Goal: Task Accomplishment & Management: Complete application form

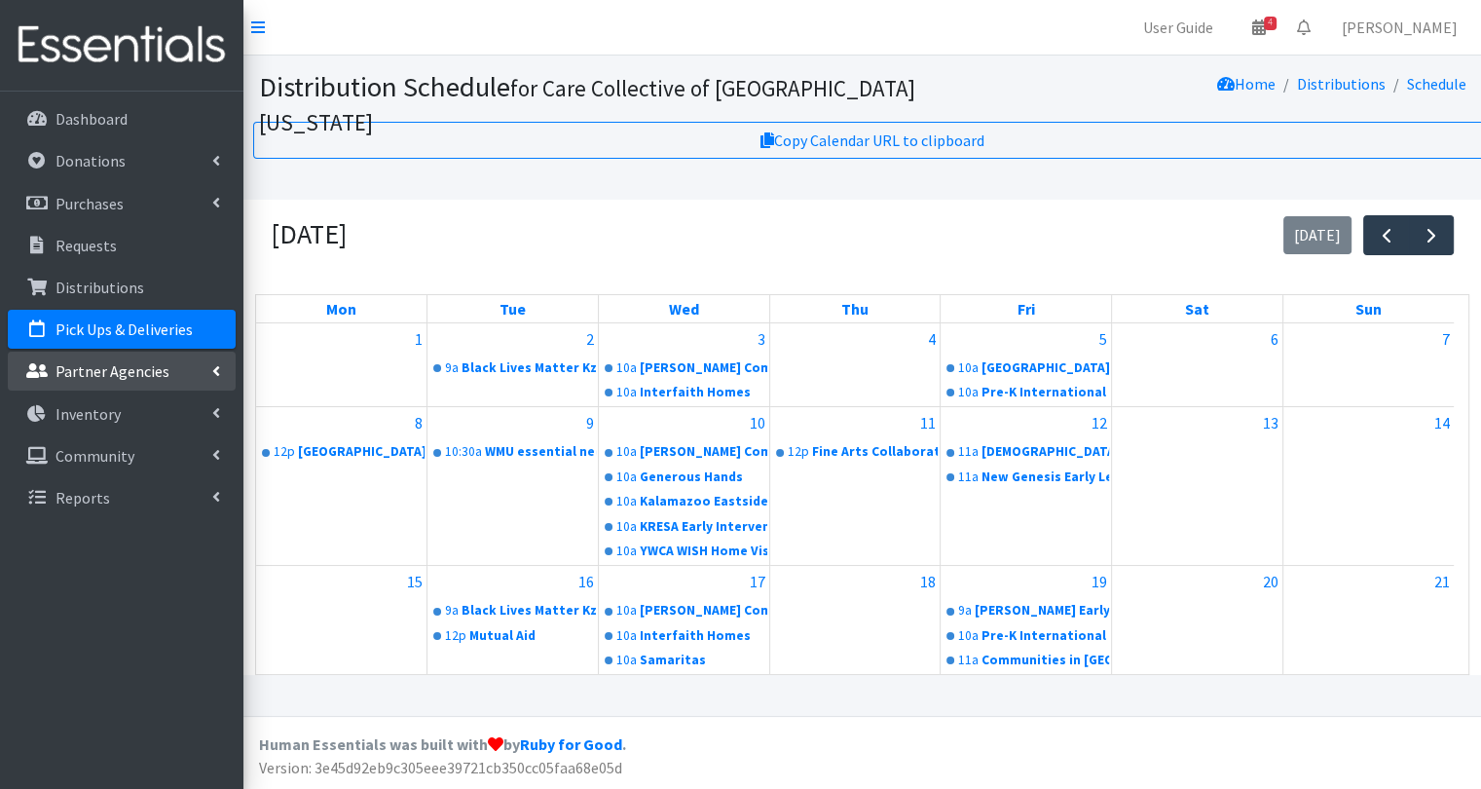
scroll to position [249, 0]
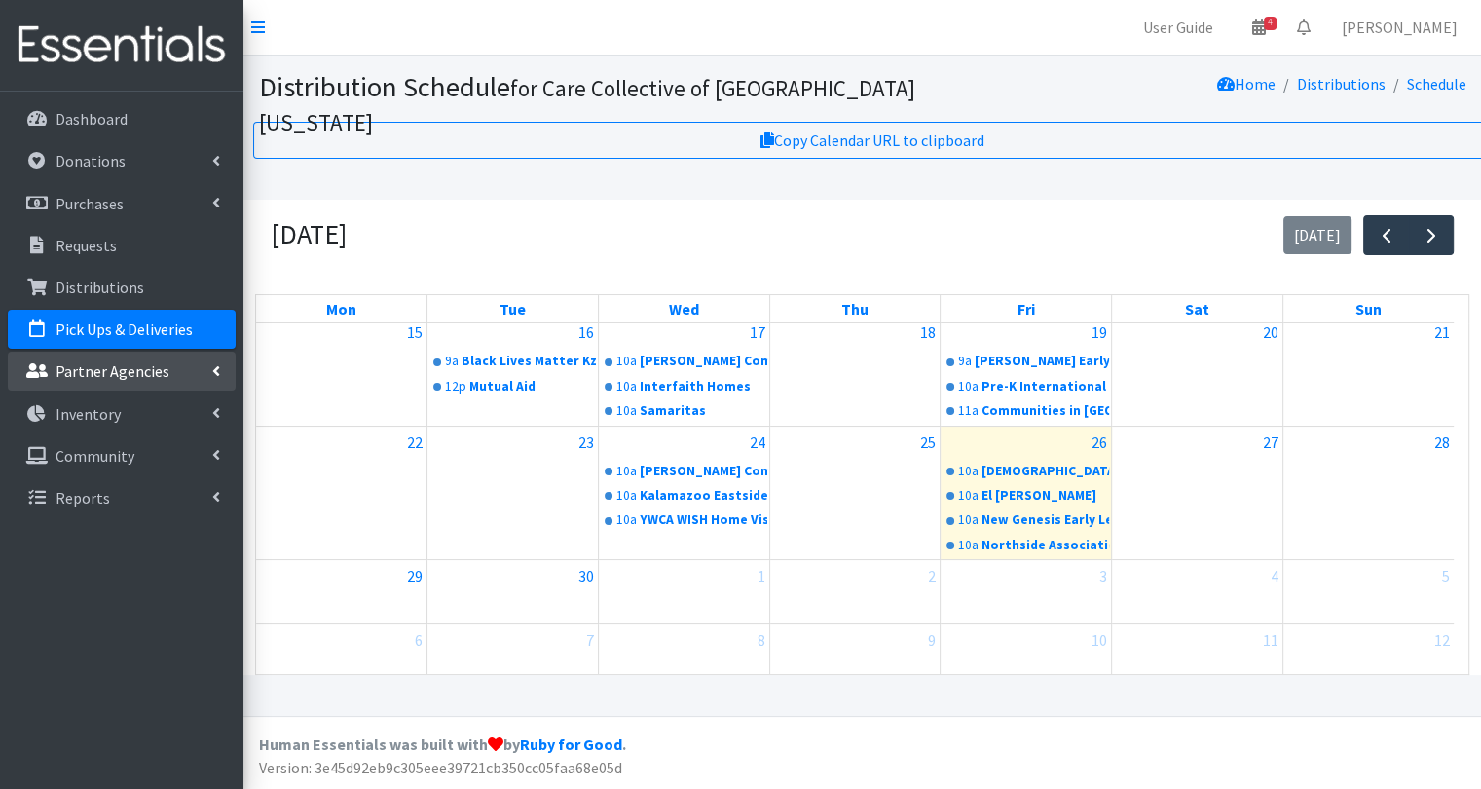
click at [121, 361] on p "Partner Agencies" at bounding box center [113, 370] width 114 height 19
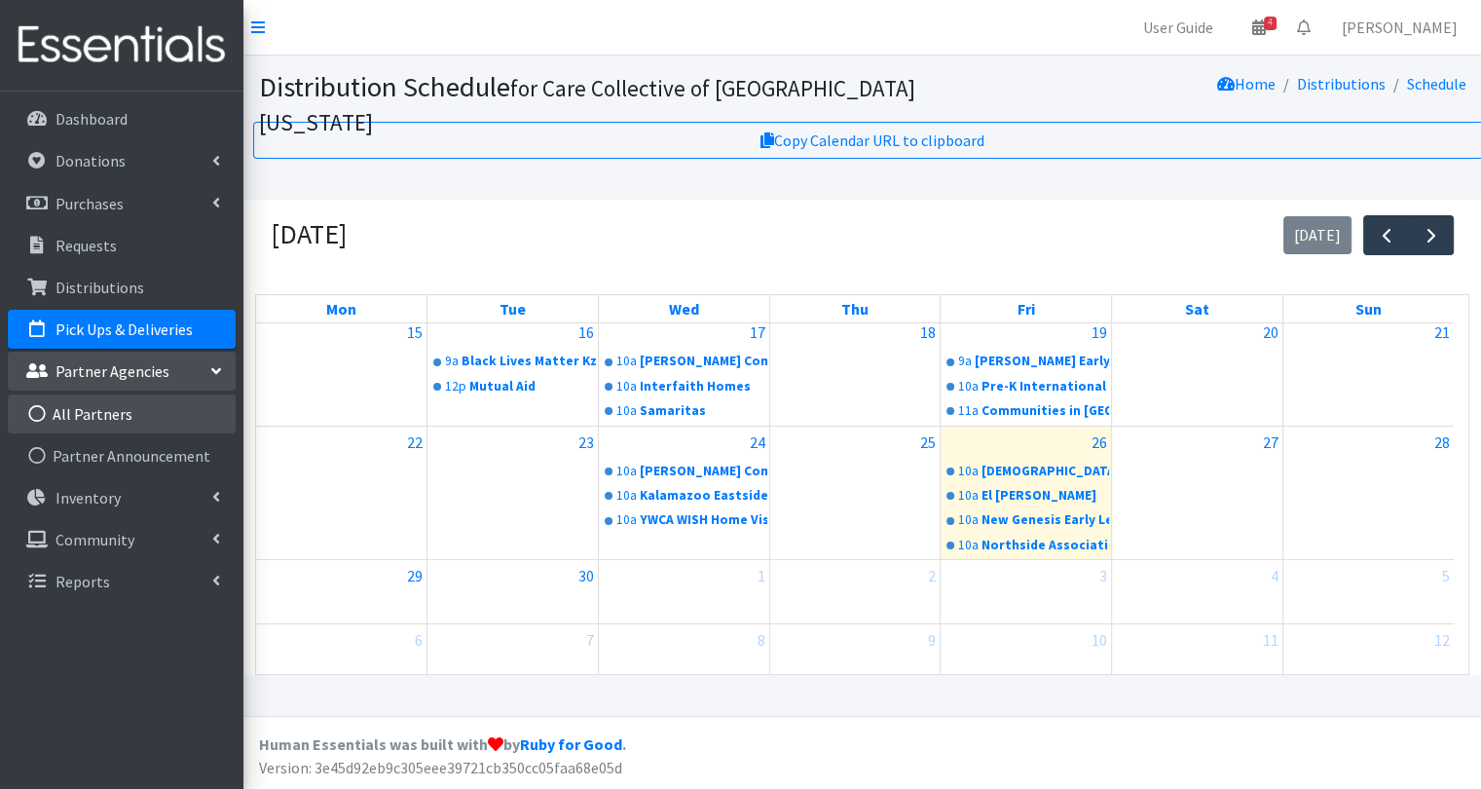
click at [131, 415] on link "All Partners" at bounding box center [122, 413] width 228 height 39
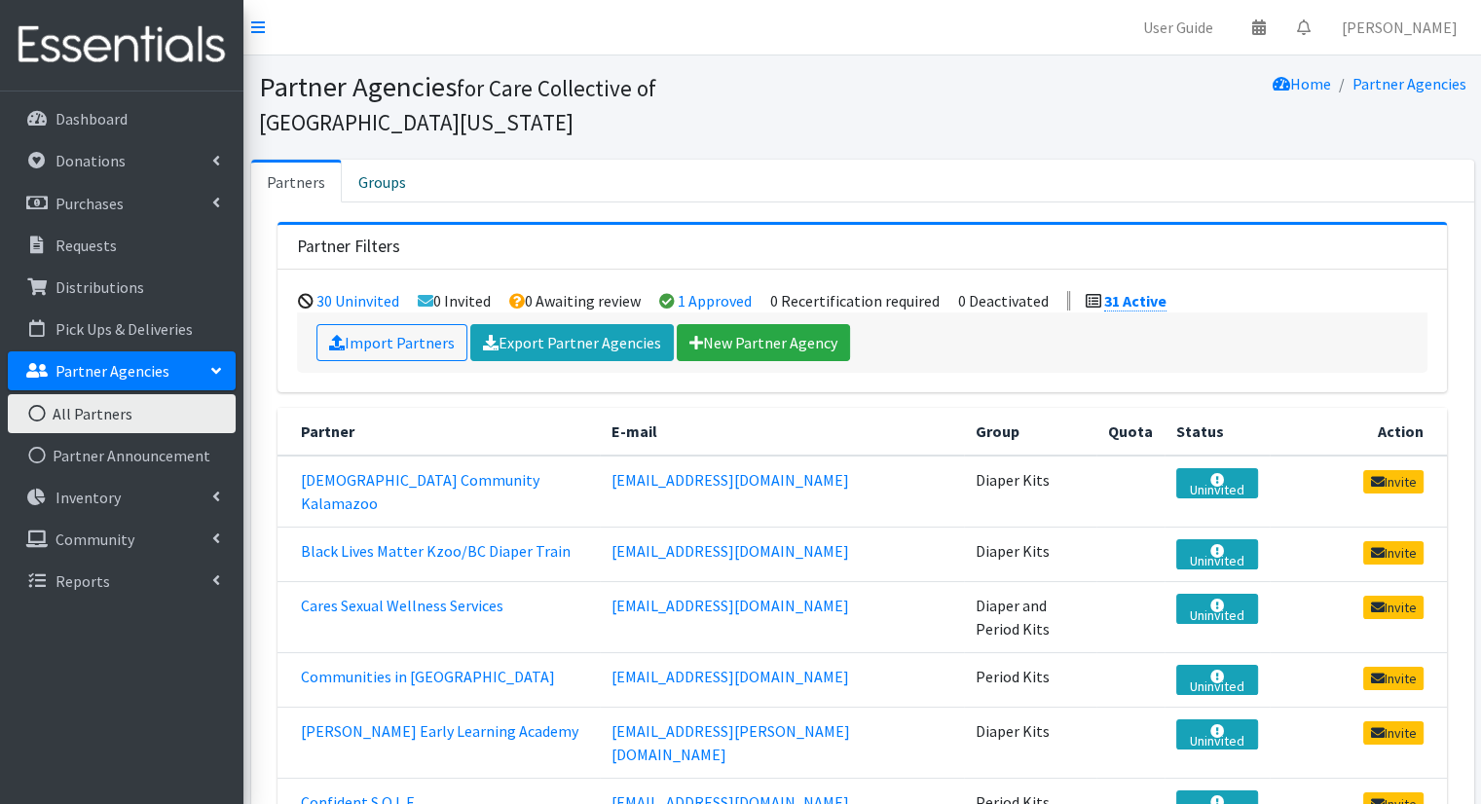
click at [722, 325] on div "Import Partners Export Partner Agencies New Partner Agency" at bounding box center [862, 343] width 1131 height 60
click at [716, 324] on link "New Partner Agency" at bounding box center [763, 342] width 173 height 37
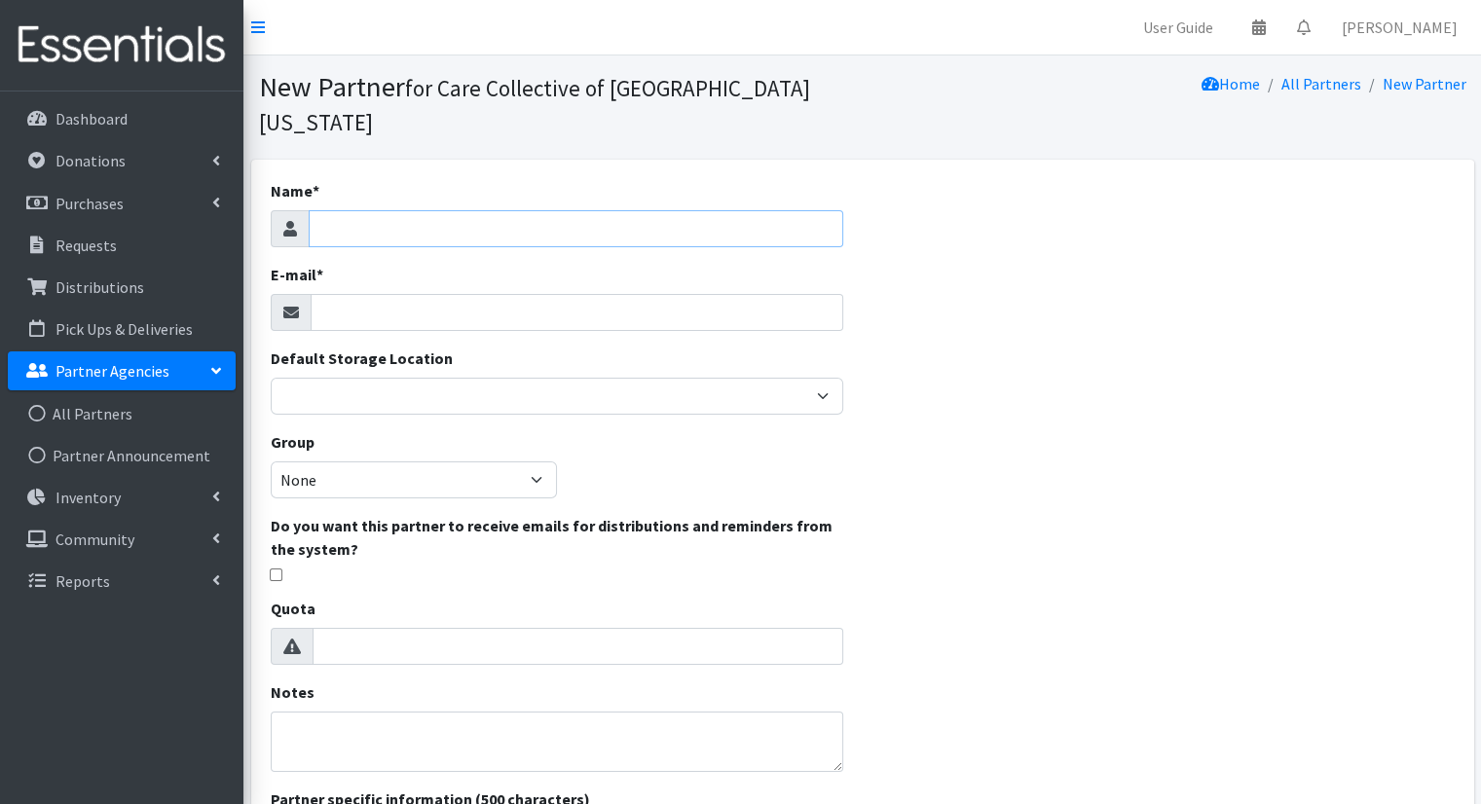
click at [615, 211] on input "Name *" at bounding box center [576, 228] width 535 height 37
type input "Social Worker Pick Up"
click at [612, 294] on input "E-mail *" at bounding box center [577, 312] width 533 height 37
type input "[EMAIL_ADDRESS][DOMAIN_NAME]"
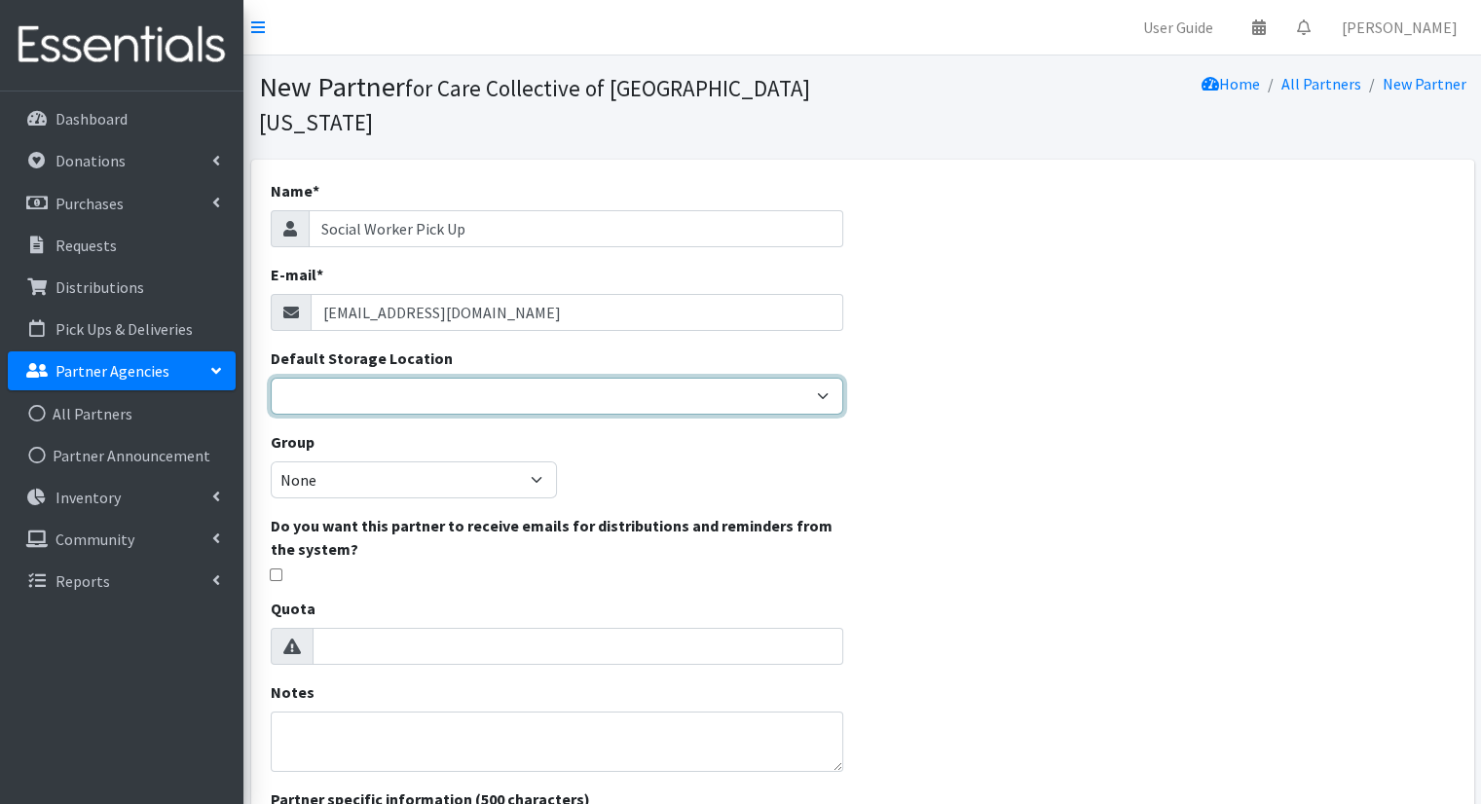
click at [530, 378] on select "Headquarters" at bounding box center [557, 396] width 573 height 37
select select "491"
click at [271, 378] on select "Headquarters" at bounding box center [557, 396] width 573 height 37
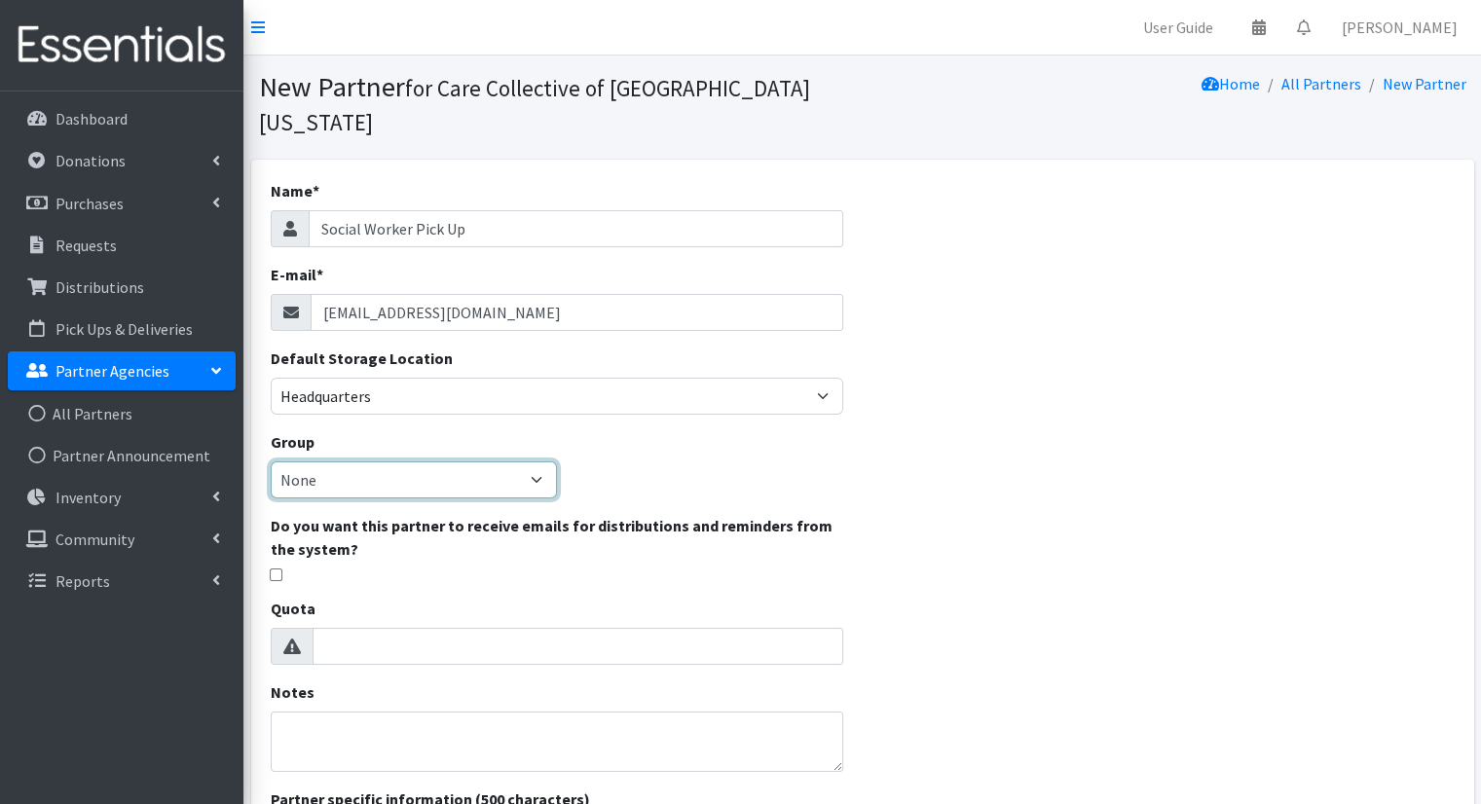
click at [421, 462] on select "None Diaper Kits Period Kits Diaper and Period Kits" at bounding box center [414, 480] width 286 height 37
select select "233"
click at [271, 462] on select "None Diaper Kits Period Kits Diaper and Period Kits" at bounding box center [414, 480] width 286 height 37
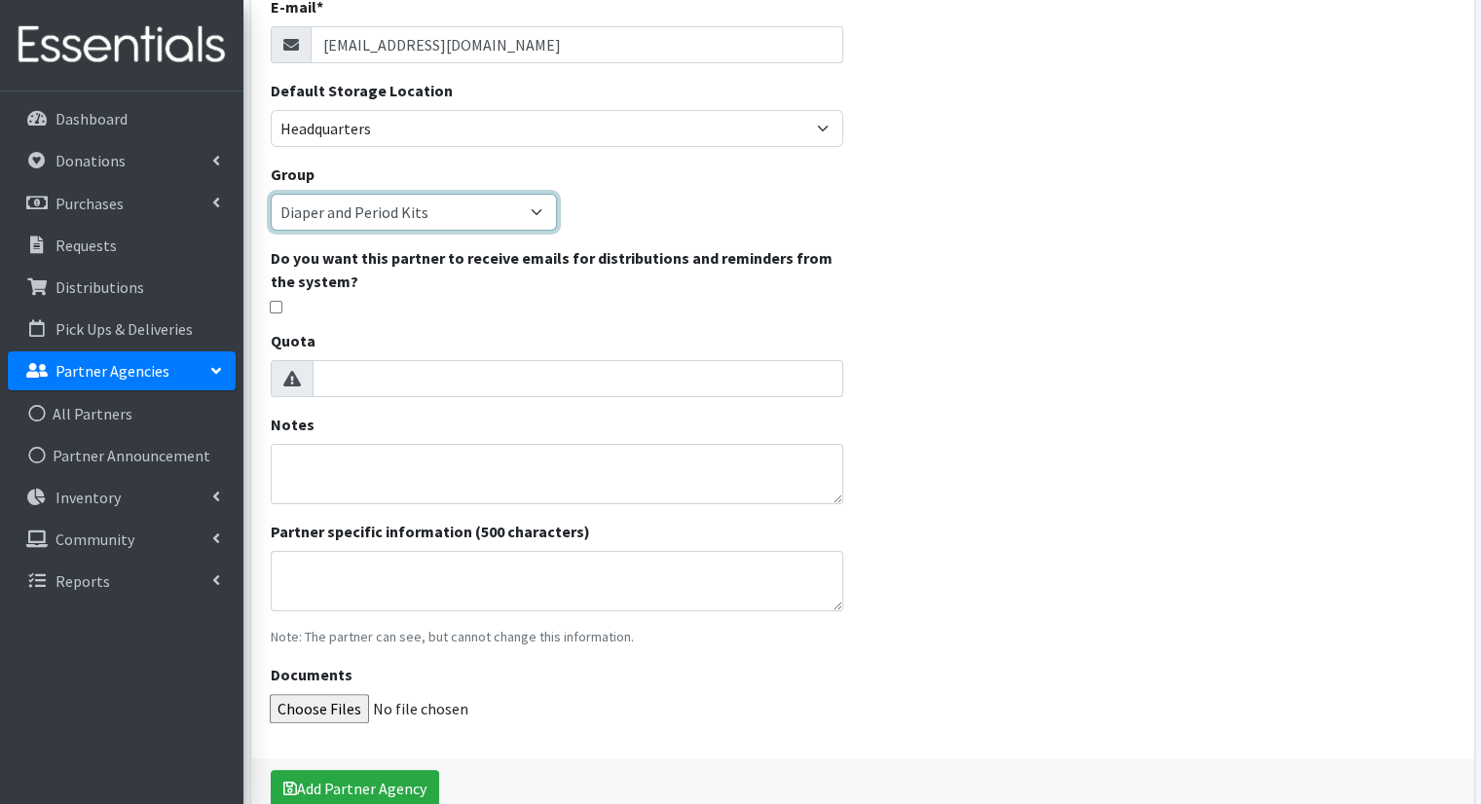
scroll to position [316, 0]
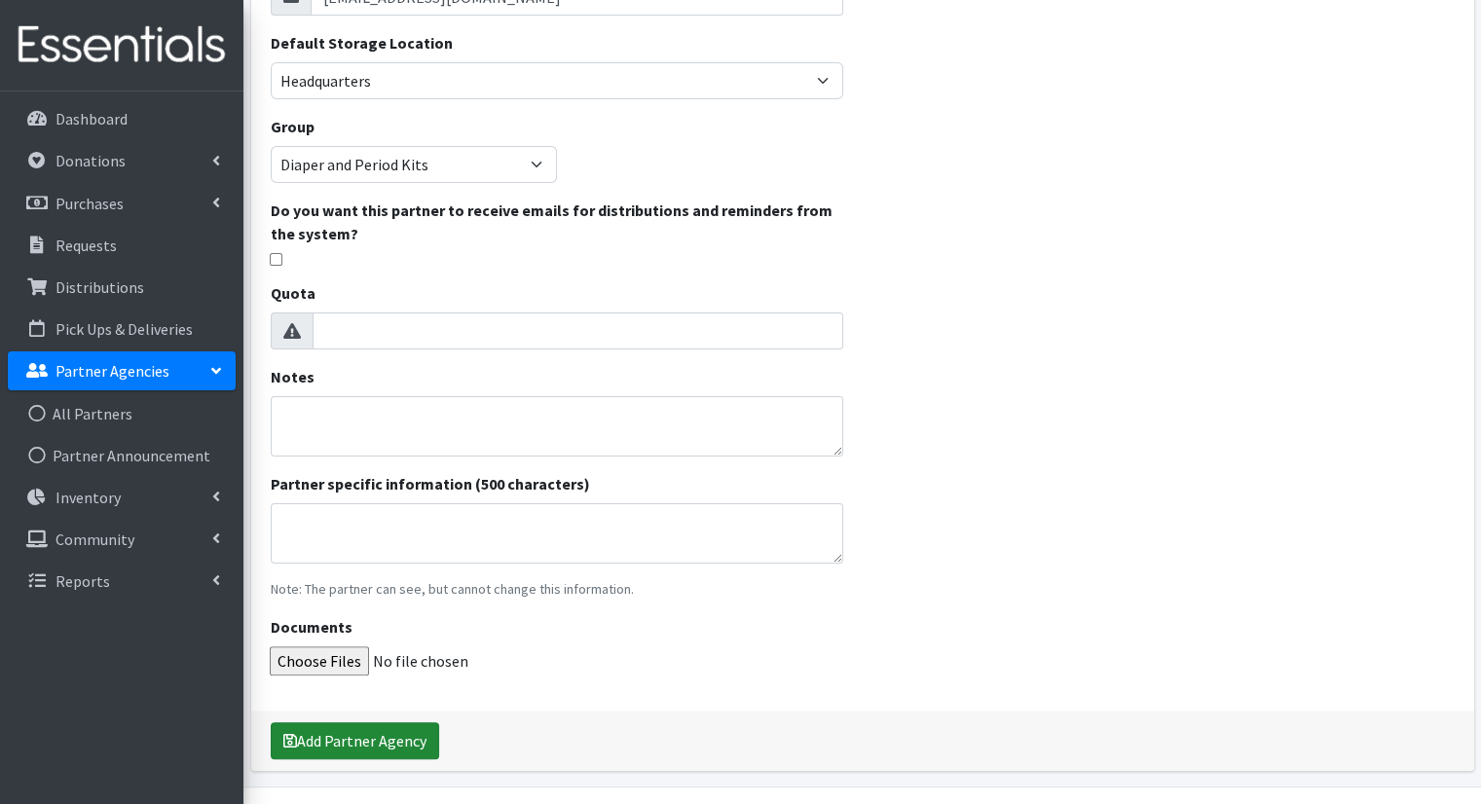
click at [392, 723] on button "Add Partner Agency" at bounding box center [355, 741] width 168 height 37
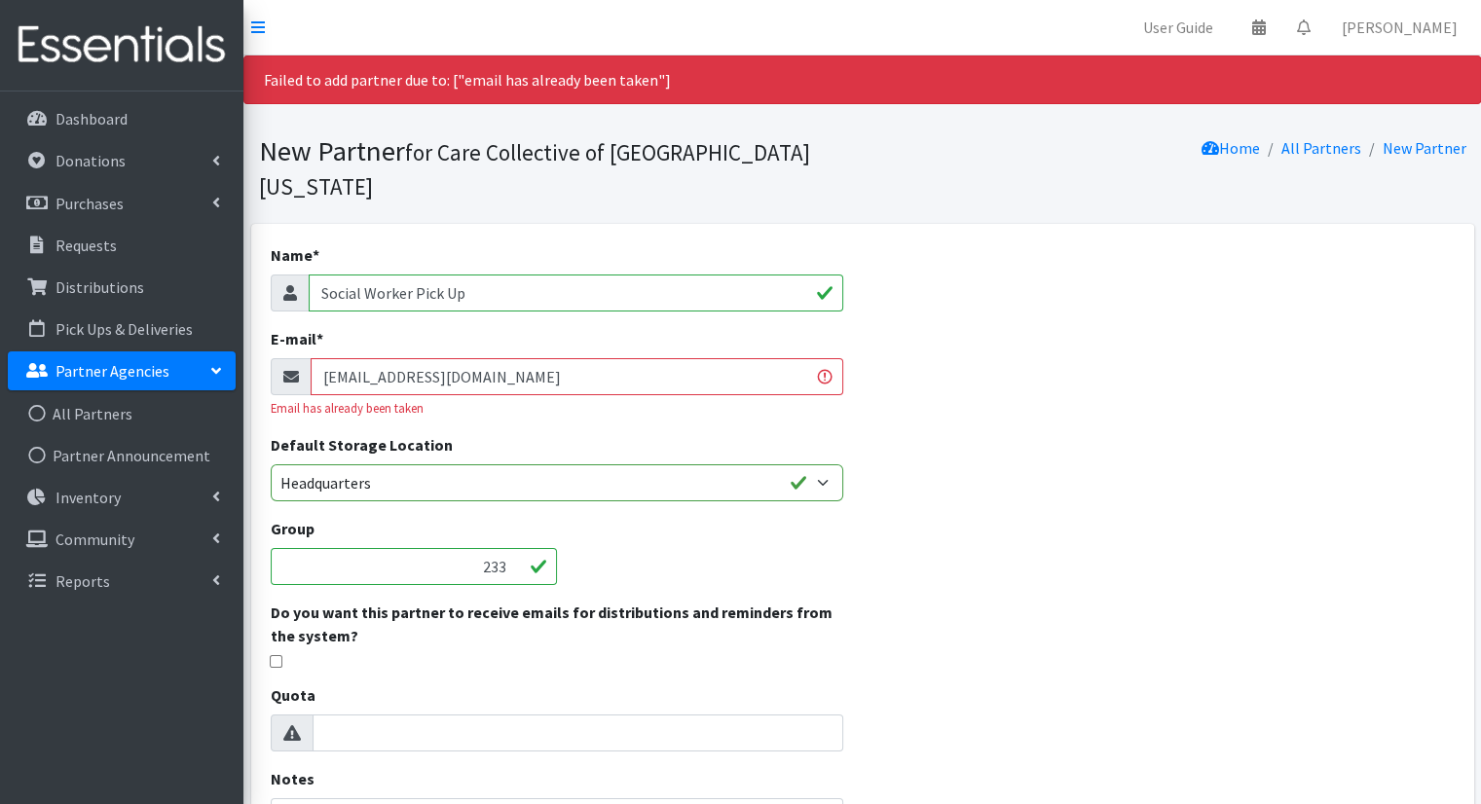
drag, startPoint x: 590, startPoint y: 340, endPoint x: 320, endPoint y: 356, distance: 270.3
click at [320, 358] on input "[EMAIL_ADDRESS][DOMAIN_NAME]" at bounding box center [577, 376] width 533 height 37
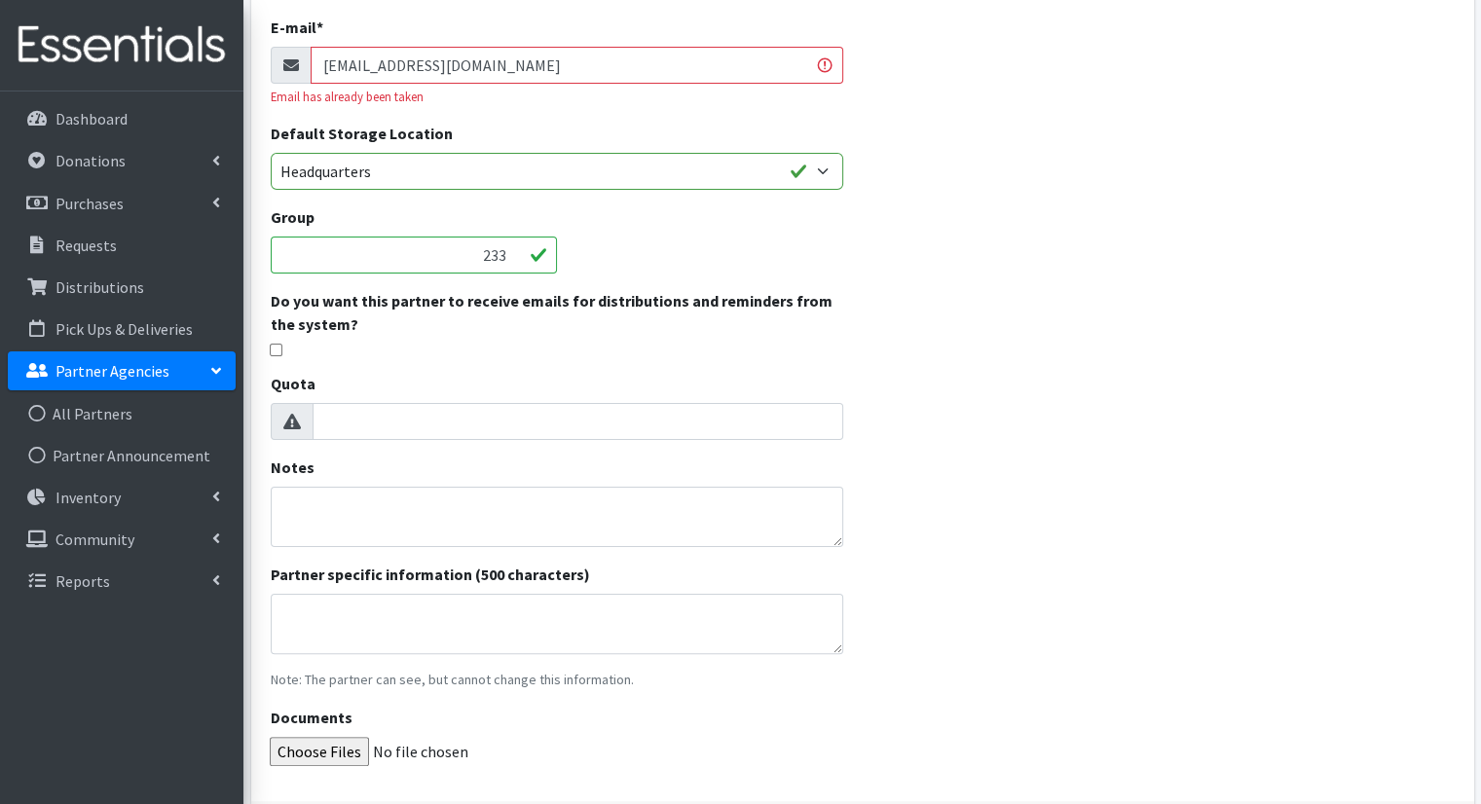
scroll to position [422, 0]
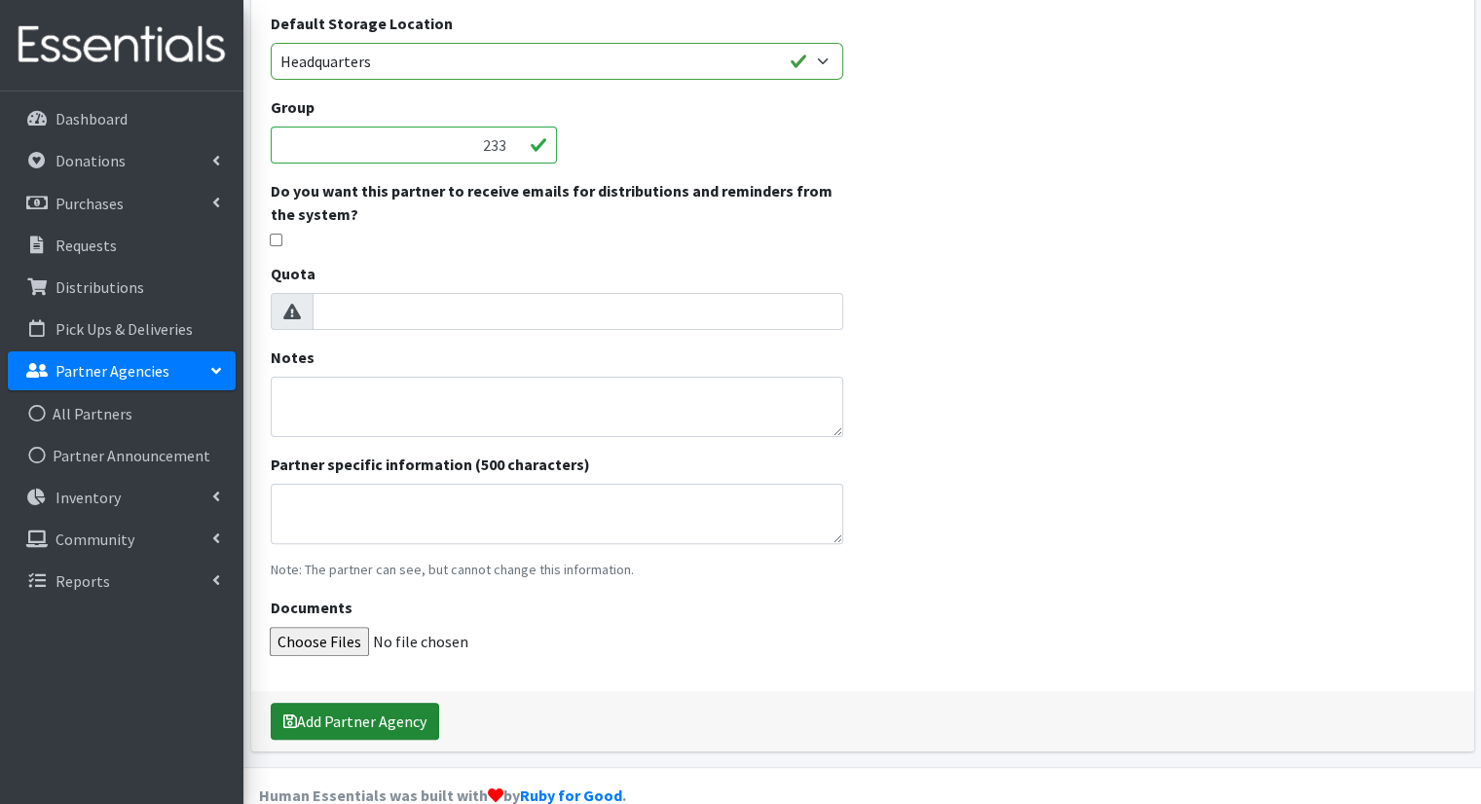
type input "anum@carecollectiveswmi.org"
click at [431, 703] on button "Add Partner Agency" at bounding box center [355, 721] width 168 height 37
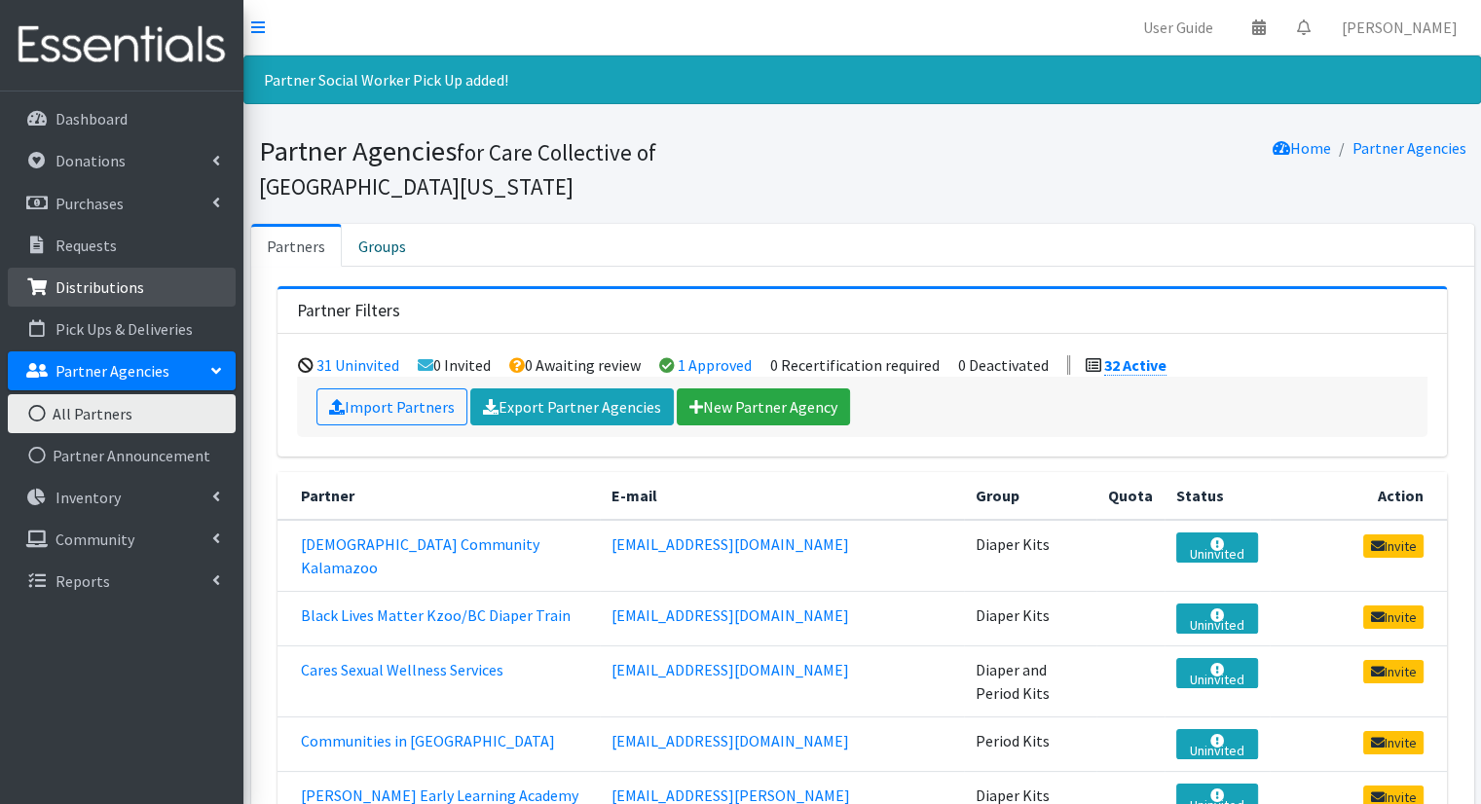
click at [157, 292] on link "Distributions" at bounding box center [122, 287] width 228 height 39
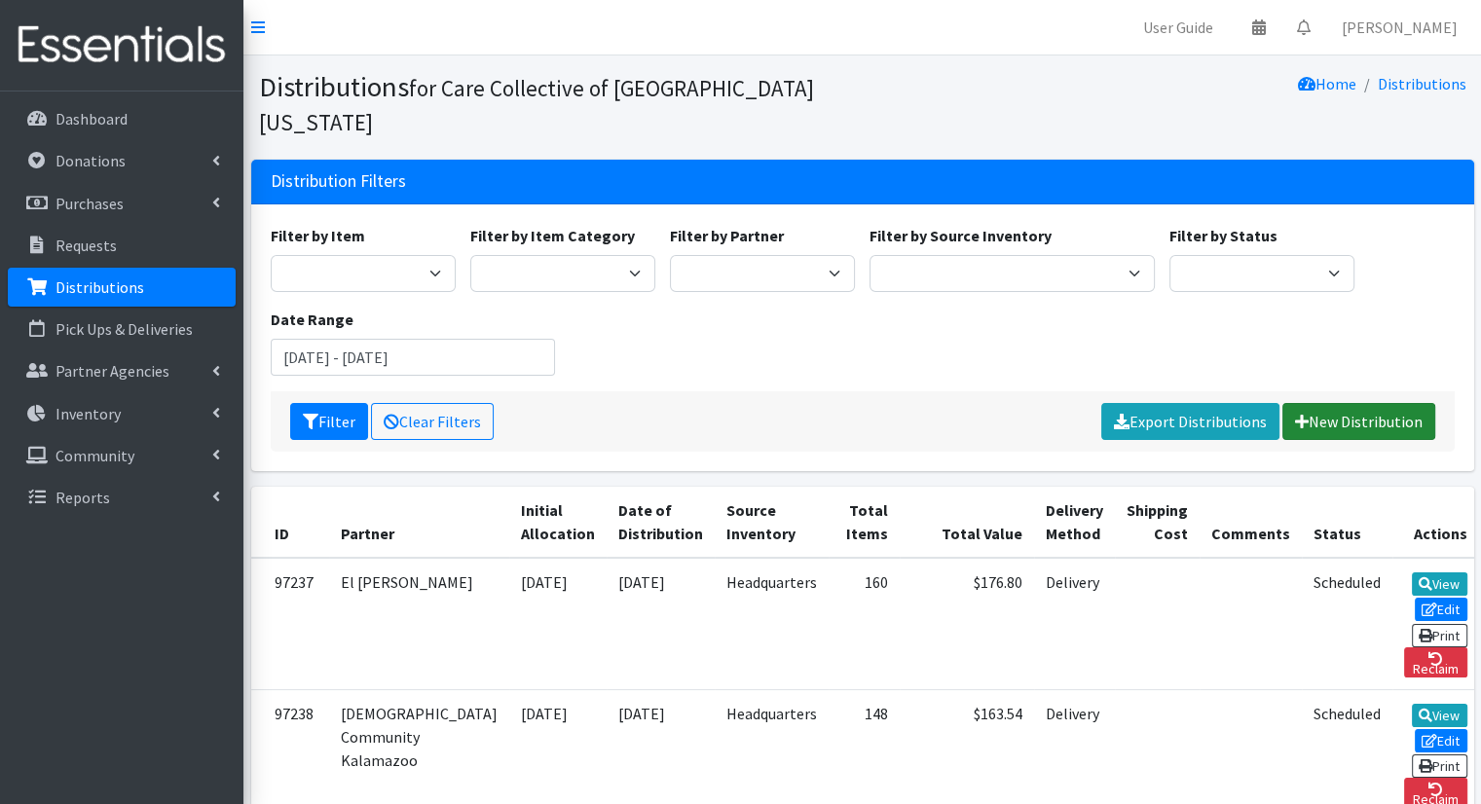
click at [1293, 403] on link "New Distribution" at bounding box center [1359, 421] width 153 height 37
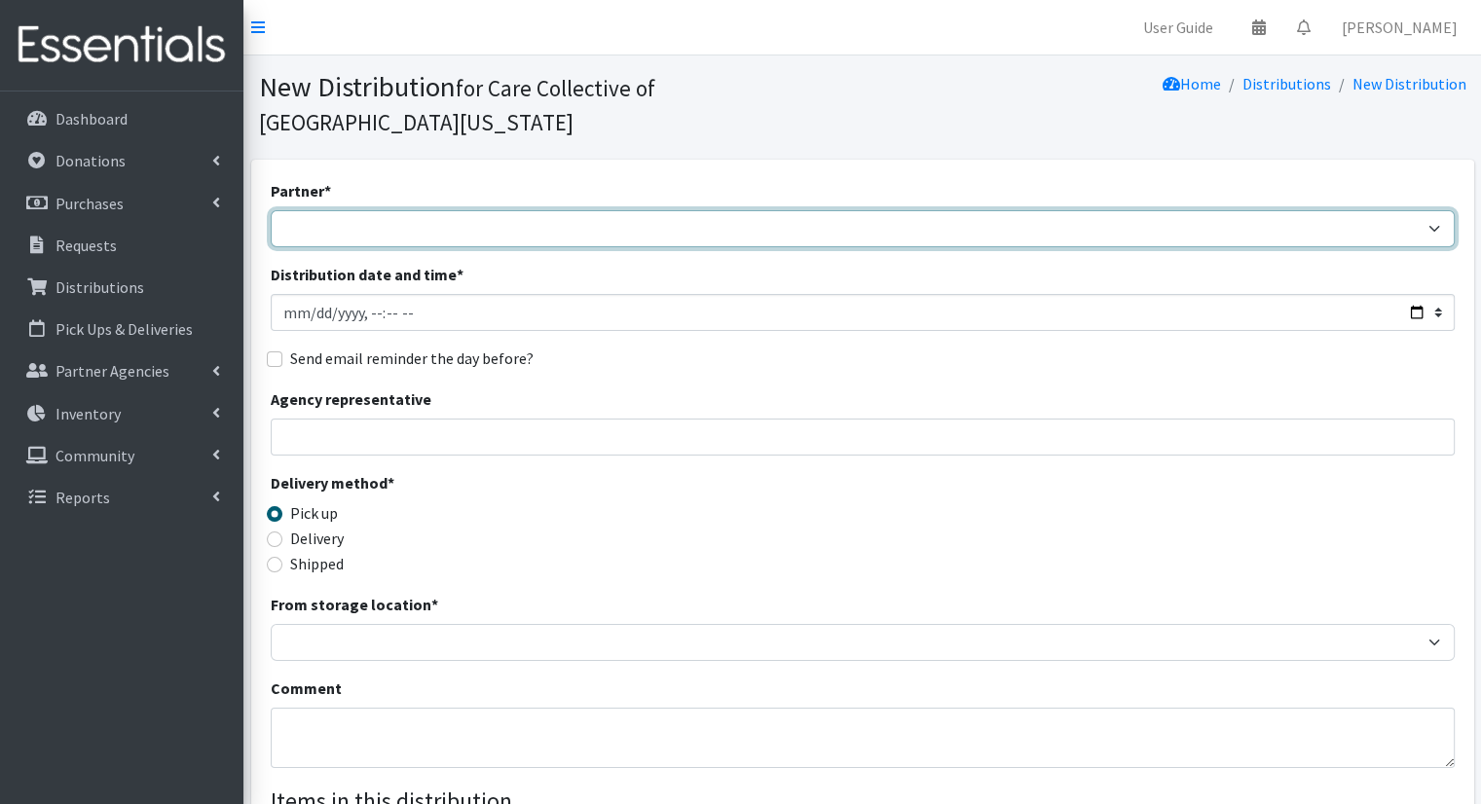
click at [623, 210] on select "African Community Kalamazoo Black Lives Matter Kzoo/[GEOGRAPHIC_DATA] Diaper Tr…" at bounding box center [863, 228] width 1184 height 37
select select "8211"
click at [271, 210] on select "African Community Kalamazoo Black Lives Matter Kzoo/[GEOGRAPHIC_DATA] Diaper Tr…" at bounding box center [863, 228] width 1184 height 37
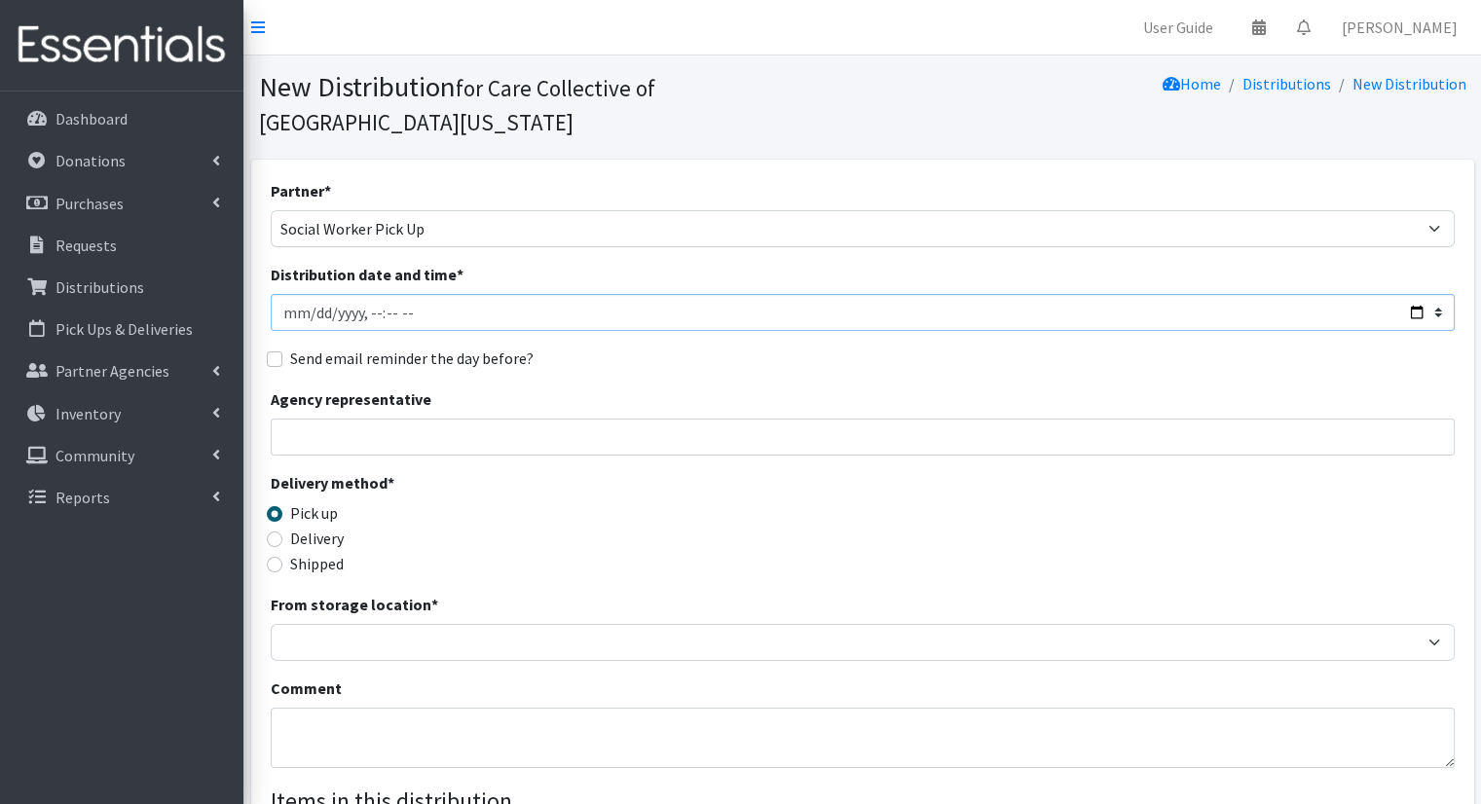
click at [1415, 294] on input "Distribution date and time *" at bounding box center [863, 312] width 1184 height 37
type input "[DATE]T10:00"
click at [757, 347] on div "Send email reminder the day before?" at bounding box center [863, 358] width 1184 height 23
click at [411, 419] on input "Agency representative" at bounding box center [863, 437] width 1184 height 37
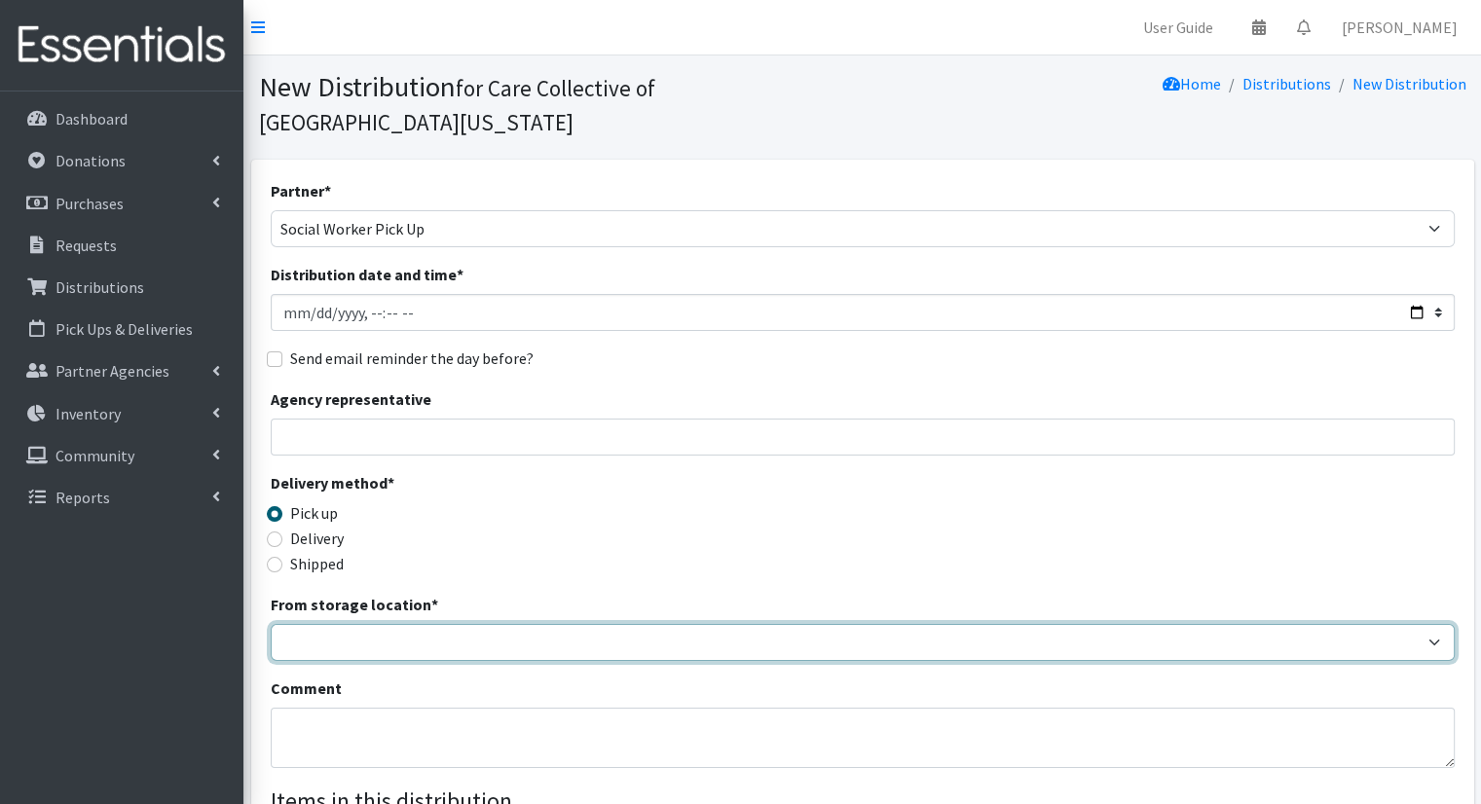
click at [475, 624] on select "Headquarters" at bounding box center [863, 642] width 1184 height 37
select select "491"
click at [271, 624] on select "Headquarters" at bounding box center [863, 642] width 1184 height 37
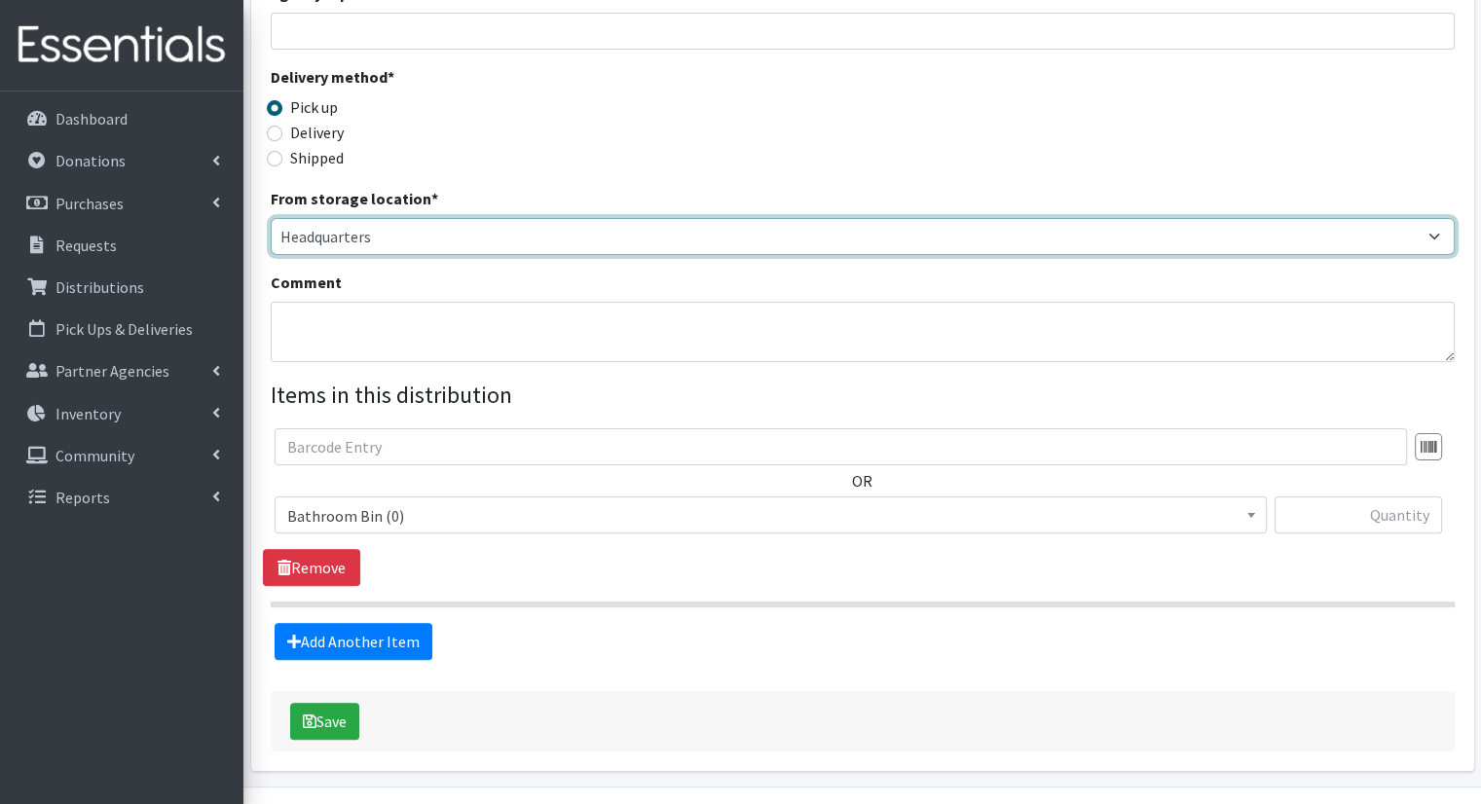
scroll to position [405, 0]
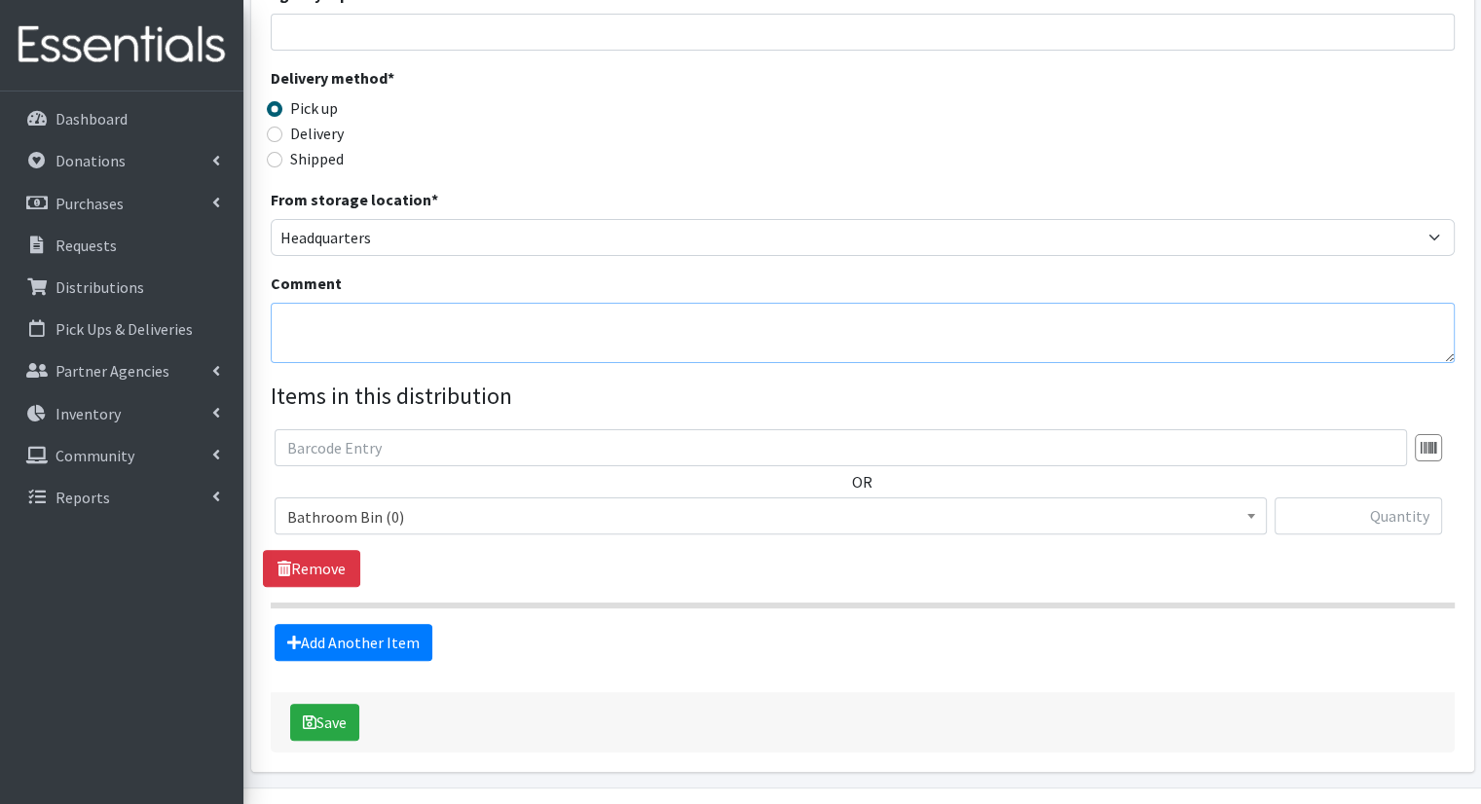
click at [582, 320] on textarea "Comment" at bounding box center [863, 333] width 1184 height 60
type textarea "Sasha Hoyle - Parchment Schools"
click at [891, 498] on span "Bathroom Bin (0)" at bounding box center [771, 516] width 992 height 37
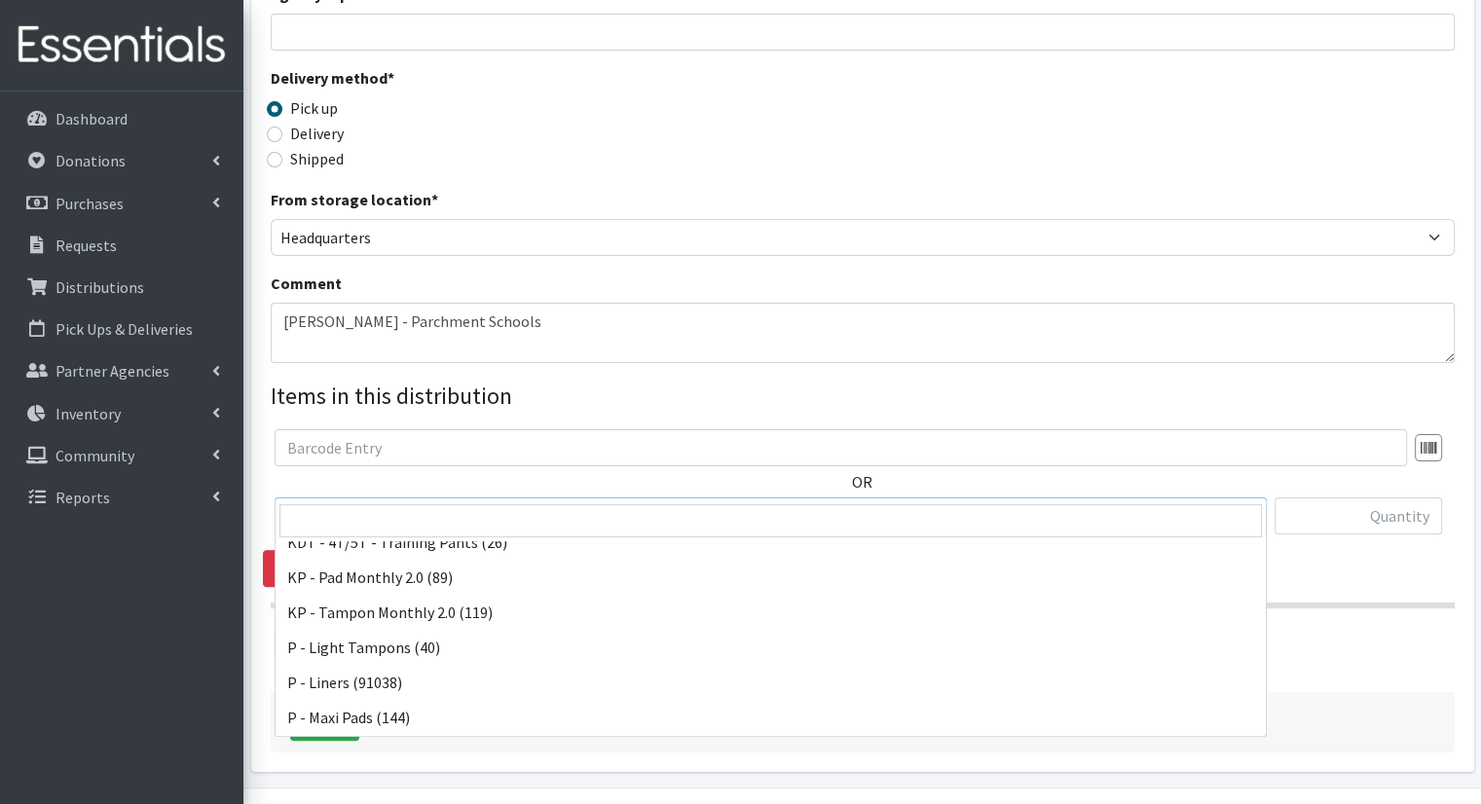
scroll to position [666, 0]
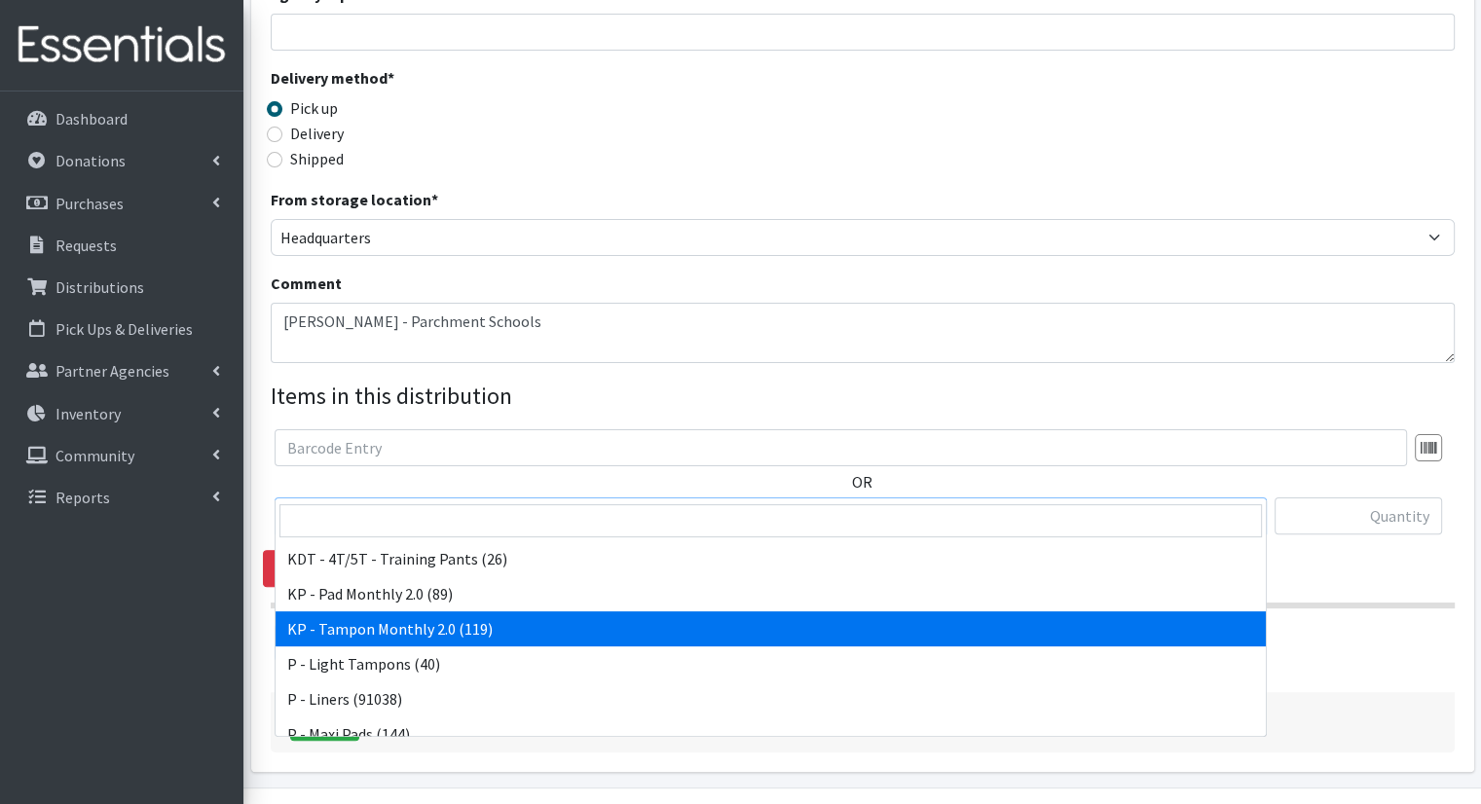
select select "15575"
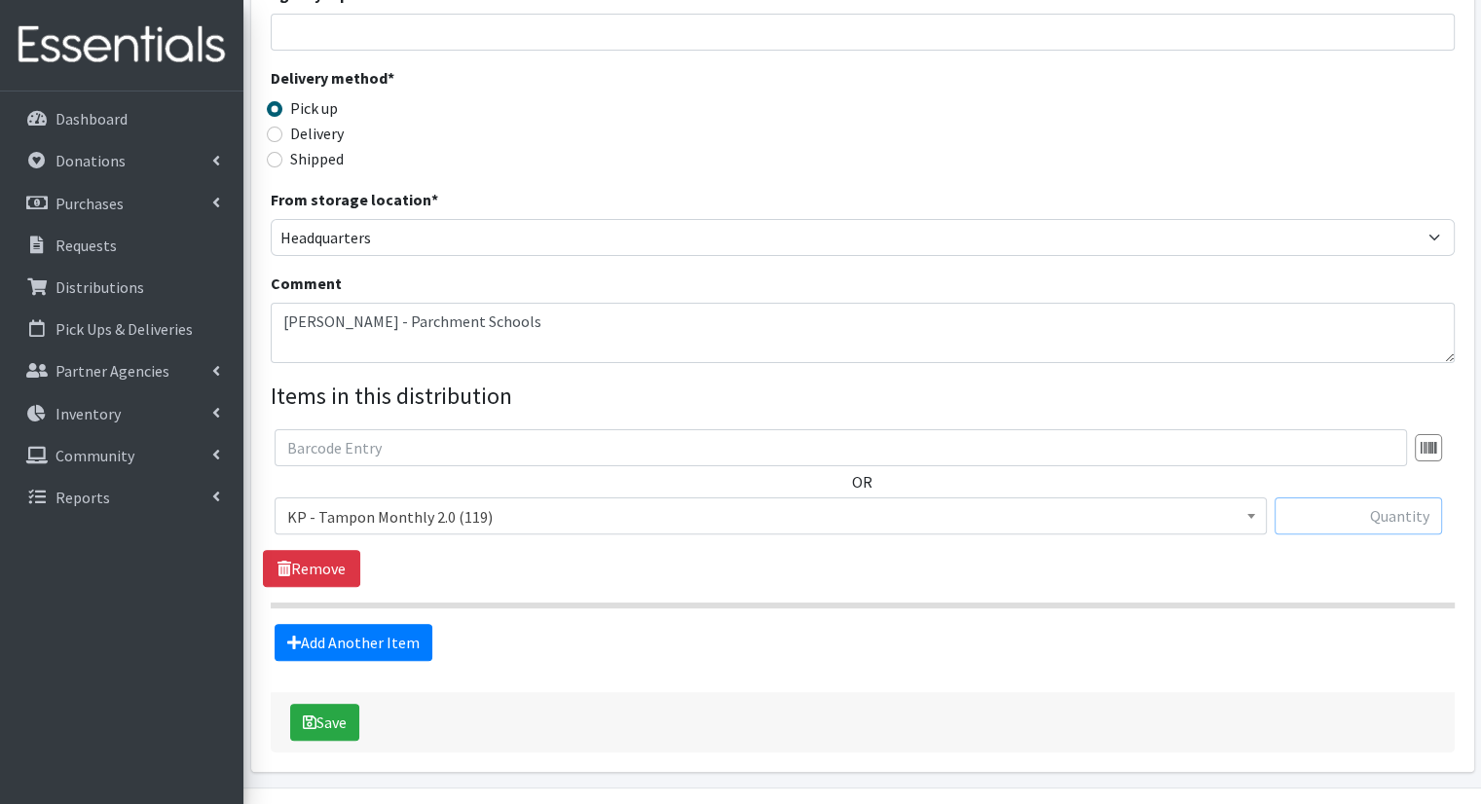
click at [1308, 498] on input "text" at bounding box center [1359, 516] width 168 height 37
type input "2"
click at [411, 624] on link "Add Another Item" at bounding box center [354, 642] width 158 height 37
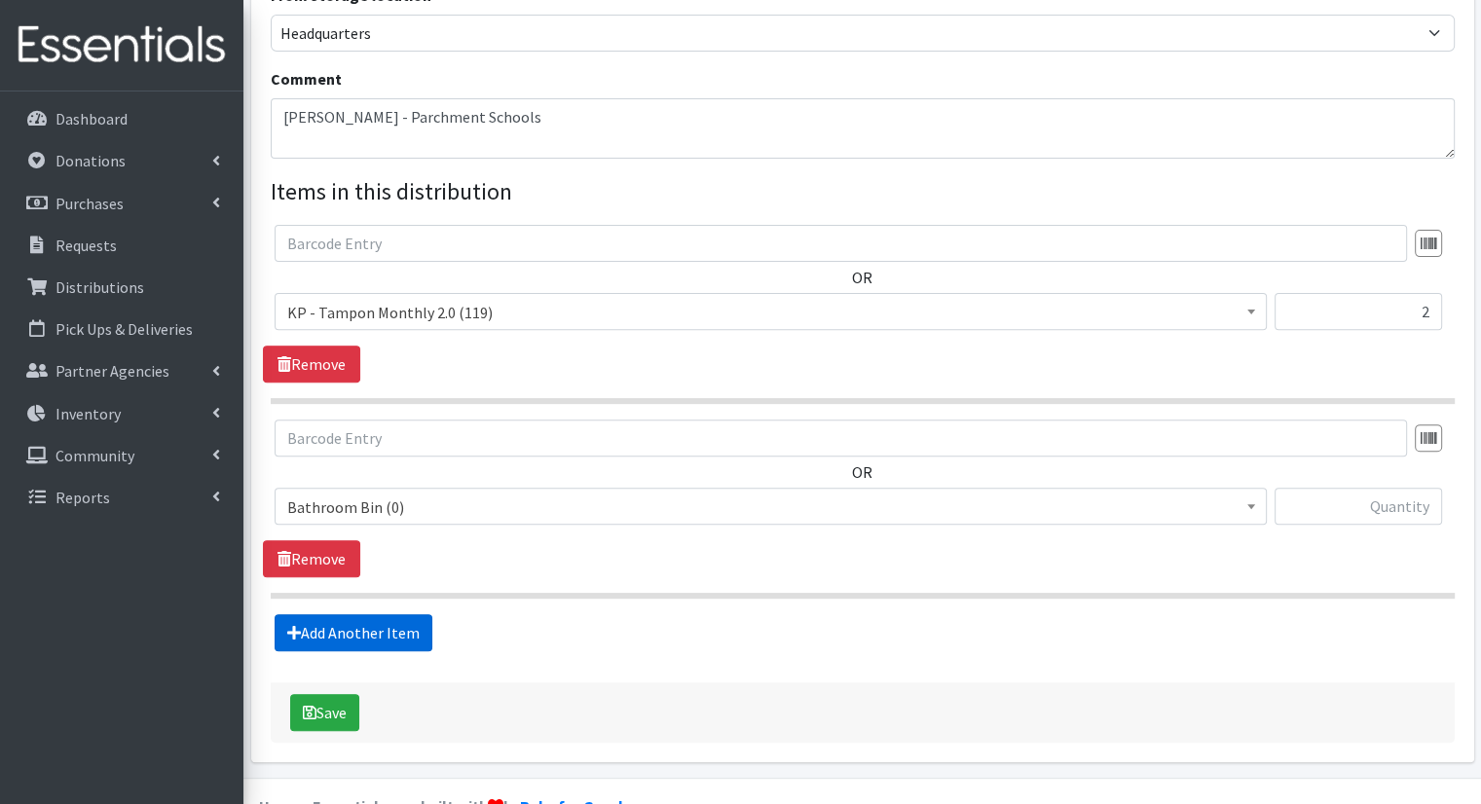
scroll to position [620, 0]
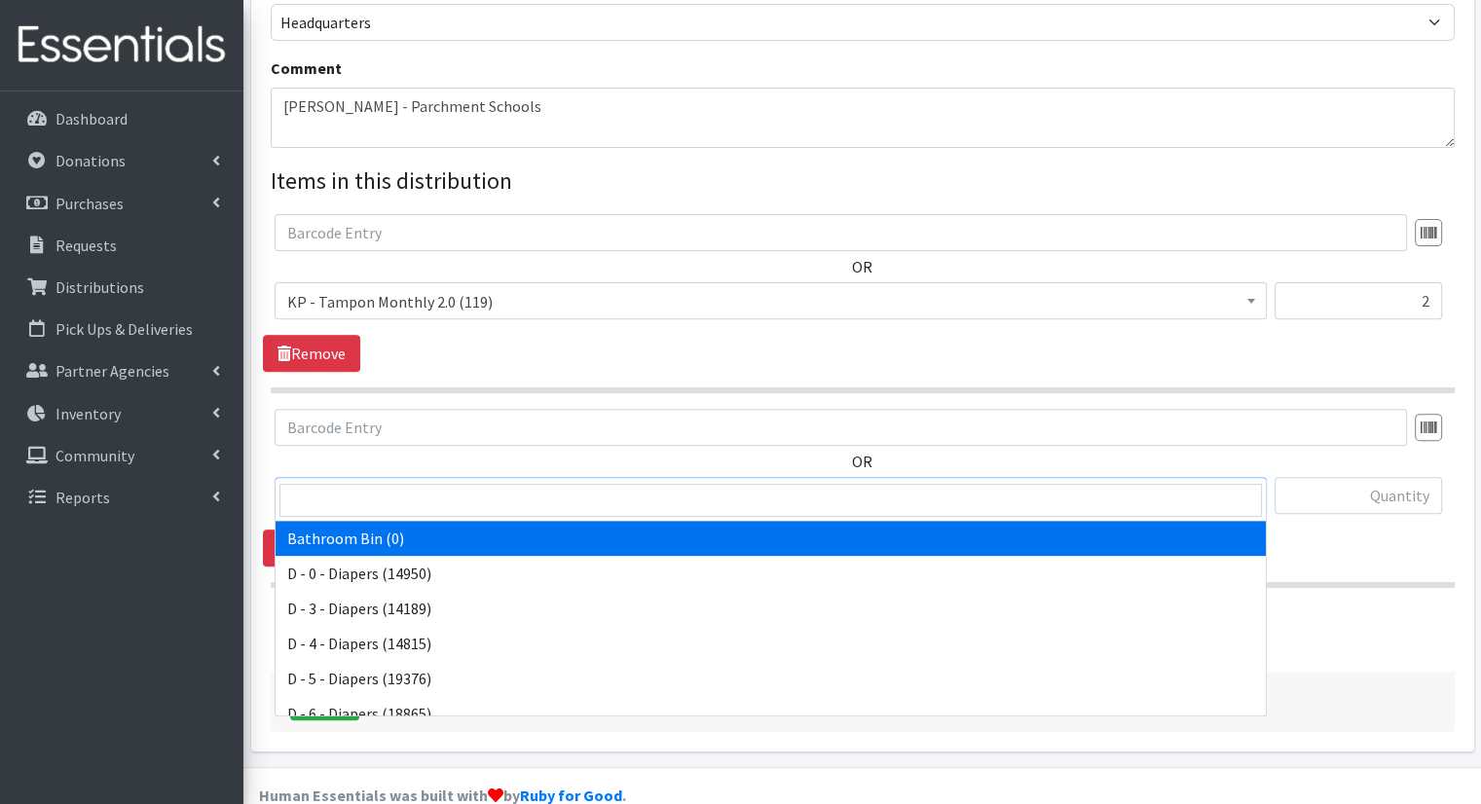
click at [569, 483] on span "Bathroom Bin (0)" at bounding box center [770, 496] width 967 height 27
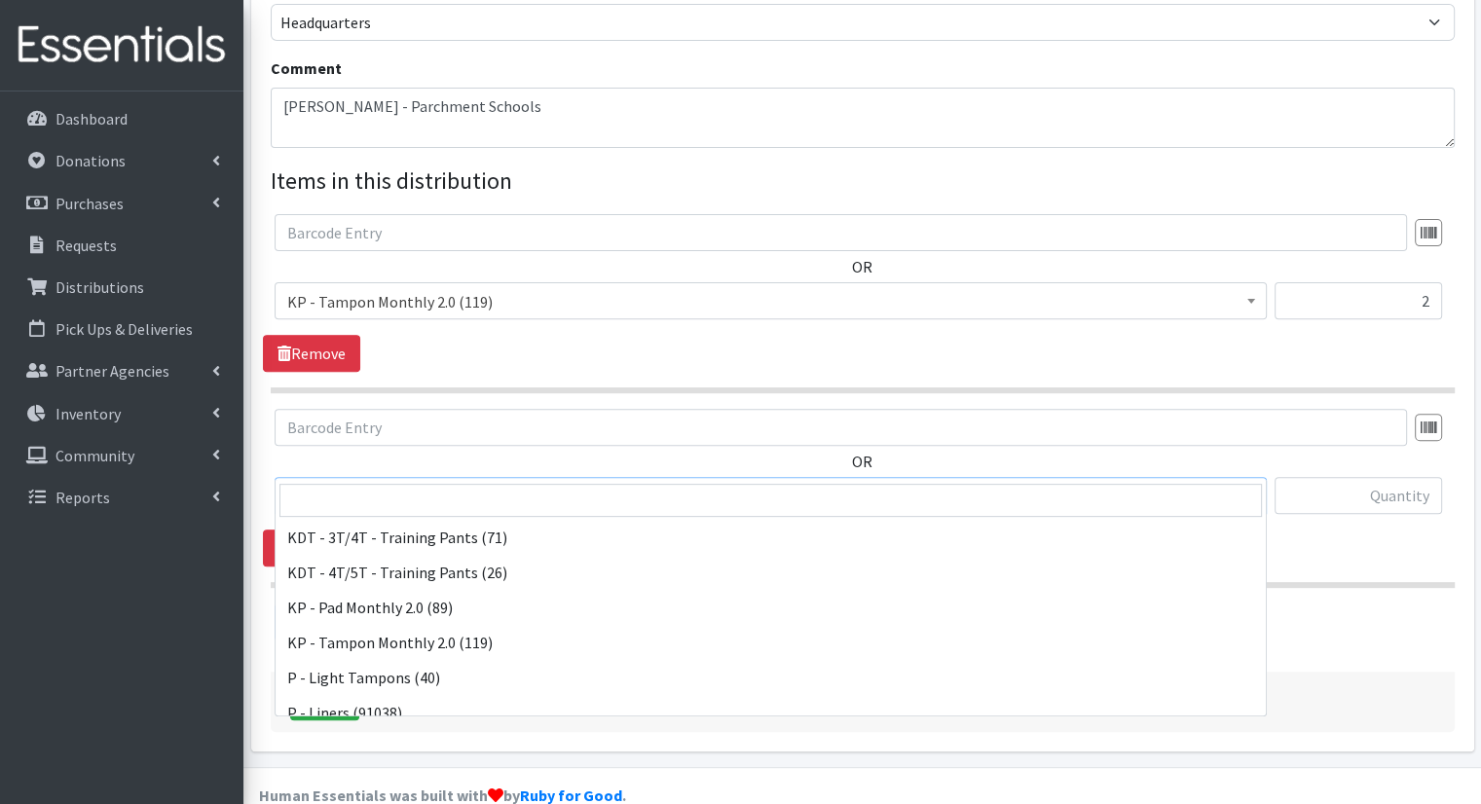
scroll to position [592, 0]
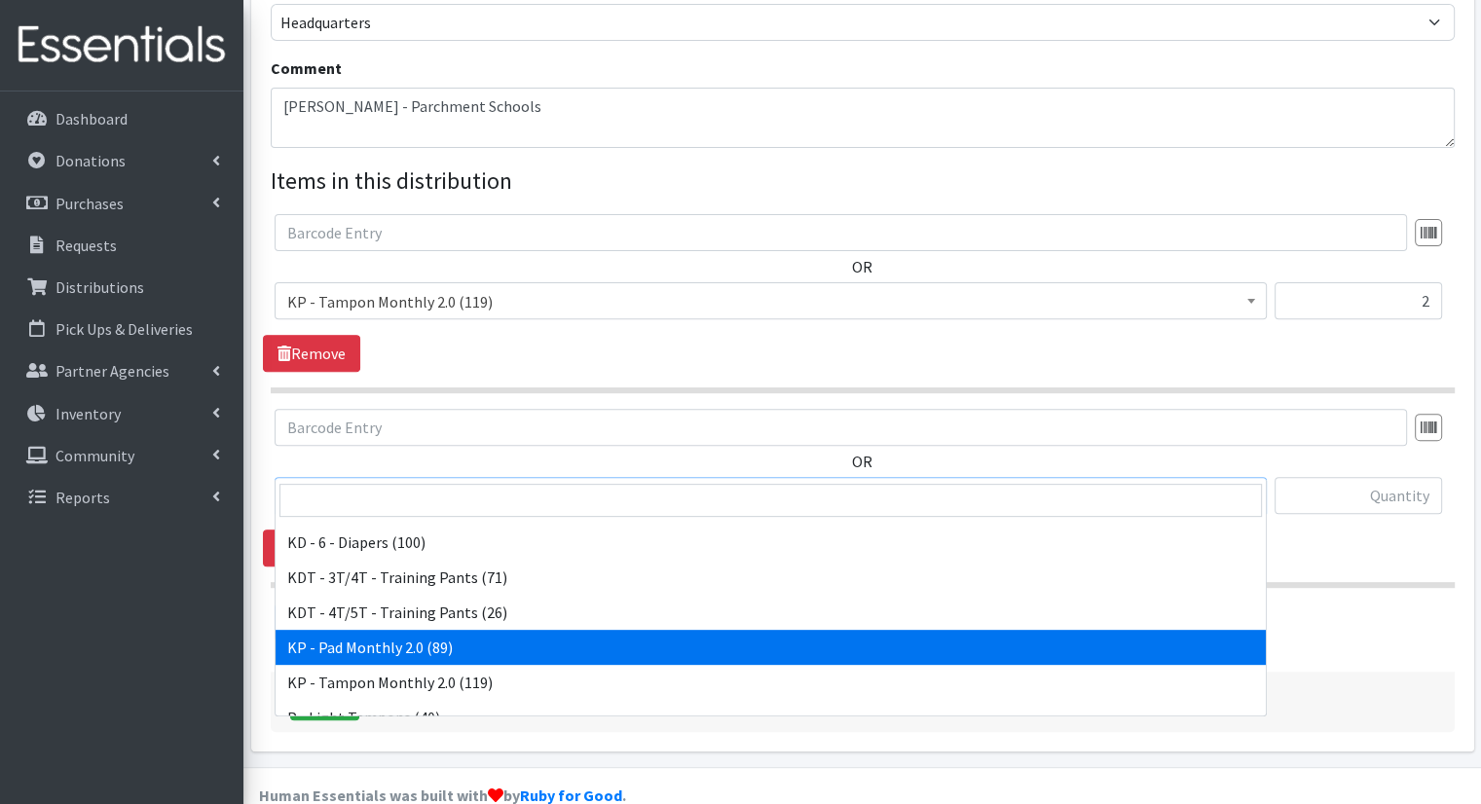
select select "15566"
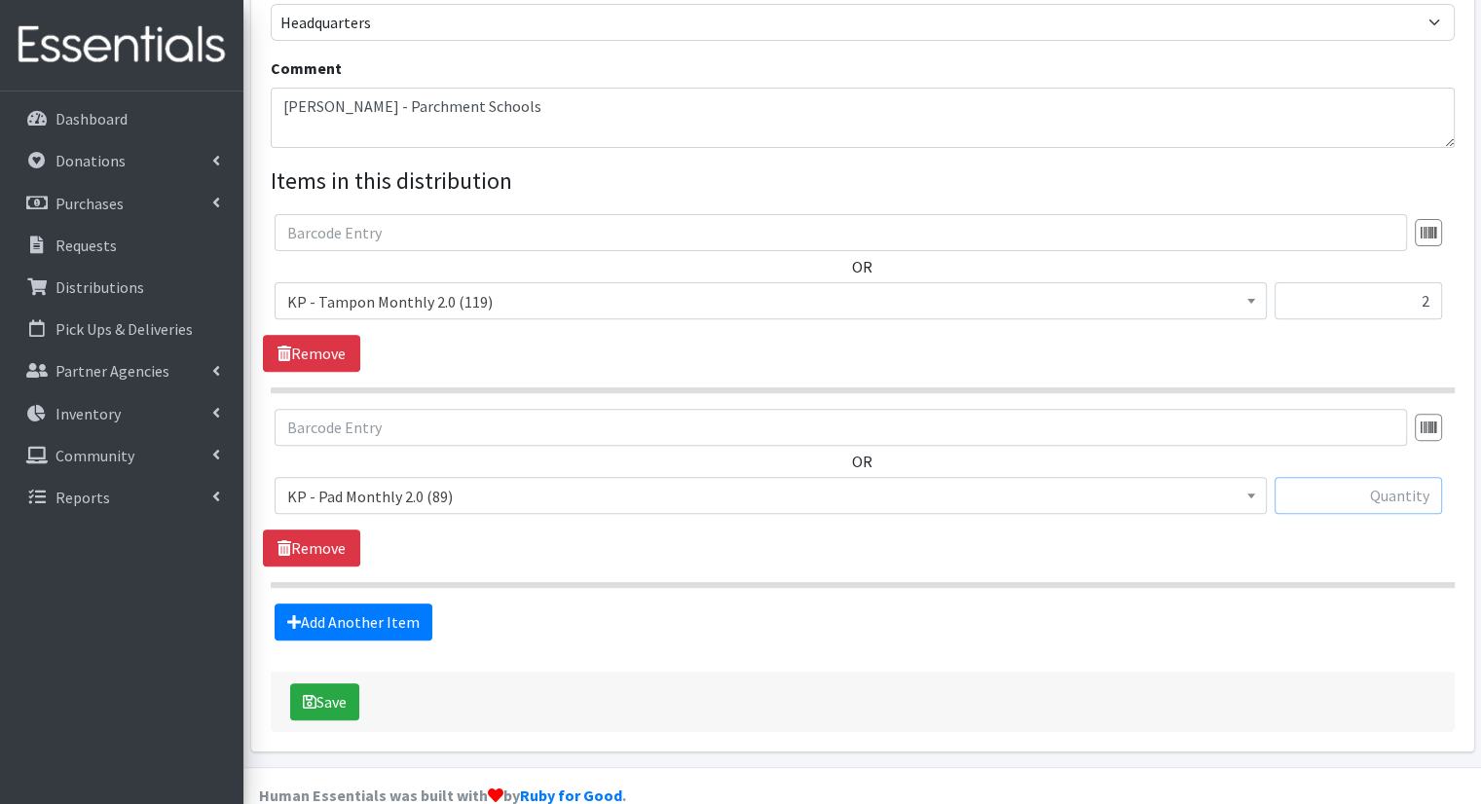
click at [1349, 477] on input "text" at bounding box center [1359, 495] width 168 height 37
click at [1200, 477] on span "KP - Pad Monthly 2.0 (89)" at bounding box center [771, 495] width 992 height 37
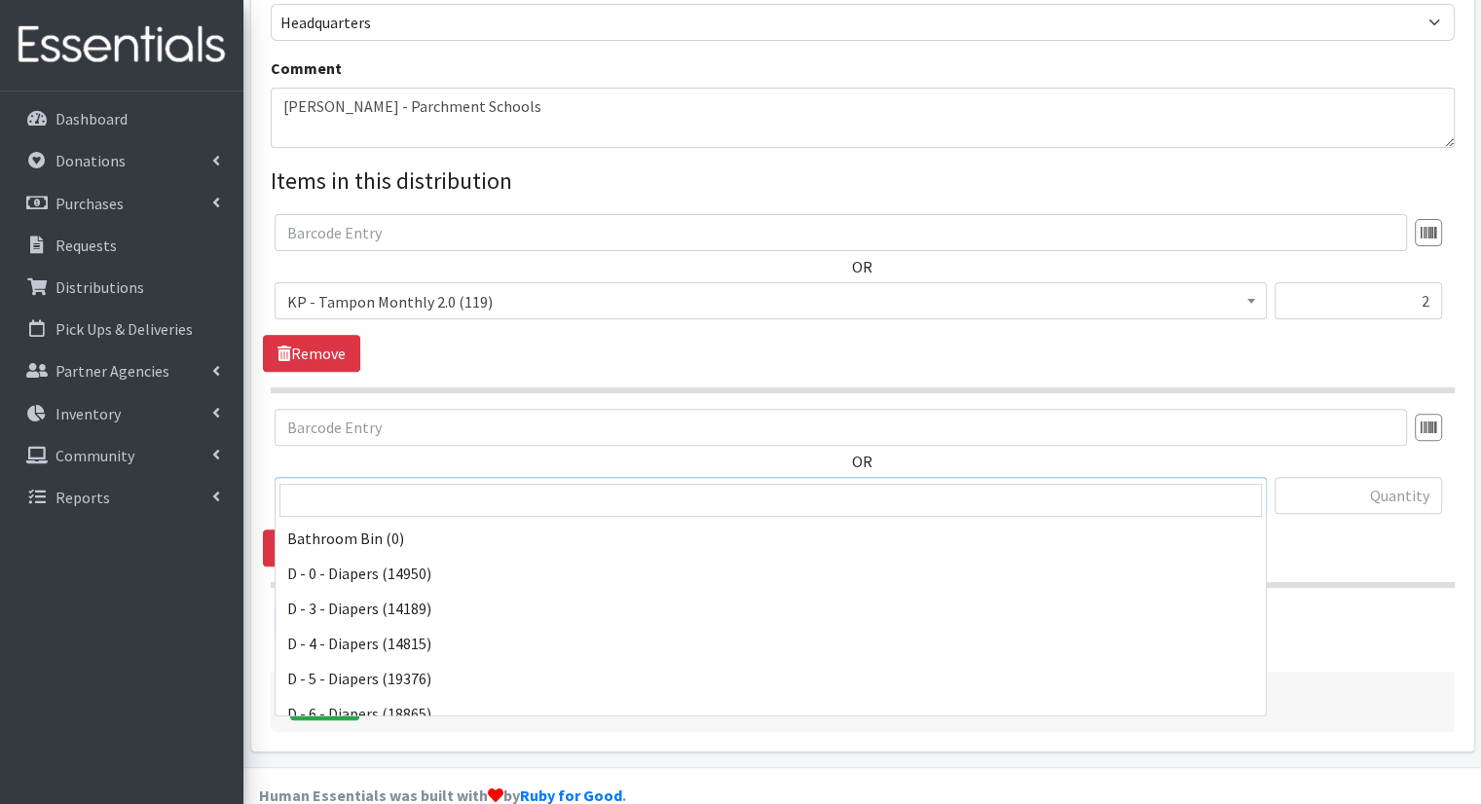
scroll to position [666, 0]
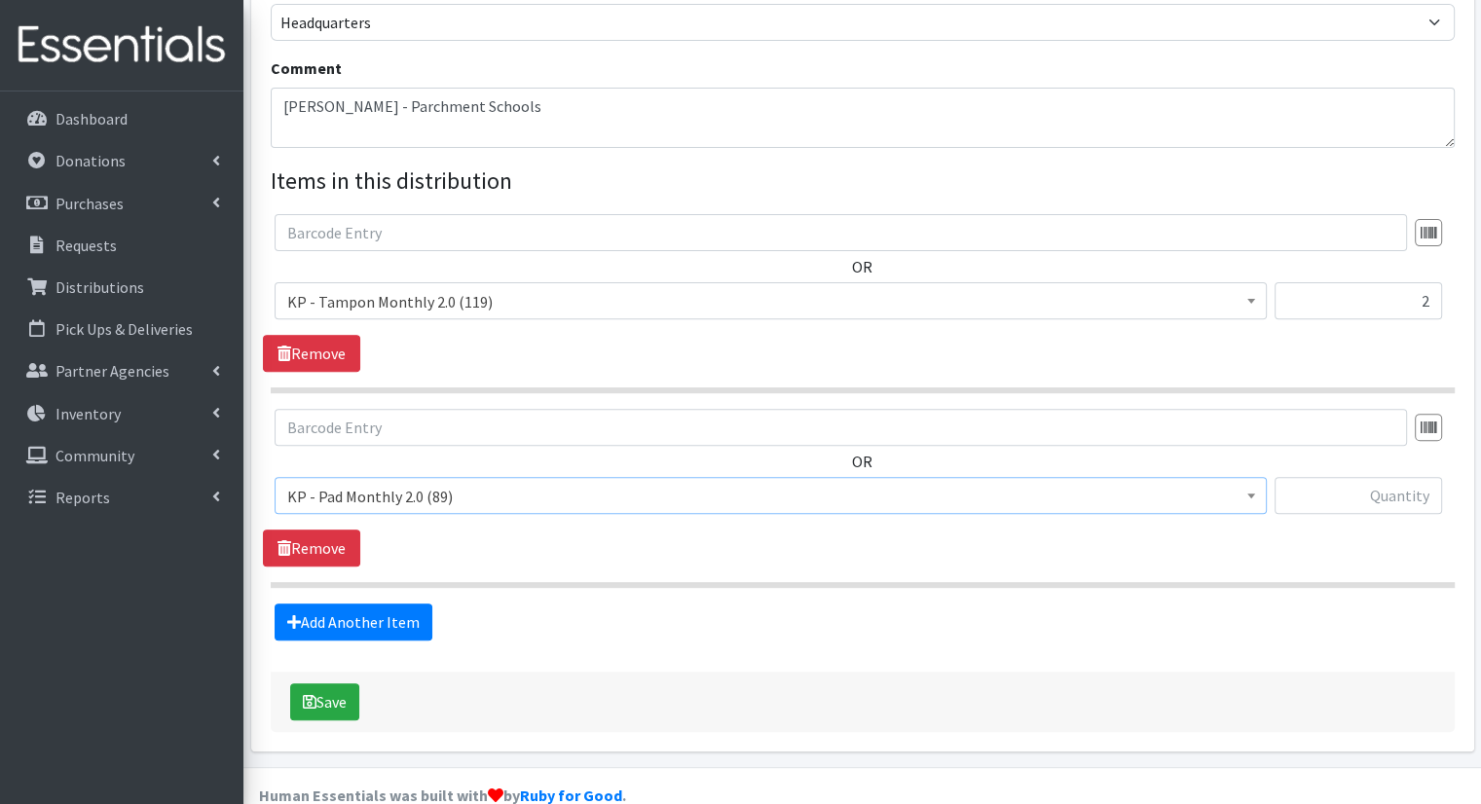
click at [1256, 535] on section "OR Bathroom Bin (0) D - 0 - Diapers (14950) D - 3 - Diapers (14189) D - 4 - Dia…" at bounding box center [863, 498] width 1184 height 179
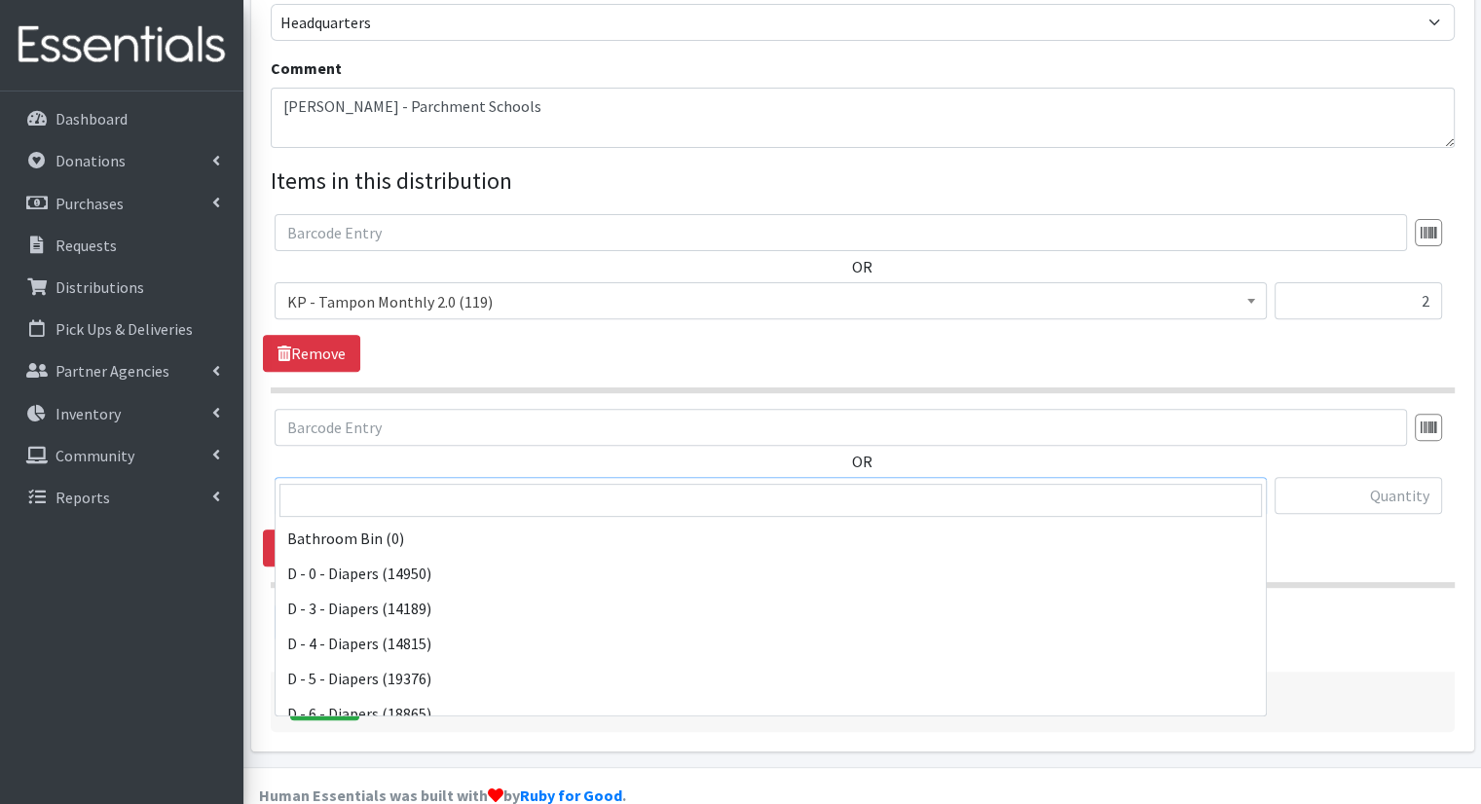
click at [950, 483] on span "KP - Pad Monthly 2.0 (89)" at bounding box center [770, 496] width 967 height 27
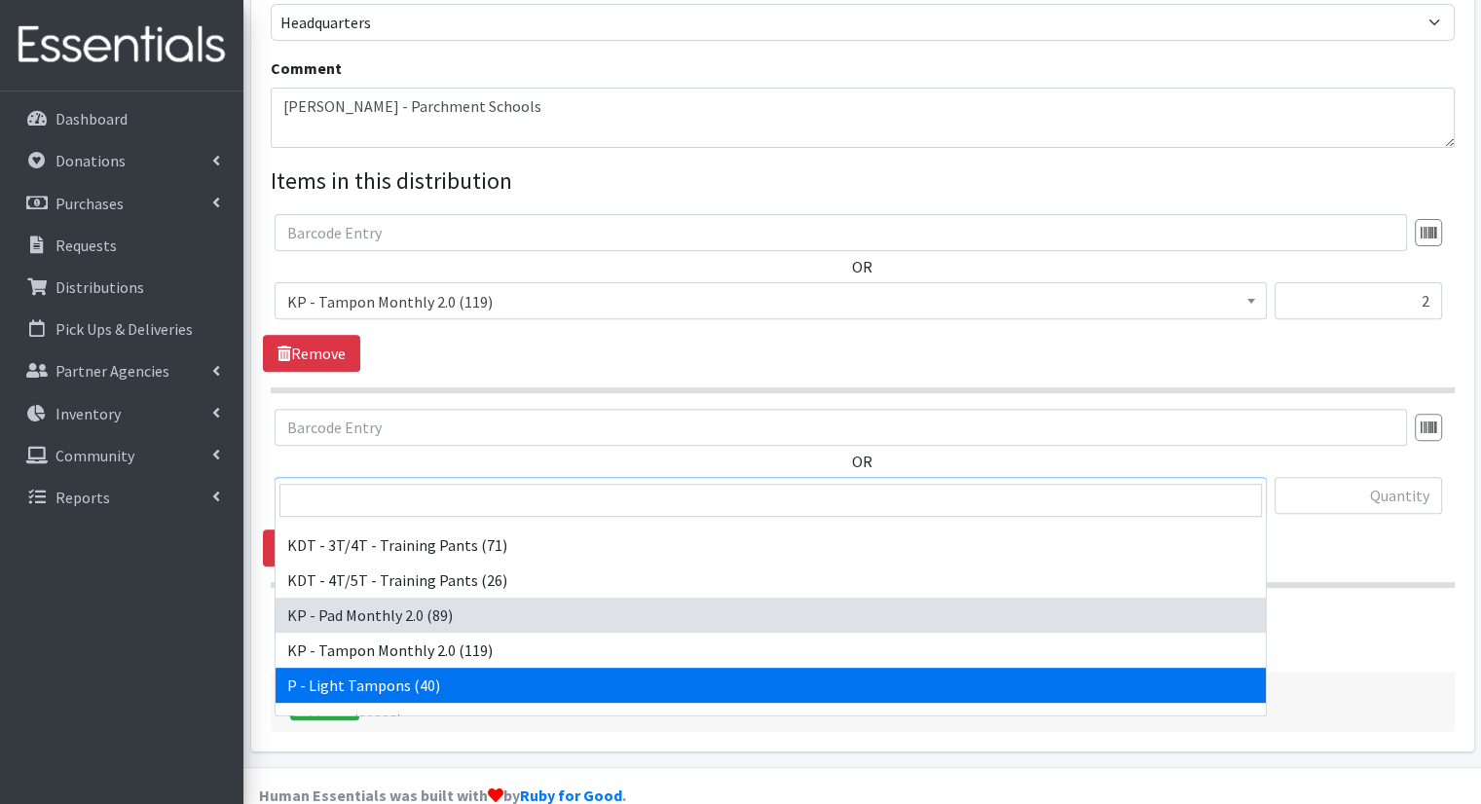
scroll to position [602, 0]
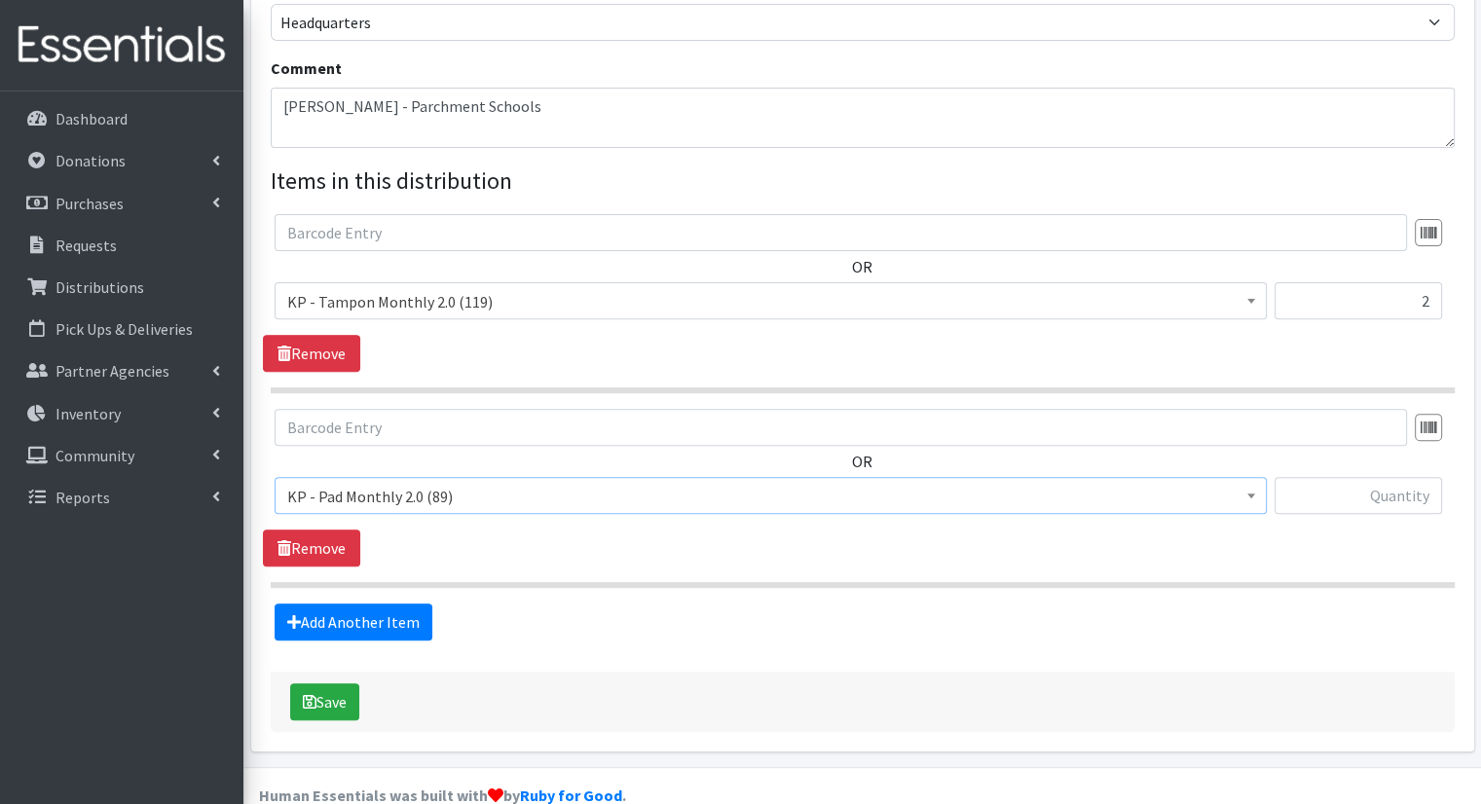
click at [775, 483] on span "KP - Pad Monthly 2.0 (89)" at bounding box center [770, 496] width 967 height 27
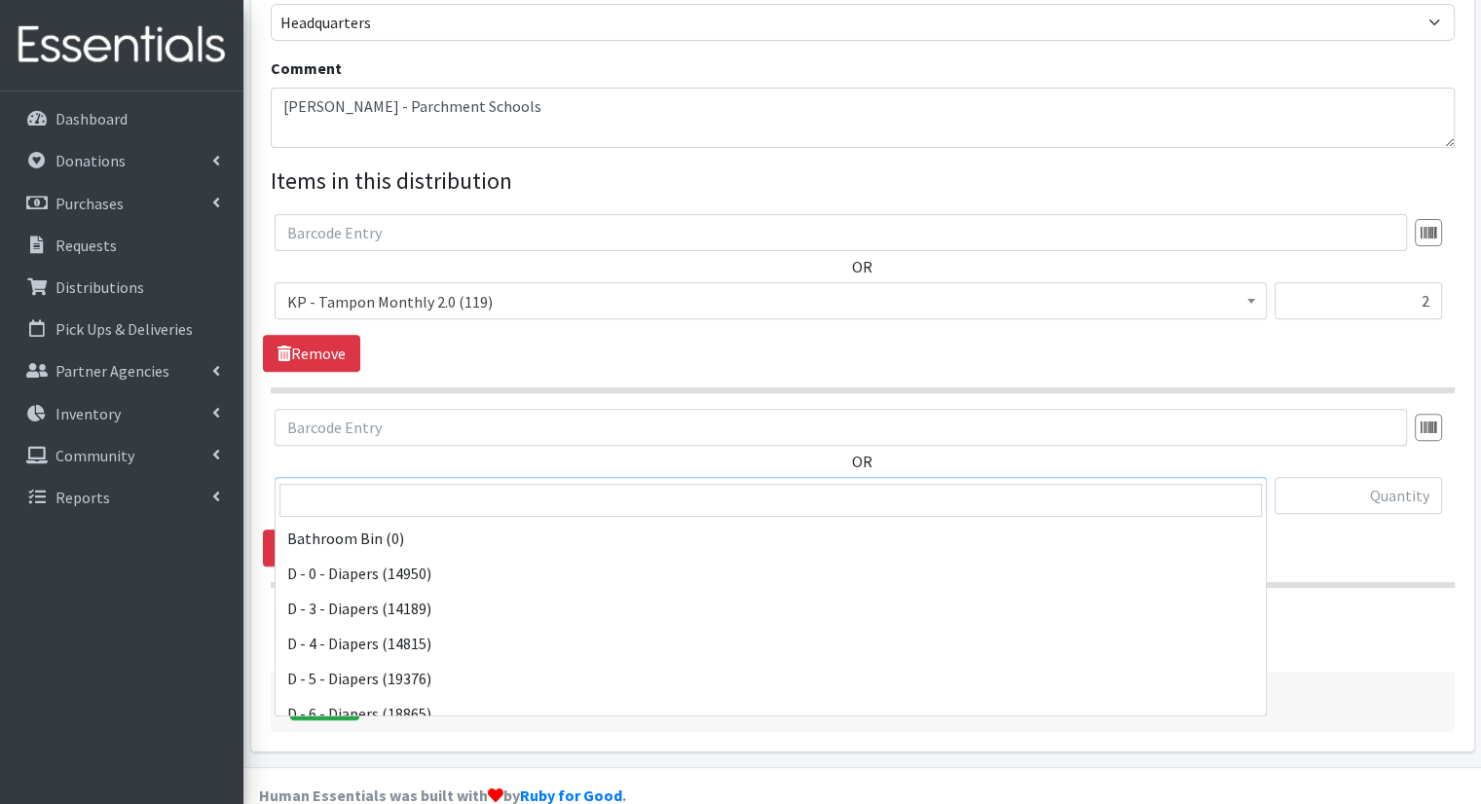
scroll to position [666, 0]
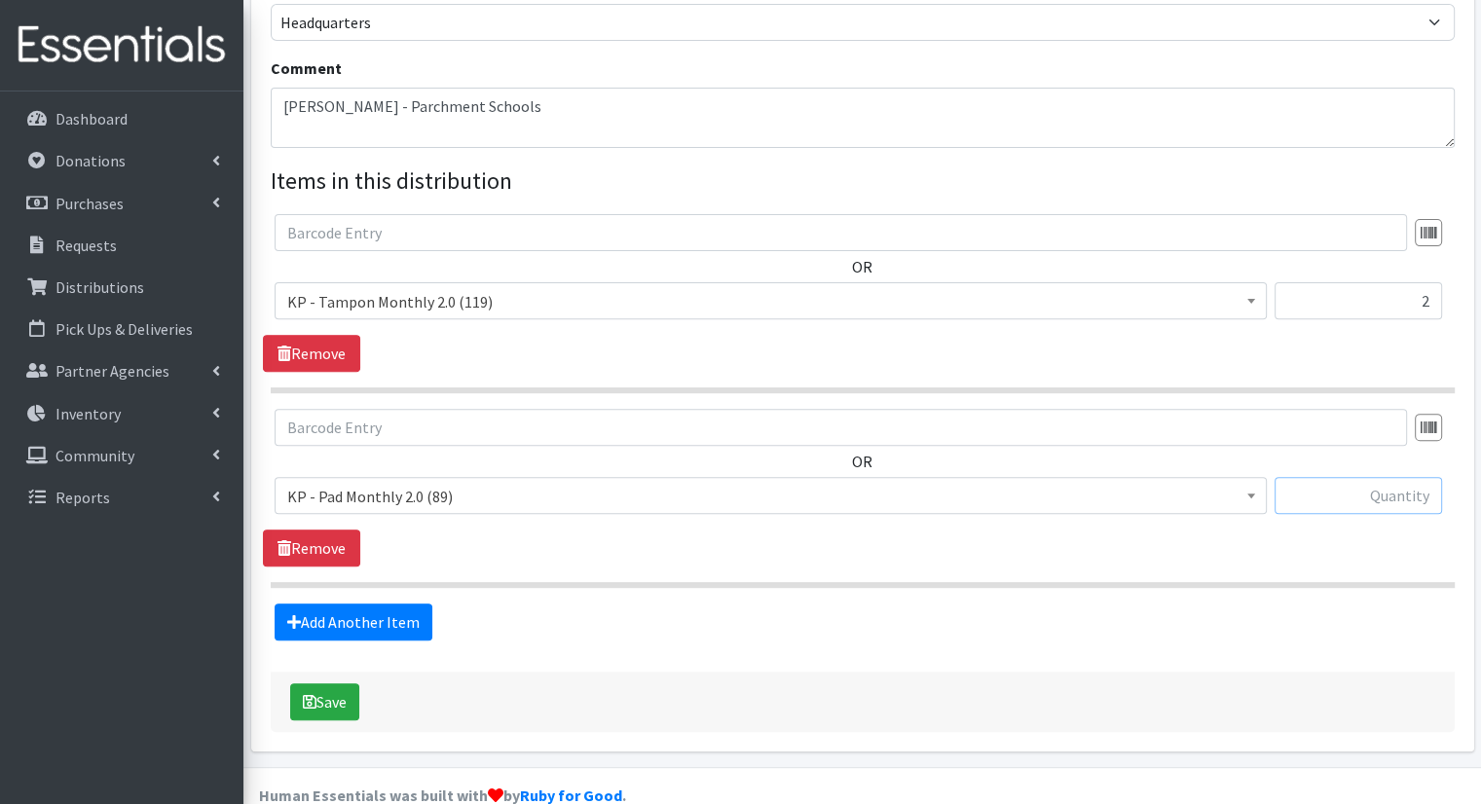
click at [1309, 477] on input "text" at bounding box center [1359, 495] width 168 height 37
type input "1"
click at [400, 604] on link "Add Another Item" at bounding box center [354, 622] width 158 height 37
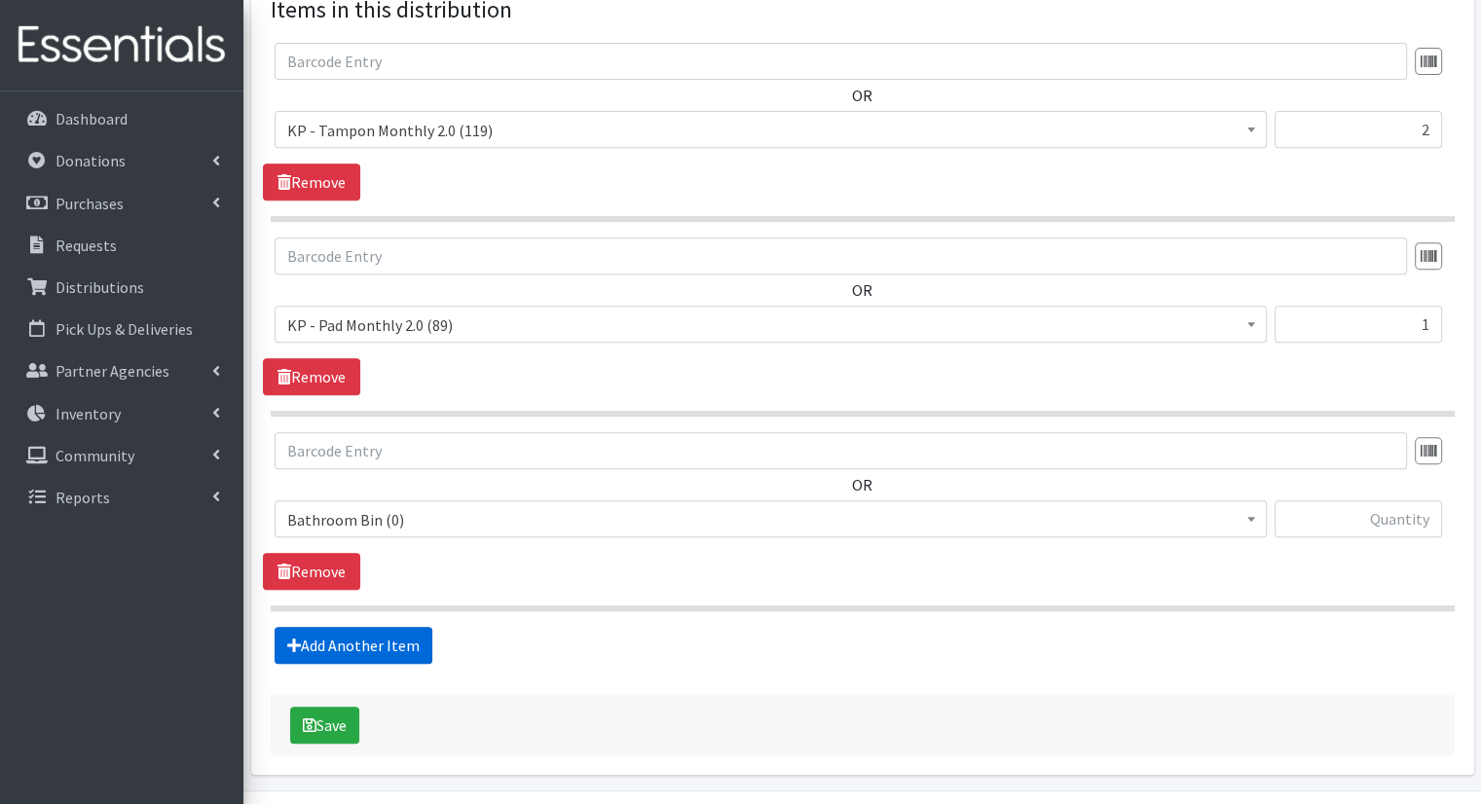
scroll to position [814, 0]
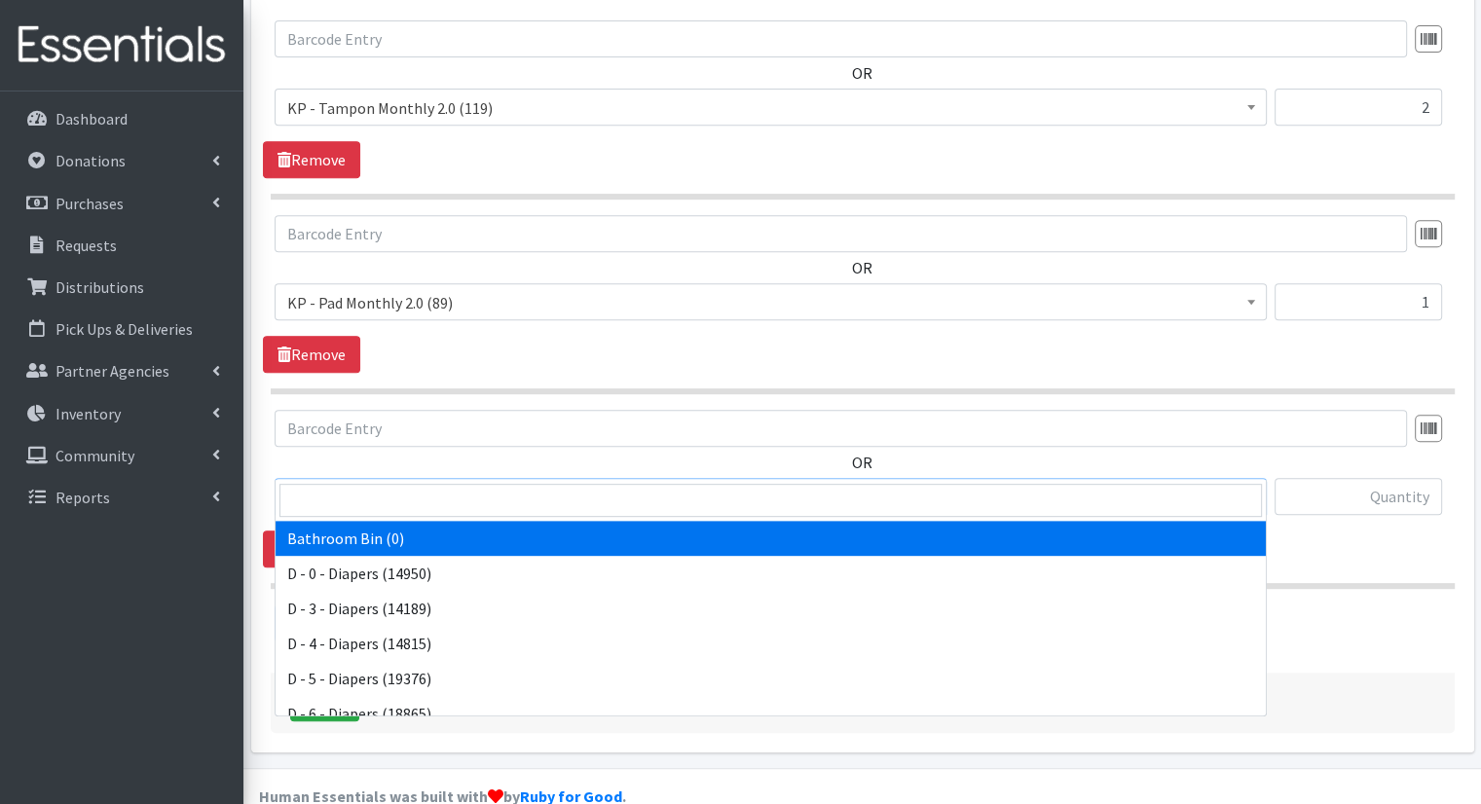
click at [788, 484] on span "Bathroom Bin (0)" at bounding box center [770, 497] width 967 height 27
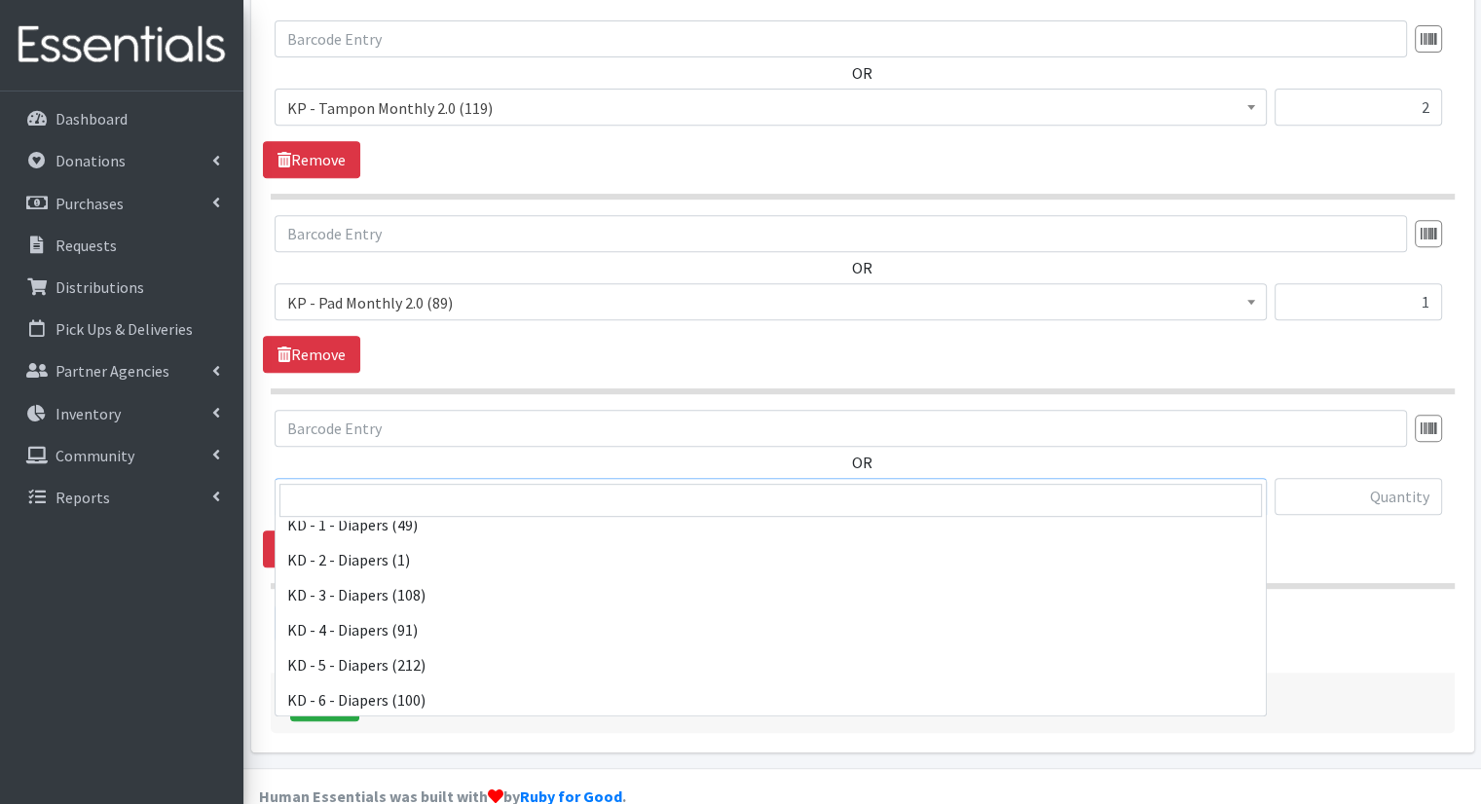
scroll to position [451, 0]
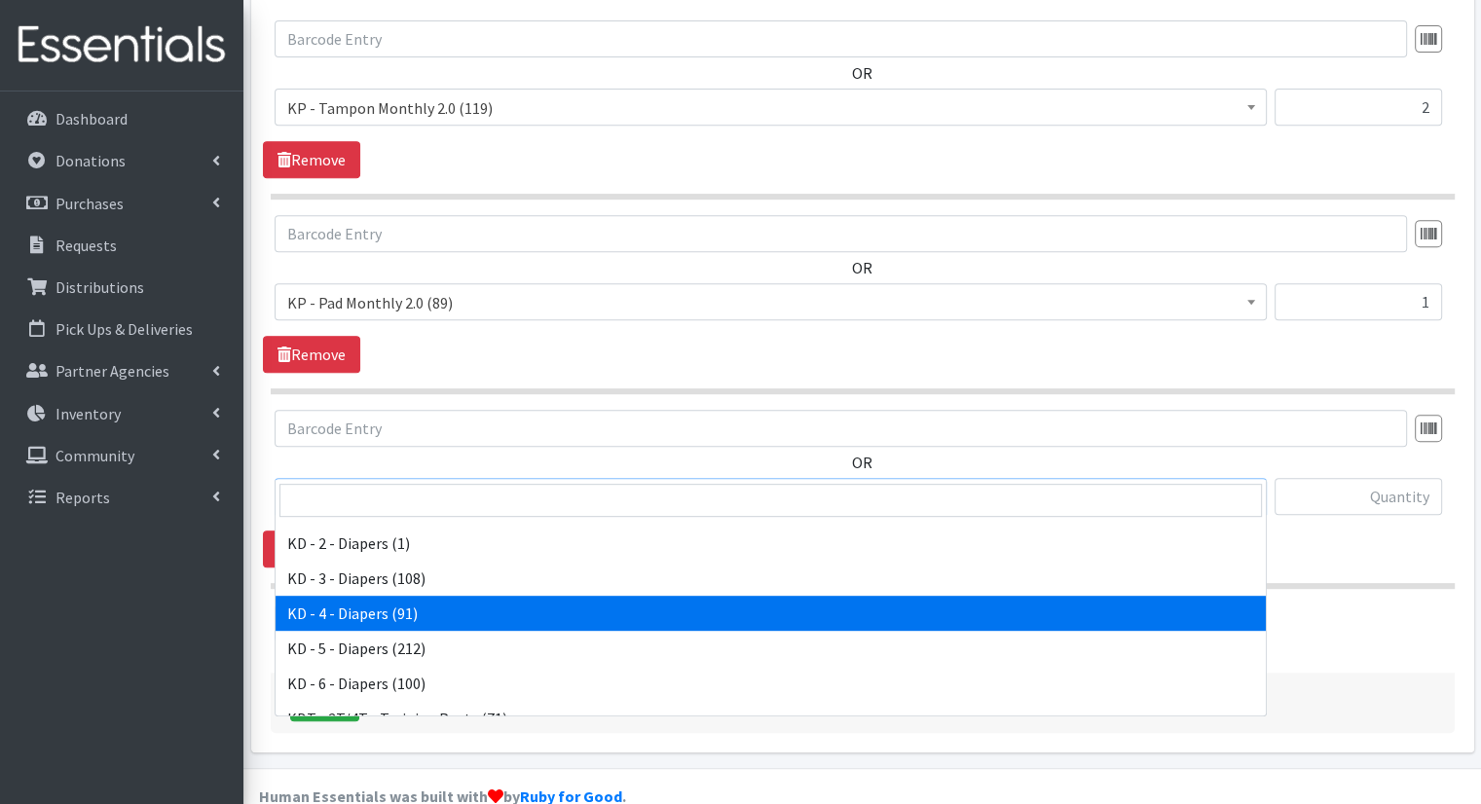
select select "15500"
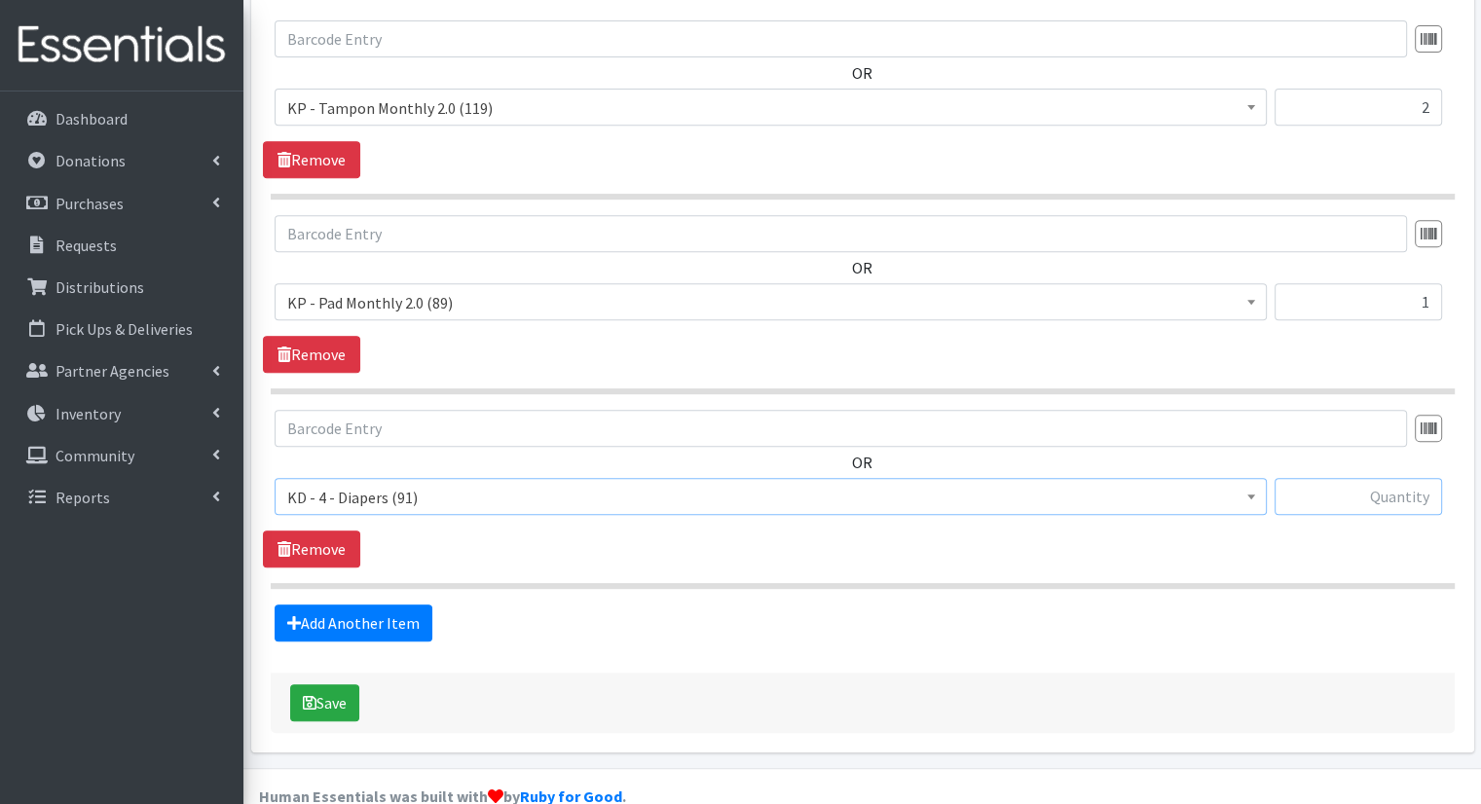
click at [1414, 478] on input "text" at bounding box center [1359, 496] width 168 height 37
type input "1"
click at [367, 605] on link "Add Another Item" at bounding box center [354, 623] width 158 height 37
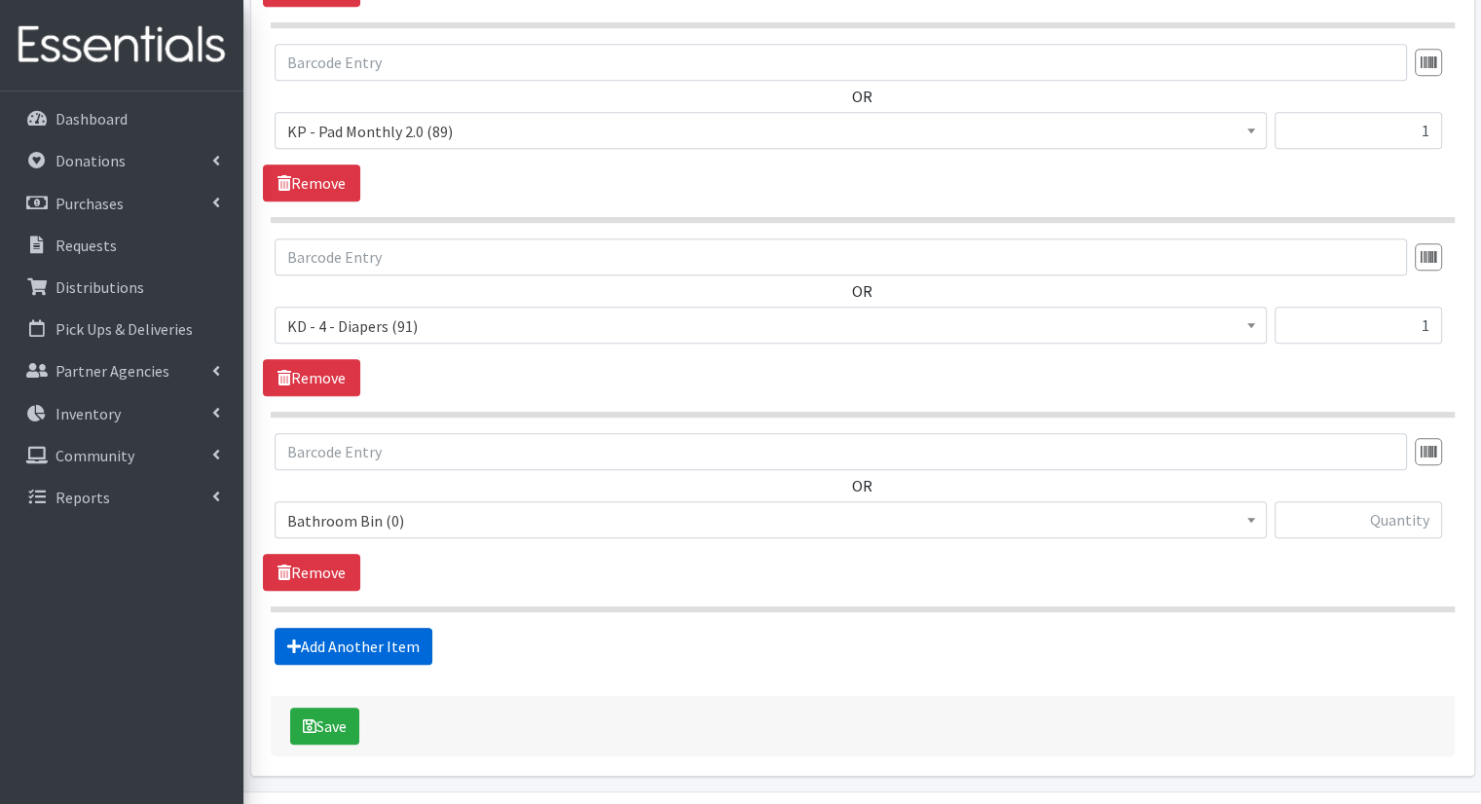
scroll to position [1009, 0]
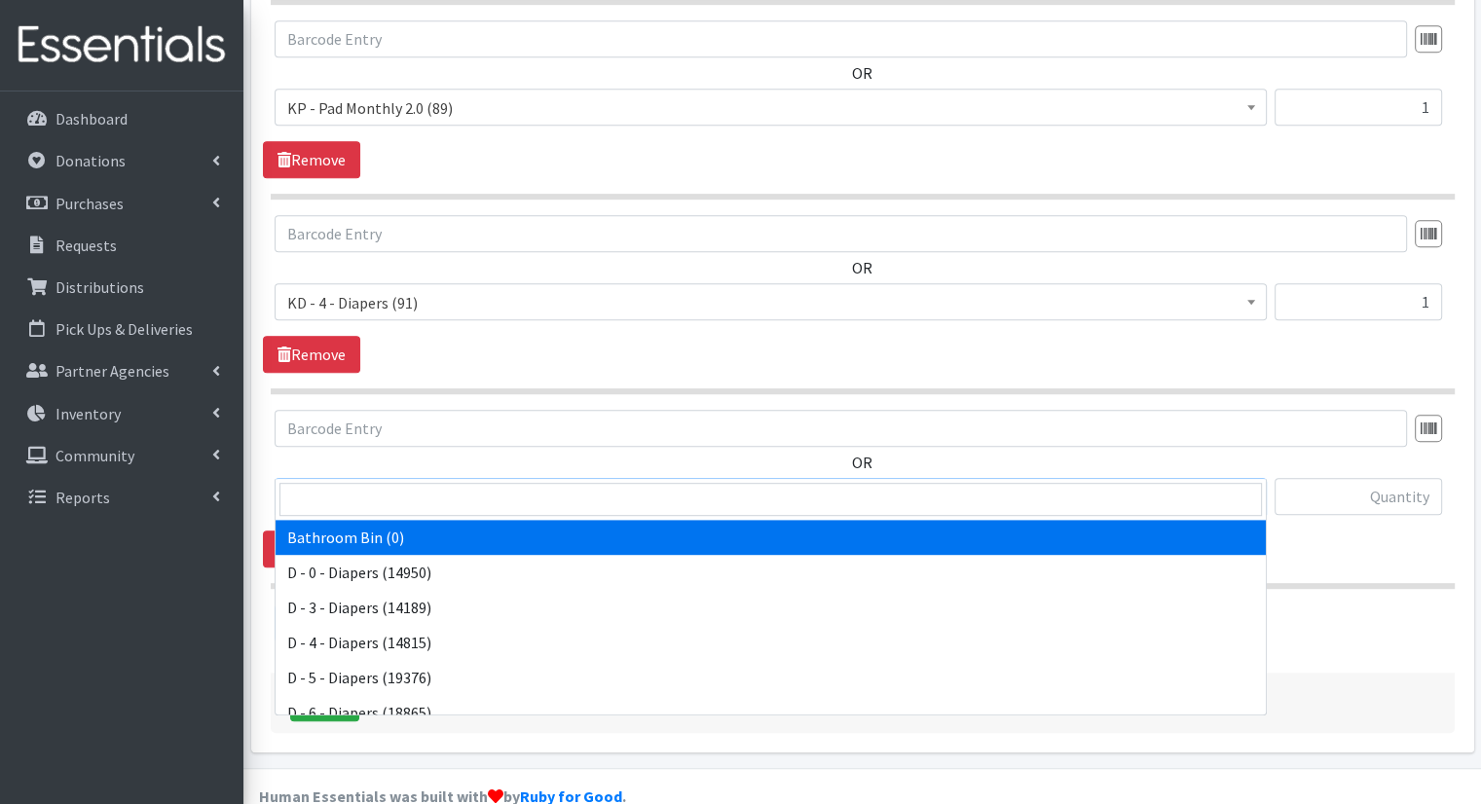
click at [487, 484] on span "Bathroom Bin (0)" at bounding box center [770, 497] width 967 height 27
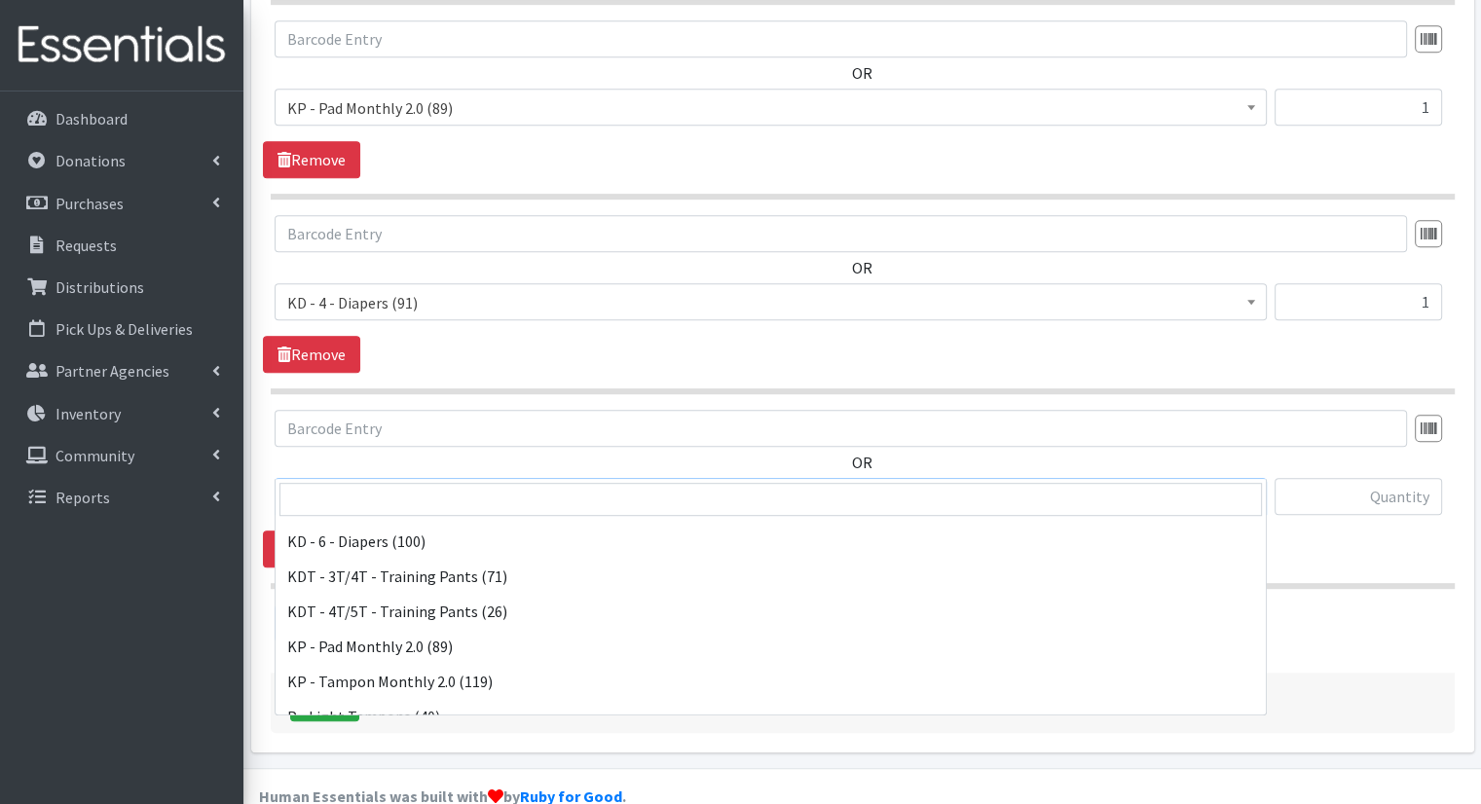
scroll to position [587, 0]
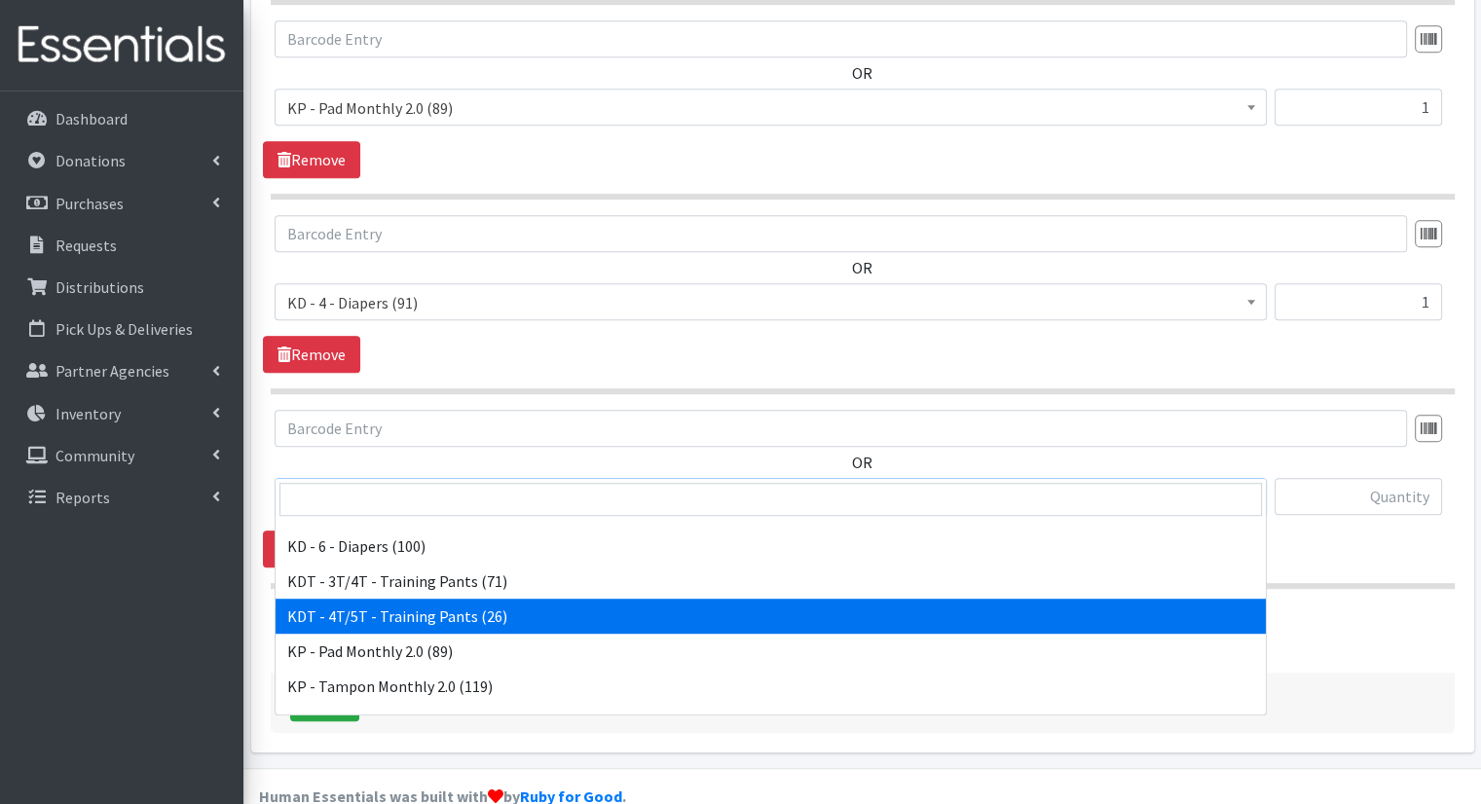
select select "15507"
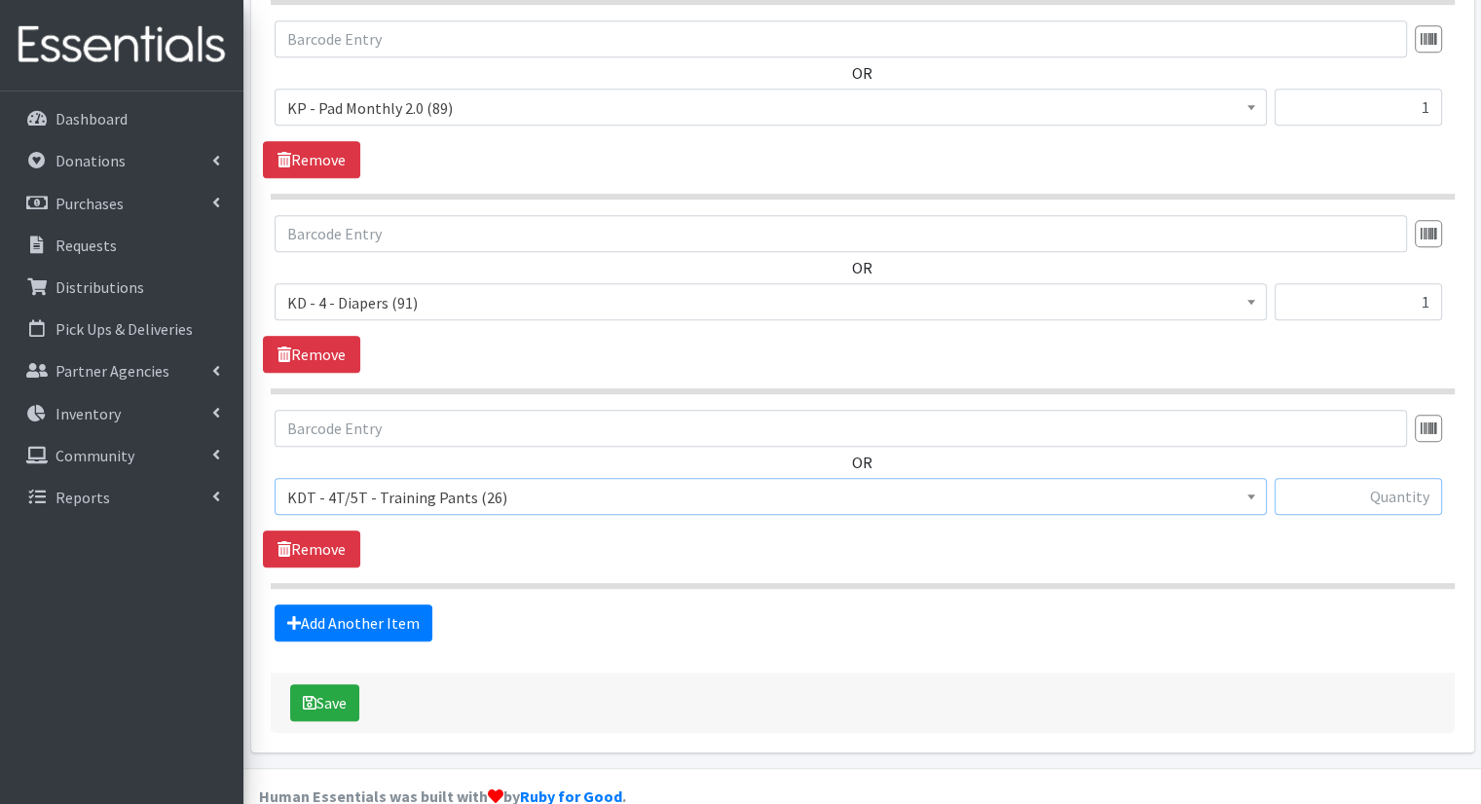
click at [1384, 478] on input "text" at bounding box center [1359, 496] width 168 height 37
type input "1"
click at [193, 431] on link "Inventory" at bounding box center [122, 413] width 228 height 39
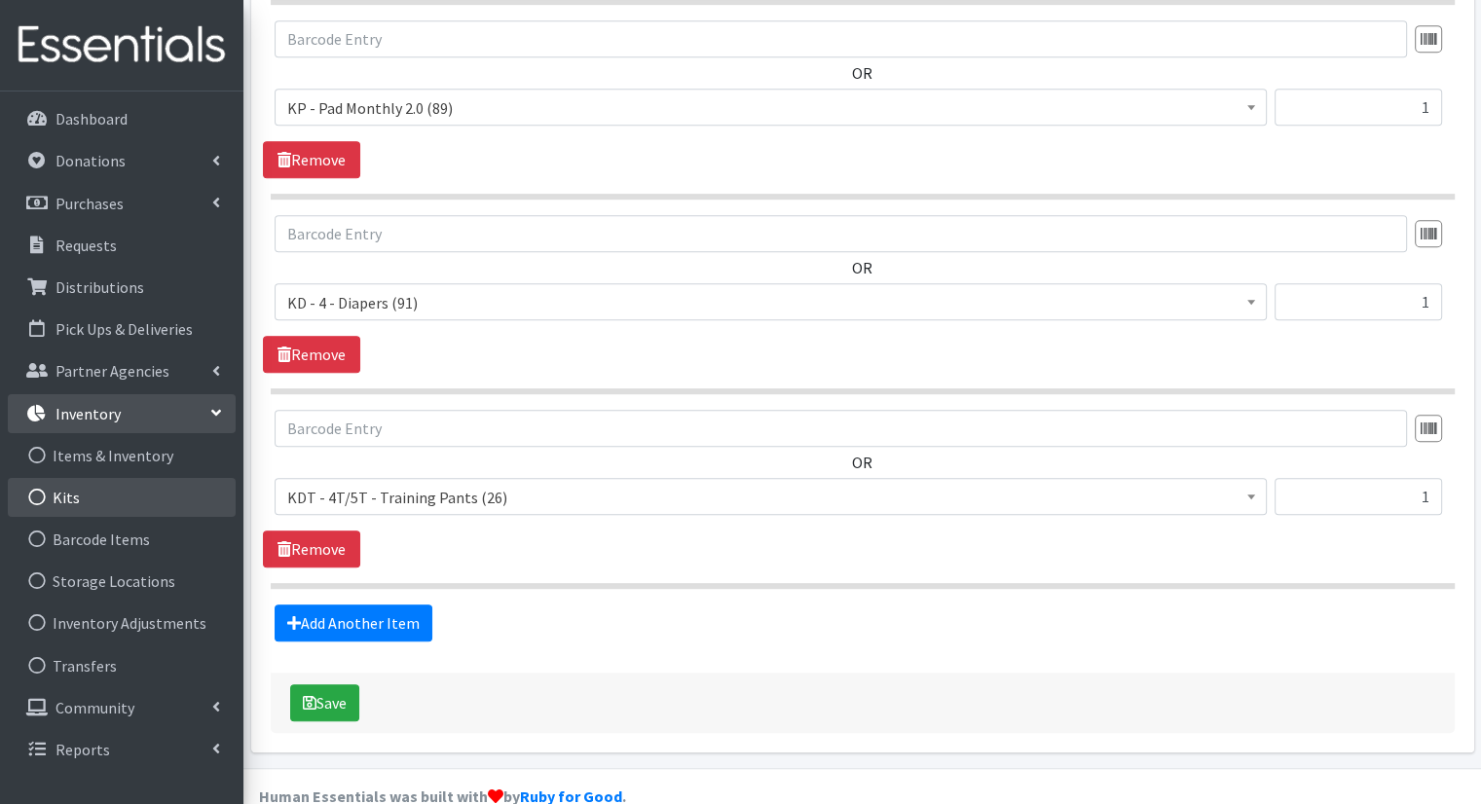
click at [142, 504] on link "Kits" at bounding box center [122, 497] width 228 height 39
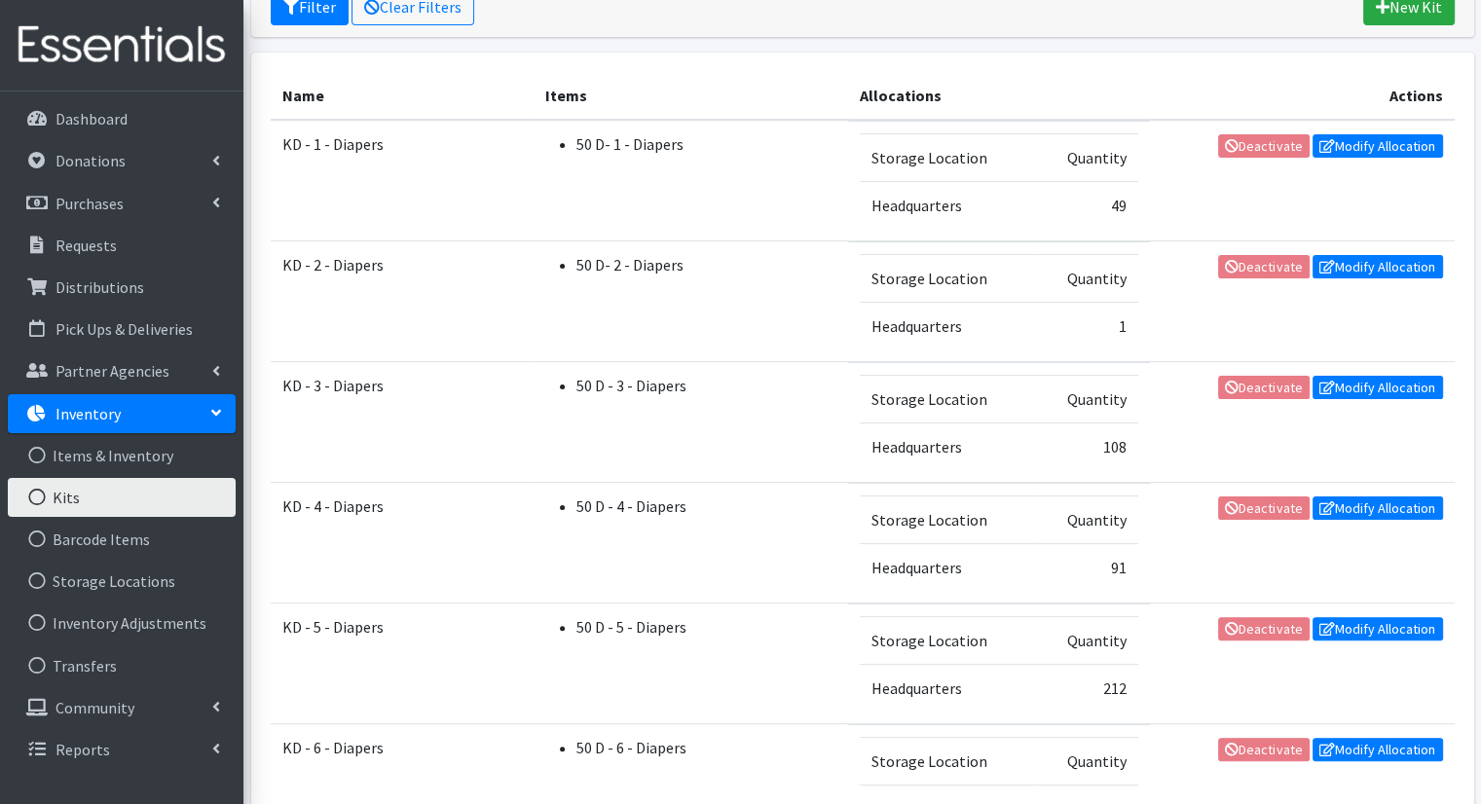
scroll to position [316, 0]
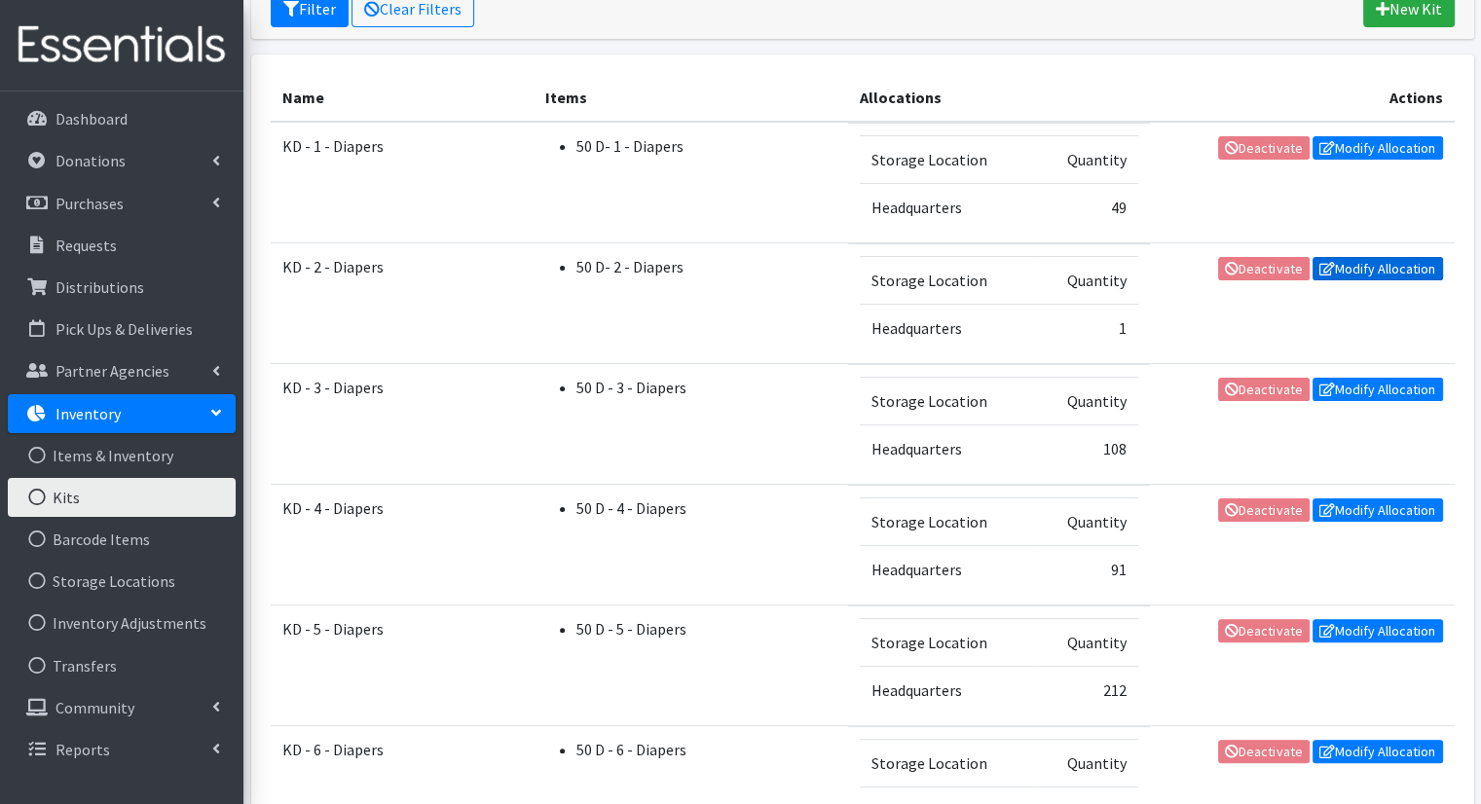
click at [1343, 267] on link "Modify Allocation" at bounding box center [1378, 268] width 130 height 23
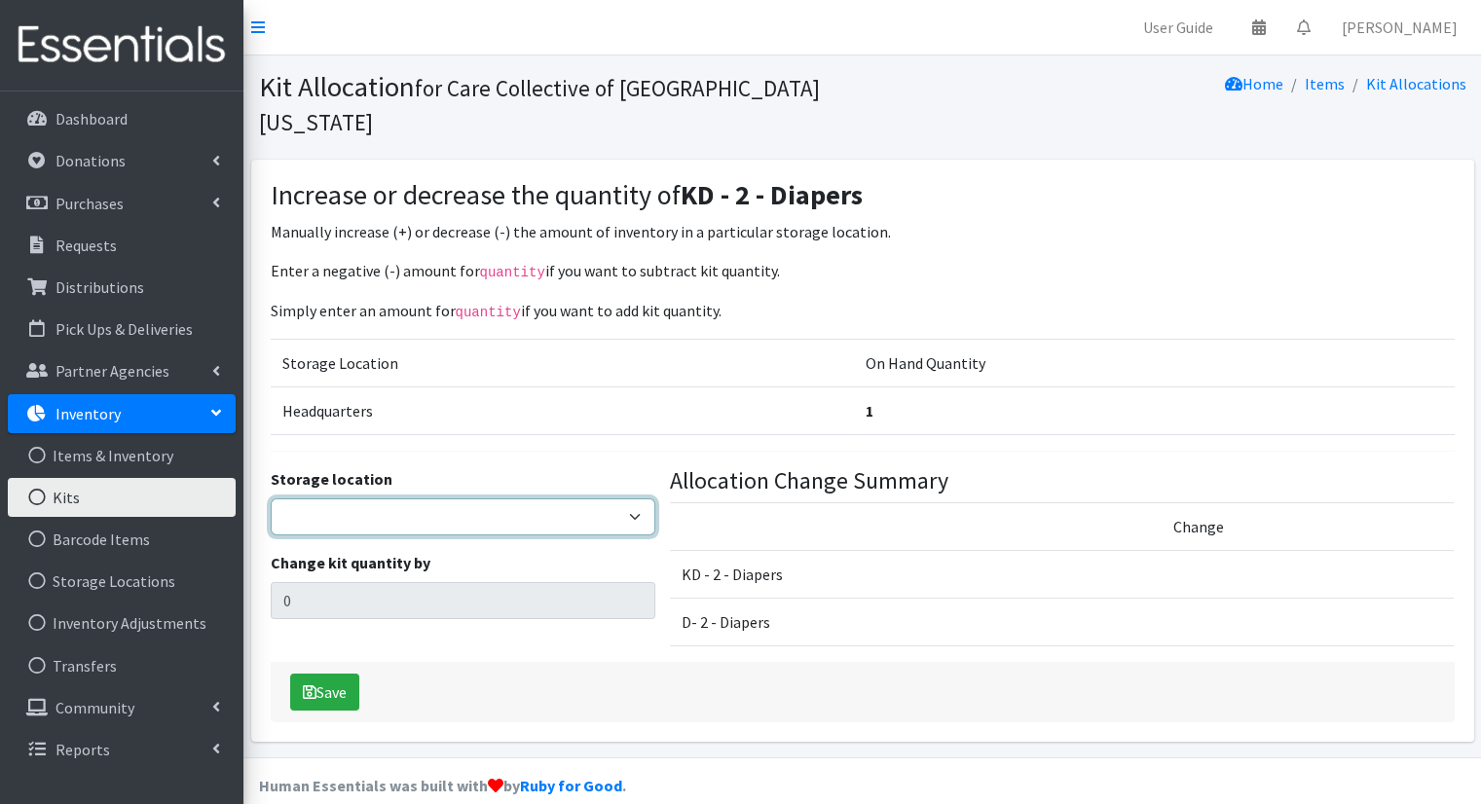
click at [615, 499] on select "Headquarters" at bounding box center [463, 517] width 385 height 37
select select "491"
click at [271, 499] on select "Headquarters" at bounding box center [463, 517] width 385 height 37
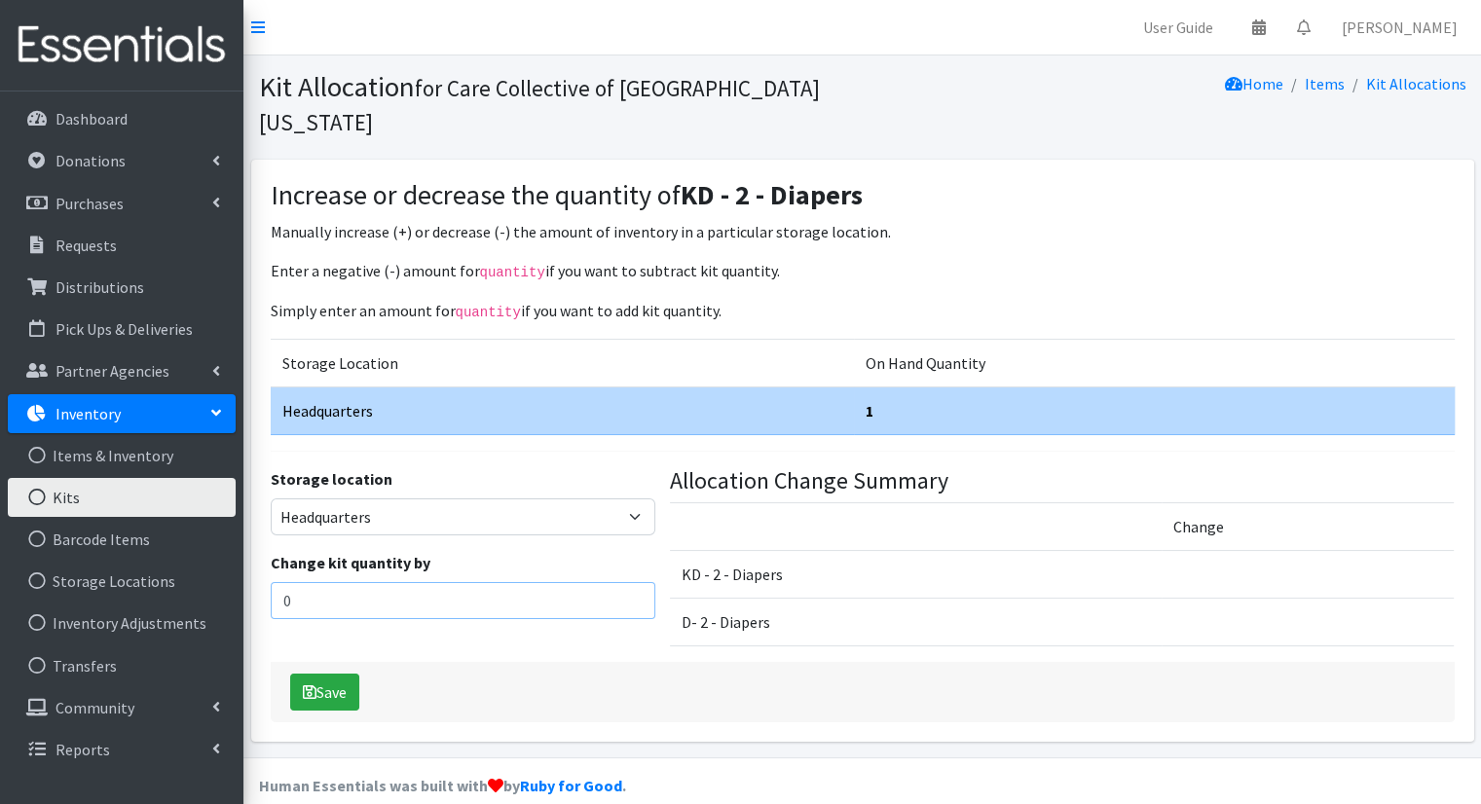
click at [573, 582] on input "0" at bounding box center [463, 600] width 385 height 37
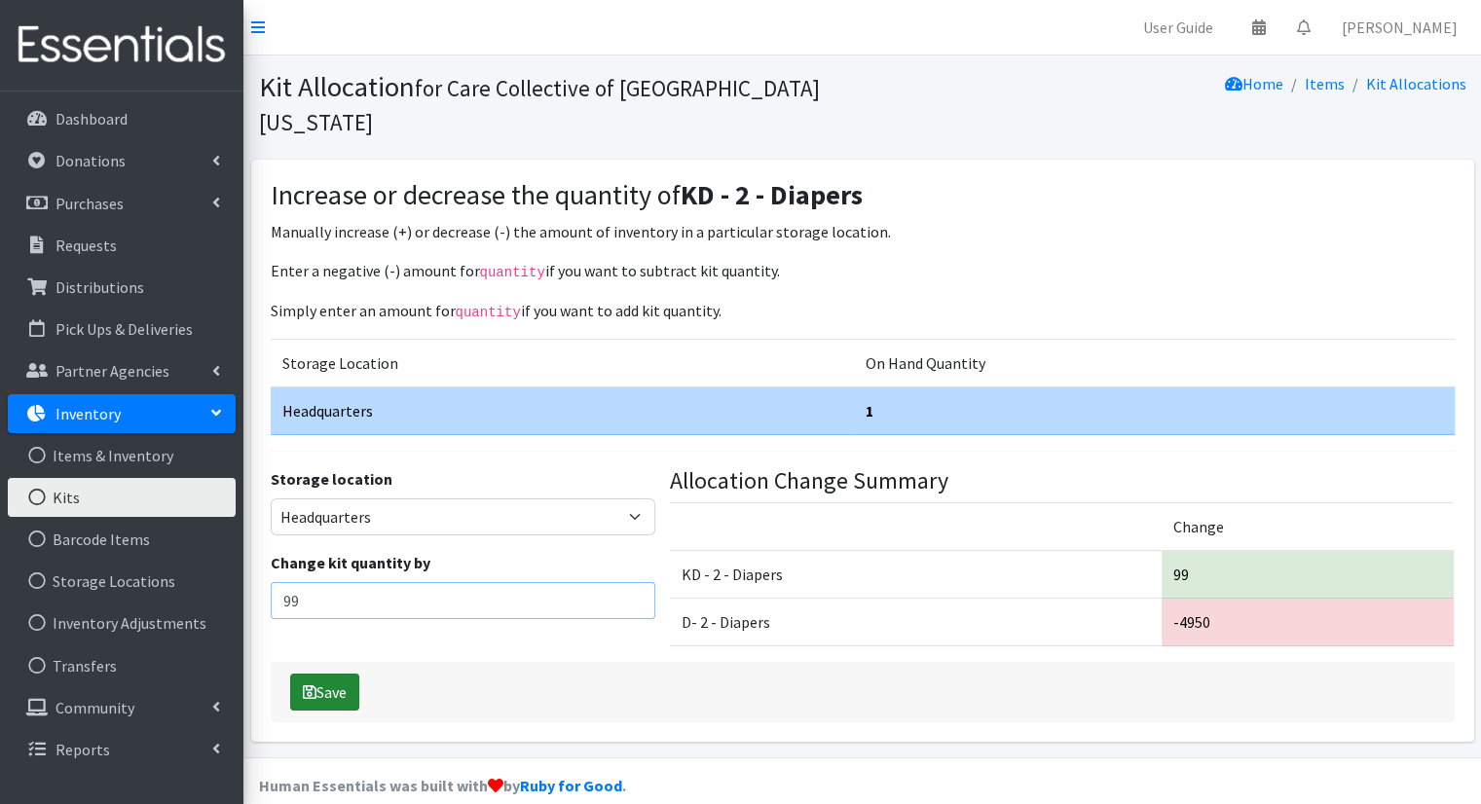
type input "99"
click at [339, 674] on button "Save" at bounding box center [324, 692] width 69 height 37
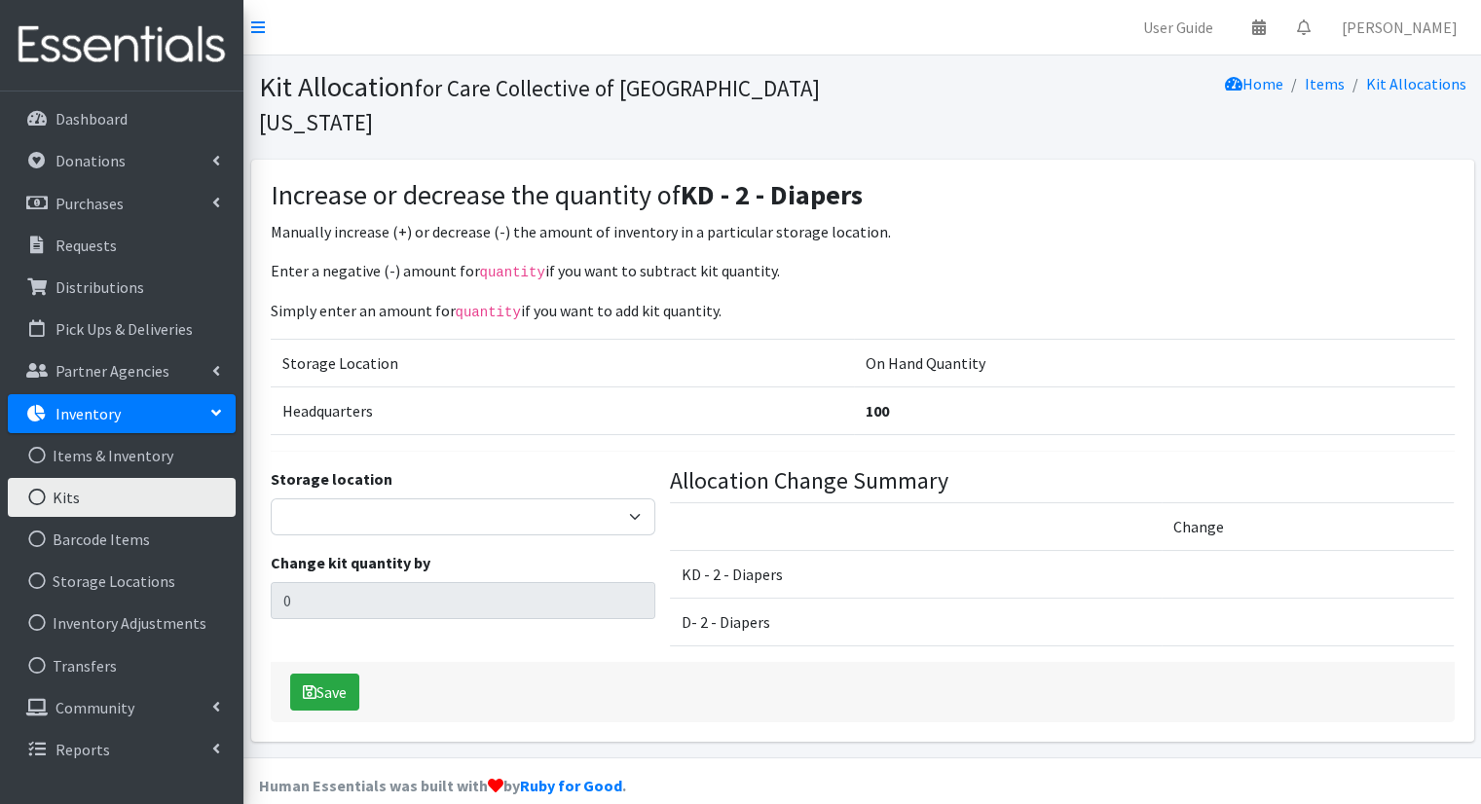
click at [125, 499] on link "Kits" at bounding box center [122, 497] width 228 height 39
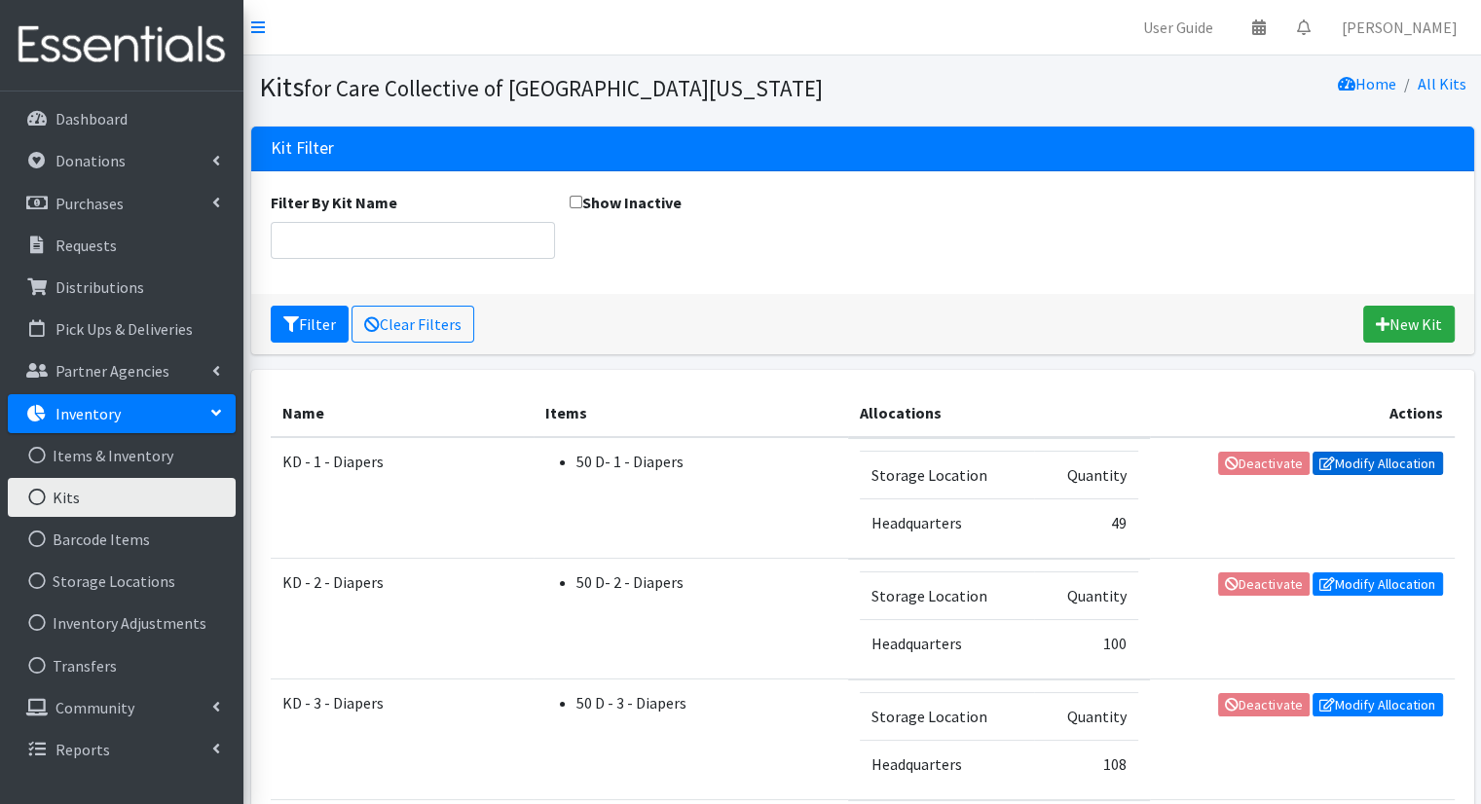
click at [1340, 468] on link "Modify Allocation" at bounding box center [1378, 463] width 130 height 23
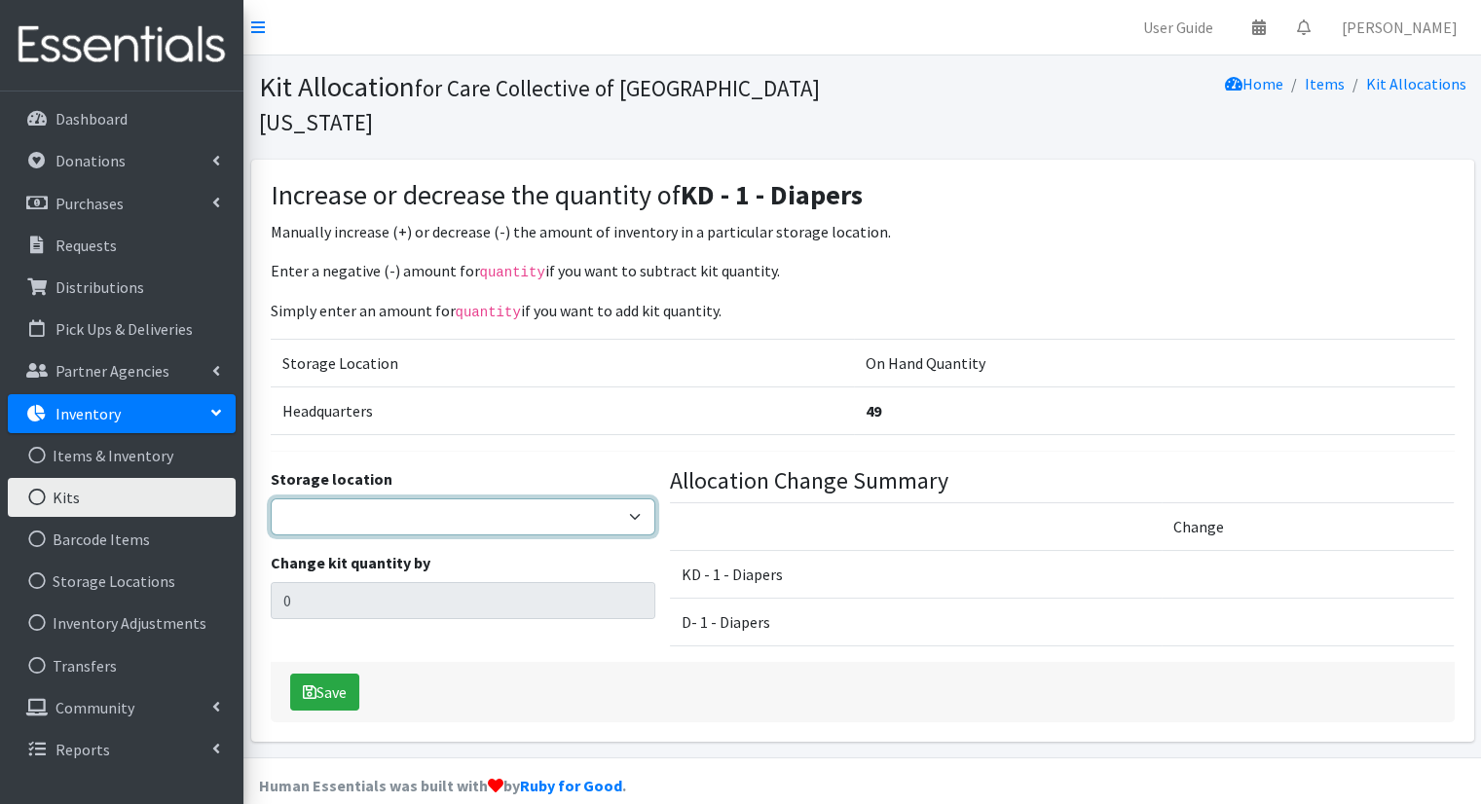
click at [601, 499] on select "Headquarters" at bounding box center [463, 517] width 385 height 37
select select "491"
click at [271, 499] on select "Headquarters" at bounding box center [463, 517] width 385 height 37
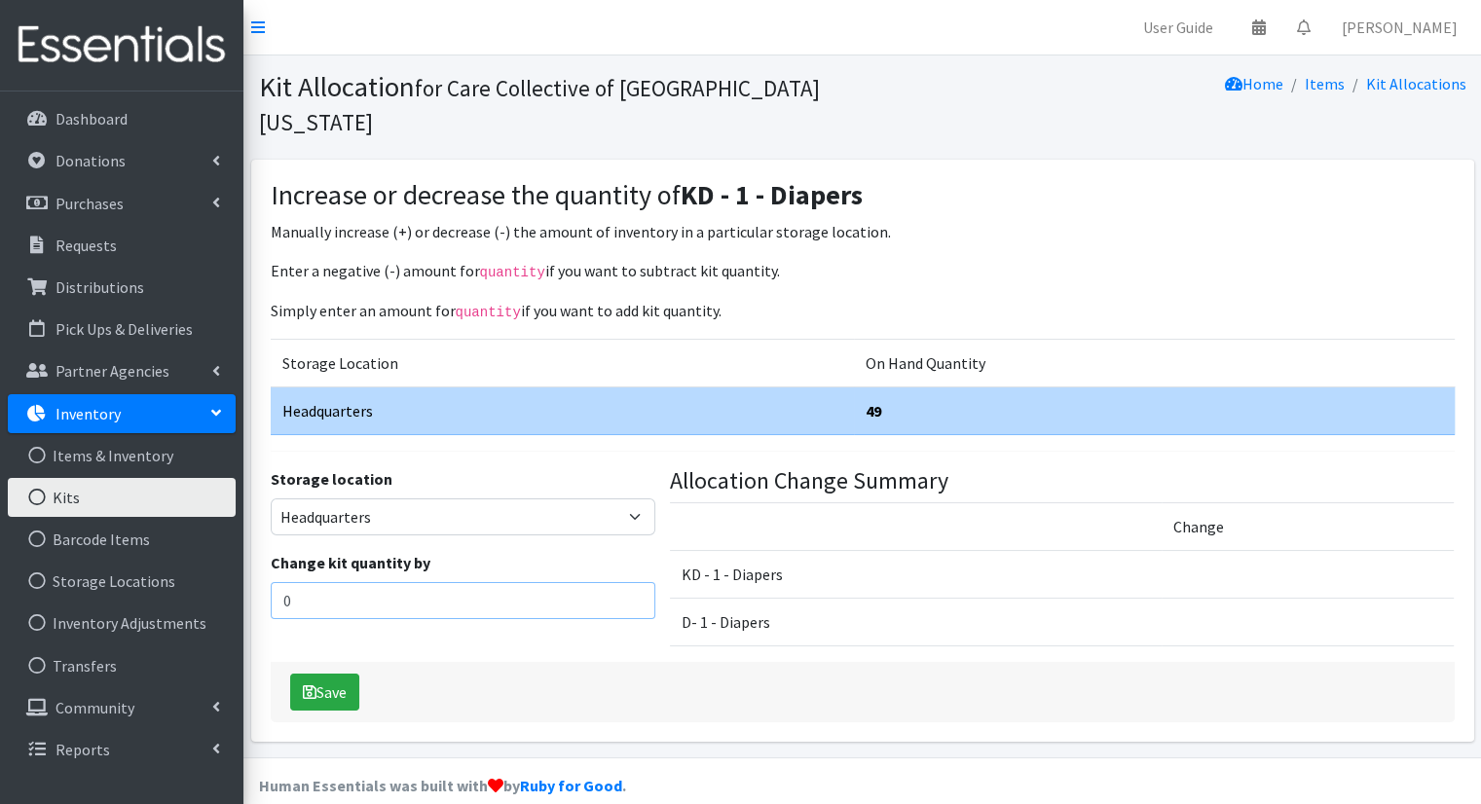
click at [553, 582] on input "0" at bounding box center [463, 600] width 385 height 37
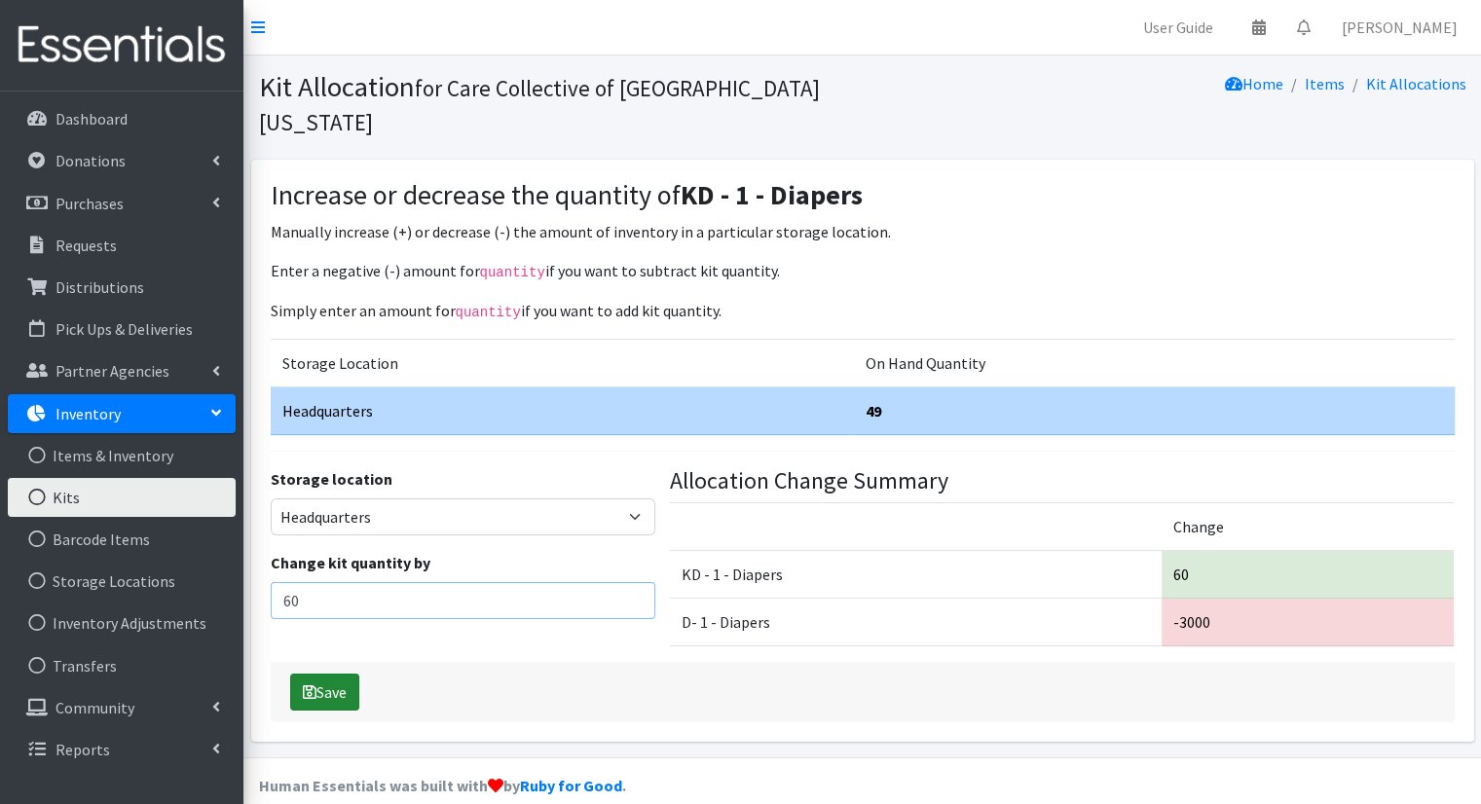
type input "60"
click at [347, 674] on button "Save" at bounding box center [324, 692] width 69 height 37
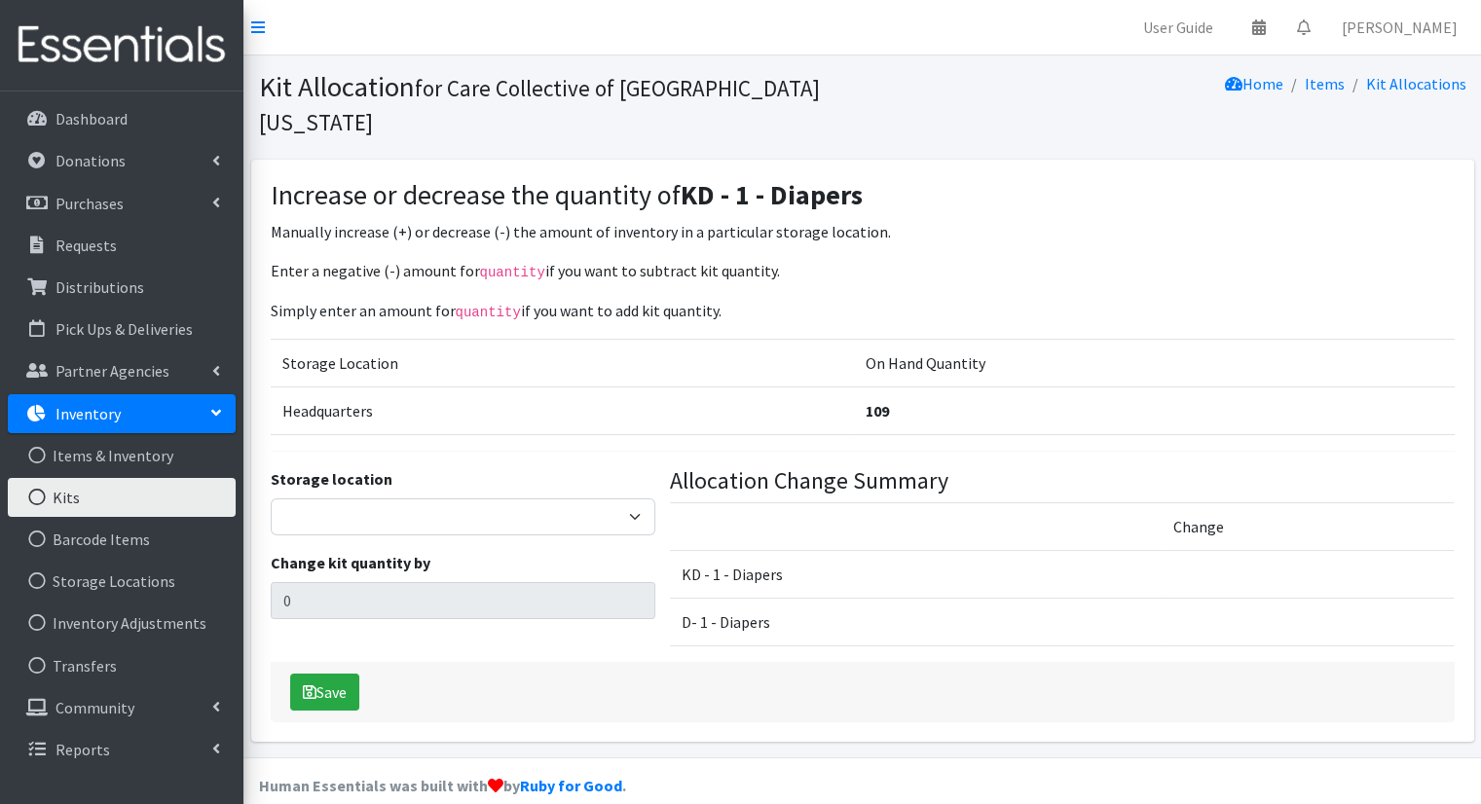
click at [185, 486] on link "Kits" at bounding box center [122, 497] width 228 height 39
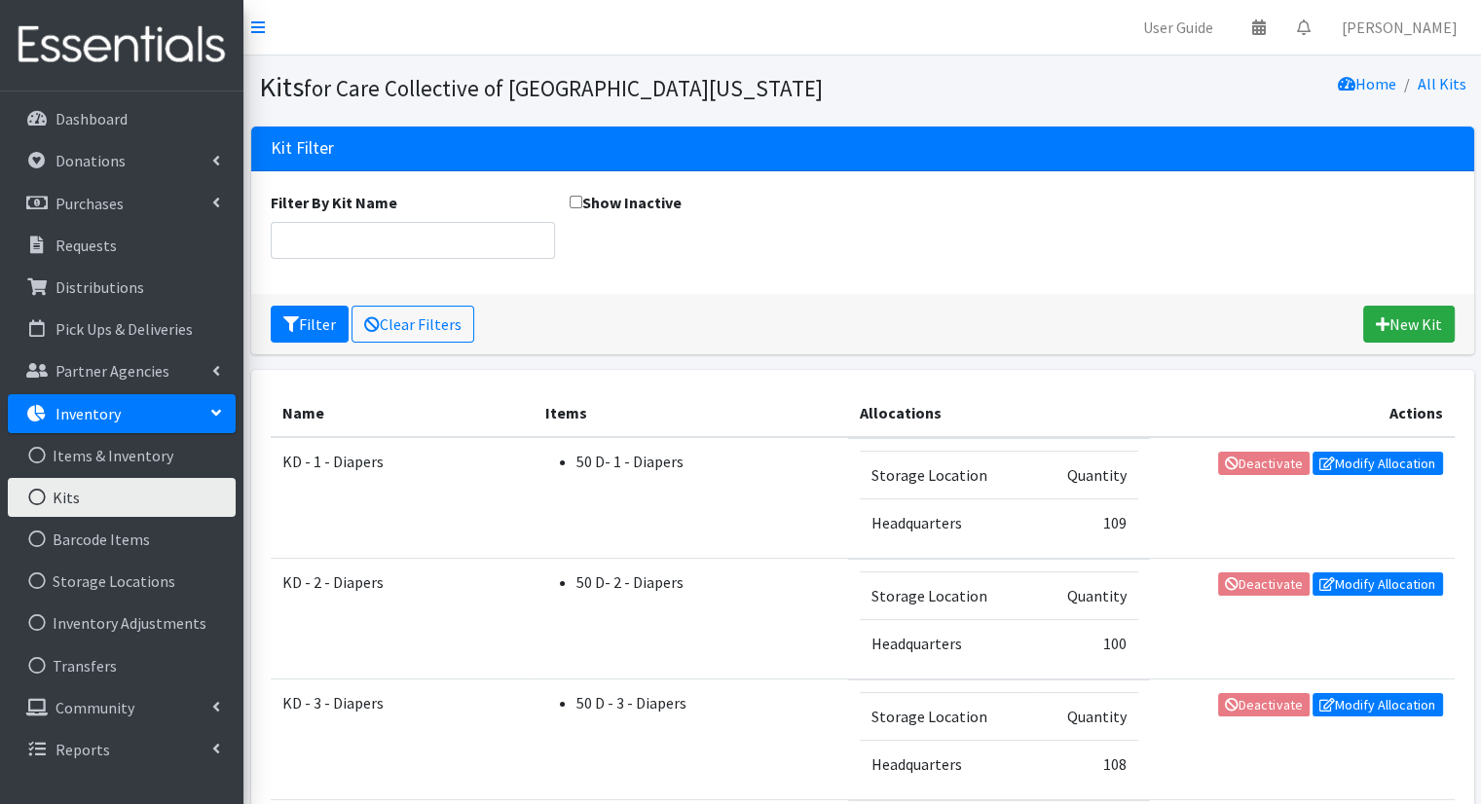
scroll to position [282, 0]
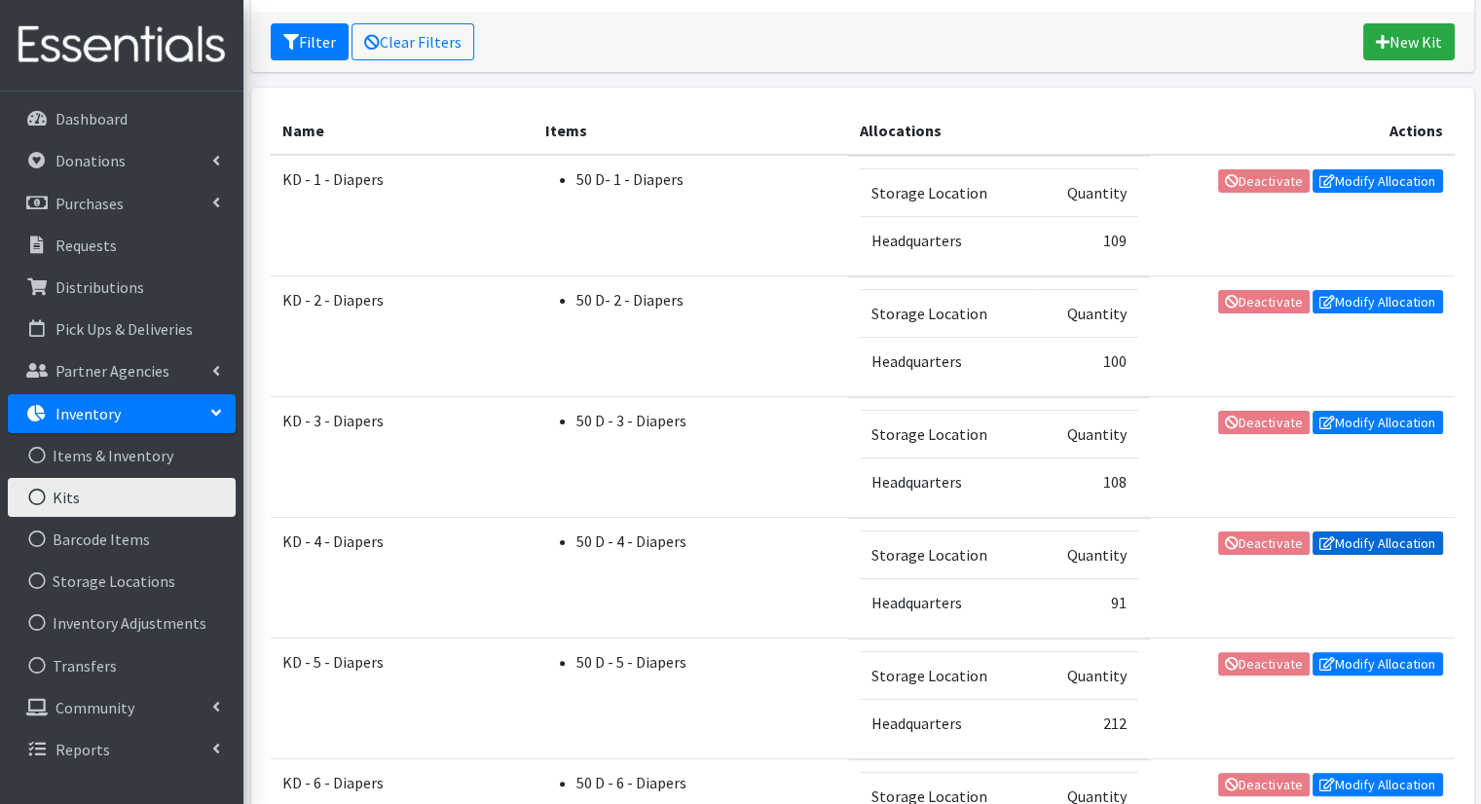
click at [1369, 536] on link "Modify Allocation" at bounding box center [1378, 543] width 130 height 23
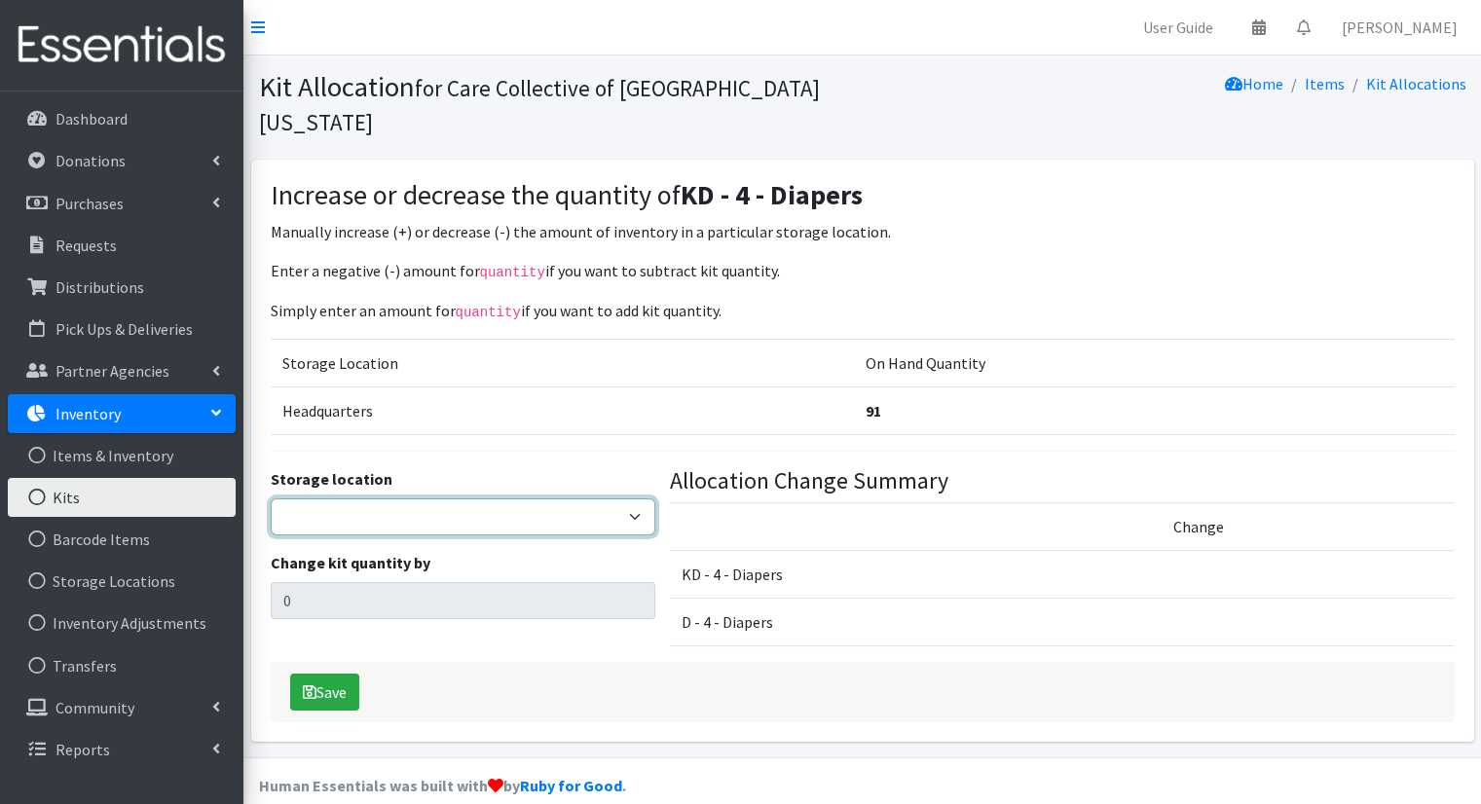
click at [596, 499] on select "Headquarters" at bounding box center [463, 517] width 385 height 37
select select "491"
click at [271, 499] on select "Headquarters" at bounding box center [463, 517] width 385 height 37
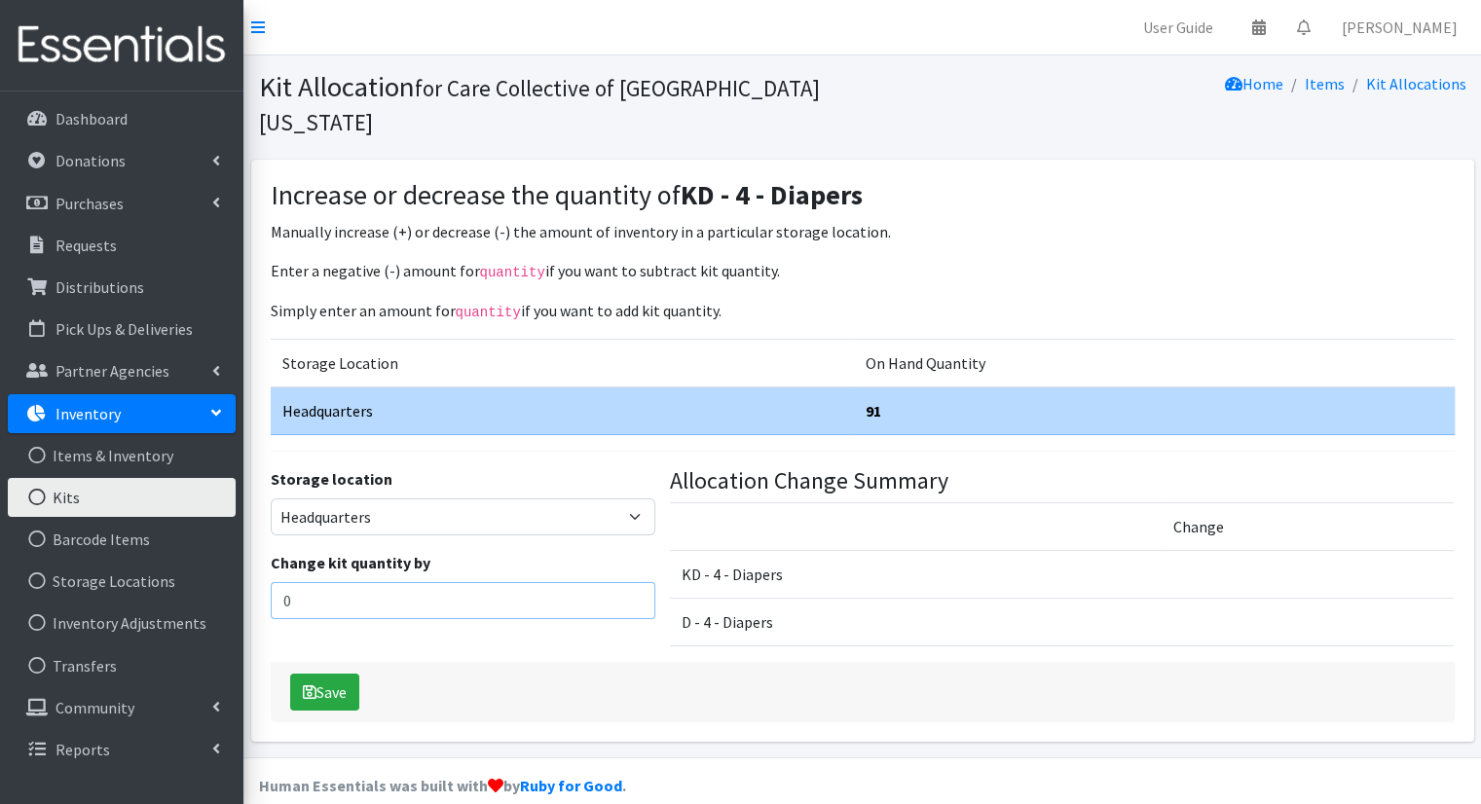
click at [486, 582] on input "0" at bounding box center [463, 600] width 385 height 37
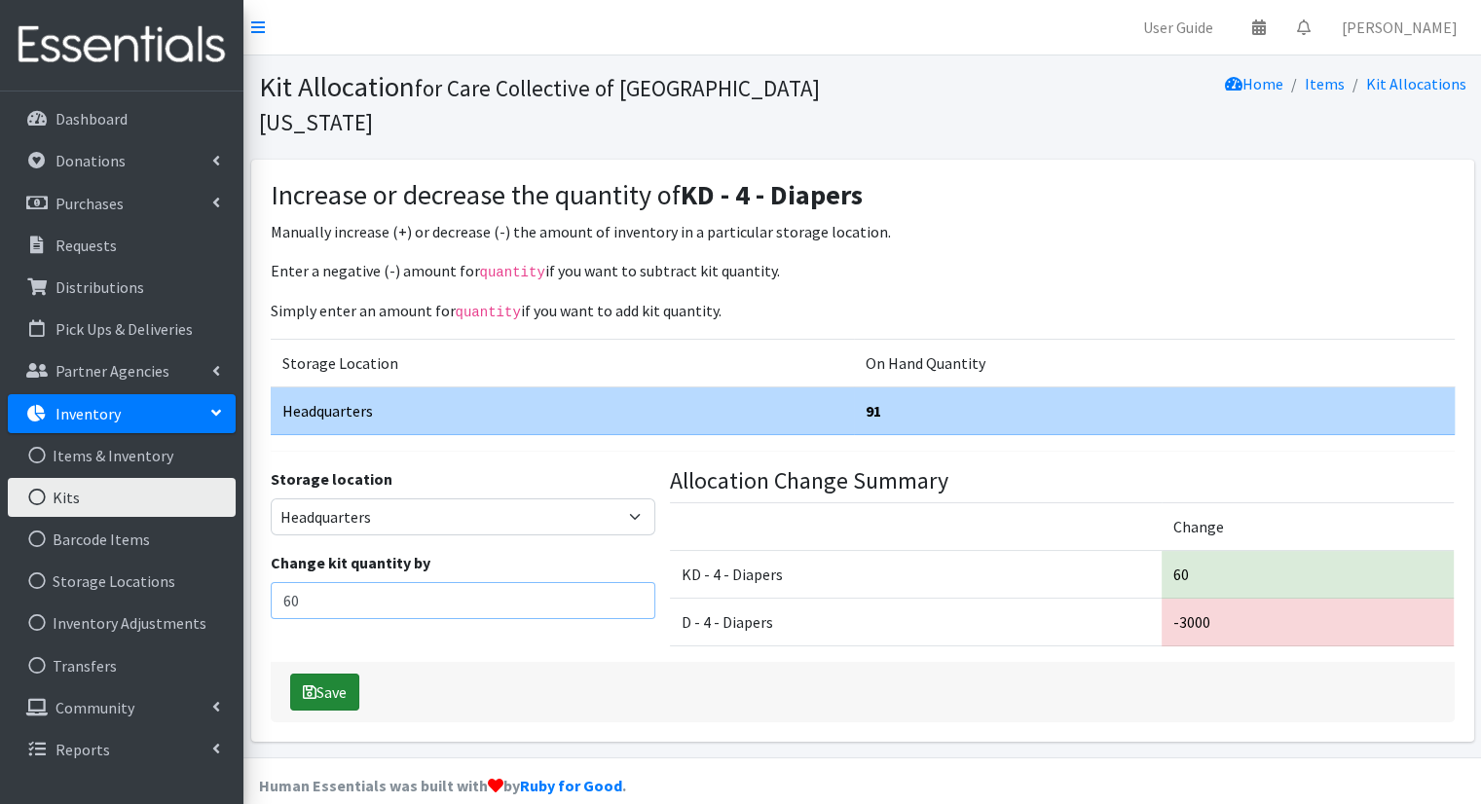
type input "60"
click at [357, 674] on button "Save" at bounding box center [324, 692] width 69 height 37
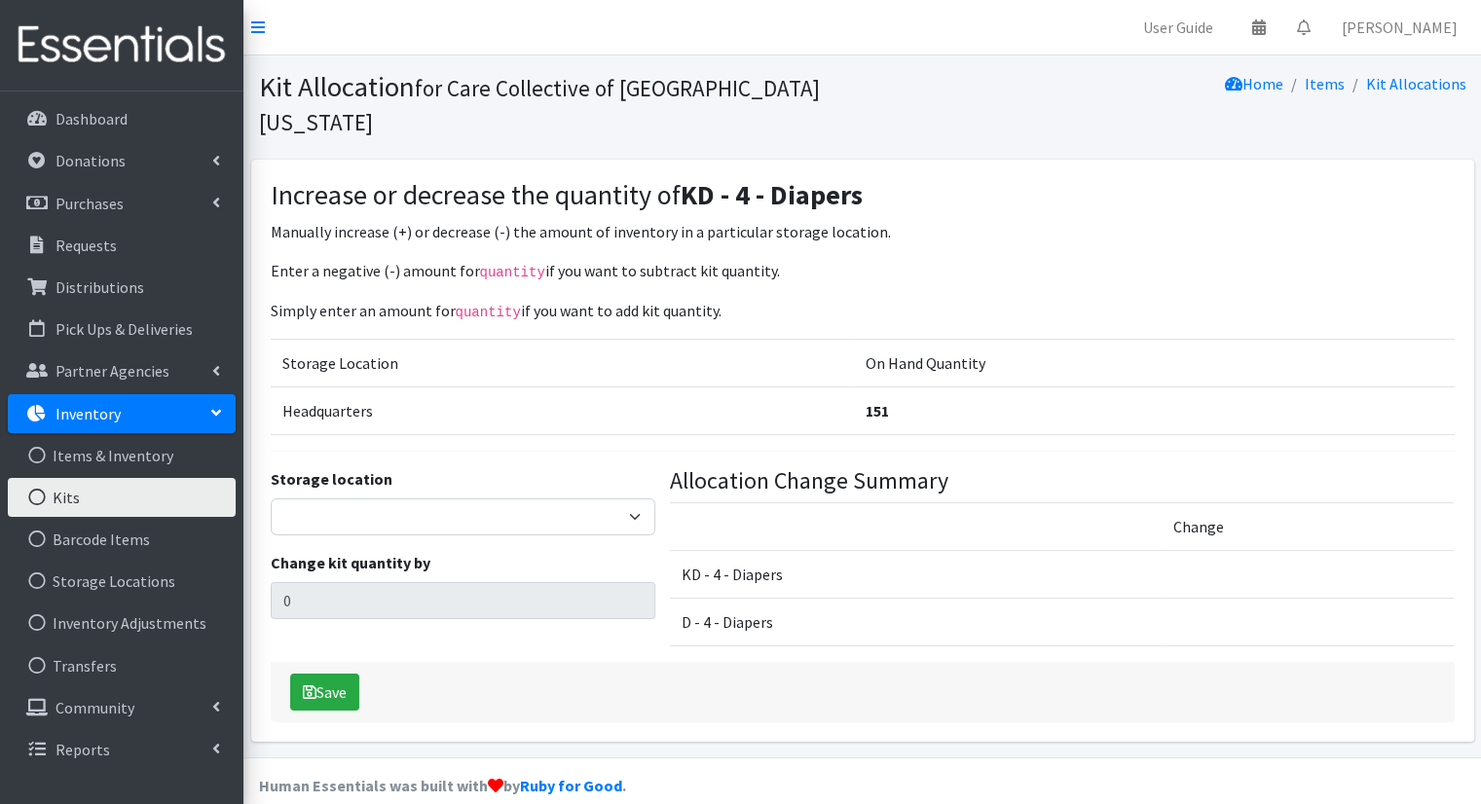
click at [179, 481] on link "Kits" at bounding box center [122, 497] width 228 height 39
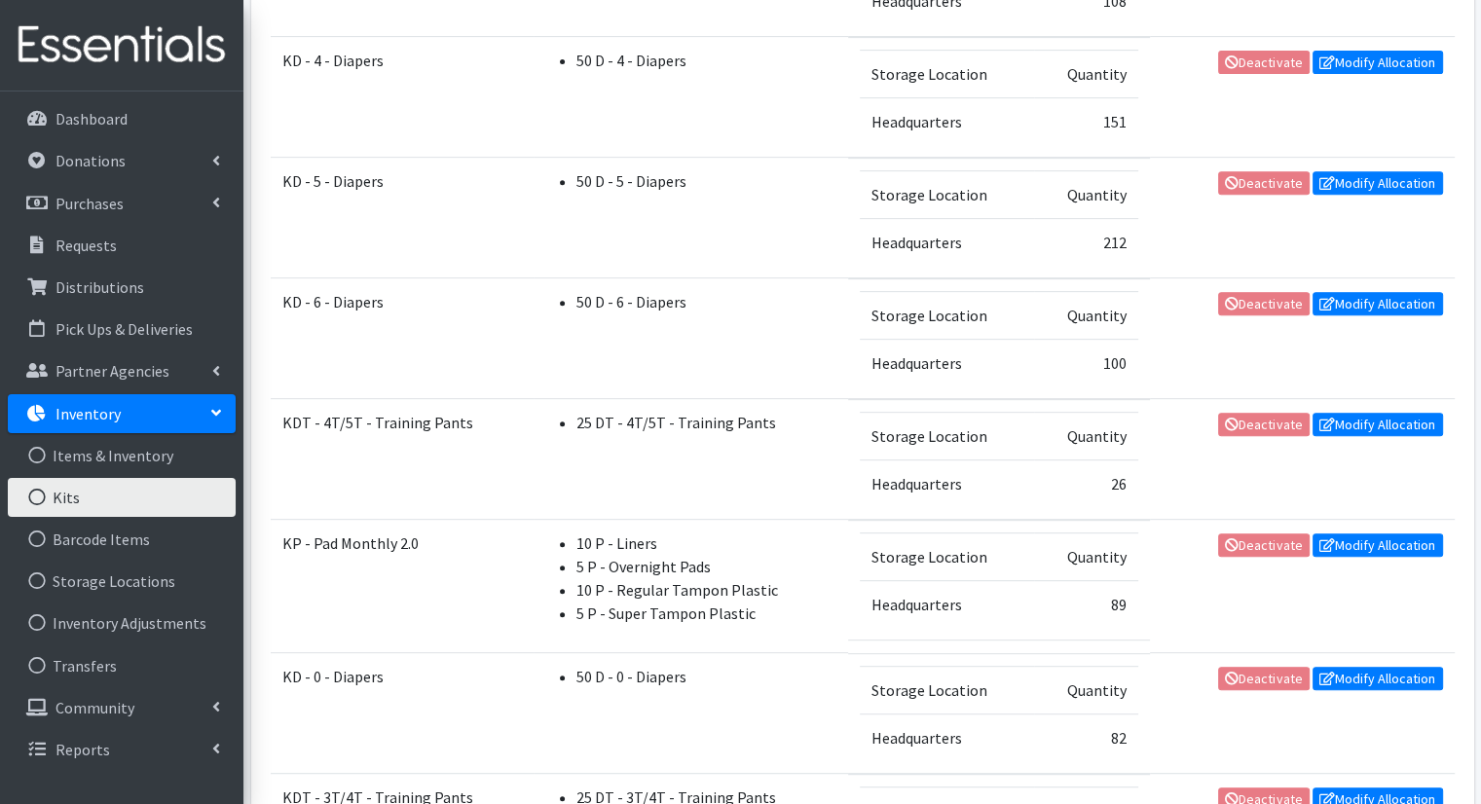
scroll to position [760, 0]
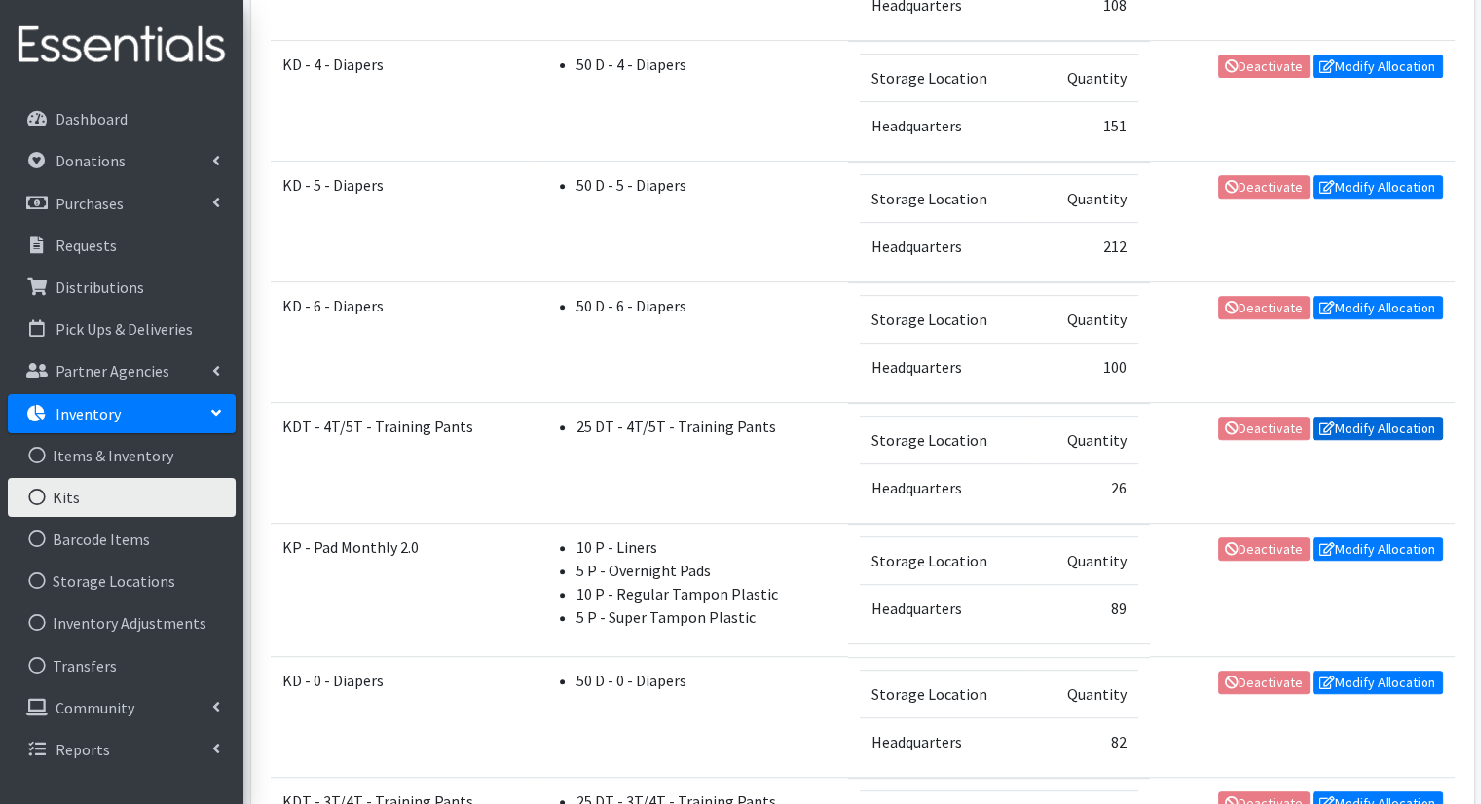
click at [1360, 420] on link "Modify Allocation" at bounding box center [1378, 428] width 130 height 23
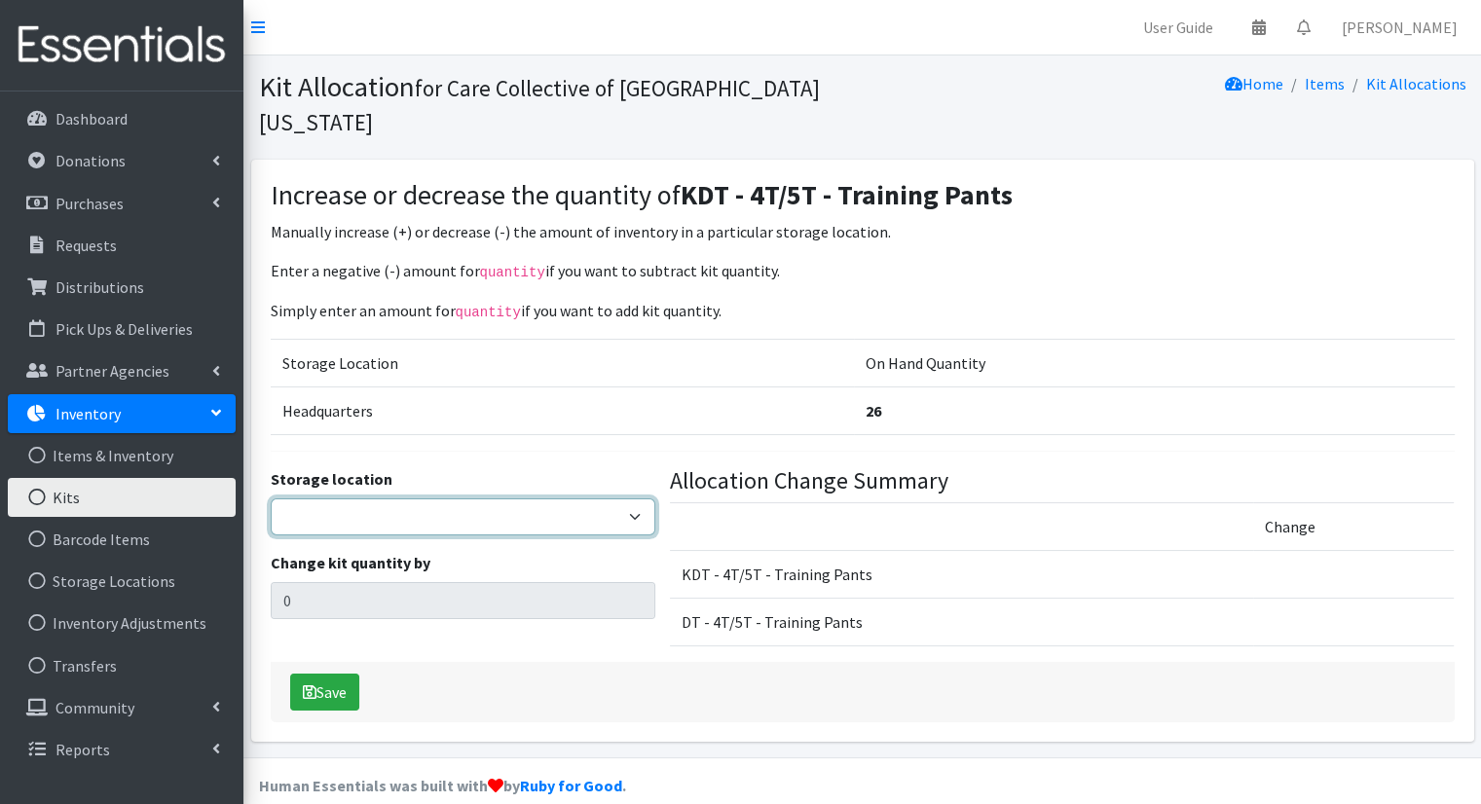
click at [575, 499] on select "Headquarters" at bounding box center [463, 517] width 385 height 37
select select "491"
click at [271, 499] on select "Headquarters" at bounding box center [463, 517] width 385 height 37
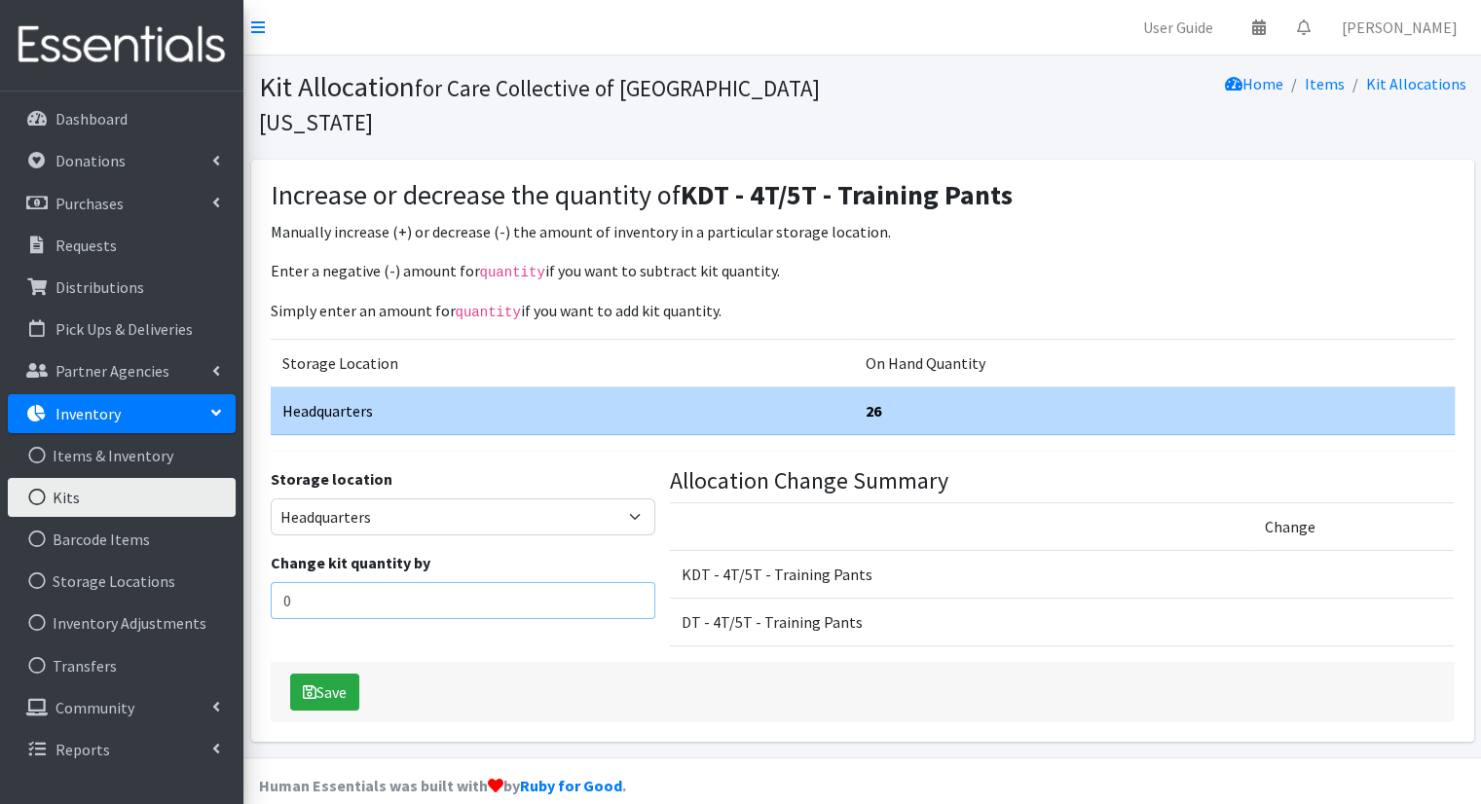
click at [515, 582] on input "0" at bounding box center [463, 600] width 385 height 37
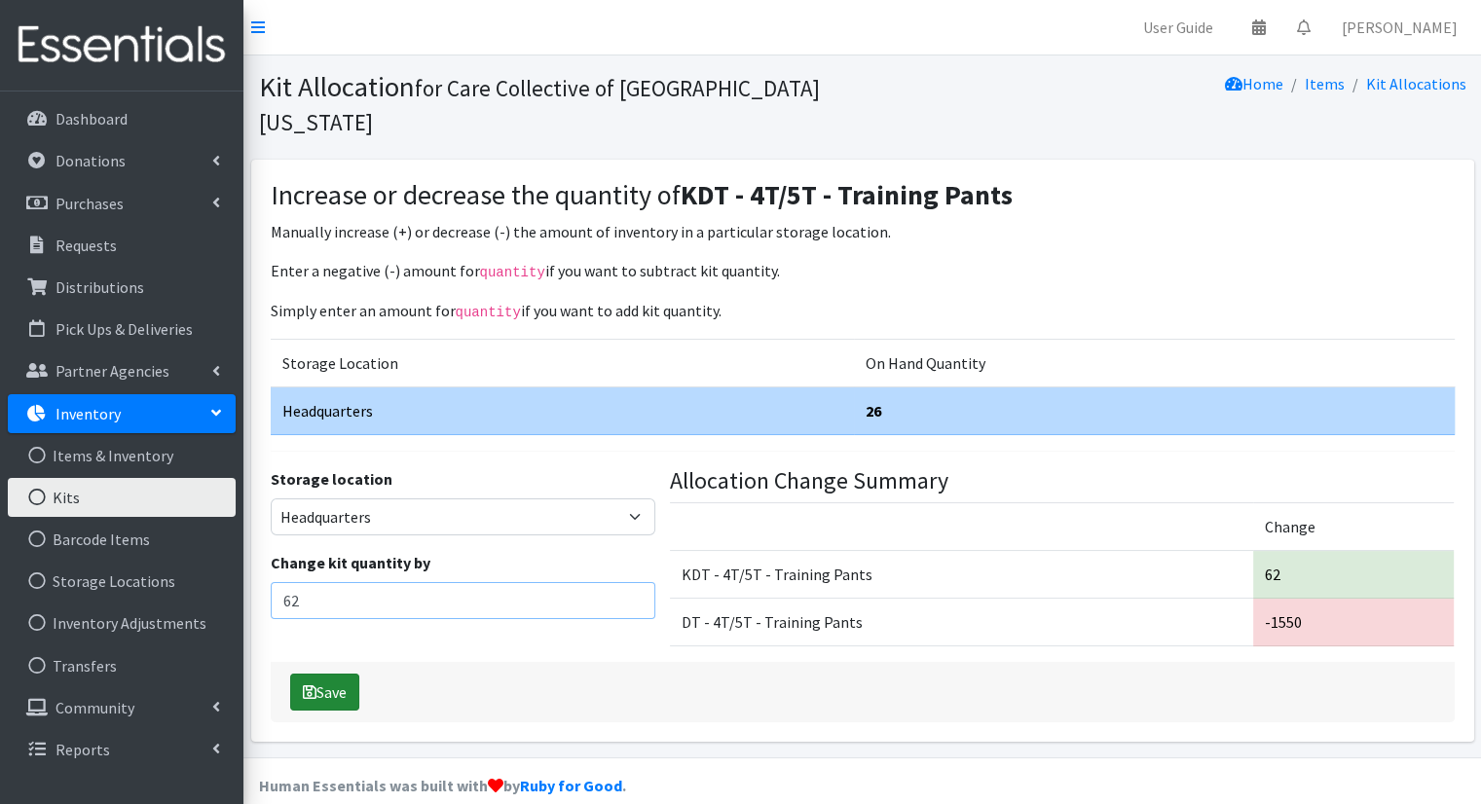
type input "62"
click at [308, 674] on button "Save" at bounding box center [324, 692] width 69 height 37
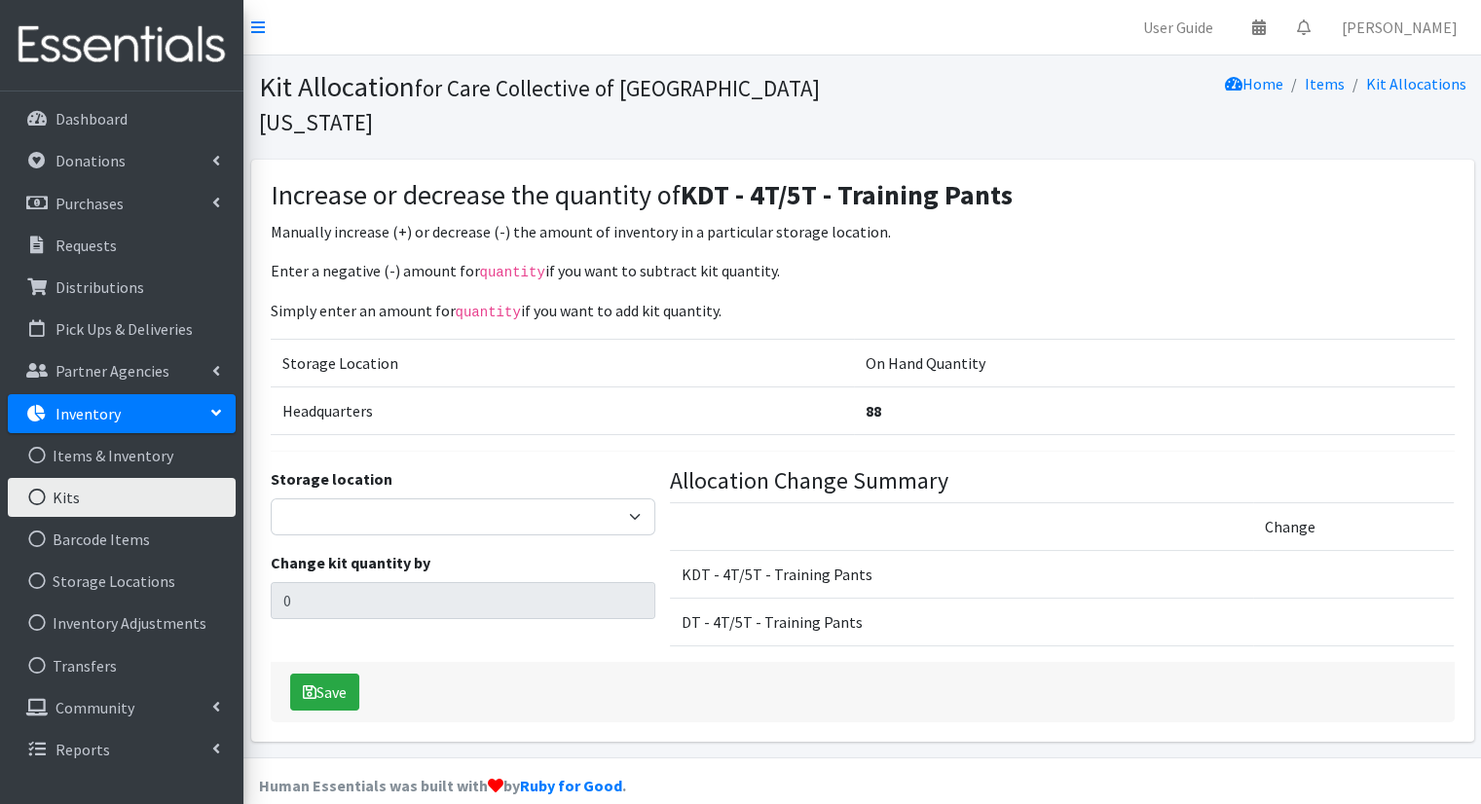
click at [195, 489] on link "Kits" at bounding box center [122, 497] width 228 height 39
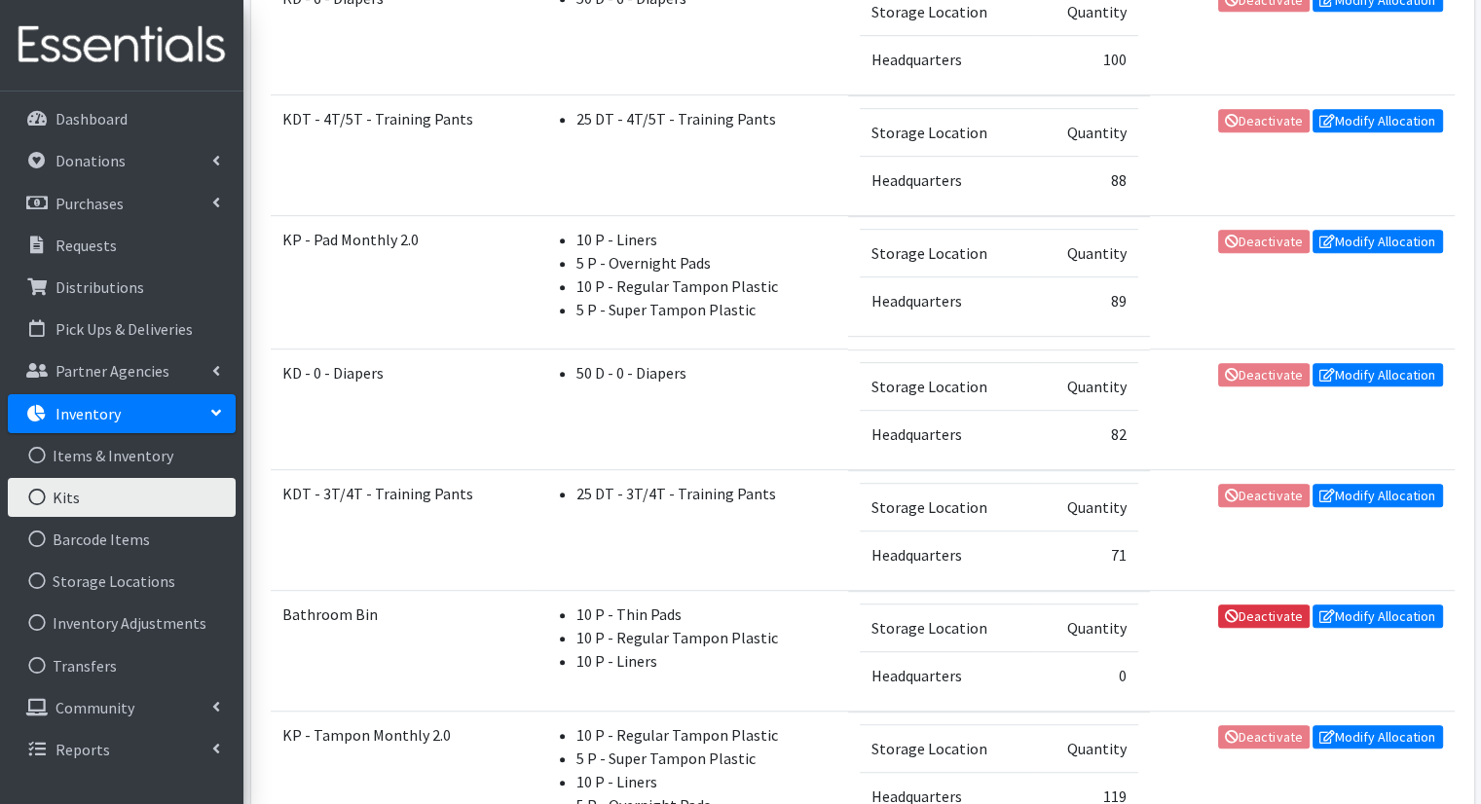
scroll to position [1070, 0]
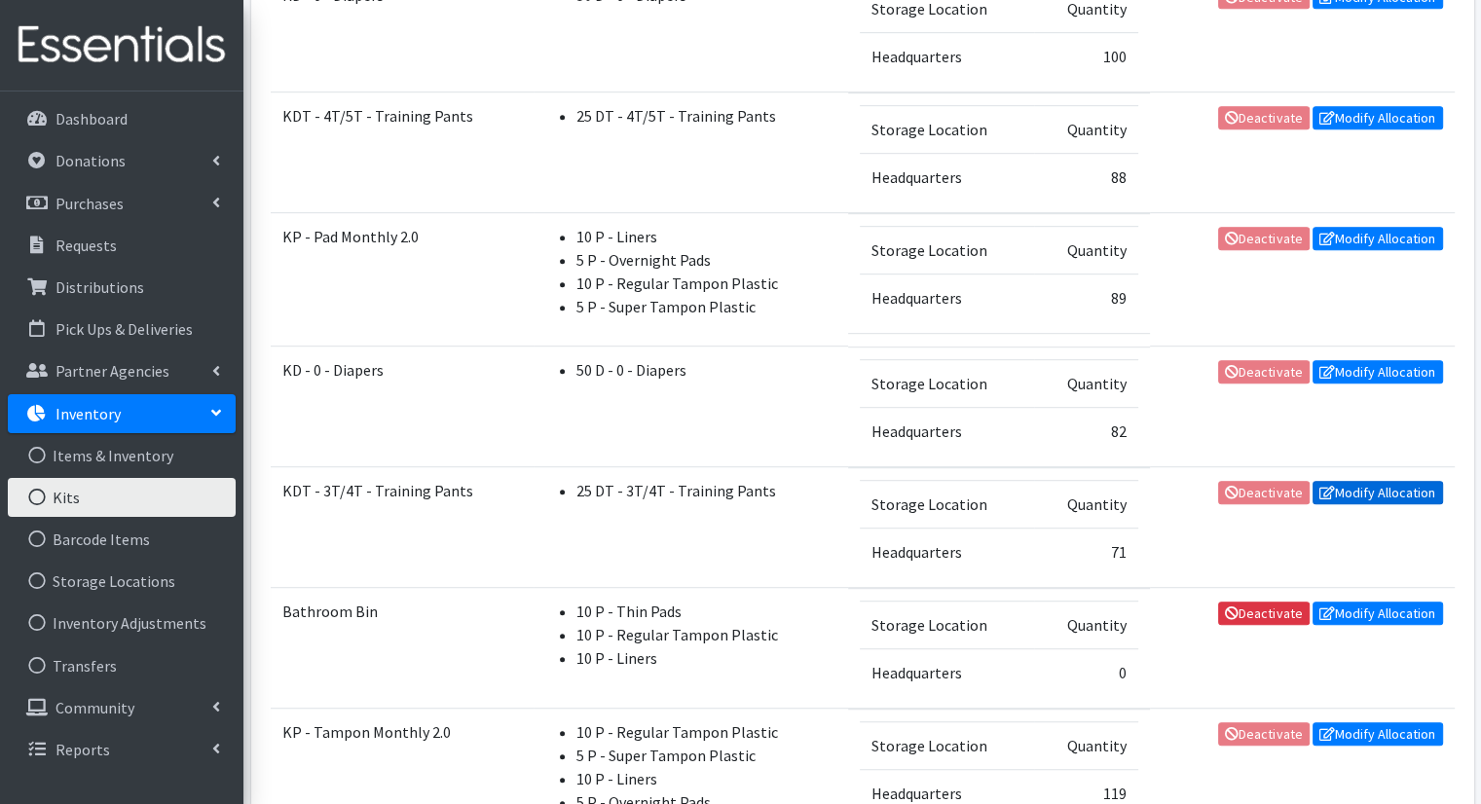
click at [1387, 481] on link "Modify Allocation" at bounding box center [1378, 492] width 130 height 23
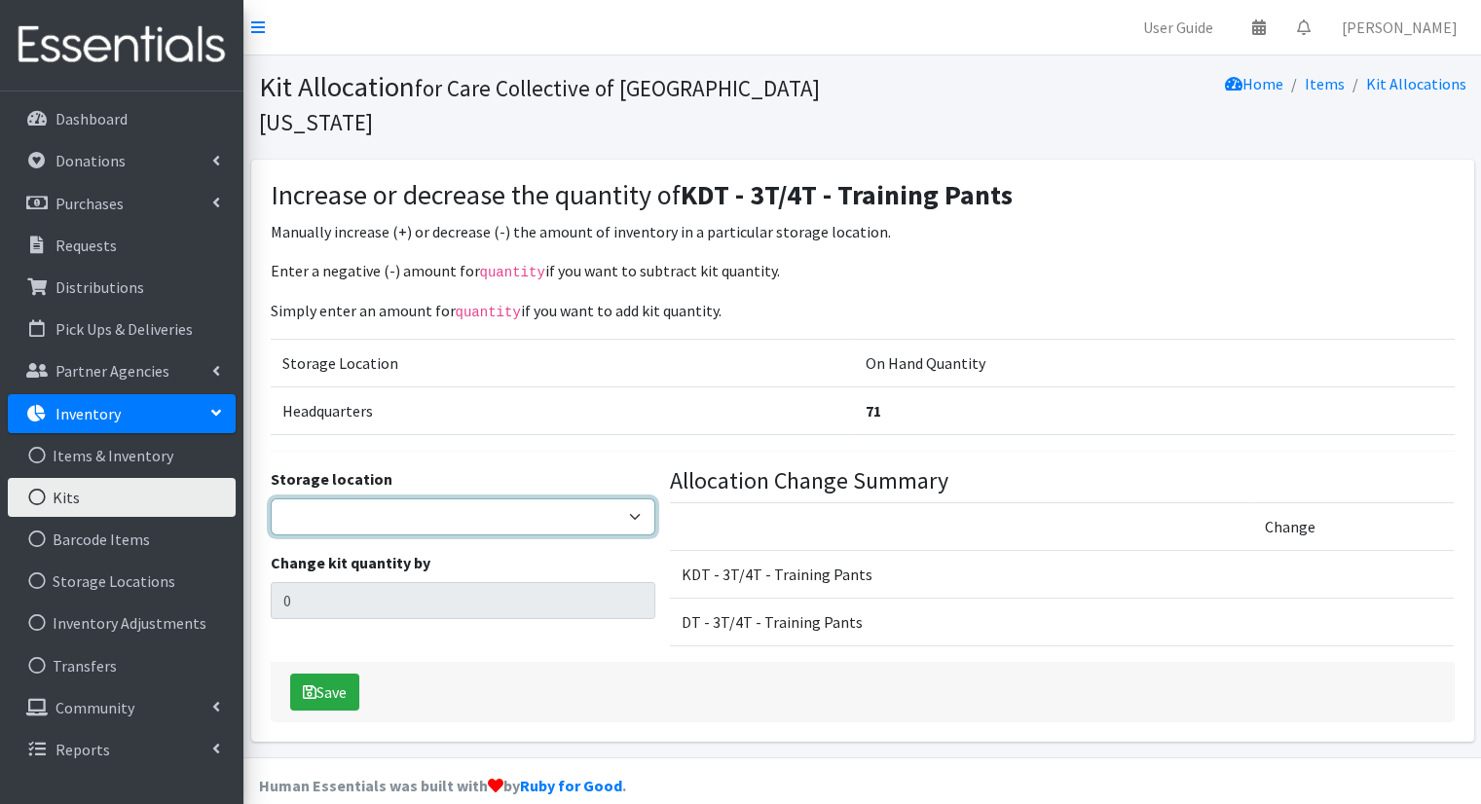
click at [603, 499] on select "Headquarters" at bounding box center [463, 517] width 385 height 37
select select "491"
click at [271, 499] on select "Headquarters" at bounding box center [463, 517] width 385 height 37
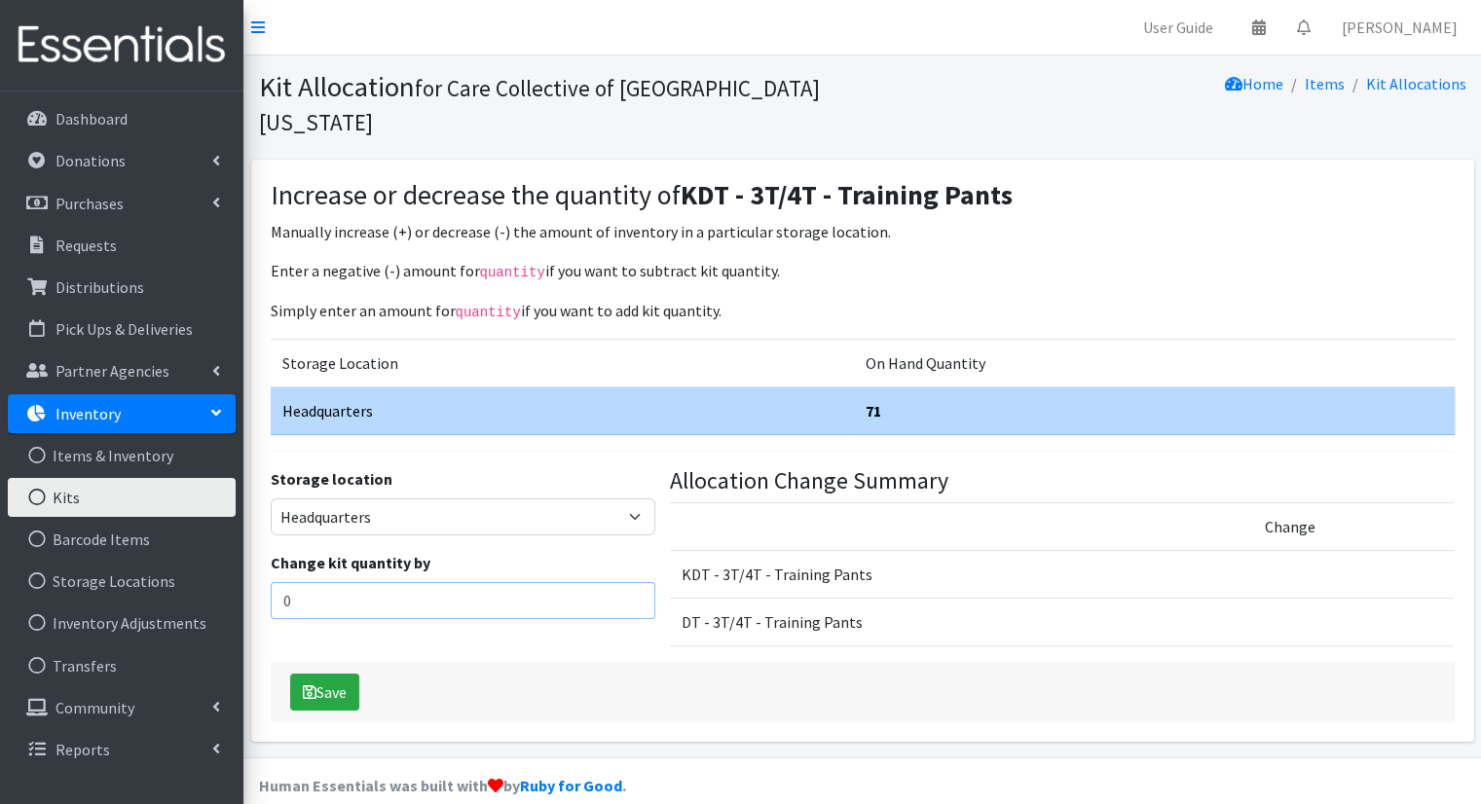
click at [527, 582] on input "0" at bounding box center [463, 600] width 385 height 37
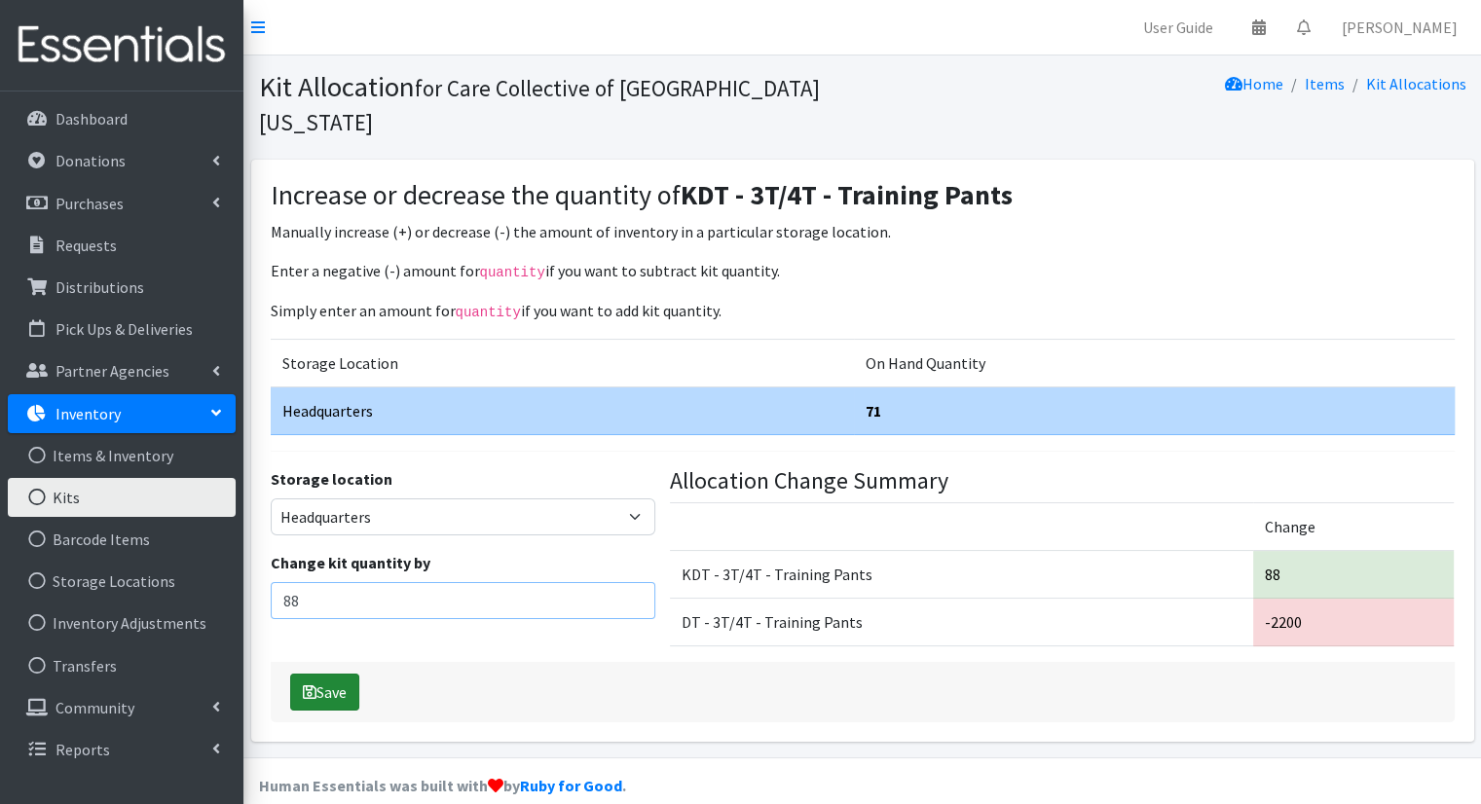
type input "88"
click at [345, 674] on button "Save" at bounding box center [324, 692] width 69 height 37
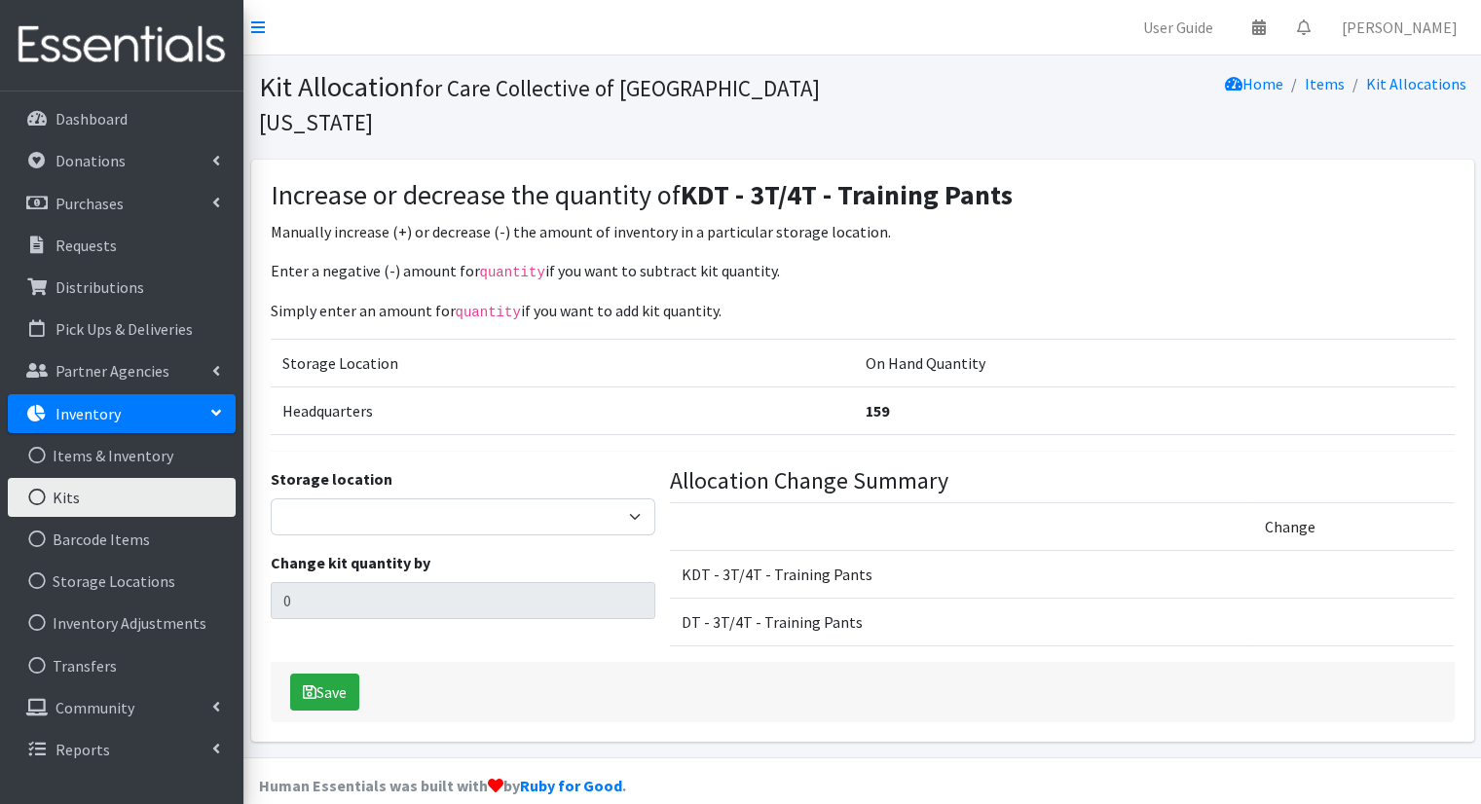
click at [128, 488] on link "Kits" at bounding box center [122, 497] width 228 height 39
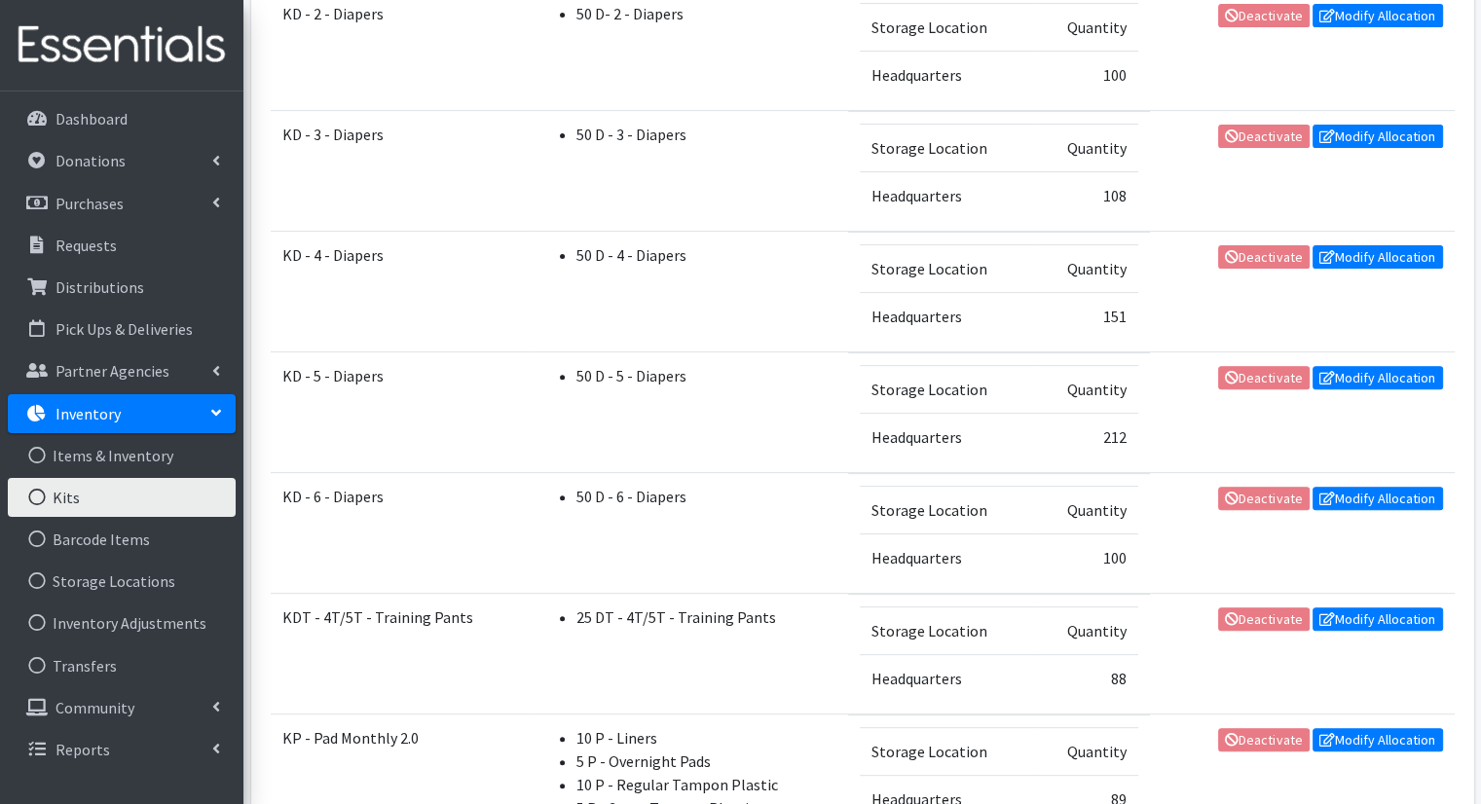
scroll to position [566, 0]
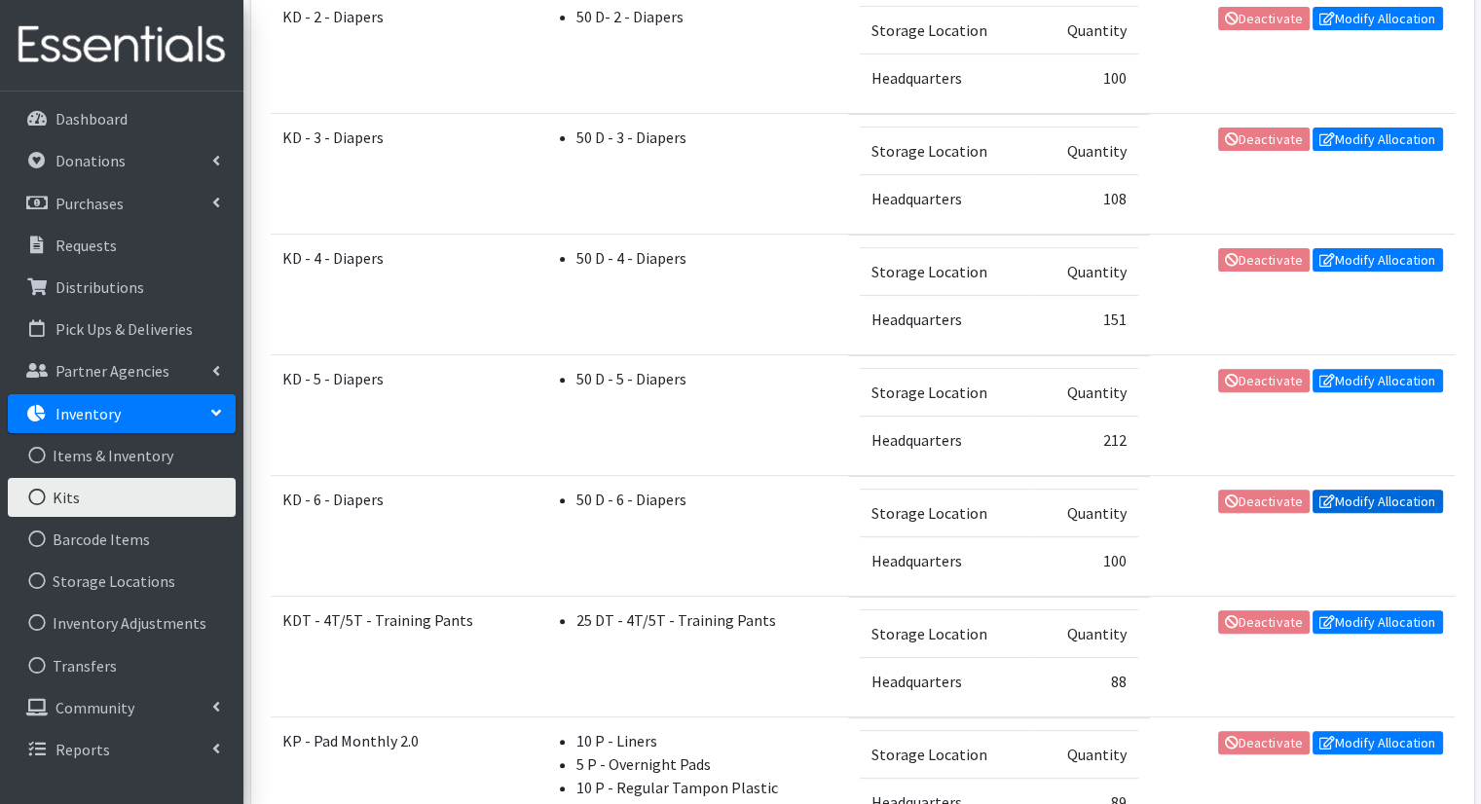
click at [1379, 505] on link "Modify Allocation" at bounding box center [1378, 501] width 130 height 23
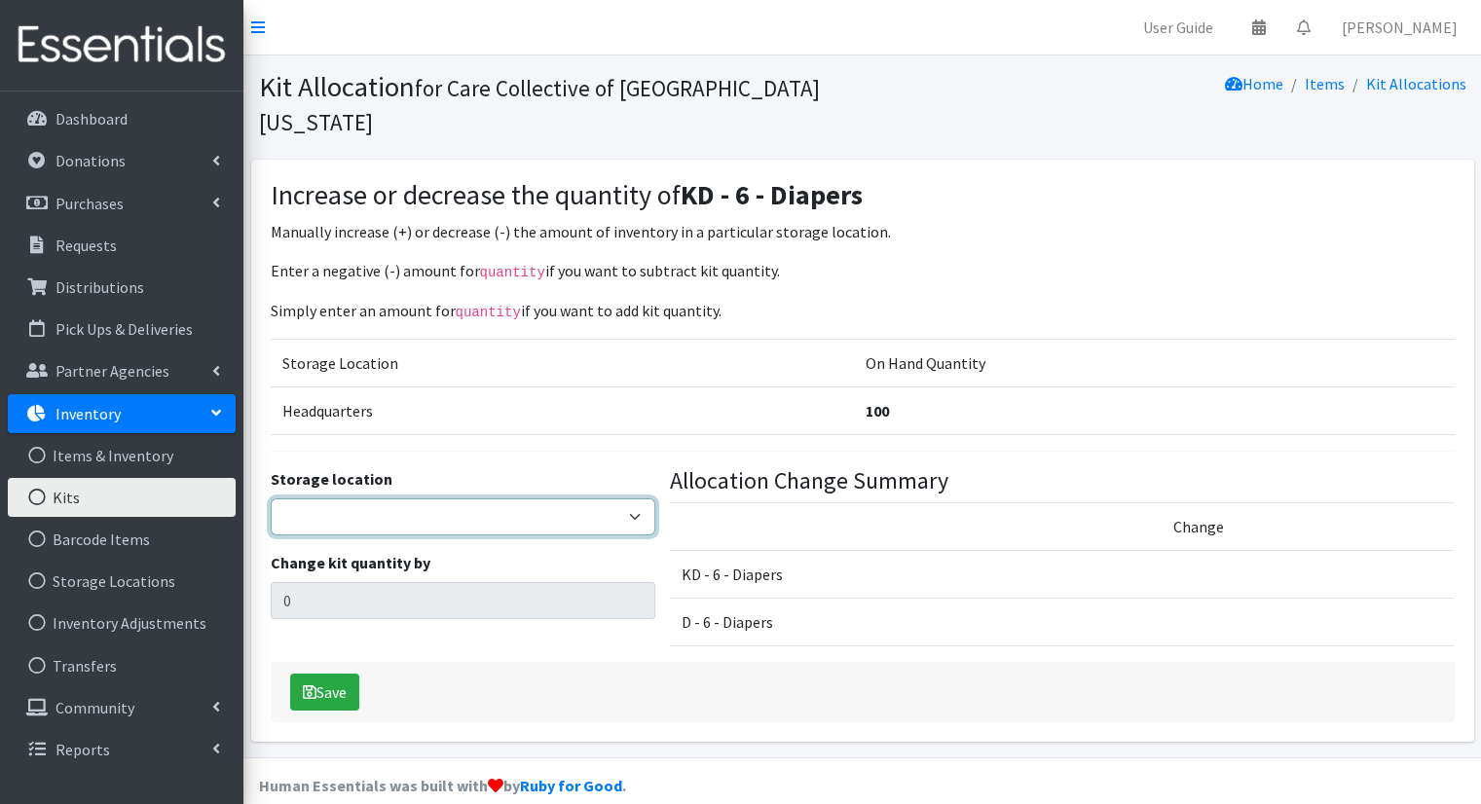
click at [611, 499] on select "Headquarters" at bounding box center [463, 517] width 385 height 37
select select "491"
click at [271, 499] on select "Headquarters" at bounding box center [463, 517] width 385 height 37
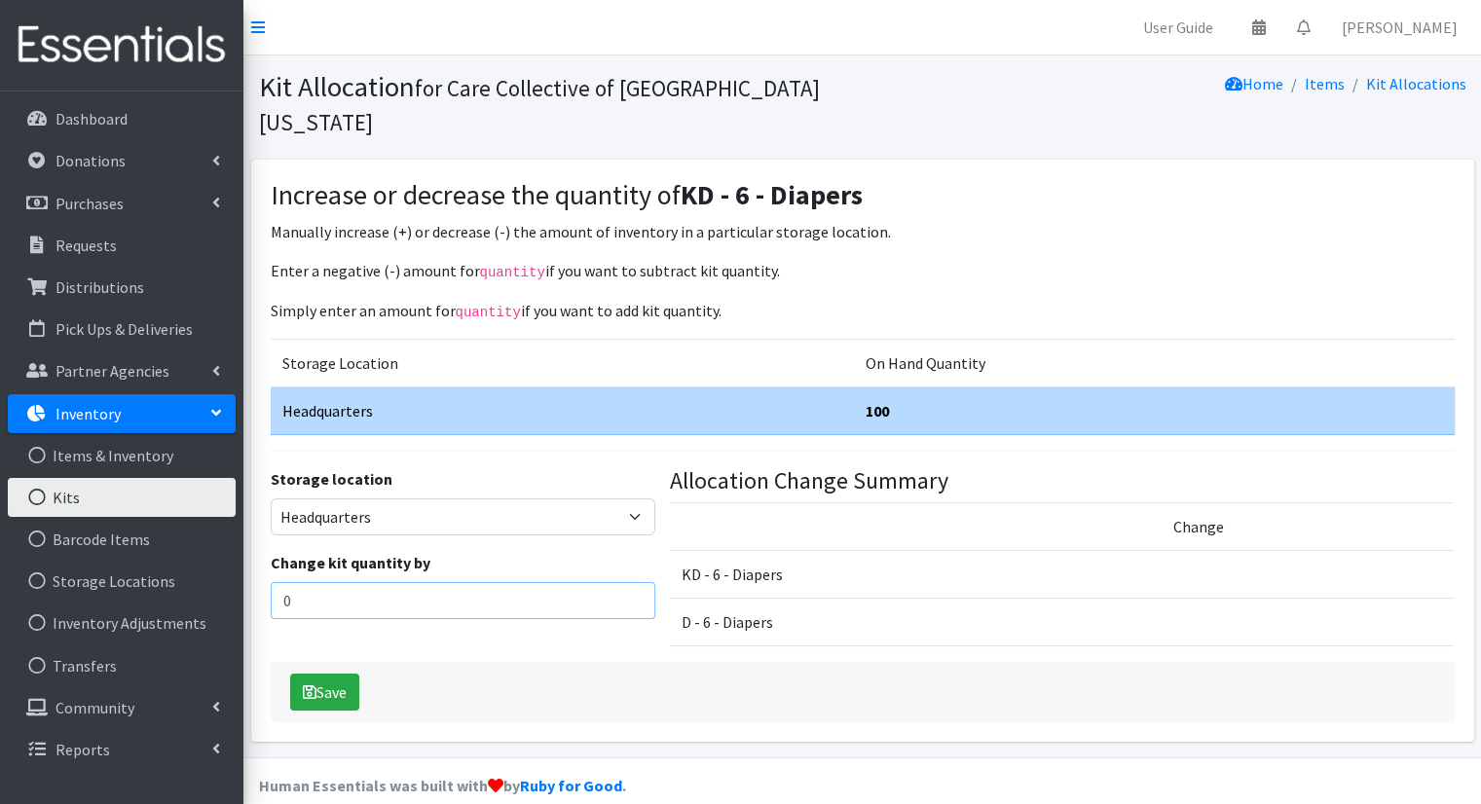
click at [526, 582] on input "0" at bounding box center [463, 600] width 385 height 37
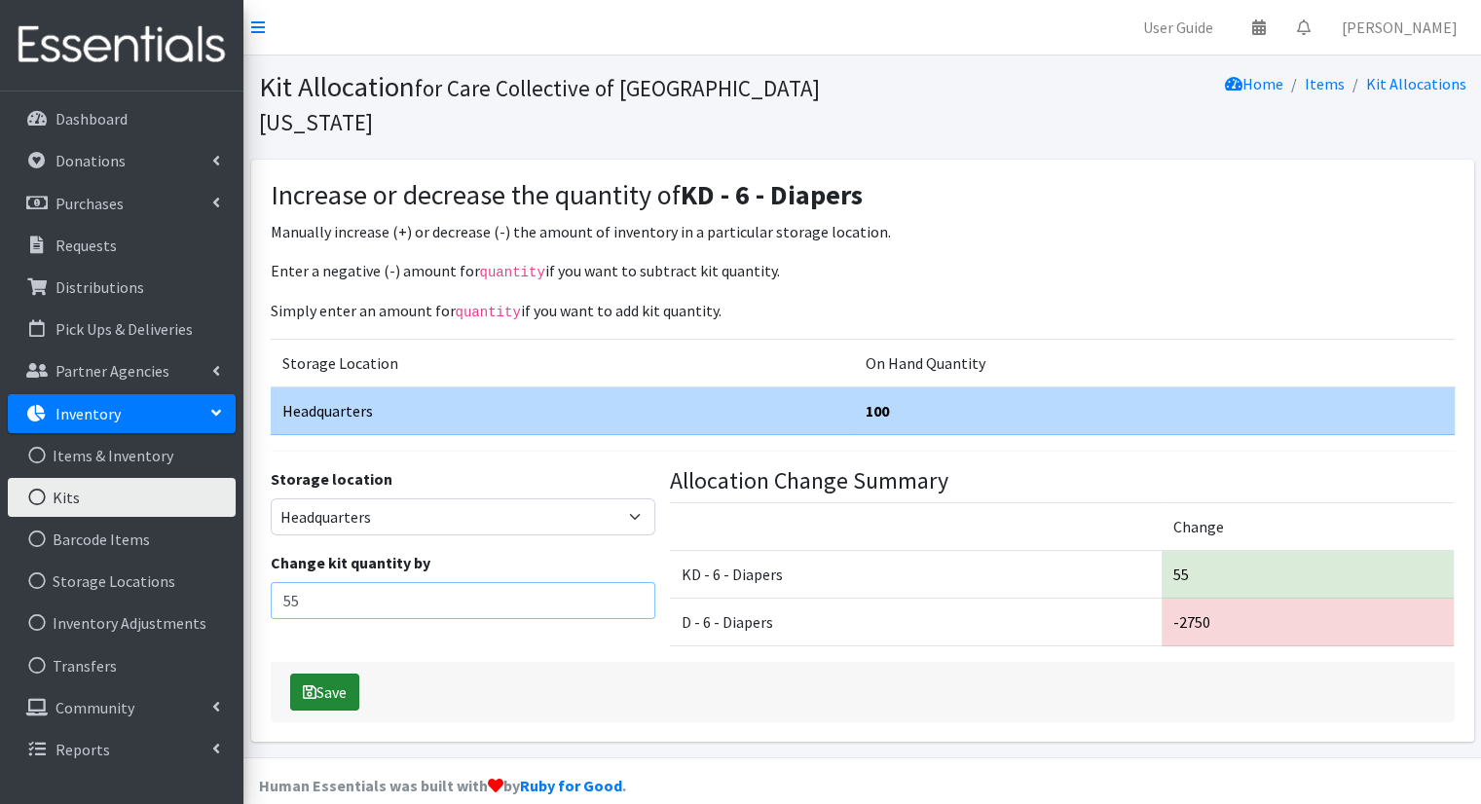
type input "55"
click at [354, 674] on button "Save" at bounding box center [324, 692] width 69 height 37
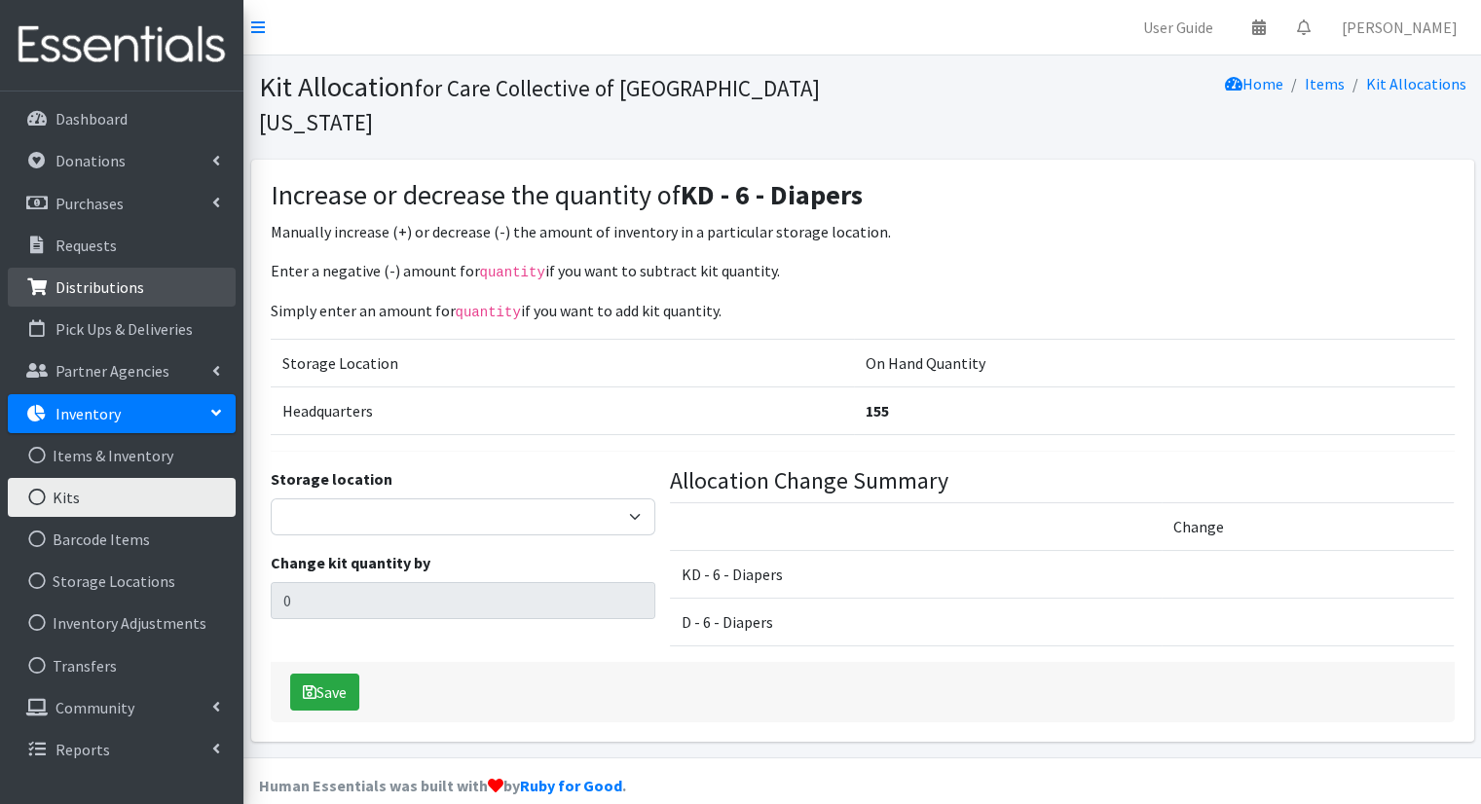
click at [146, 274] on link "Distributions" at bounding box center [122, 287] width 228 height 39
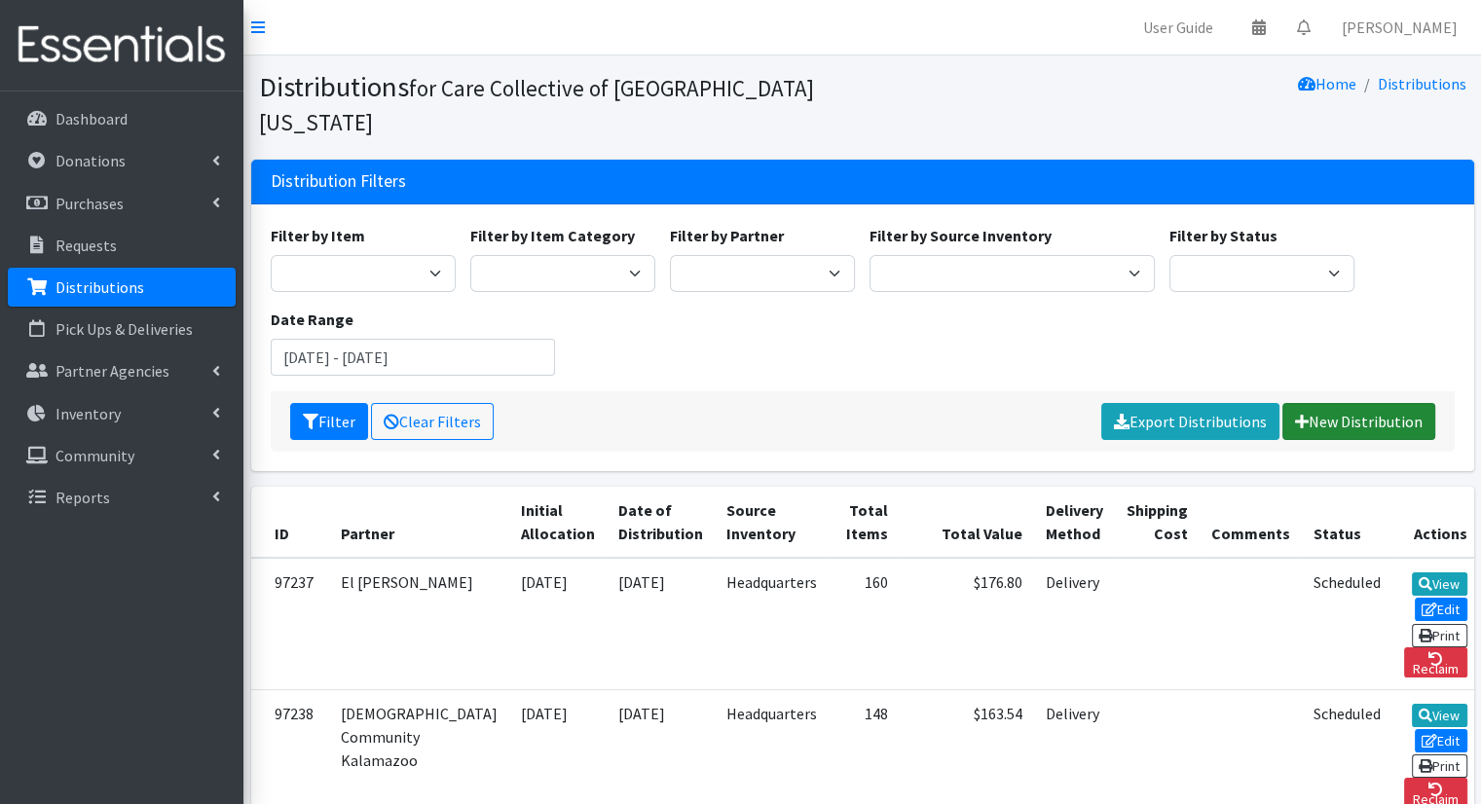
click at [1291, 403] on link "New Distribution" at bounding box center [1359, 421] width 153 height 37
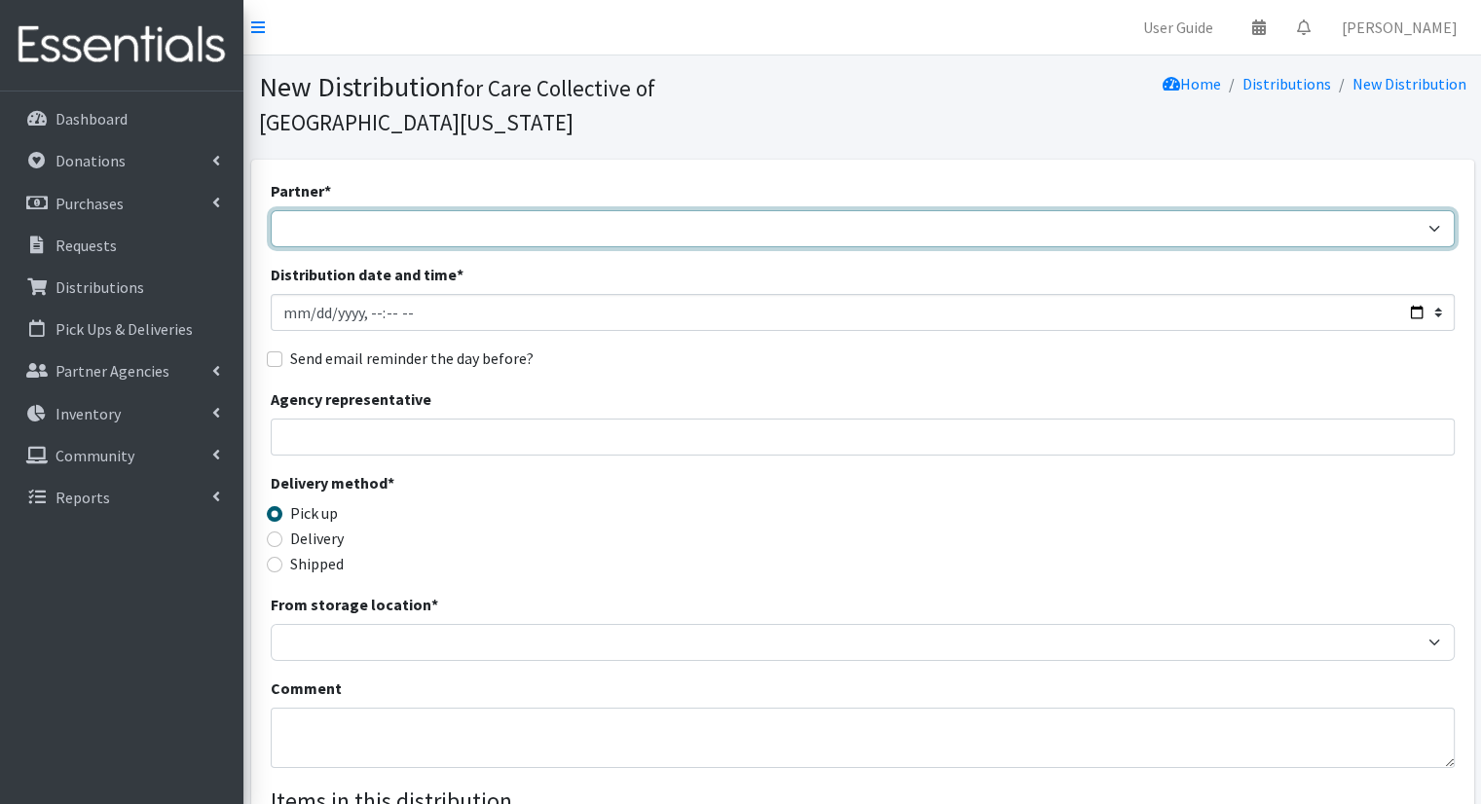
click at [470, 210] on select "African Community Kalamazoo Black Lives Matter Kzoo/BC Diaper Train Cares Sexua…" at bounding box center [863, 228] width 1184 height 37
select select "8211"
click at [271, 210] on select "African Community Kalamazoo Black Lives Matter Kzoo/BC Diaper Train Cares Sexua…" at bounding box center [863, 228] width 1184 height 37
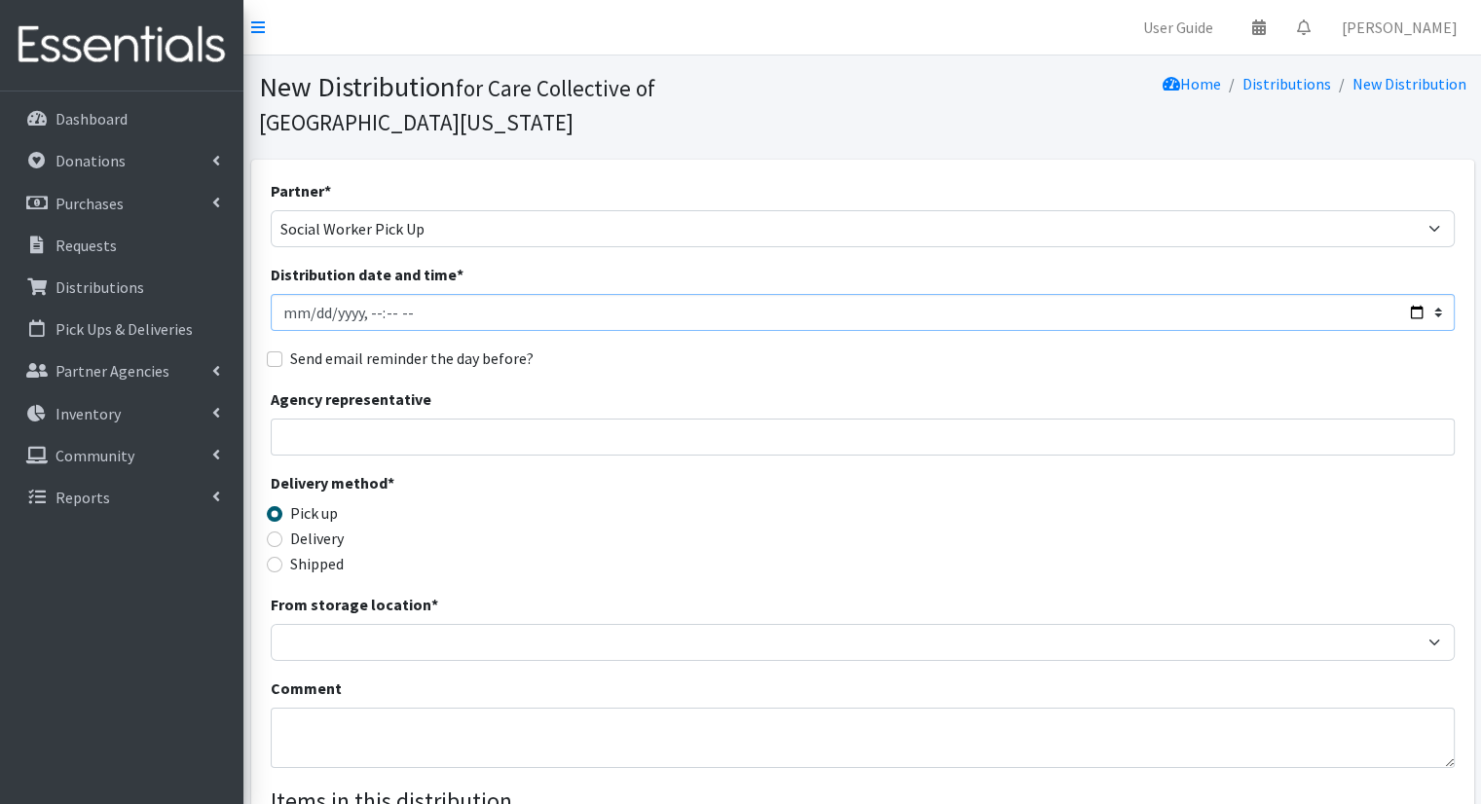
click at [1408, 294] on input "Distribution date and time *" at bounding box center [863, 312] width 1184 height 37
type input "2025-09-29T10:00"
click at [746, 349] on div "Partner * African Community Kalamazoo Black Lives Matter Kzoo/BC Diaper Train C…" at bounding box center [863, 622] width 1184 height 887
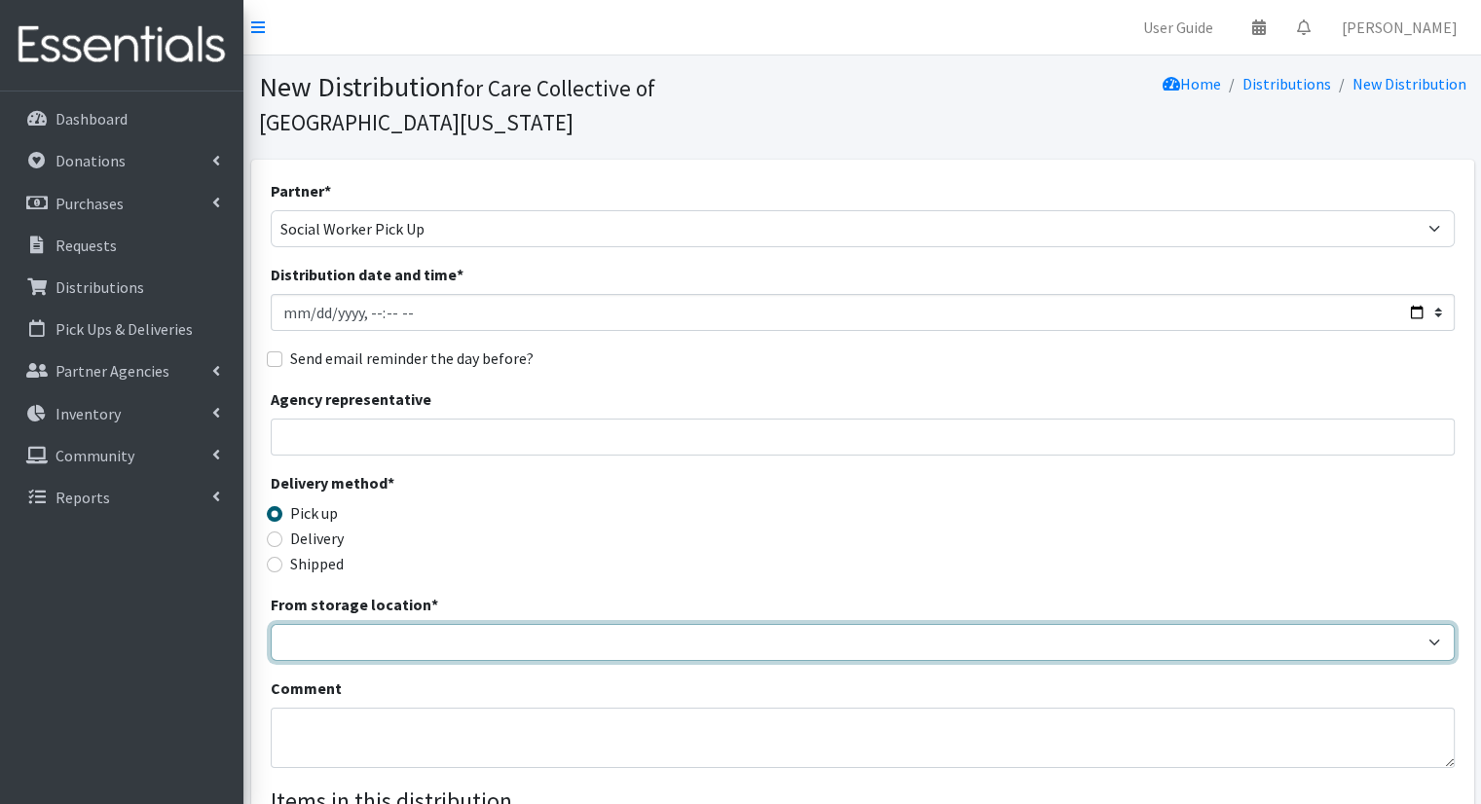
click at [362, 624] on select "Headquarters" at bounding box center [863, 642] width 1184 height 37
select select "491"
click at [271, 624] on select "Headquarters" at bounding box center [863, 642] width 1184 height 37
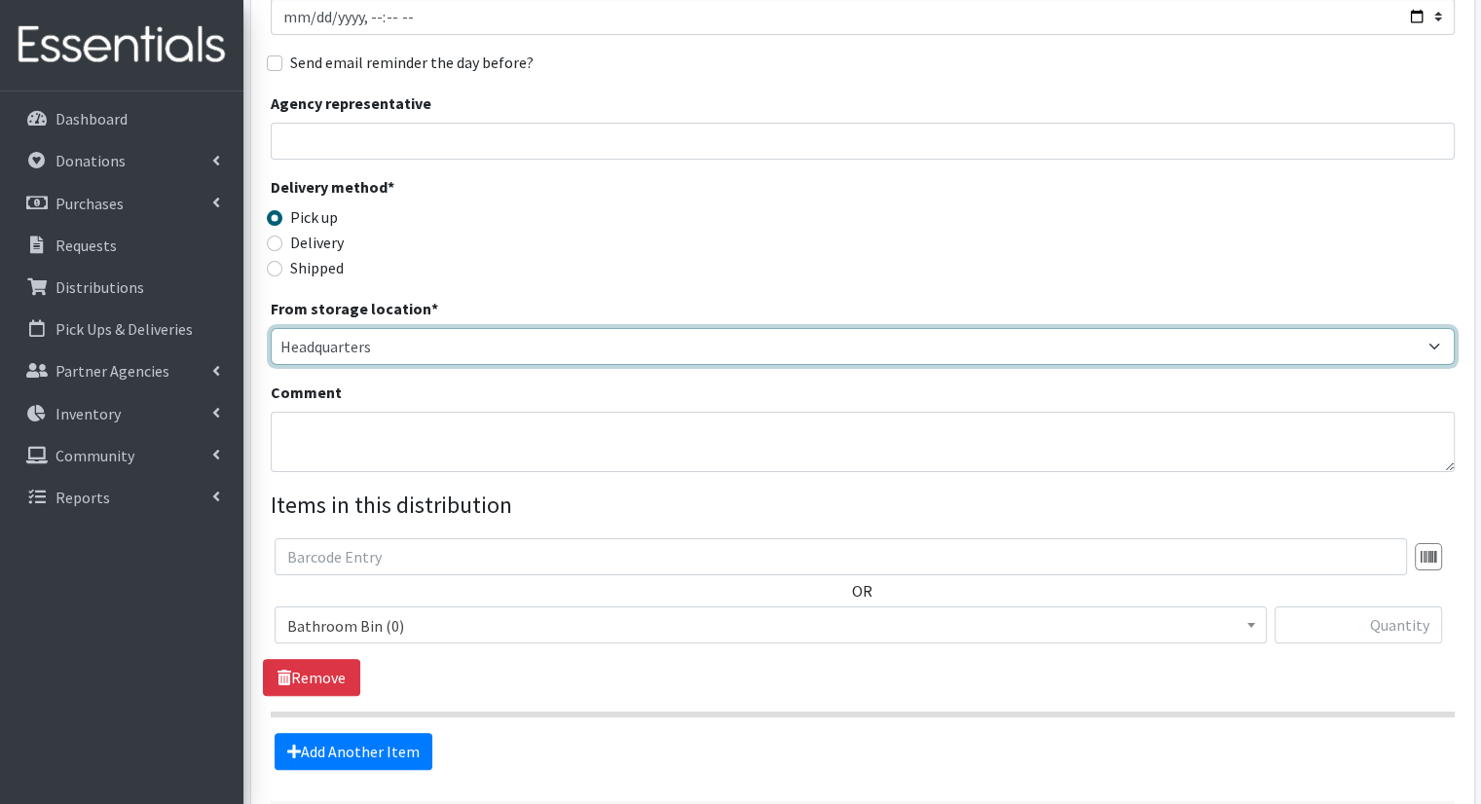
scroll to position [339, 0]
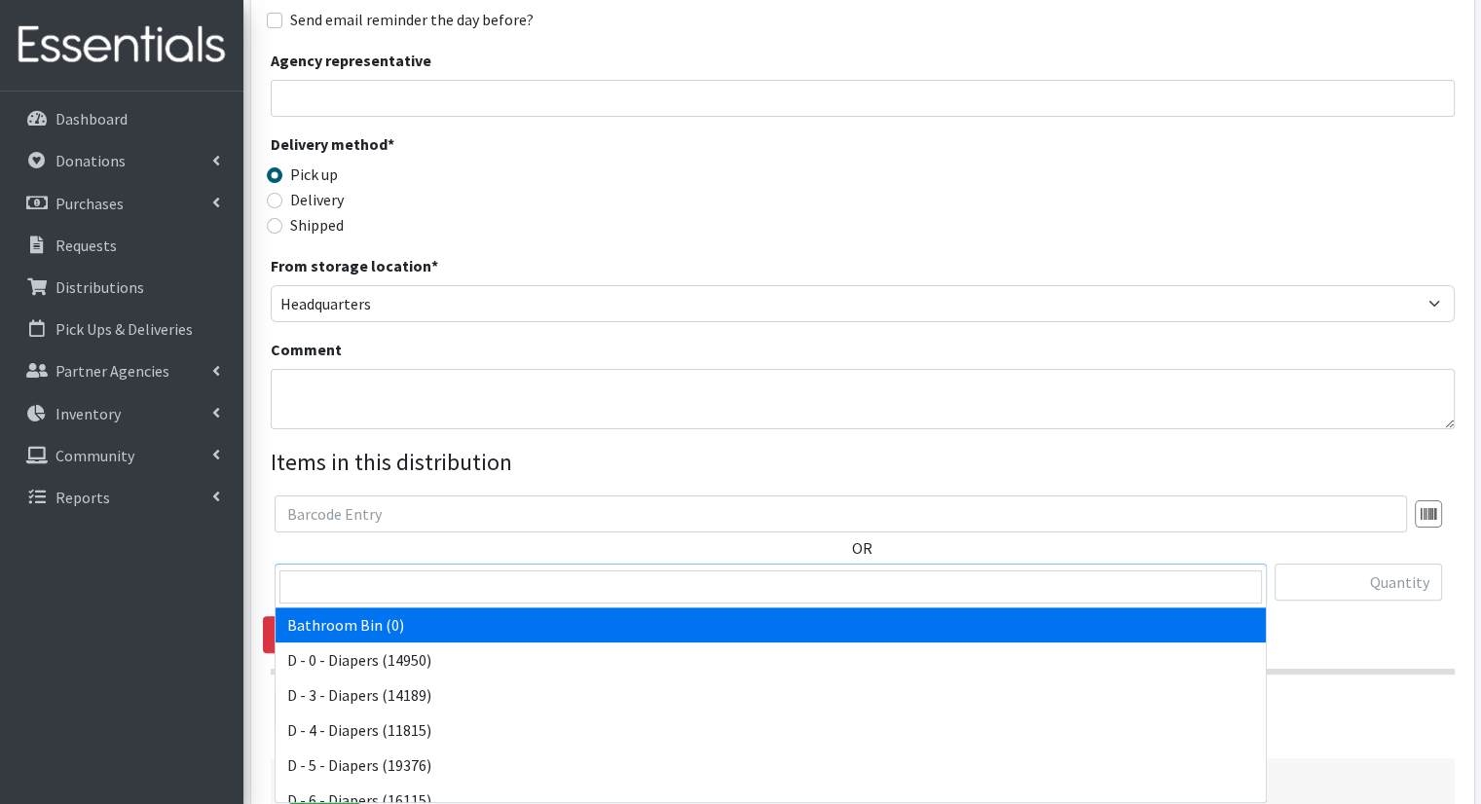
click at [827, 570] on span "Bathroom Bin (0)" at bounding box center [770, 583] width 967 height 27
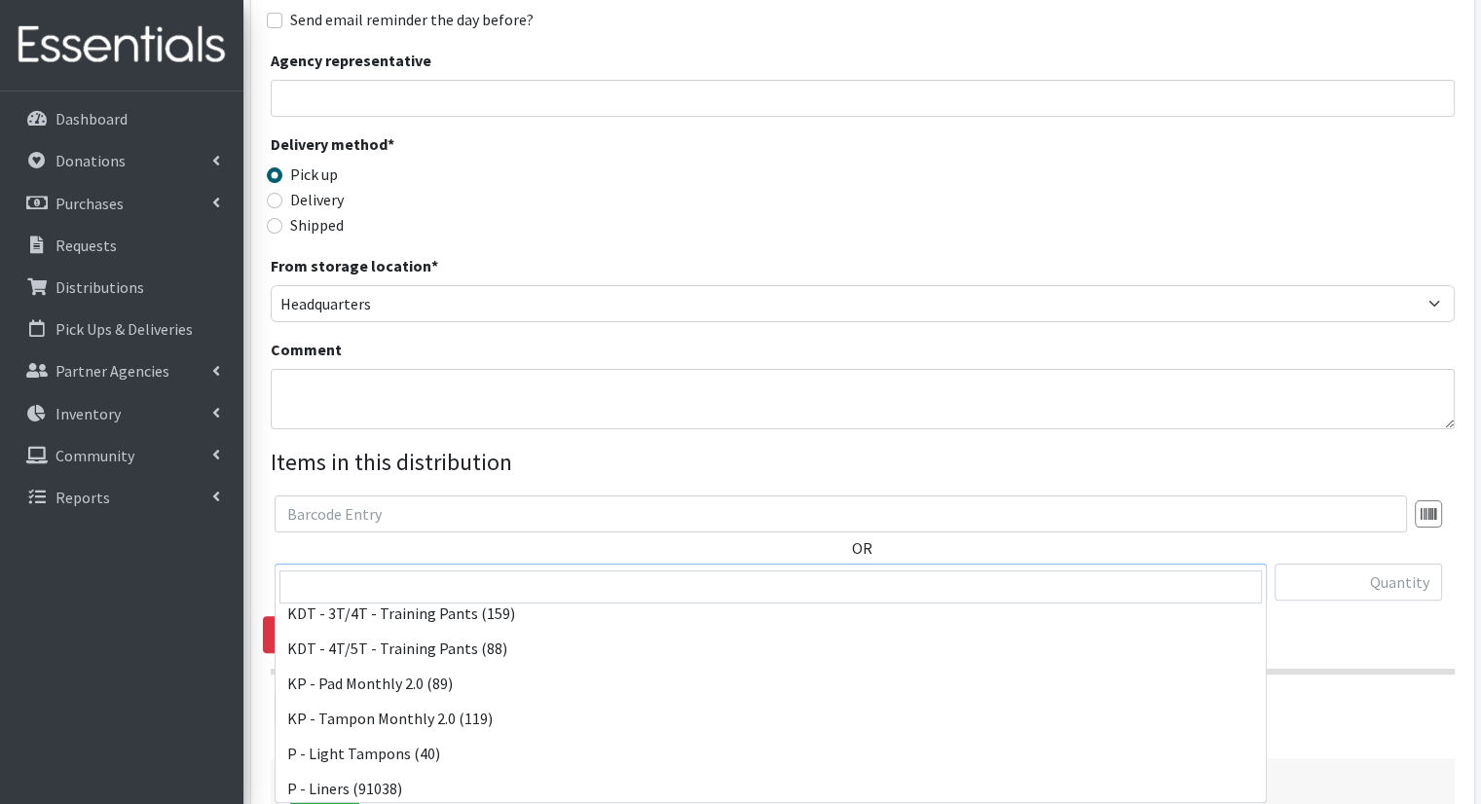
scroll to position [638, 0]
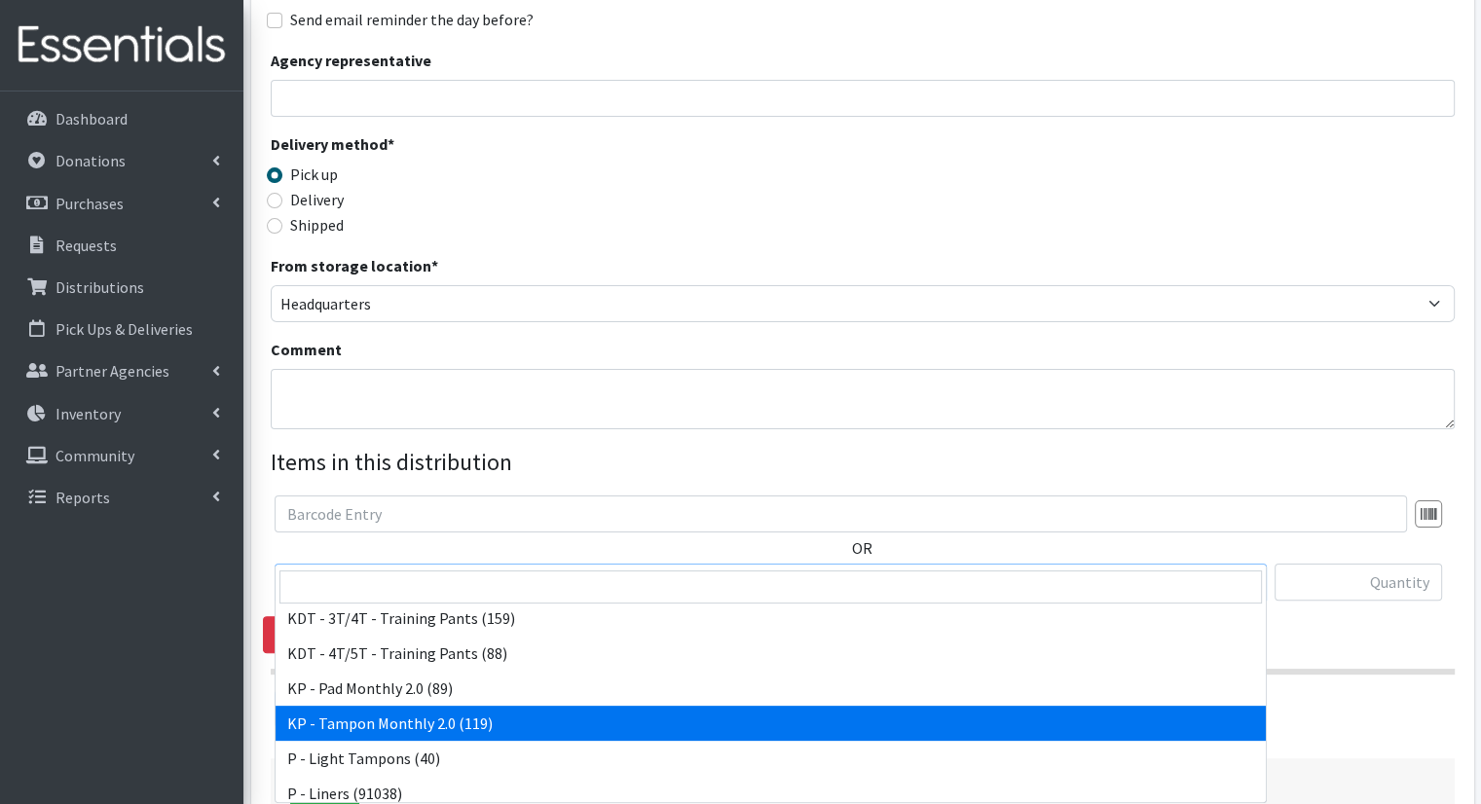
select select "15575"
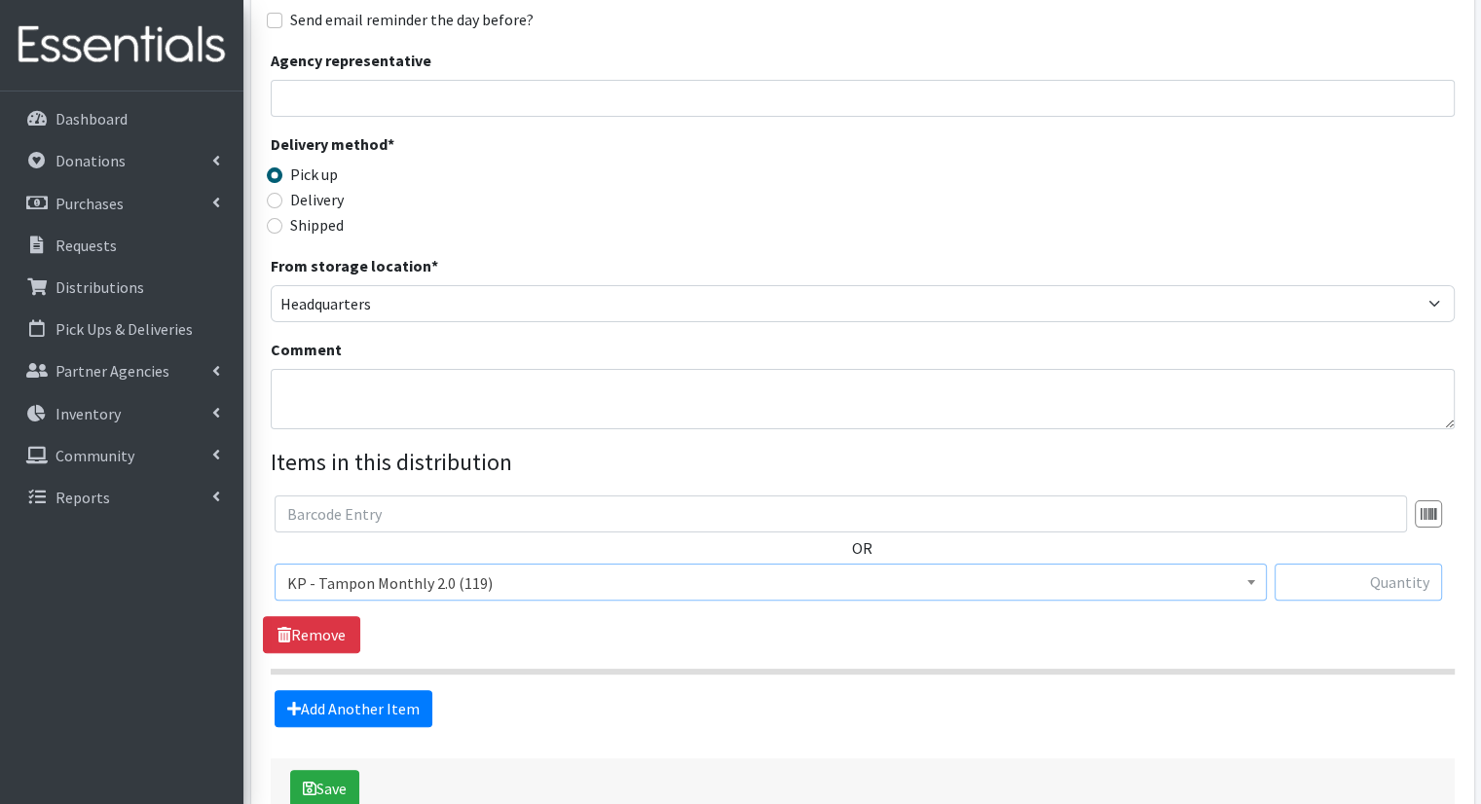
click at [1375, 564] on input "text" at bounding box center [1359, 582] width 168 height 37
type input "2"
click at [394, 690] on link "Add Another Item" at bounding box center [354, 708] width 158 height 37
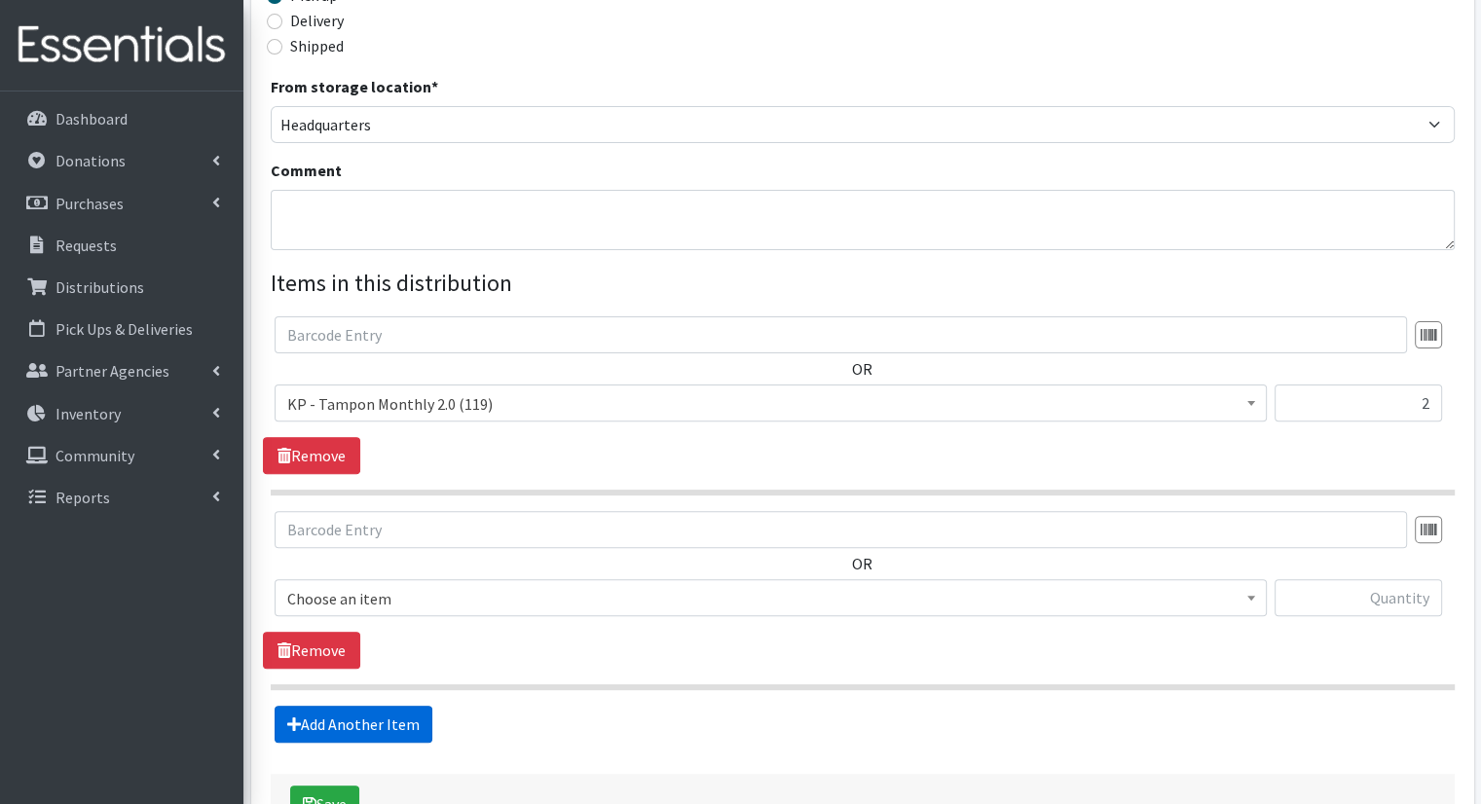
scroll to position [620, 0]
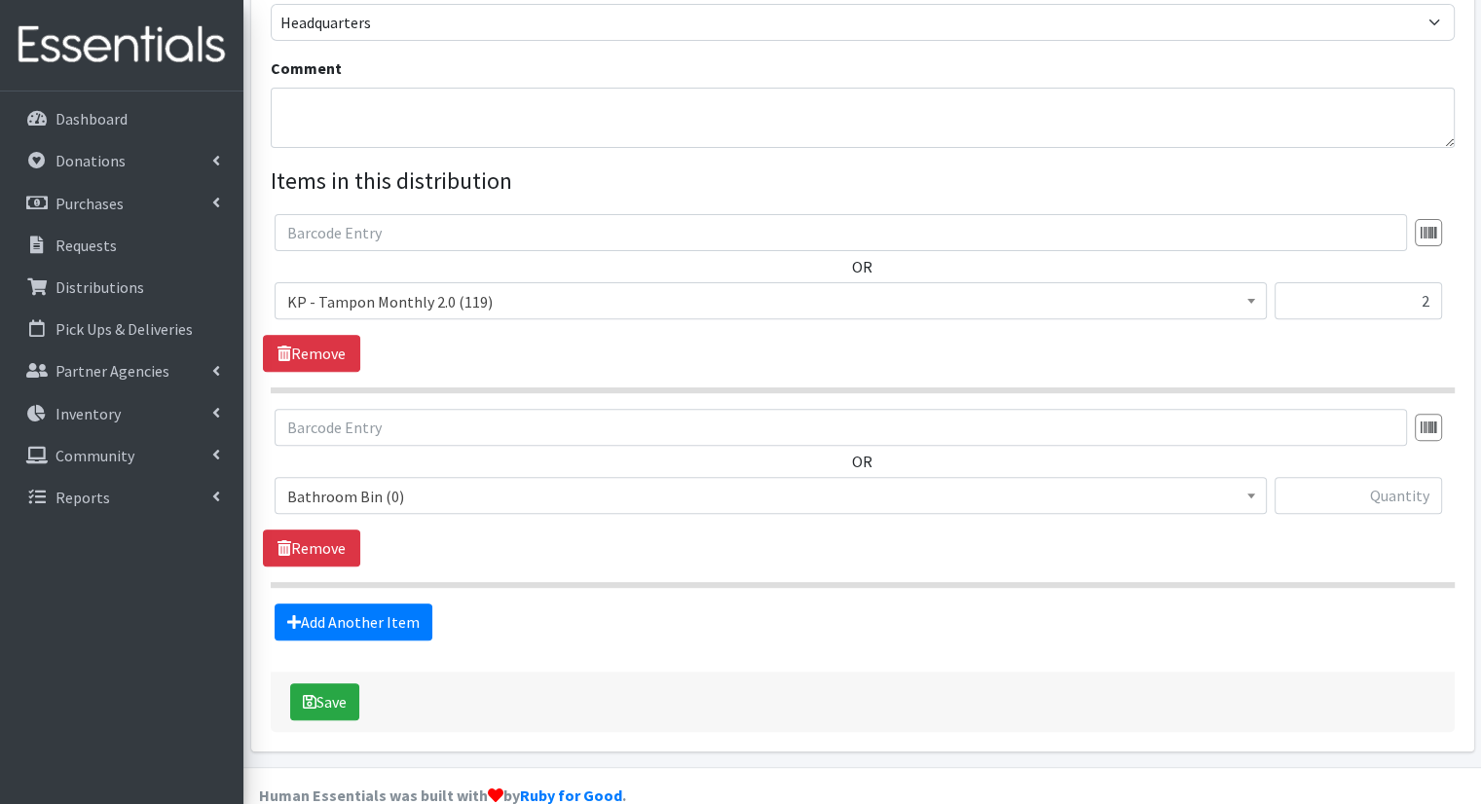
click at [709, 483] on span "Bathroom Bin (0)" at bounding box center [770, 496] width 967 height 27
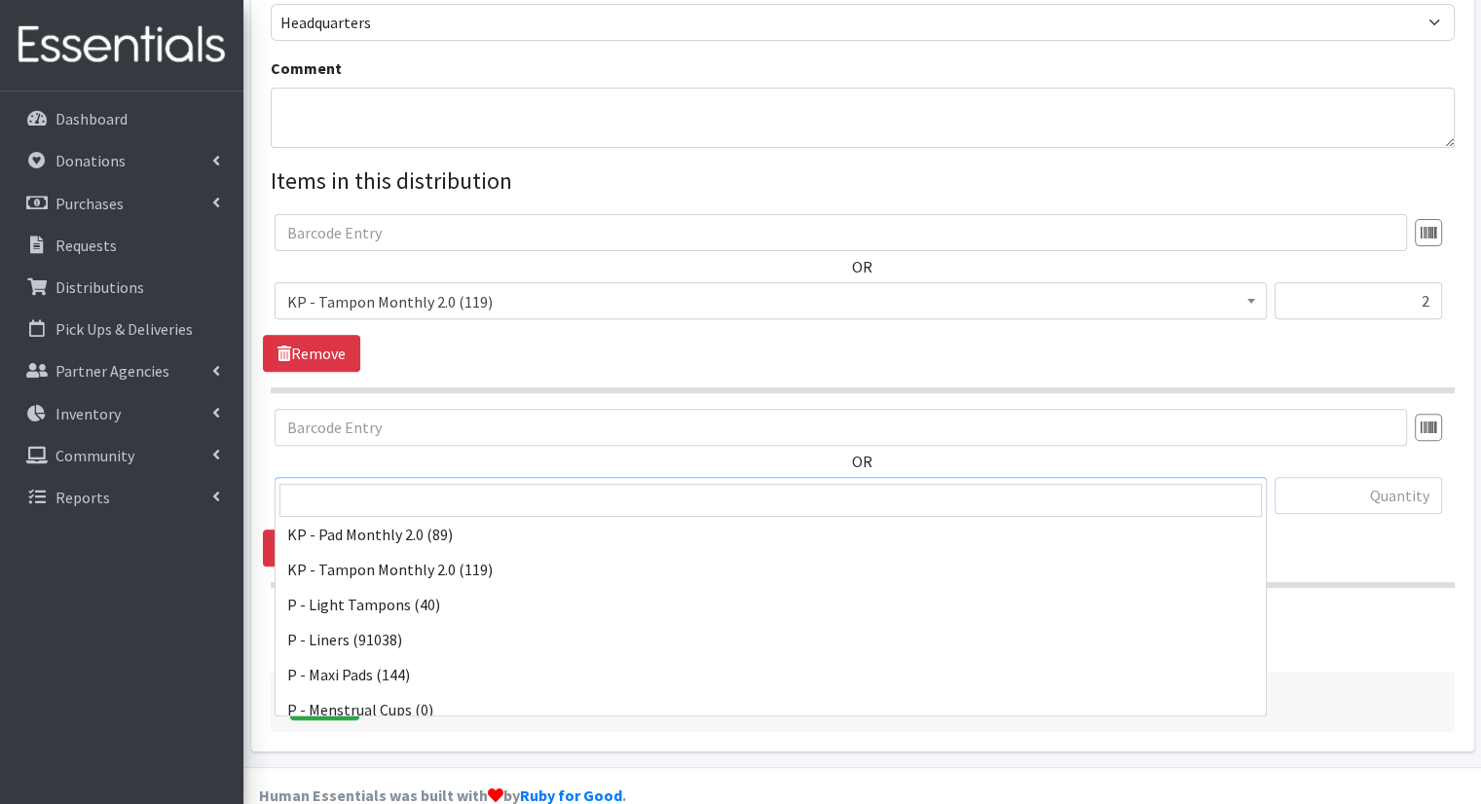
scroll to position [660, 0]
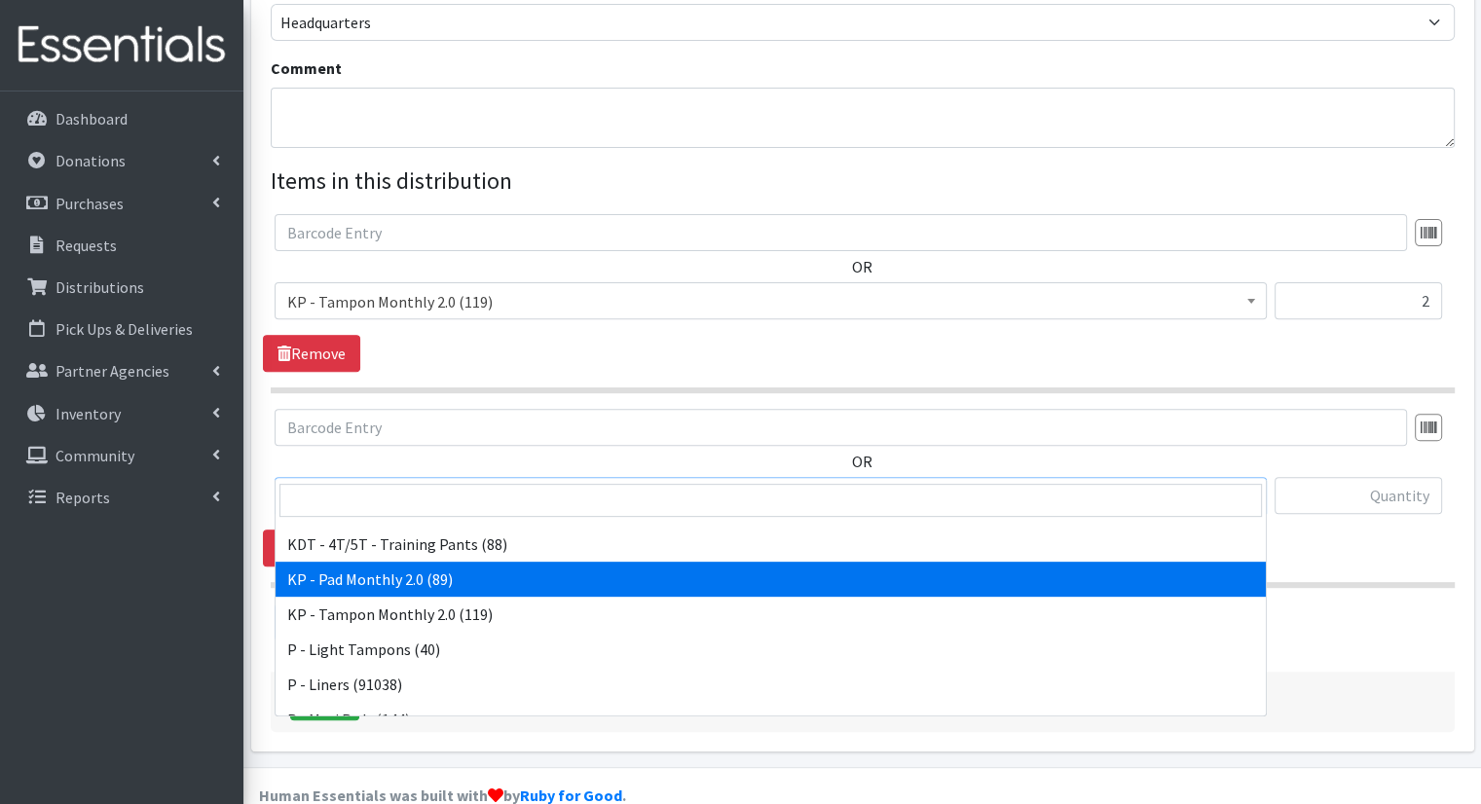
select select "15566"
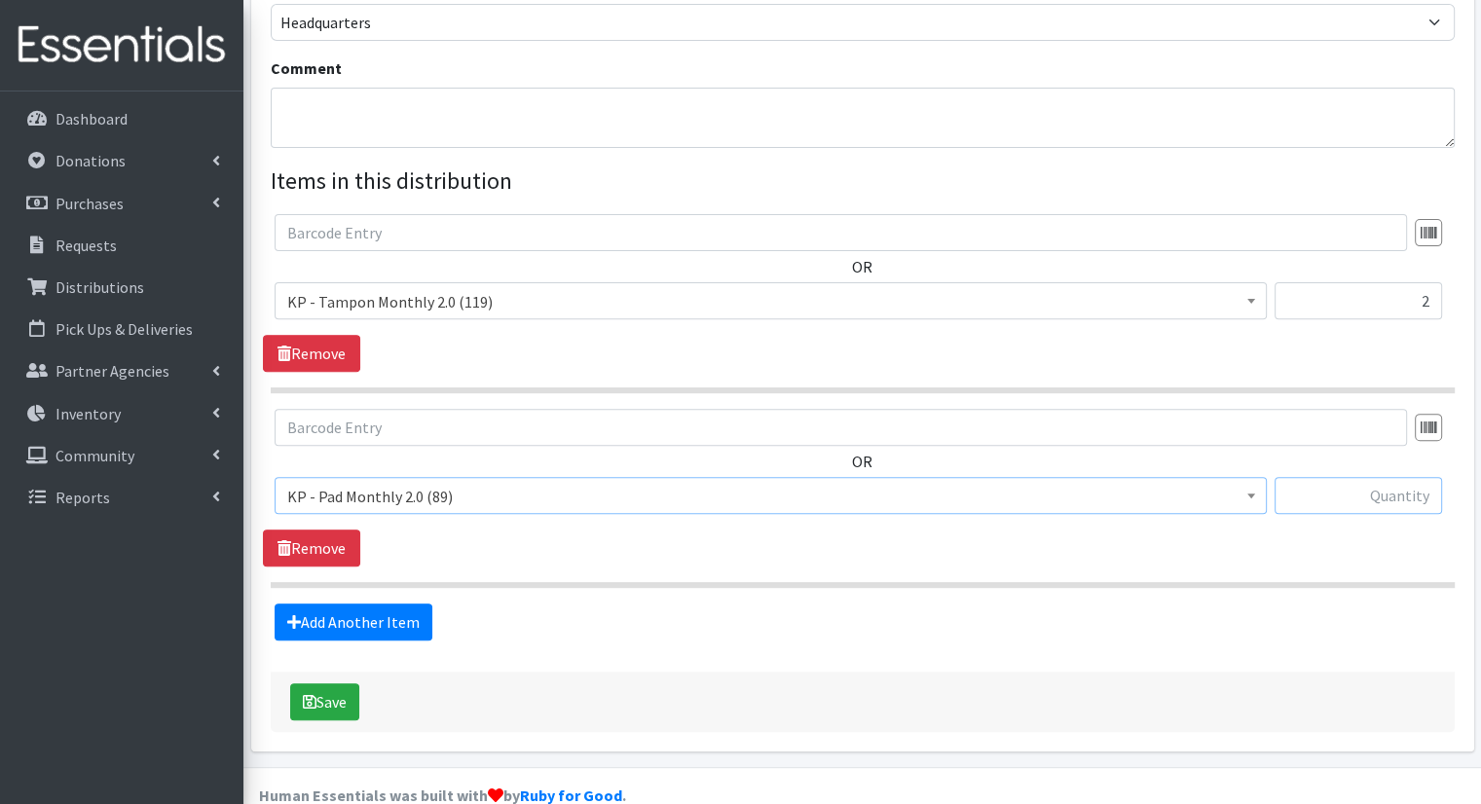
click at [1407, 477] on input "text" at bounding box center [1359, 495] width 168 height 37
type input "1"
click at [382, 604] on link "Add Another Item" at bounding box center [354, 622] width 158 height 37
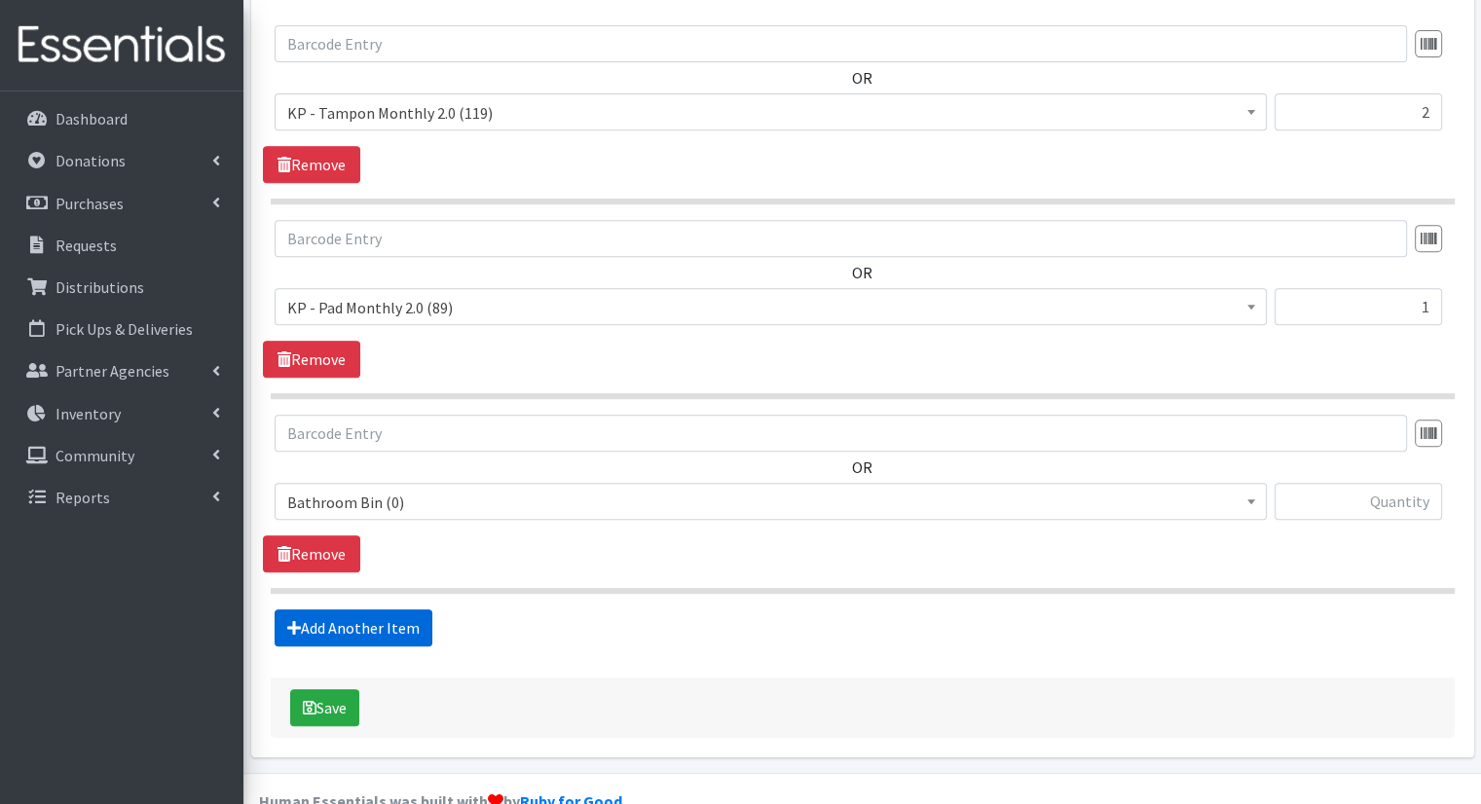
scroll to position [814, 0]
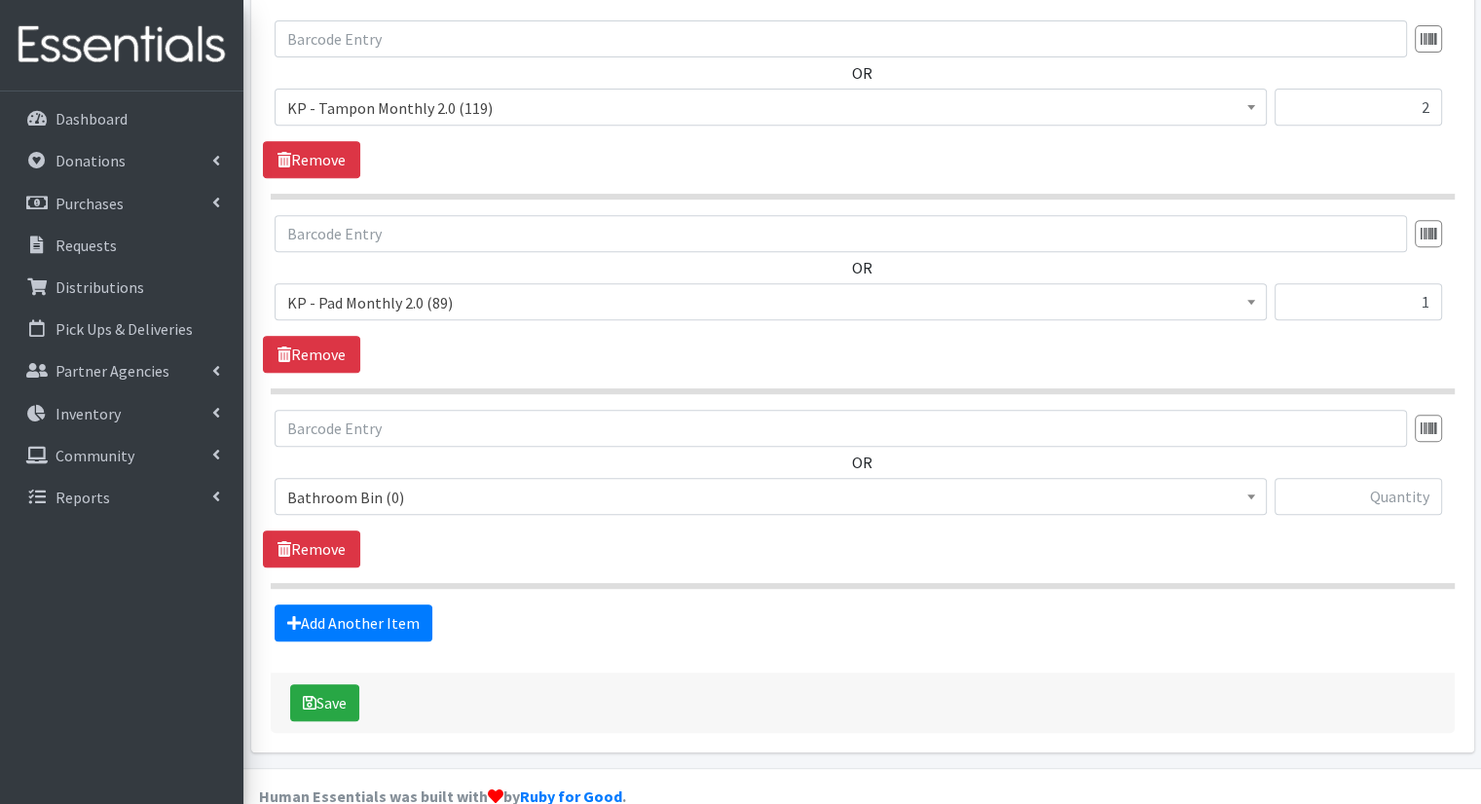
click at [815, 484] on span "Bathroom Bin (0)" at bounding box center [770, 497] width 967 height 27
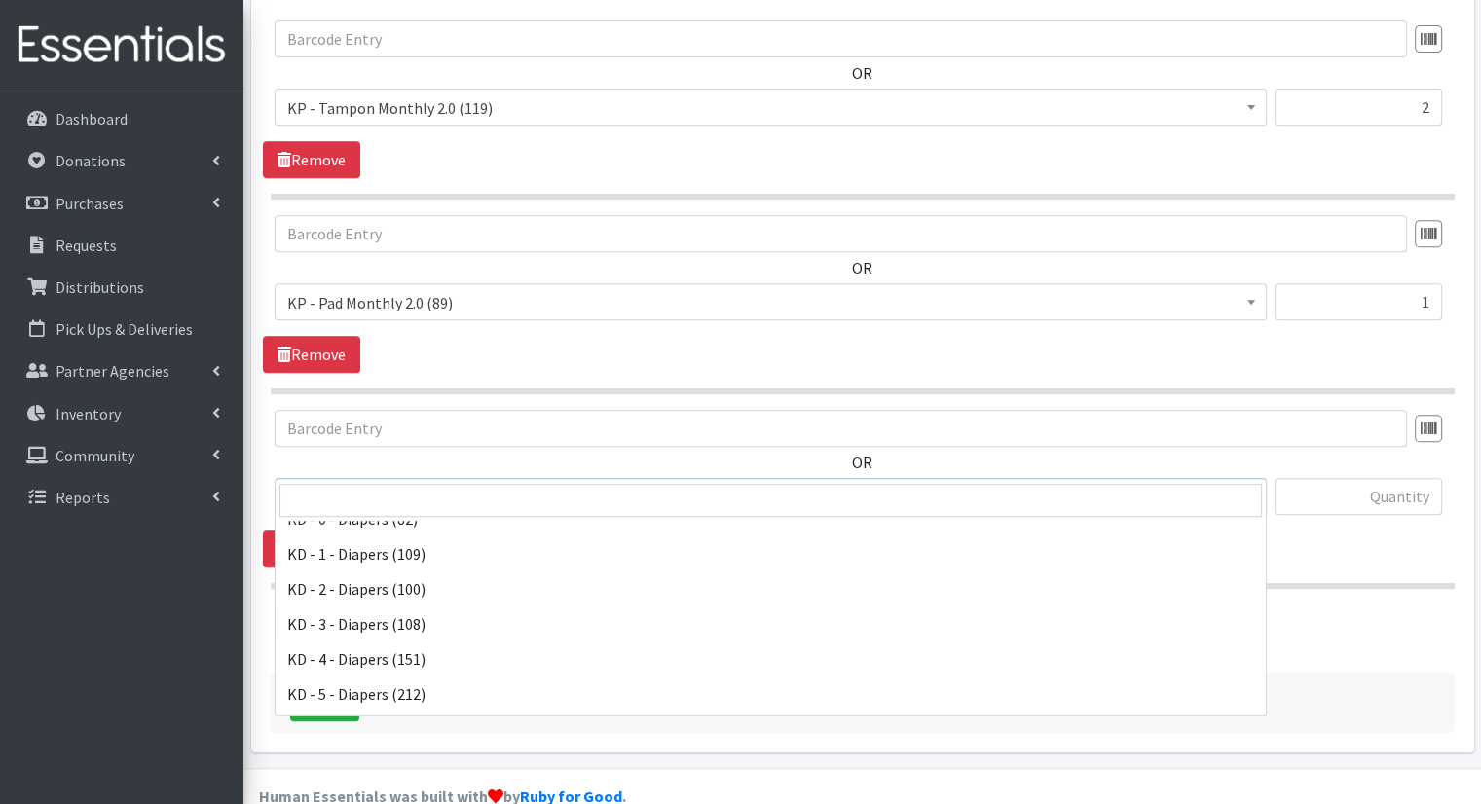
scroll to position [417, 0]
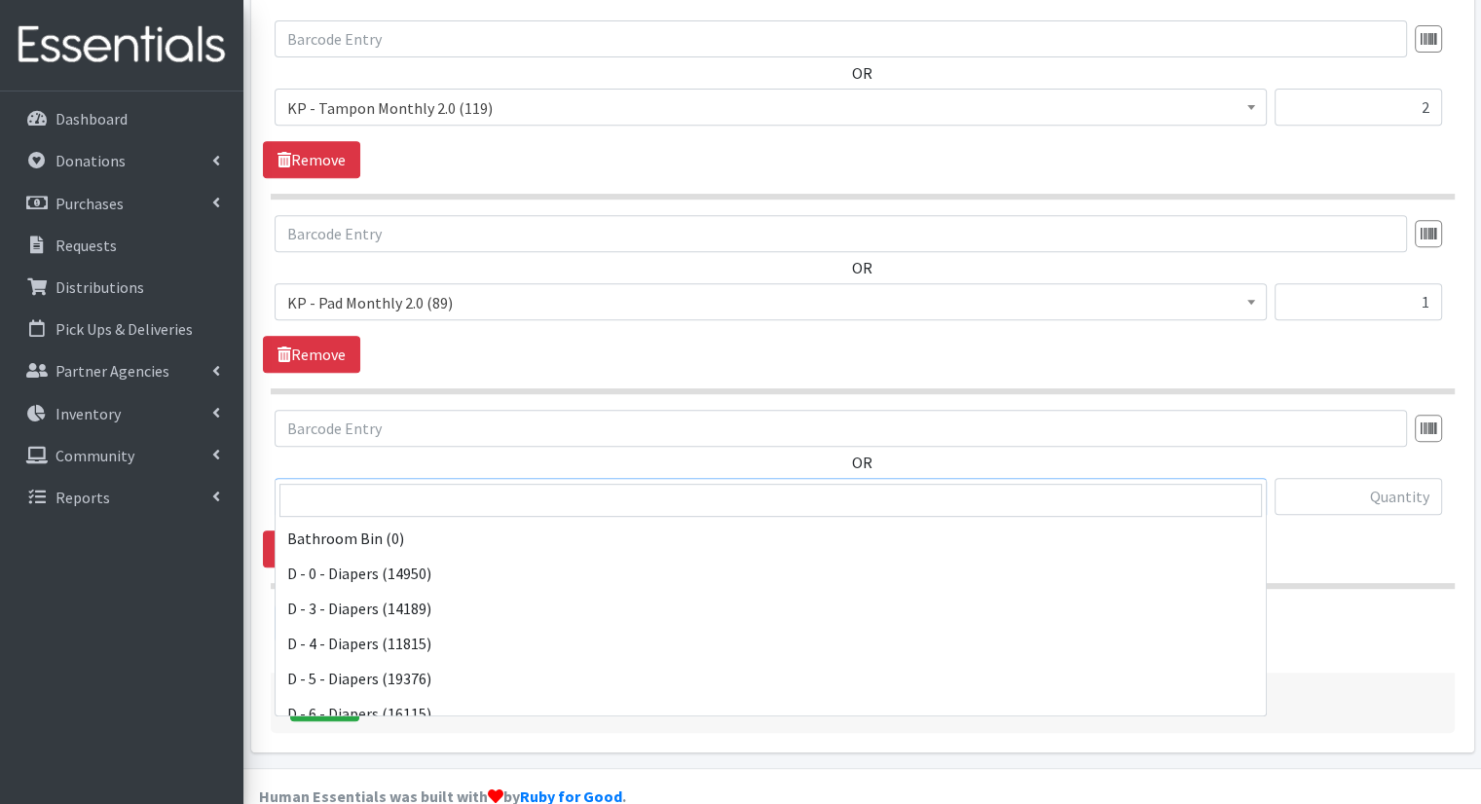
click at [1111, 484] on span "KD - 5 - Diapers (212)" at bounding box center [770, 497] width 967 height 27
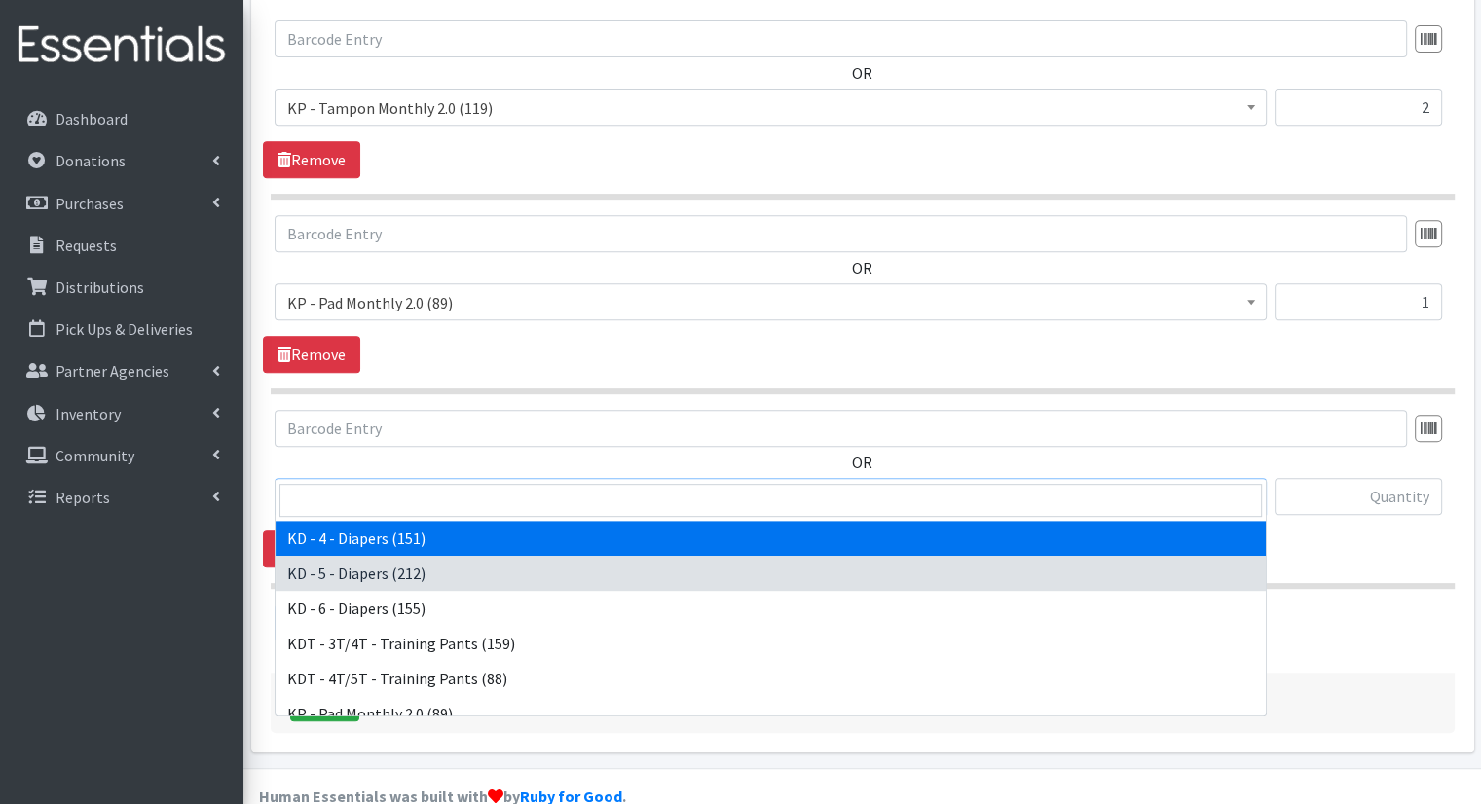
select select "15500"
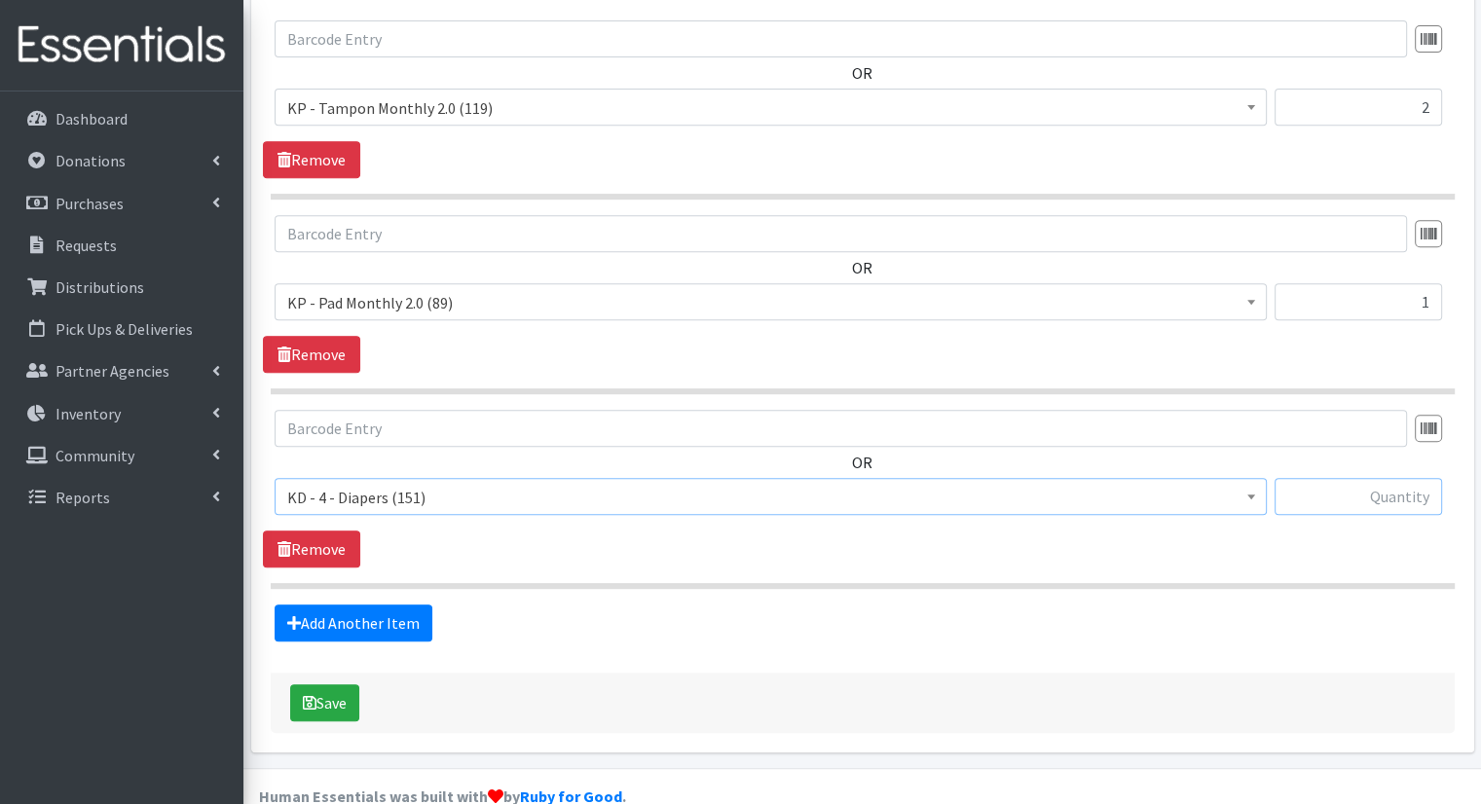
click at [1319, 478] on input "text" at bounding box center [1359, 496] width 168 height 37
type input "1"
click at [386, 605] on link "Add Another Item" at bounding box center [354, 623] width 158 height 37
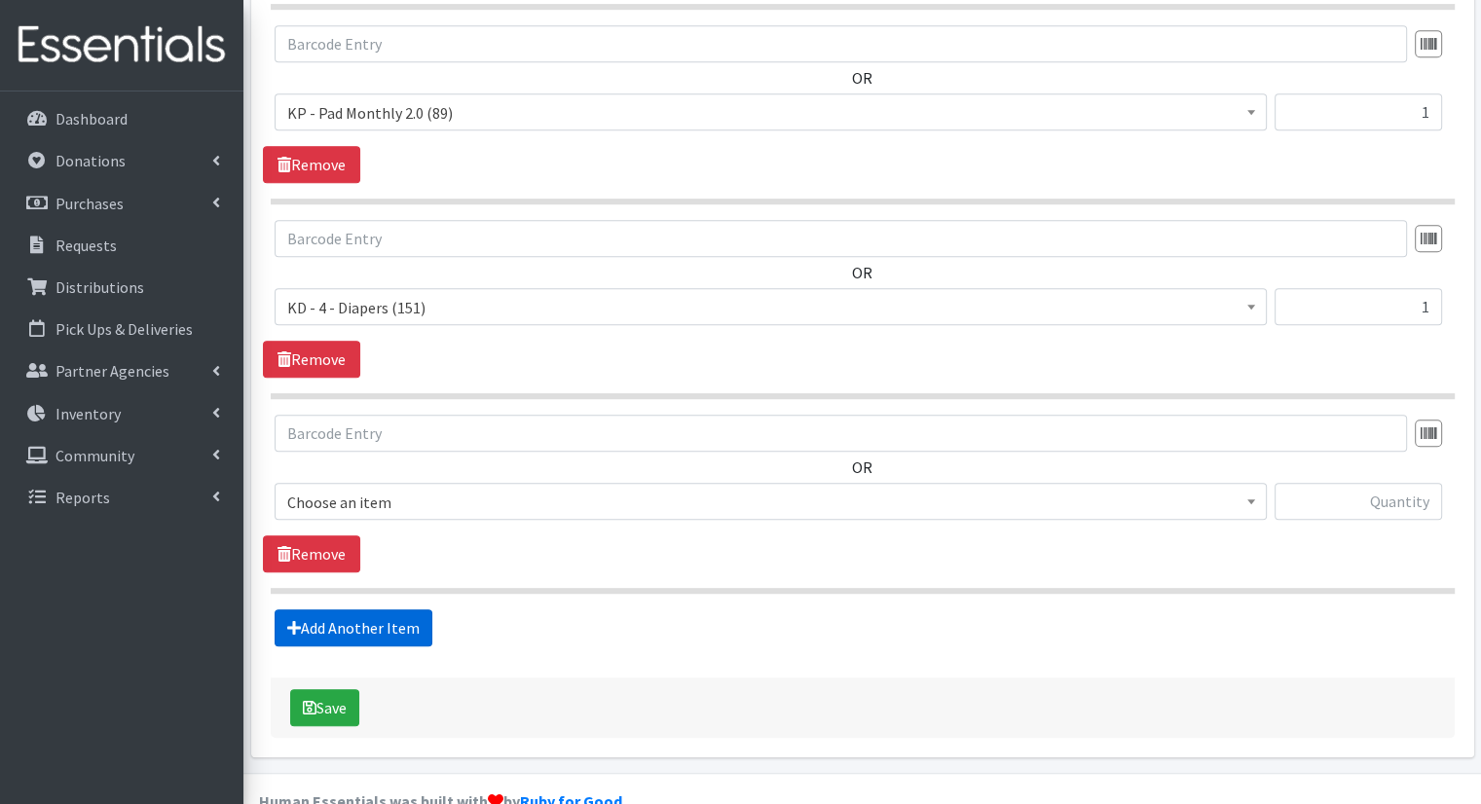
scroll to position [1009, 0]
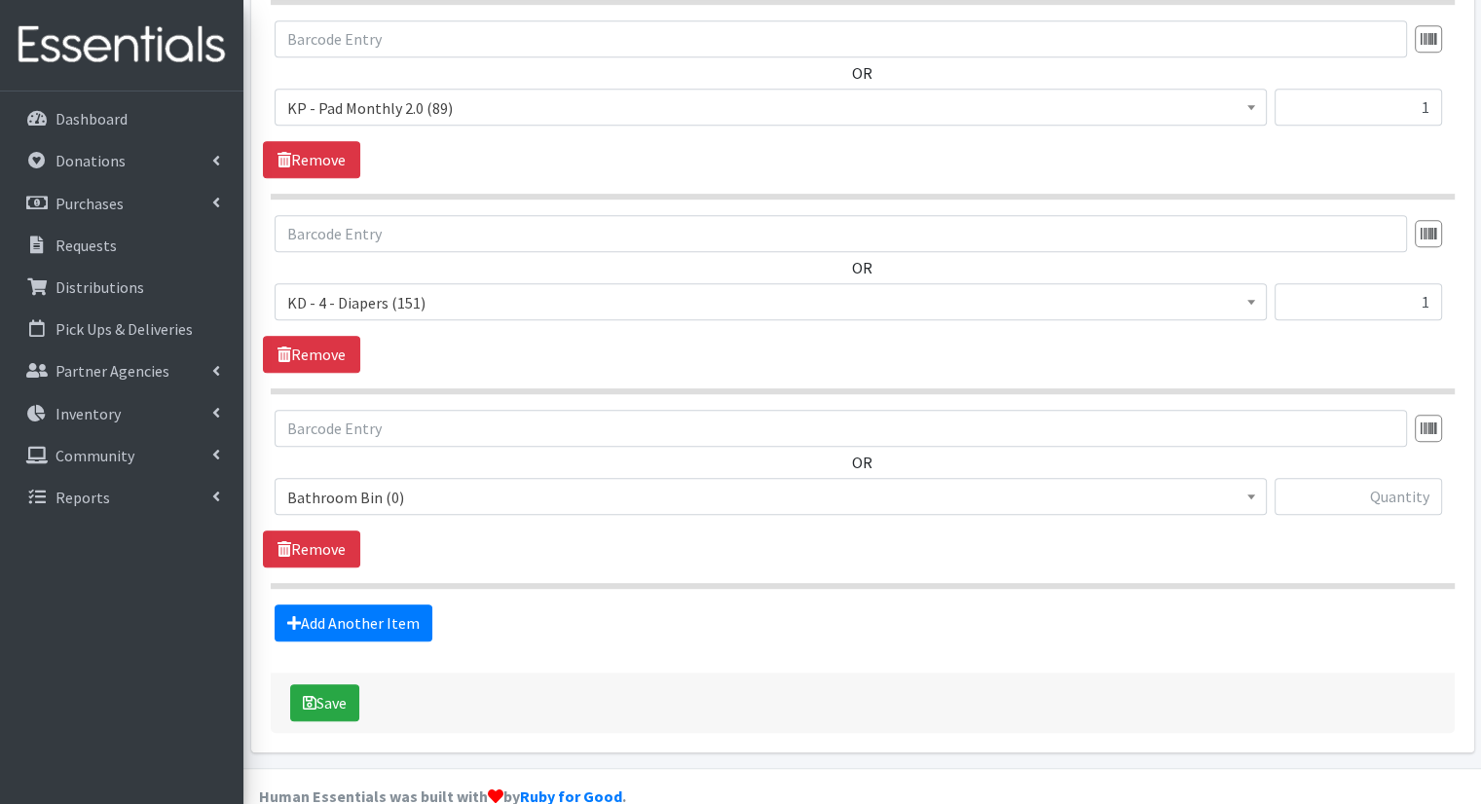
click at [758, 484] on span "Bathroom Bin (0)" at bounding box center [770, 497] width 967 height 27
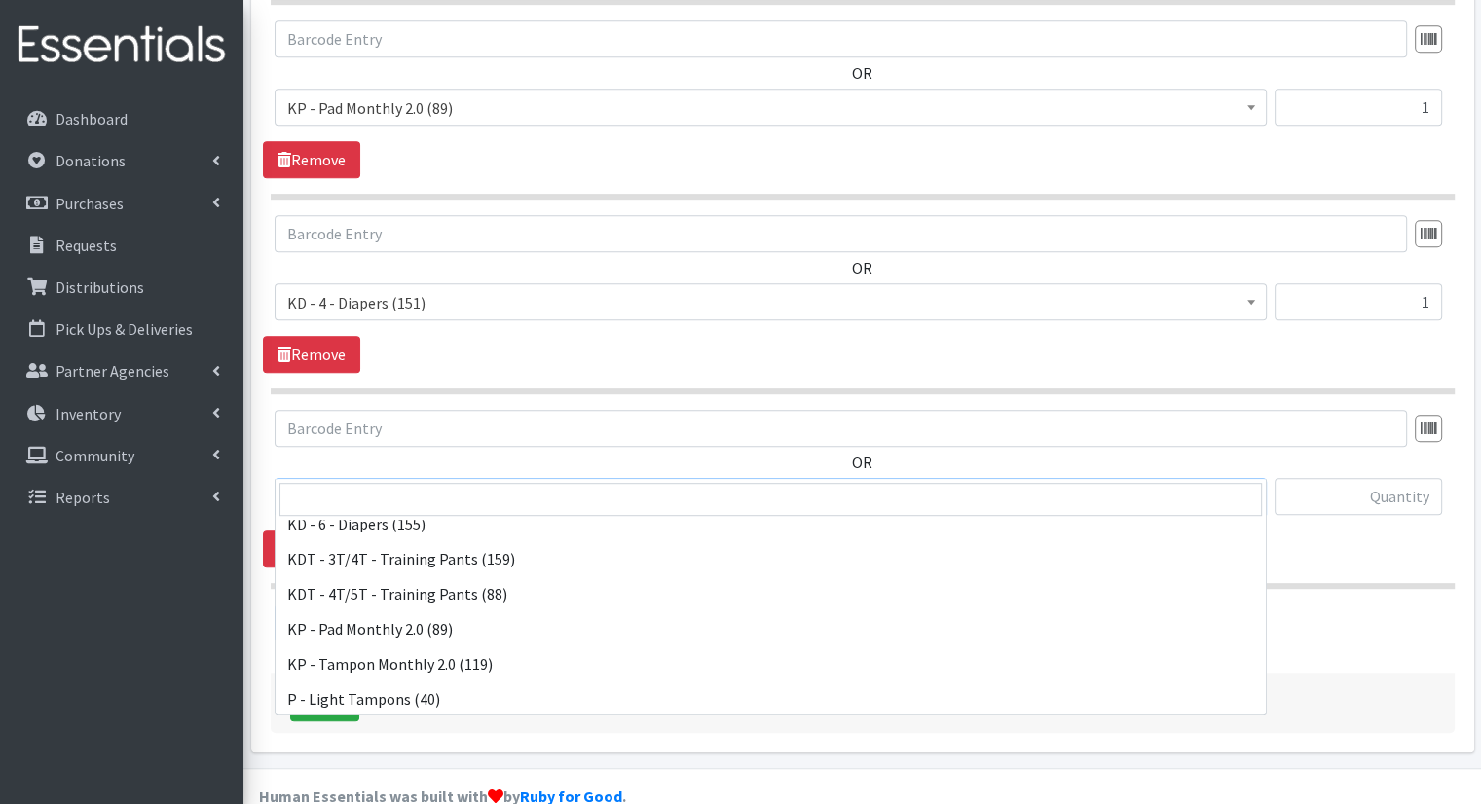
scroll to position [536, 0]
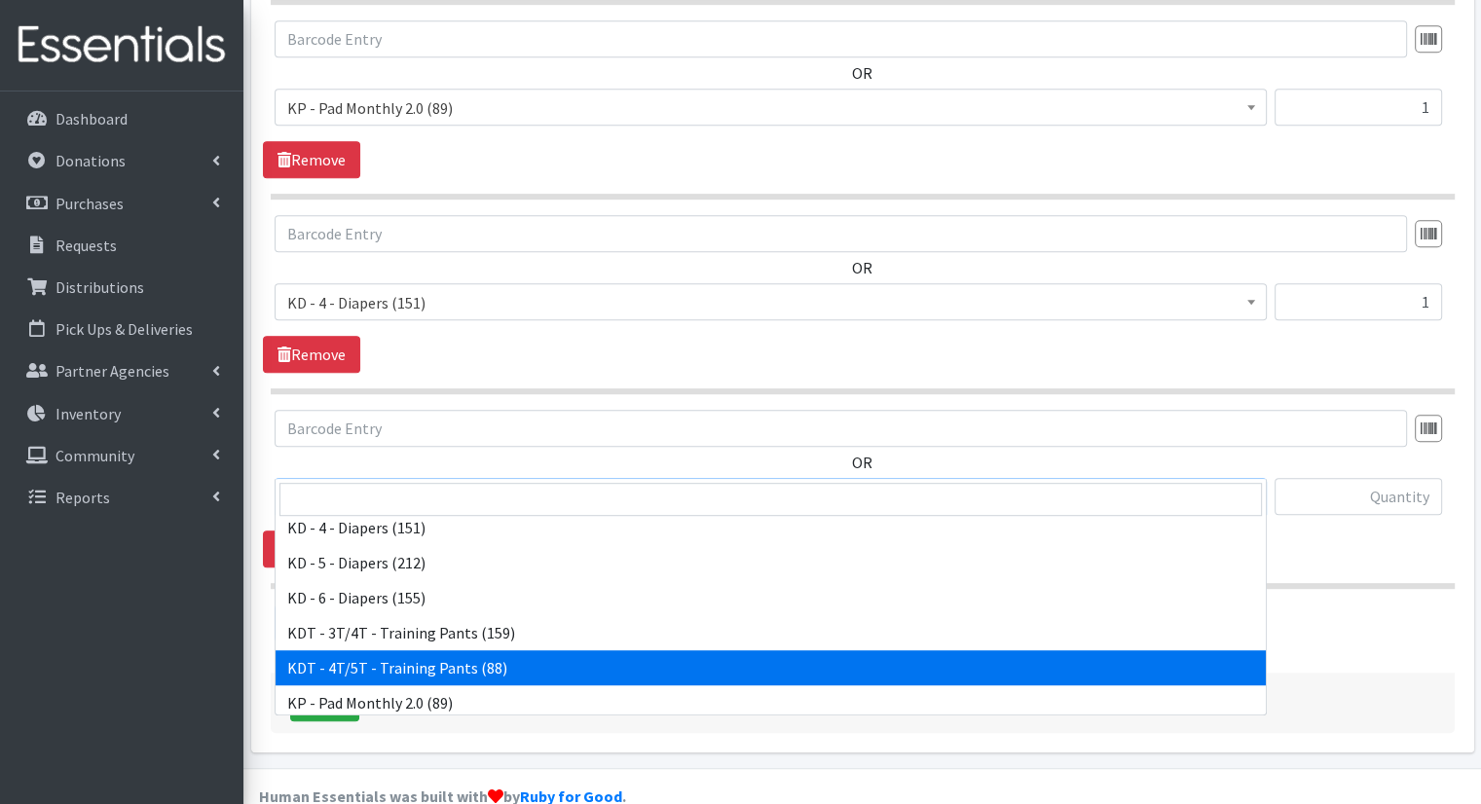
select select "15507"
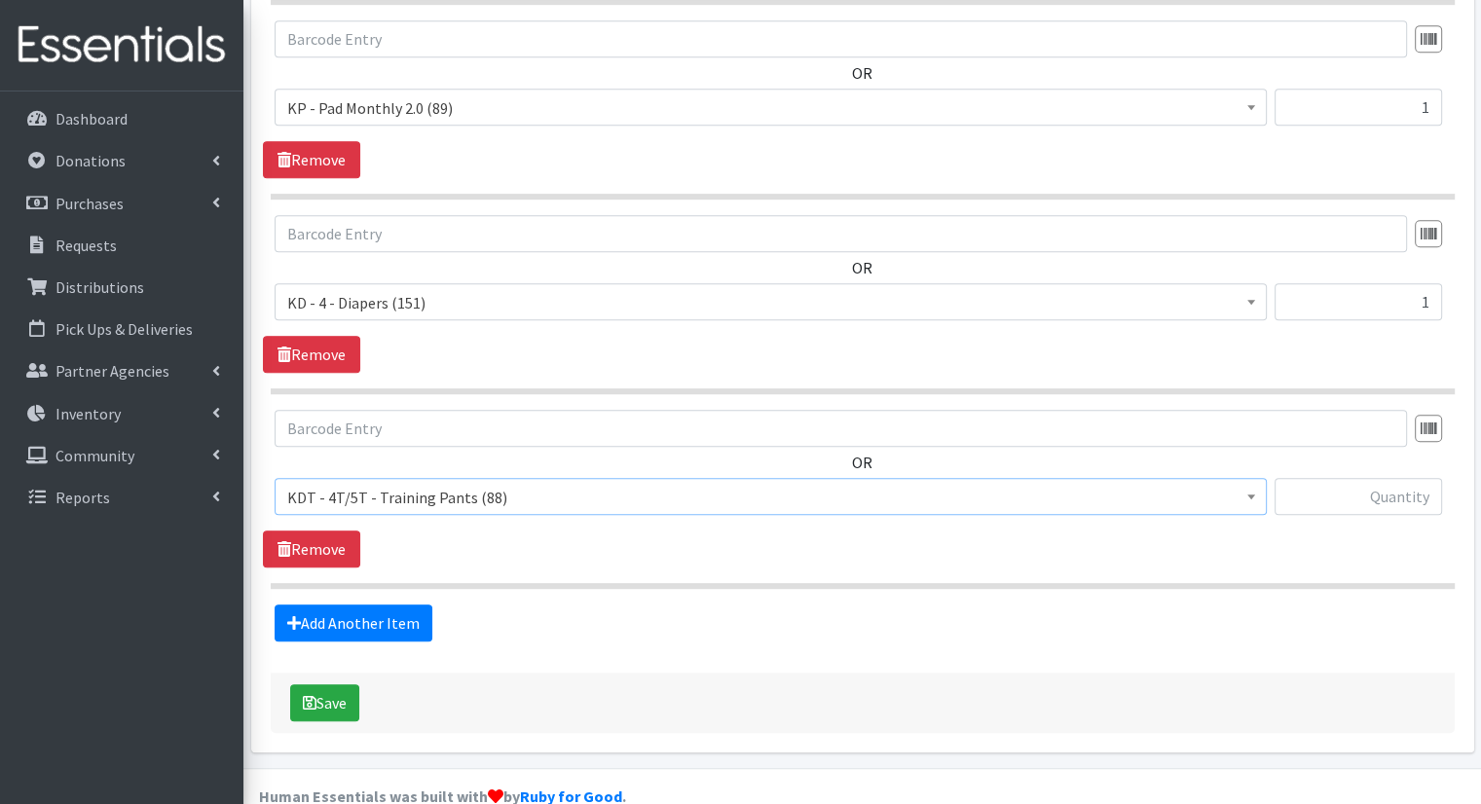
click at [1247, 479] on span at bounding box center [1251, 494] width 19 height 30
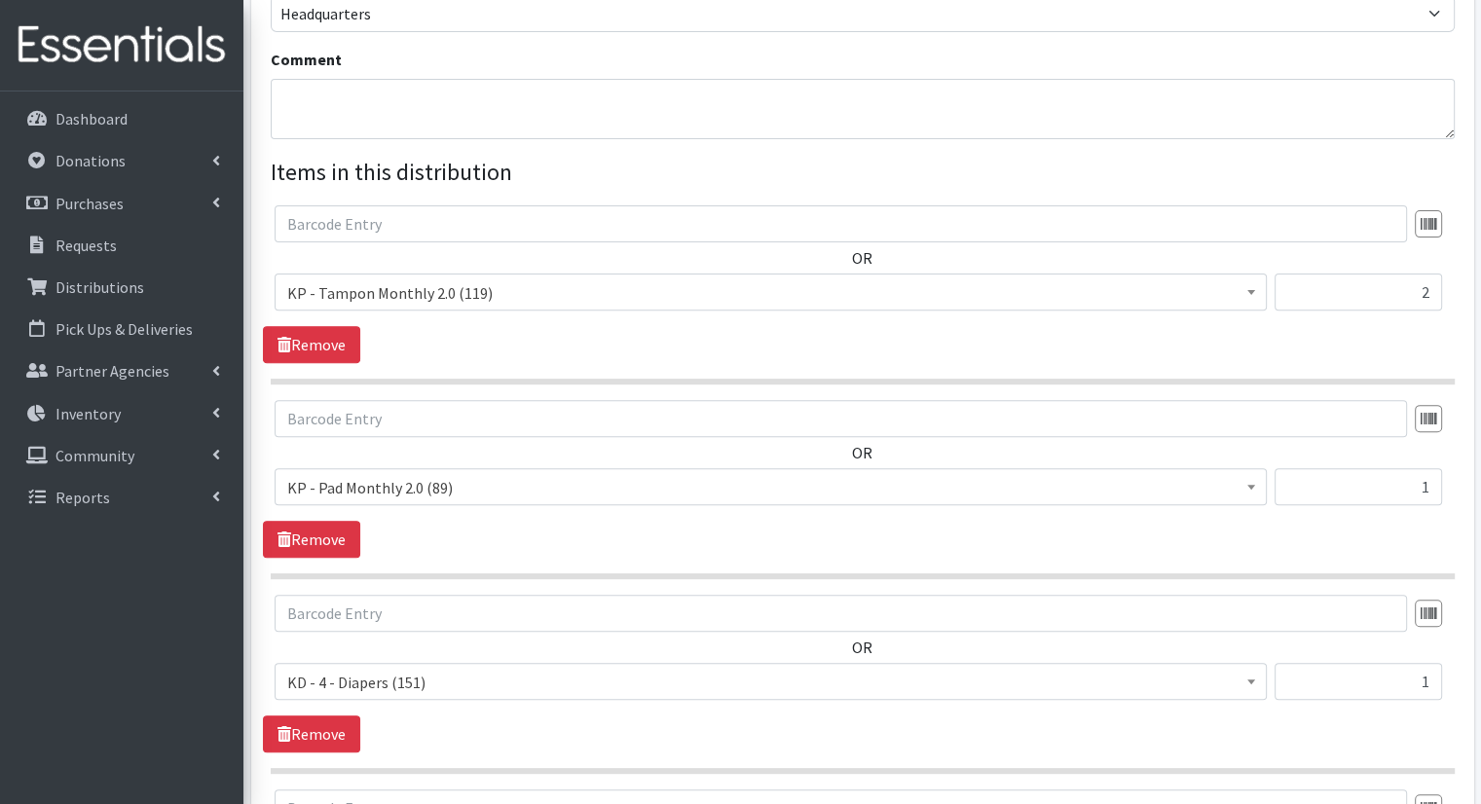
scroll to position [623, 0]
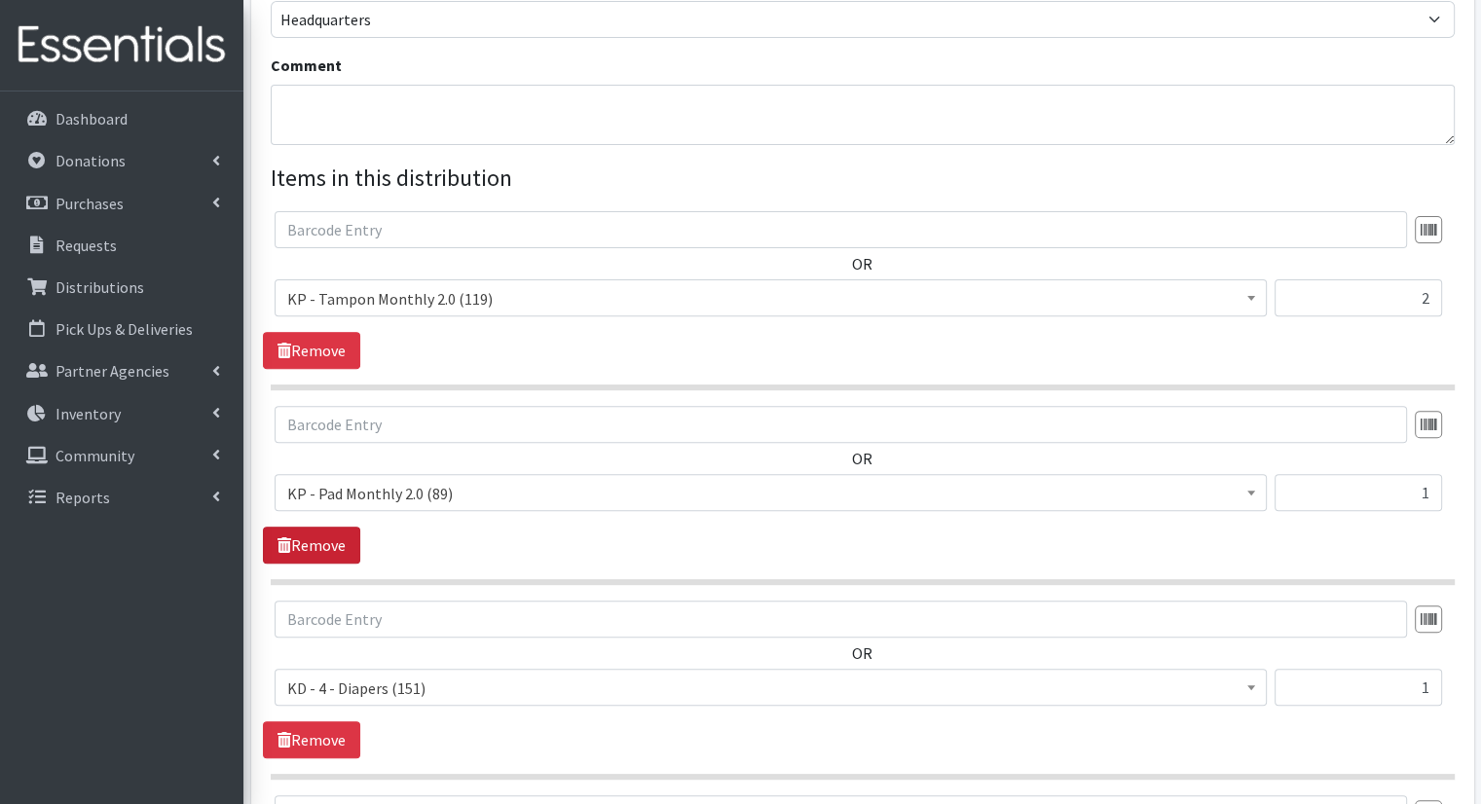
click at [327, 527] on link "Remove" at bounding box center [311, 545] width 97 height 37
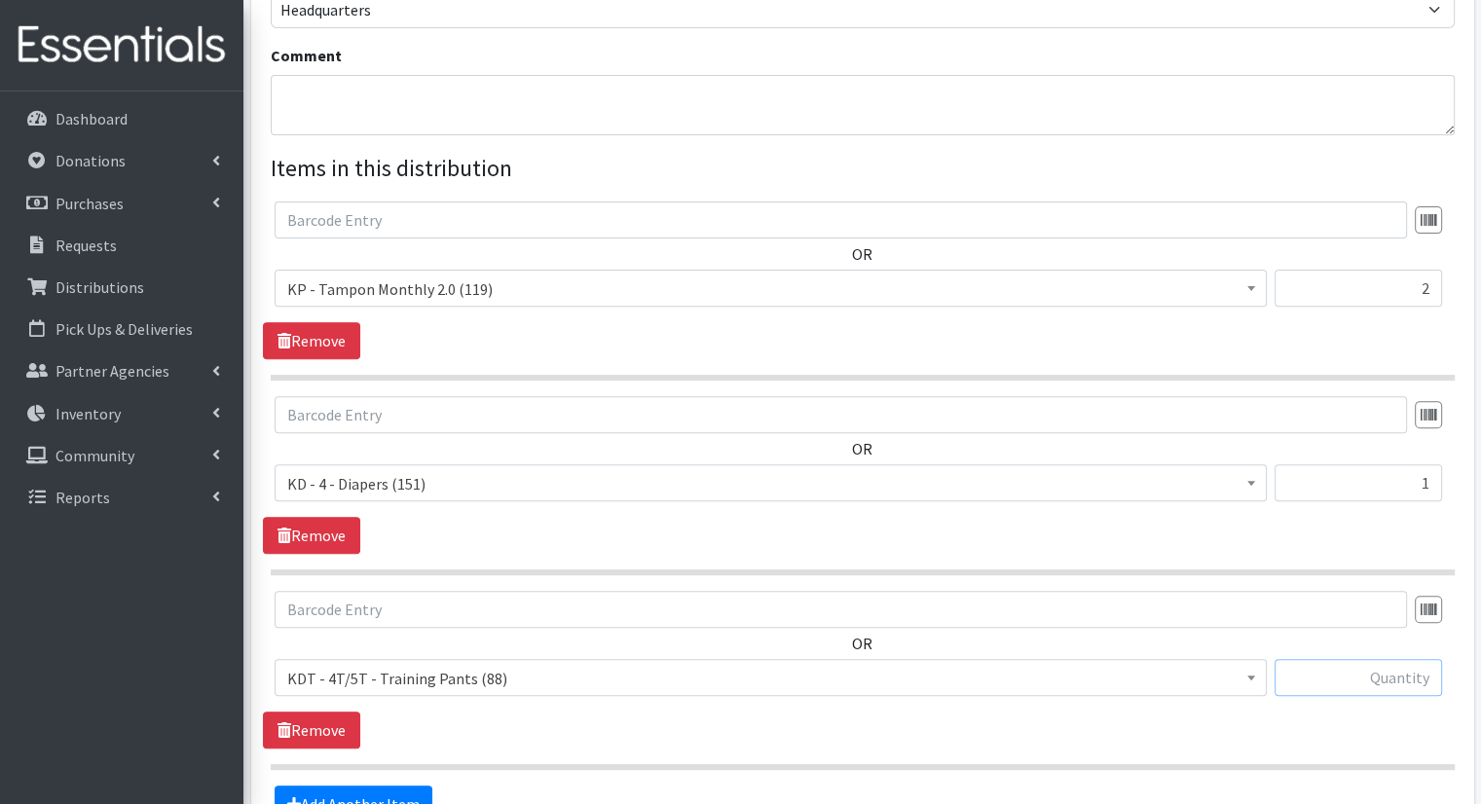
click at [1309, 659] on input "text" at bounding box center [1359, 677] width 168 height 37
type input "1"
click at [413, 786] on link "Add Another Item" at bounding box center [354, 804] width 158 height 37
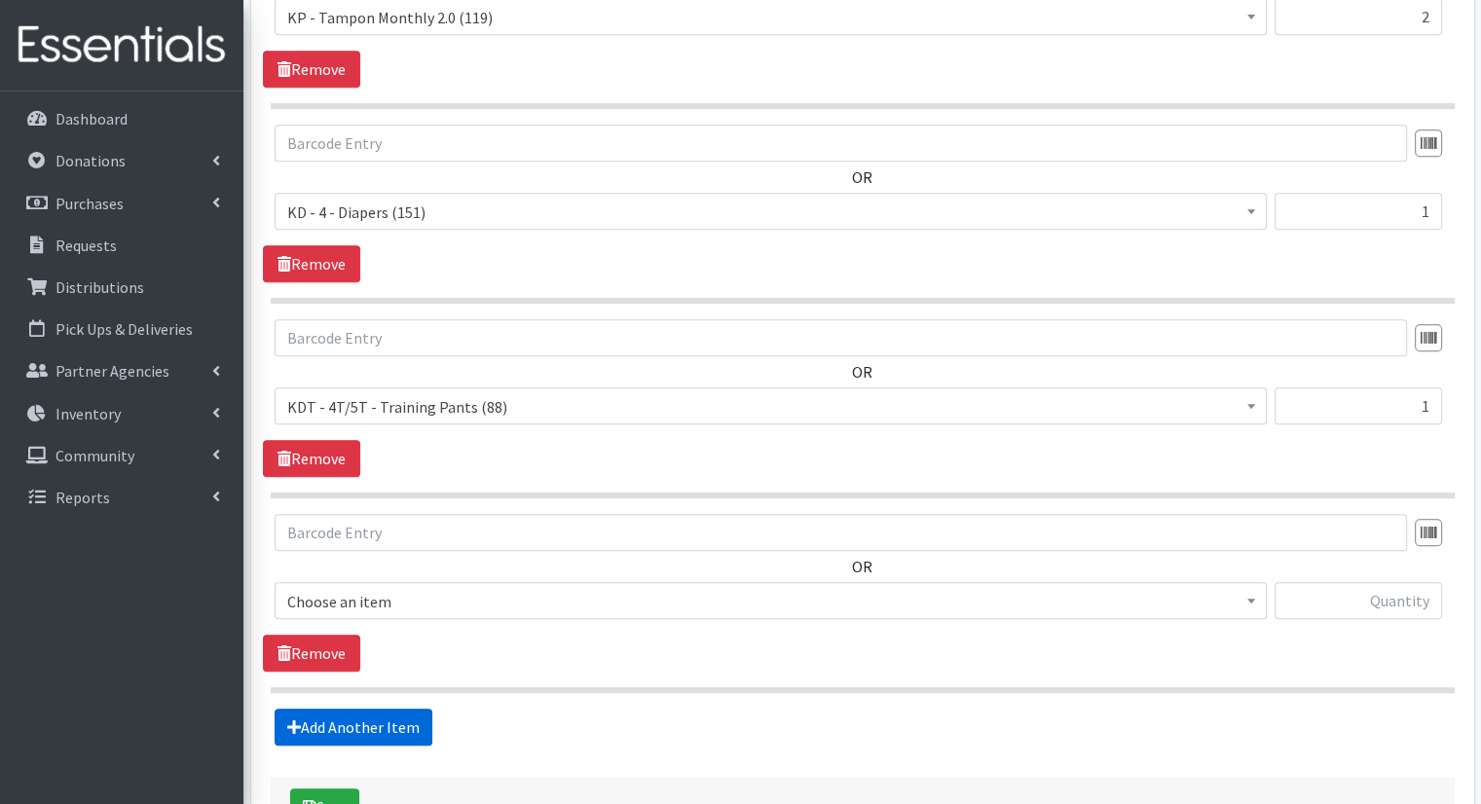
scroll to position [1009, 0]
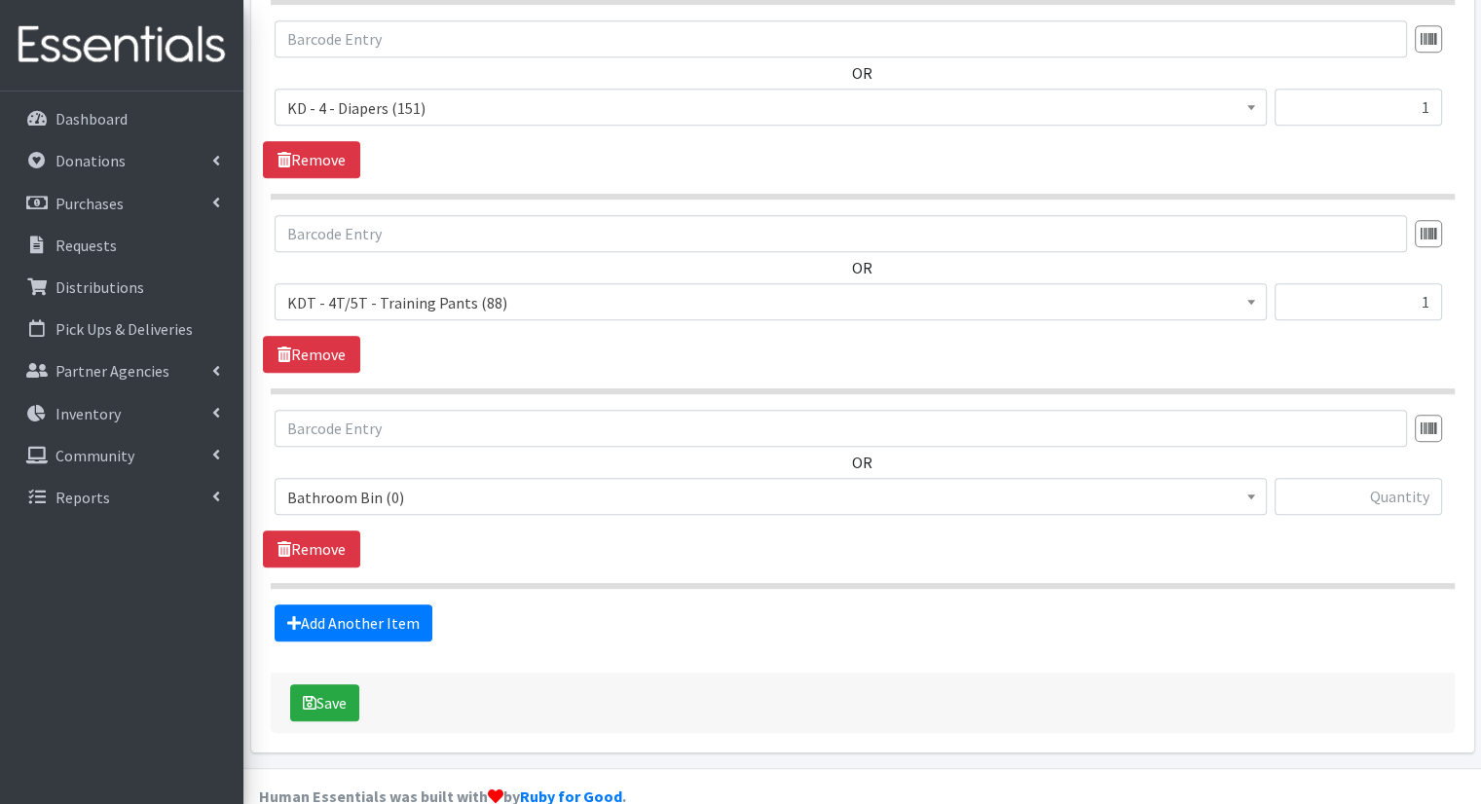
click at [670, 478] on span "Bathroom Bin (0)" at bounding box center [771, 496] width 992 height 37
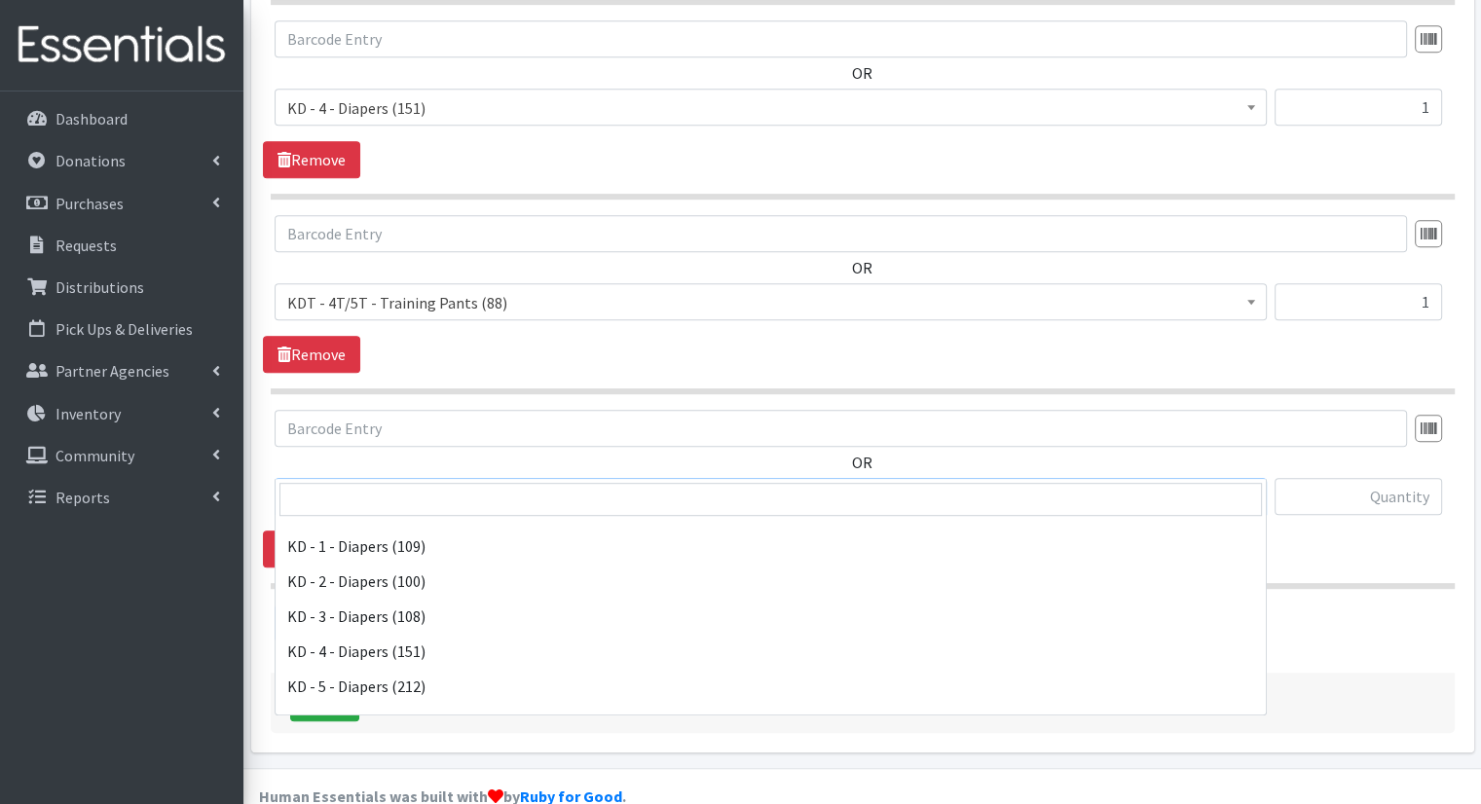
scroll to position [428, 0]
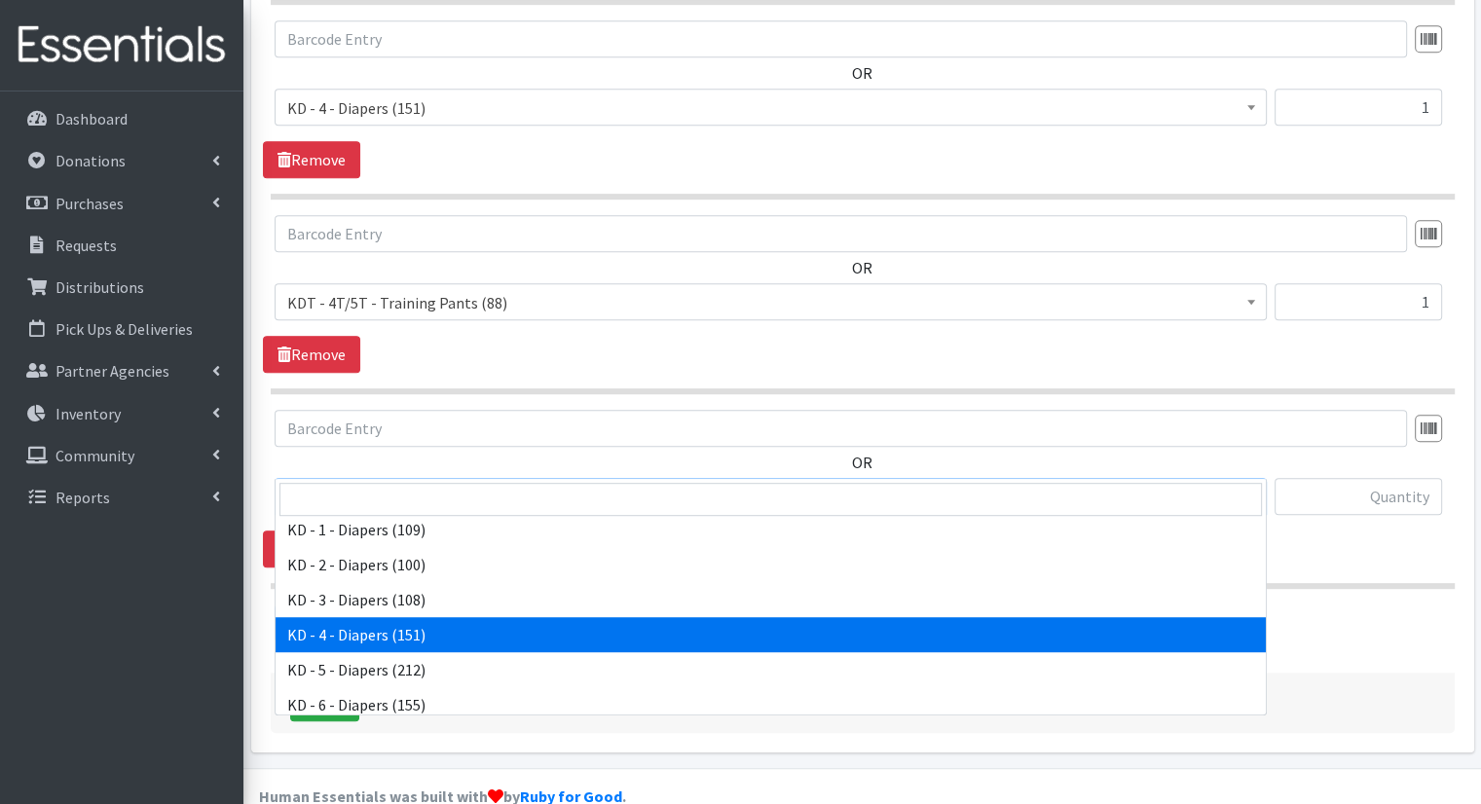
select select "15500"
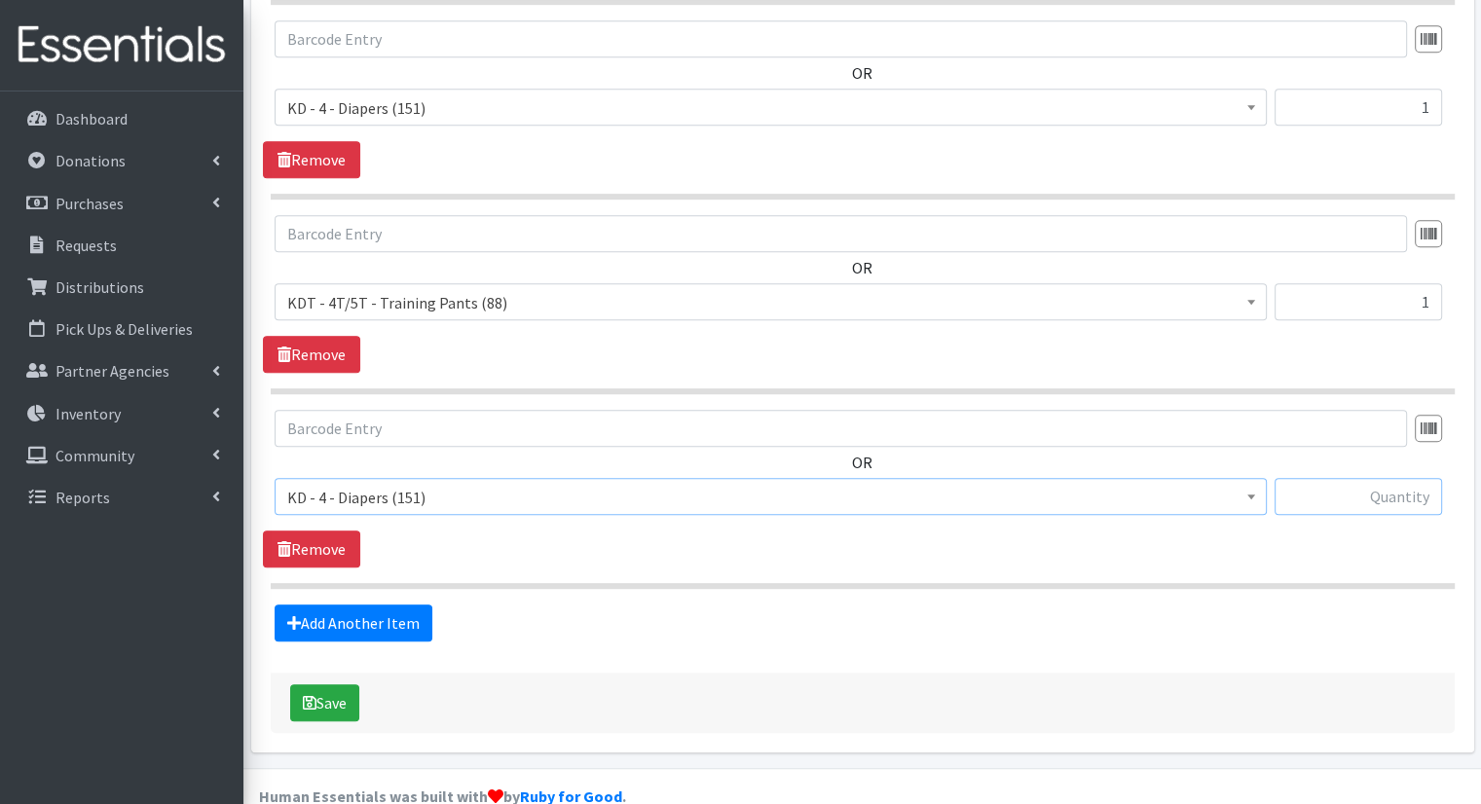
click at [1327, 478] on input "text" at bounding box center [1359, 496] width 168 height 37
type input "1"
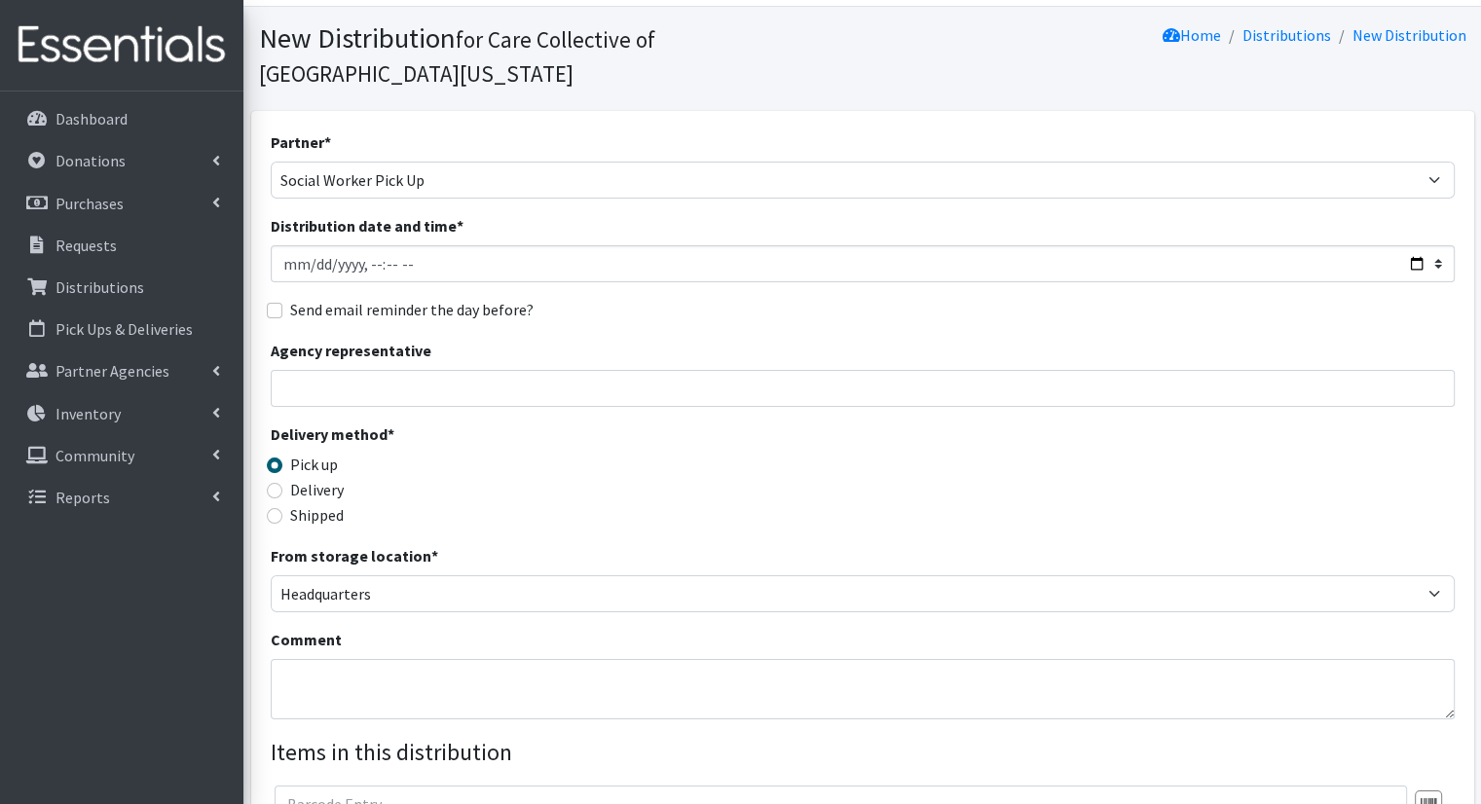
scroll to position [0, 0]
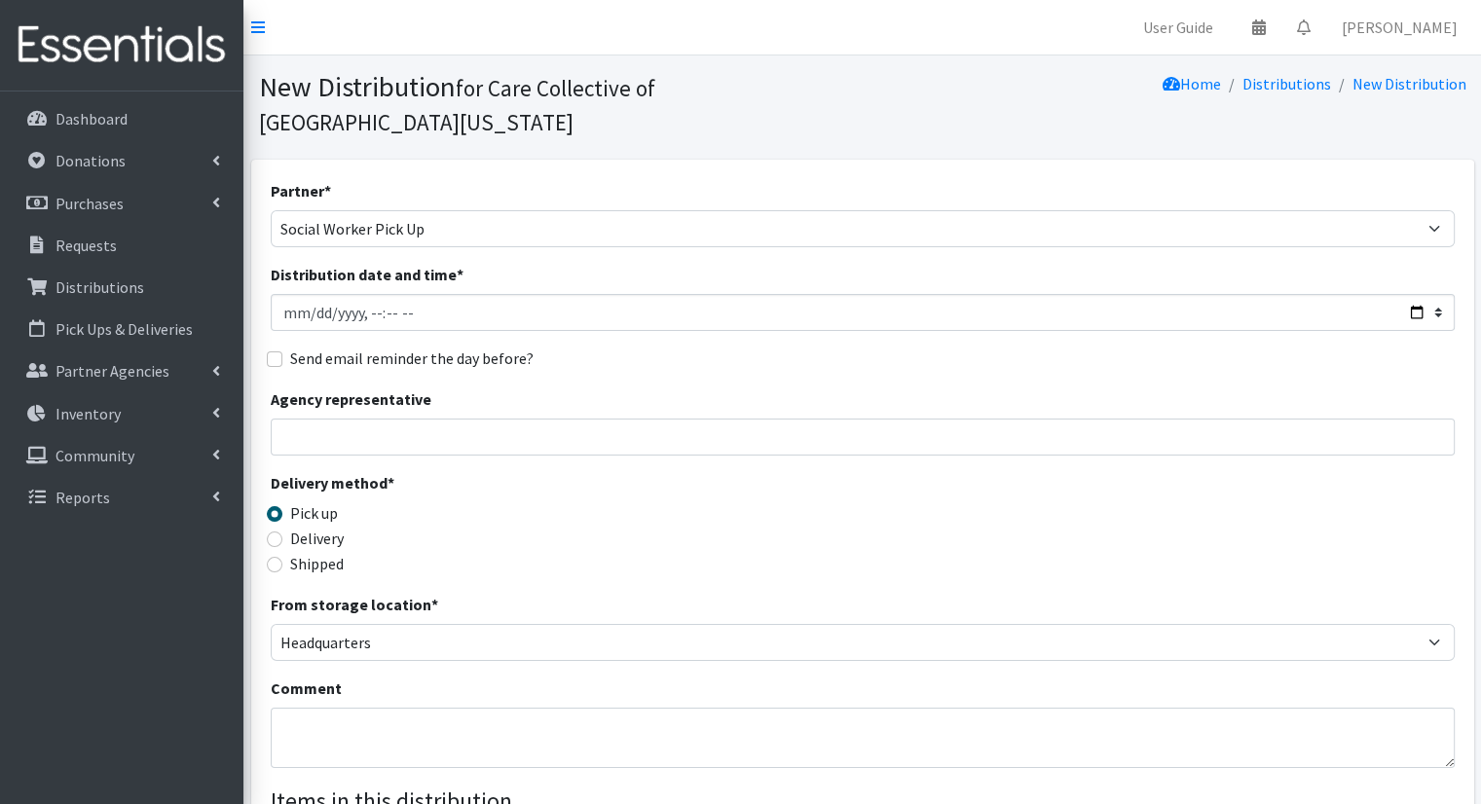
click at [1450, 118] on section "New Distribution for Care Collective of Southwest Michigan Home Distributions N…" at bounding box center [862, 108] width 1238 height 104
click at [1450, 125] on section "New Distribution for Care Collective of Southwest Michigan Home Distributions N…" at bounding box center [862, 108] width 1238 height 104
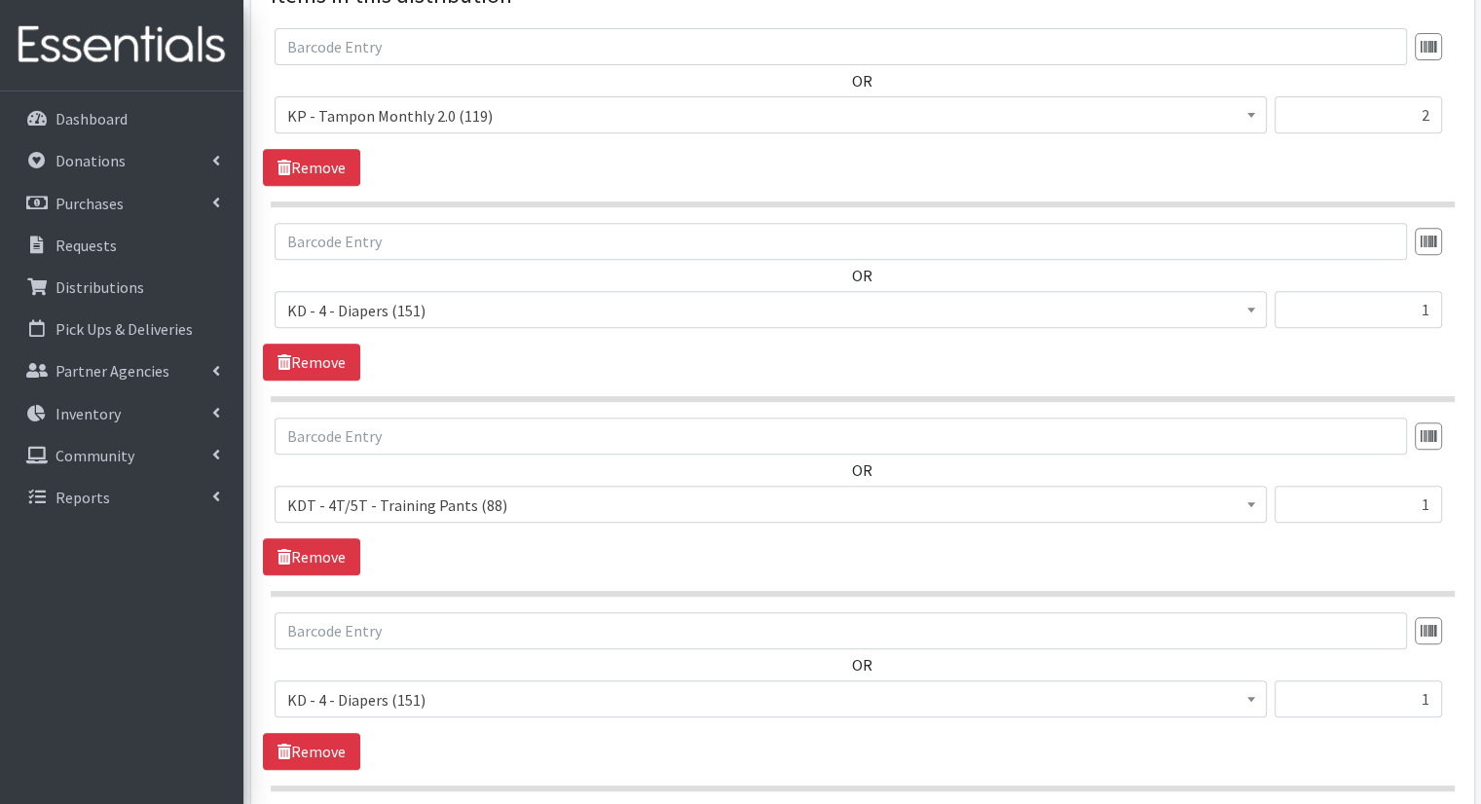
scroll to position [804, 0]
click at [475, 689] on span "KD - 4 - Diapers (151)" at bounding box center [770, 702] width 967 height 27
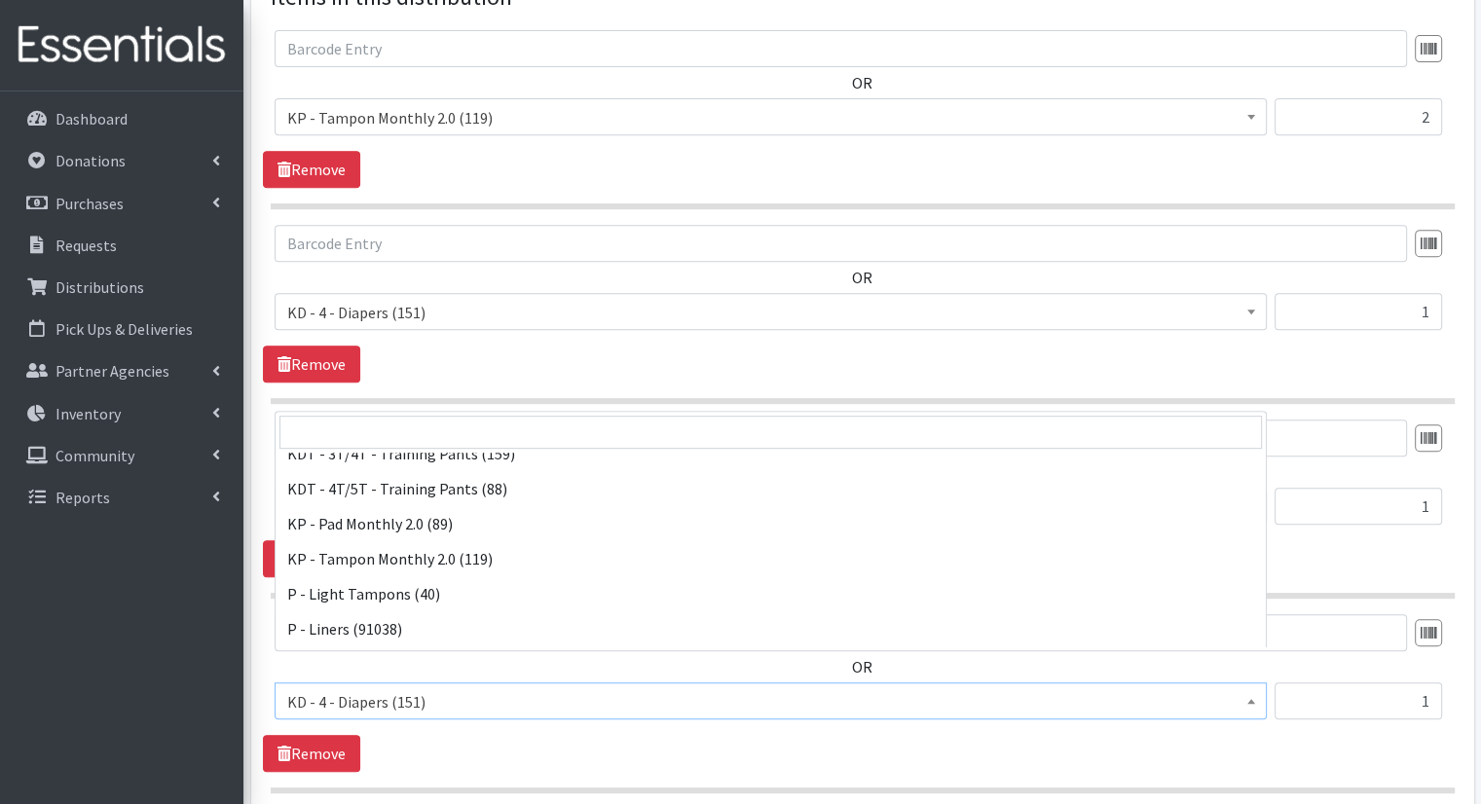
scroll to position [631, 0]
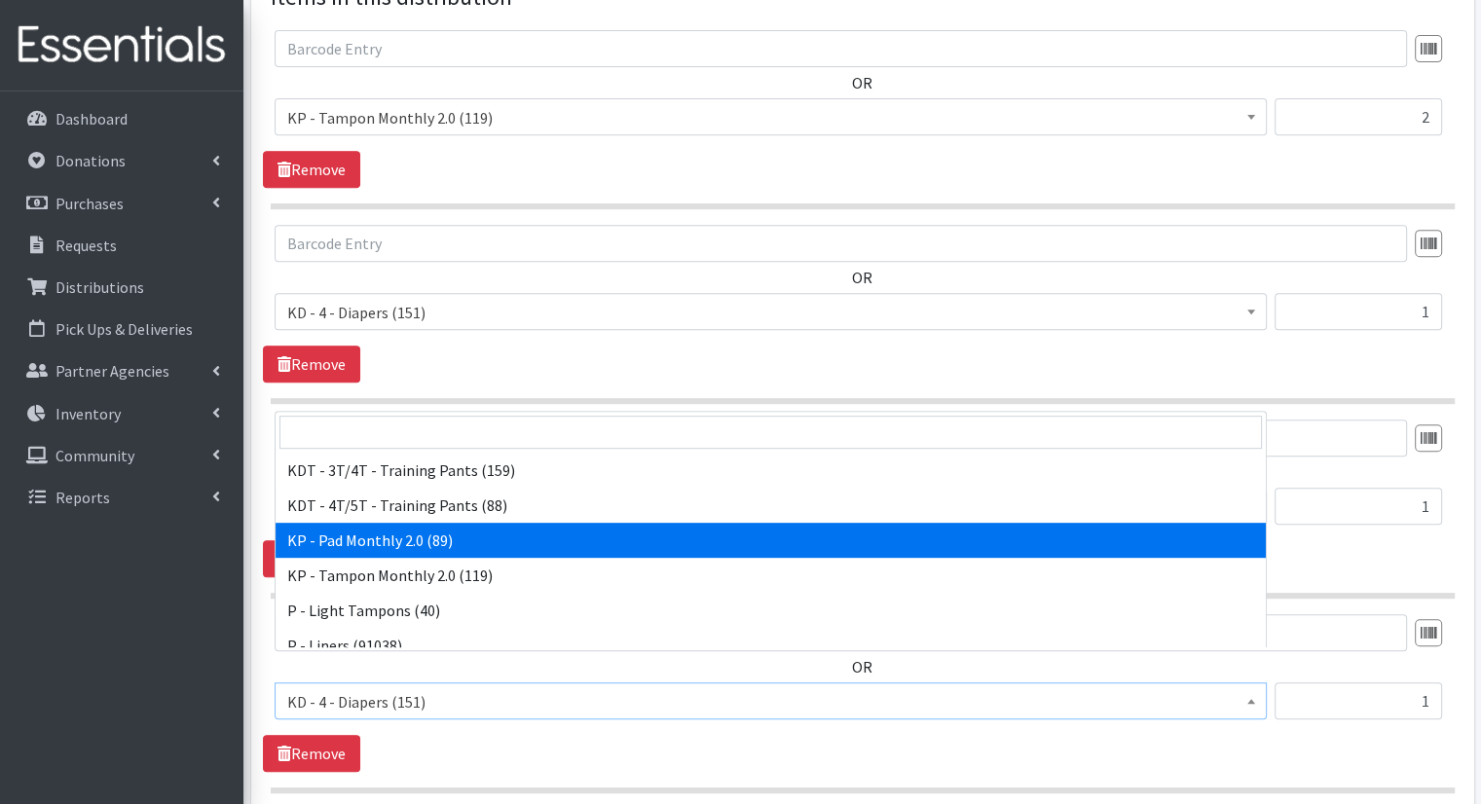
select select "15566"
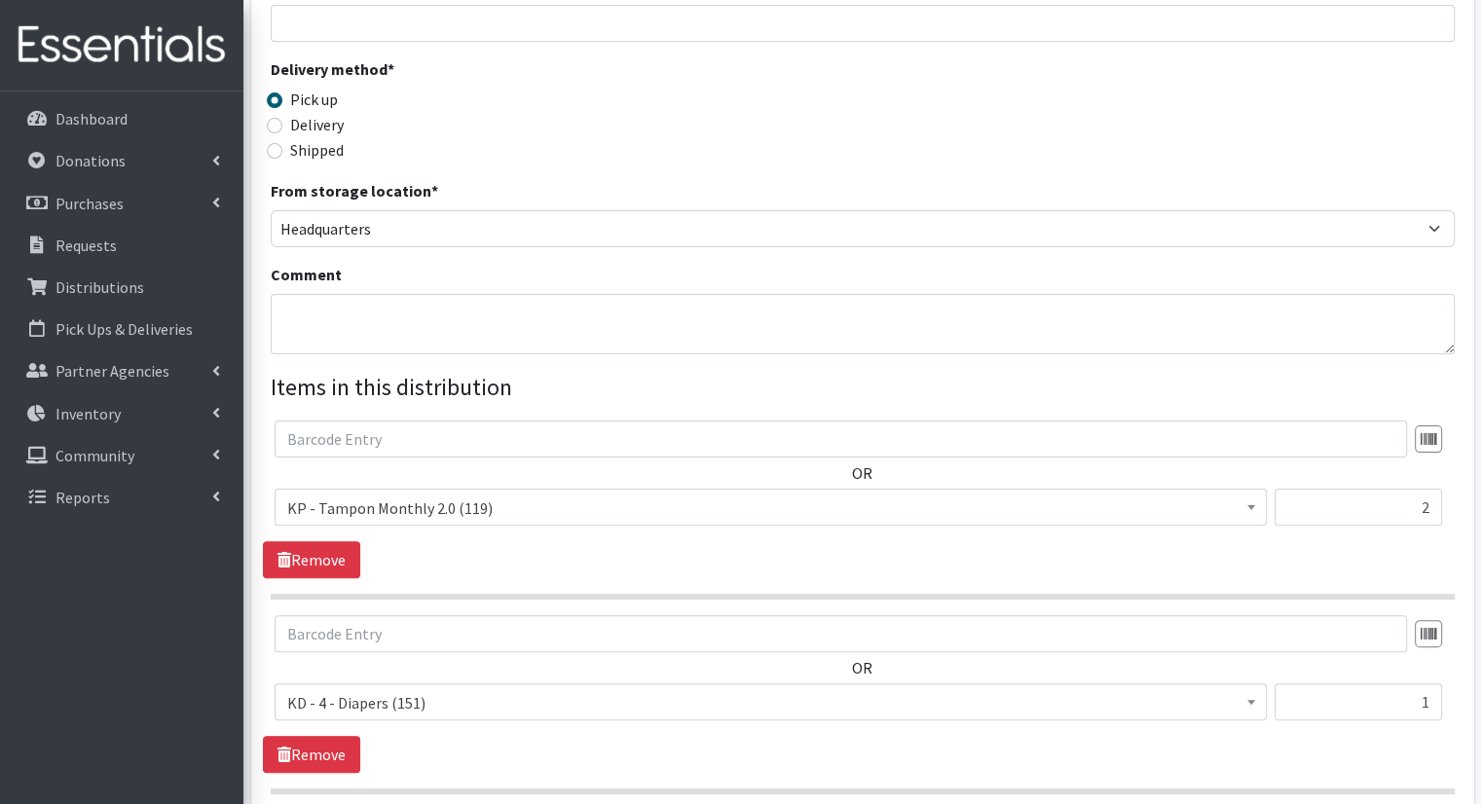
scroll to position [361, 0]
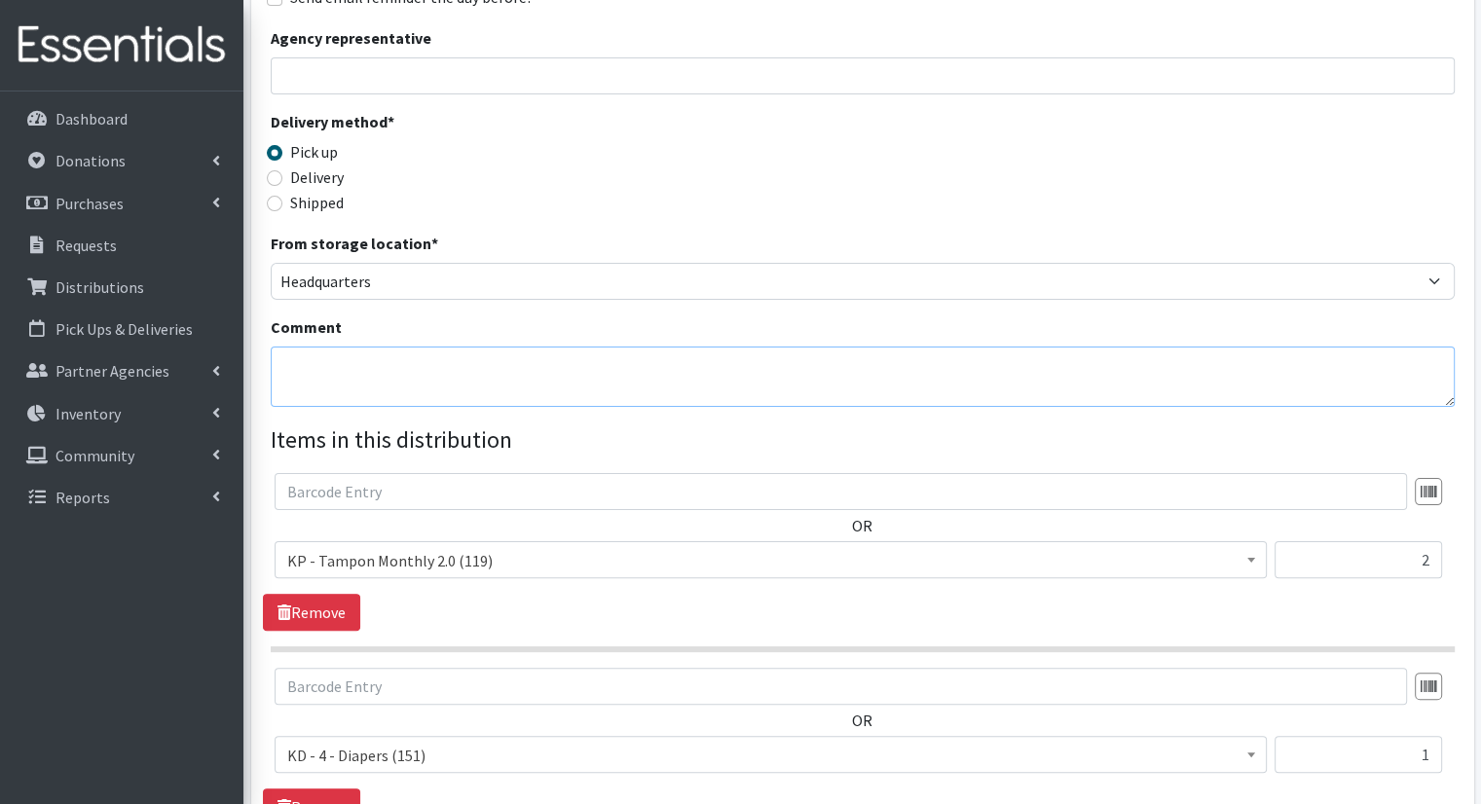
click at [1316, 347] on textarea "Comment" at bounding box center [863, 377] width 1184 height 60
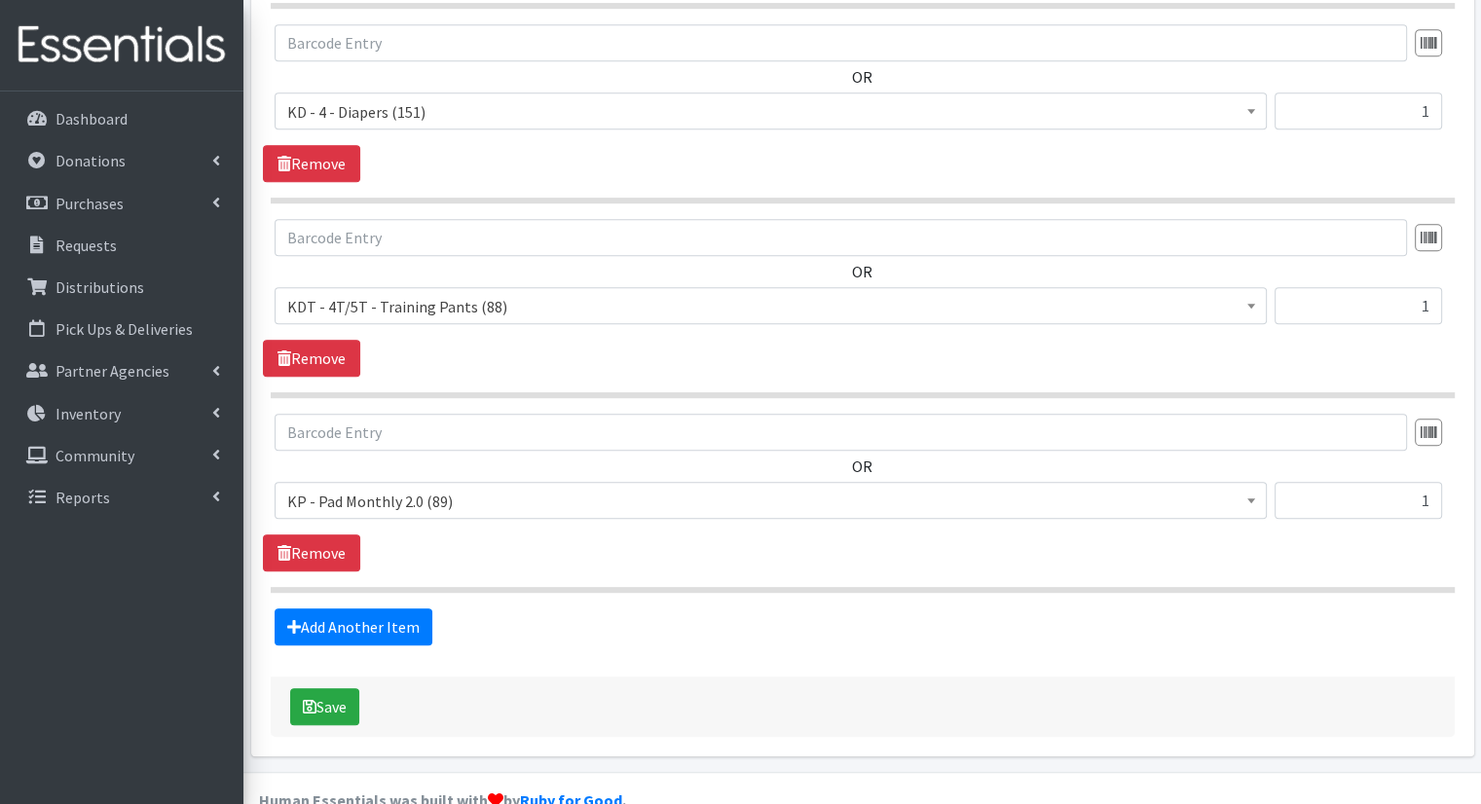
scroll to position [1007, 0]
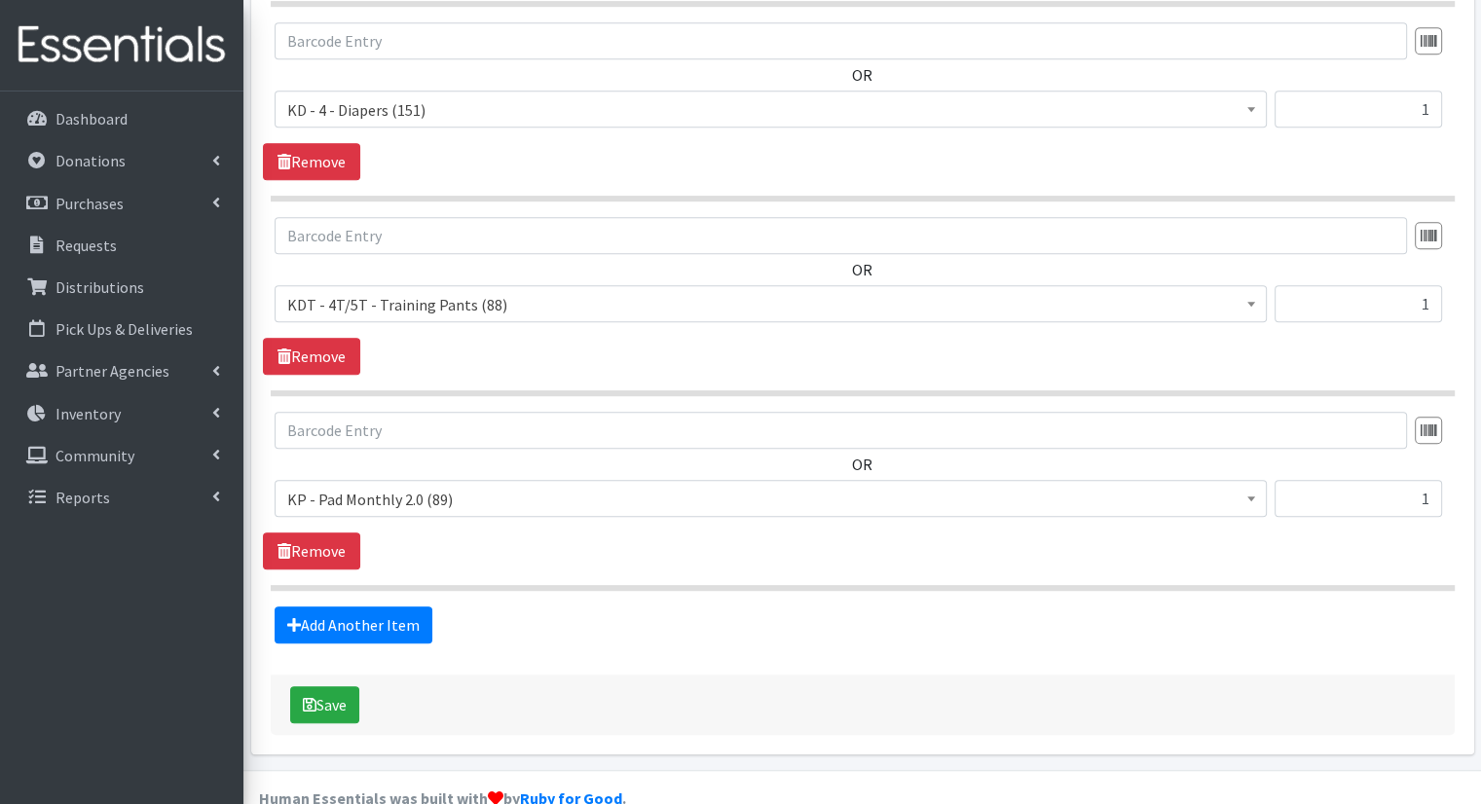
type textarea "Sasha Hoyle - Parchment Schools"
click at [279, 683] on div "Save" at bounding box center [863, 705] width 1184 height 60
click at [326, 687] on button "Save" at bounding box center [324, 705] width 69 height 37
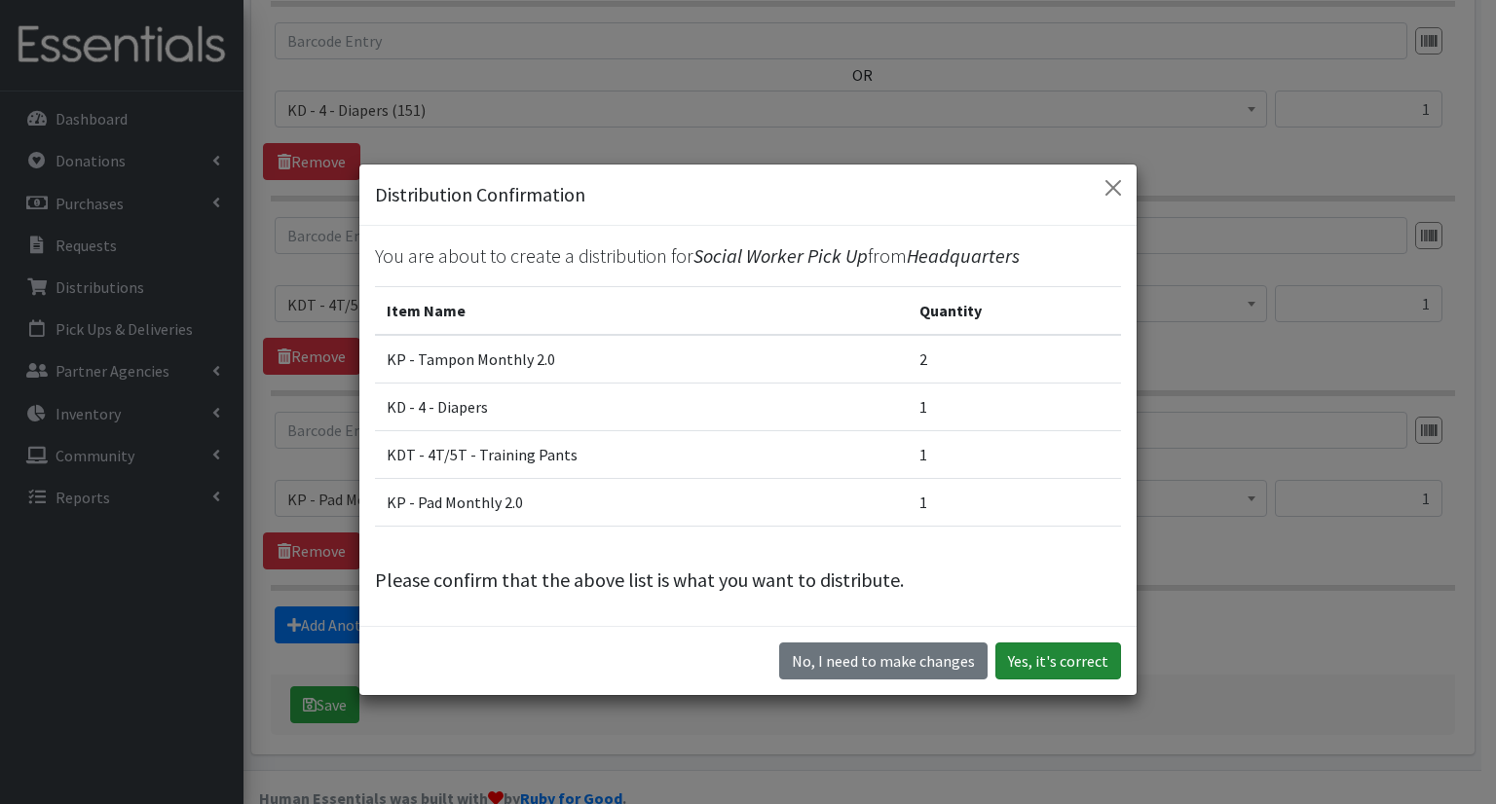
click at [1033, 659] on button "Yes, it's correct" at bounding box center [1058, 661] width 126 height 37
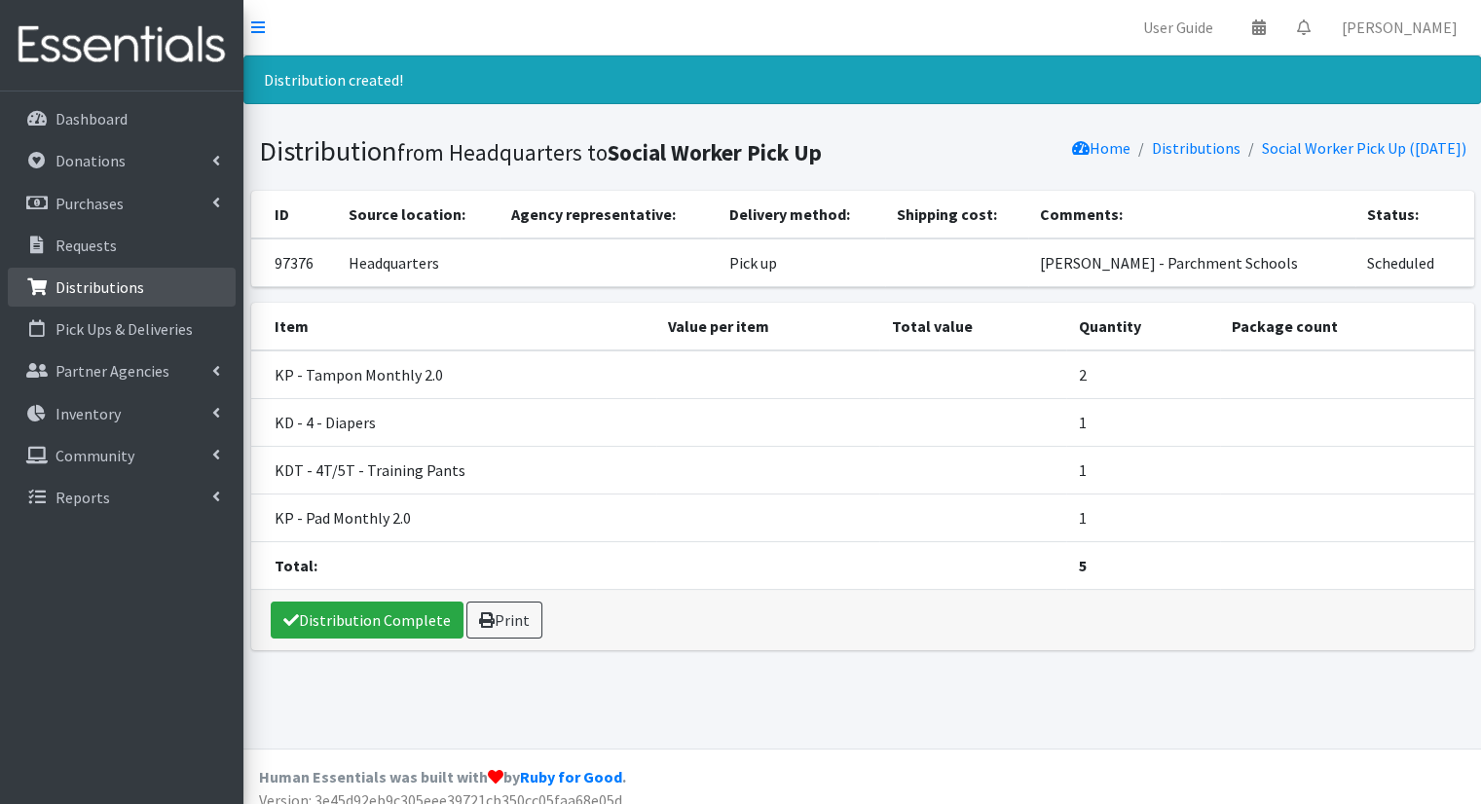
click at [197, 289] on link "Distributions" at bounding box center [122, 287] width 228 height 39
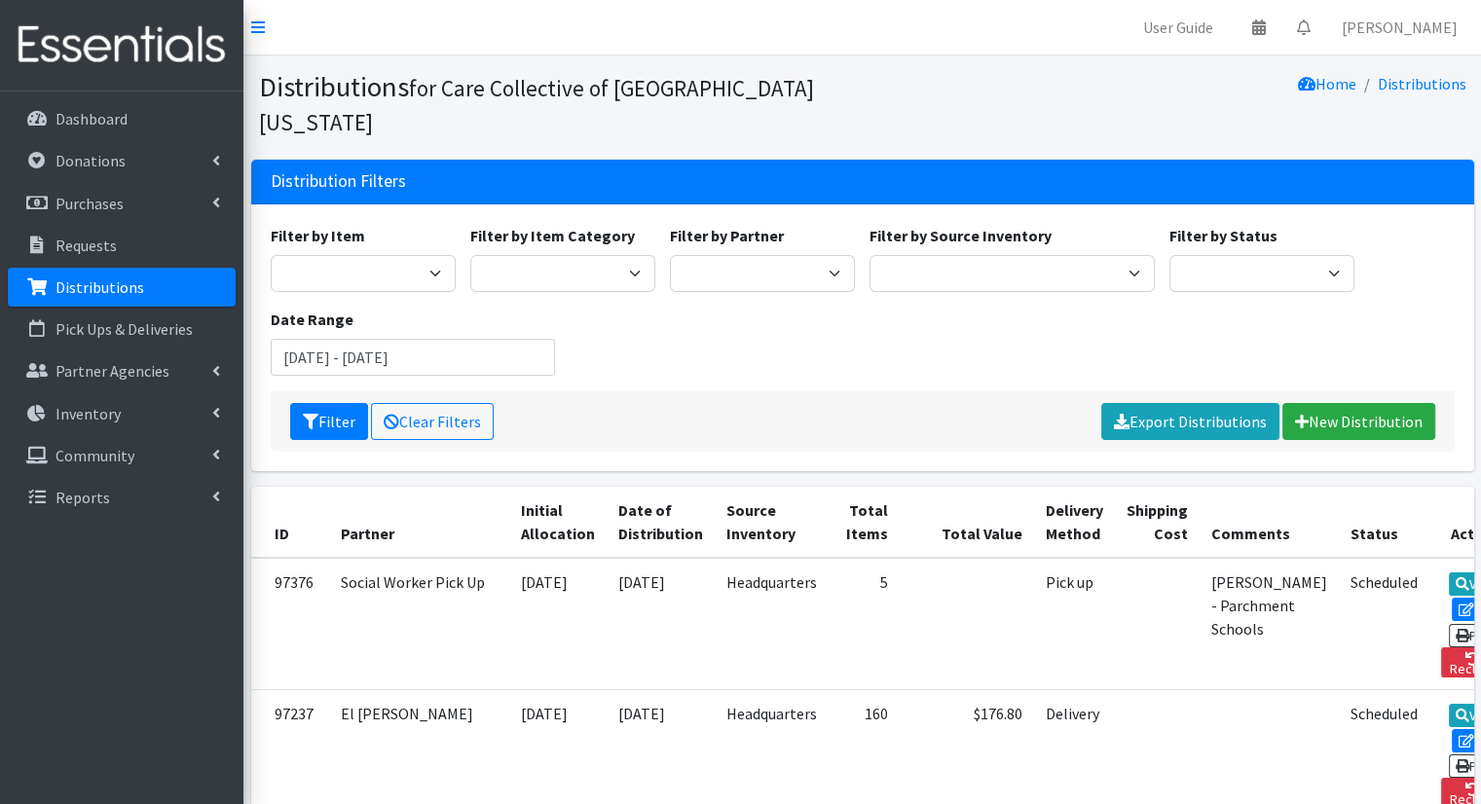
click at [1341, 408] on div "Filter Clear Filters Export Distributions New Distribution" at bounding box center [863, 421] width 1184 height 60
click at [1338, 403] on link "New Distribution" at bounding box center [1359, 421] width 153 height 37
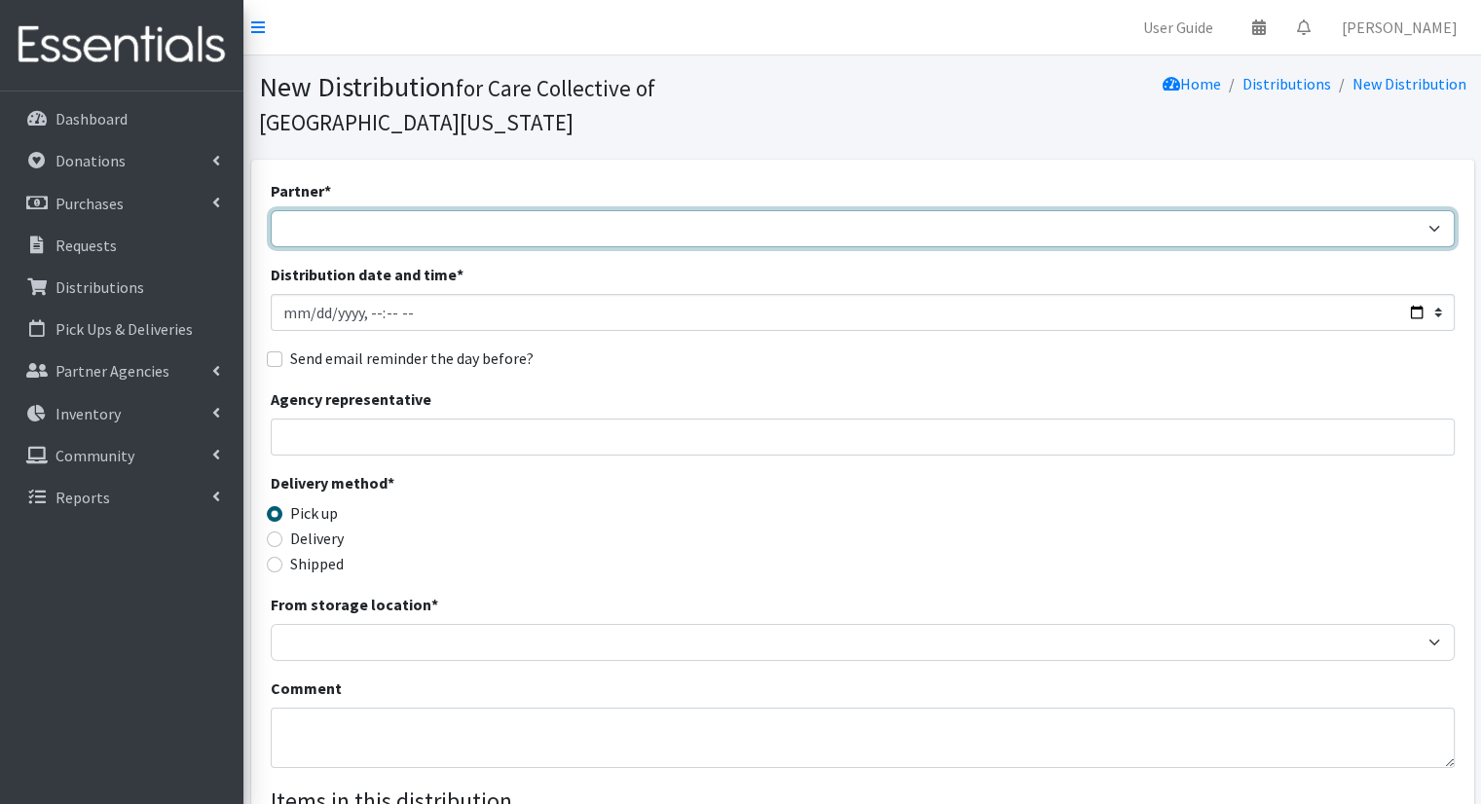
click at [473, 210] on select "African Community Kalamazoo Black Lives Matter Kzoo/[GEOGRAPHIC_DATA] Diaper Tr…" at bounding box center [863, 228] width 1184 height 37
select select "8044"
click at [271, 210] on select "African Community Kalamazoo Black Lives Matter Kzoo/[GEOGRAPHIC_DATA] Diaper Tr…" at bounding box center [863, 228] width 1184 height 37
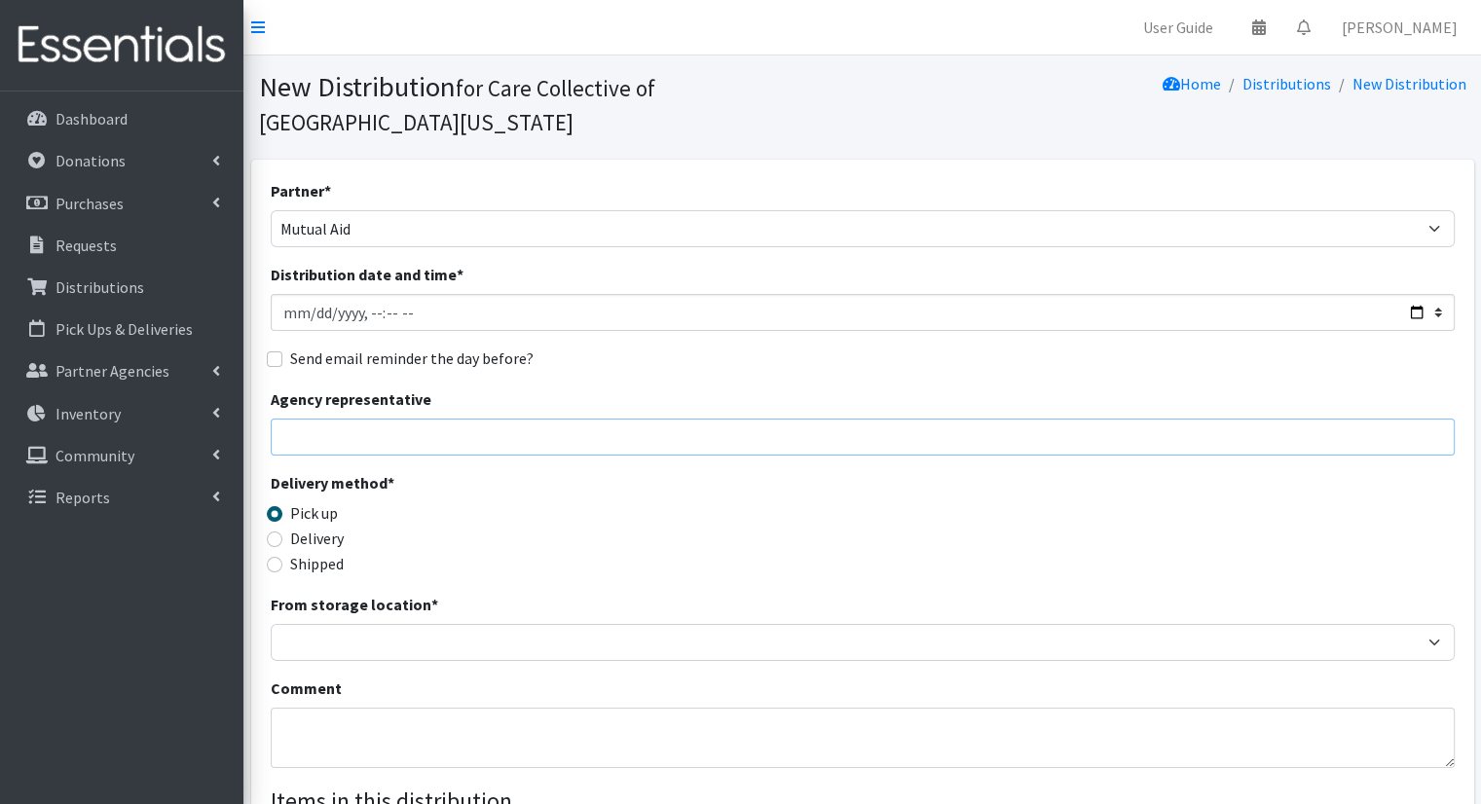
click at [445, 419] on input "Agency representative" at bounding box center [863, 437] width 1184 height 37
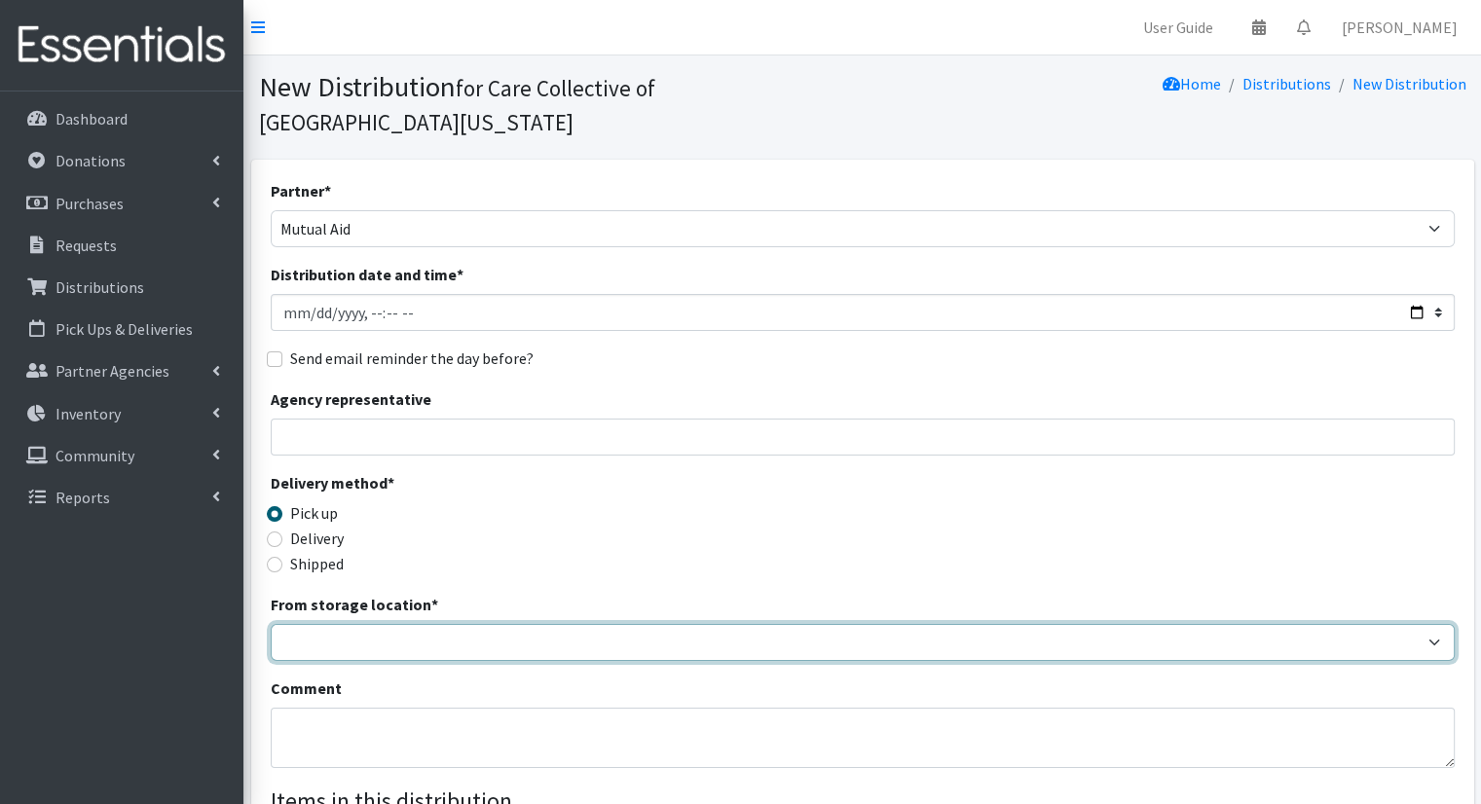
click at [664, 624] on select "Headquarters" at bounding box center [863, 642] width 1184 height 37
select select "491"
click at [271, 624] on select "Headquarters" at bounding box center [863, 642] width 1184 height 37
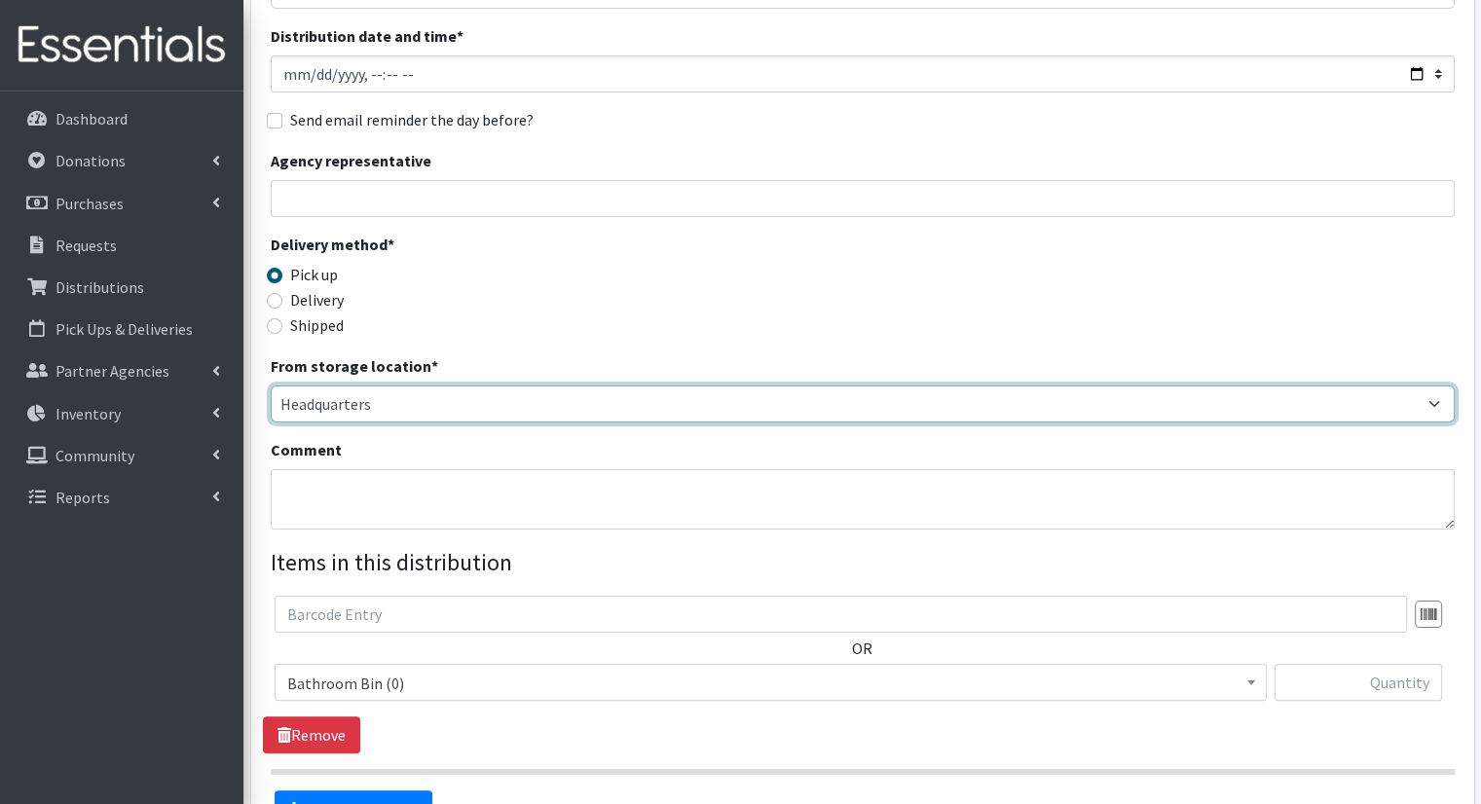
scroll to position [378, 0]
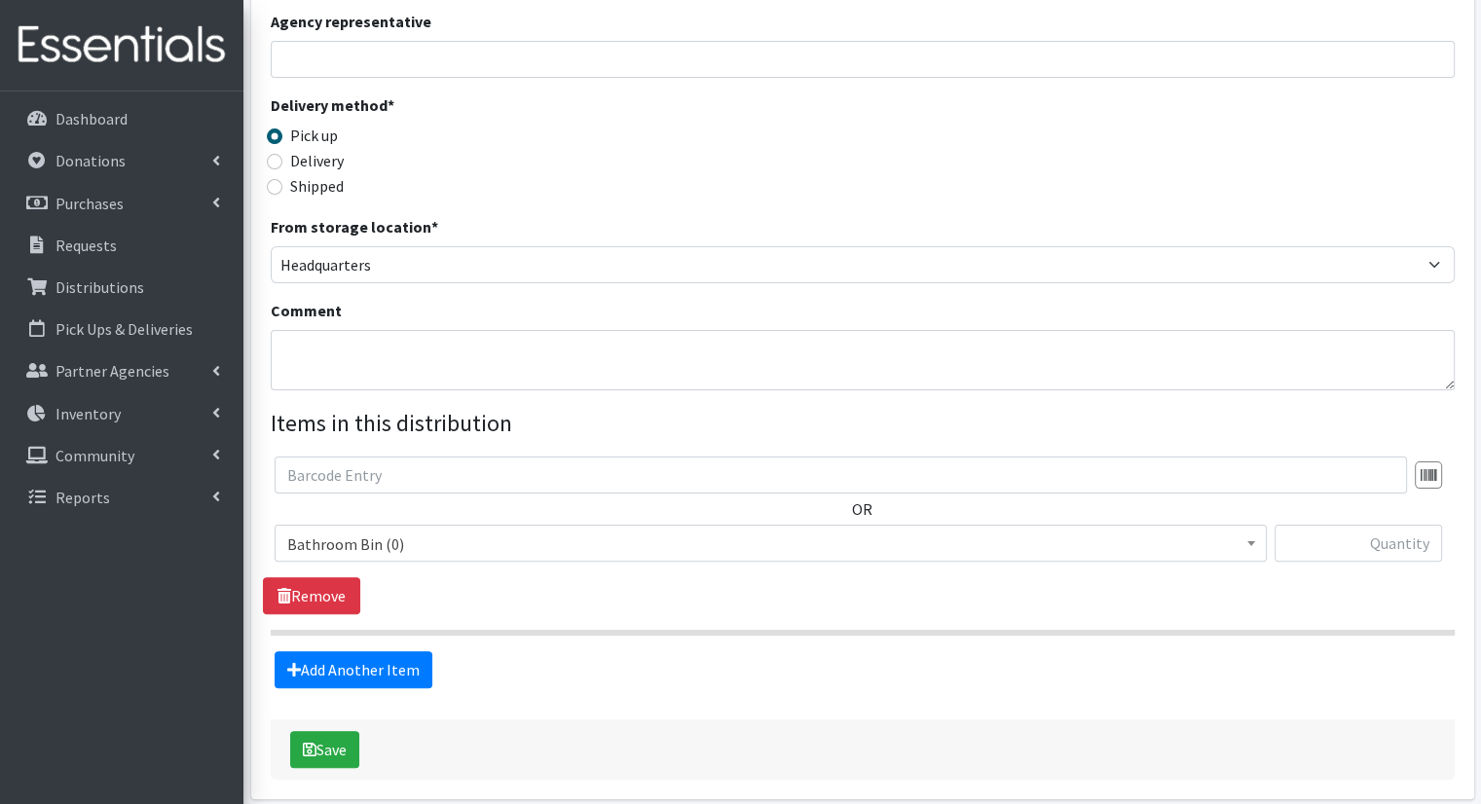
click at [905, 525] on span "Bathroom Bin (0)" at bounding box center [771, 543] width 992 height 37
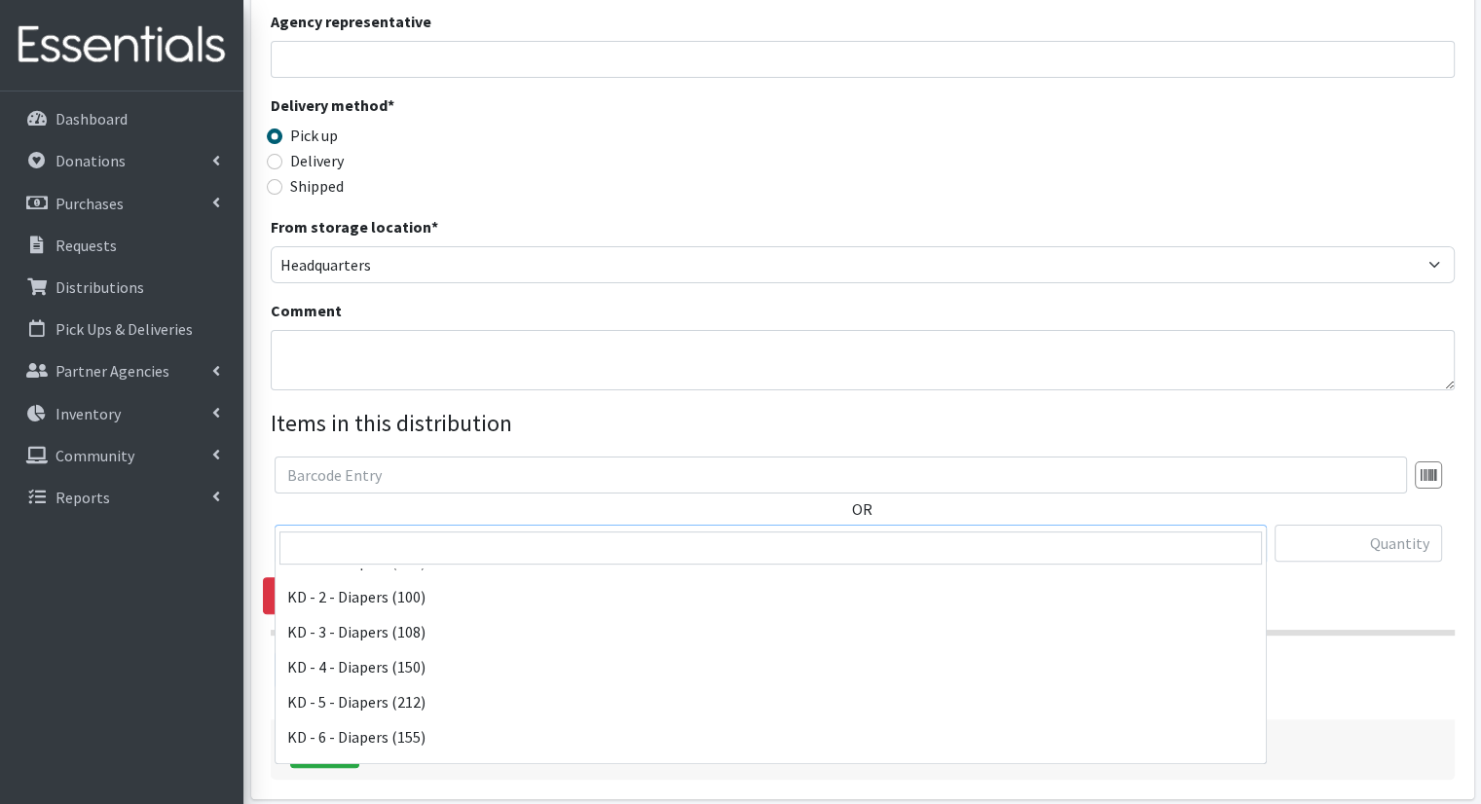
scroll to position [451, 0]
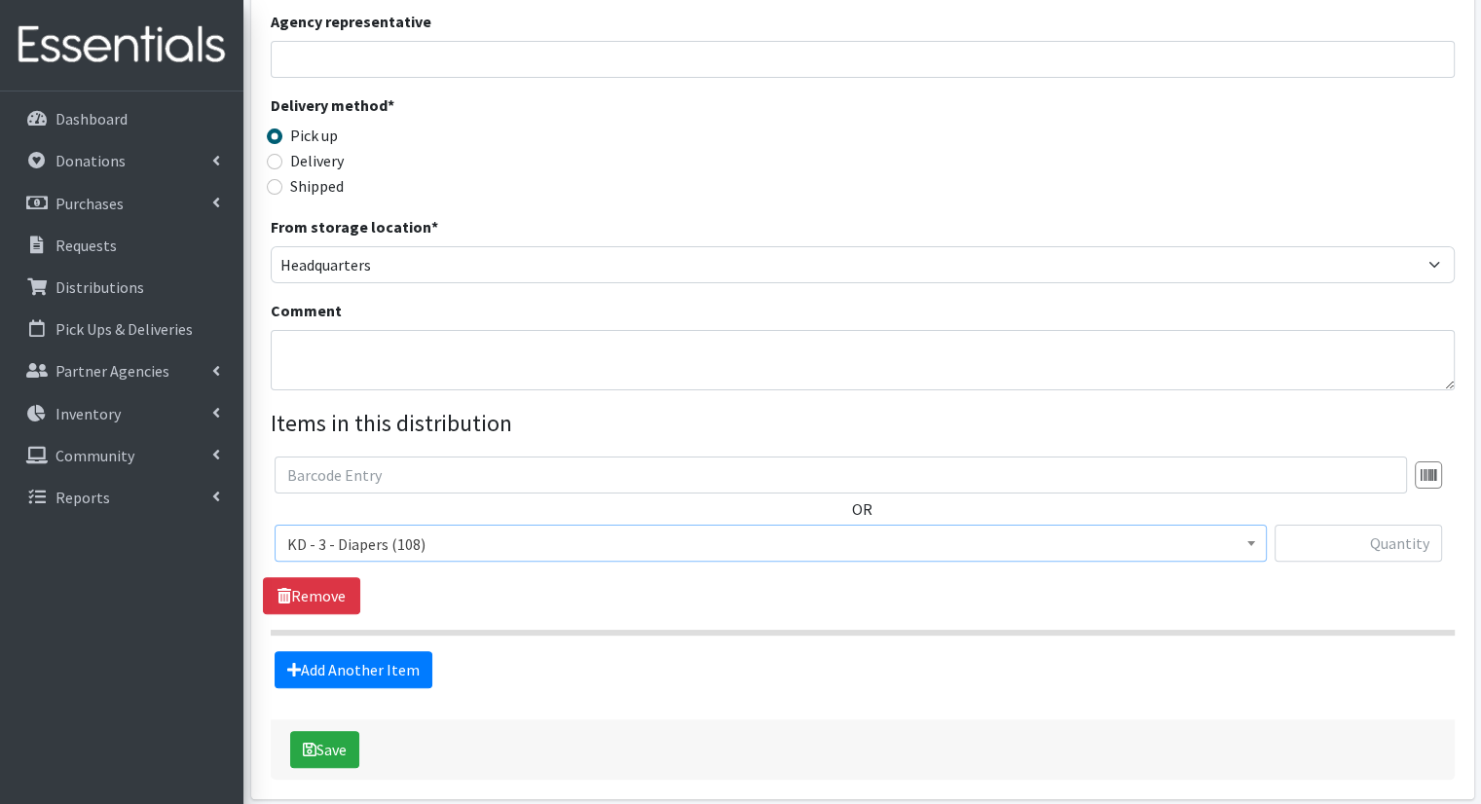
click at [848, 531] on span "KD - 3 - Diapers (108)" at bounding box center [770, 544] width 967 height 27
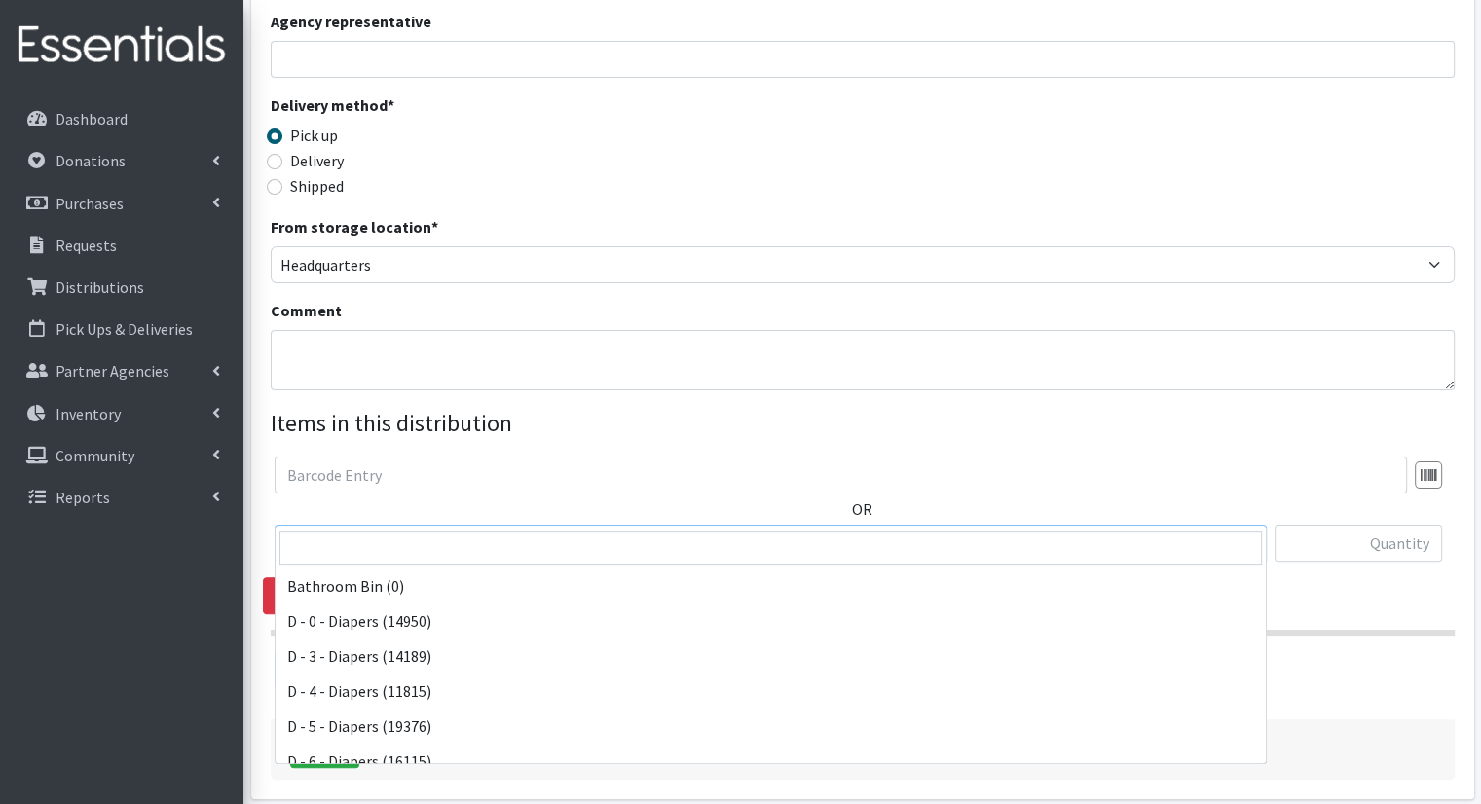
scroll to position [456, 0]
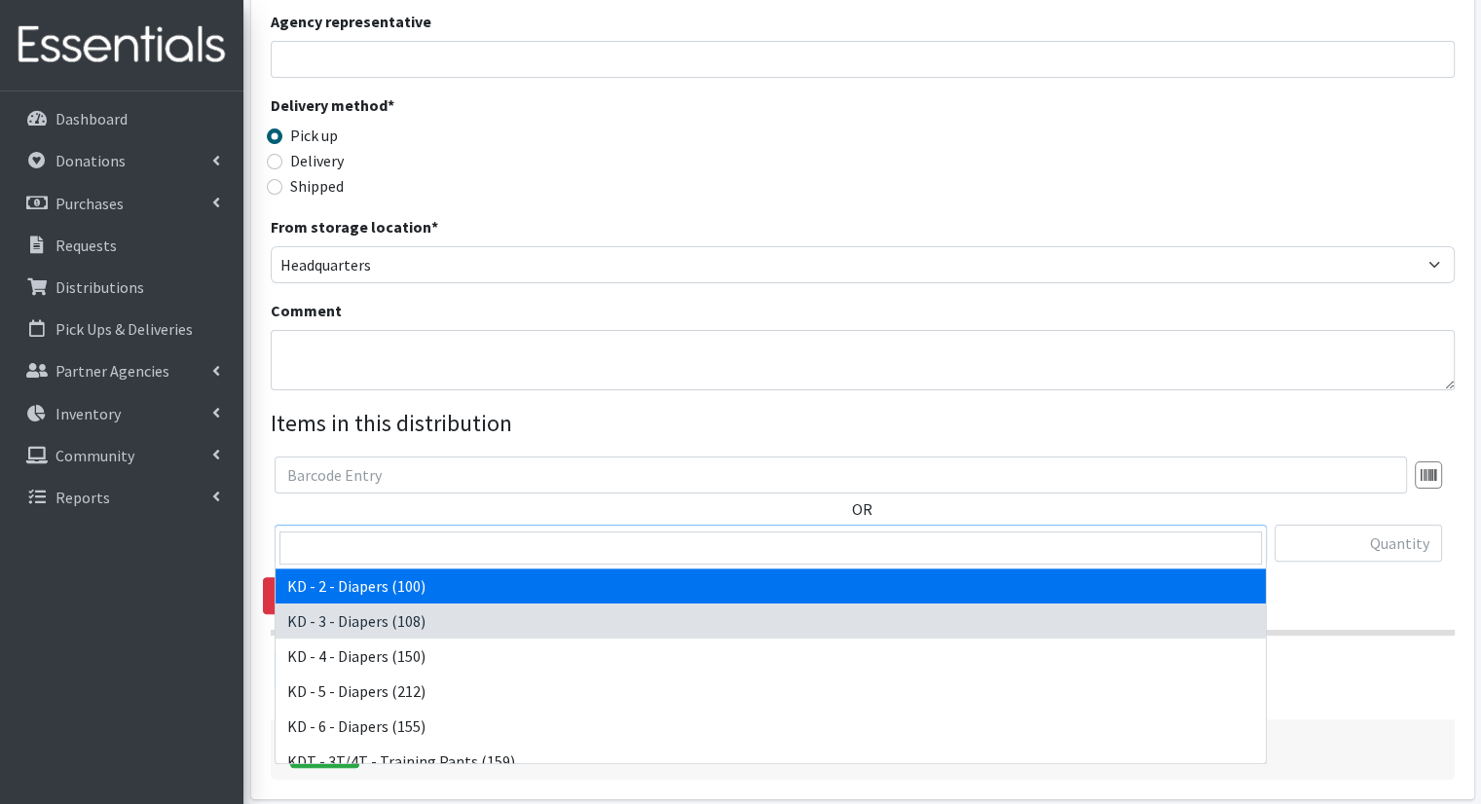
select select "15498"
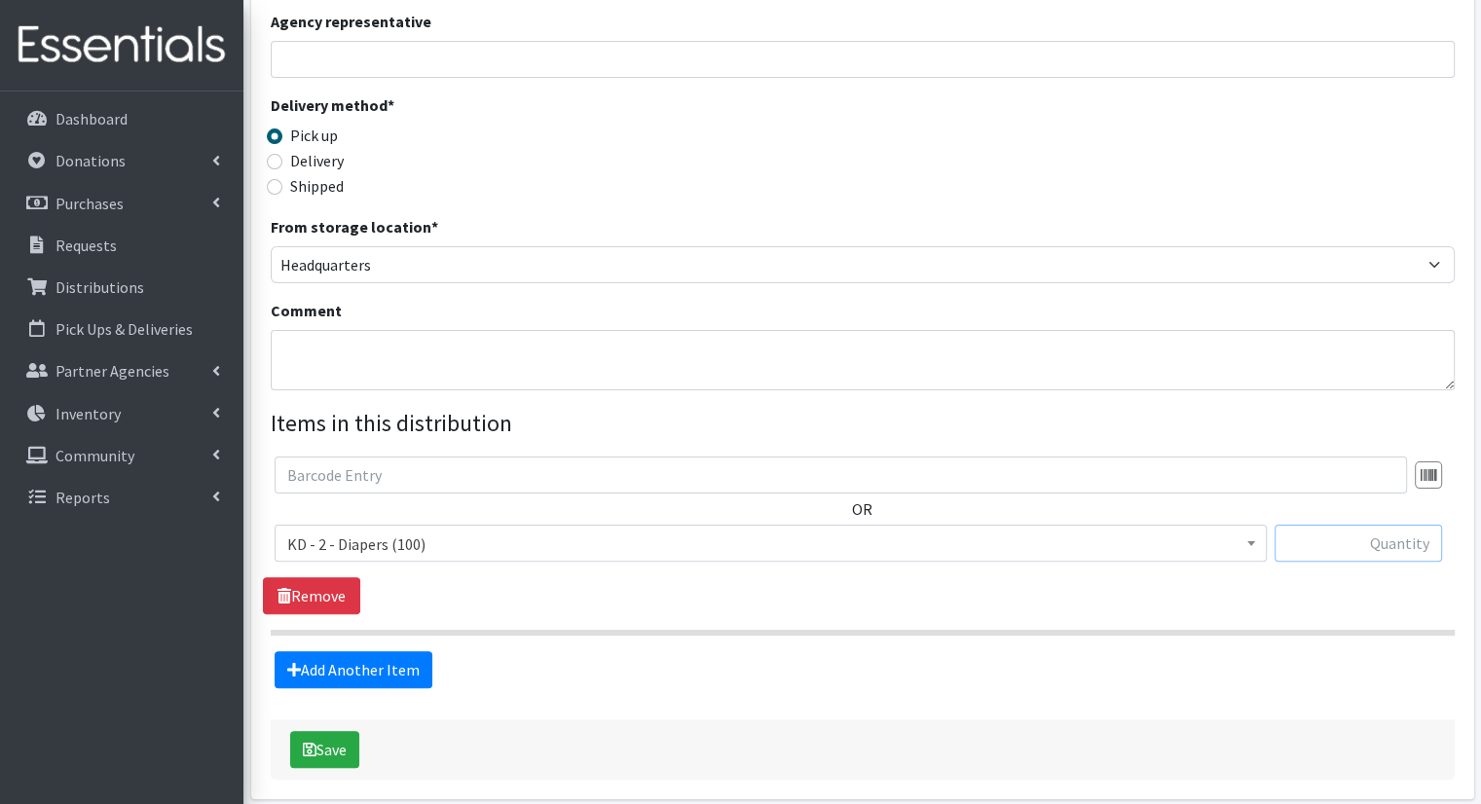
click at [1301, 525] on input "text" at bounding box center [1359, 543] width 168 height 37
type input "3"
click at [357, 652] on link "Add Another Item" at bounding box center [354, 670] width 158 height 37
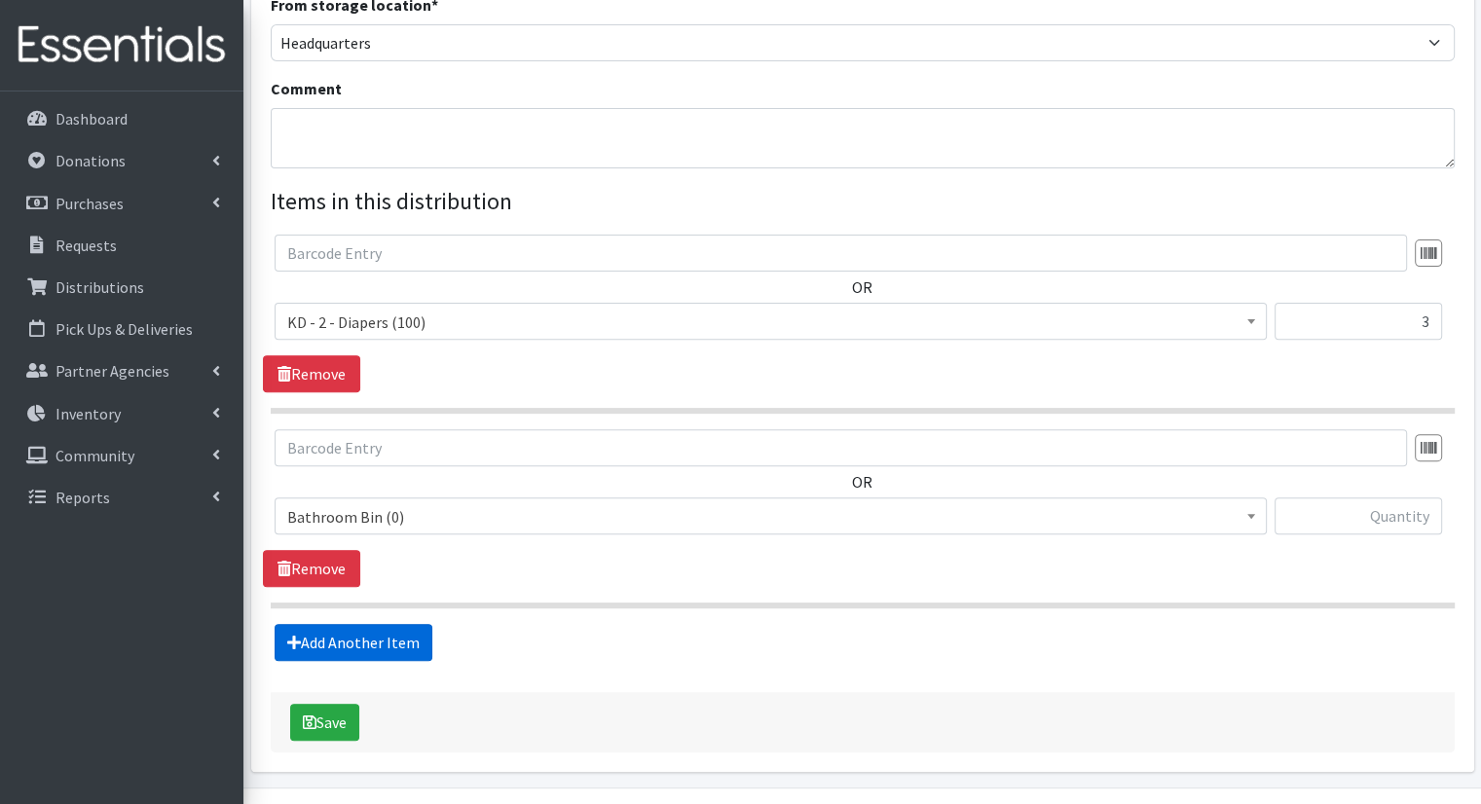
scroll to position [620, 0]
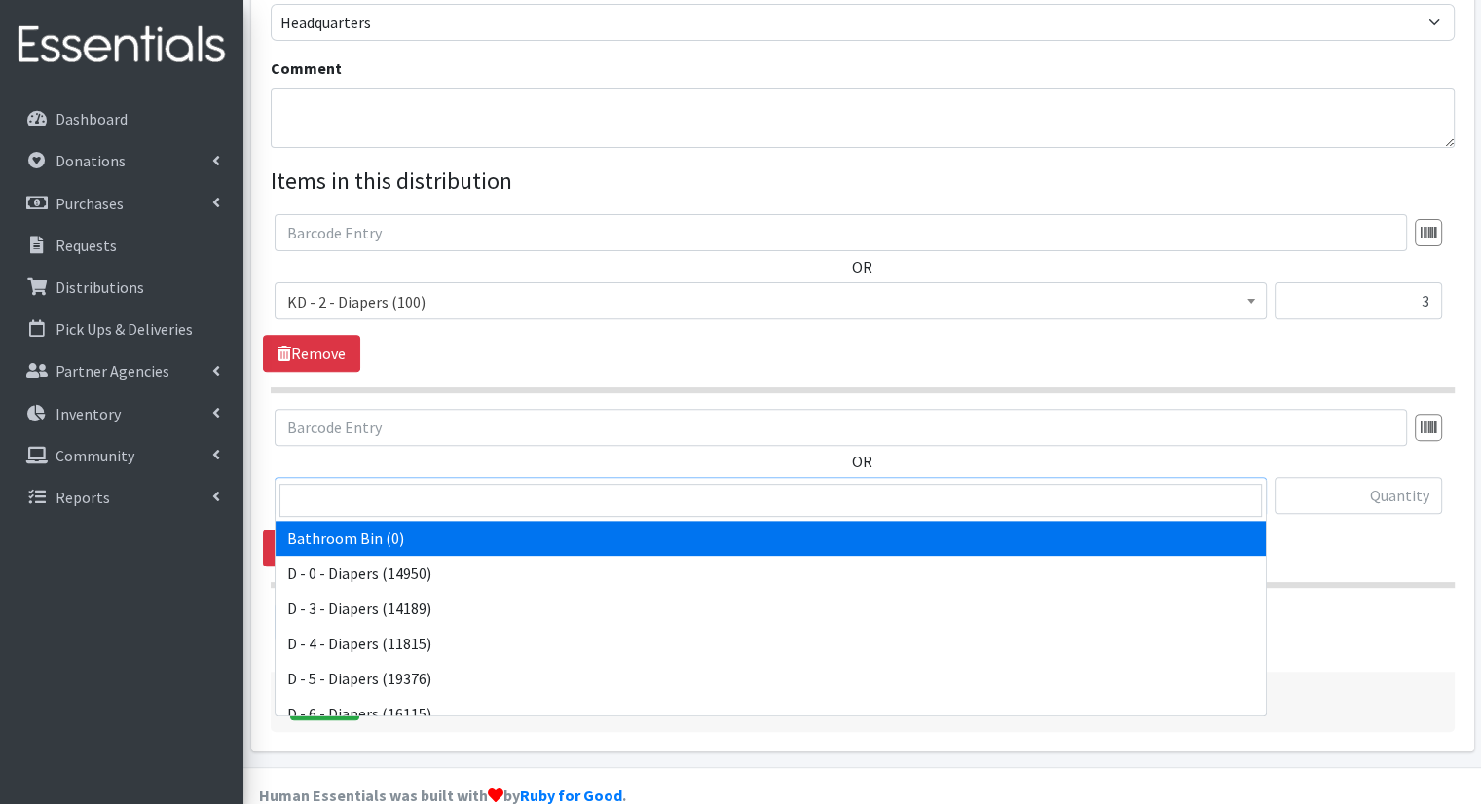
click at [846, 483] on span "Bathroom Bin (0)" at bounding box center [770, 496] width 967 height 27
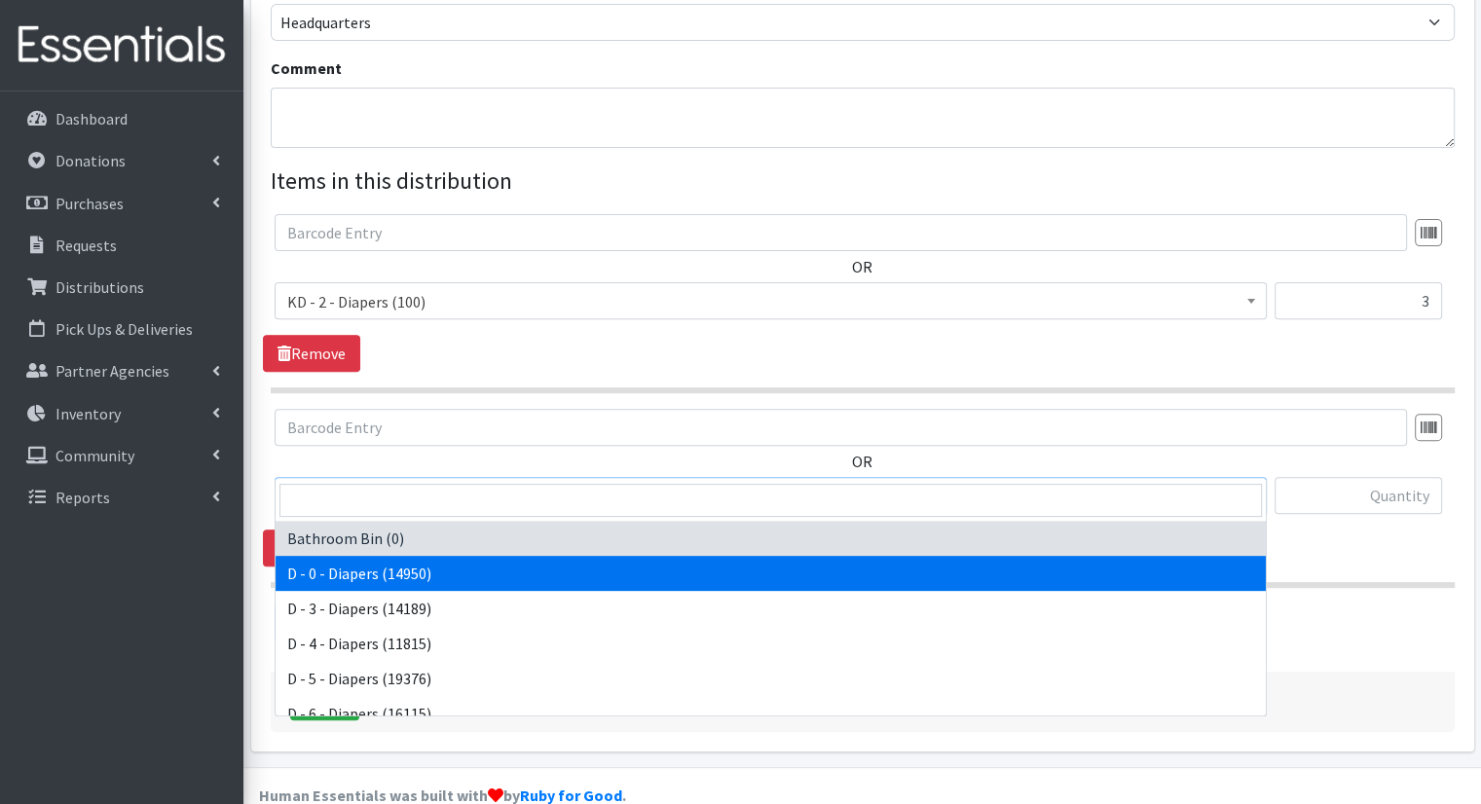
scroll to position [962, 0]
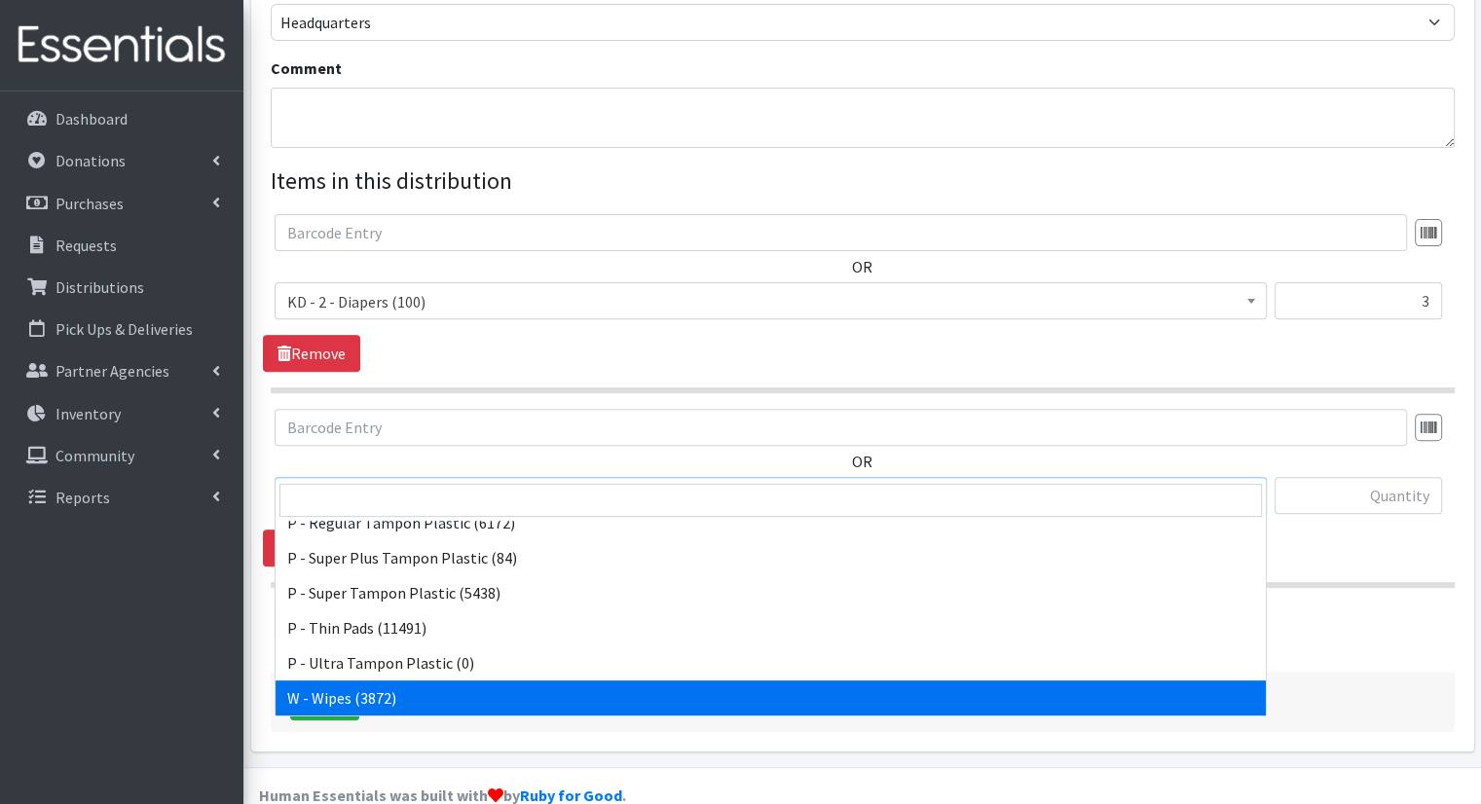
select select "15495"
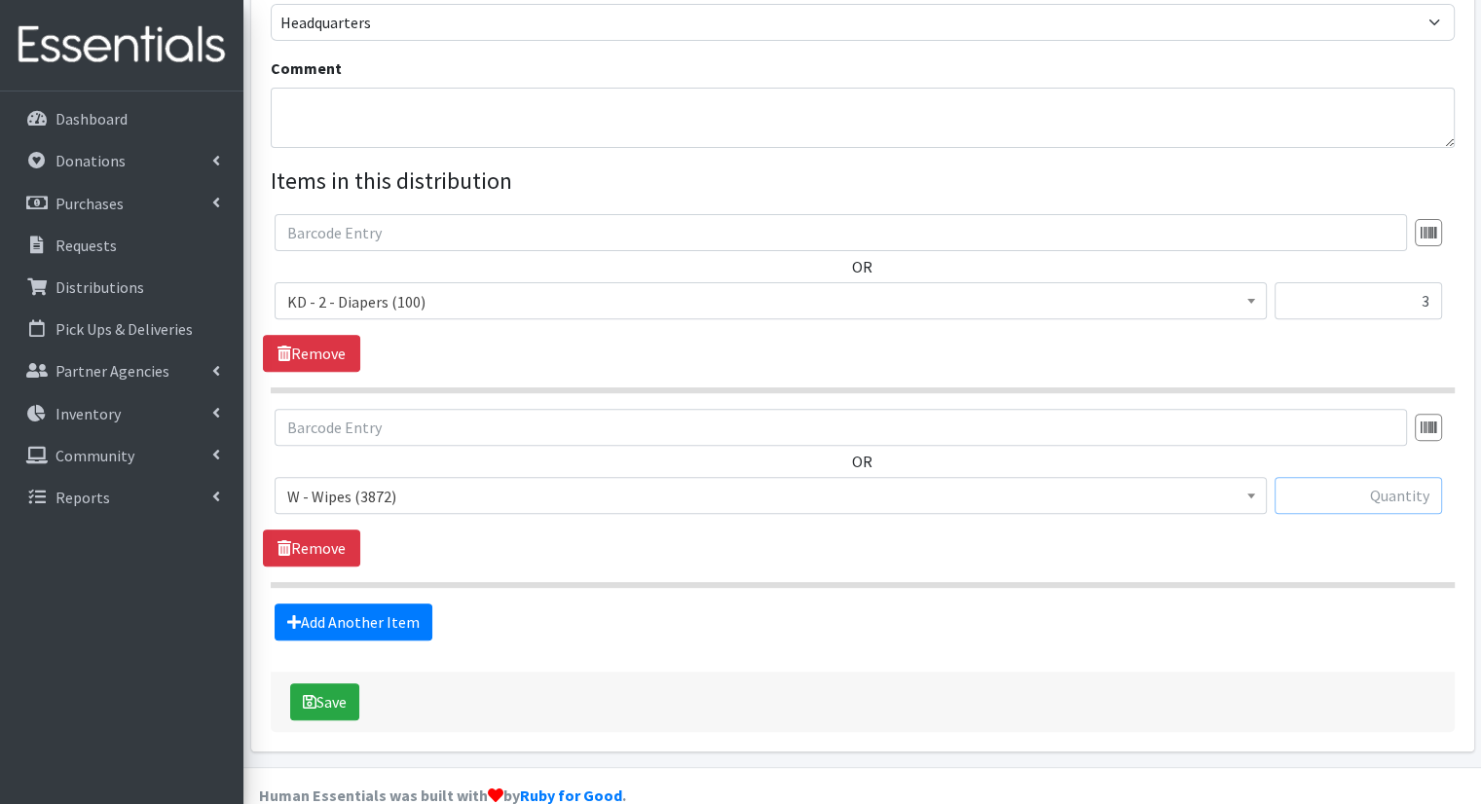
click at [1378, 477] on input "text" at bounding box center [1359, 495] width 168 height 37
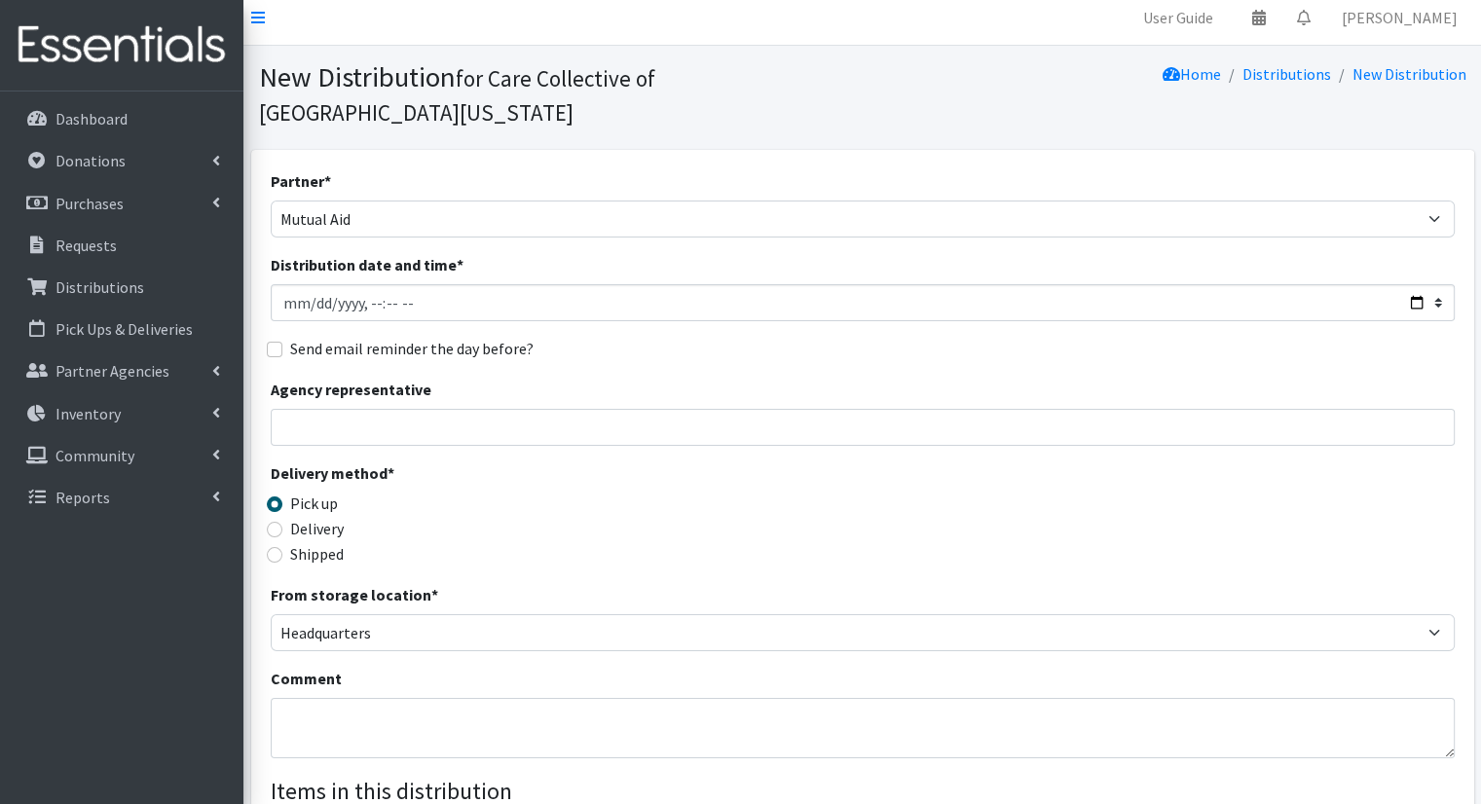
scroll to position [0, 0]
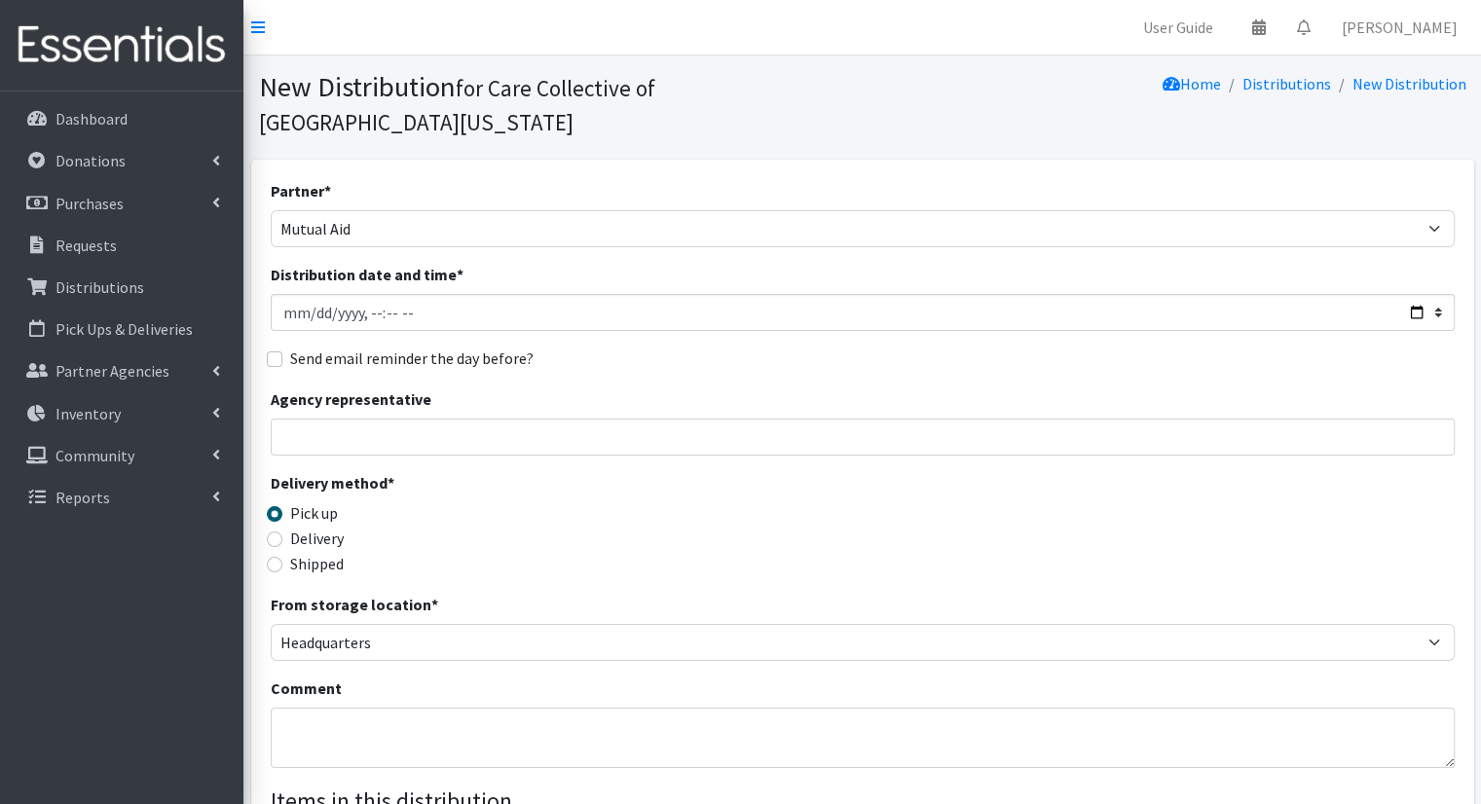
type input "3"
click at [1410, 294] on input "Distribution date and time *" at bounding box center [863, 312] width 1184 height 37
type input "2025-09-29T10:00"
click at [758, 344] on div "Partner * African Community Kalamazoo Black Lives Matter Kzoo/BC Diaper Train C…" at bounding box center [863, 720] width 1184 height 1082
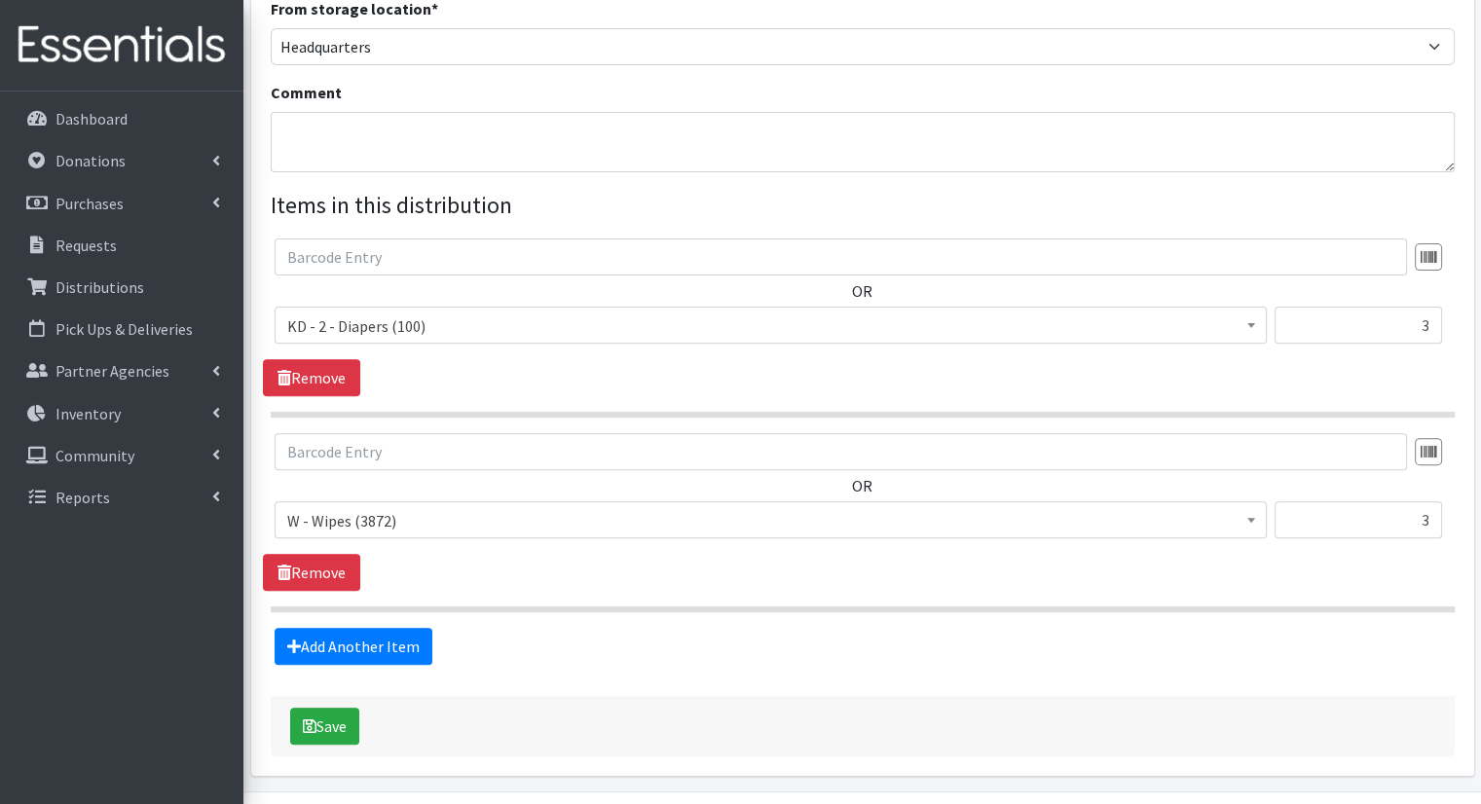
scroll to position [620, 0]
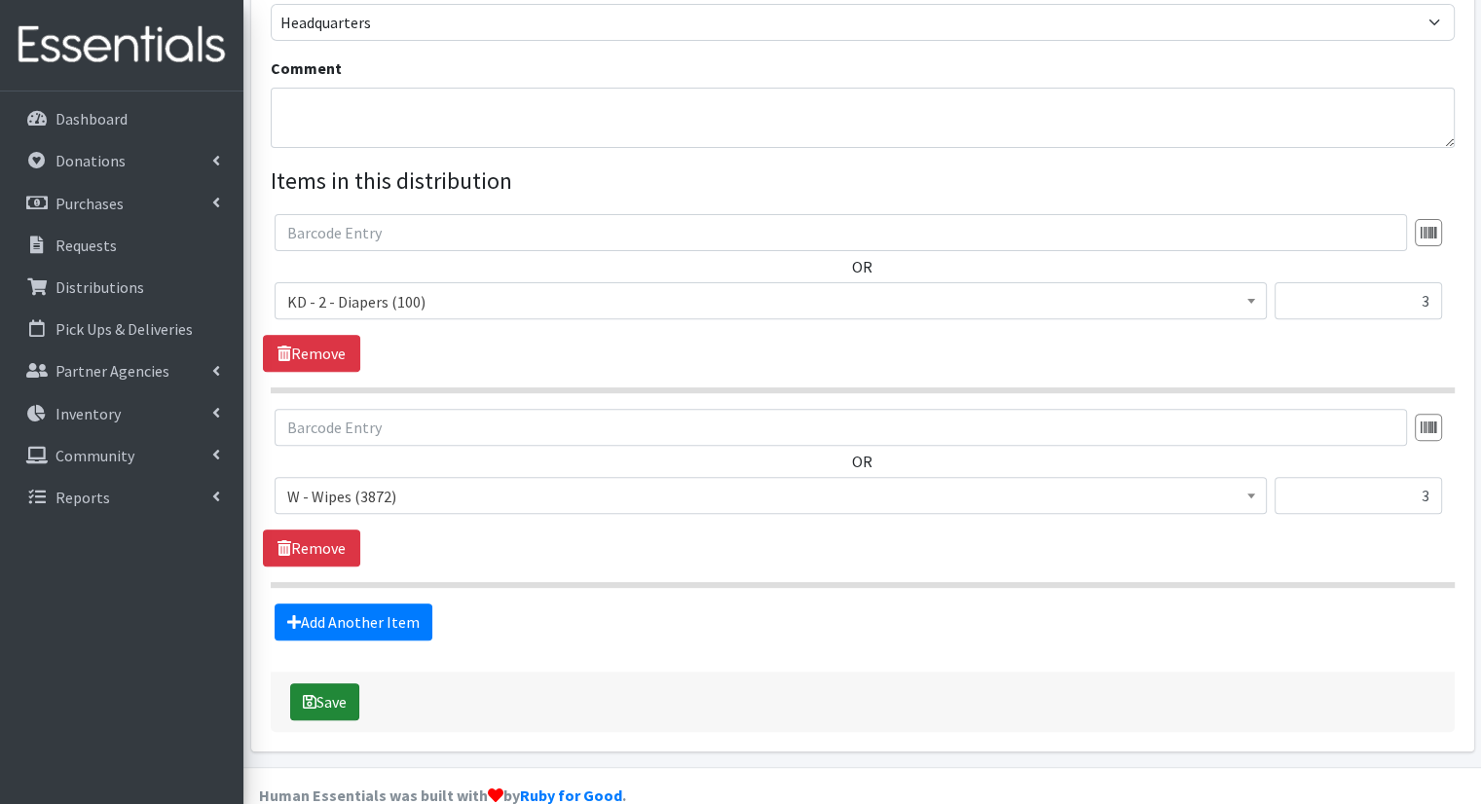
click at [330, 684] on button "Save" at bounding box center [324, 702] width 69 height 37
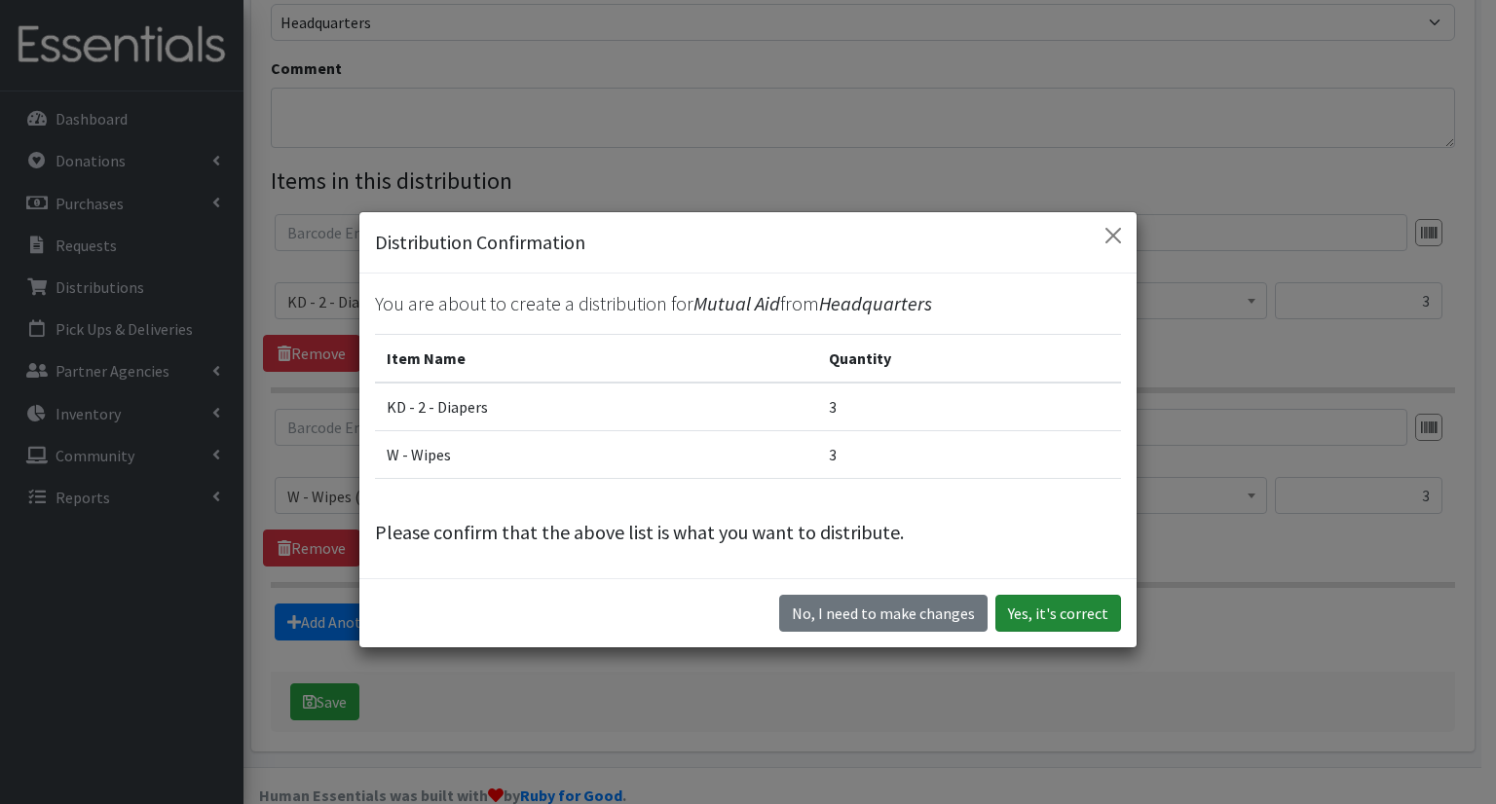
click at [1002, 619] on button "Yes, it's correct" at bounding box center [1058, 613] width 126 height 37
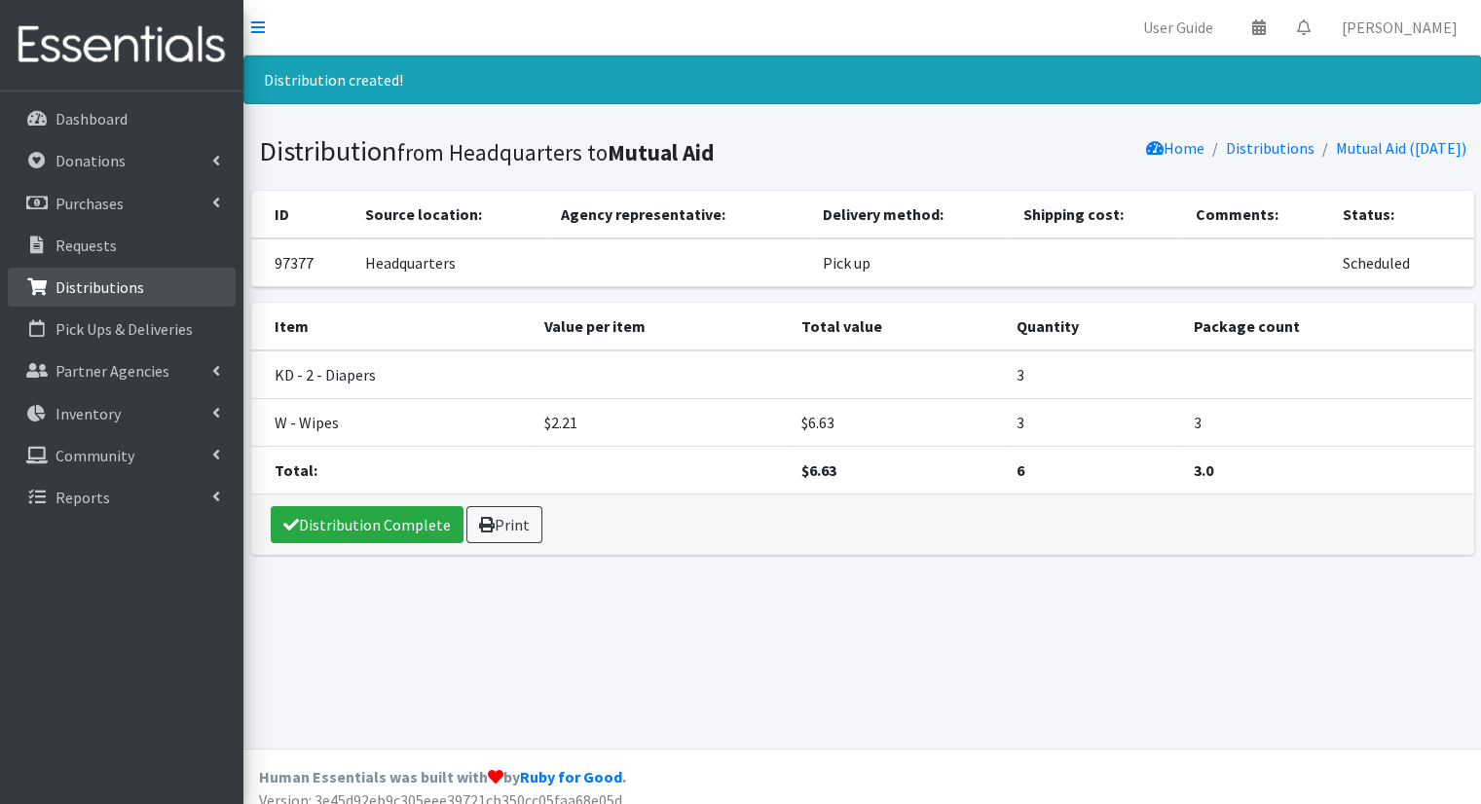
click at [114, 299] on link "Distributions" at bounding box center [122, 287] width 228 height 39
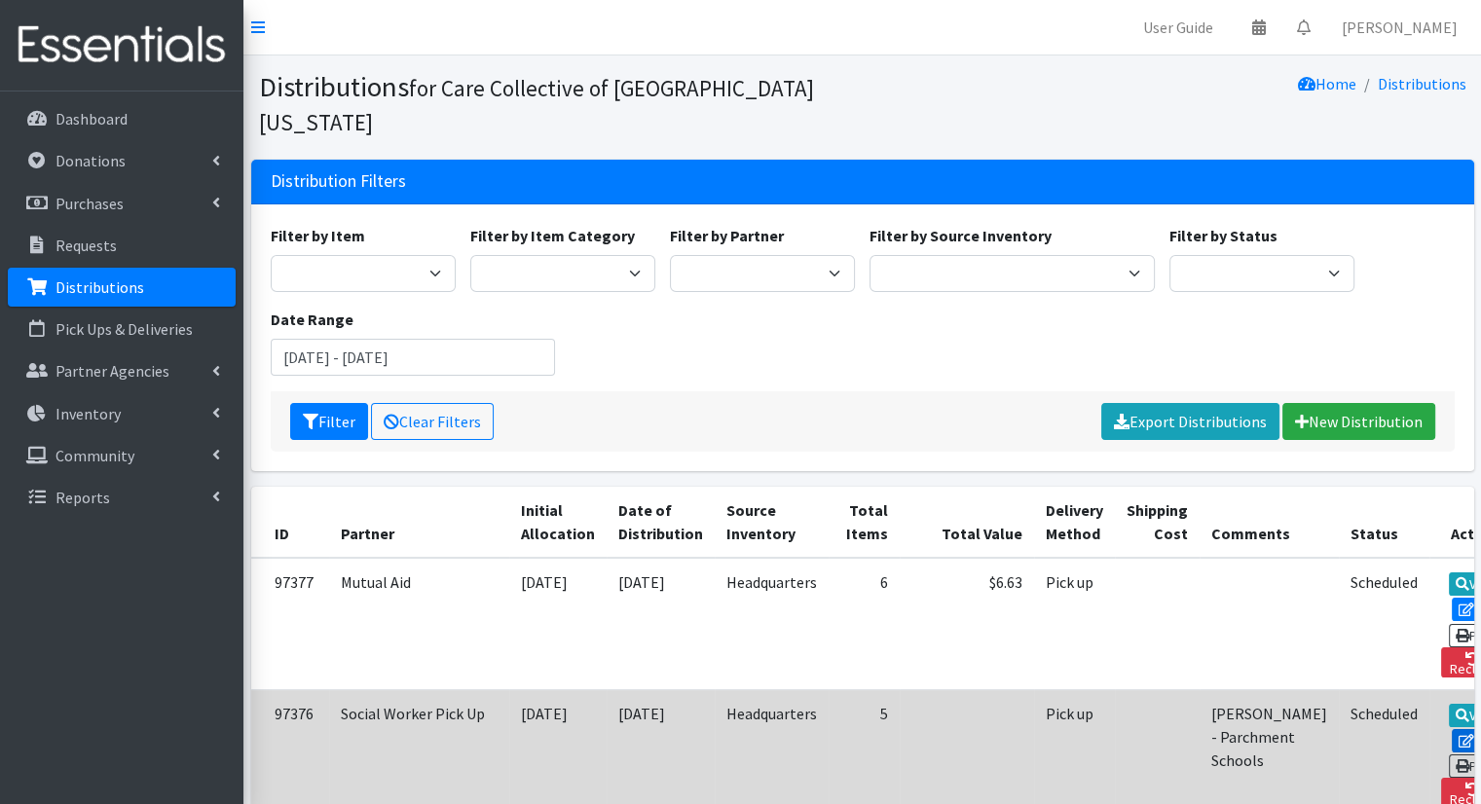
click at [1459, 734] on icon at bounding box center [1467, 741] width 16 height 14
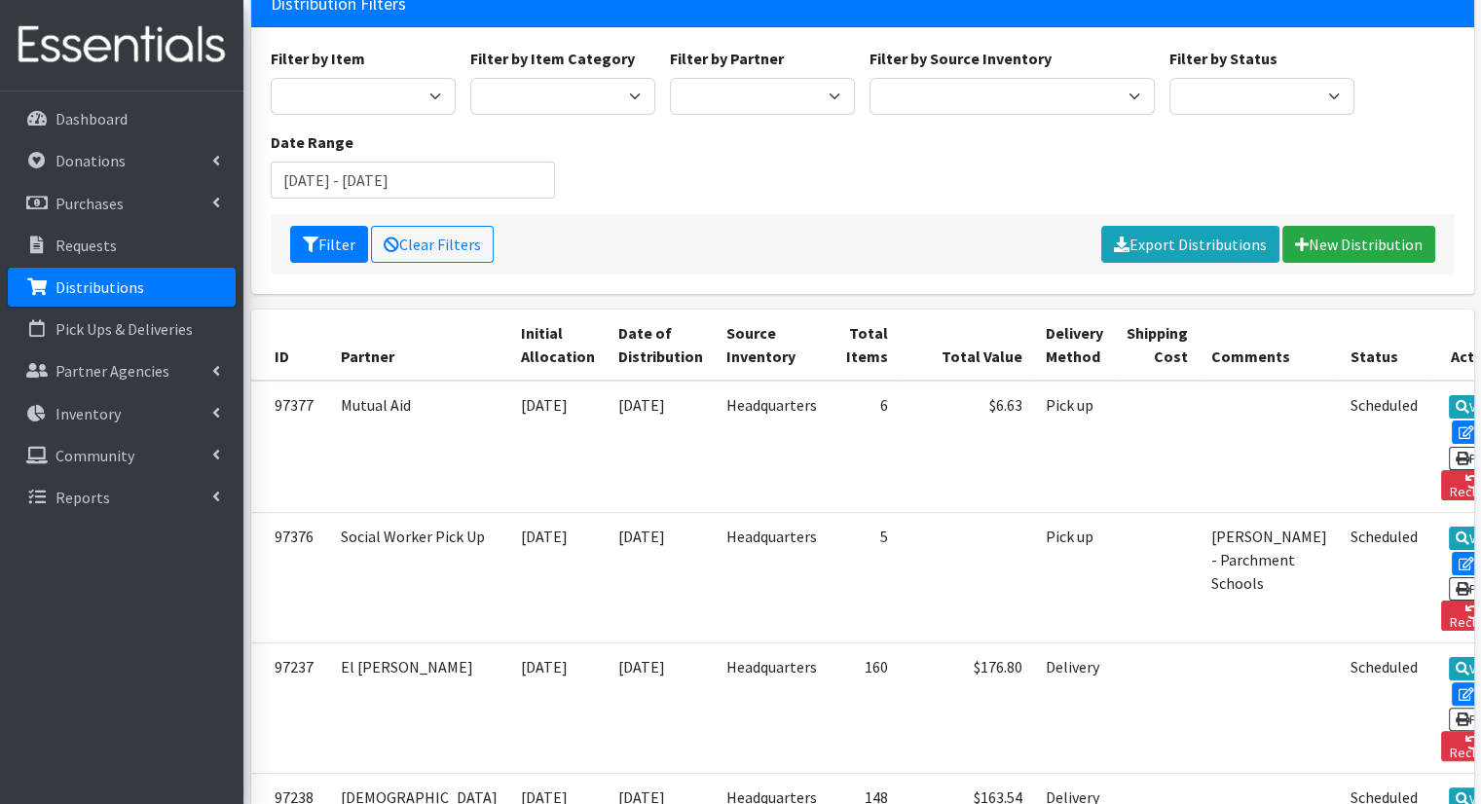
scroll to position [270, 0]
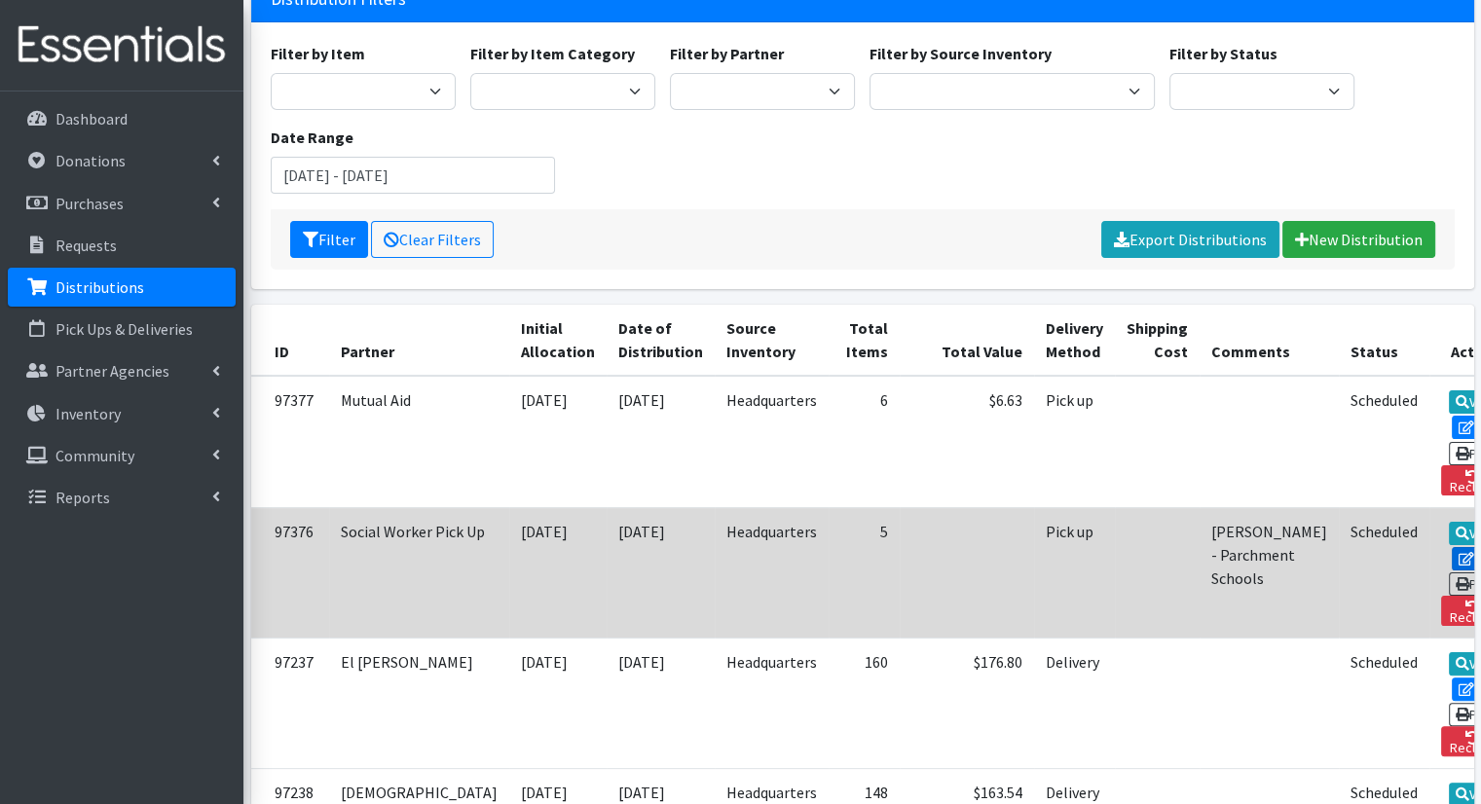
click at [1459, 552] on icon at bounding box center [1467, 559] width 16 height 14
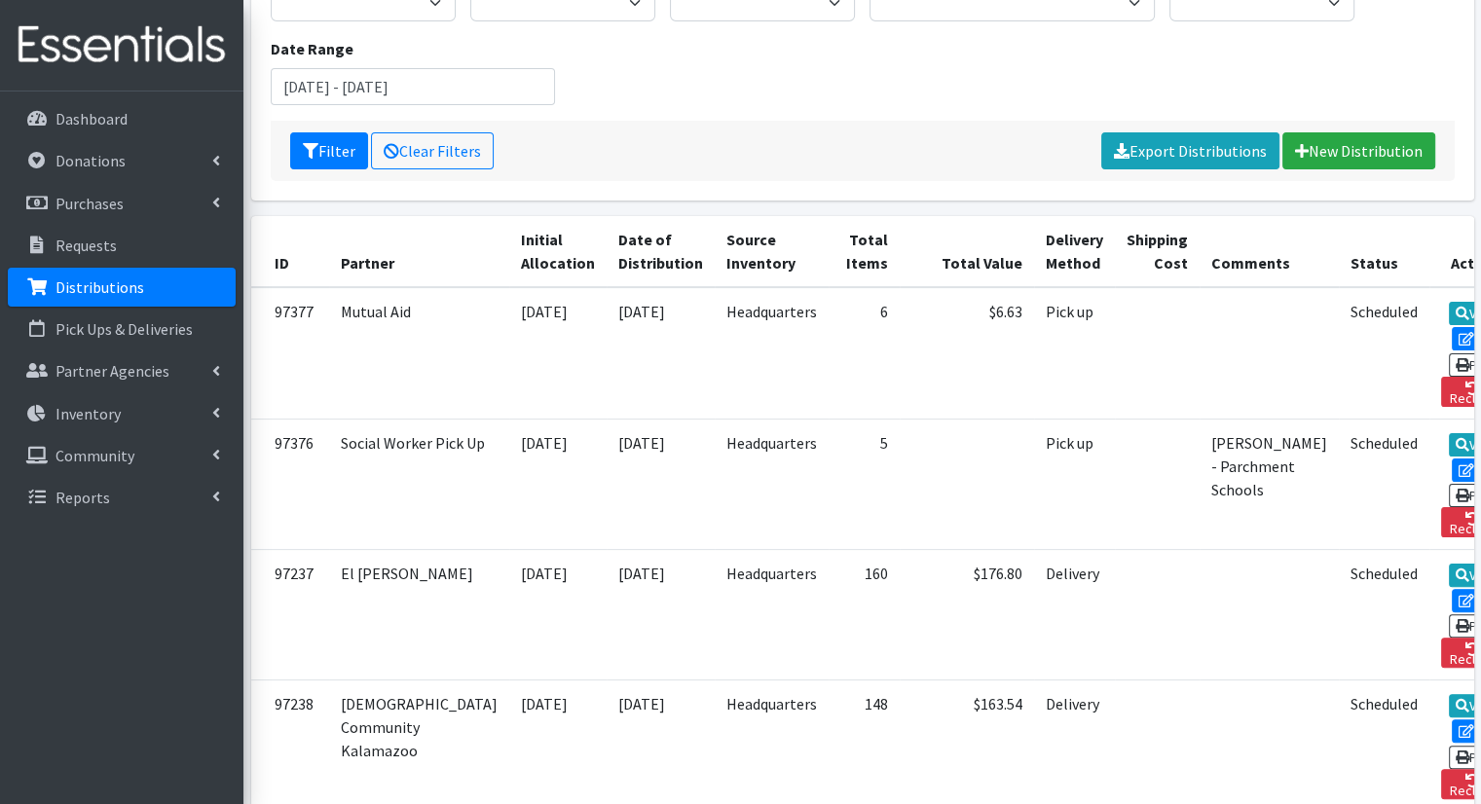
scroll to position [376, 0]
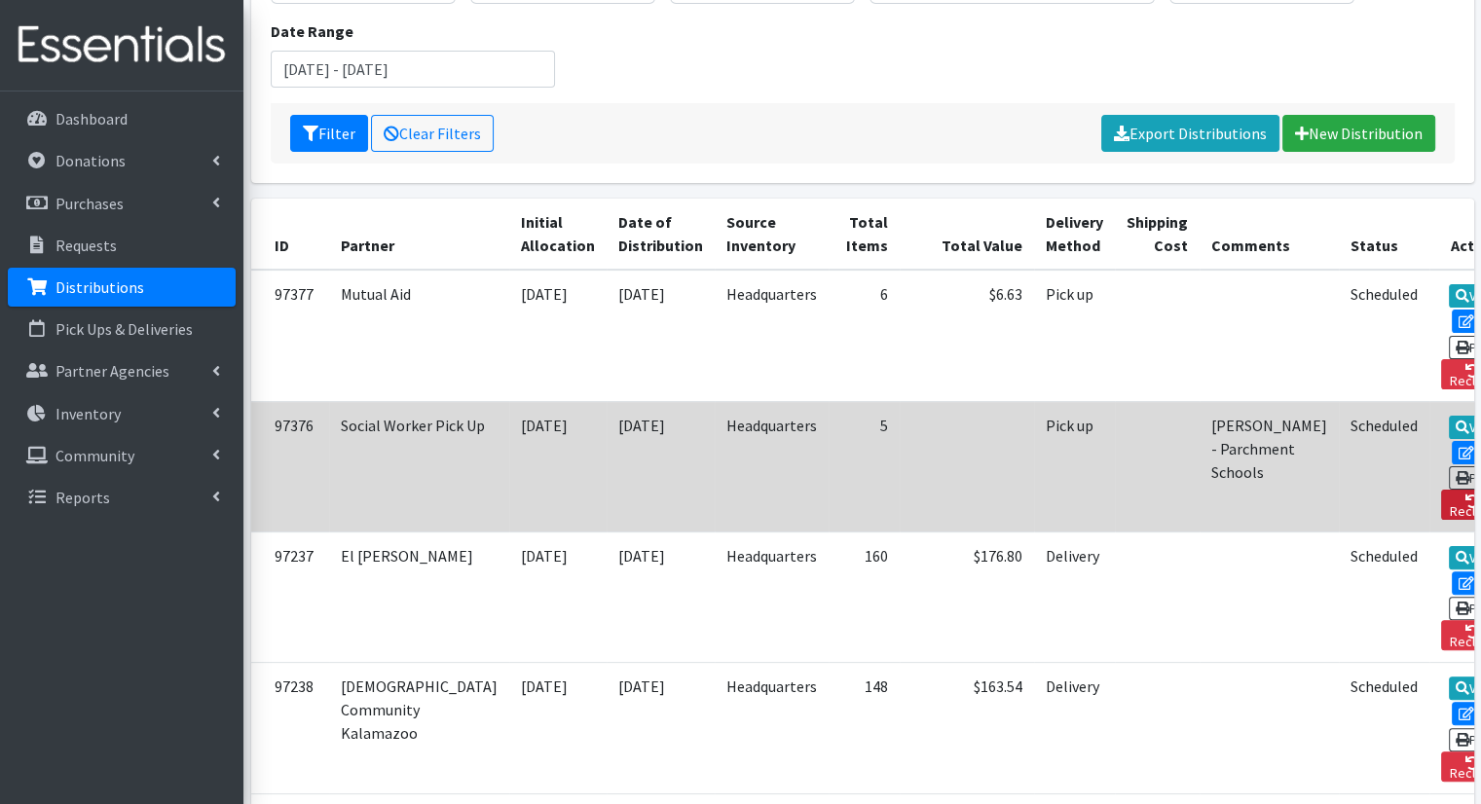
click at [1441, 490] on link "Reclaim" at bounding box center [1472, 505] width 63 height 30
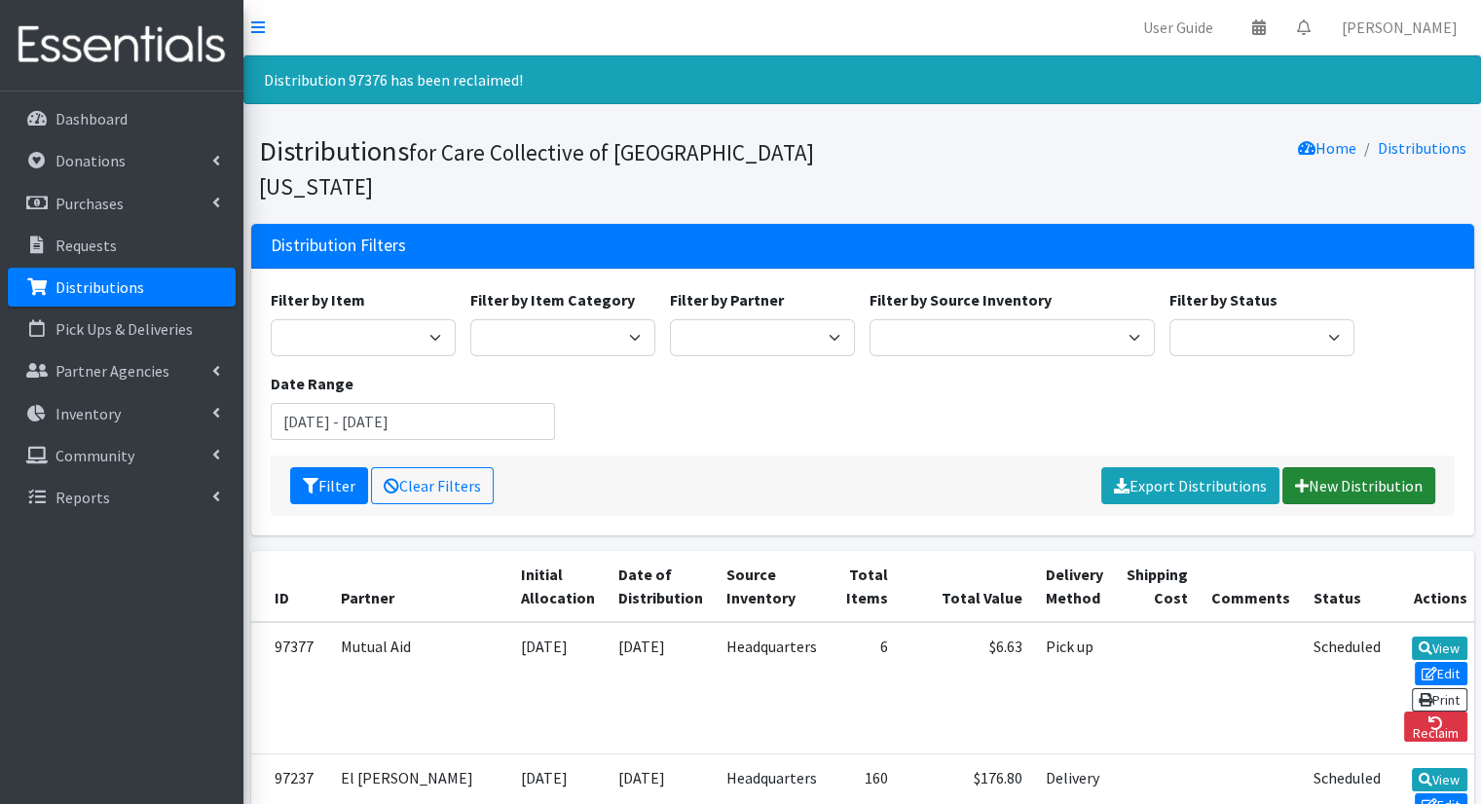
click at [1370, 467] on link "New Distribution" at bounding box center [1359, 485] width 153 height 37
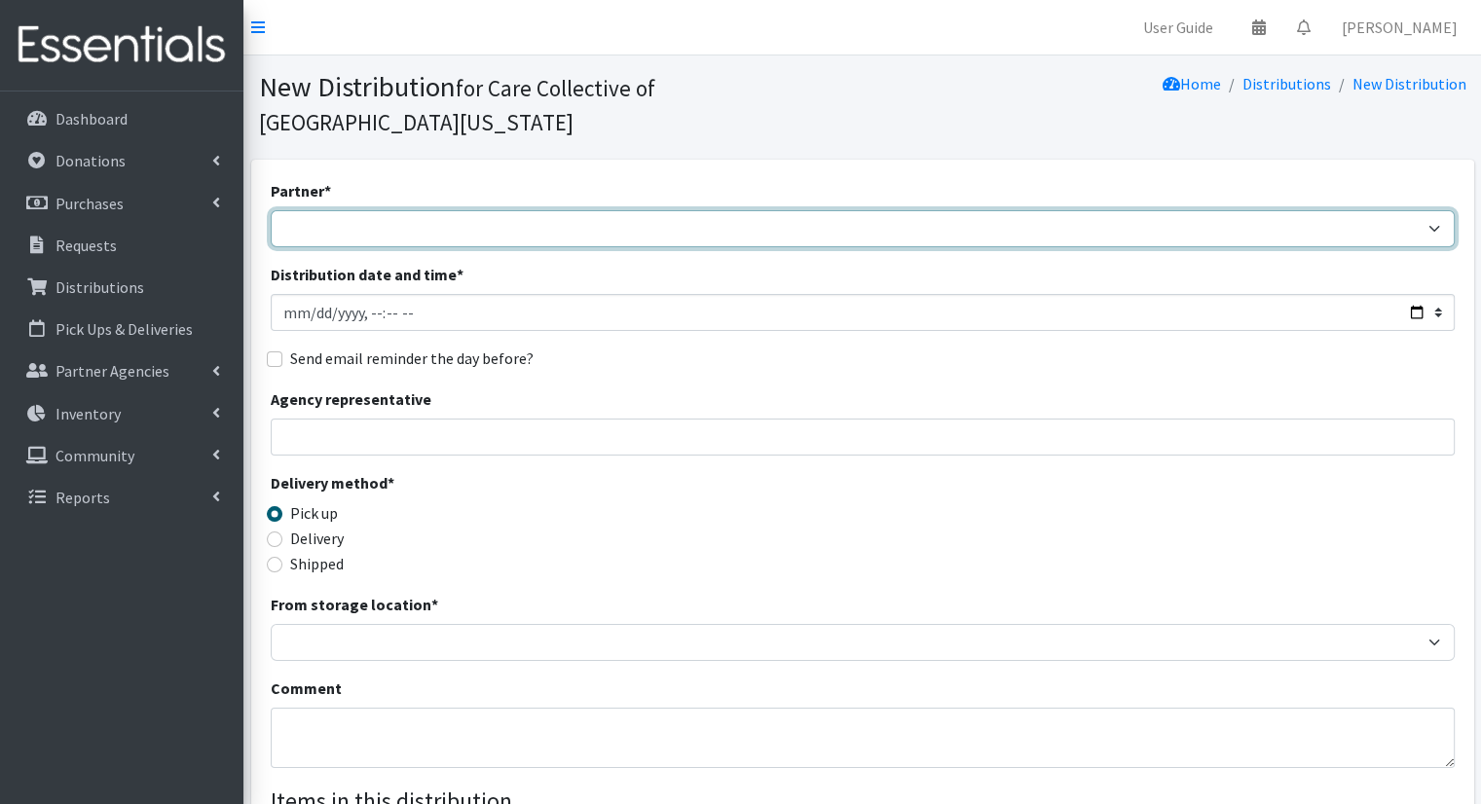
click at [548, 210] on select "African Community Kalamazoo Black Lives Matter Kzoo/BC Diaper Train Cares Sexua…" at bounding box center [863, 228] width 1184 height 37
select select "8211"
click at [271, 210] on select "African Community Kalamazoo Black Lives Matter Kzoo/BC Diaper Train Cares Sexua…" at bounding box center [863, 228] width 1184 height 37
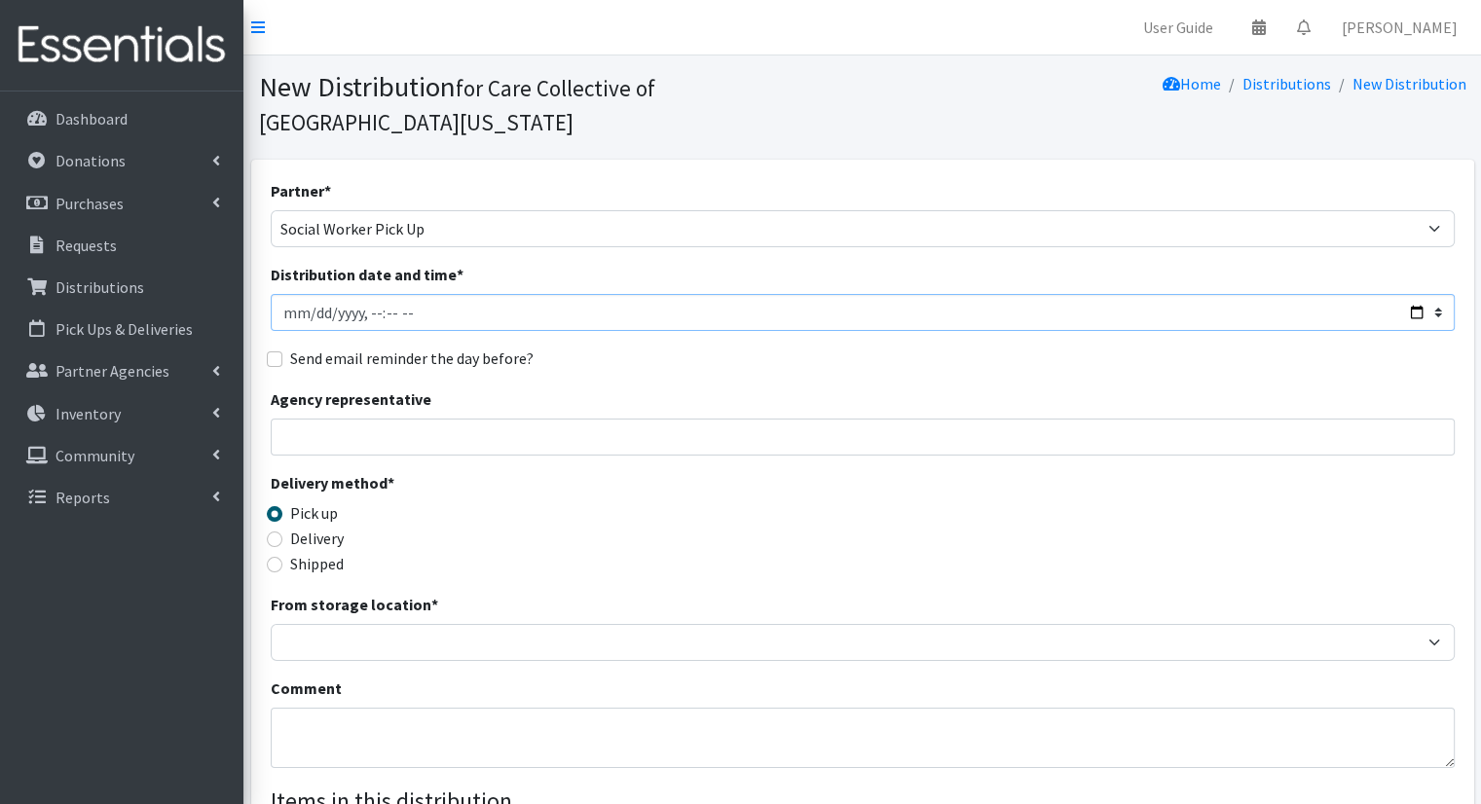
click at [1417, 294] on input "Distribution date and time *" at bounding box center [863, 312] width 1184 height 37
type input "2025-09-29T10:00"
click at [709, 345] on div "Partner * [DEMOGRAPHIC_DATA] Community Kalamazoo Black Lives Matter Kzoo/[GEOGR…" at bounding box center [863, 622] width 1184 height 887
click at [324, 527] on label "Delivery" at bounding box center [317, 538] width 54 height 23
click at [282, 532] on input "Delivery" at bounding box center [275, 540] width 16 height 16
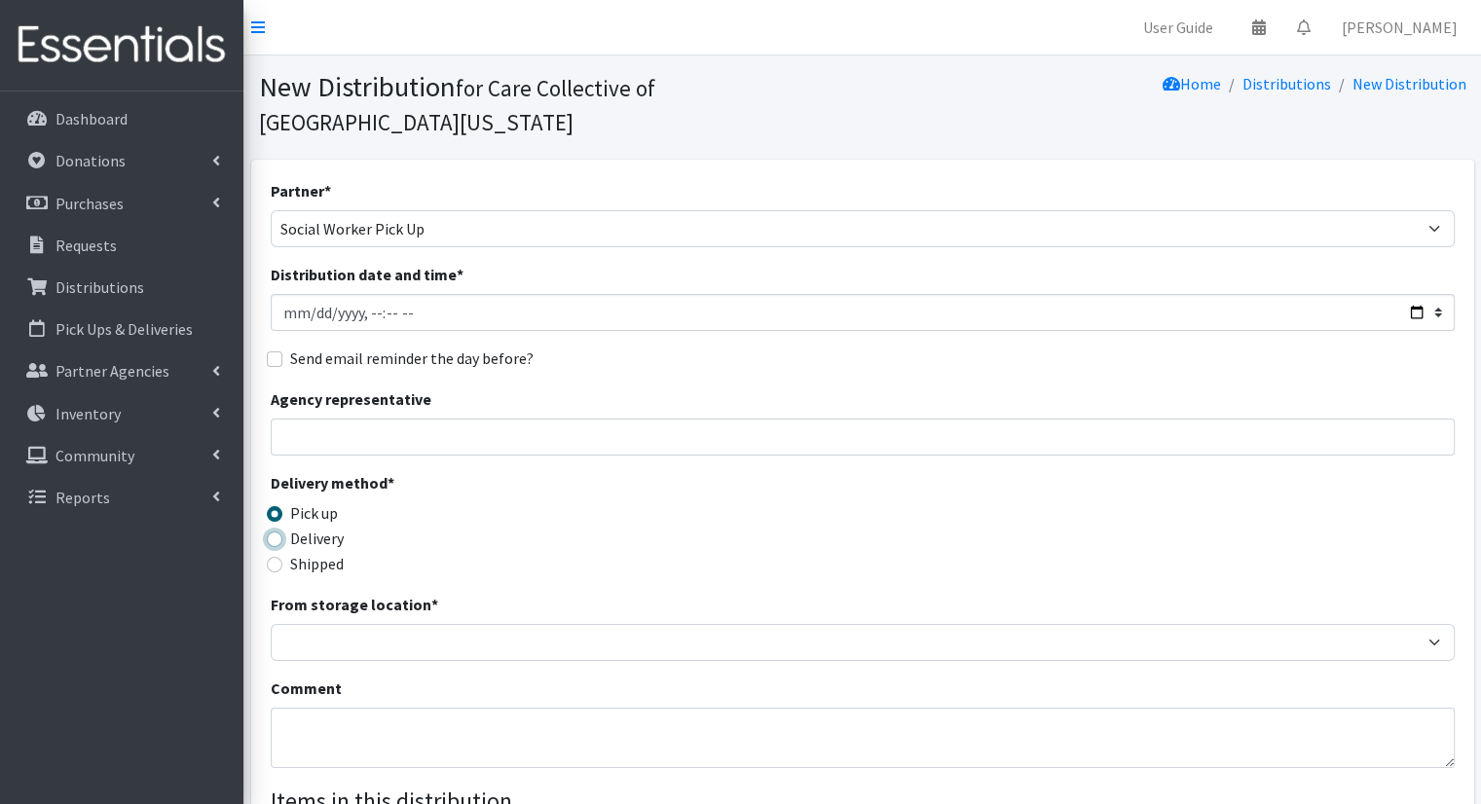
radio input "true"
click at [320, 502] on label "Pick up" at bounding box center [314, 513] width 48 height 23
click at [282, 506] on input "Pick up" at bounding box center [275, 514] width 16 height 16
radio input "true"
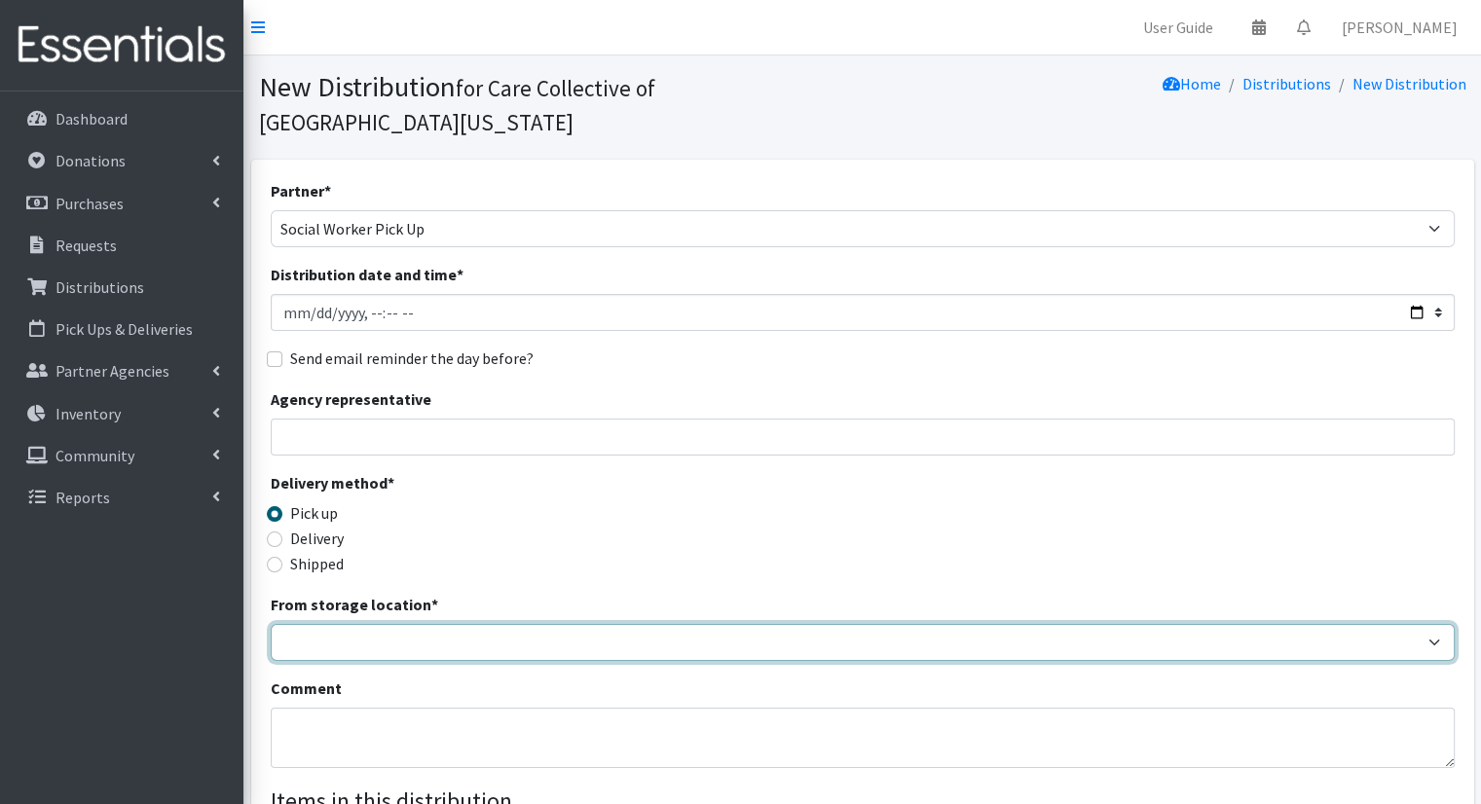
click at [490, 624] on select "Headquarters" at bounding box center [863, 642] width 1184 height 37
select select "491"
click at [271, 624] on select "Headquarters" at bounding box center [863, 642] width 1184 height 37
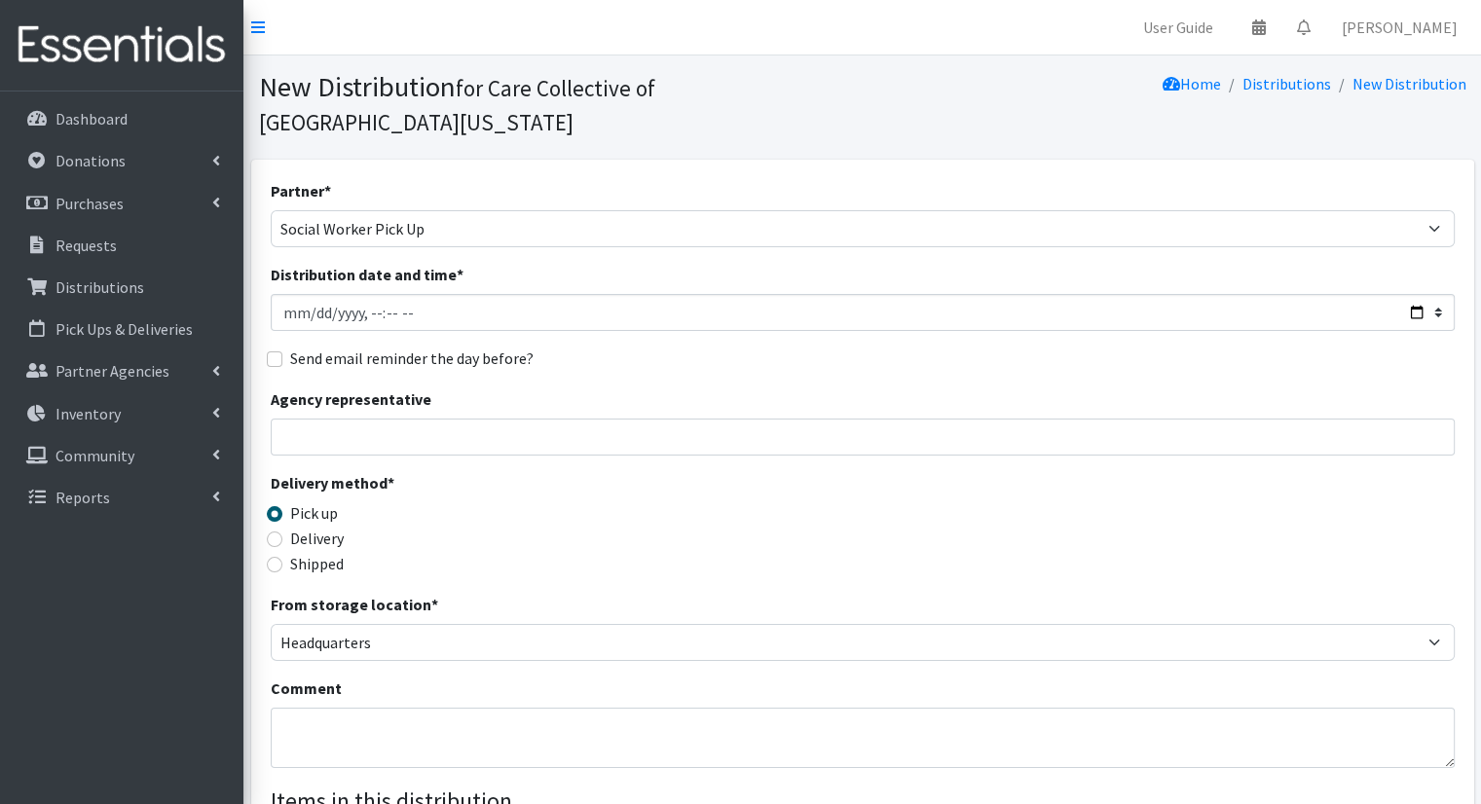
click at [763, 478] on div "Delivery method * Pick up Delivery Shipped Shipping cost" at bounding box center [863, 532] width 1184 height 122
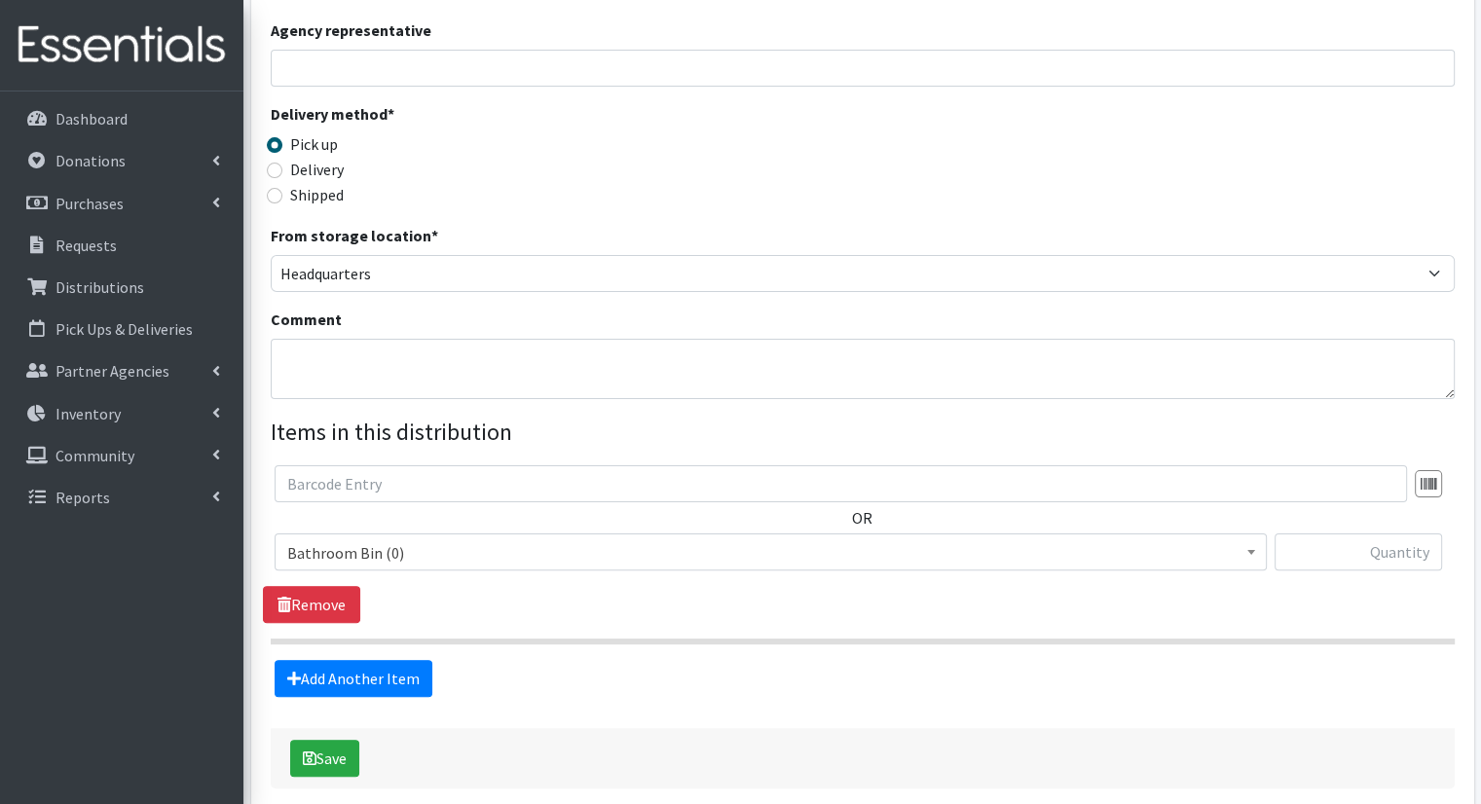
scroll to position [427, 0]
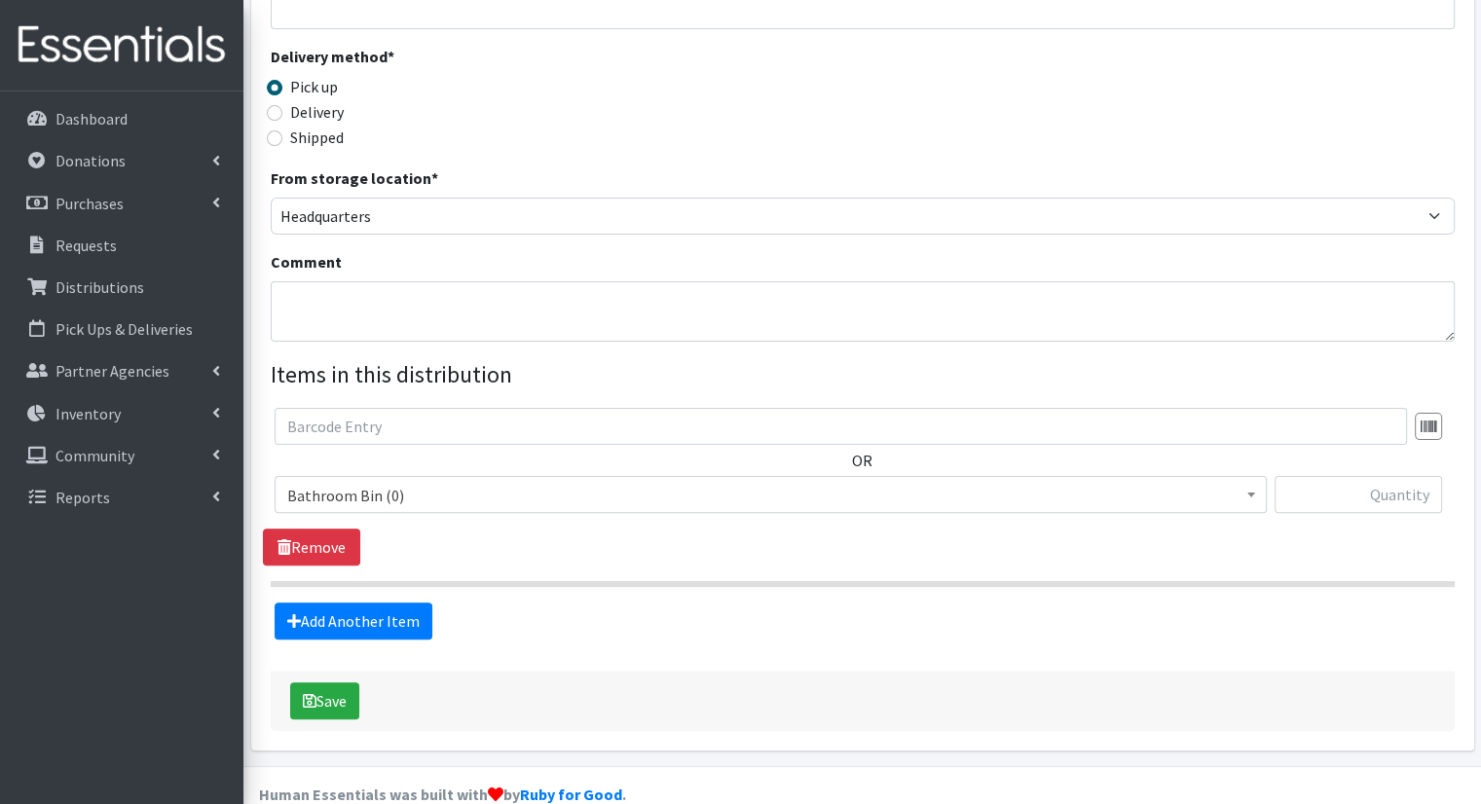
click at [944, 482] on span "Bathroom Bin (0)" at bounding box center [770, 495] width 967 height 27
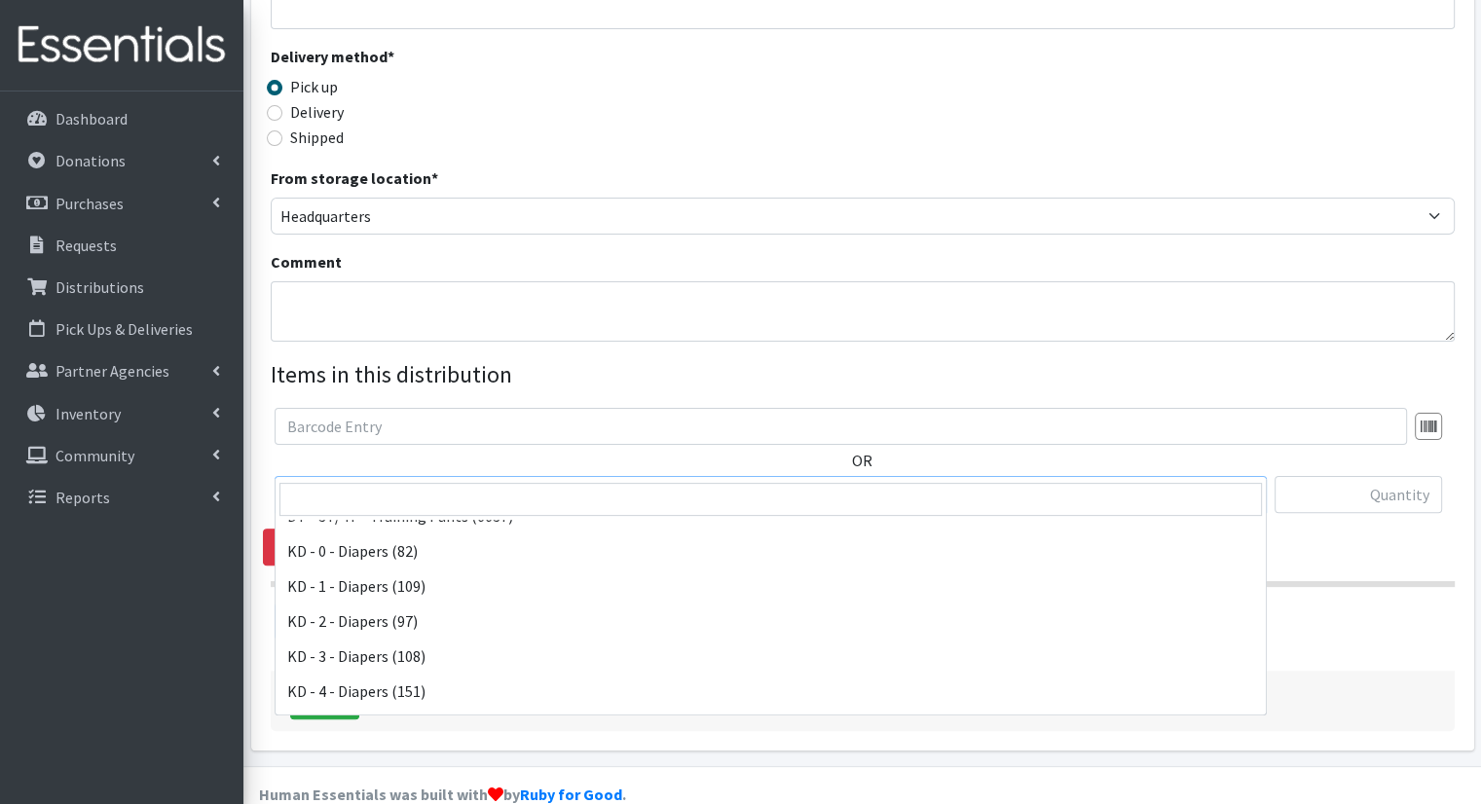
scroll to position [366, 0]
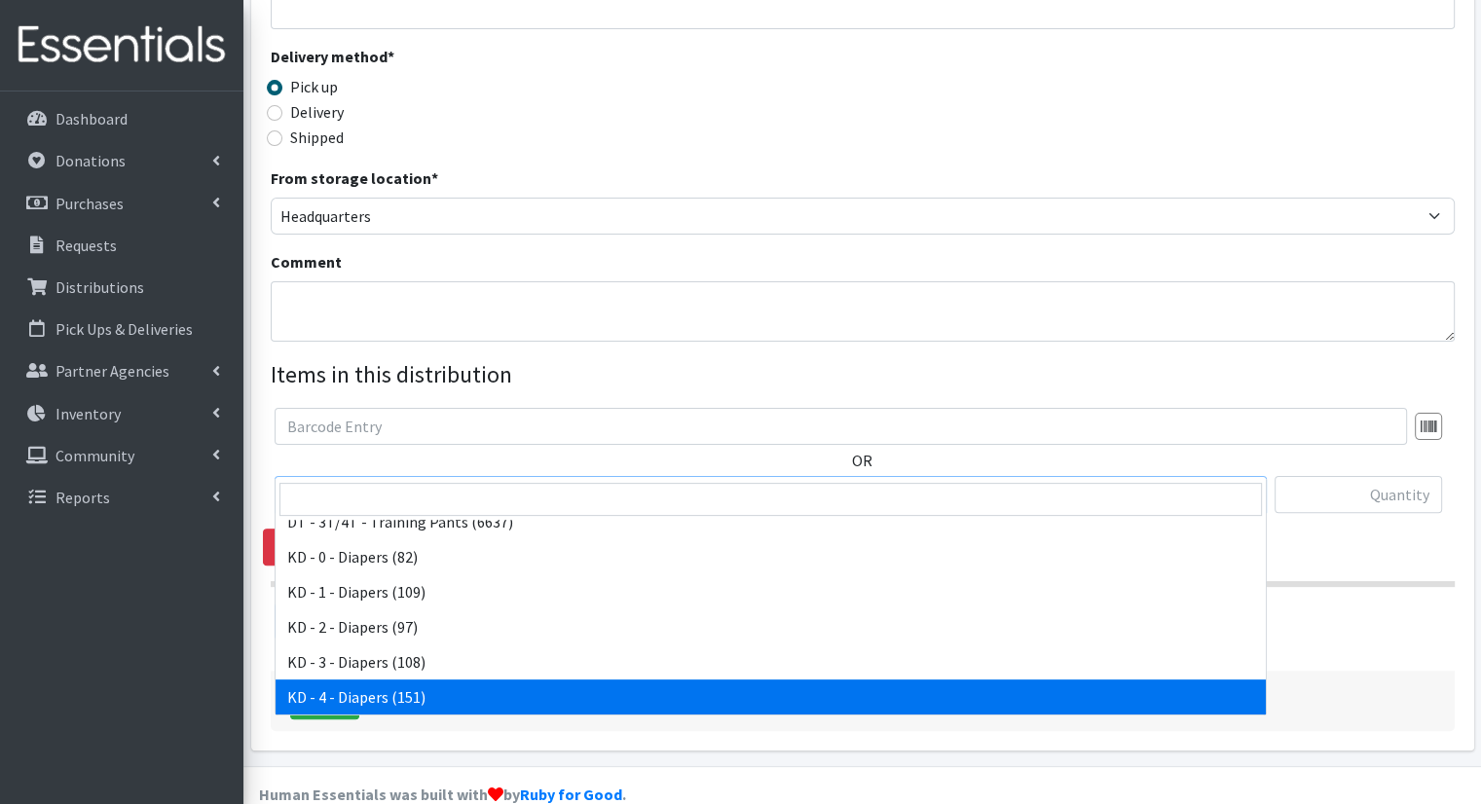
select select "15500"
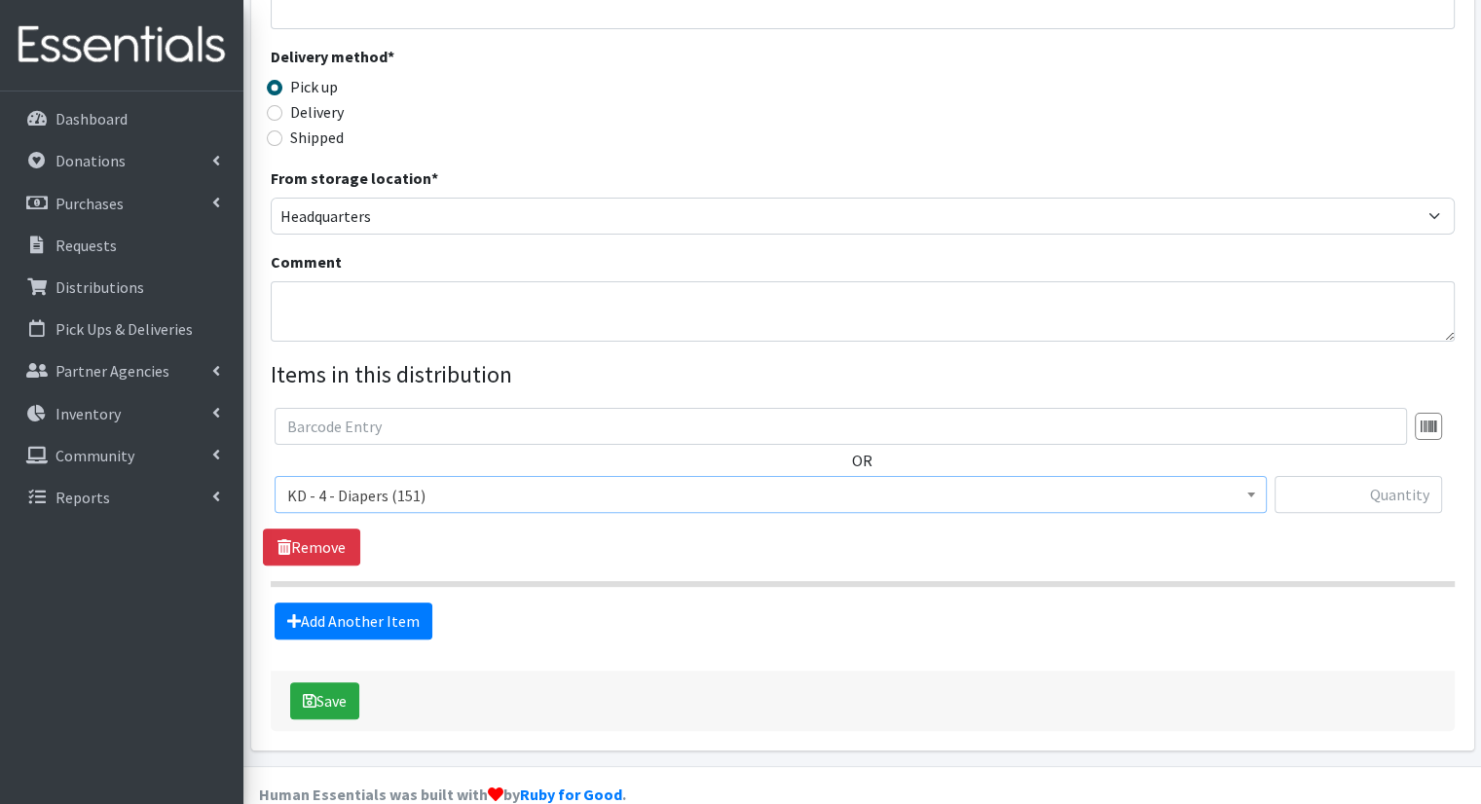
click at [1422, 437] on div "OR Bathroom Bin (0) D - 0 - Diapers (14950) D - 3 - Diapers (14189) D - 4 - Dia…" at bounding box center [862, 468] width 1199 height 121
click at [1419, 476] on input "text" at bounding box center [1359, 494] width 168 height 37
type input "1"
click at [409, 605] on form "Partner * African Community Kalamazoo Black Lives Matter Kzoo/BC Diaper Train C…" at bounding box center [863, 242] width 1184 height 979
click at [403, 603] on link "Add Another Item" at bounding box center [354, 621] width 158 height 37
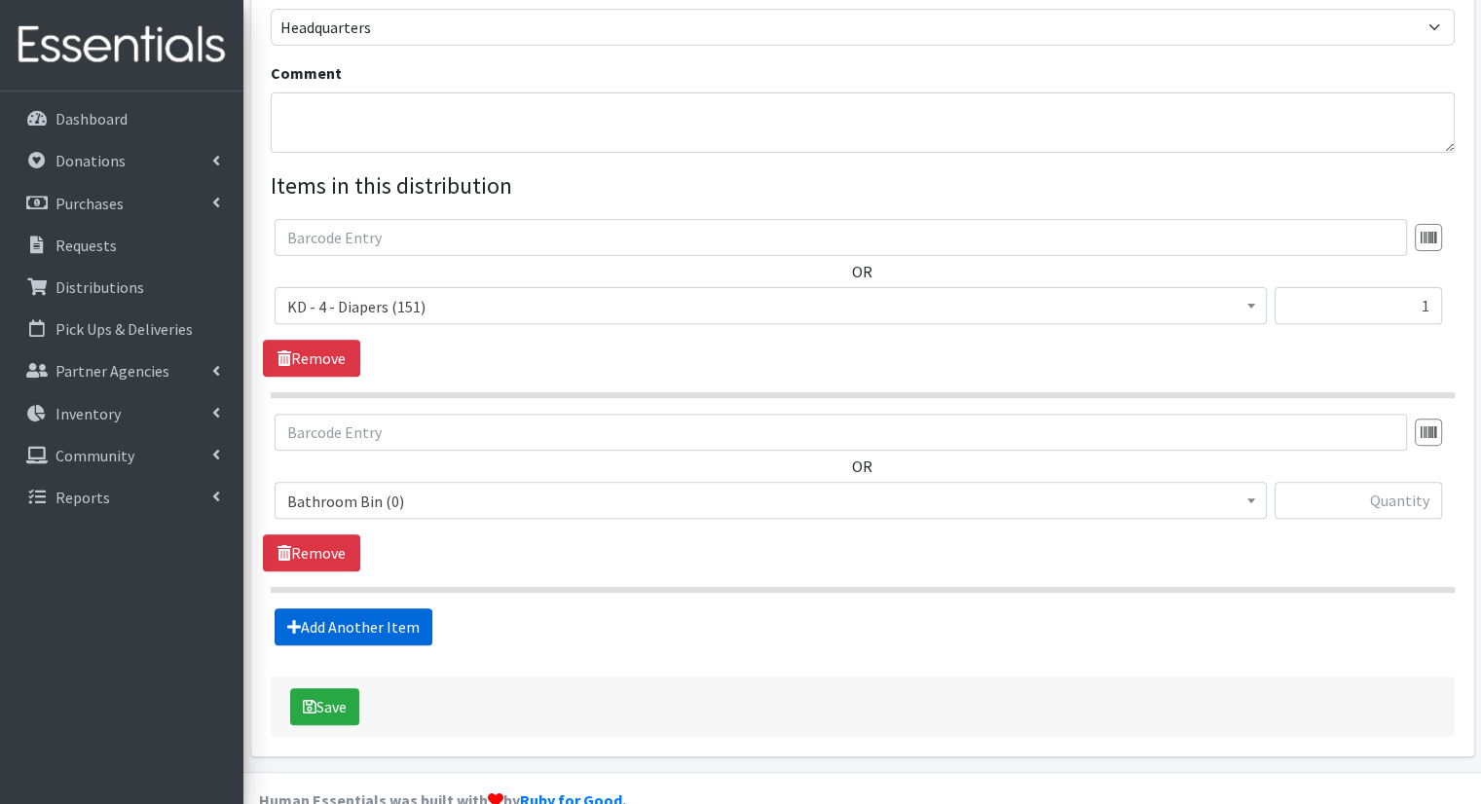
scroll to position [620, 0]
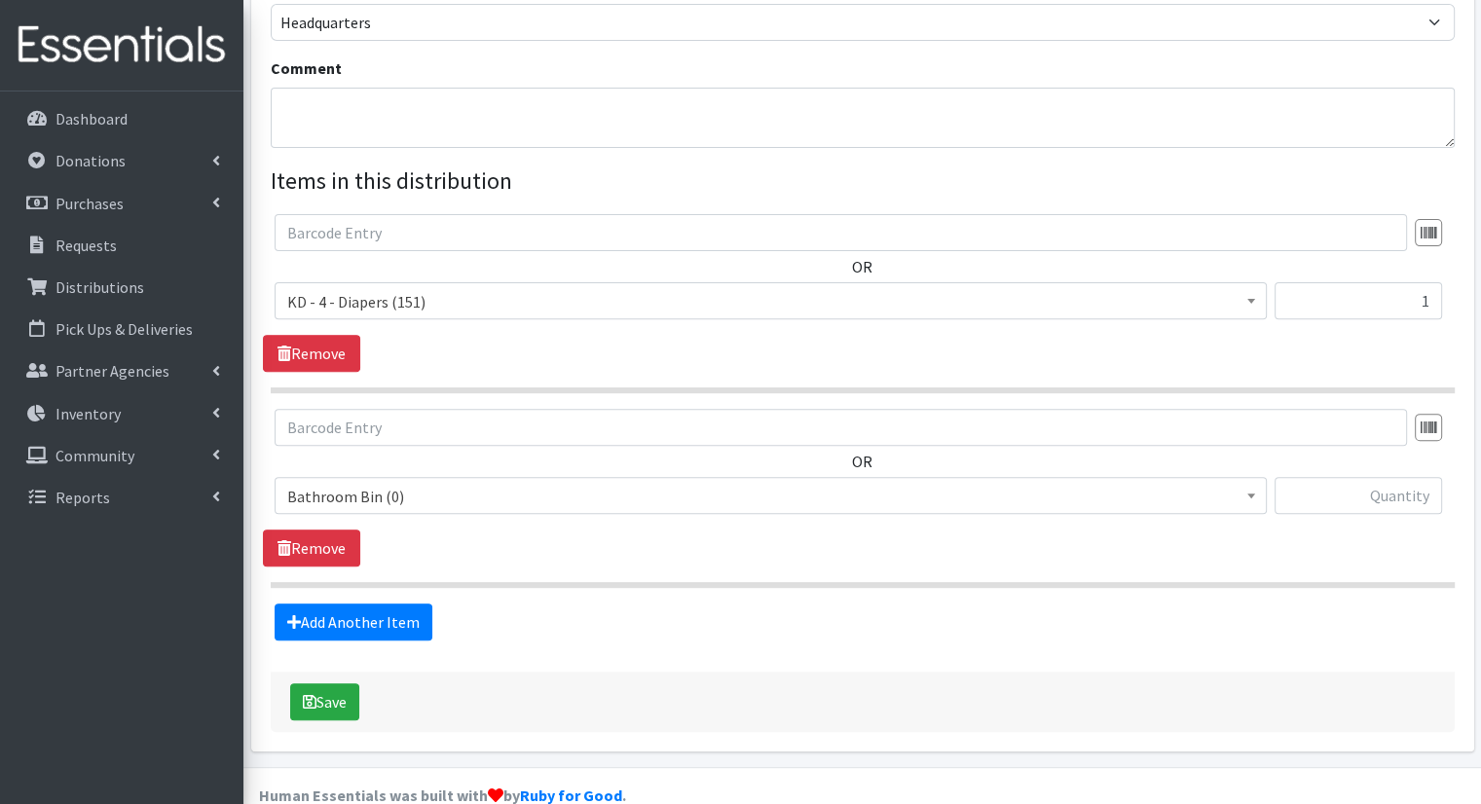
click at [592, 483] on span "Bathroom Bin (0)" at bounding box center [770, 496] width 967 height 27
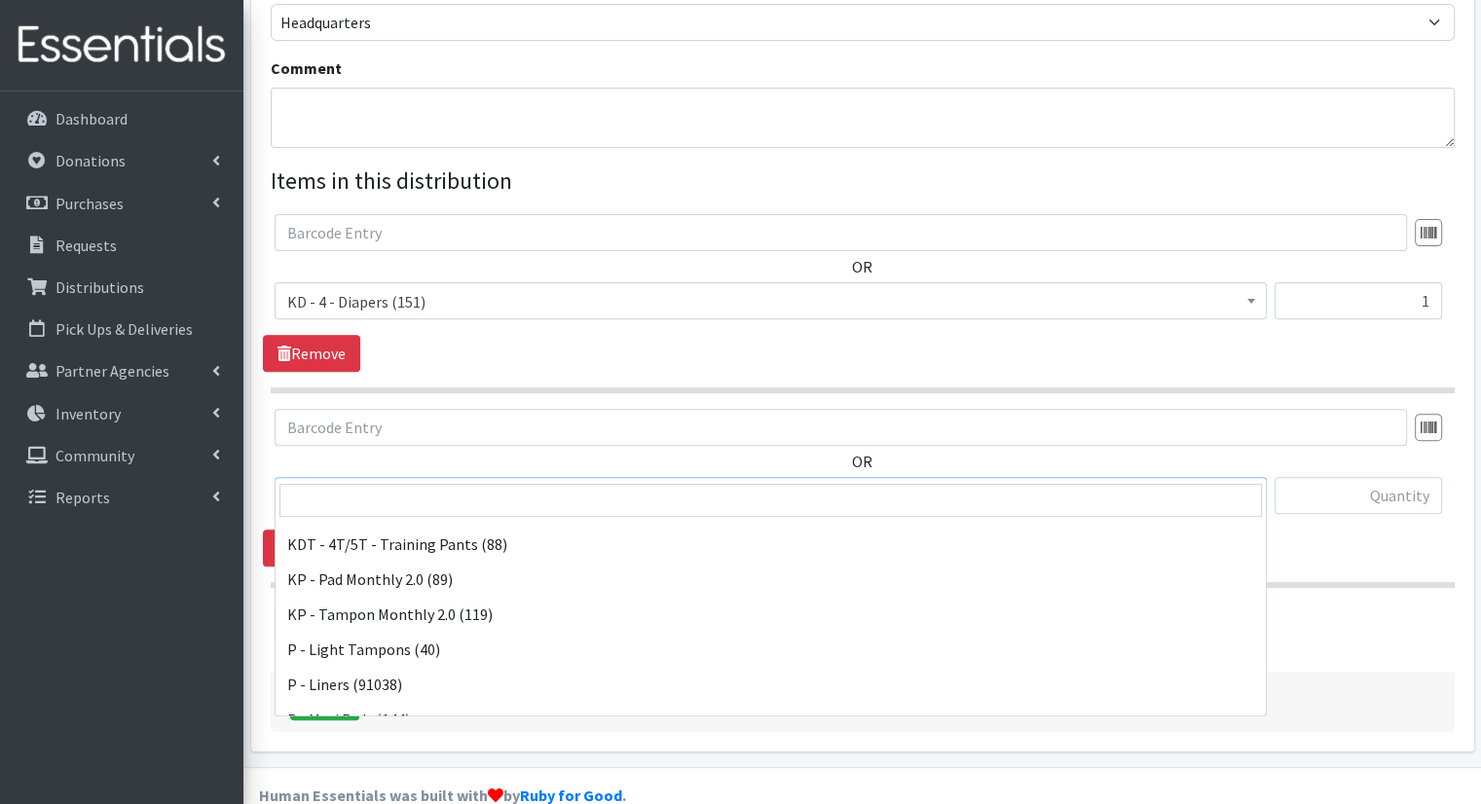
scroll to position [654, 0]
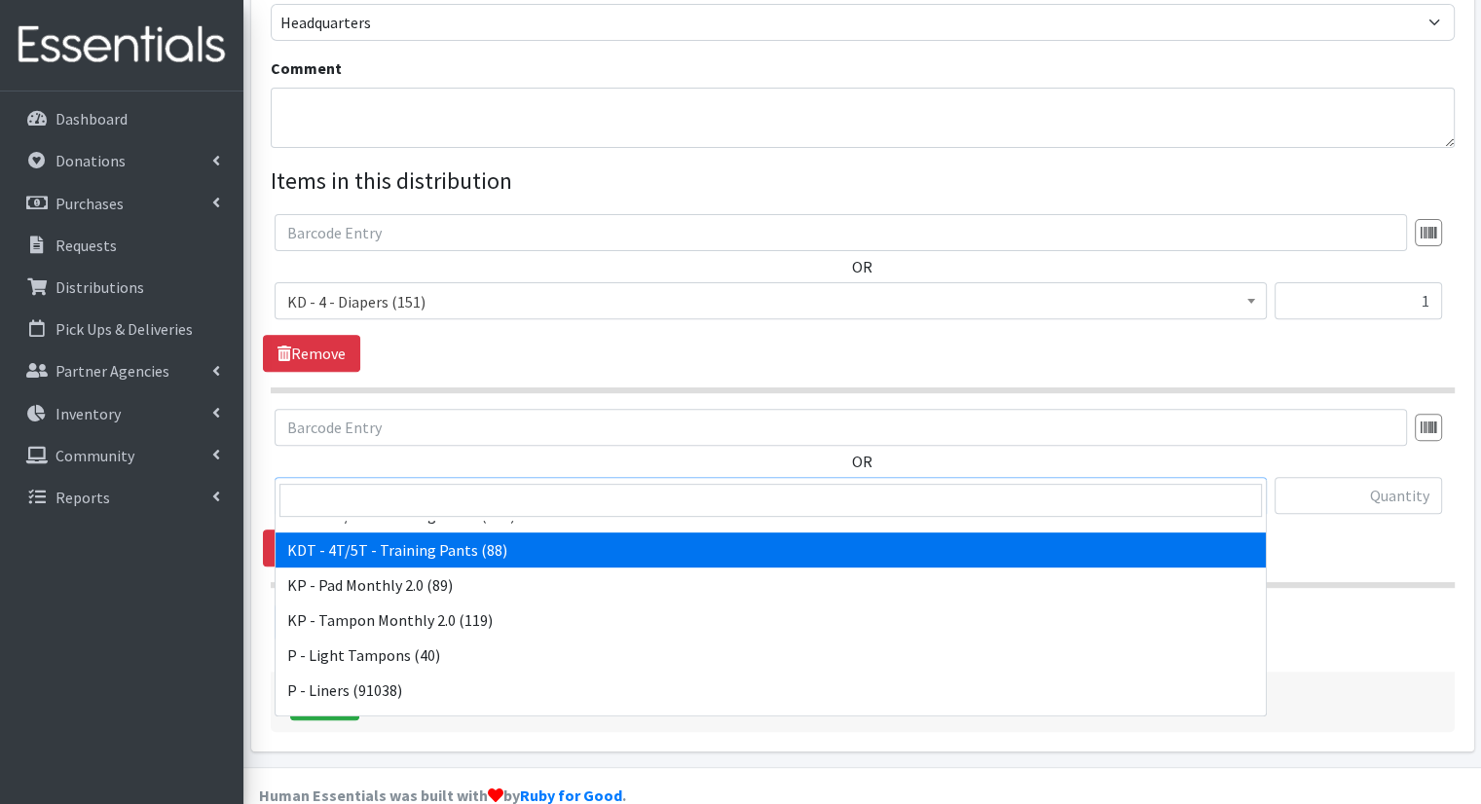
select select "15507"
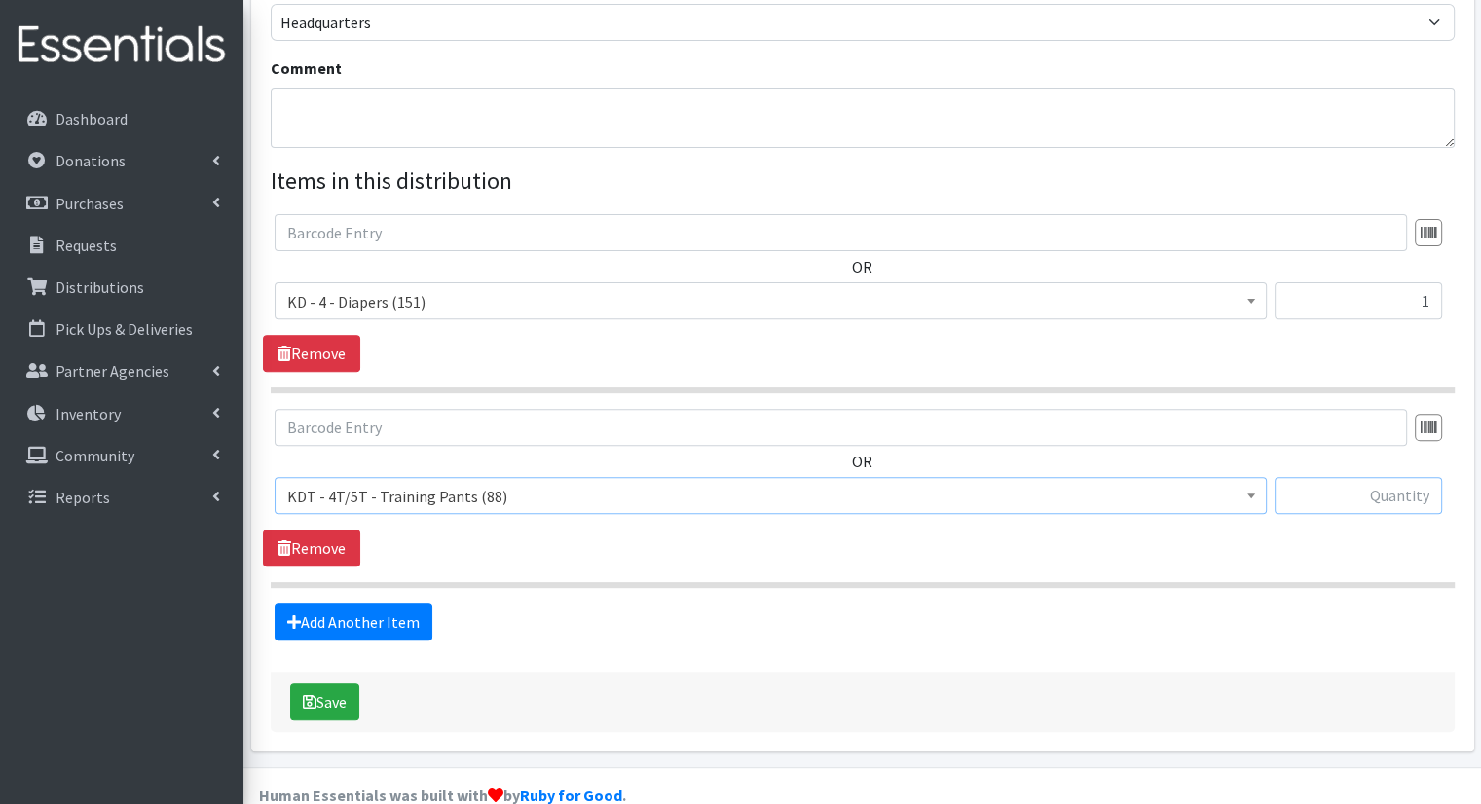
click at [1359, 477] on input "text" at bounding box center [1359, 495] width 168 height 37
type input "2"
type input "1"
click at [398, 604] on link "Add Another Item" at bounding box center [354, 622] width 158 height 37
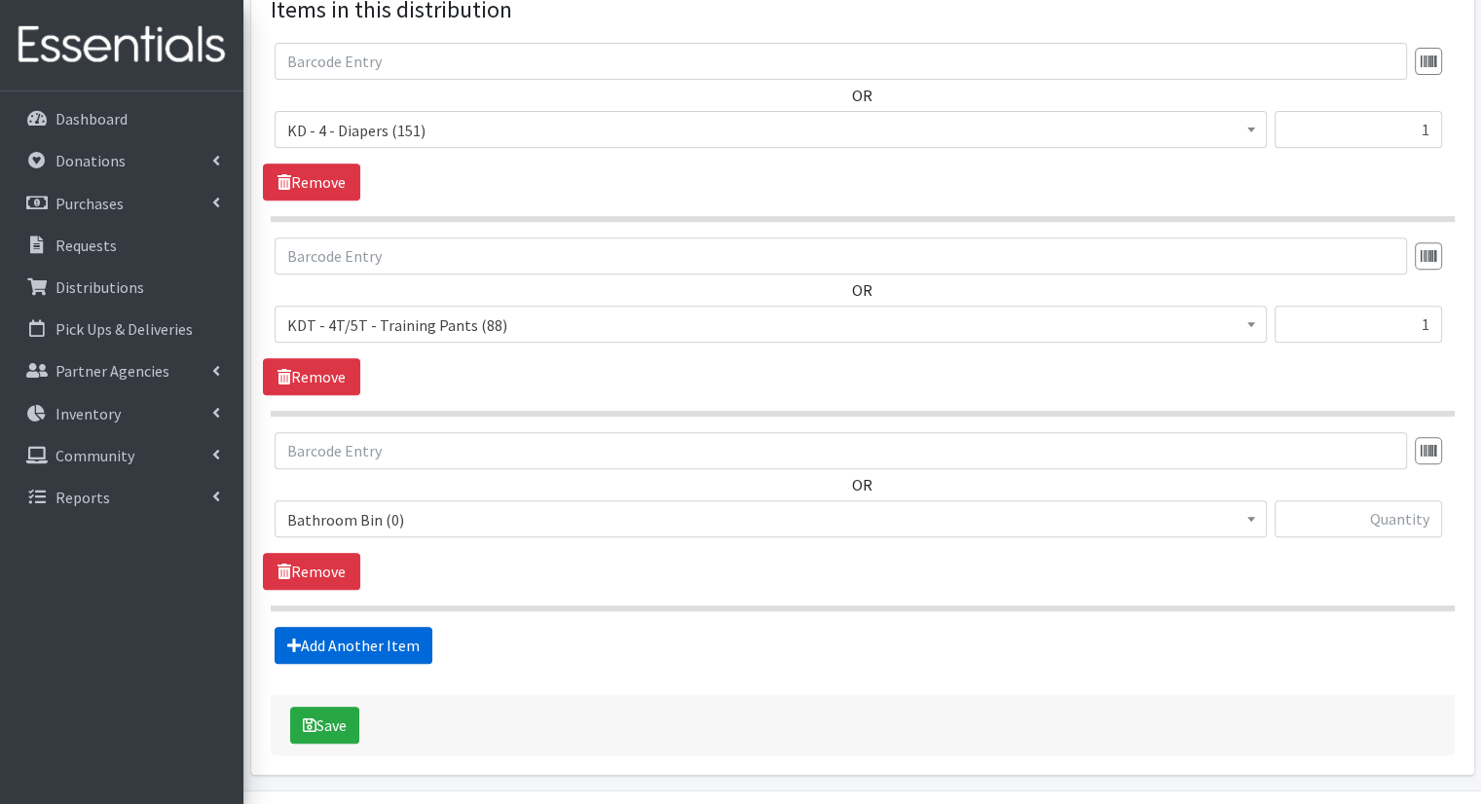
scroll to position [814, 0]
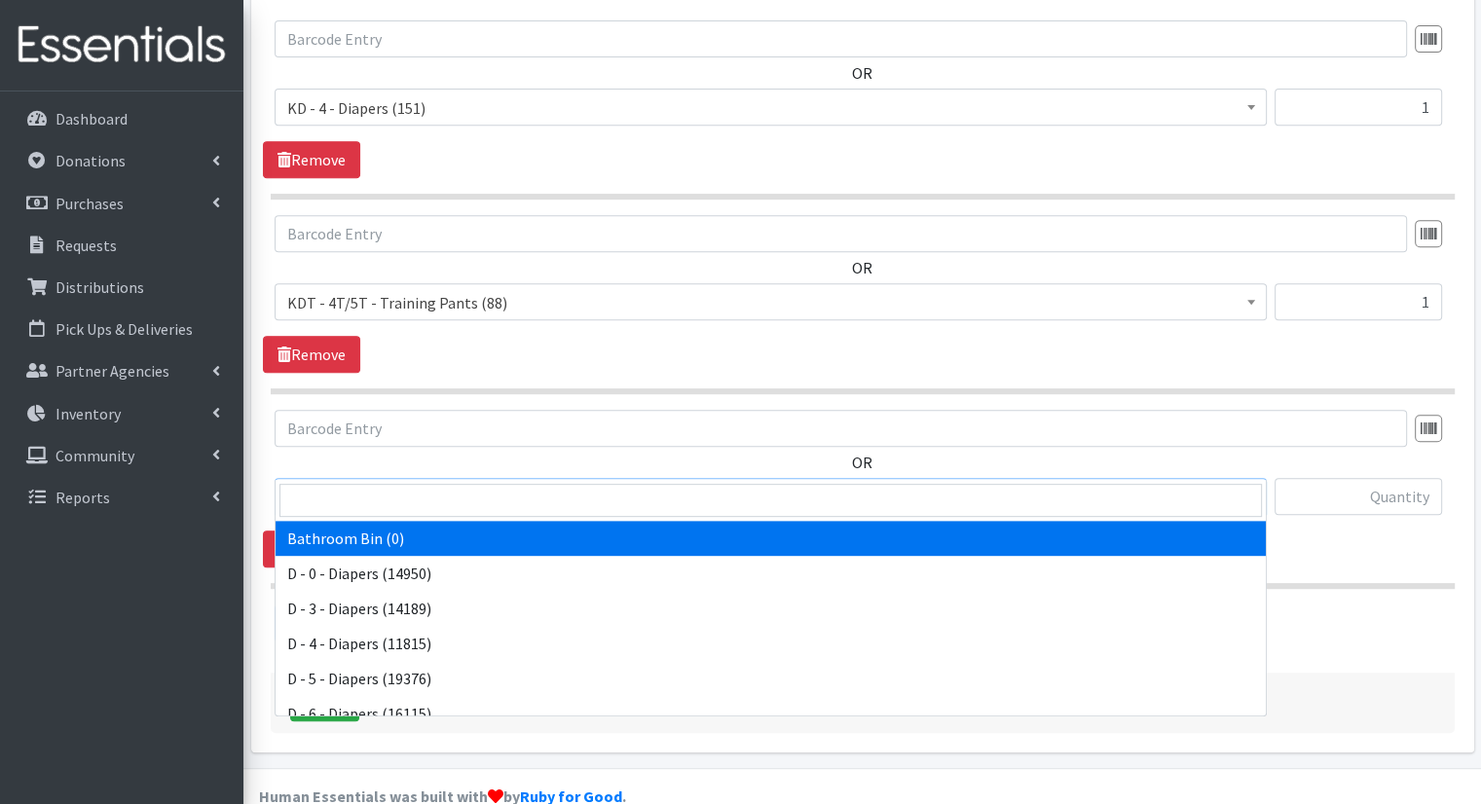
click at [637, 484] on span "Bathroom Bin (0)" at bounding box center [770, 497] width 967 height 27
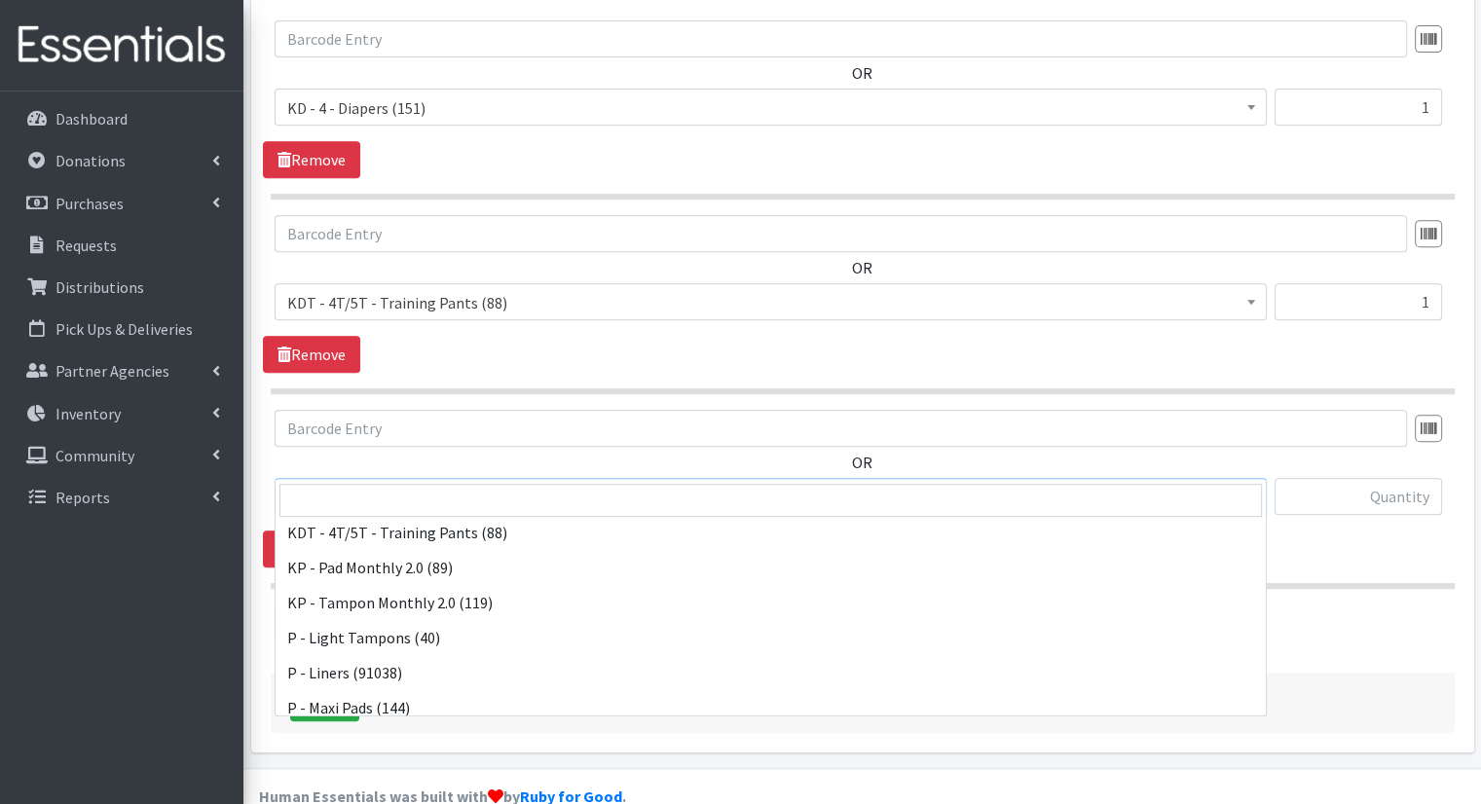
scroll to position [604, 0]
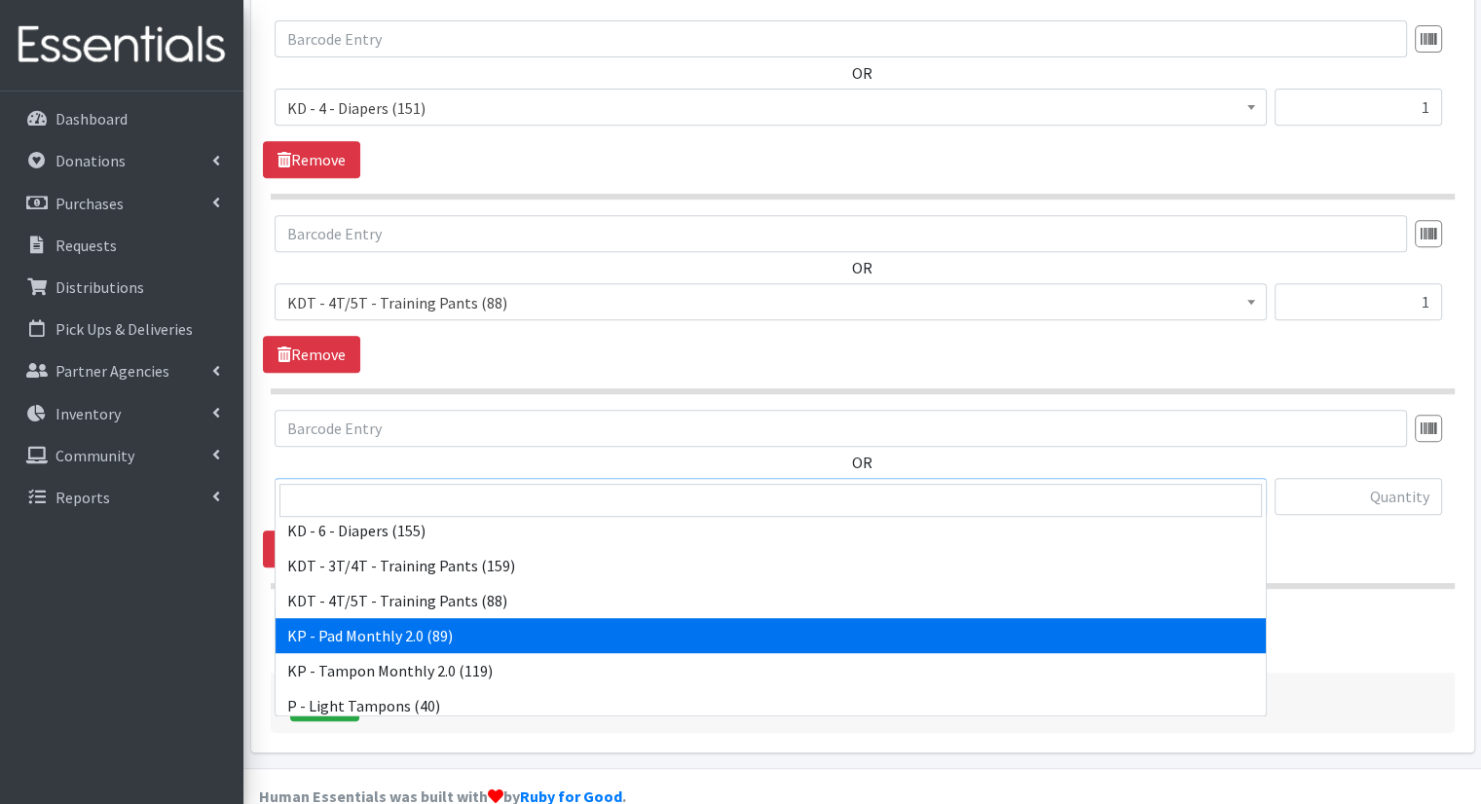
select select "15566"
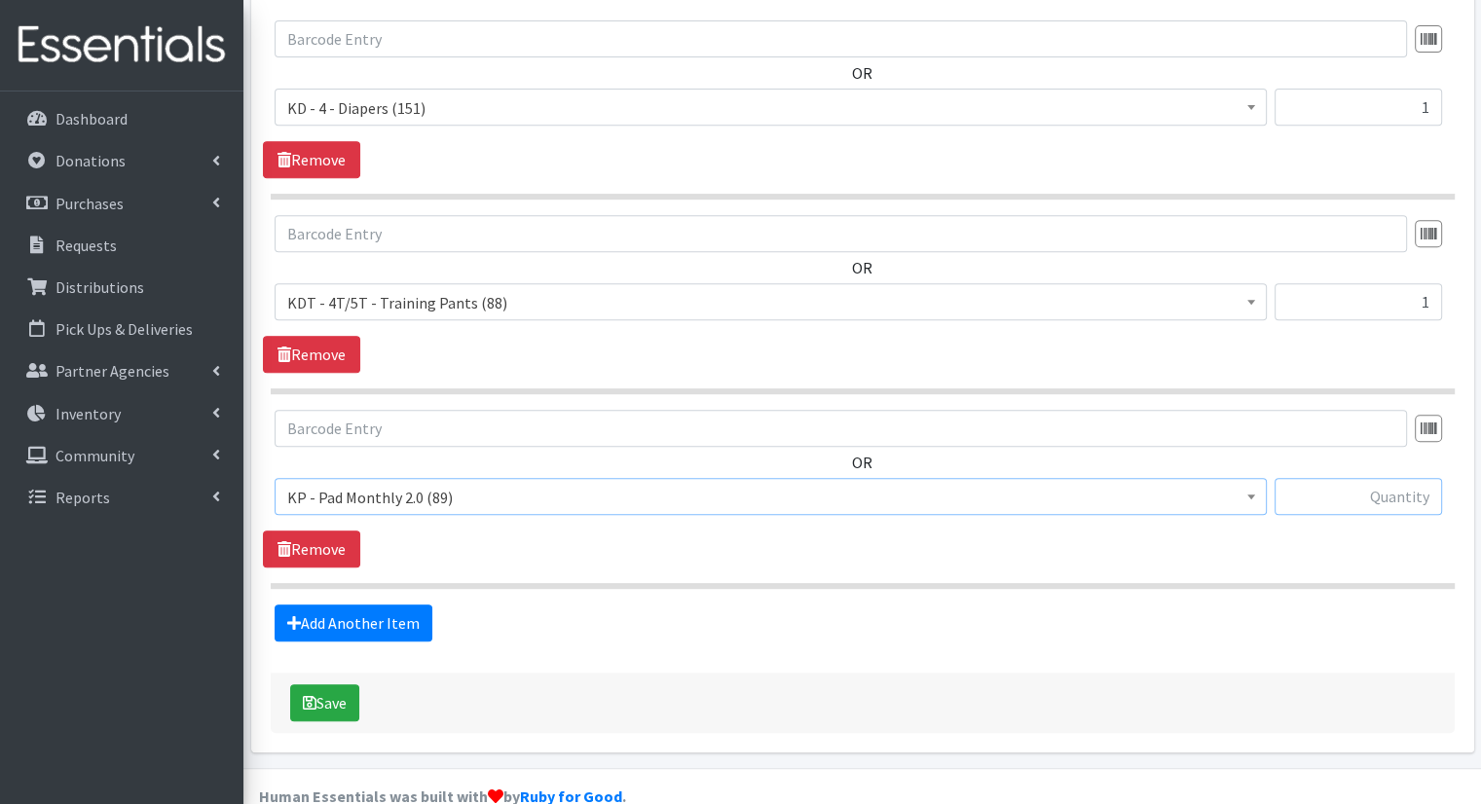
click at [1403, 478] on input "text" at bounding box center [1359, 496] width 168 height 37
type input "1"
click at [396, 605] on link "Add Another Item" at bounding box center [354, 623] width 158 height 37
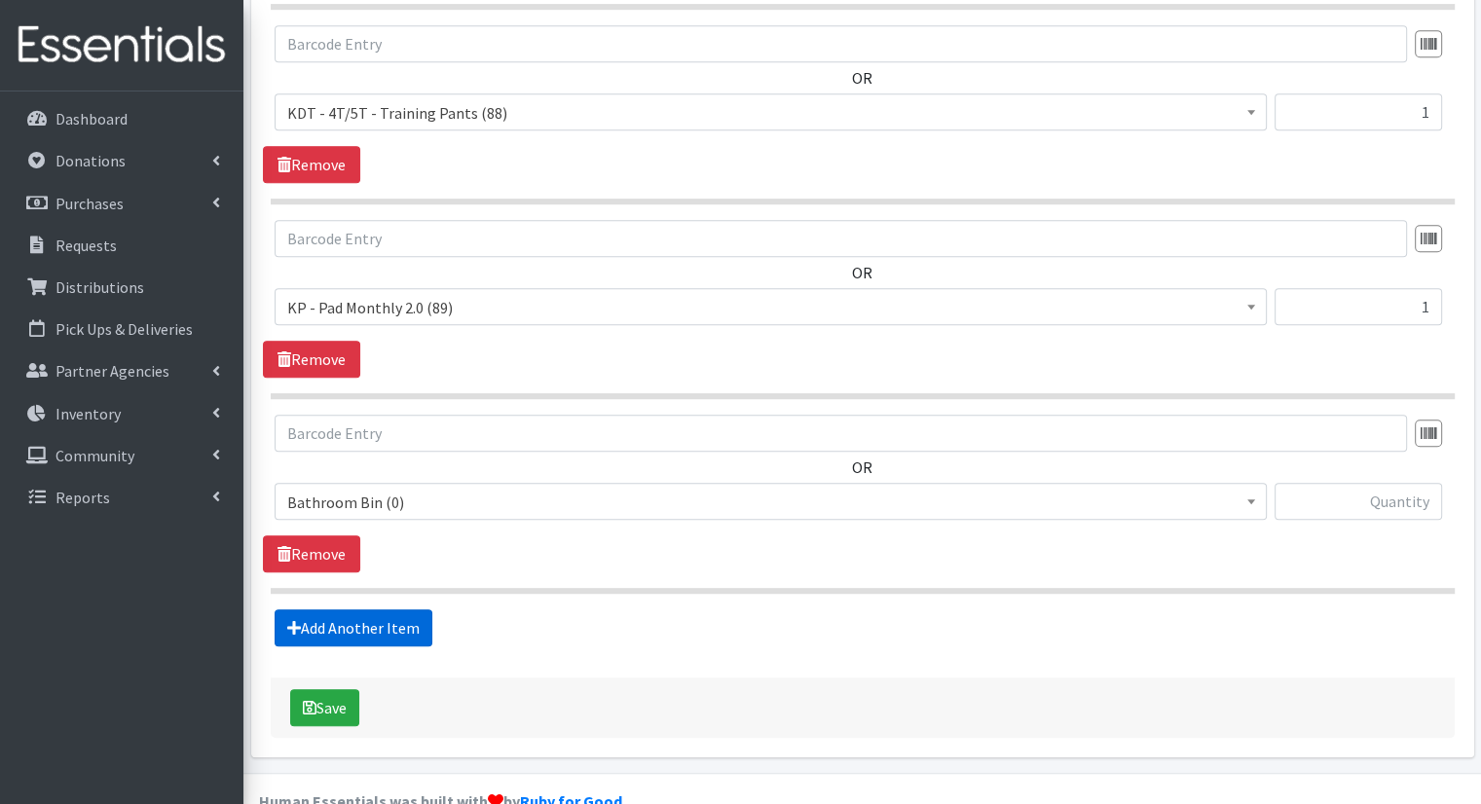
scroll to position [1009, 0]
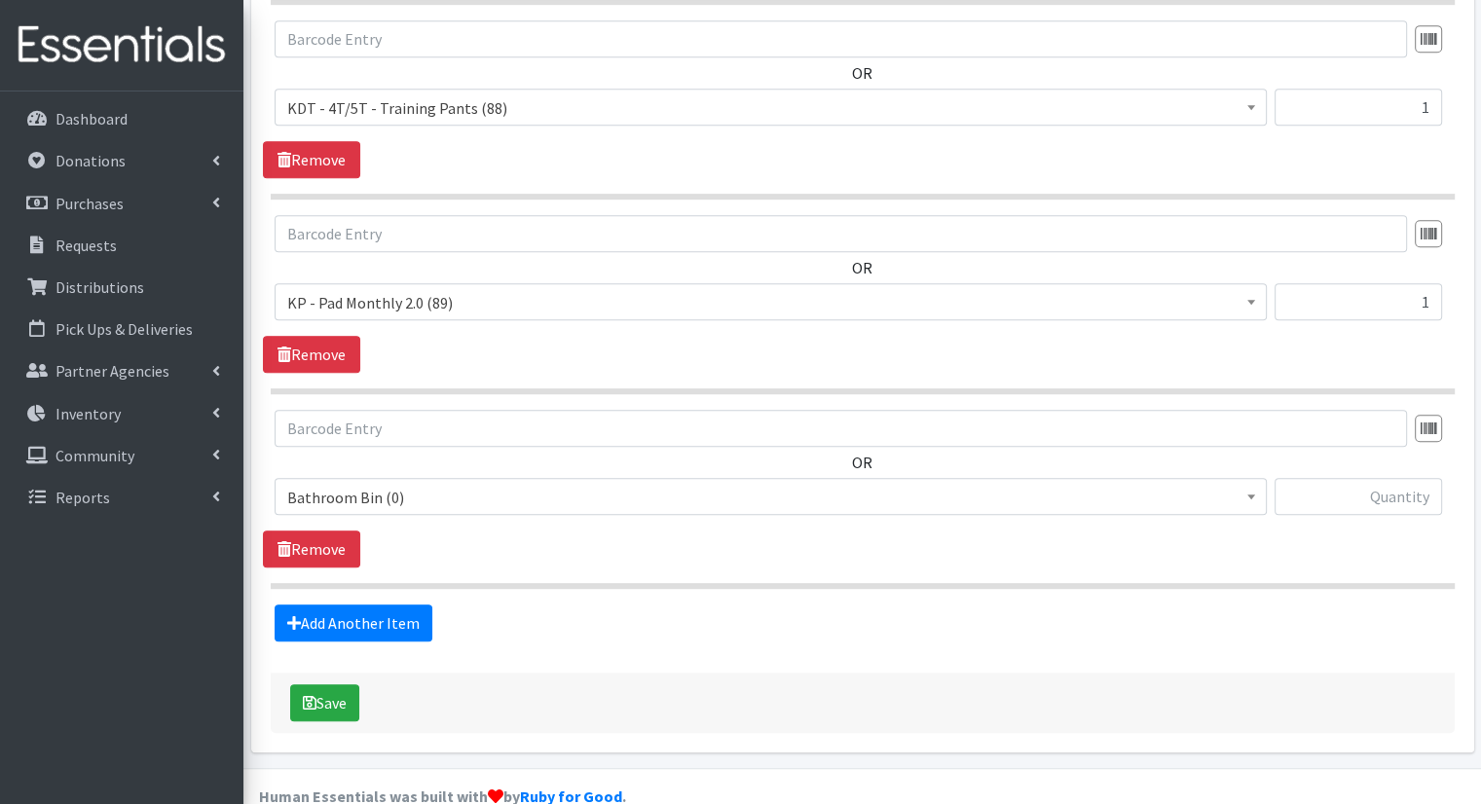
click at [433, 484] on span "Bathroom Bin (0)" at bounding box center [770, 497] width 967 height 27
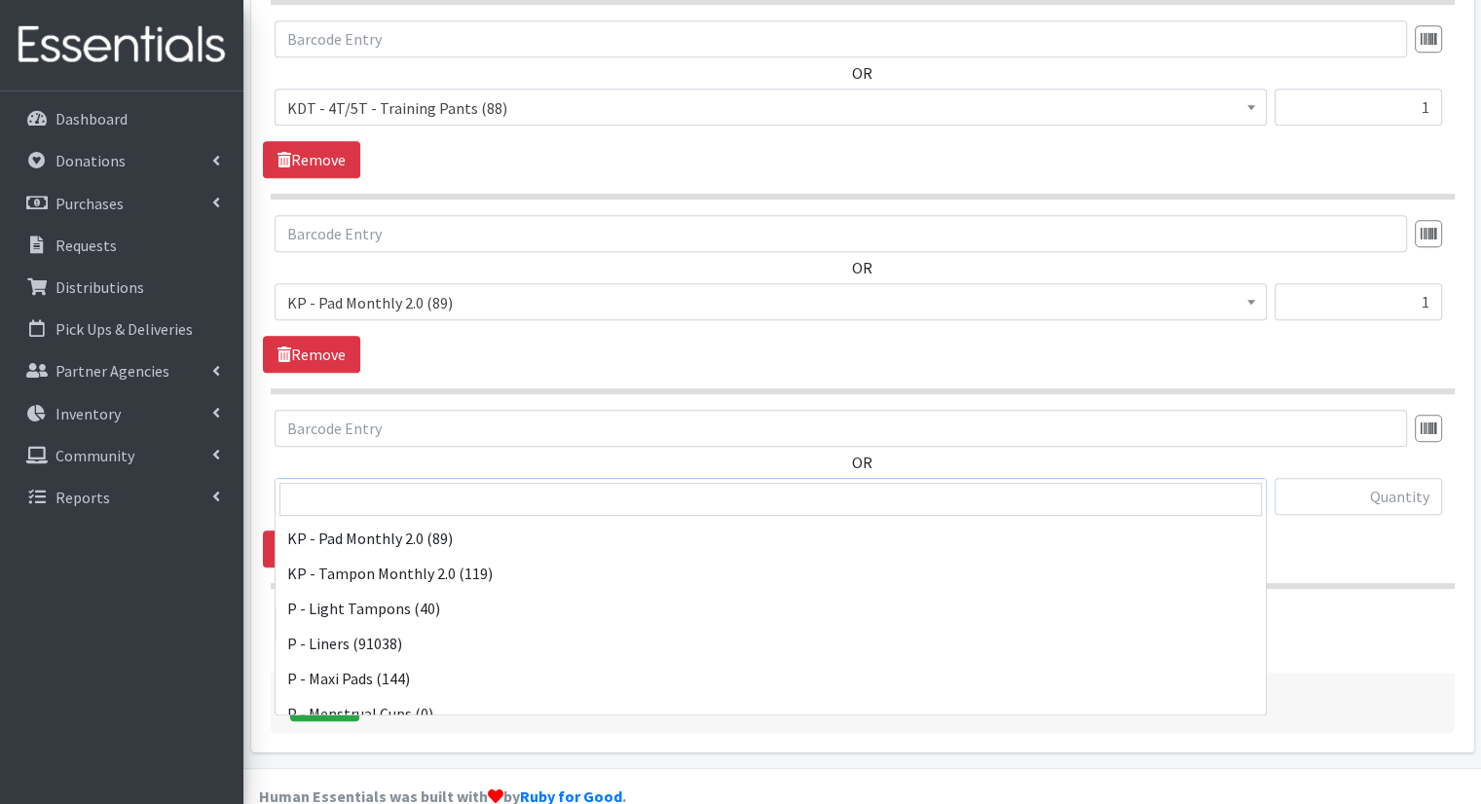
scroll to position [689, 0]
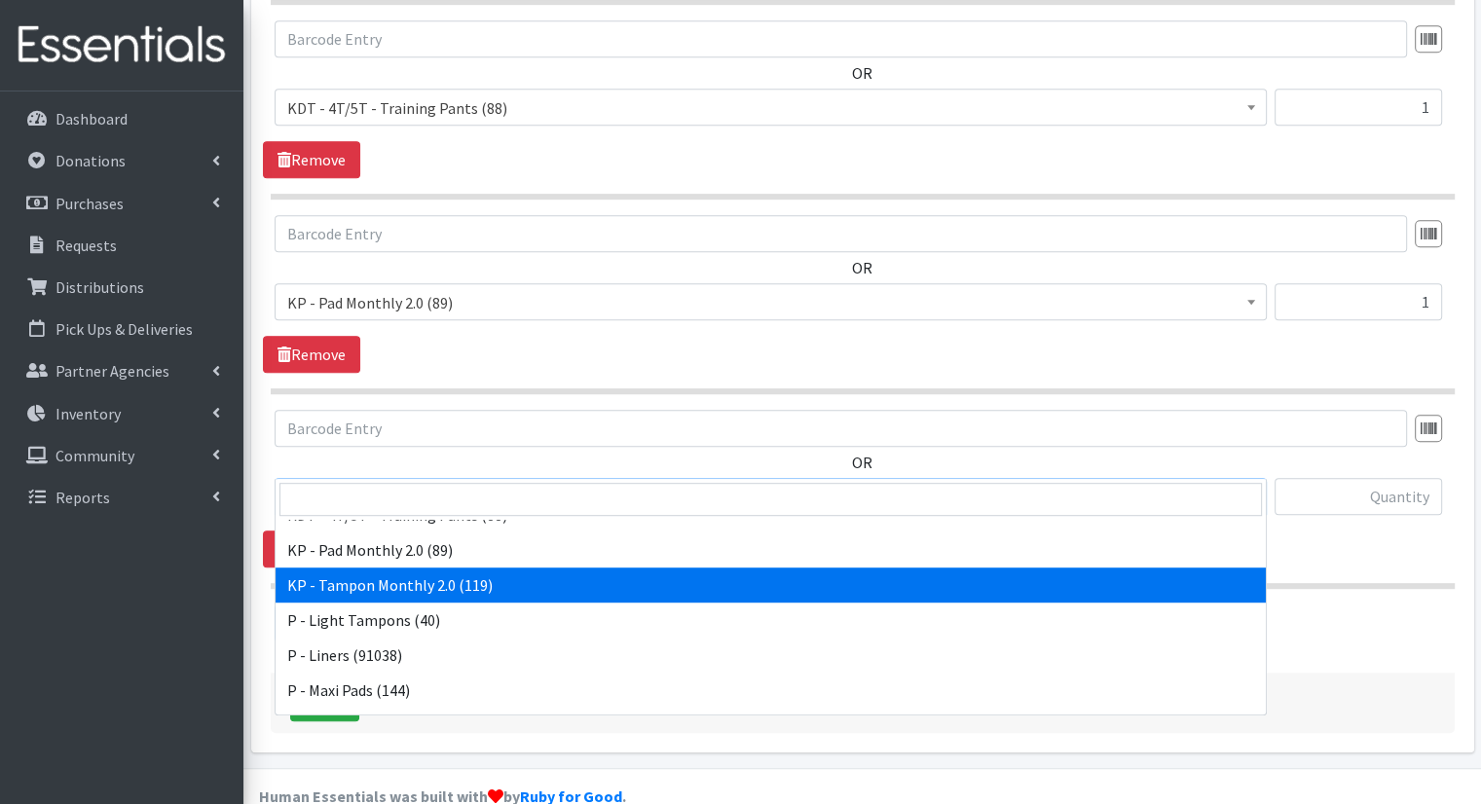
select select "15575"
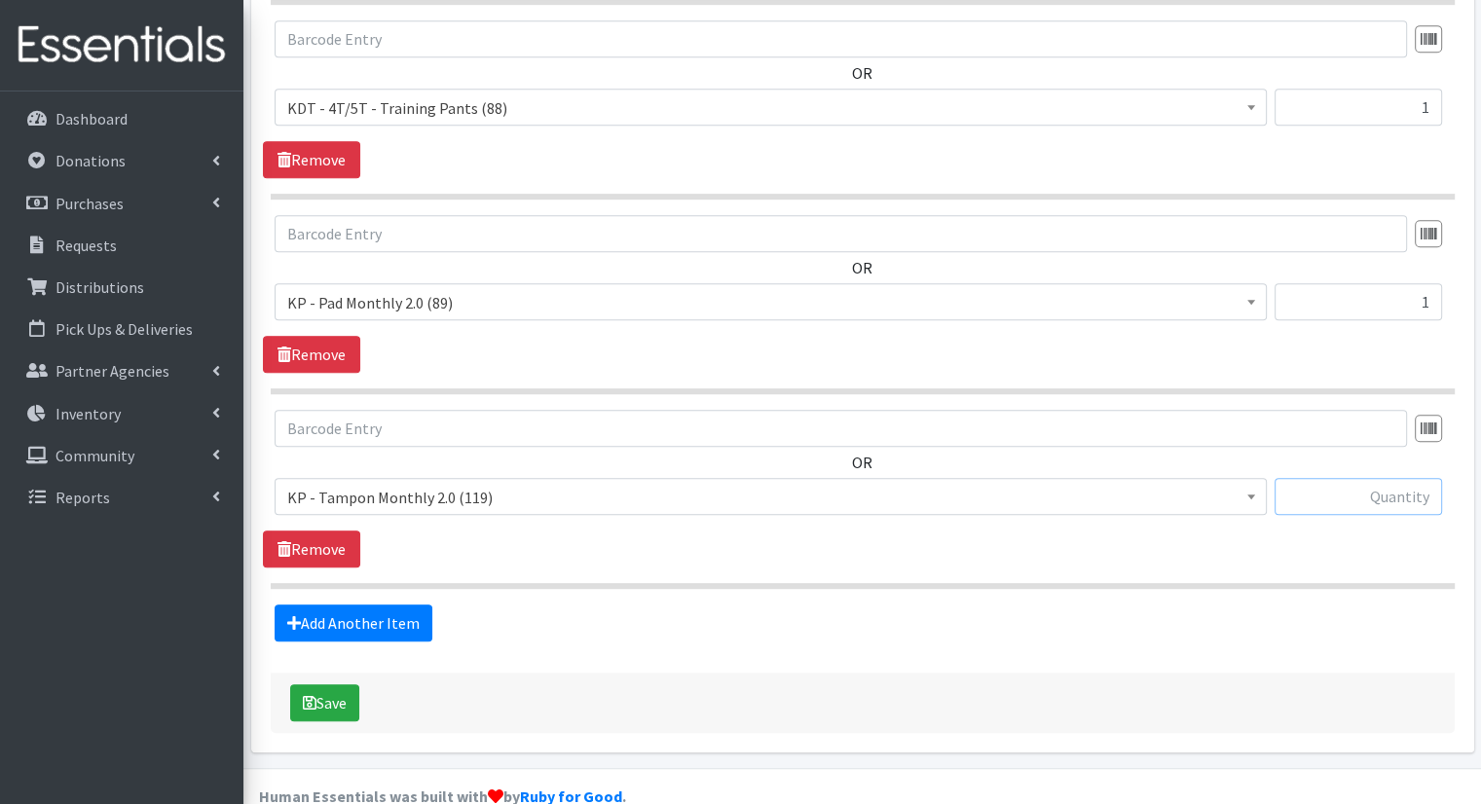
click at [1428, 478] on input "text" at bounding box center [1359, 496] width 168 height 37
type input "2"
click at [409, 605] on link "Add Another Item" at bounding box center [354, 623] width 158 height 37
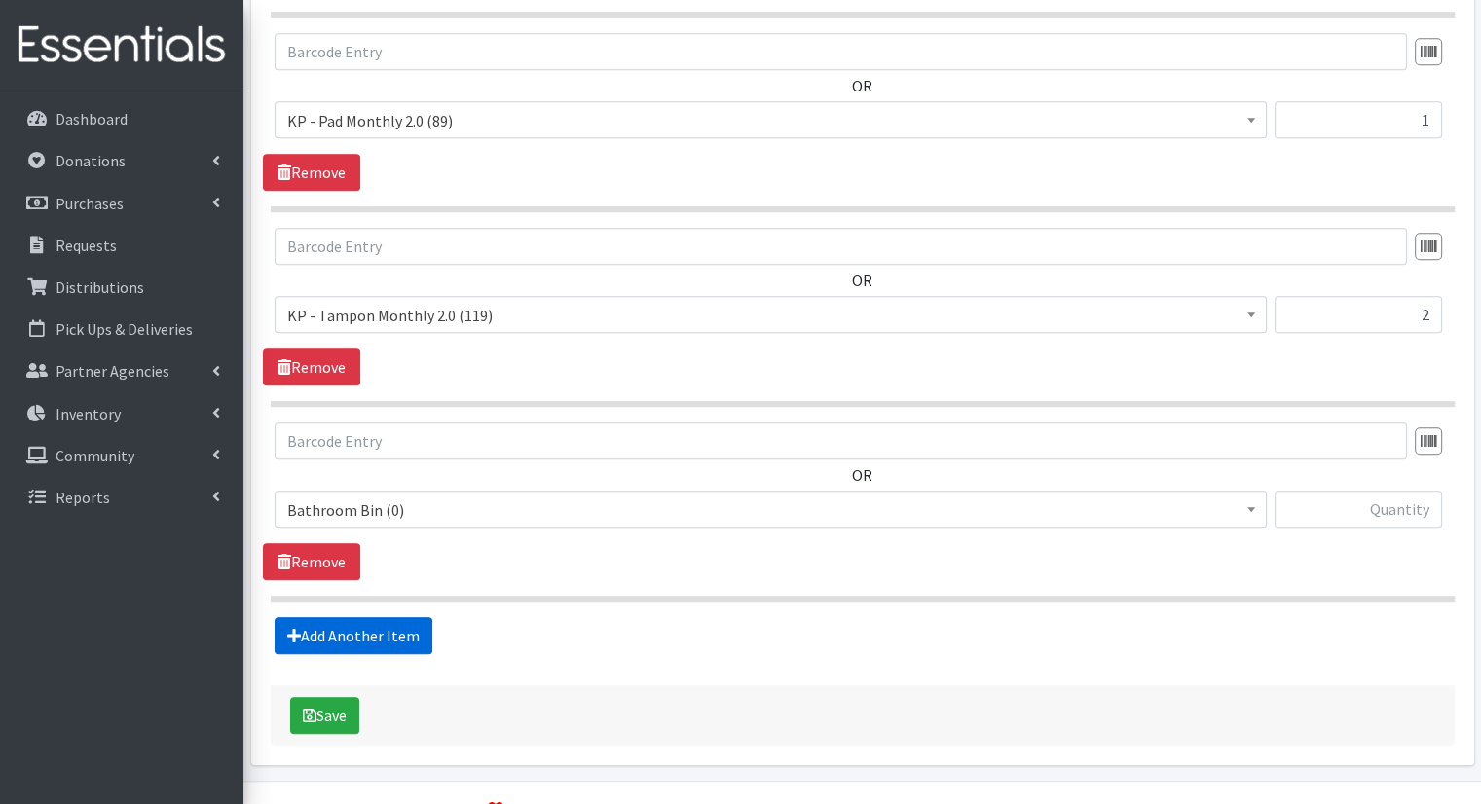
scroll to position [1204, 0]
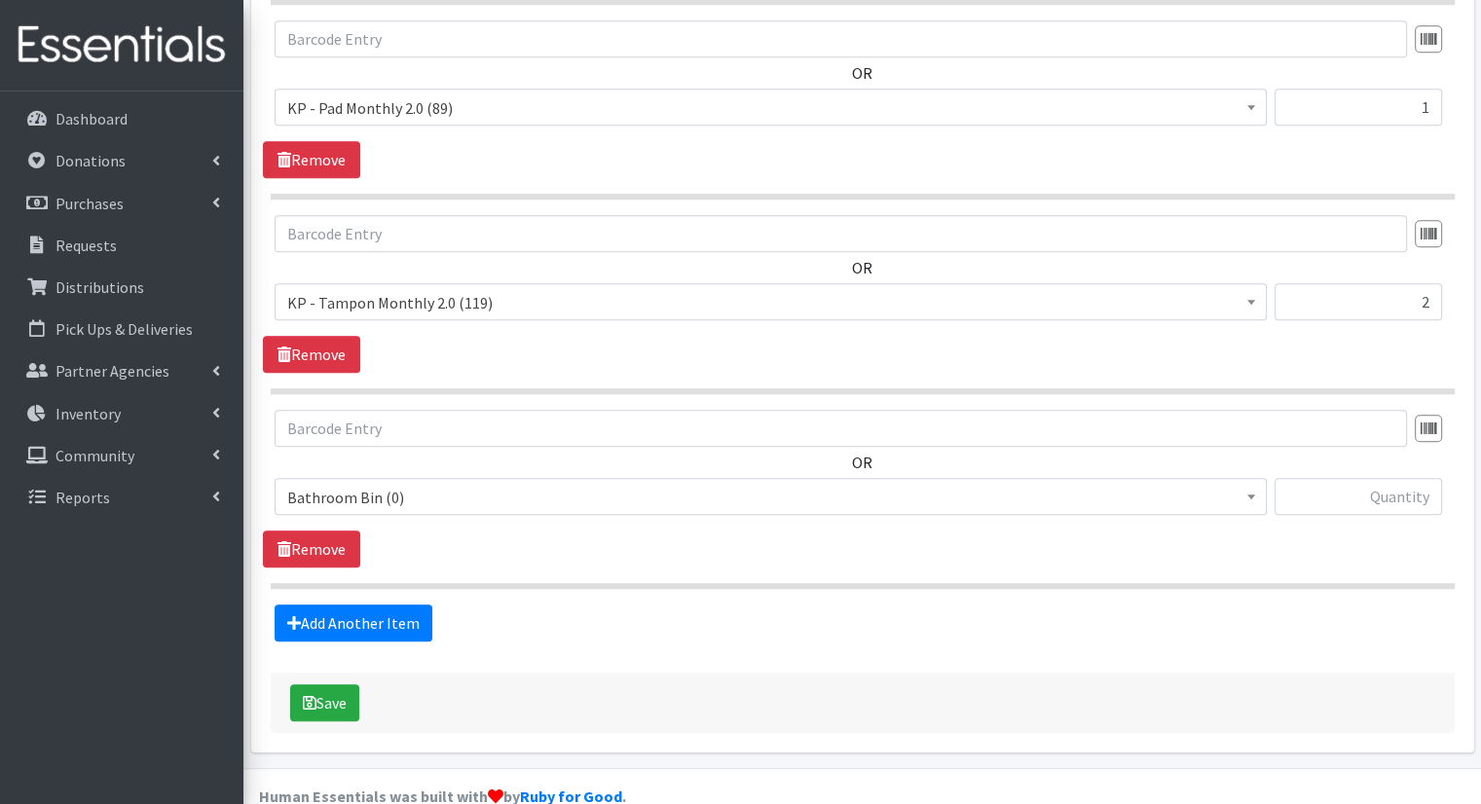
click at [668, 484] on span "Bathroom Bin (0)" at bounding box center [770, 497] width 967 height 27
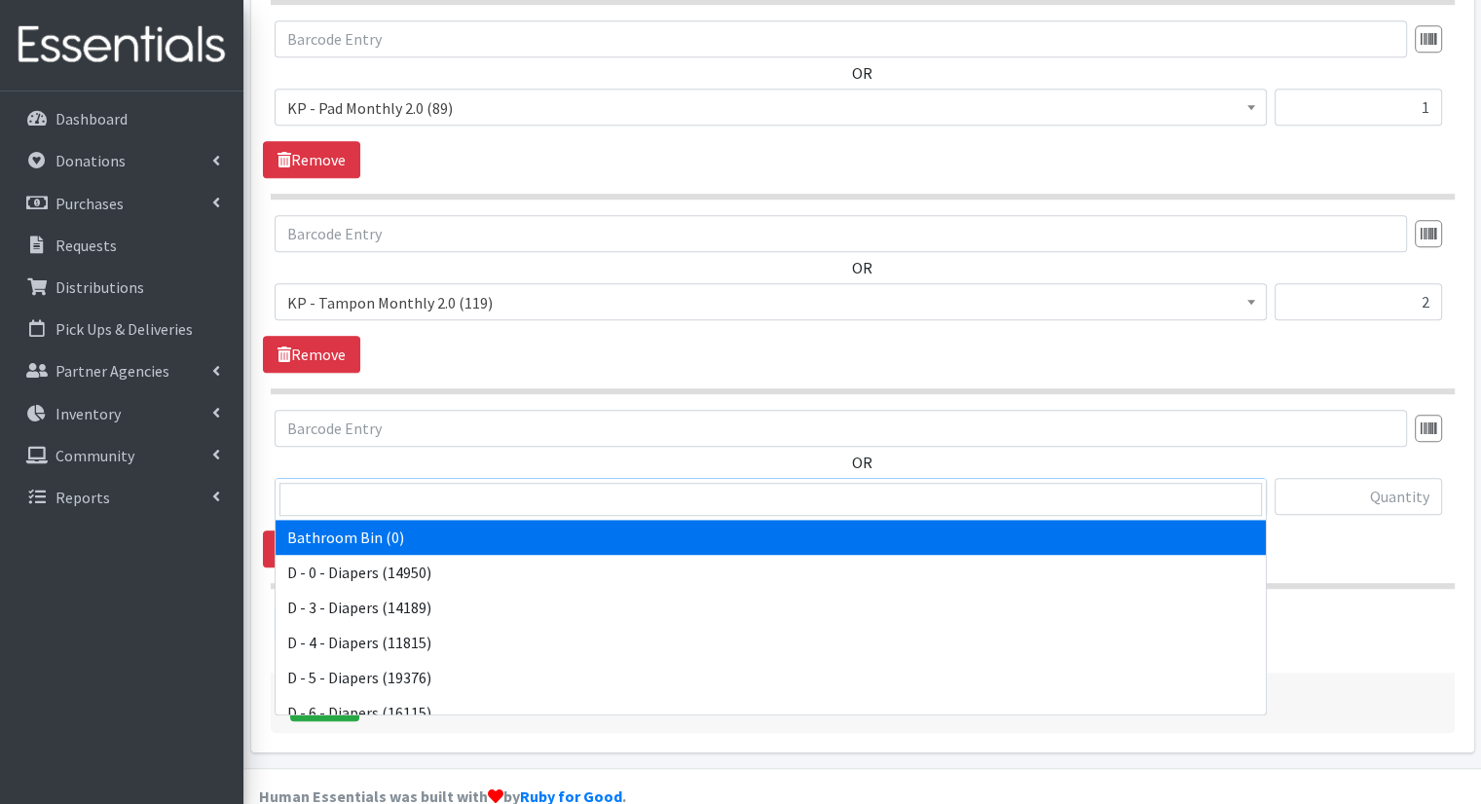
scroll to position [962, 0]
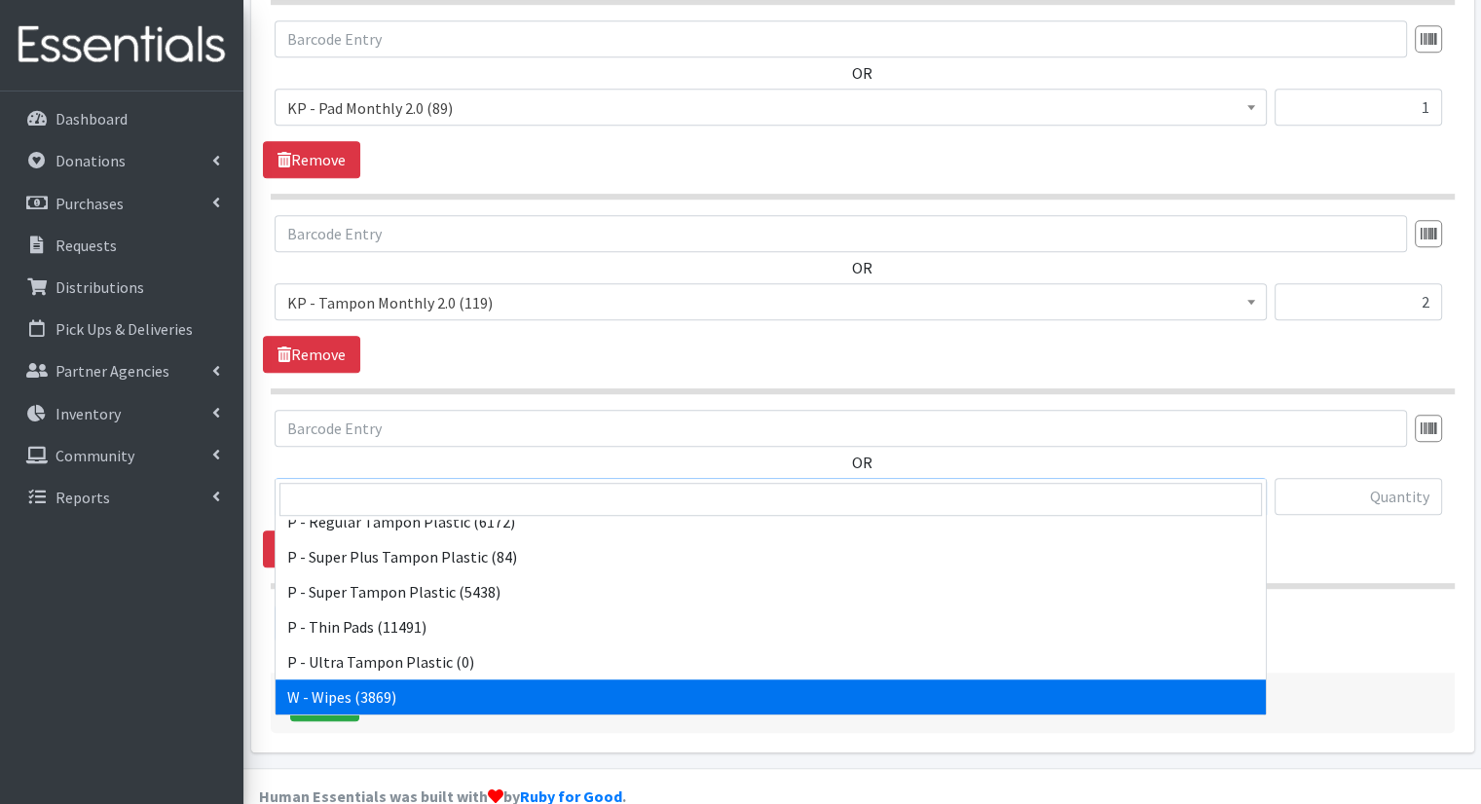
select select "15495"
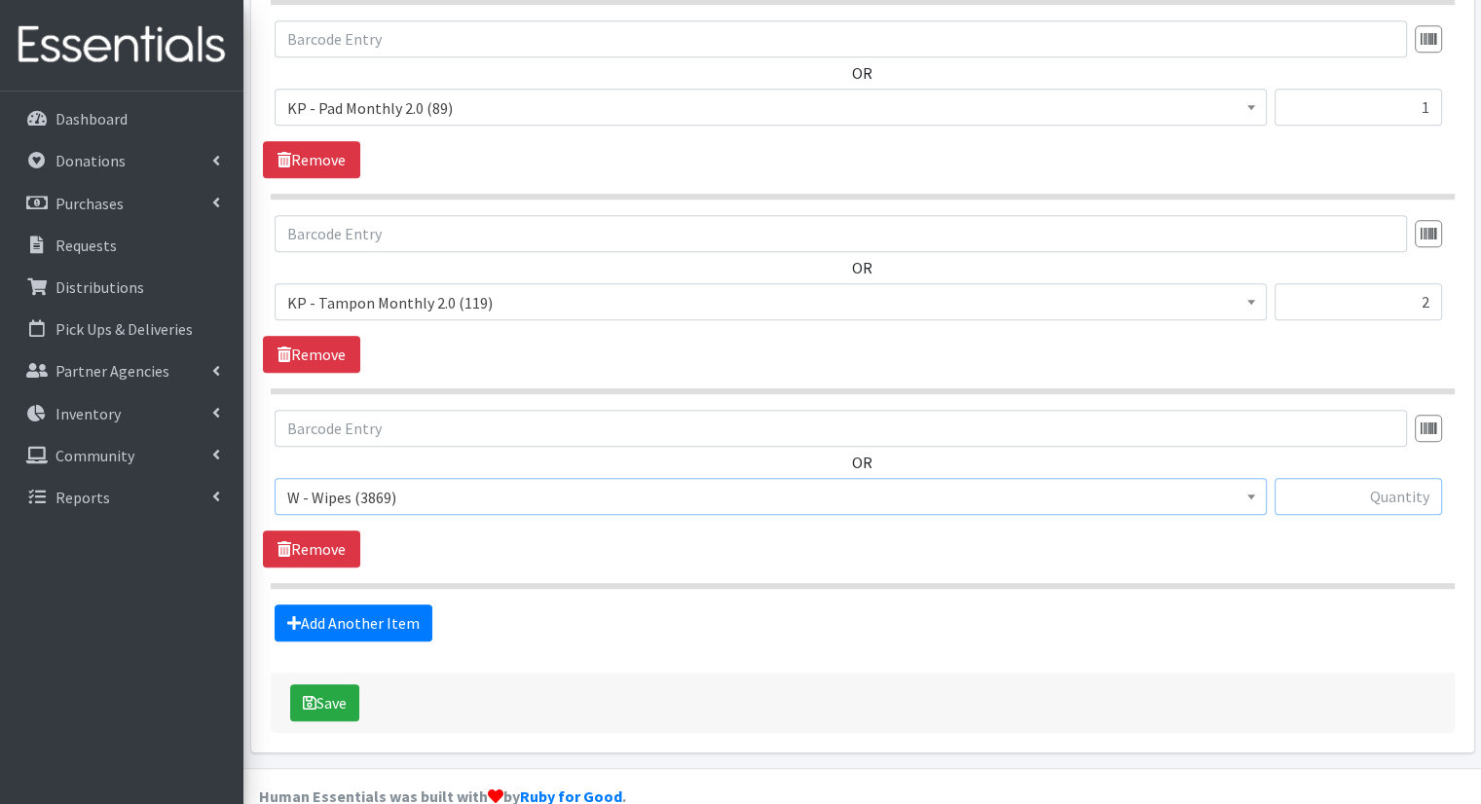
click at [1391, 478] on input "text" at bounding box center [1359, 496] width 168 height 37
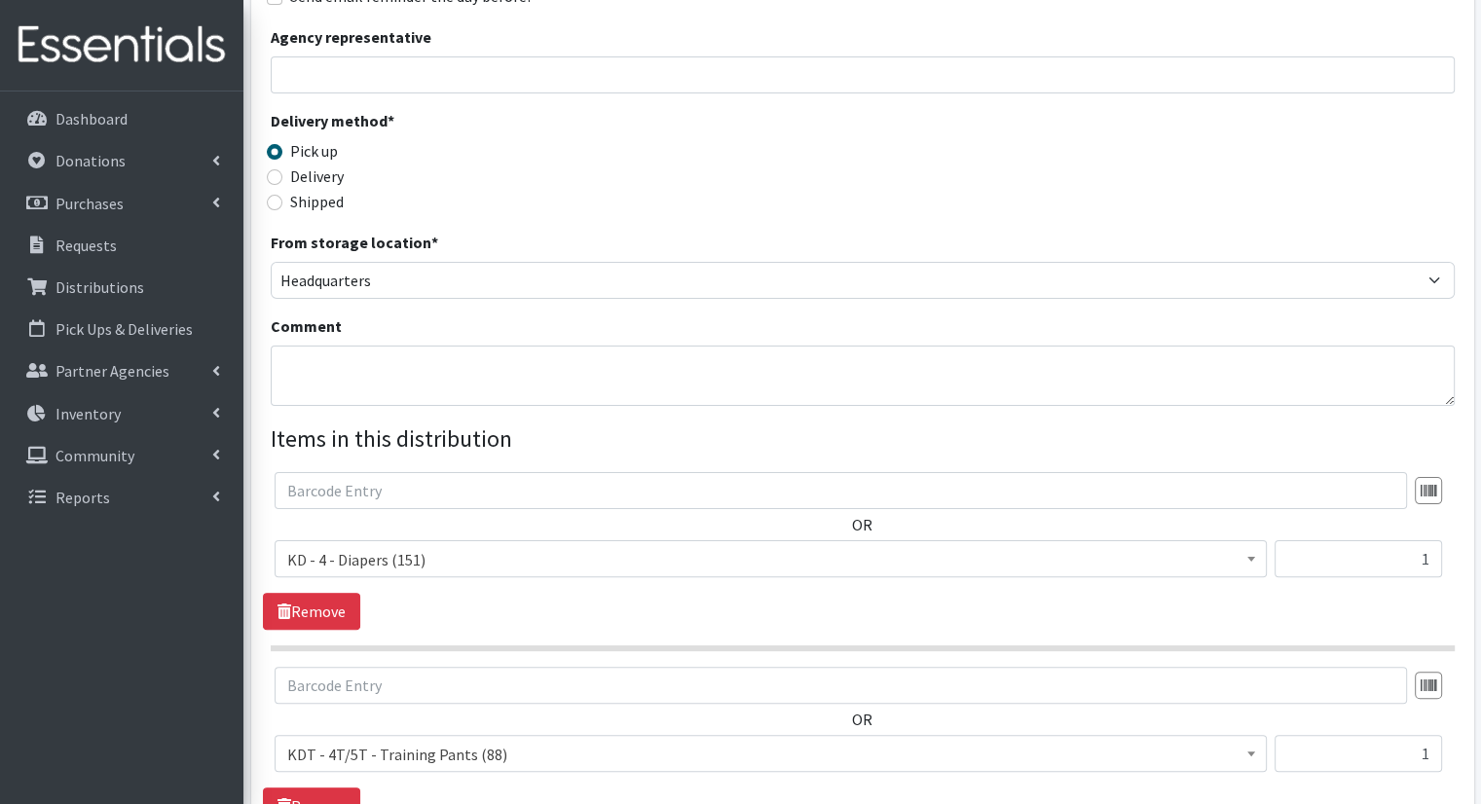
scroll to position [359, 0]
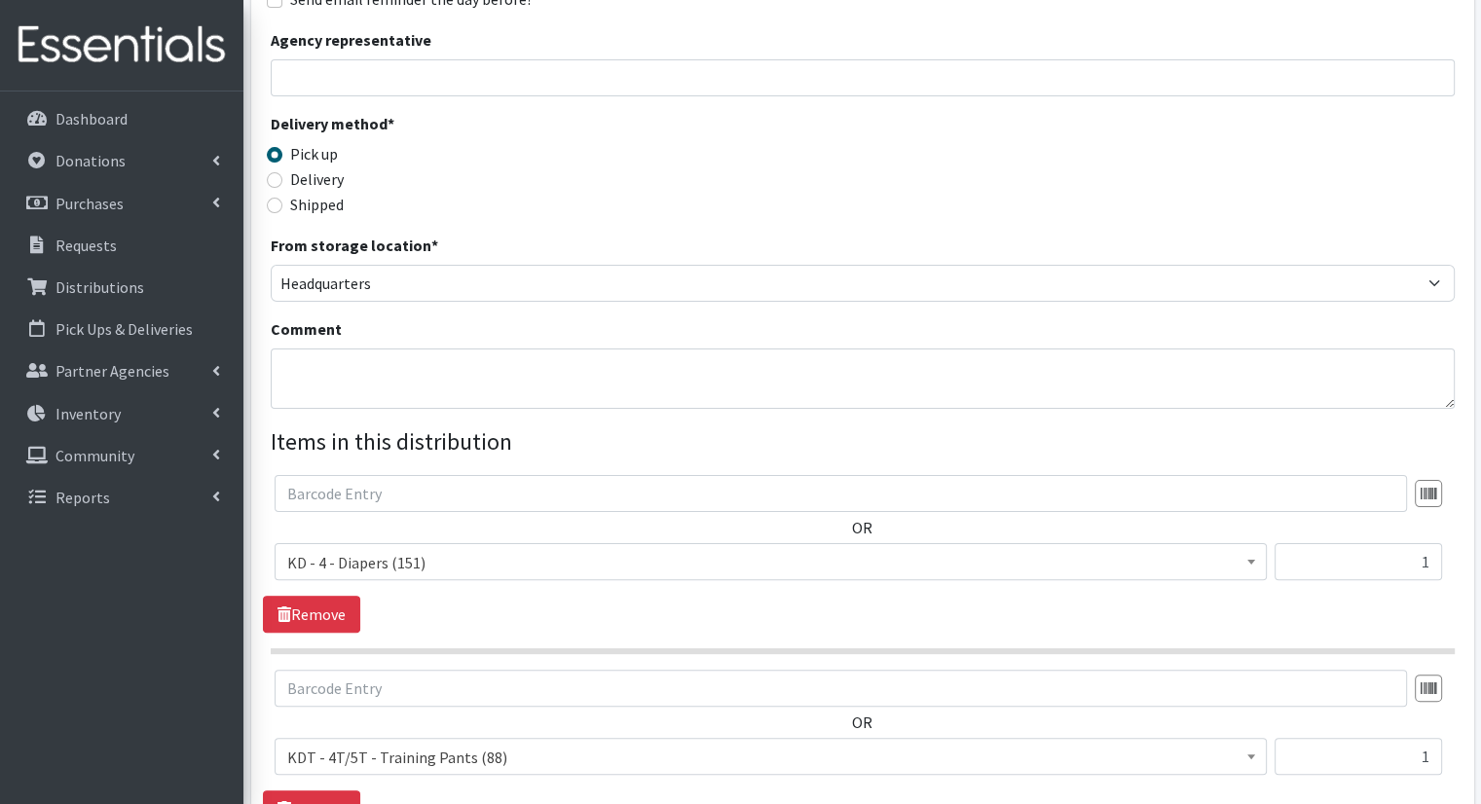
type input "2"
click at [1275, 317] on div "Comment" at bounding box center [863, 363] width 1184 height 92
click at [1274, 349] on textarea "Comment" at bounding box center [863, 379] width 1184 height 60
type textarea "A"
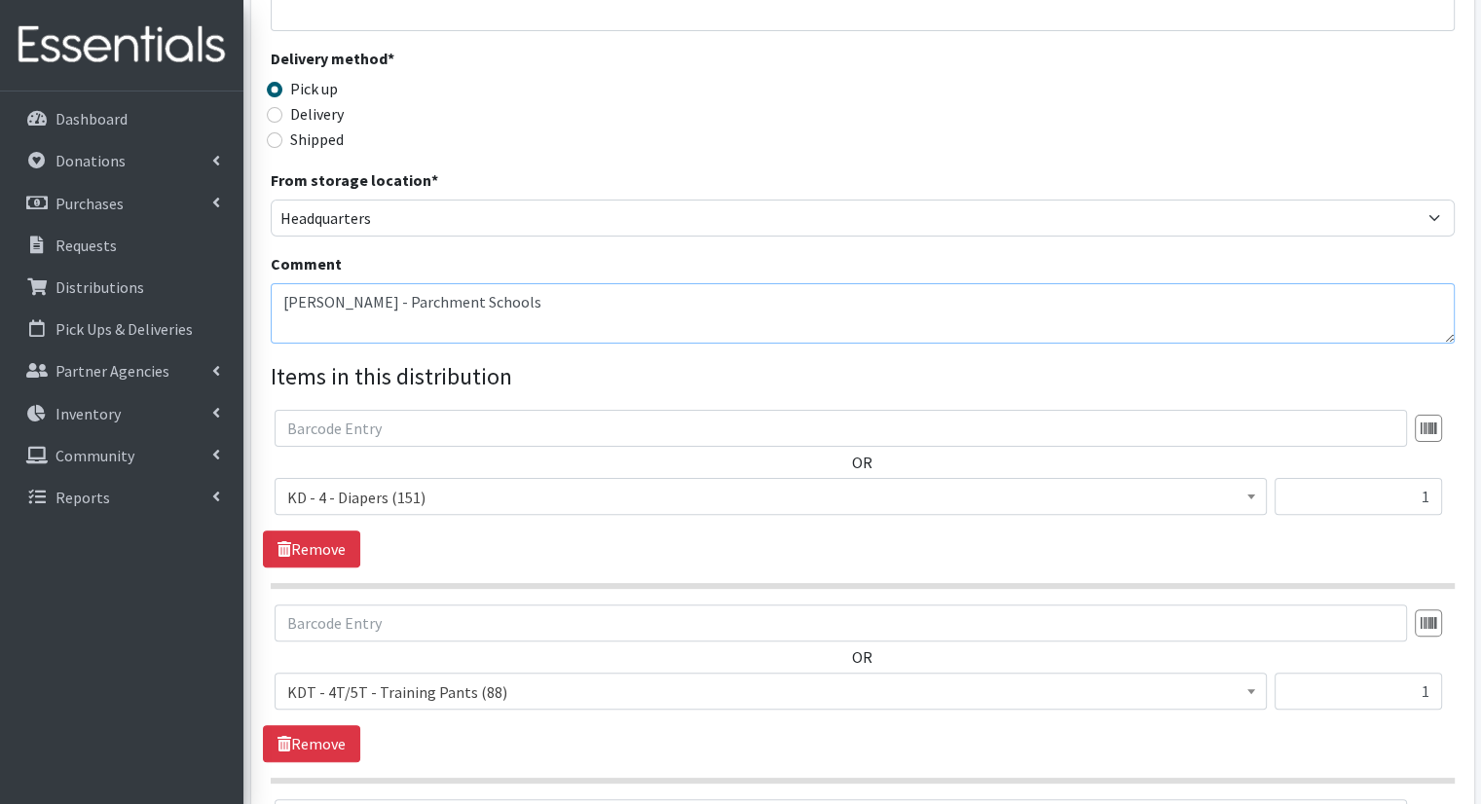
scroll to position [428, 0]
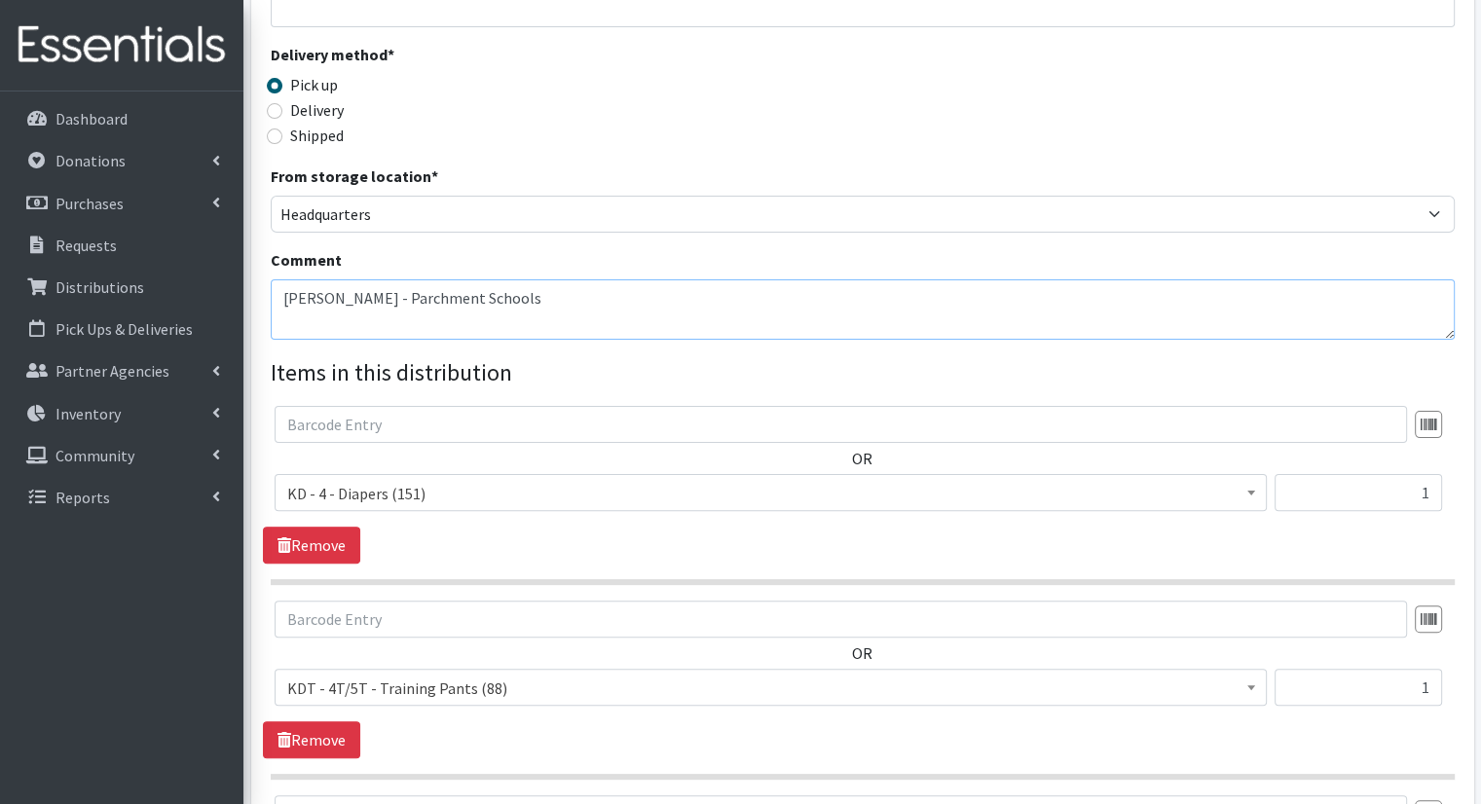
type textarea "Sasha Hoyle - Parchment Schools"
click at [1289, 248] on div "Comment Sasha Hoyle - Parchment Schools" at bounding box center [863, 294] width 1184 height 92
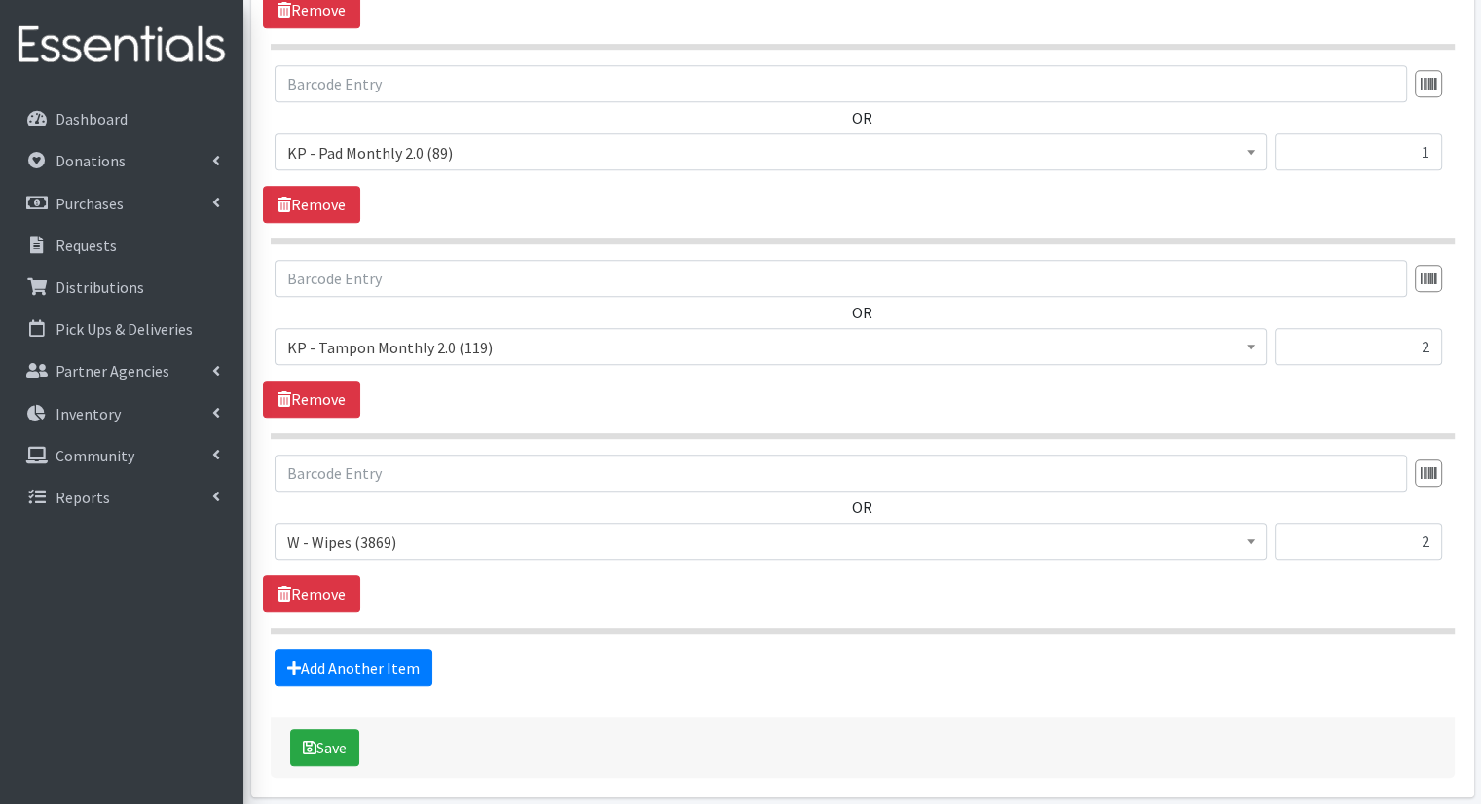
scroll to position [1157, 0]
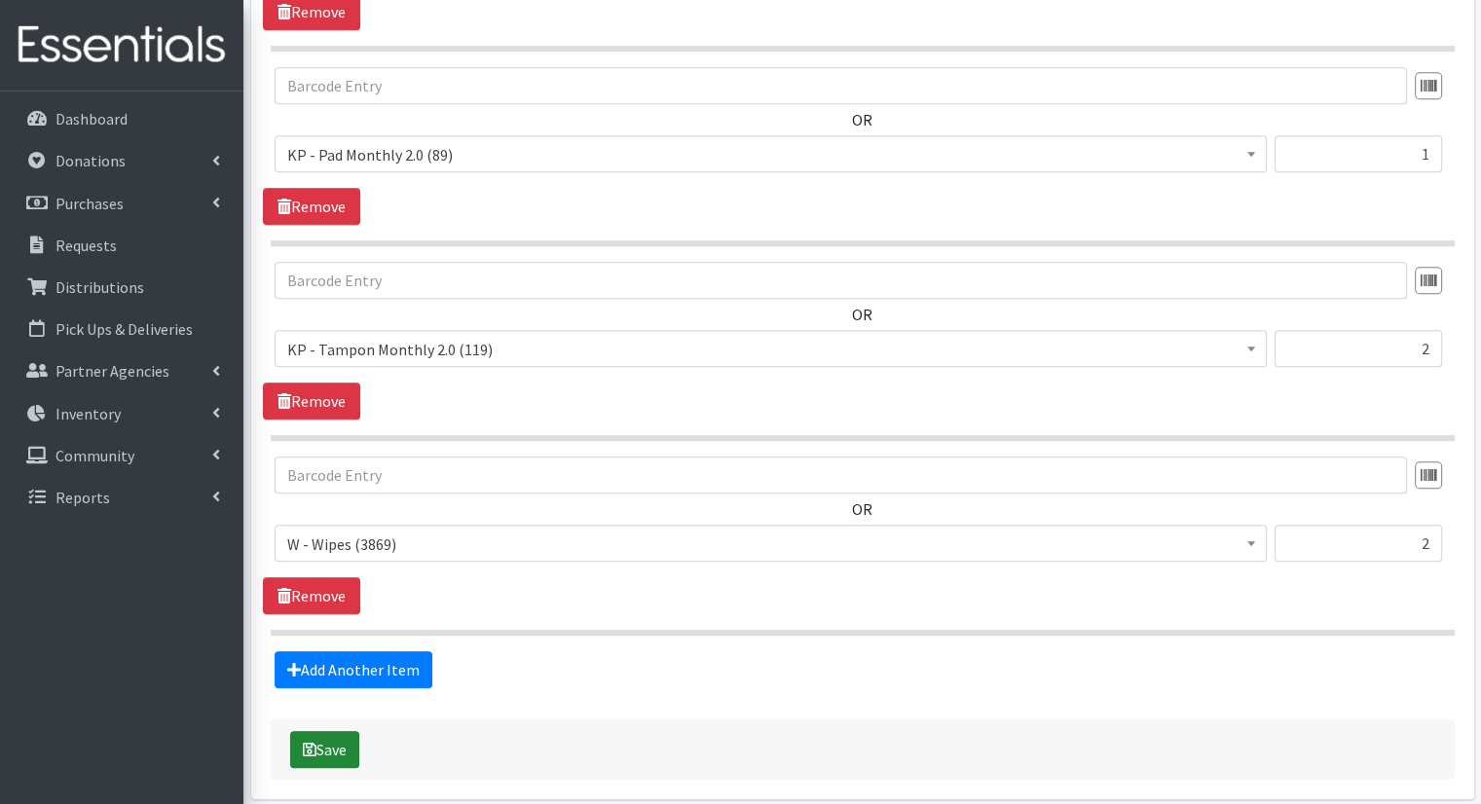
click at [323, 731] on button "Save" at bounding box center [324, 749] width 69 height 37
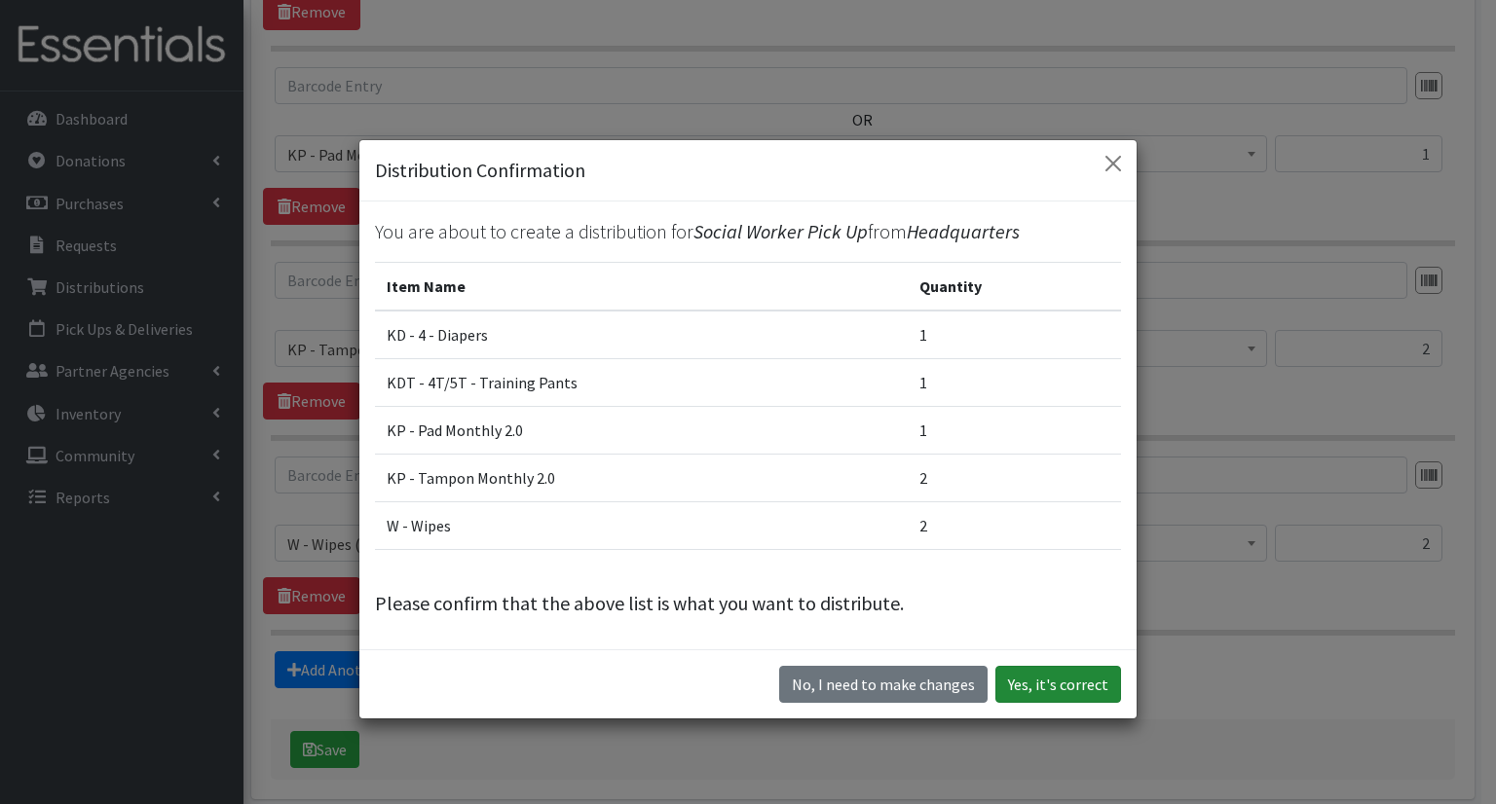
click at [1015, 691] on button "Yes, it's correct" at bounding box center [1058, 684] width 126 height 37
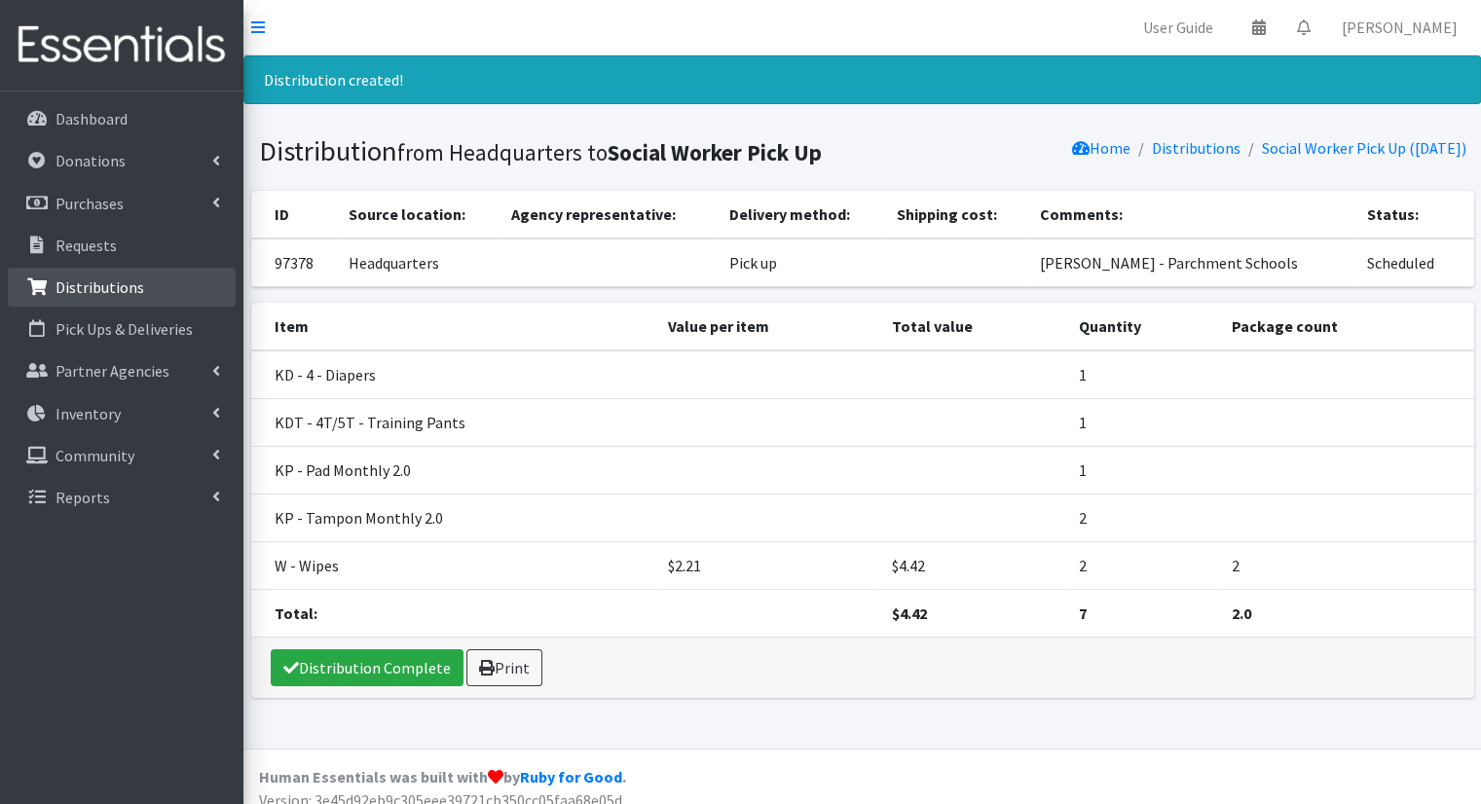
click at [125, 281] on p "Distributions" at bounding box center [100, 287] width 89 height 19
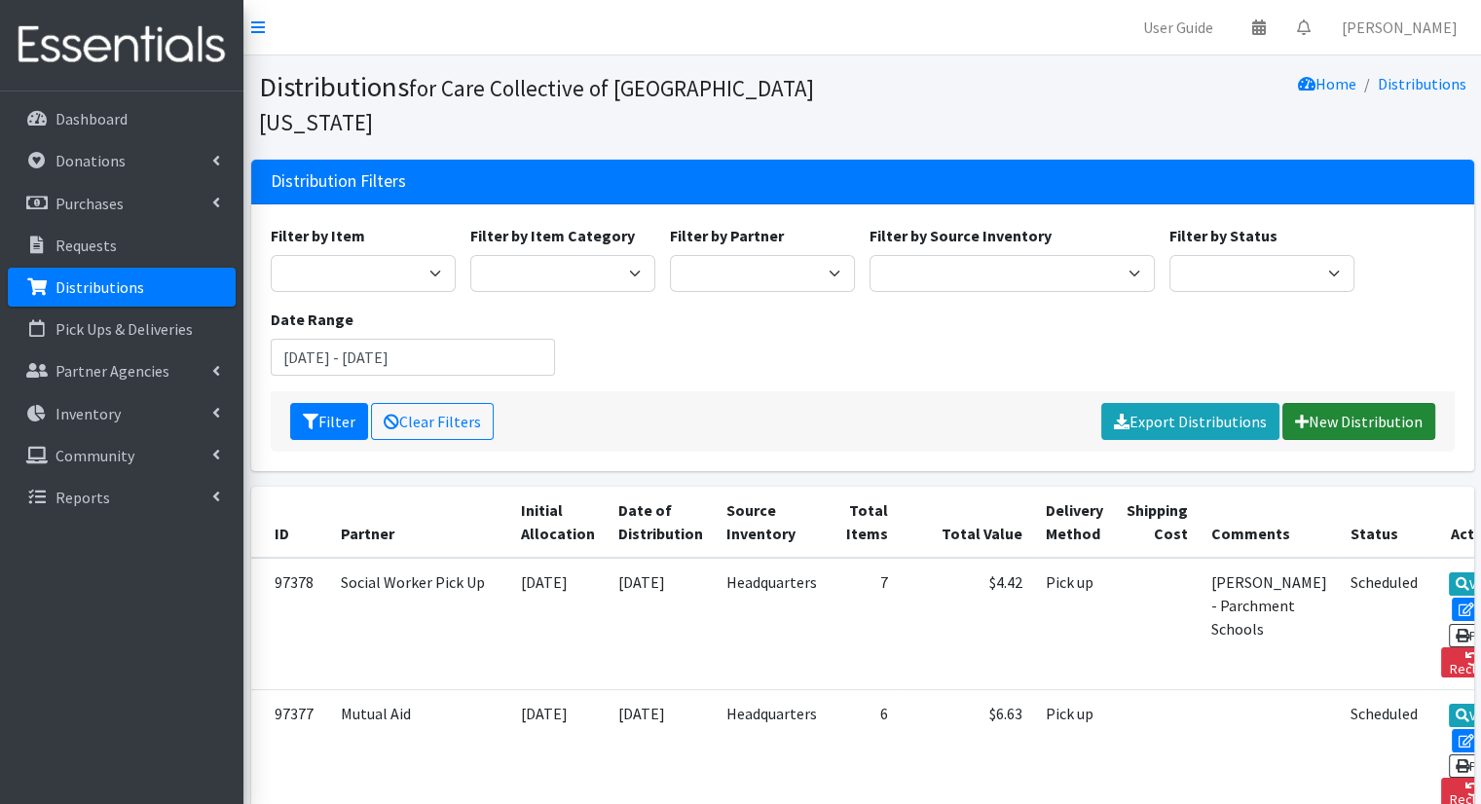
click at [1360, 403] on link "New Distribution" at bounding box center [1359, 421] width 153 height 37
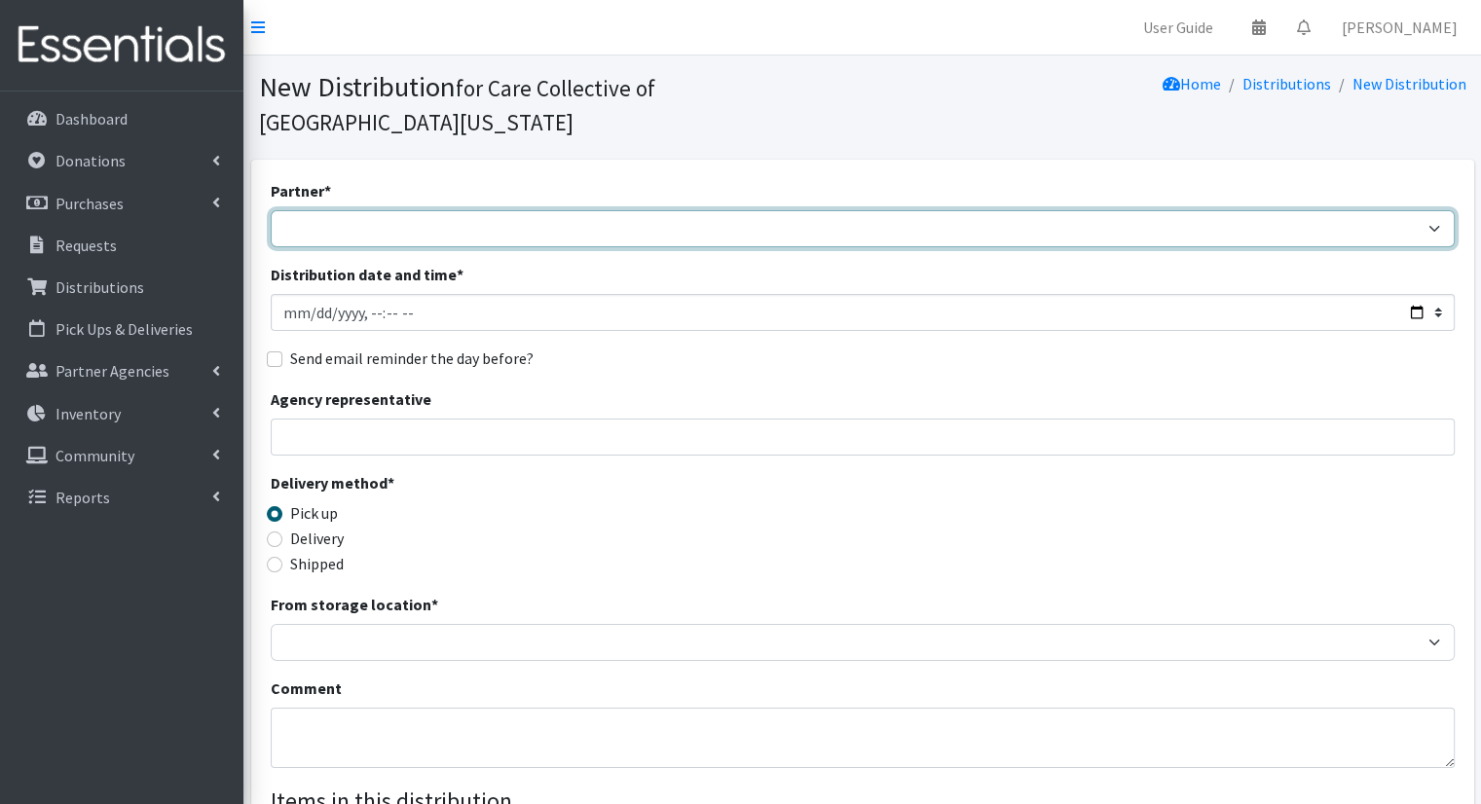
click at [419, 210] on select "African Community Kalamazoo Black Lives Matter Kzoo/[GEOGRAPHIC_DATA] Diaper Tr…" at bounding box center [863, 228] width 1184 height 37
select select "7966"
click at [271, 210] on select "African Community Kalamazoo Black Lives Matter Kzoo/BC Diaper Train Cares Sexua…" at bounding box center [863, 228] width 1184 height 37
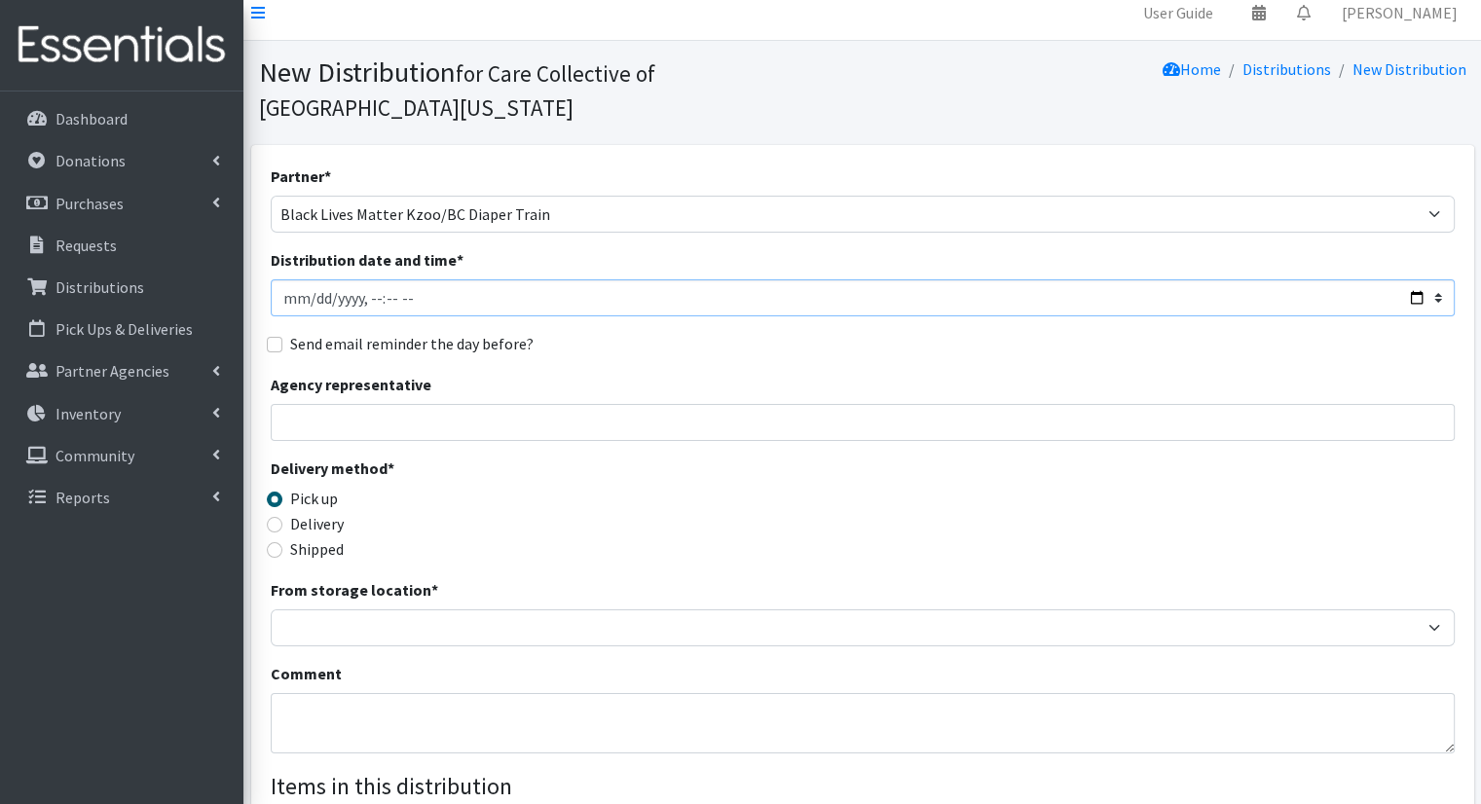
click at [1408, 279] on input "Distribution date and time *" at bounding box center [863, 297] width 1184 height 37
type input "[DATE]T09:00"
click at [703, 327] on div "Partner * African Community Kalamazoo Black Lives Matter Kzoo/BC Diaper Train C…" at bounding box center [863, 608] width 1184 height 887
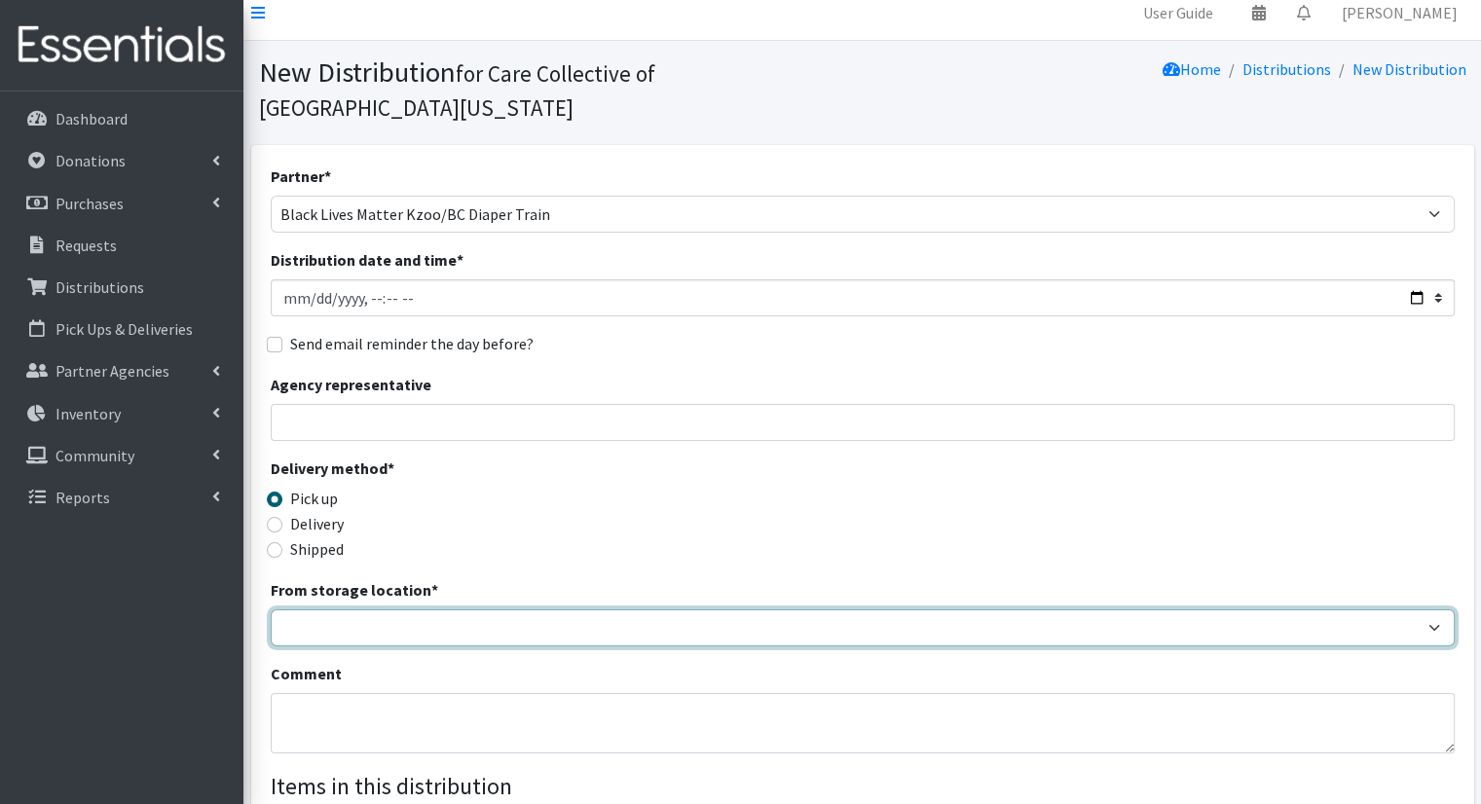
click at [884, 610] on select "Headquarters" at bounding box center [863, 628] width 1184 height 37
select select "491"
click at [271, 610] on select "Headquarters" at bounding box center [863, 628] width 1184 height 37
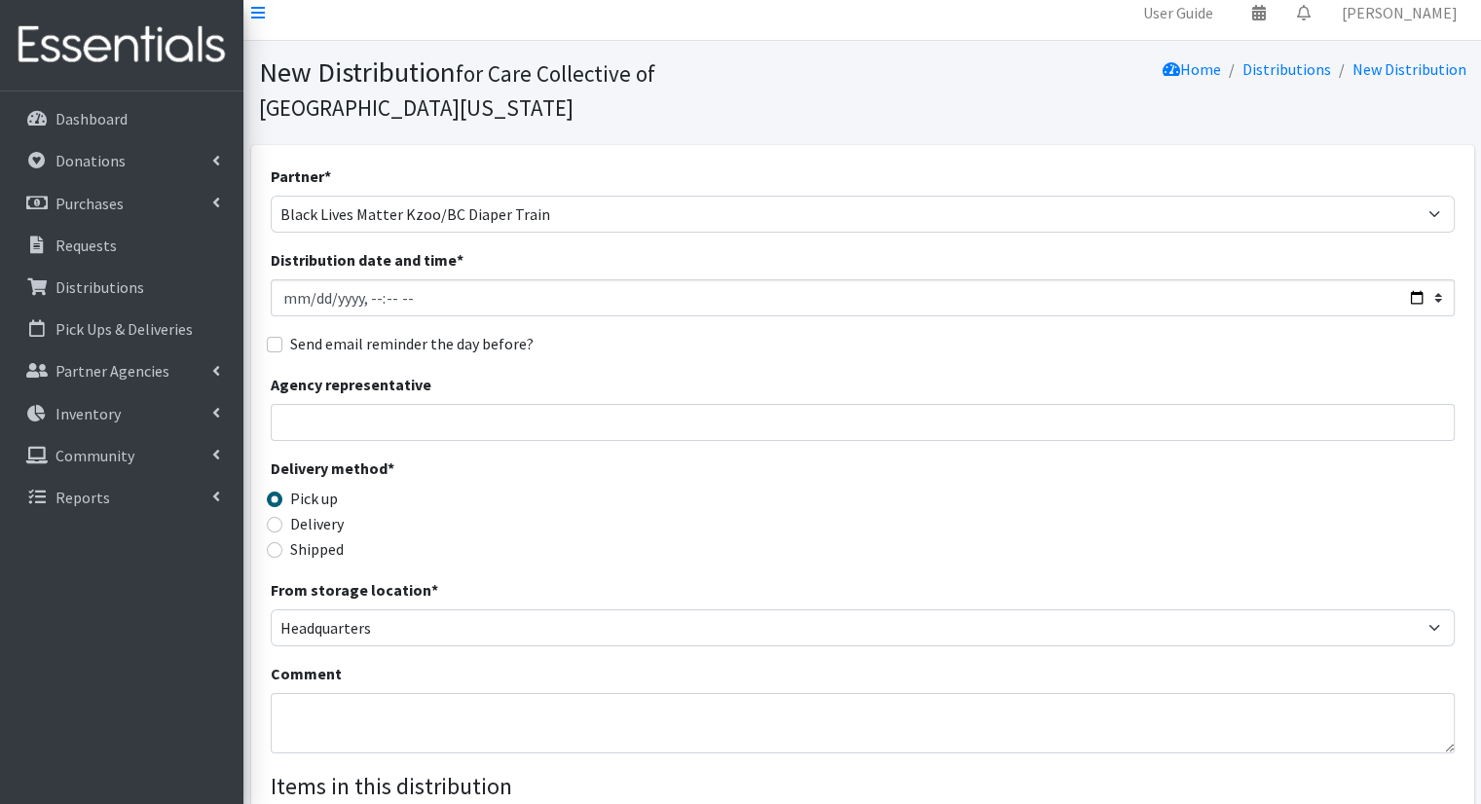
click at [1465, 415] on div "Partner * African Community Kalamazoo Black Lives Matter Kzoo/BC Diaper Train C…" at bounding box center [862, 654] width 1223 height 1018
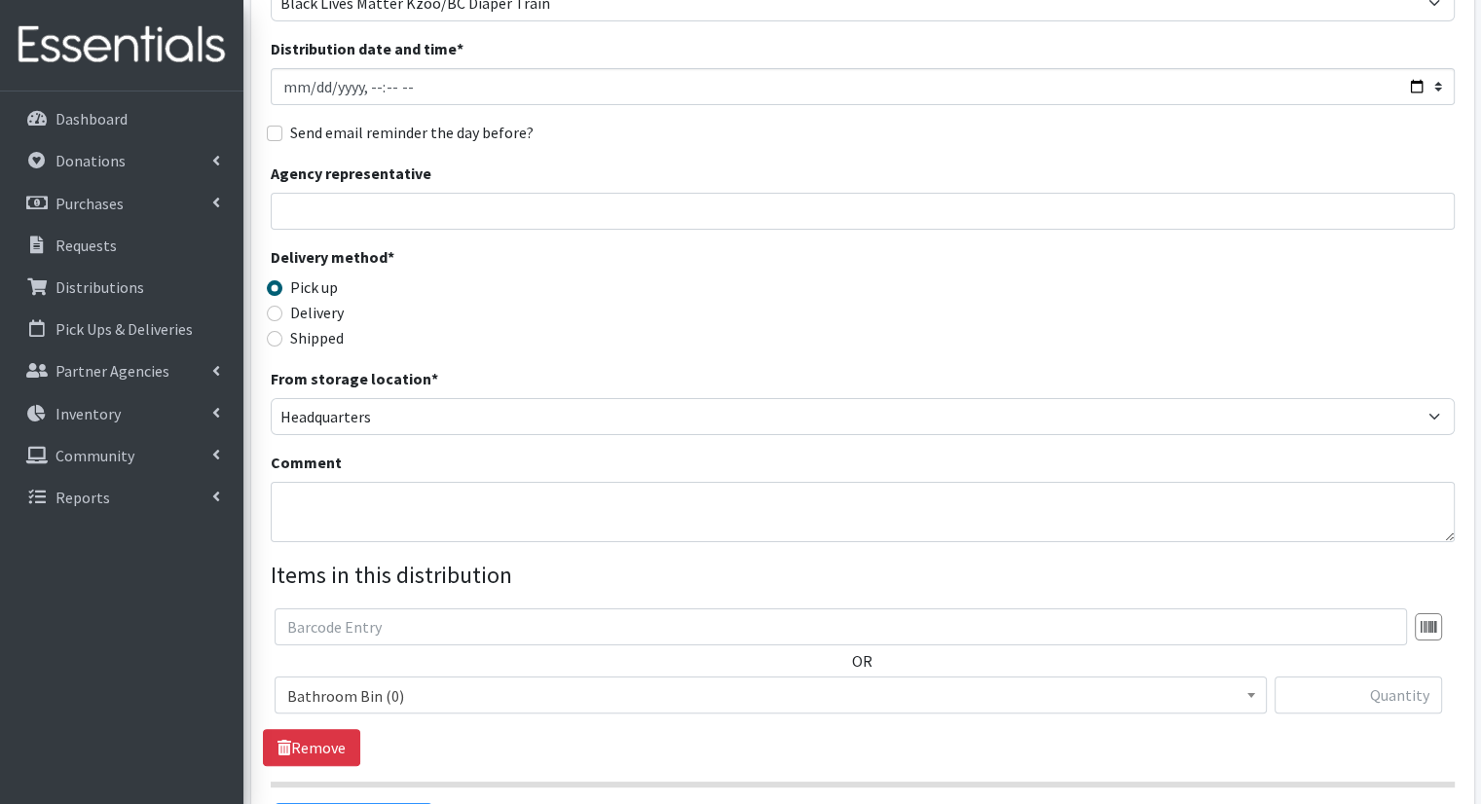
scroll to position [279, 0]
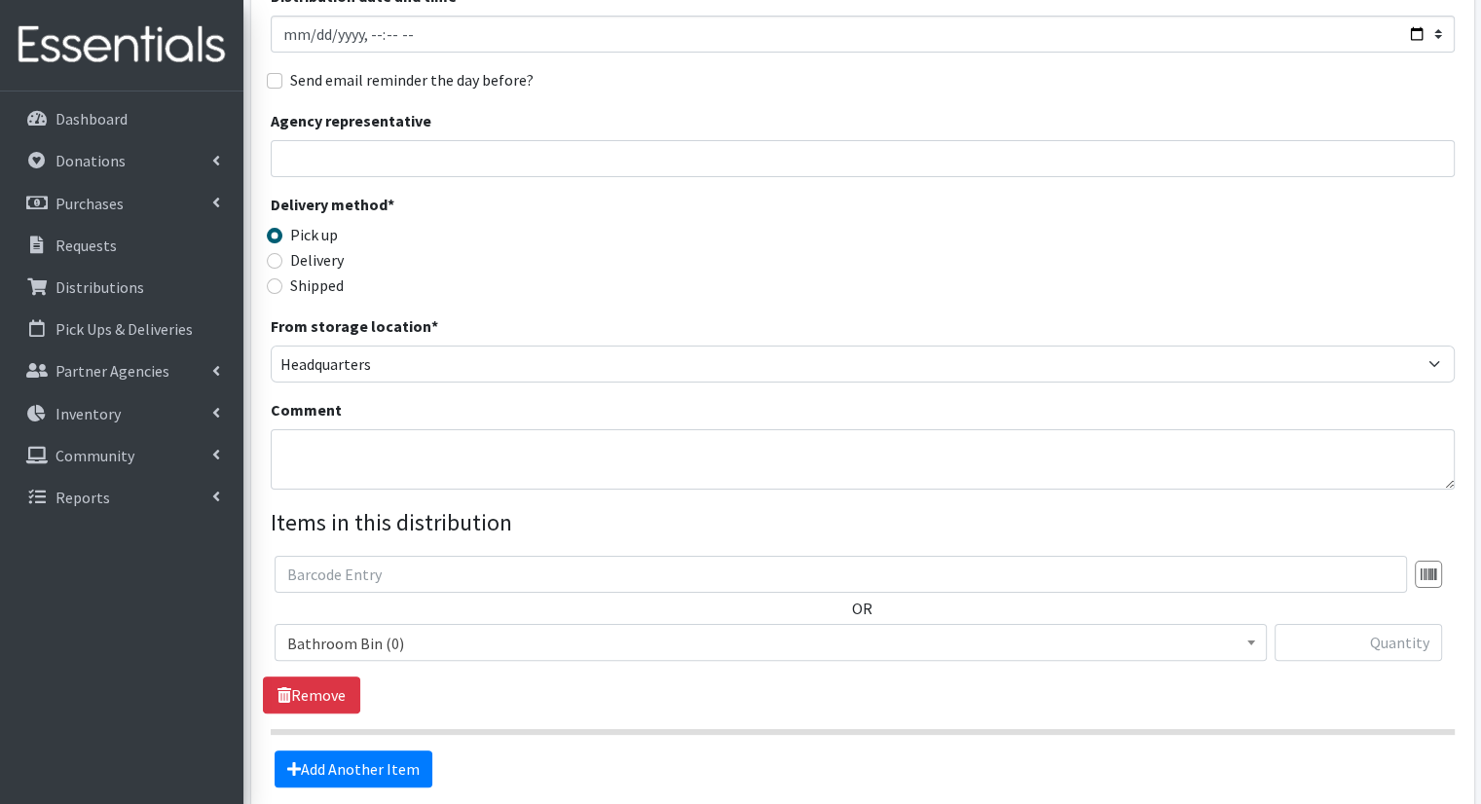
click at [746, 624] on span "Bathroom Bin (0)" at bounding box center [771, 642] width 992 height 37
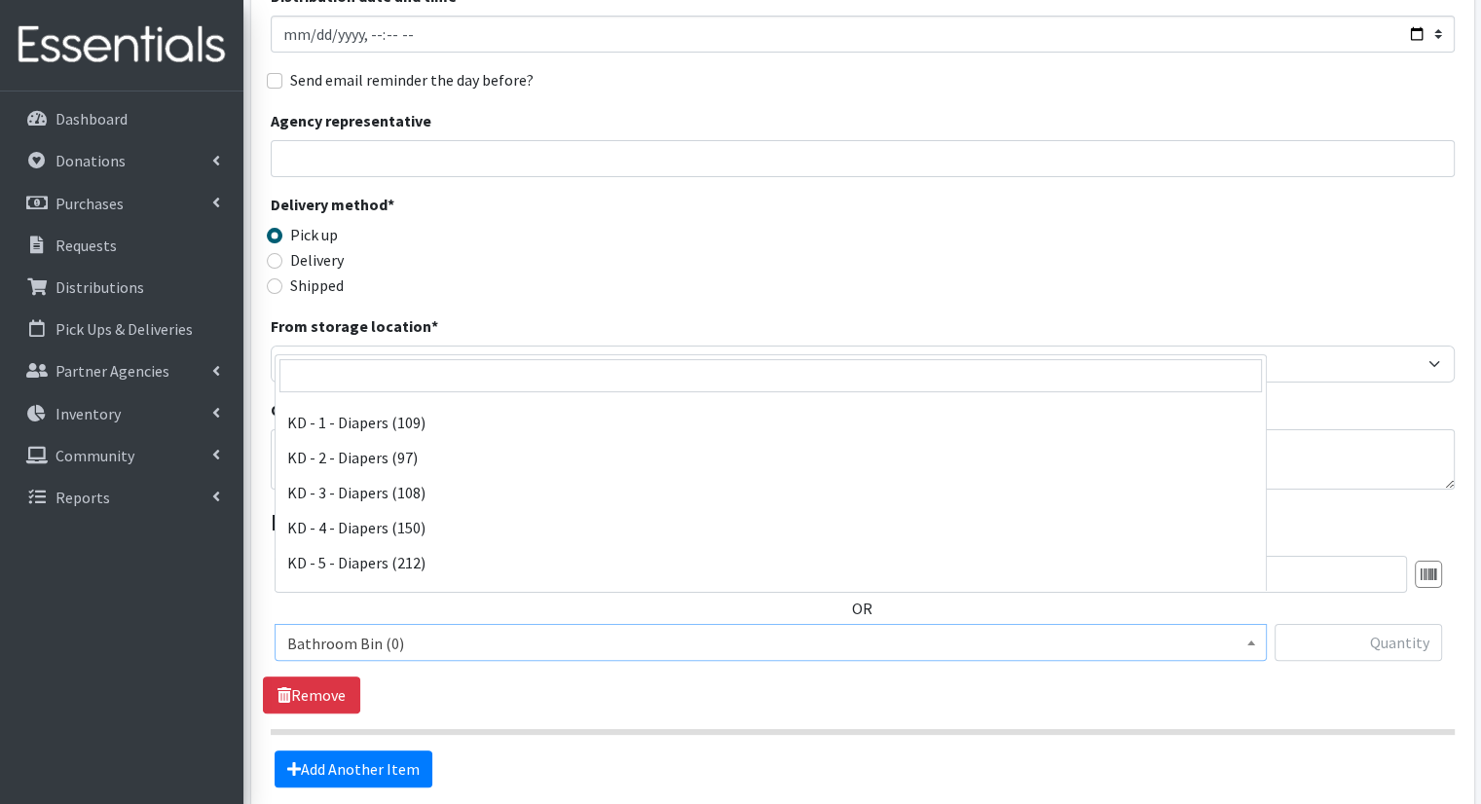
scroll to position [417, 0]
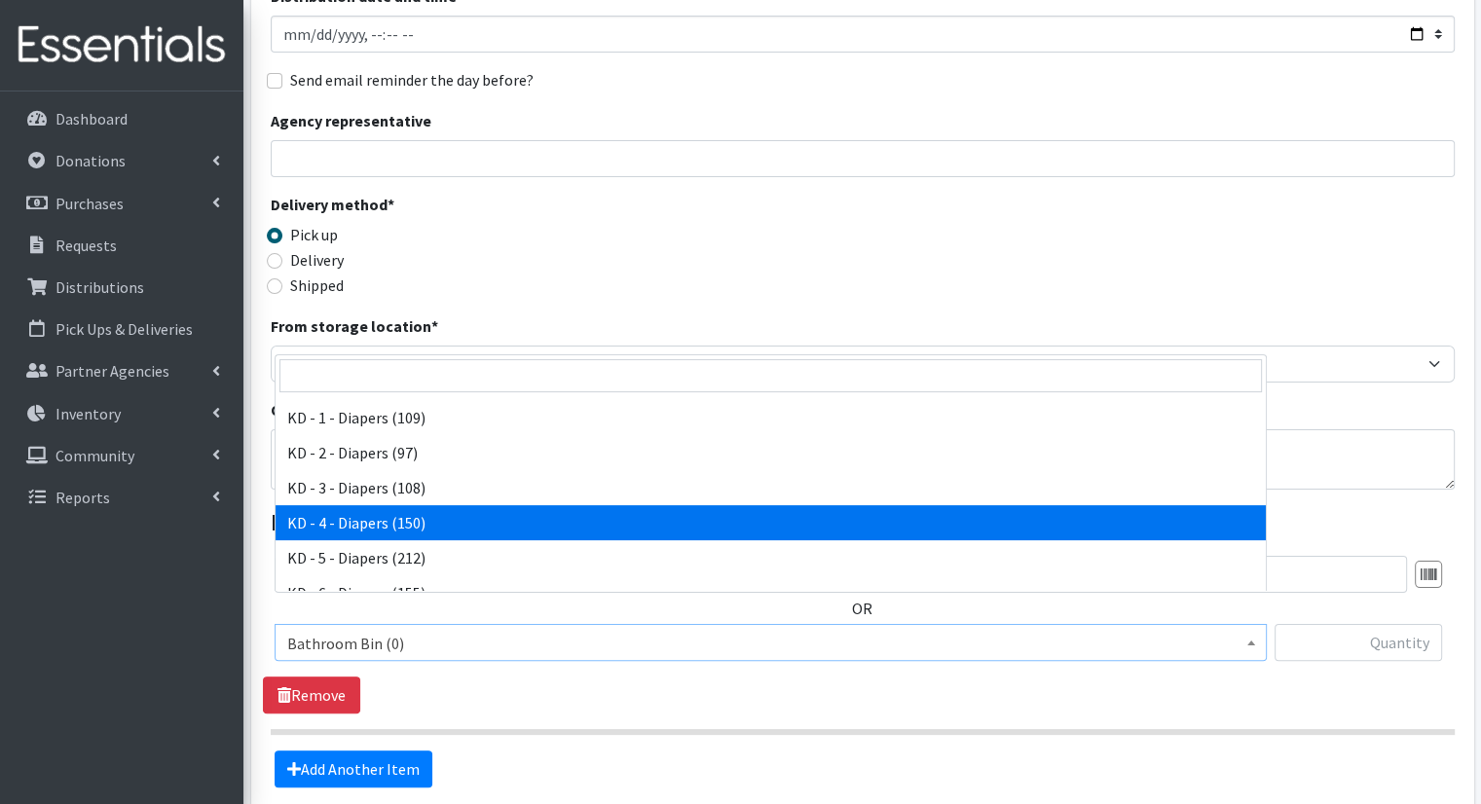
select select "15500"
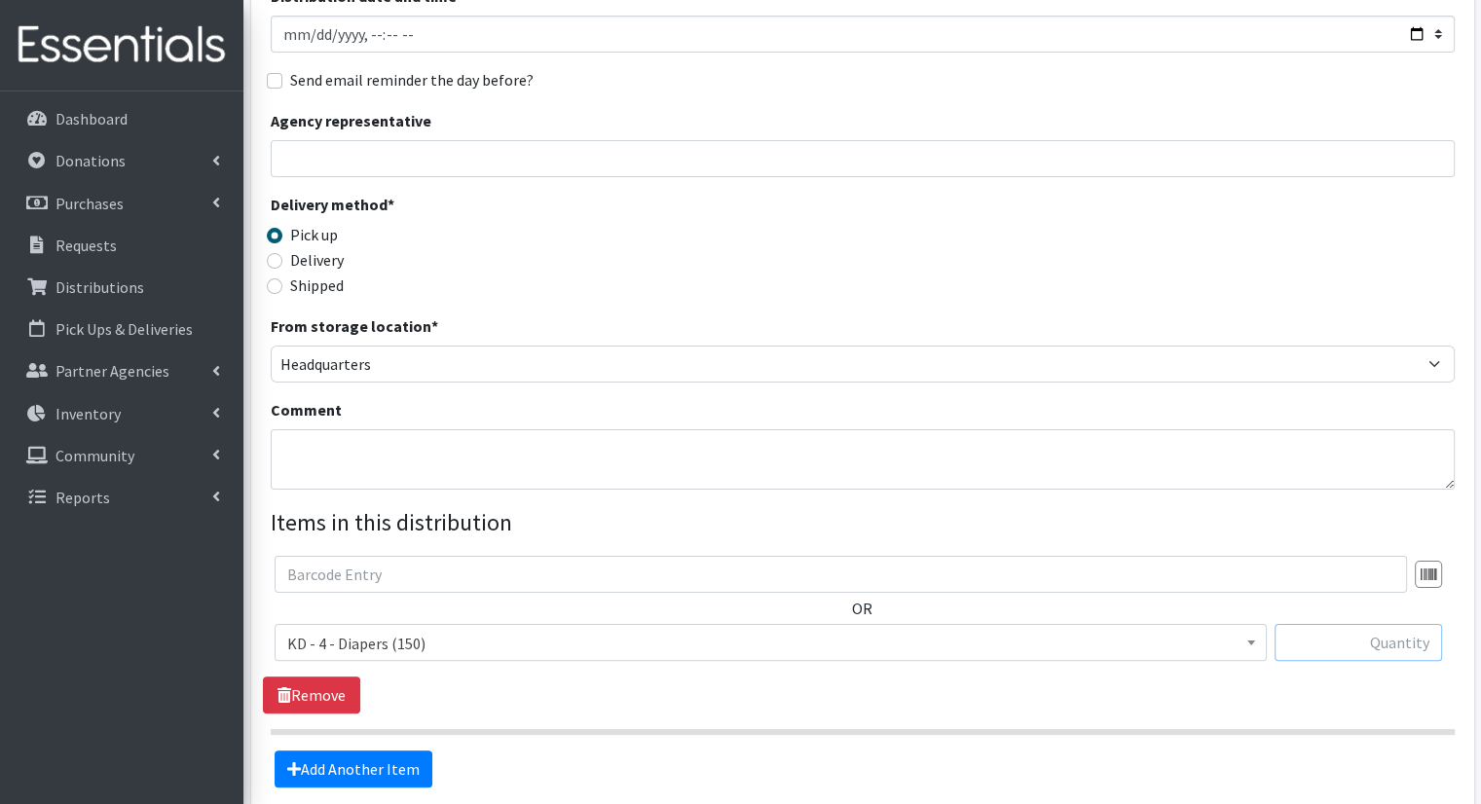
click at [1383, 624] on input "text" at bounding box center [1359, 642] width 168 height 37
type input "2"
click at [362, 751] on link "Add Another Item" at bounding box center [354, 769] width 158 height 37
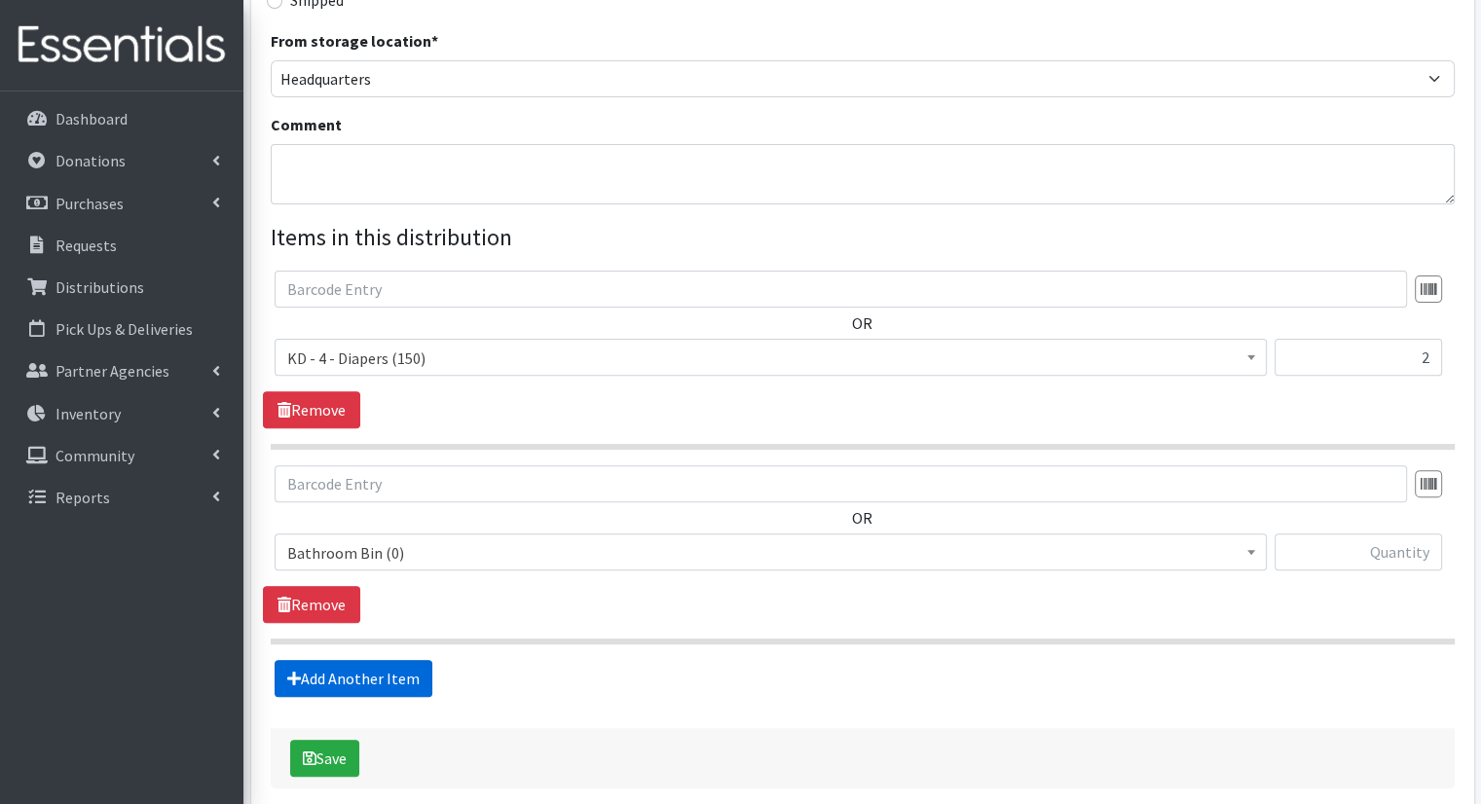
scroll to position [620, 0]
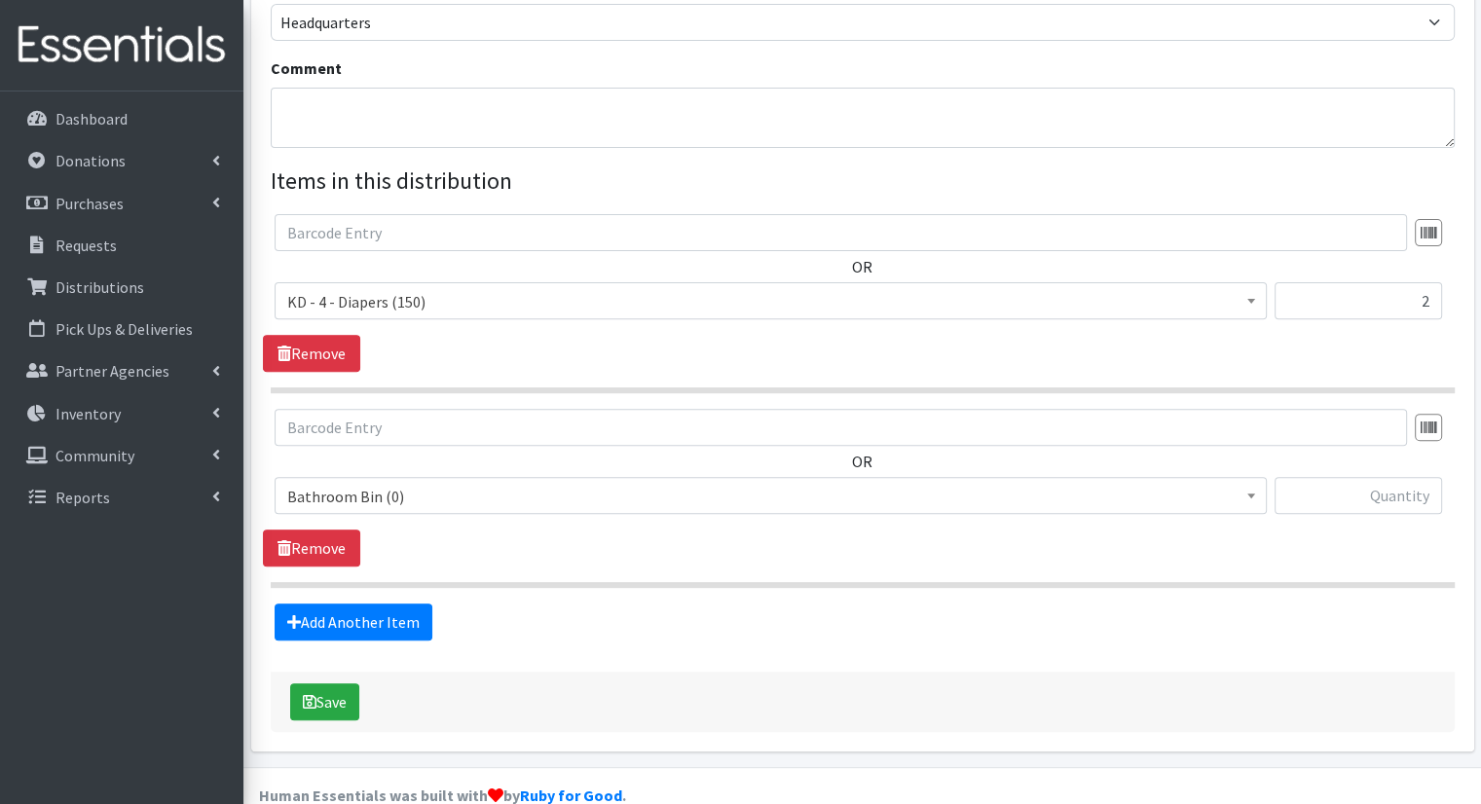
click at [772, 483] on span "Bathroom Bin (0)" at bounding box center [770, 496] width 967 height 27
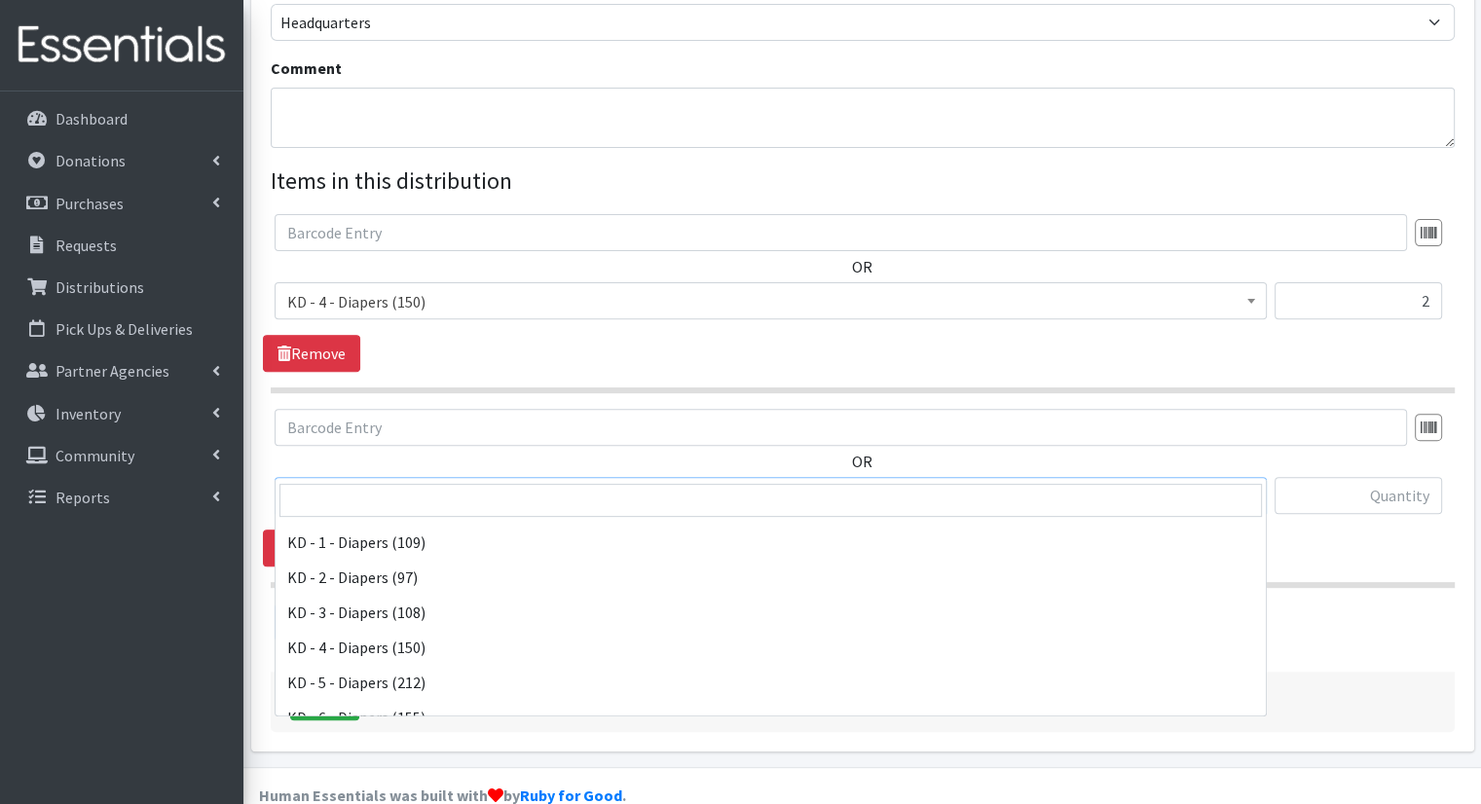
scroll to position [428, 0]
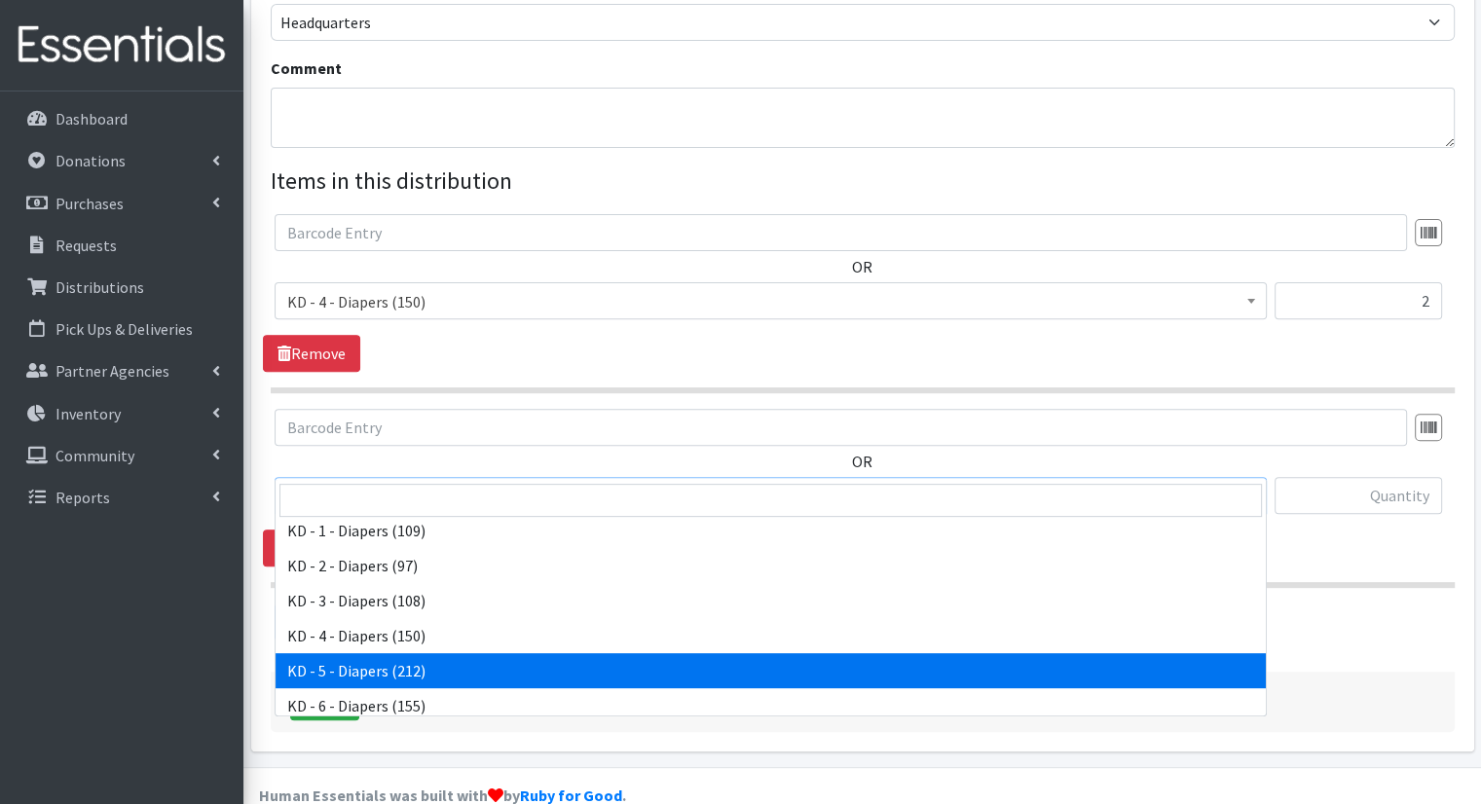
select select "15501"
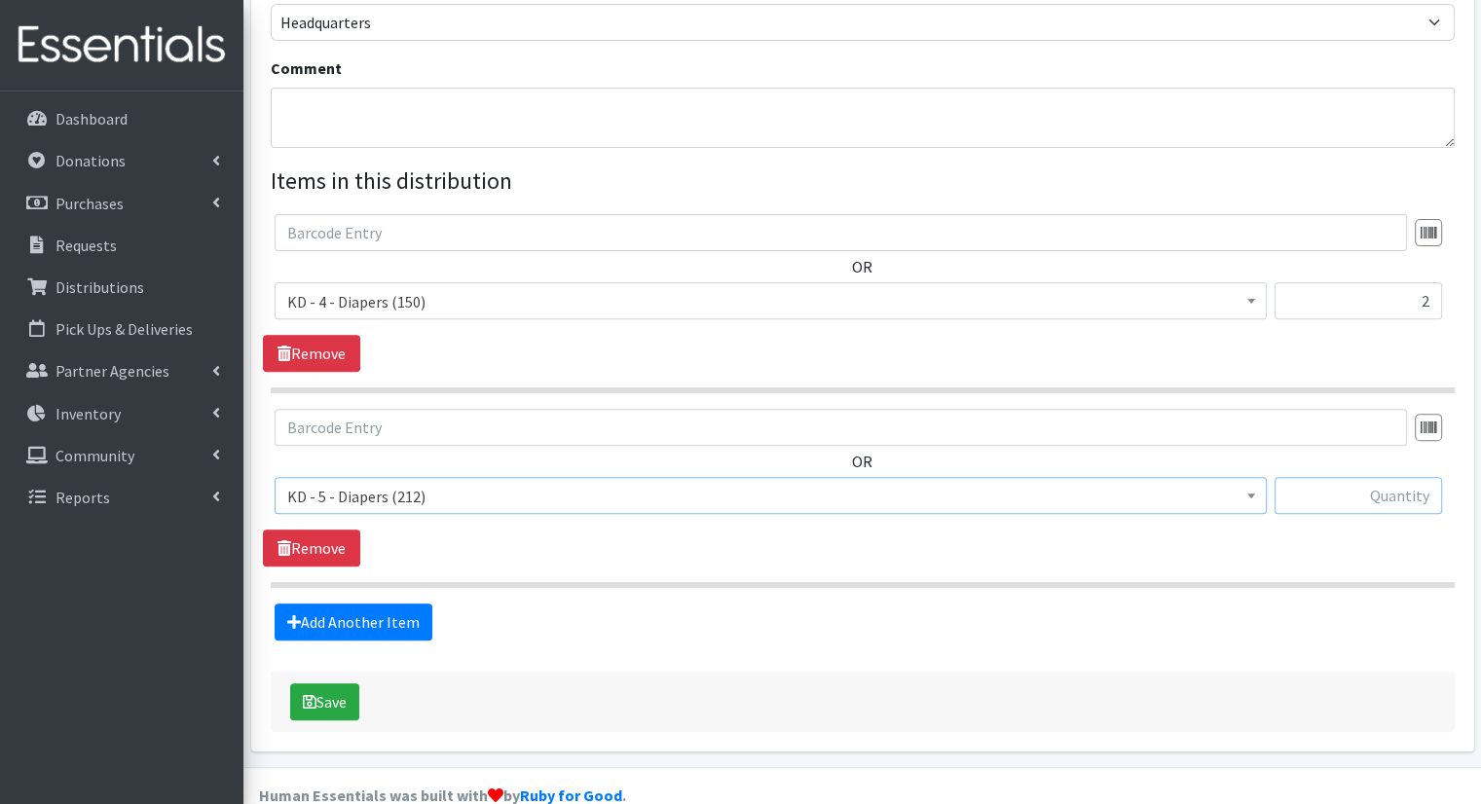
click at [1323, 477] on input "text" at bounding box center [1359, 495] width 168 height 37
type input "5"
click at [354, 604] on link "Add Another Item" at bounding box center [354, 622] width 158 height 37
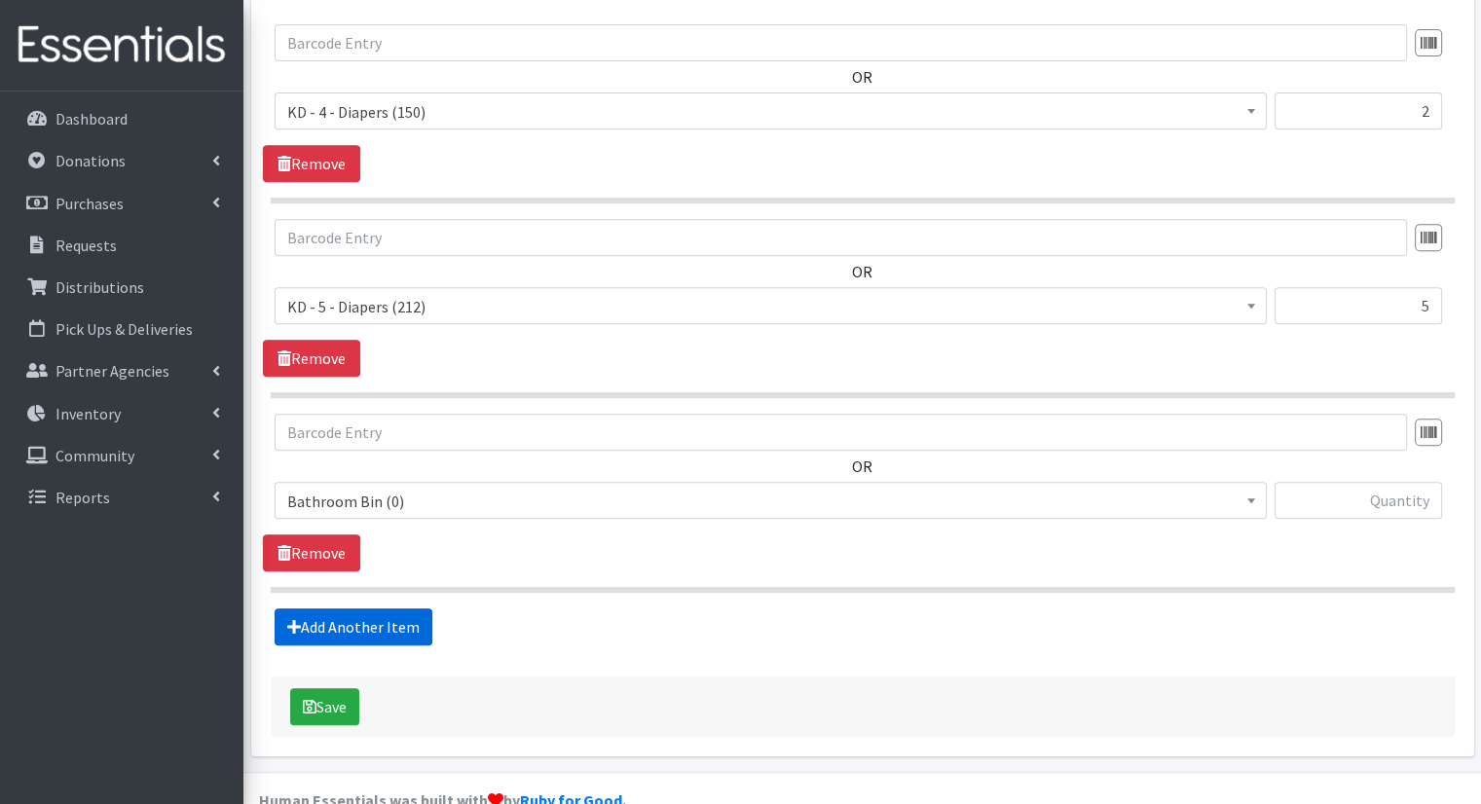
scroll to position [814, 0]
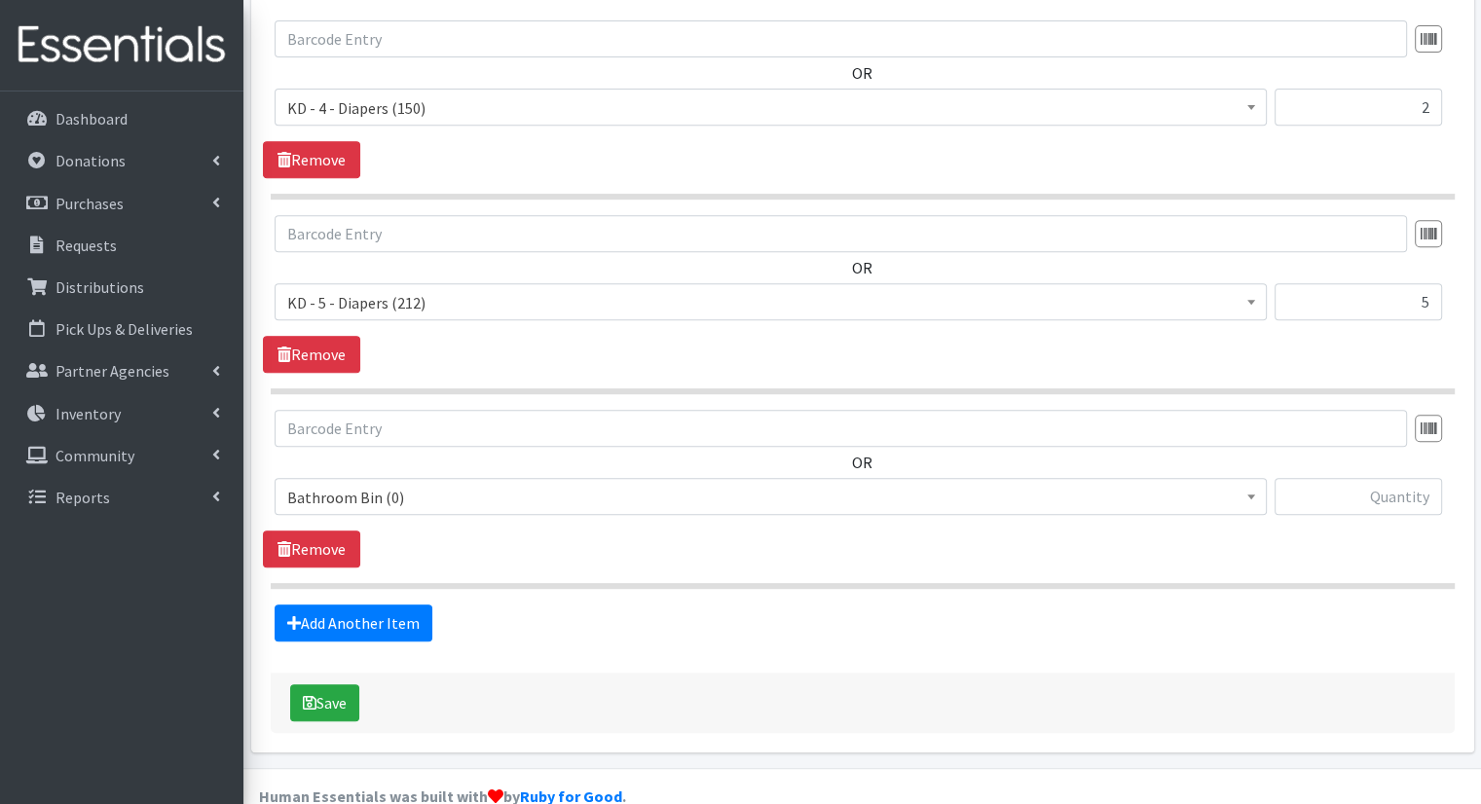
click at [448, 481] on span "Bathroom Bin (0) D - 0 - Diapers (14950) D - 3 - Diapers (14189) D - 4 - Diaper…" at bounding box center [771, 504] width 992 height 53
click at [440, 484] on span "Bathroom Bin (0)" at bounding box center [770, 497] width 967 height 27
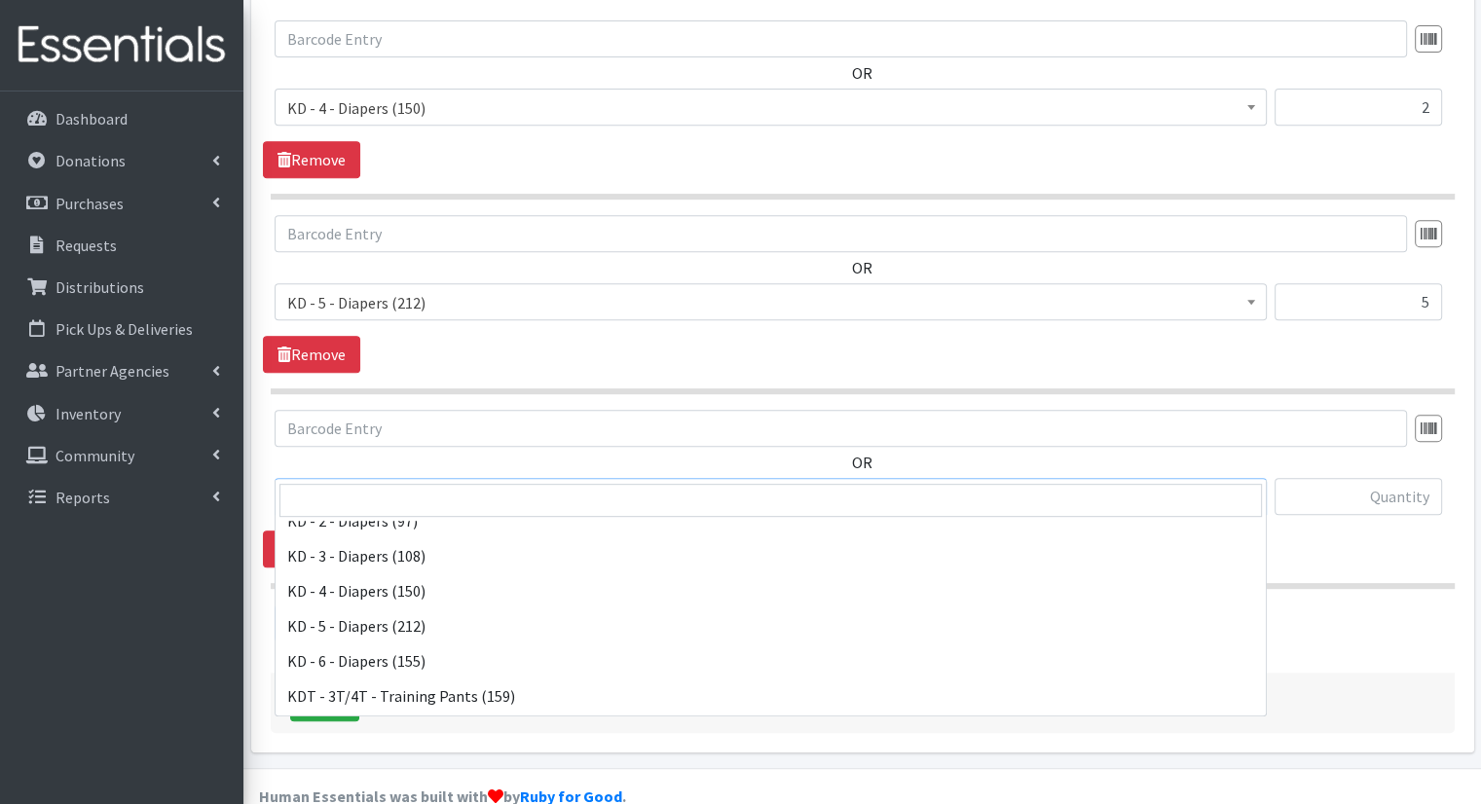
scroll to position [463, 0]
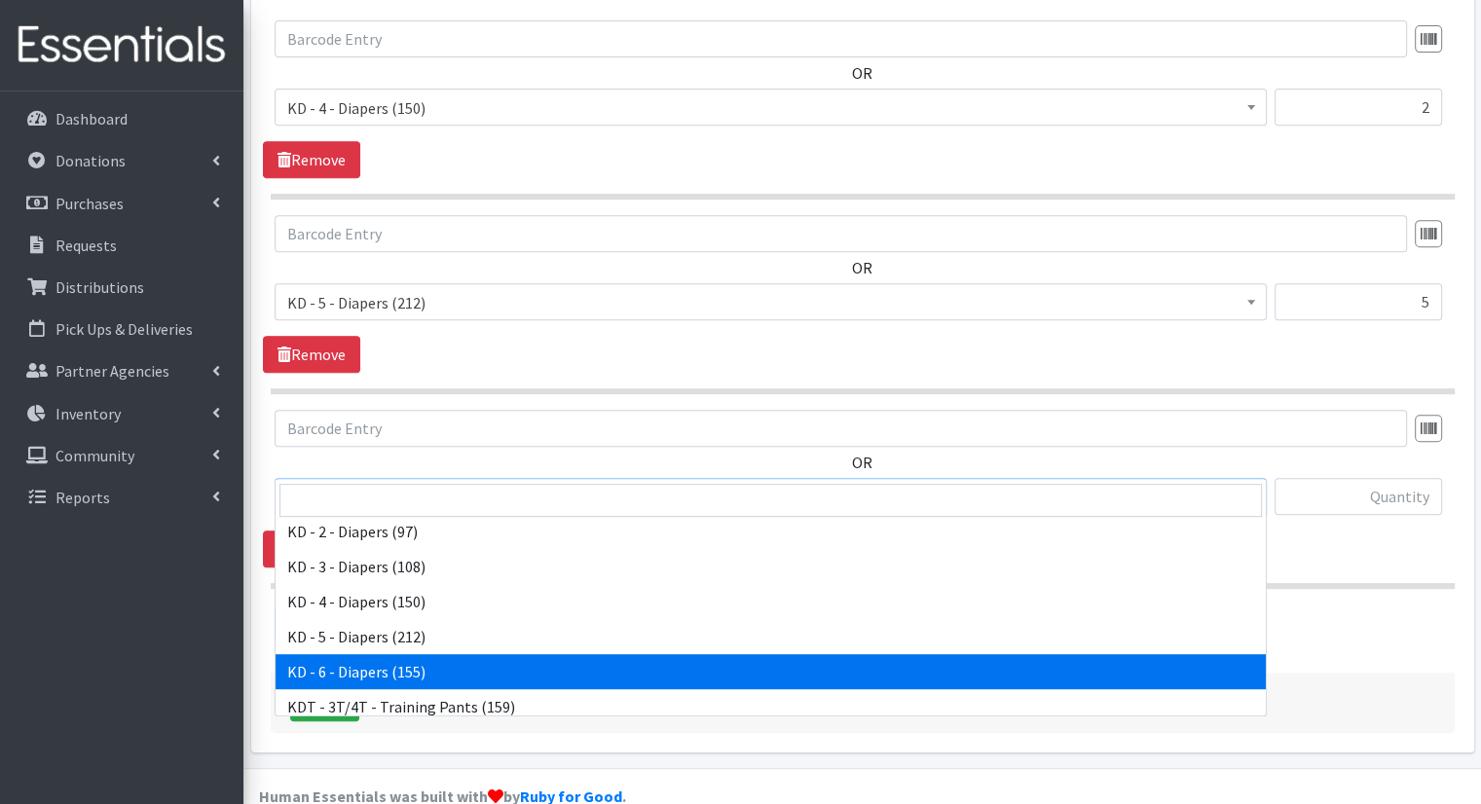
select select "15502"
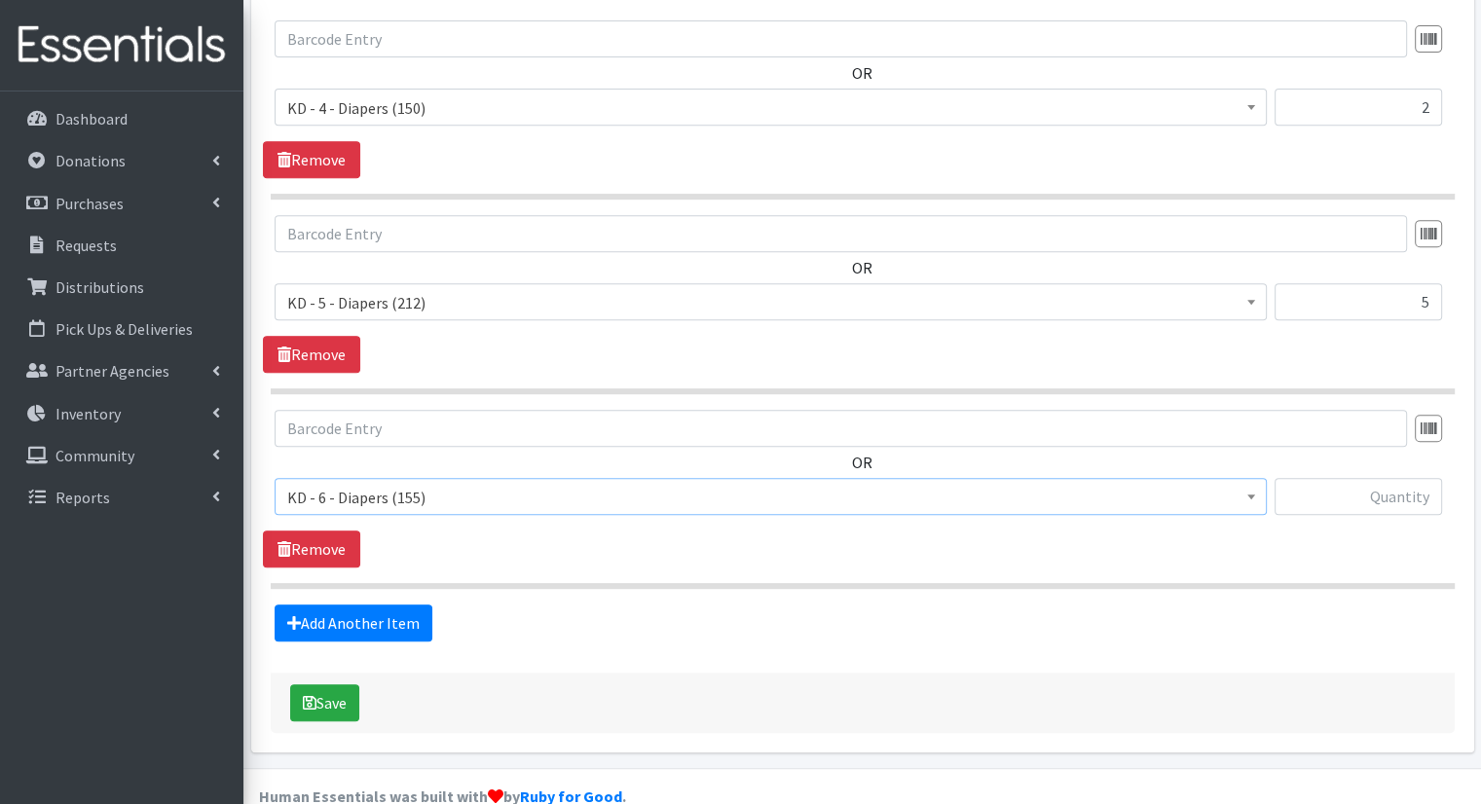
click at [1364, 488] on div at bounding box center [1359, 504] width 168 height 53
click at [1353, 478] on input "text" at bounding box center [1359, 496] width 168 height 37
type input "2"
click at [339, 605] on link "Add Another Item" at bounding box center [354, 623] width 158 height 37
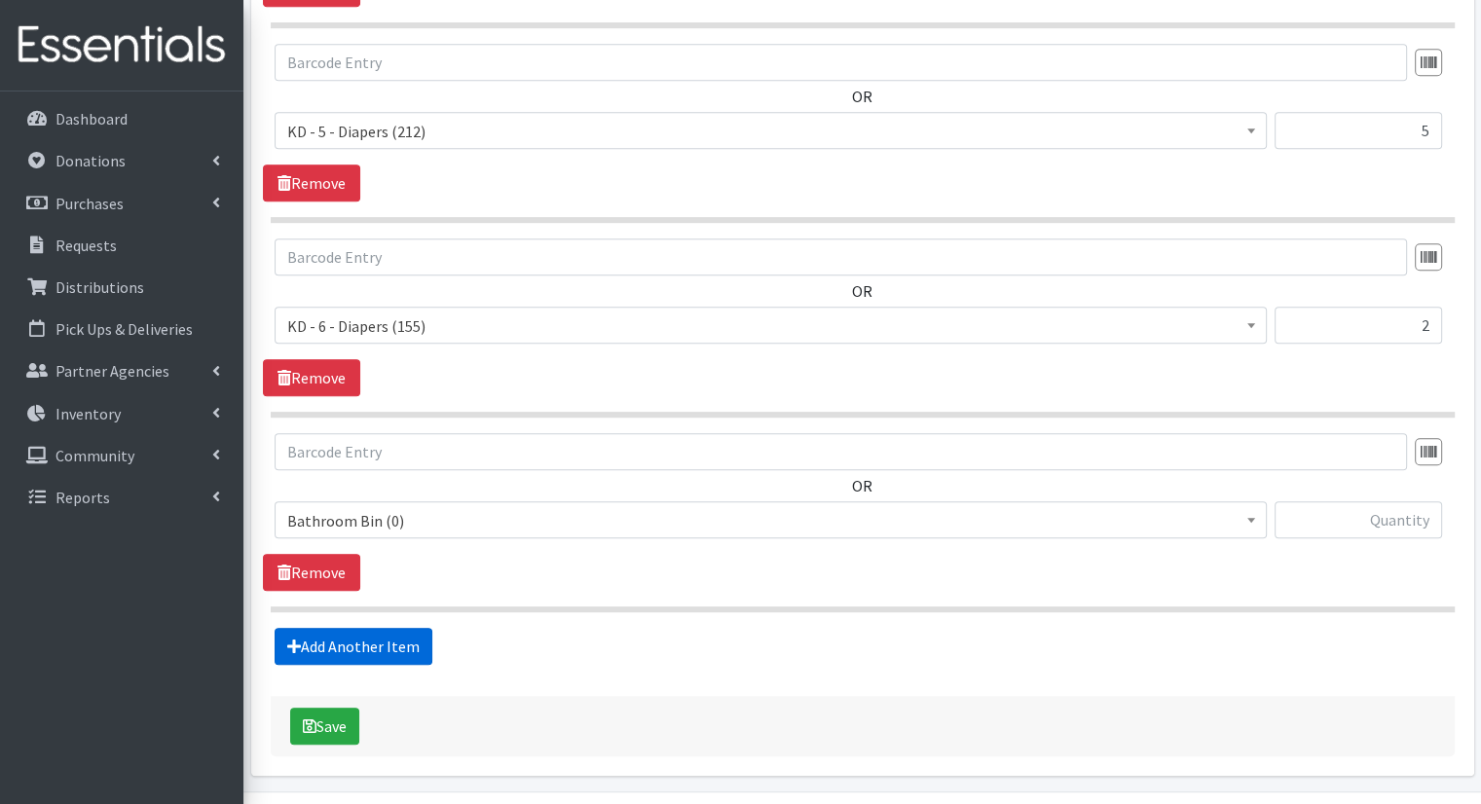
scroll to position [1009, 0]
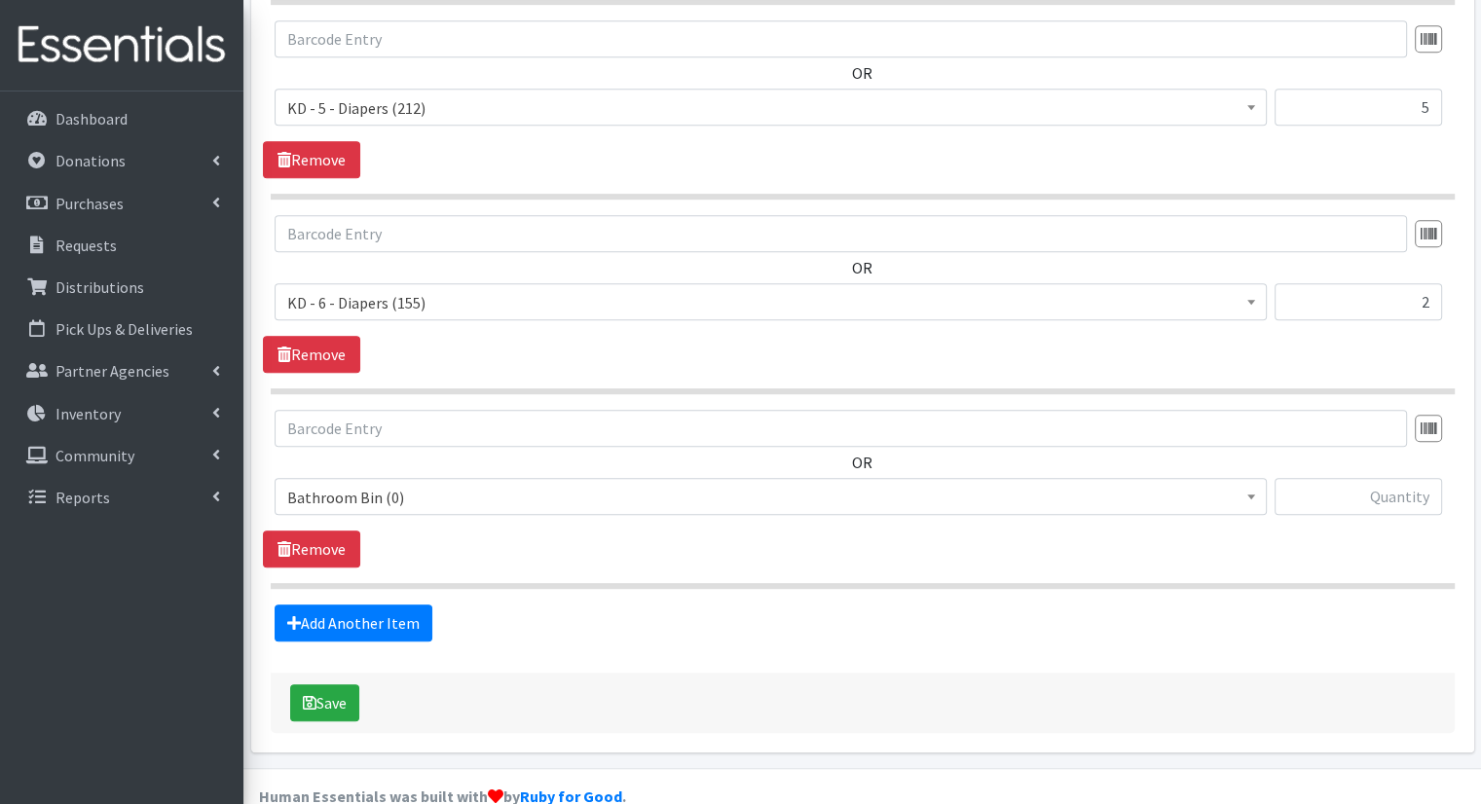
click at [849, 484] on span "Bathroom Bin (0)" at bounding box center [770, 497] width 967 height 27
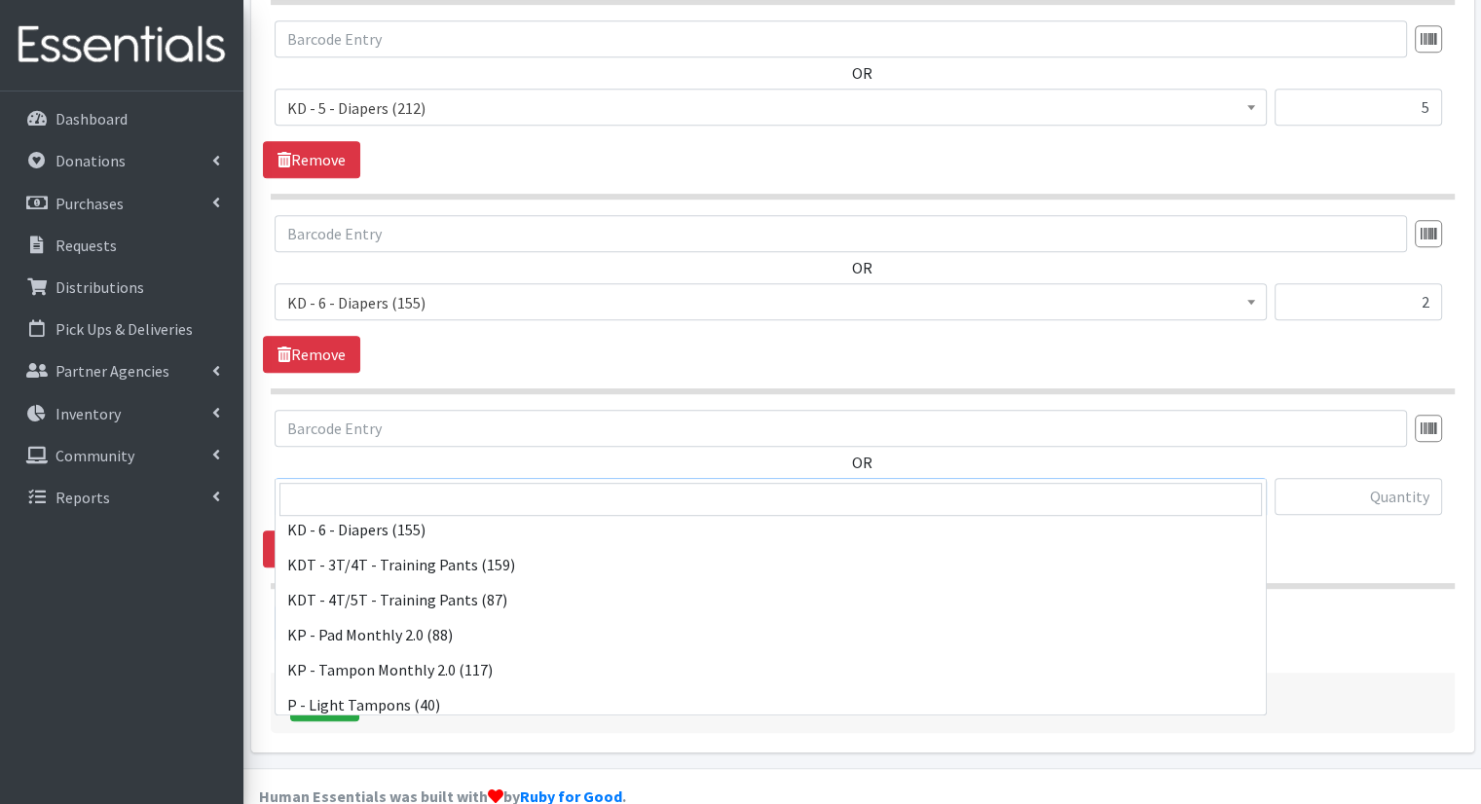
scroll to position [598, 0]
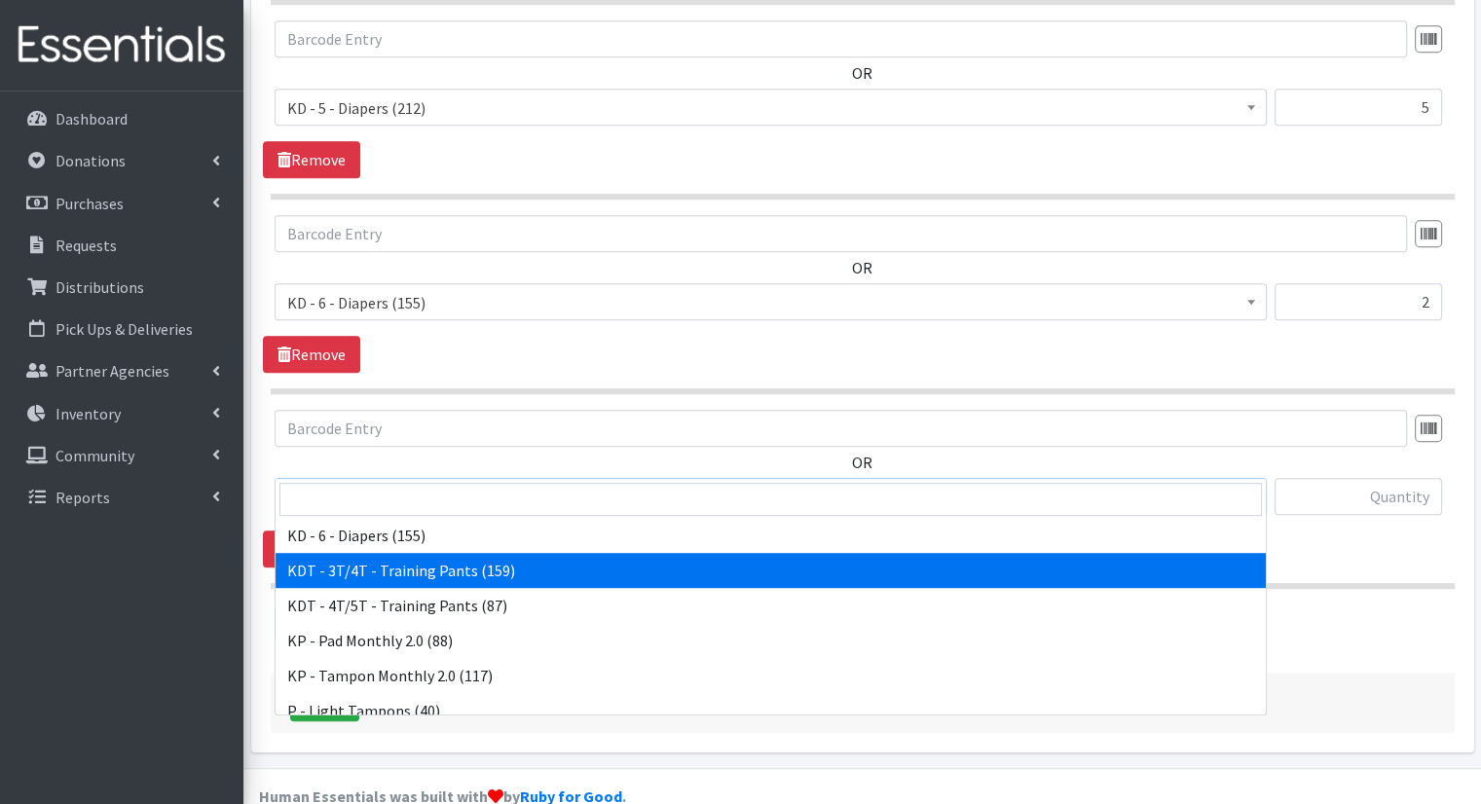
drag, startPoint x: 1169, startPoint y: 593, endPoint x: 1168, endPoint y: 582, distance: 10.8
select select "15506"
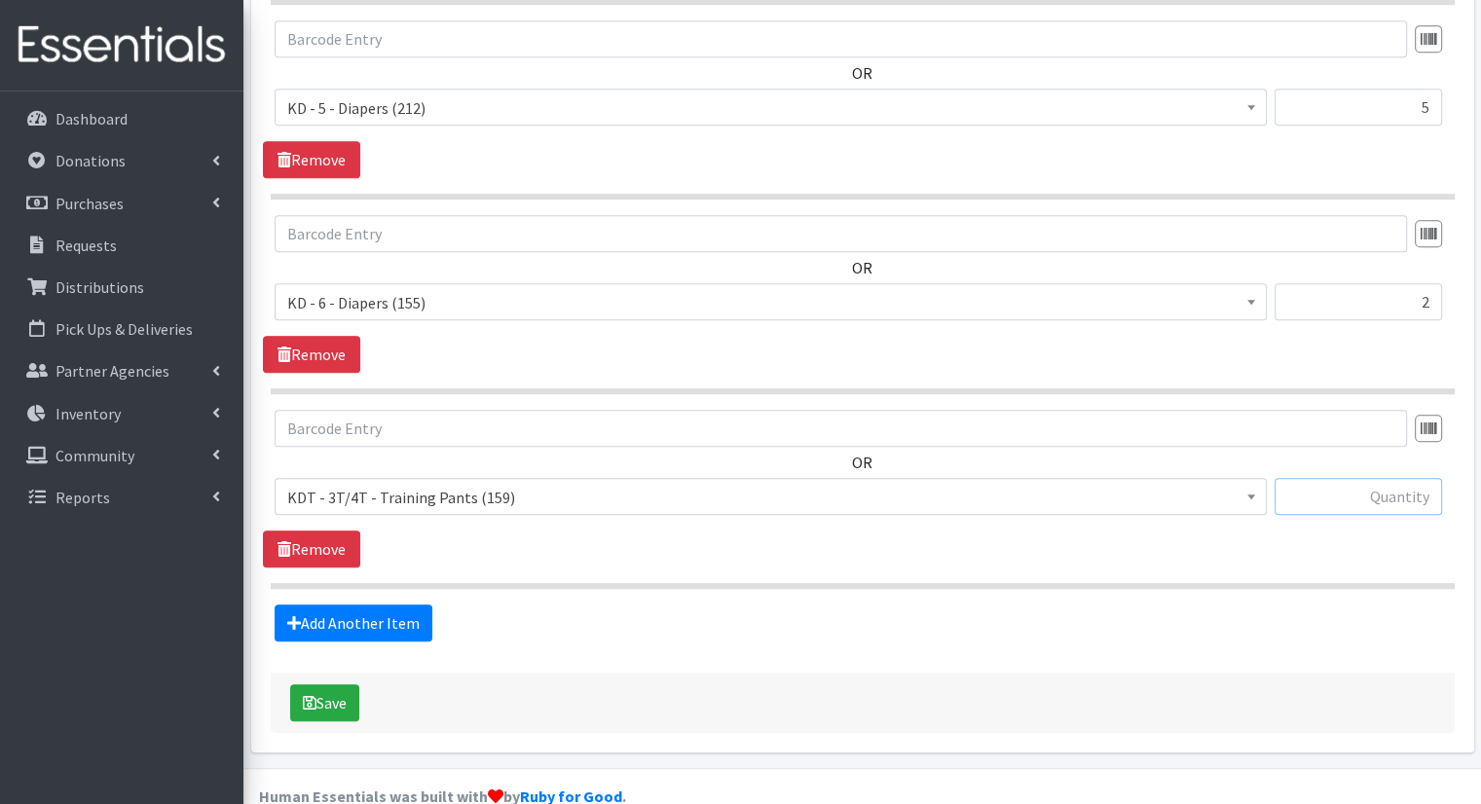
click at [1361, 478] on input "text" at bounding box center [1359, 496] width 168 height 37
type input "5"
click at [382, 605] on link "Add Another Item" at bounding box center [354, 623] width 158 height 37
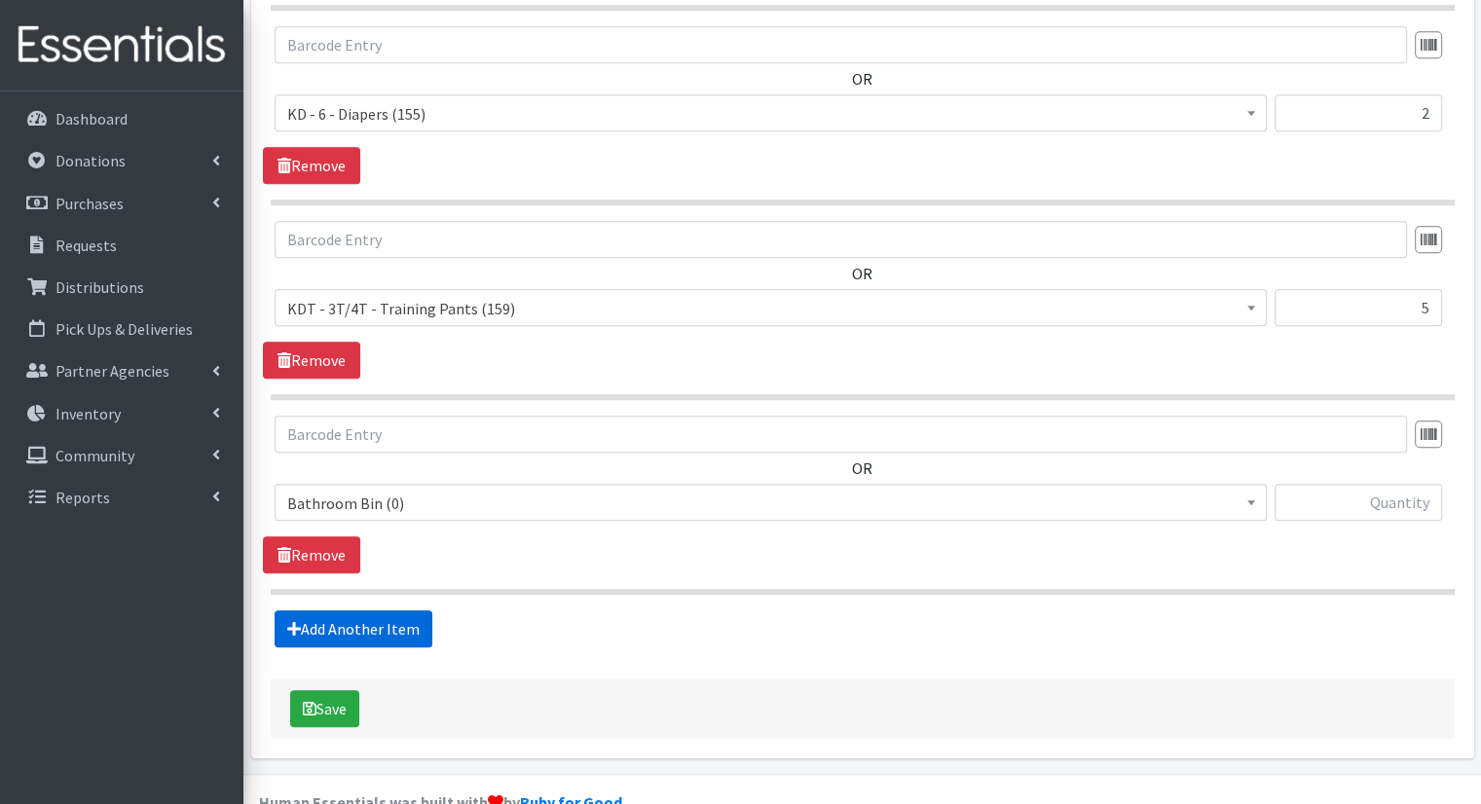
scroll to position [1204, 0]
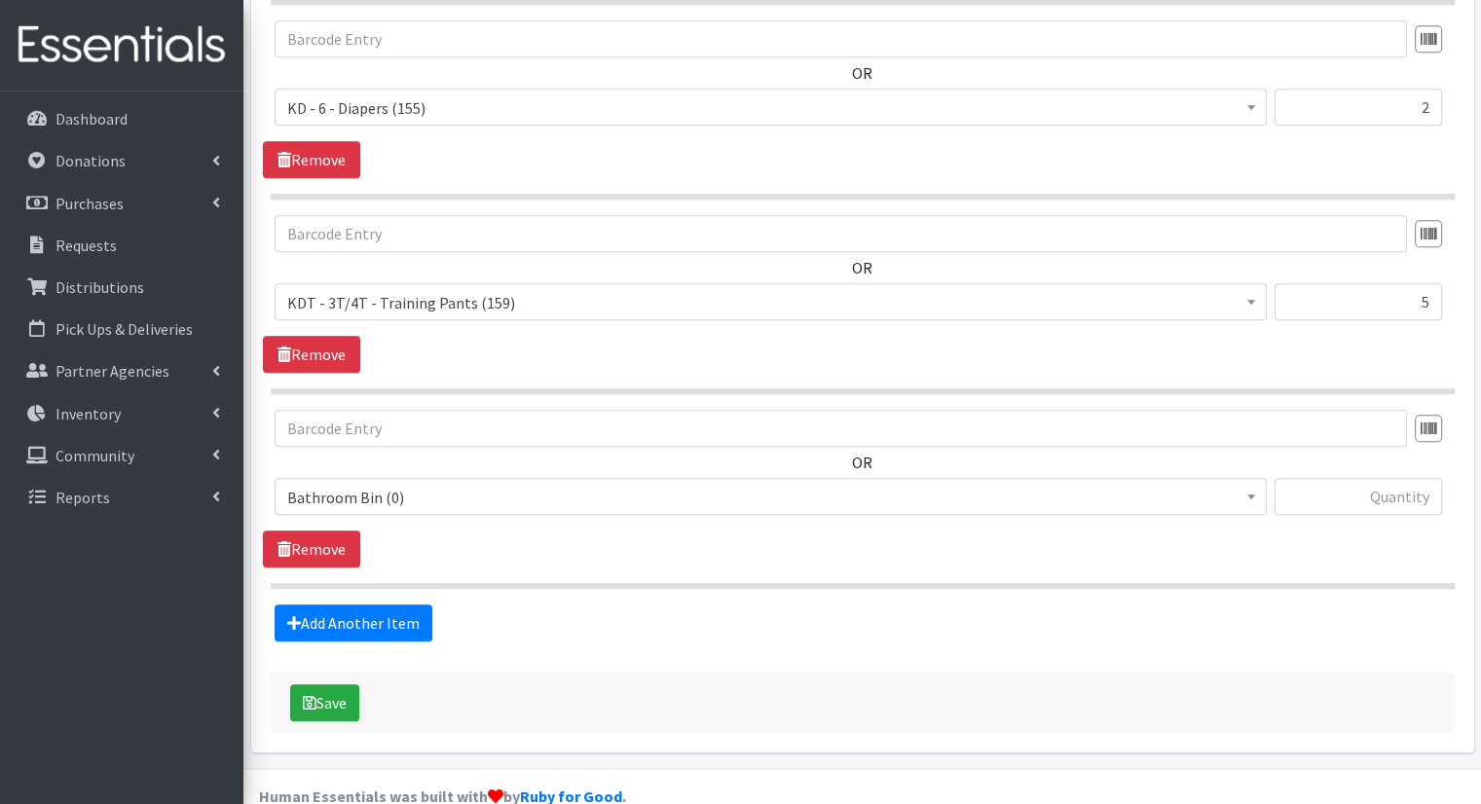
click at [484, 484] on span "Bathroom Bin (0)" at bounding box center [770, 497] width 967 height 27
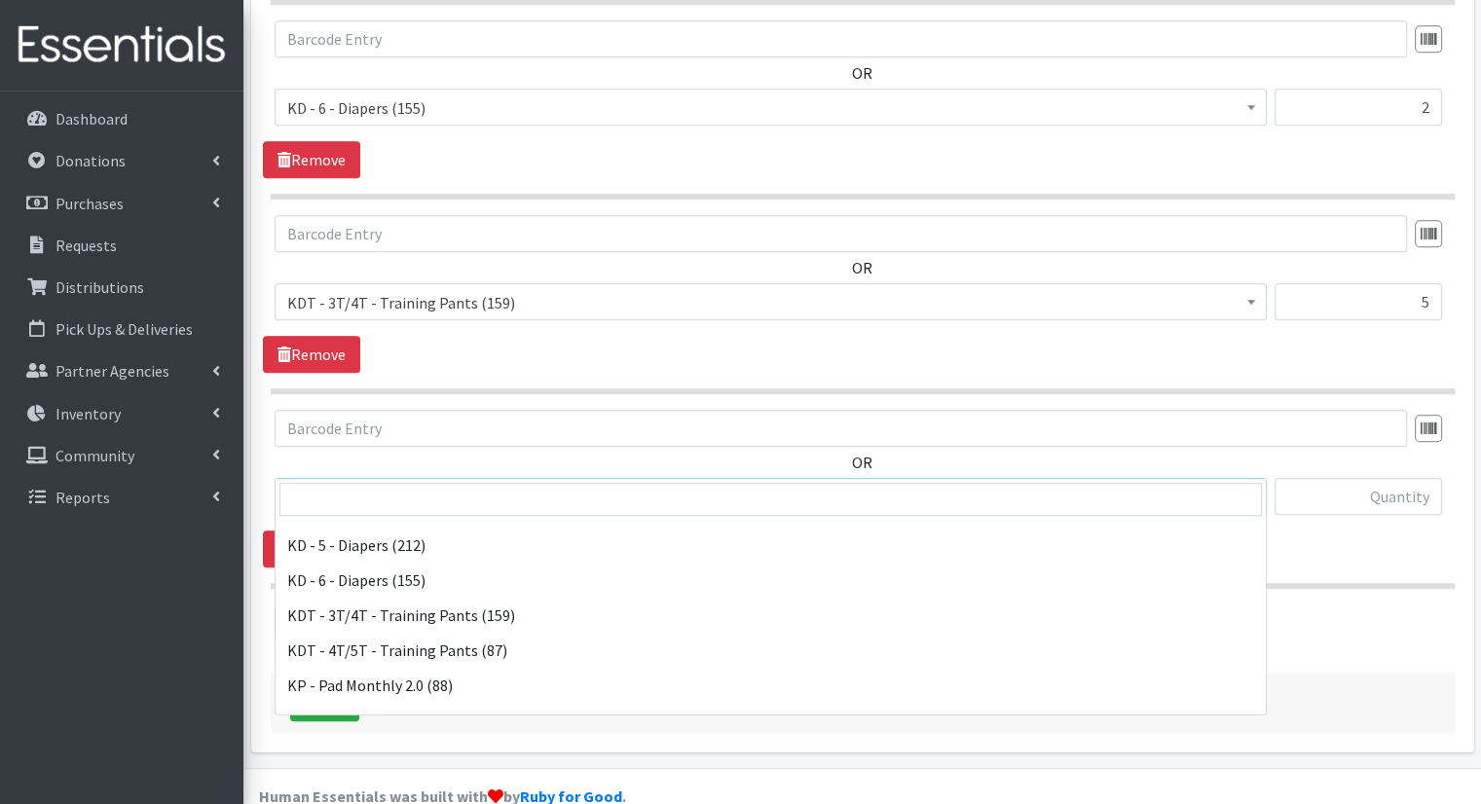
scroll to position [536, 0]
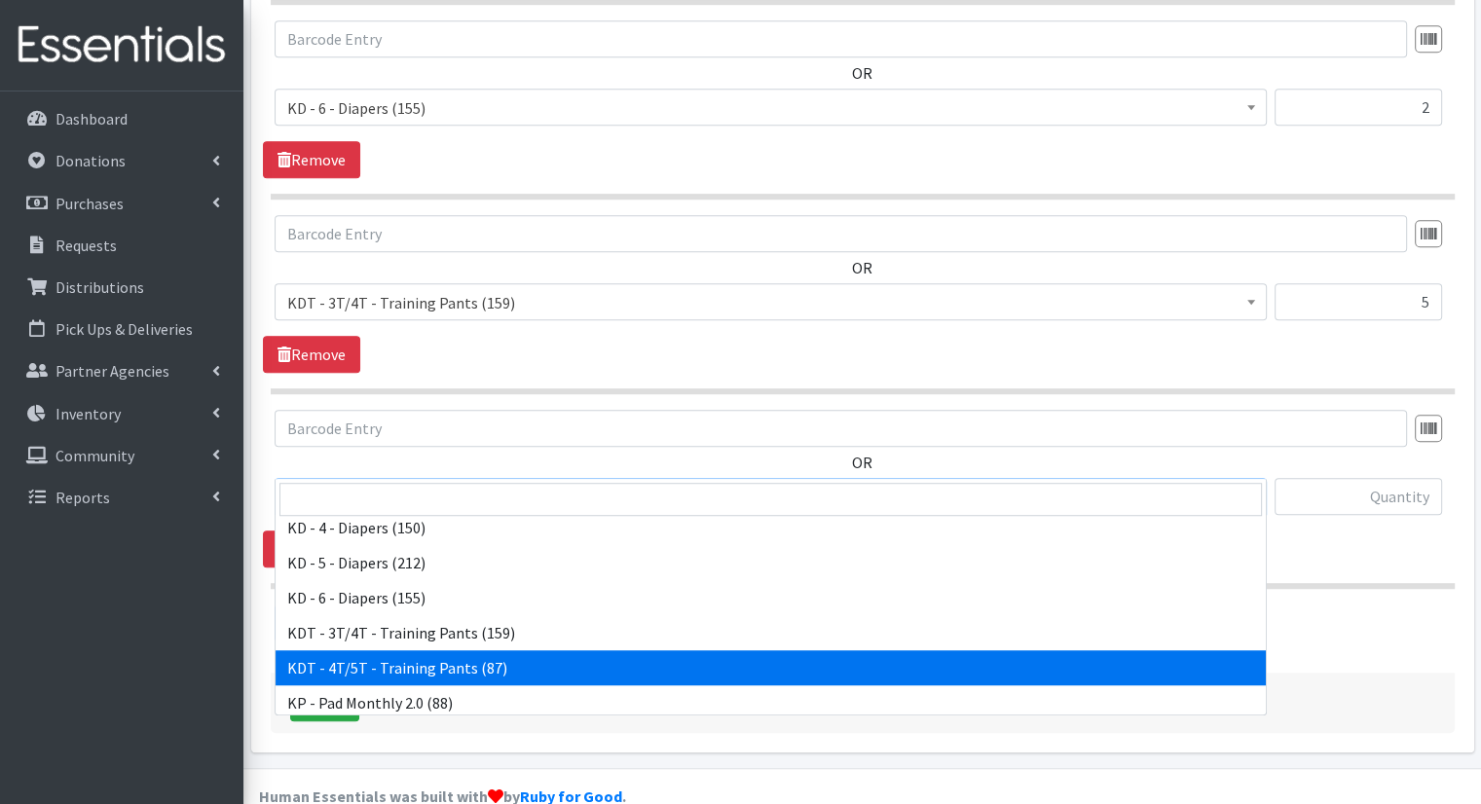
select select "15507"
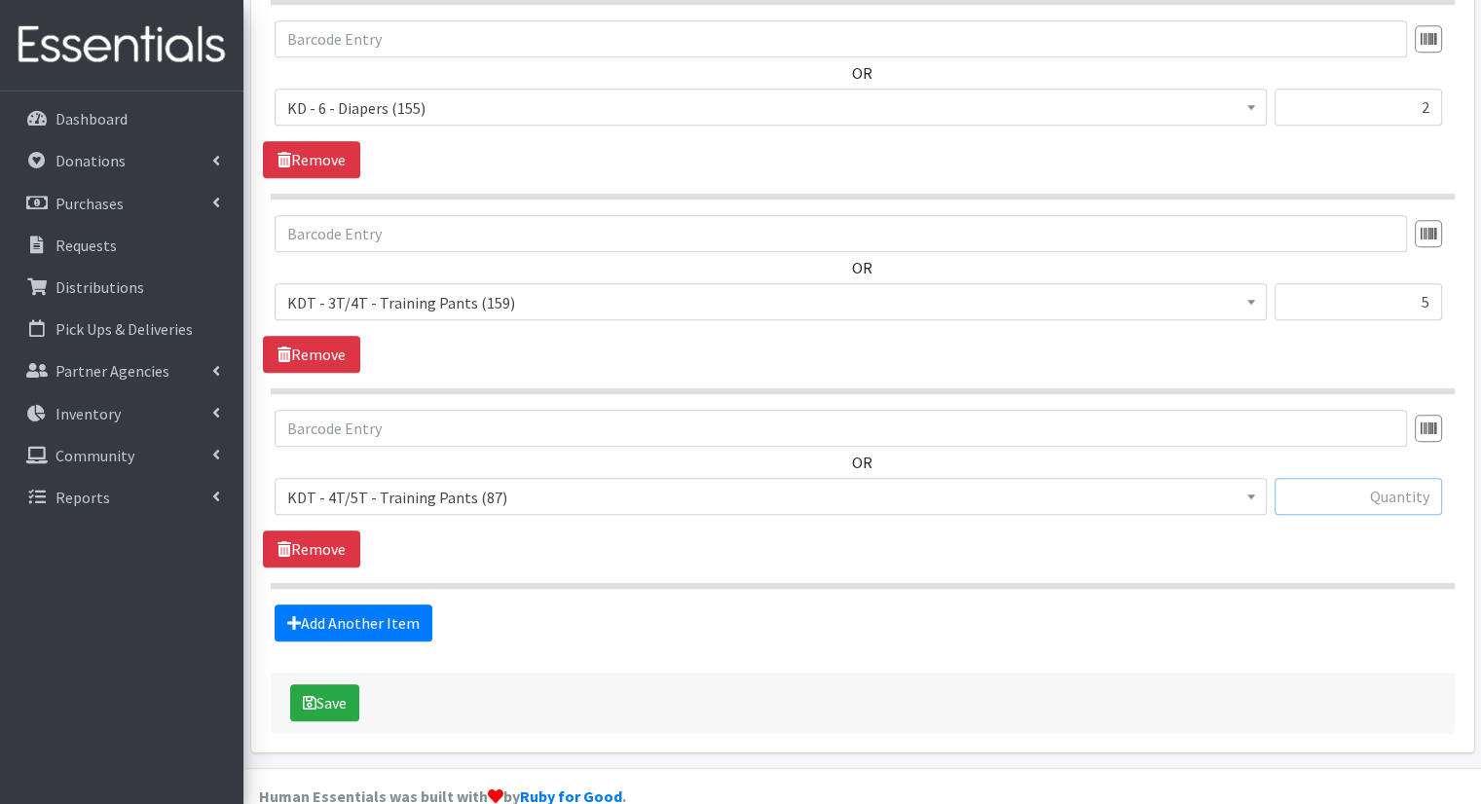
click at [1336, 478] on input "text" at bounding box center [1359, 496] width 168 height 37
type input "2"
click at [421, 605] on link "Add Another Item" at bounding box center [354, 623] width 158 height 37
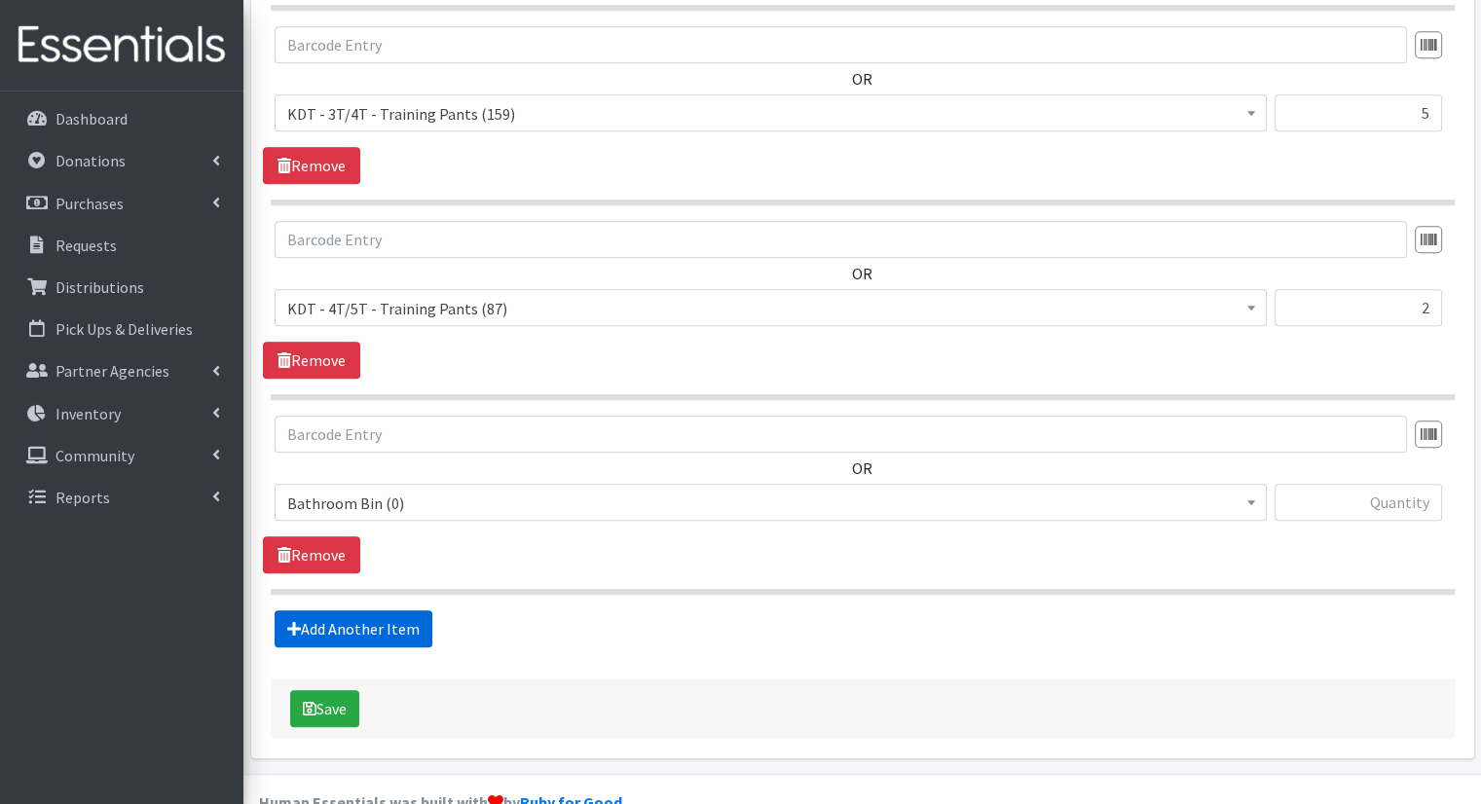
scroll to position [1397, 0]
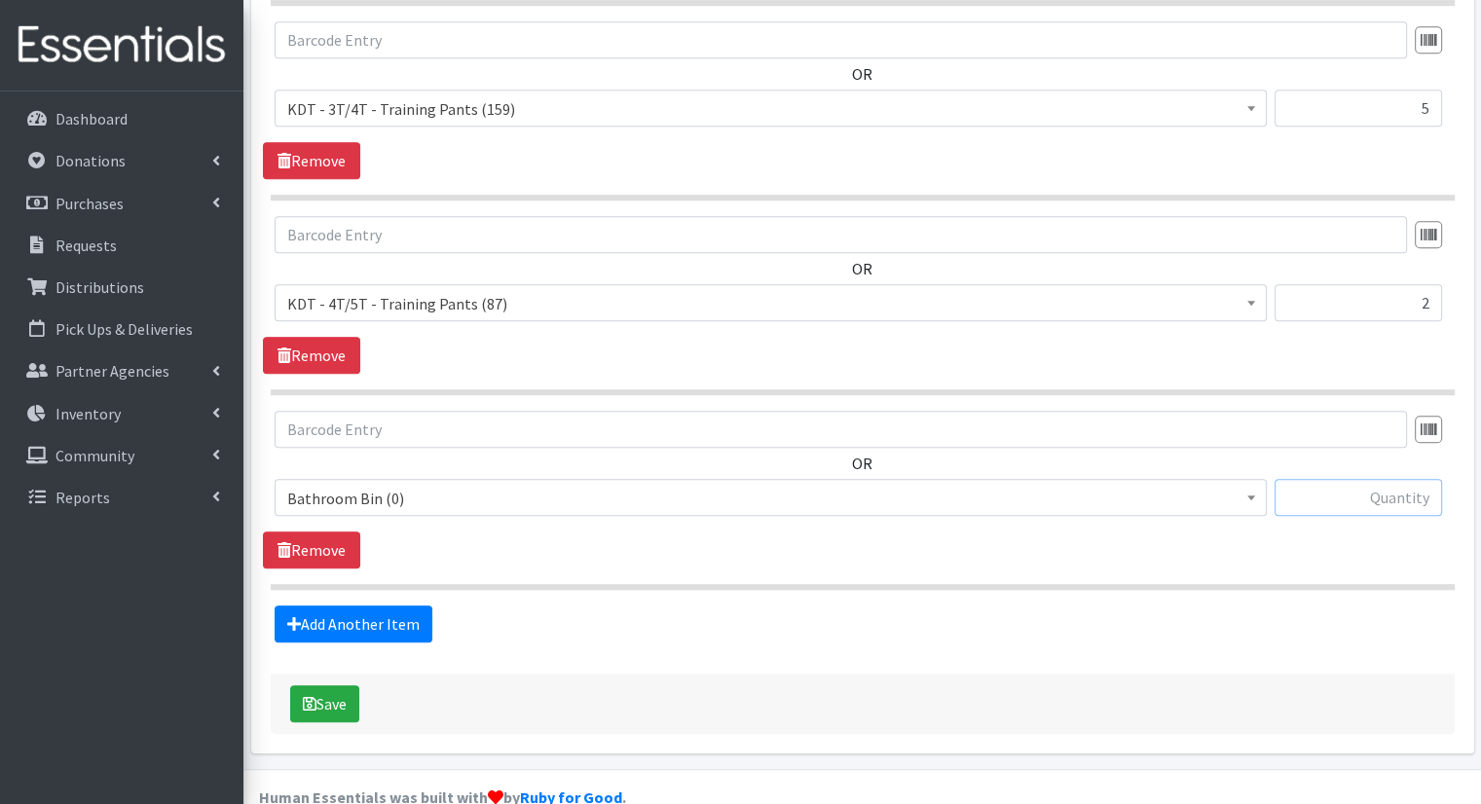
click at [1329, 479] on input "text" at bounding box center [1359, 497] width 168 height 37
click at [1175, 485] on span "Bathroom Bin (0)" at bounding box center [770, 498] width 967 height 27
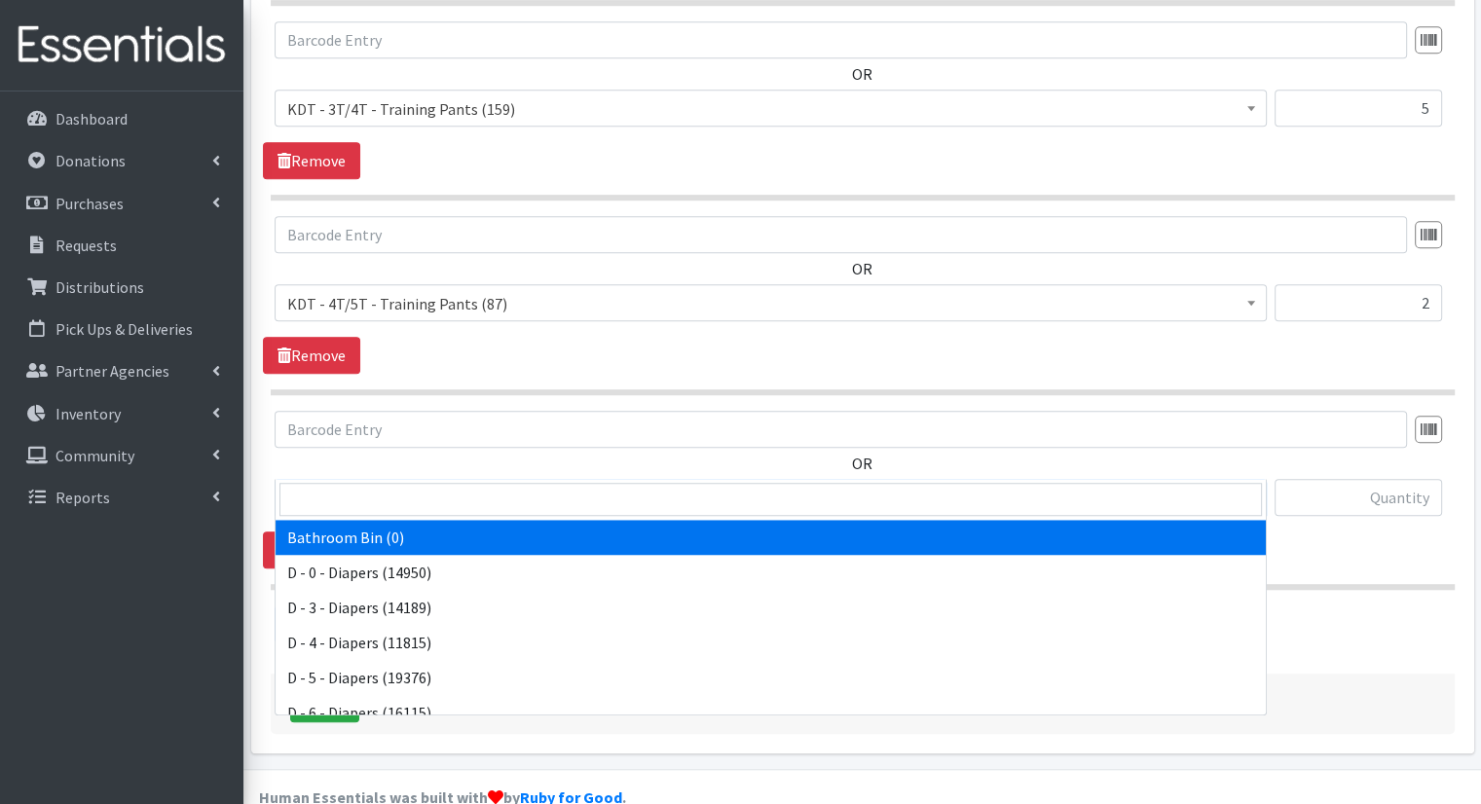
scroll to position [962, 0]
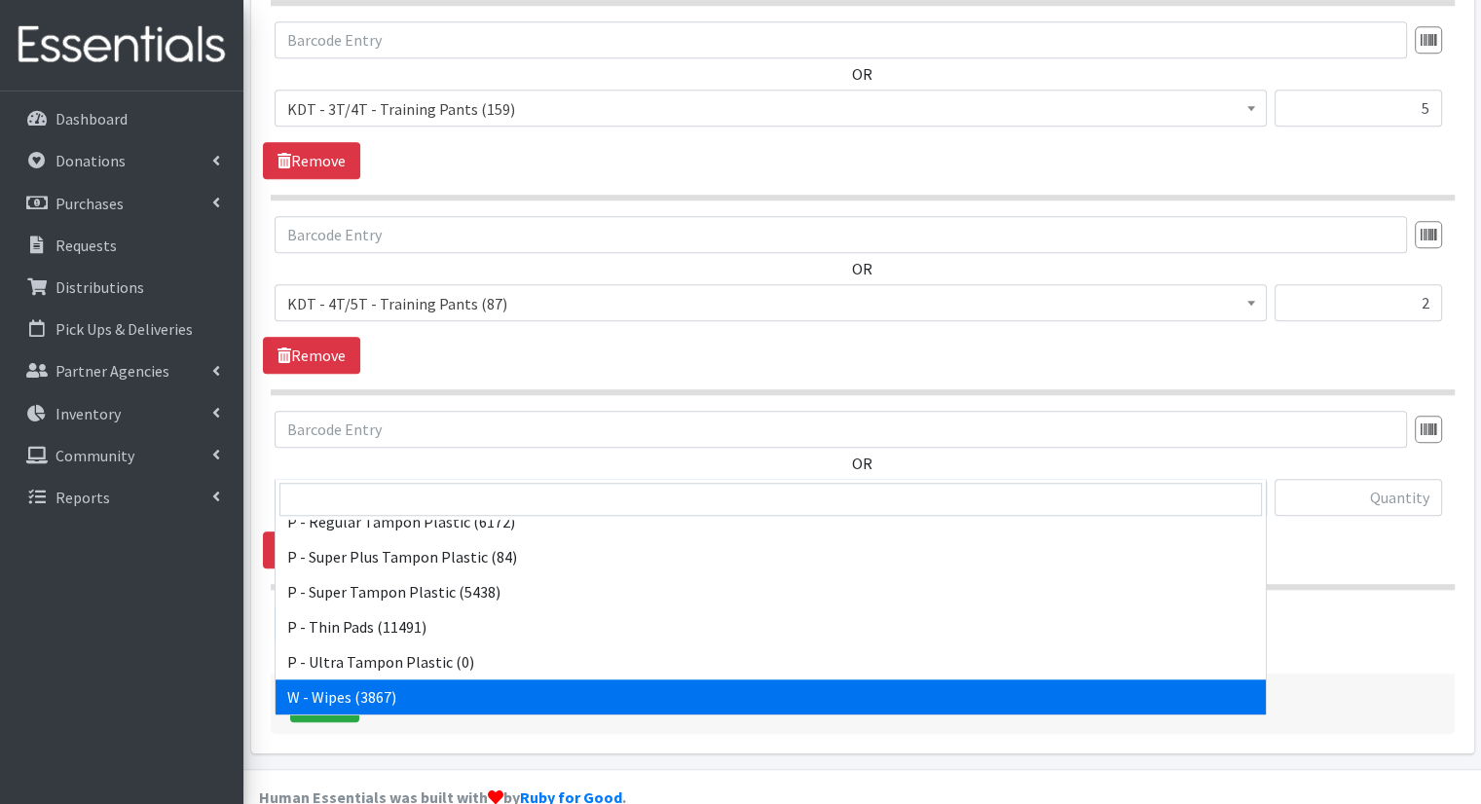
select select "15495"
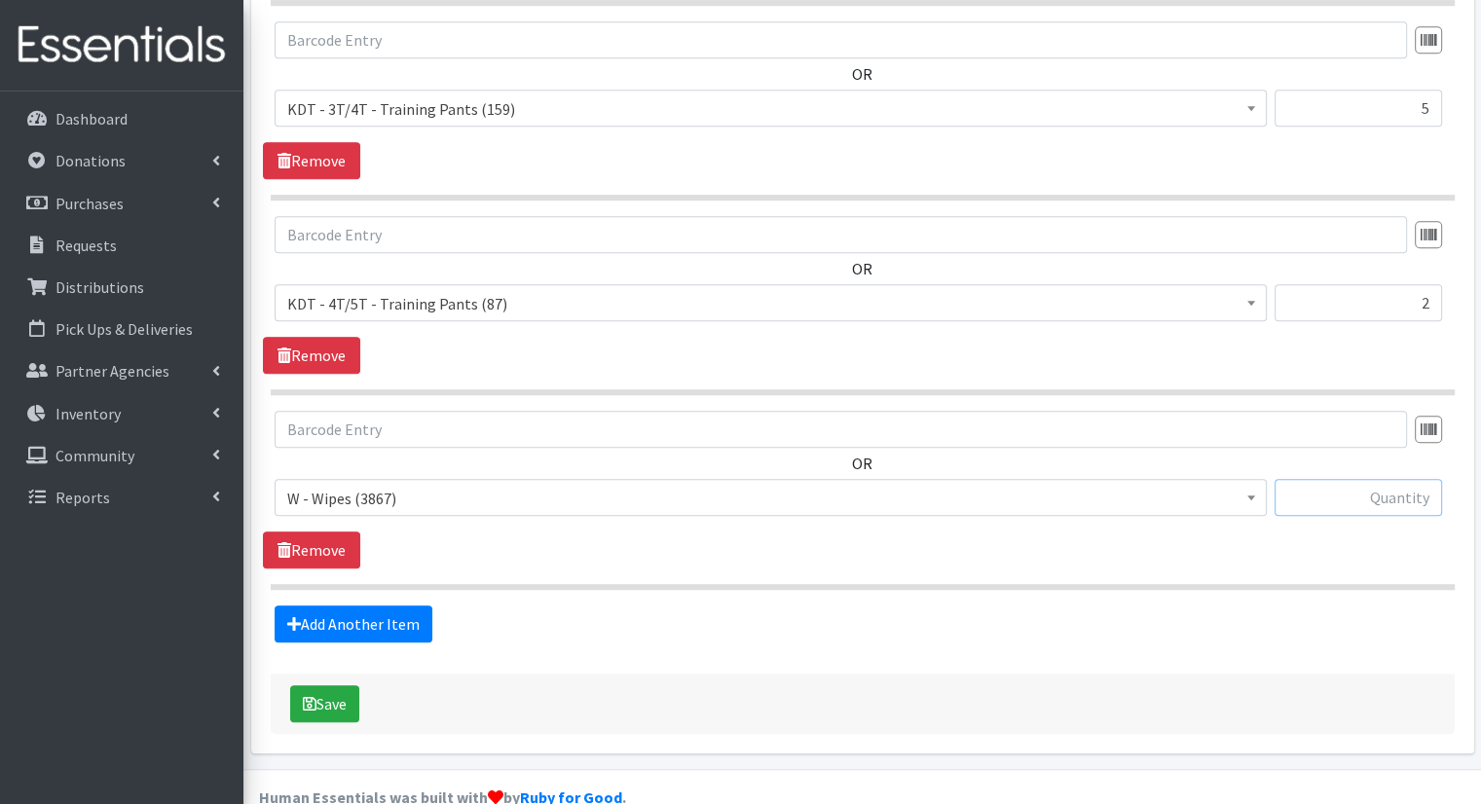
click at [1406, 479] on input "text" at bounding box center [1359, 497] width 168 height 37
type input "17"
click at [314, 696] on icon "submit" at bounding box center [310, 704] width 14 height 16
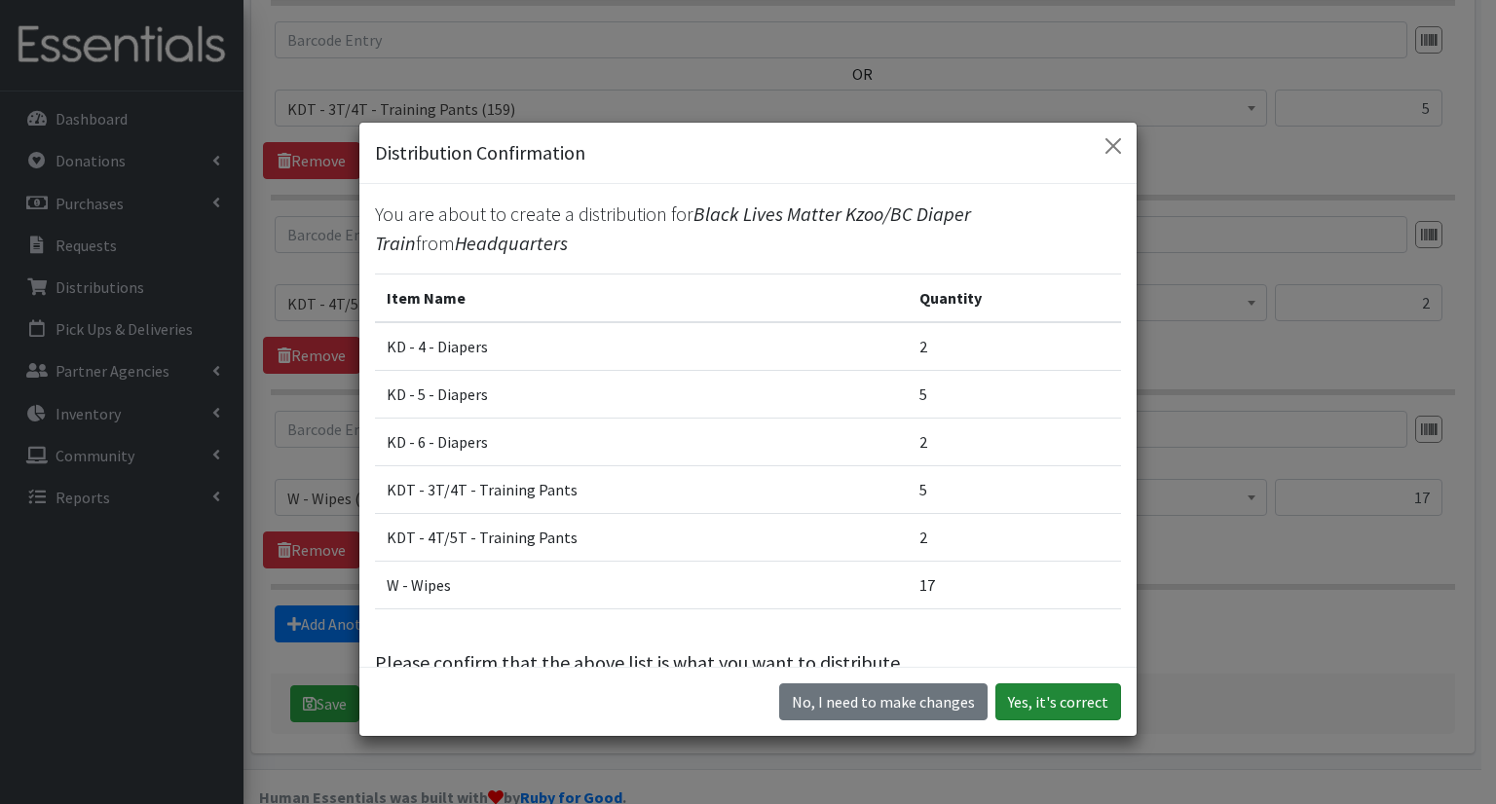
click at [1048, 706] on button "Yes, it's correct" at bounding box center [1058, 702] width 126 height 37
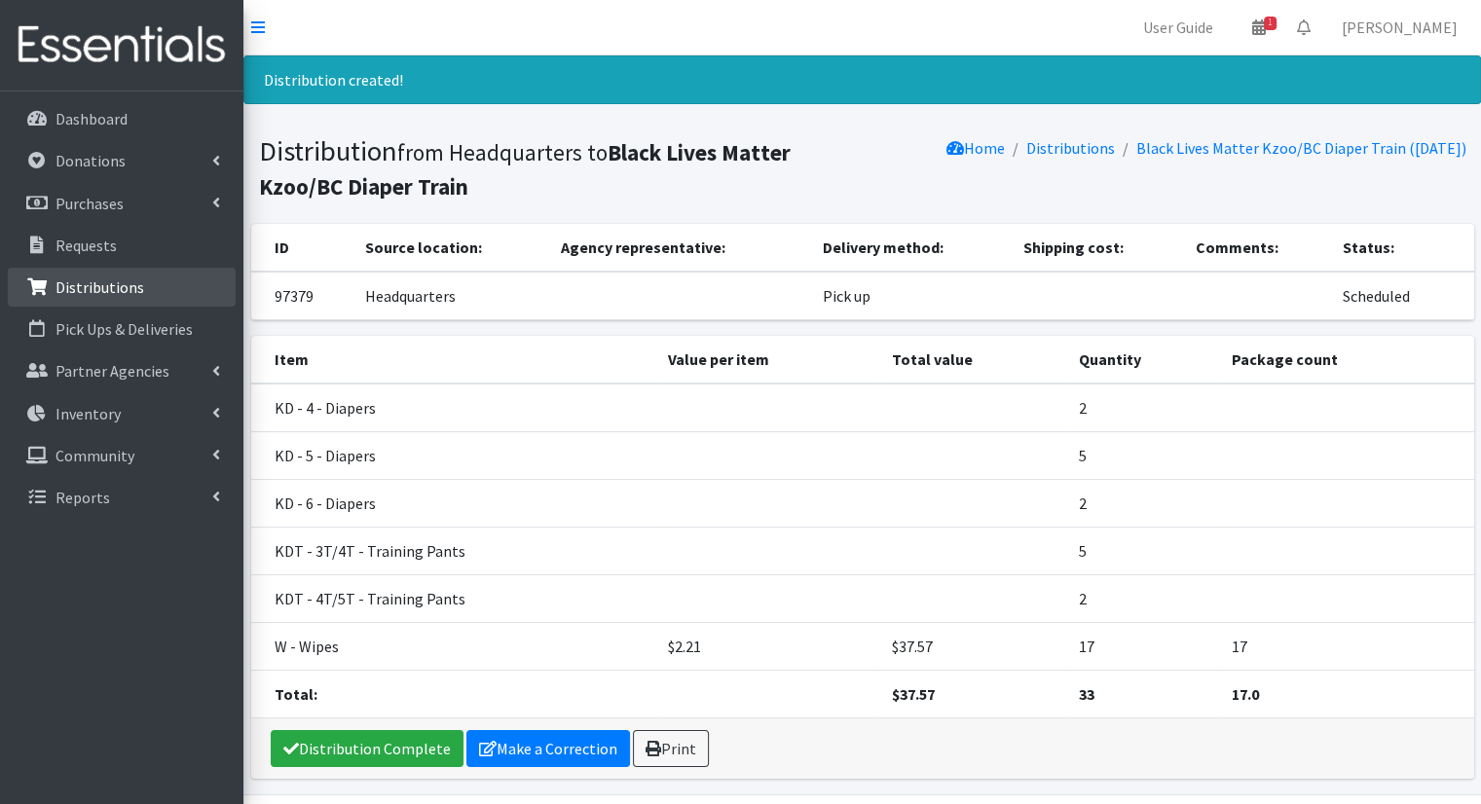
click at [62, 307] on li "Distributions" at bounding box center [122, 289] width 228 height 42
click at [70, 276] on link "Distributions" at bounding box center [122, 287] width 228 height 39
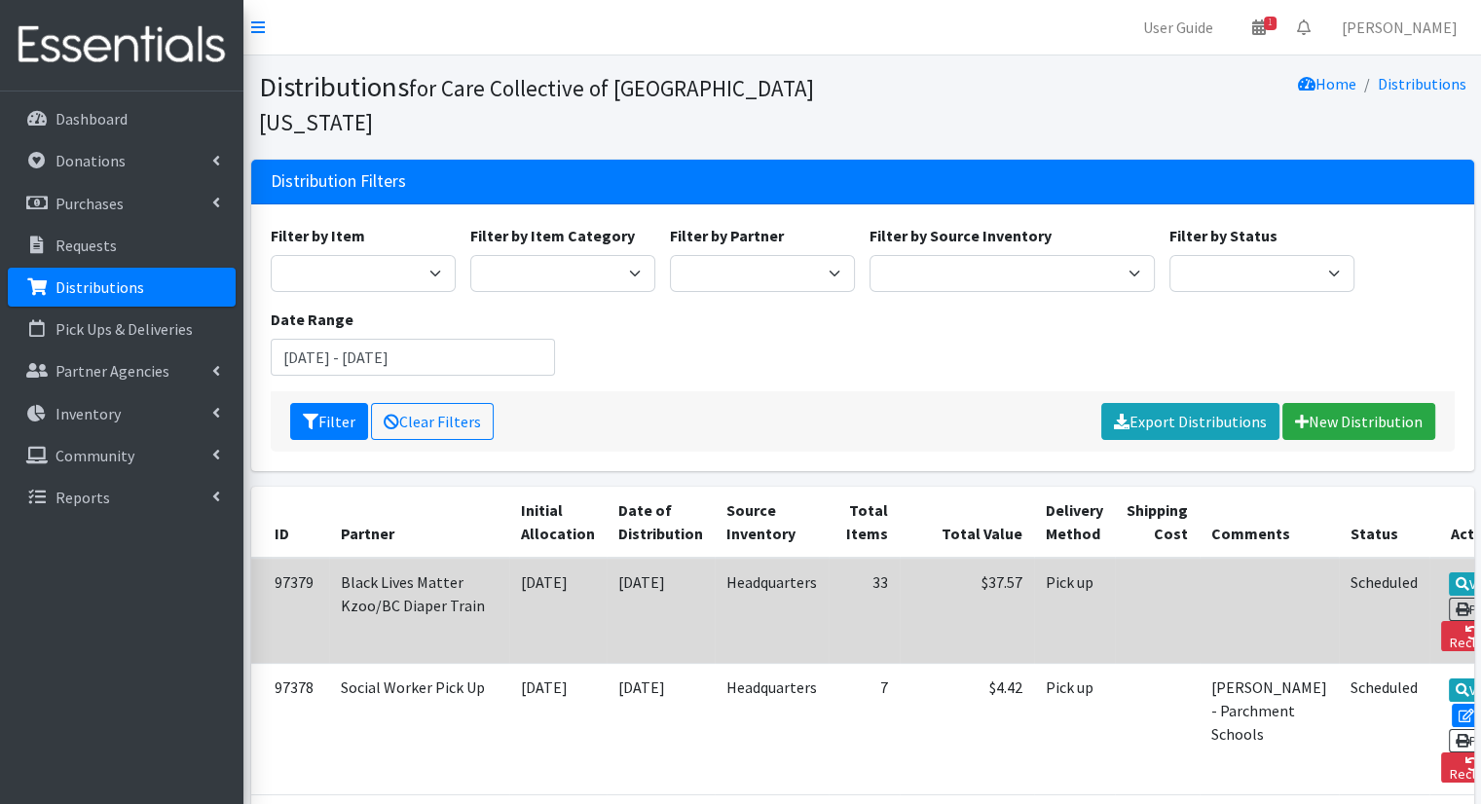
click at [1430, 558] on td "View Print Reclaim" at bounding box center [1479, 611] width 98 height 106
click at [1456, 577] on icon at bounding box center [1463, 584] width 14 height 14
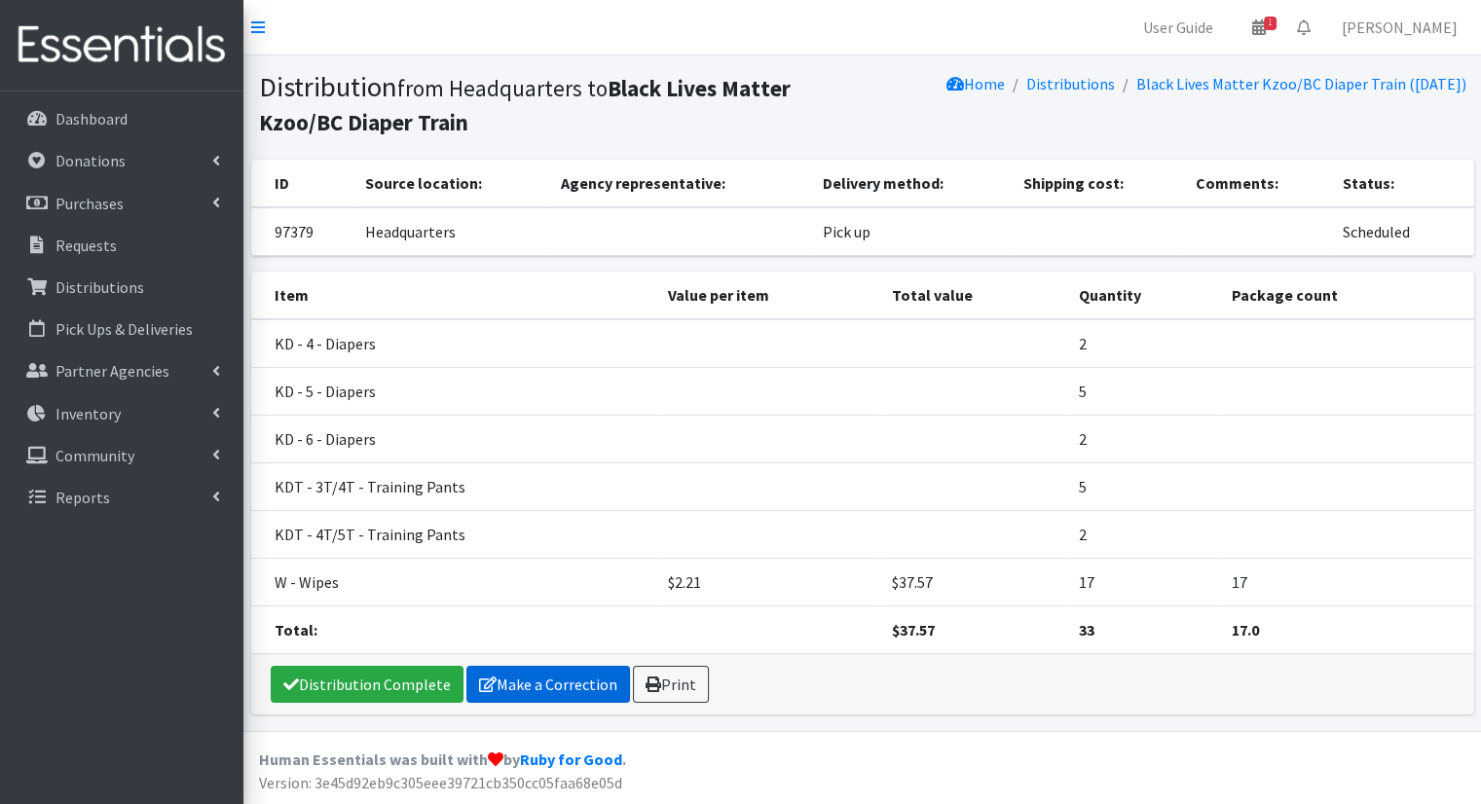
click at [544, 687] on link "Make a Correction" at bounding box center [548, 684] width 164 height 37
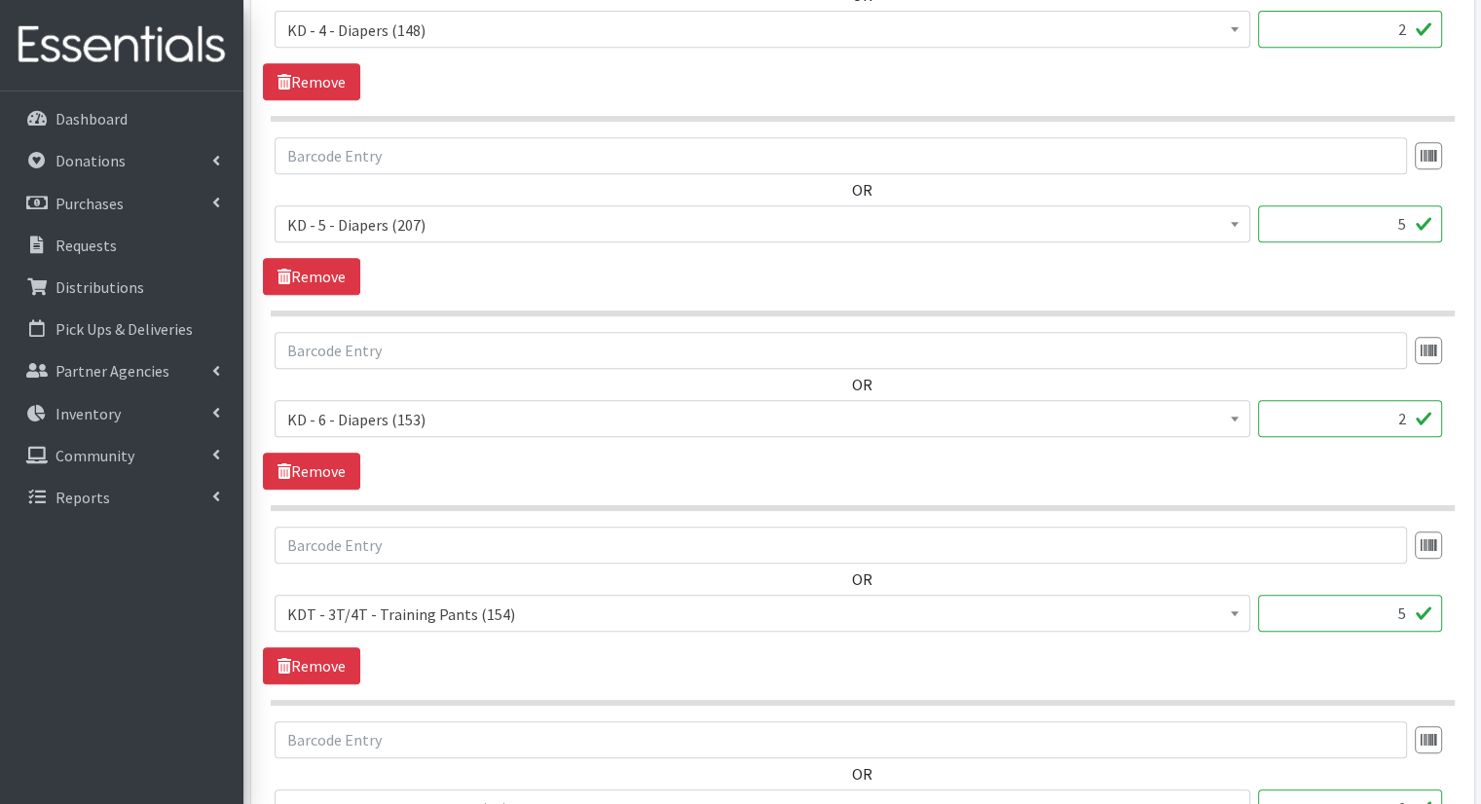
scroll to position [895, 0]
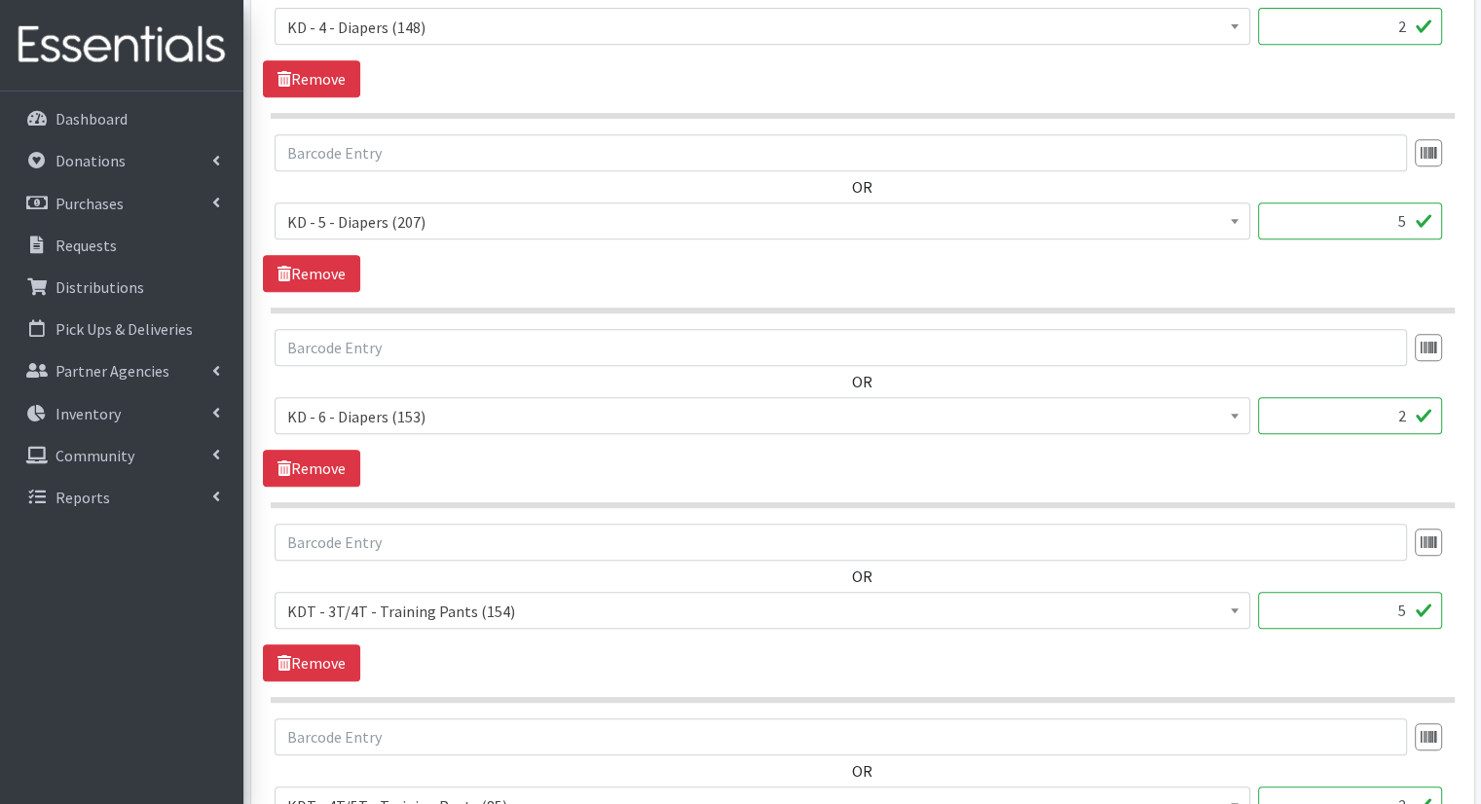
drag, startPoint x: 1410, startPoint y: 577, endPoint x: 1381, endPoint y: 573, distance: 29.6
click at [1381, 592] on input "5" at bounding box center [1350, 610] width 184 height 37
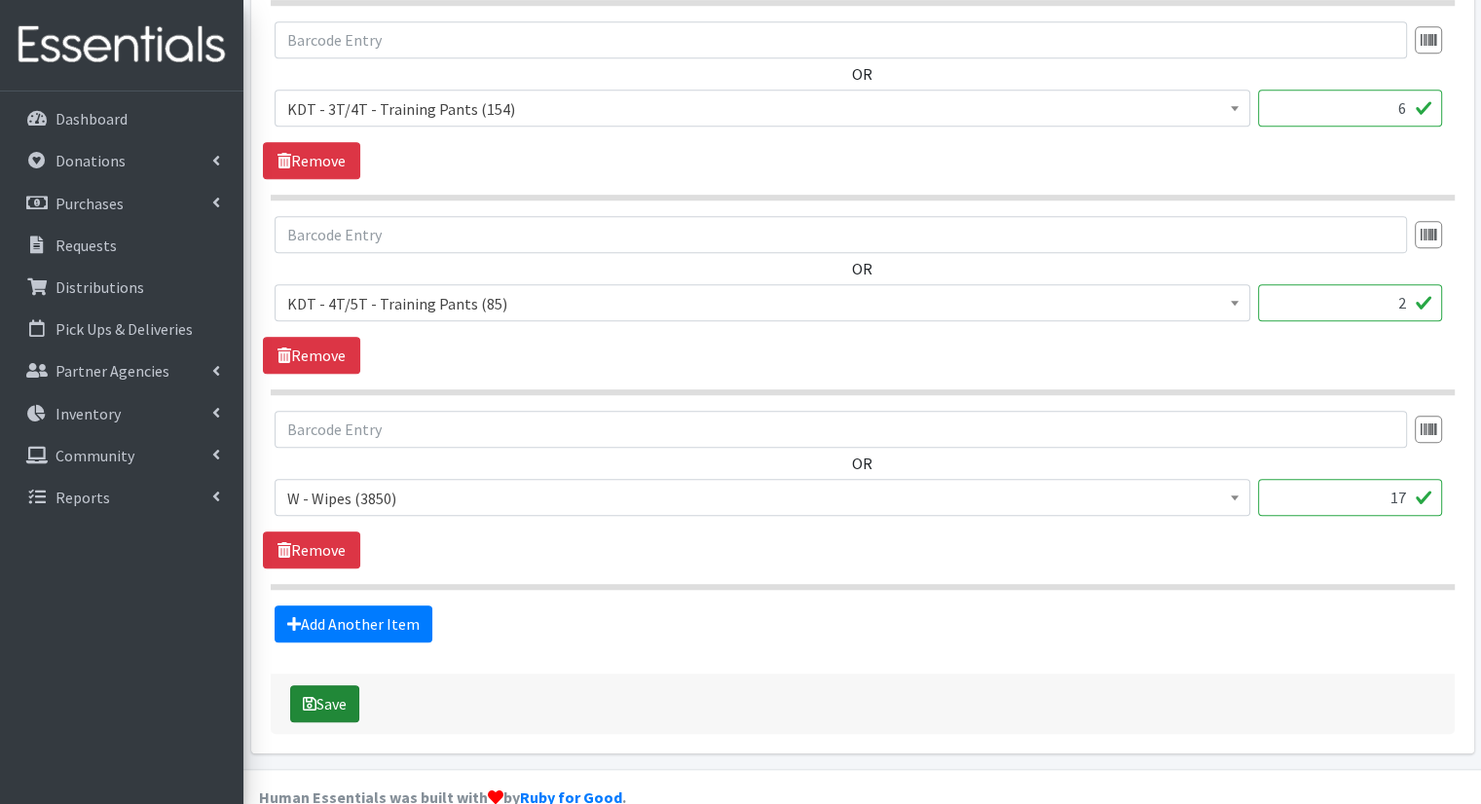
type input "6"
click at [350, 686] on button "Save" at bounding box center [324, 704] width 69 height 37
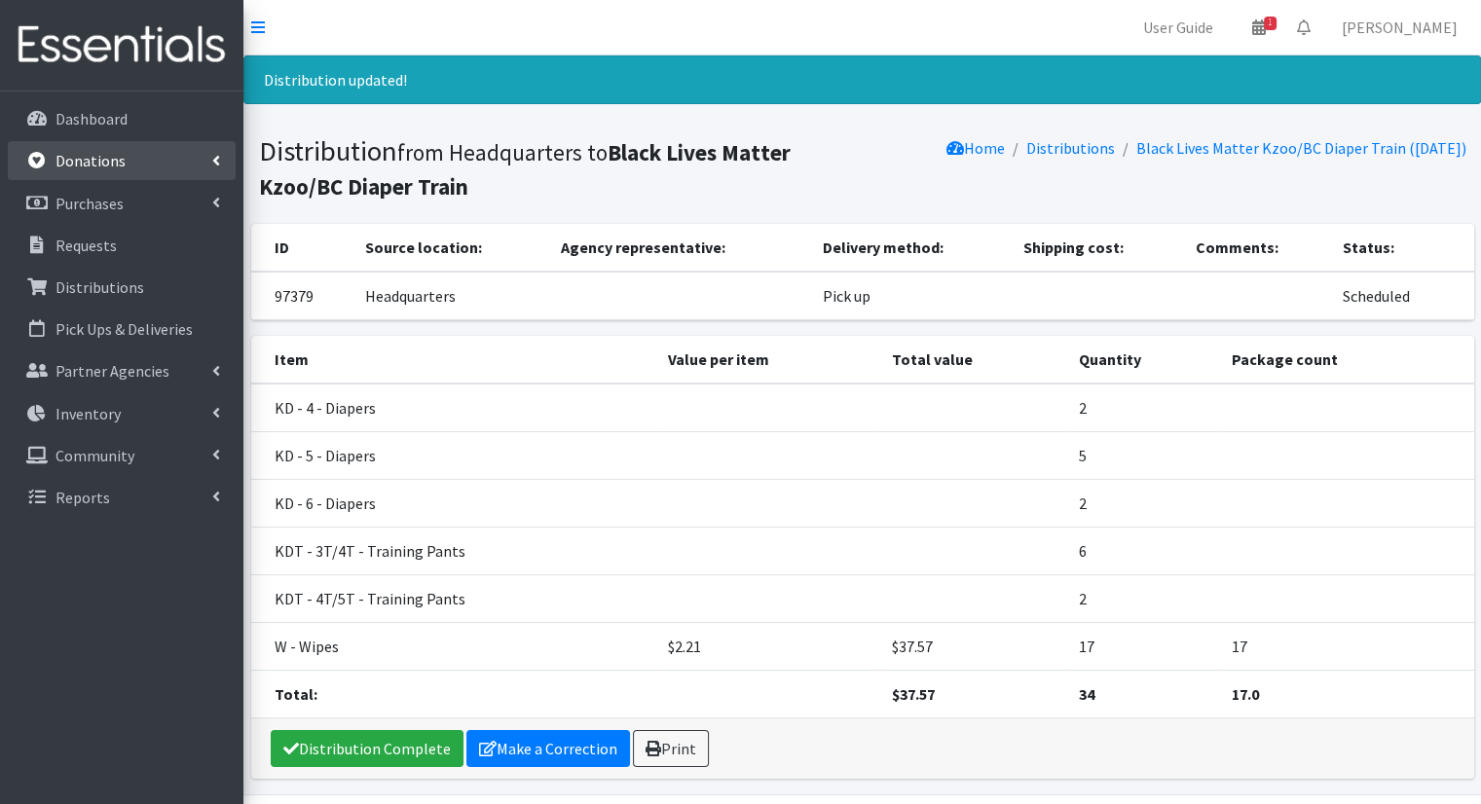
click at [150, 150] on link "Donations" at bounding box center [122, 160] width 228 height 39
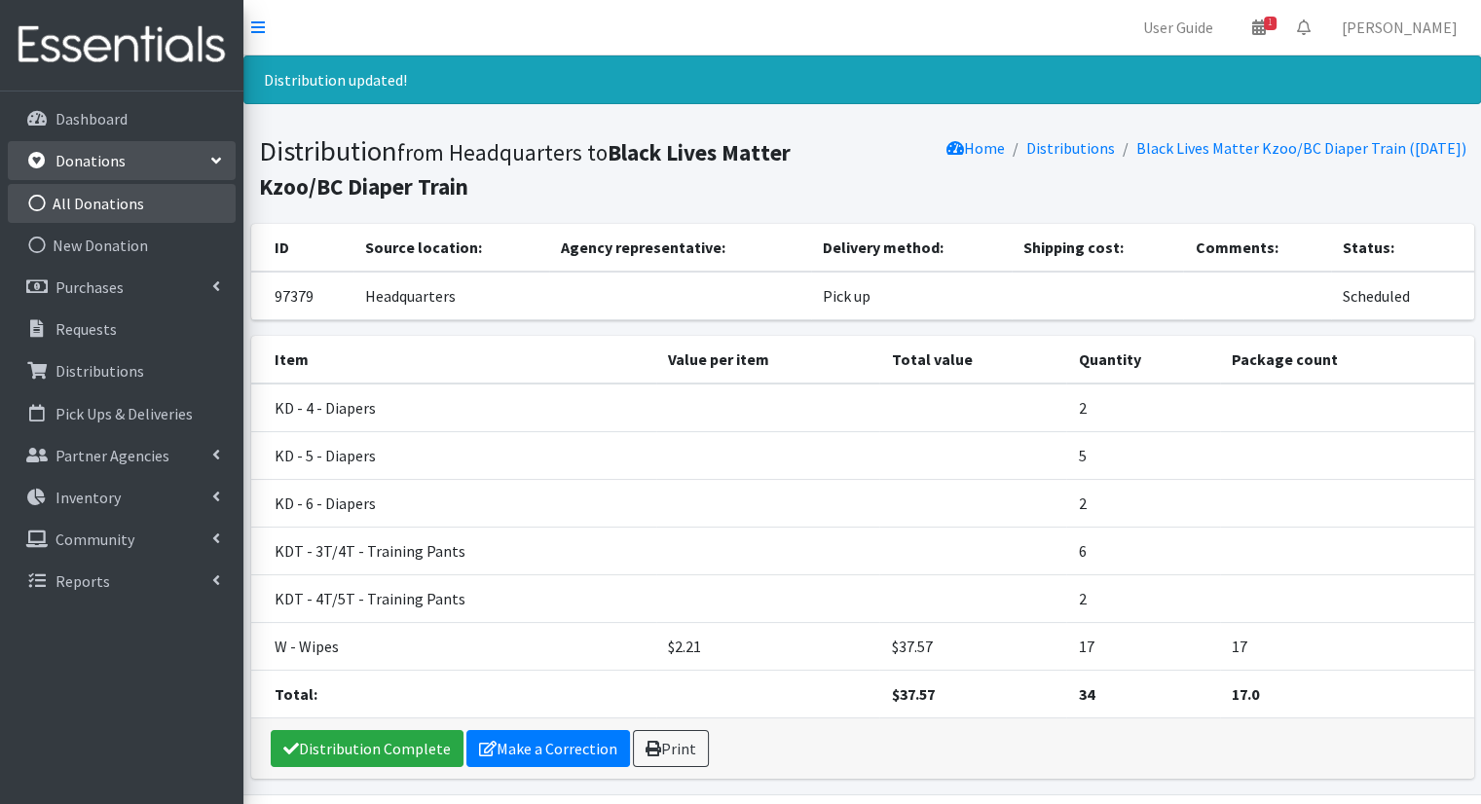
click at [145, 204] on link "All Donations" at bounding box center [122, 203] width 228 height 39
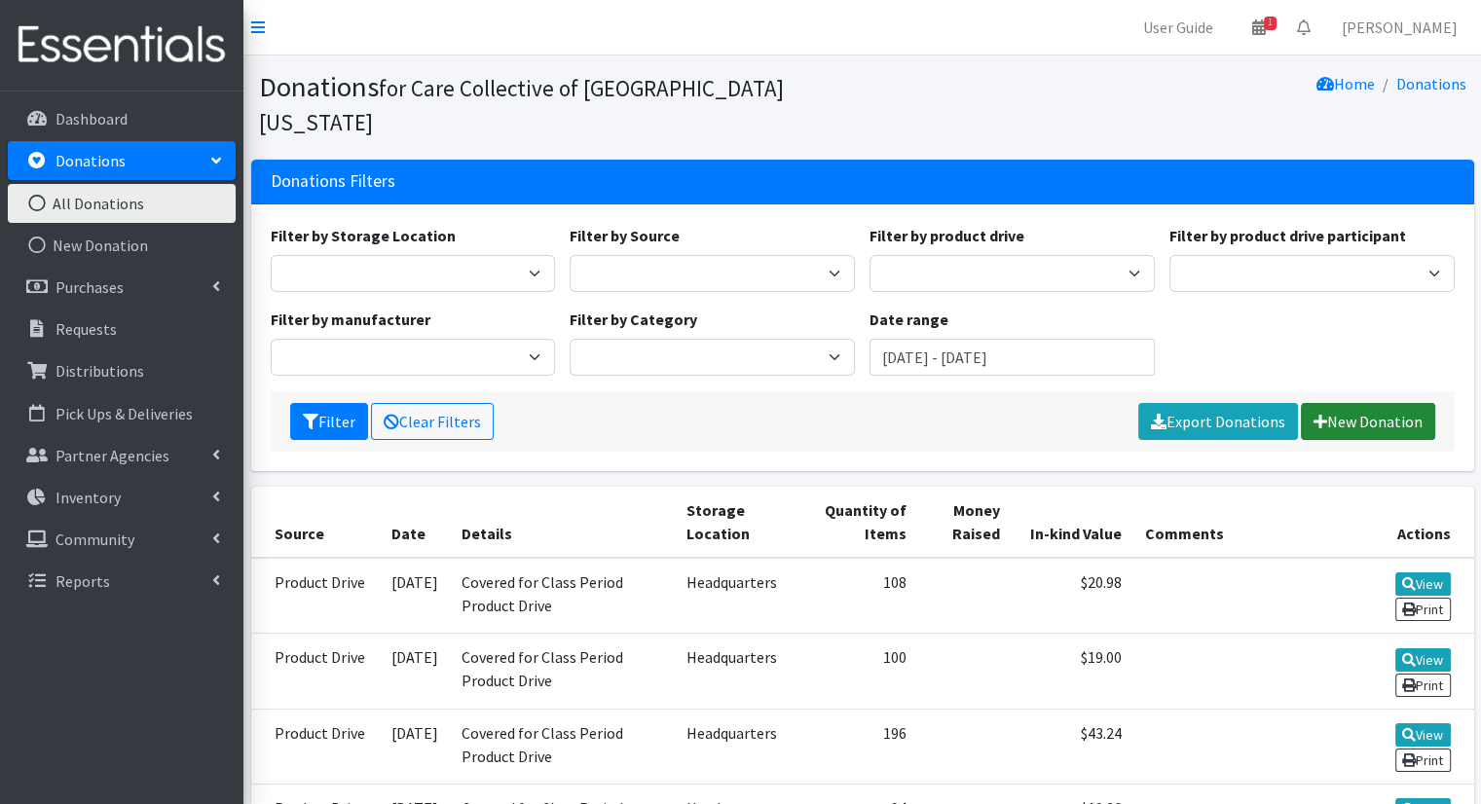
click at [1414, 403] on link "New Donation" at bounding box center [1368, 421] width 134 height 37
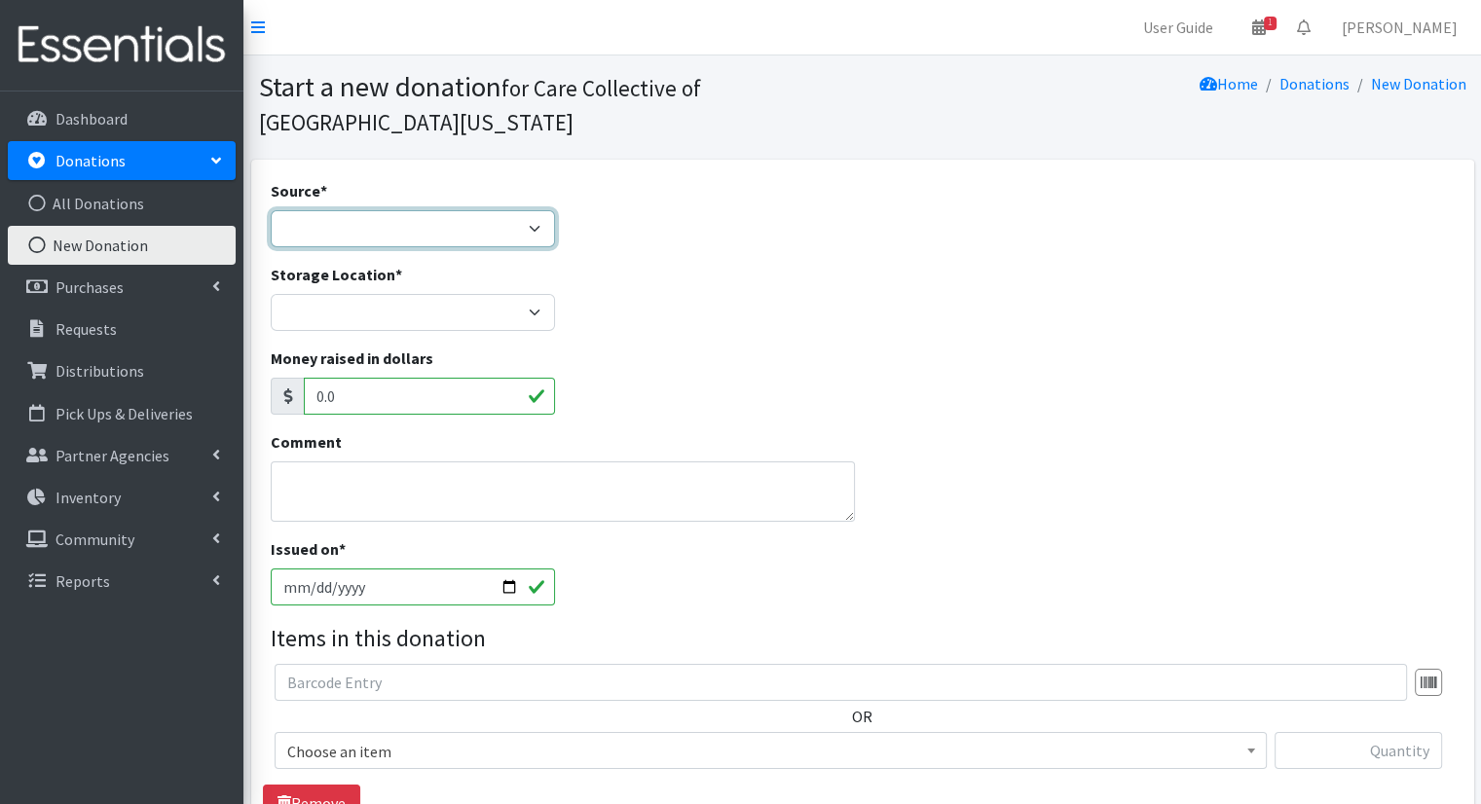
click at [485, 215] on select "Product Drive Manufacturer Donation Site Misc. Donation" at bounding box center [413, 228] width 285 height 37
select select "Misc. Donation"
click at [271, 210] on select "Product Drive Manufacturer Donation Site Misc. Donation" at bounding box center [413, 228] width 285 height 37
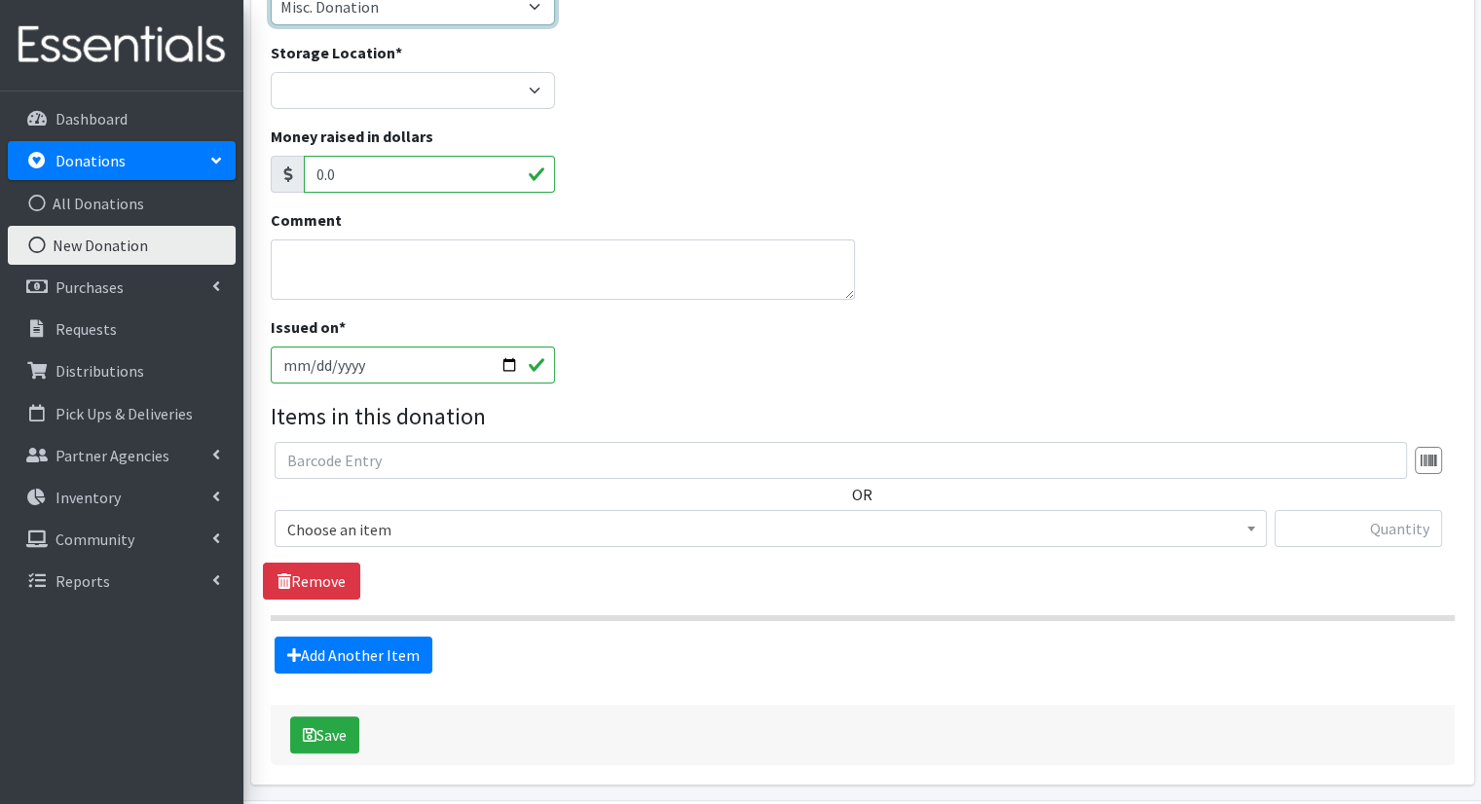
scroll to position [227, 0]
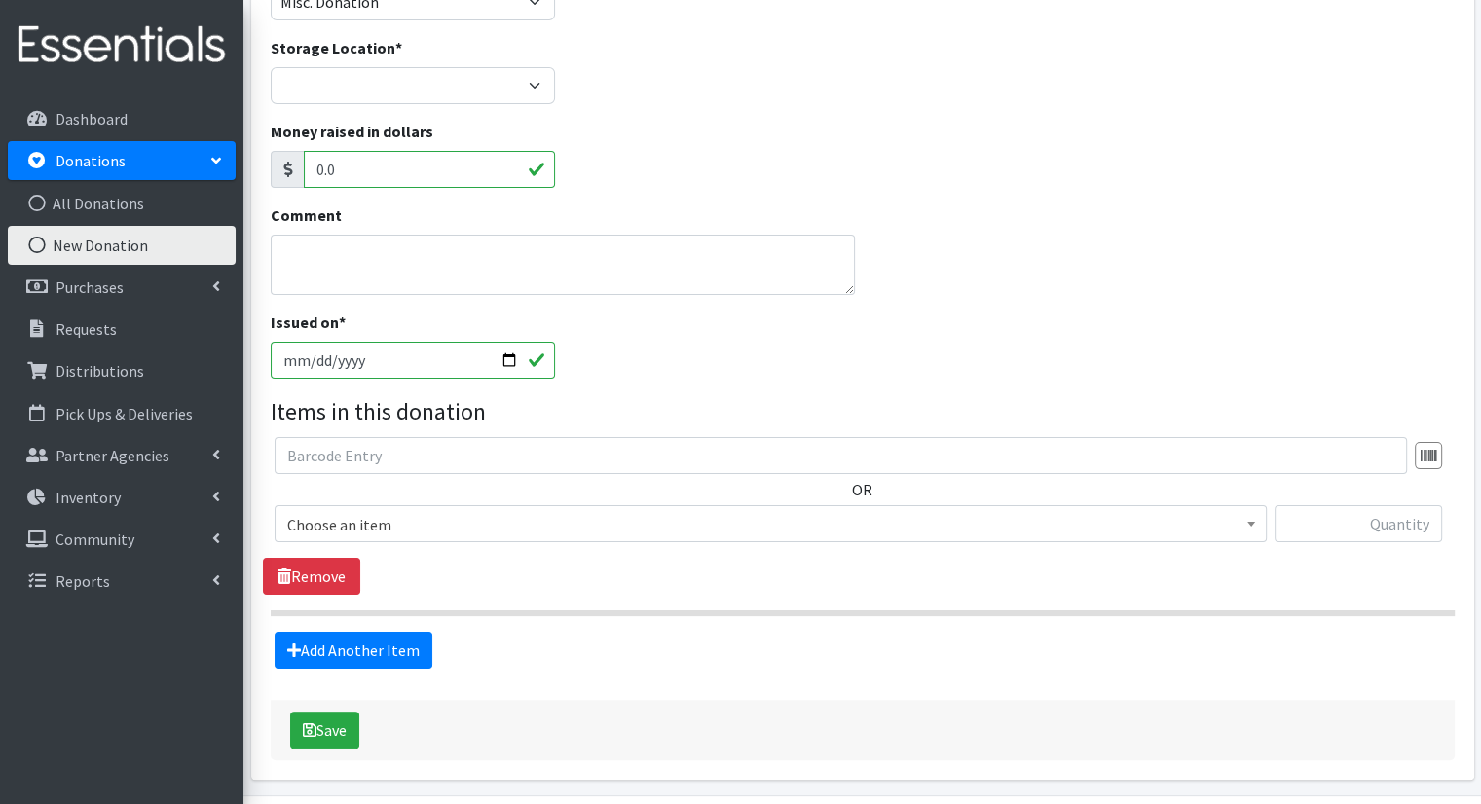
click at [899, 527] on span "Choose an item" at bounding box center [770, 524] width 967 height 27
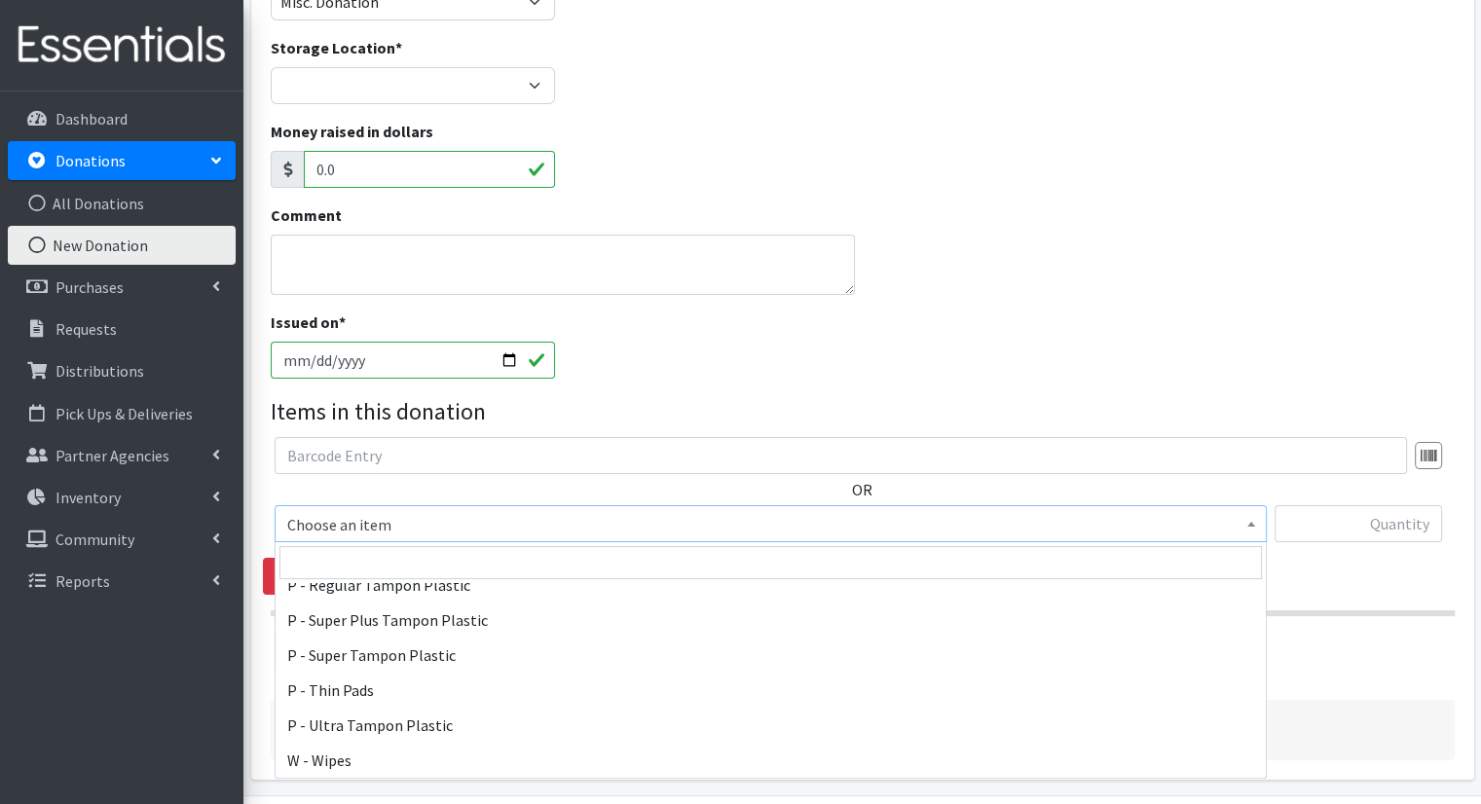
scroll to position [1005, 0]
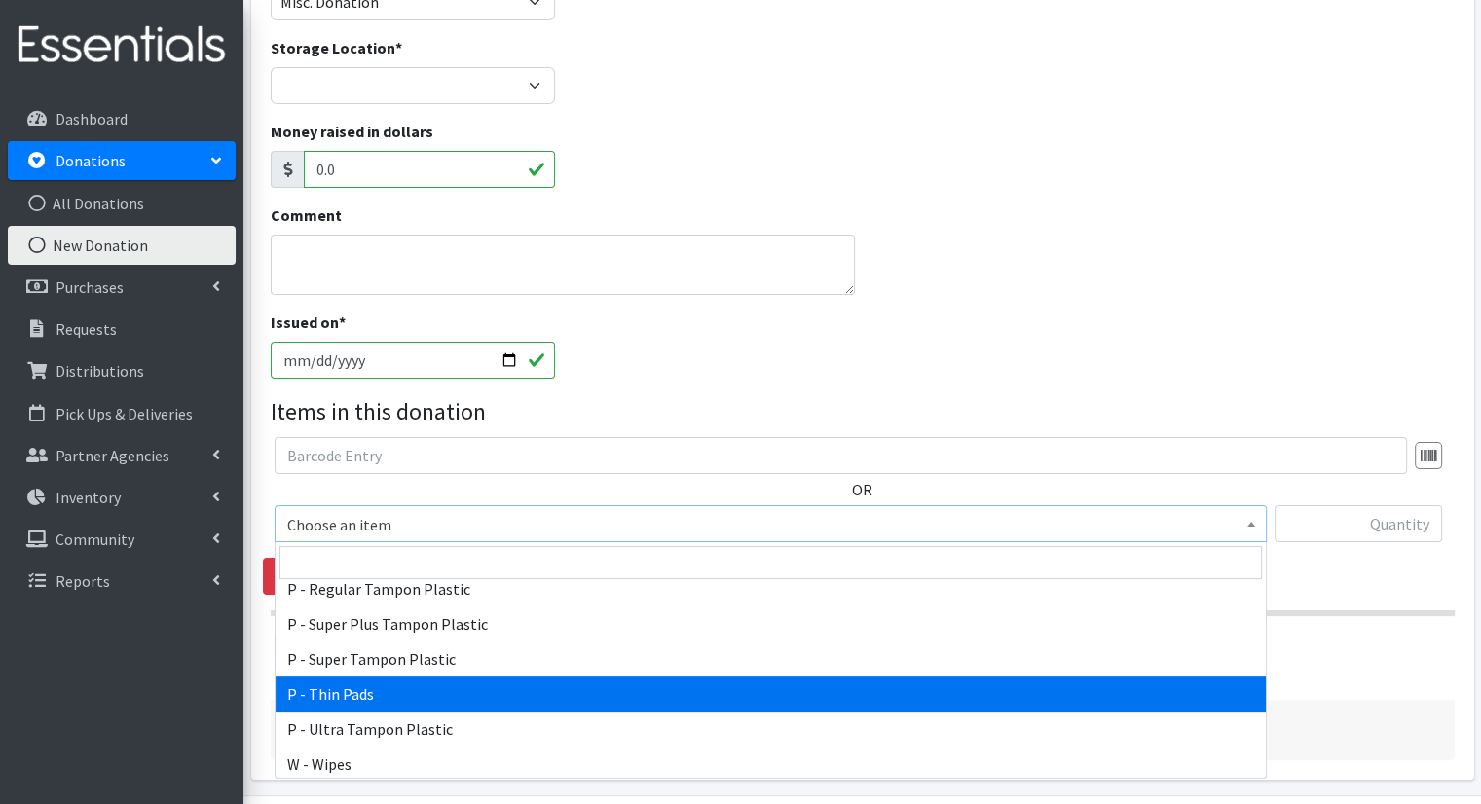
select select "15492"
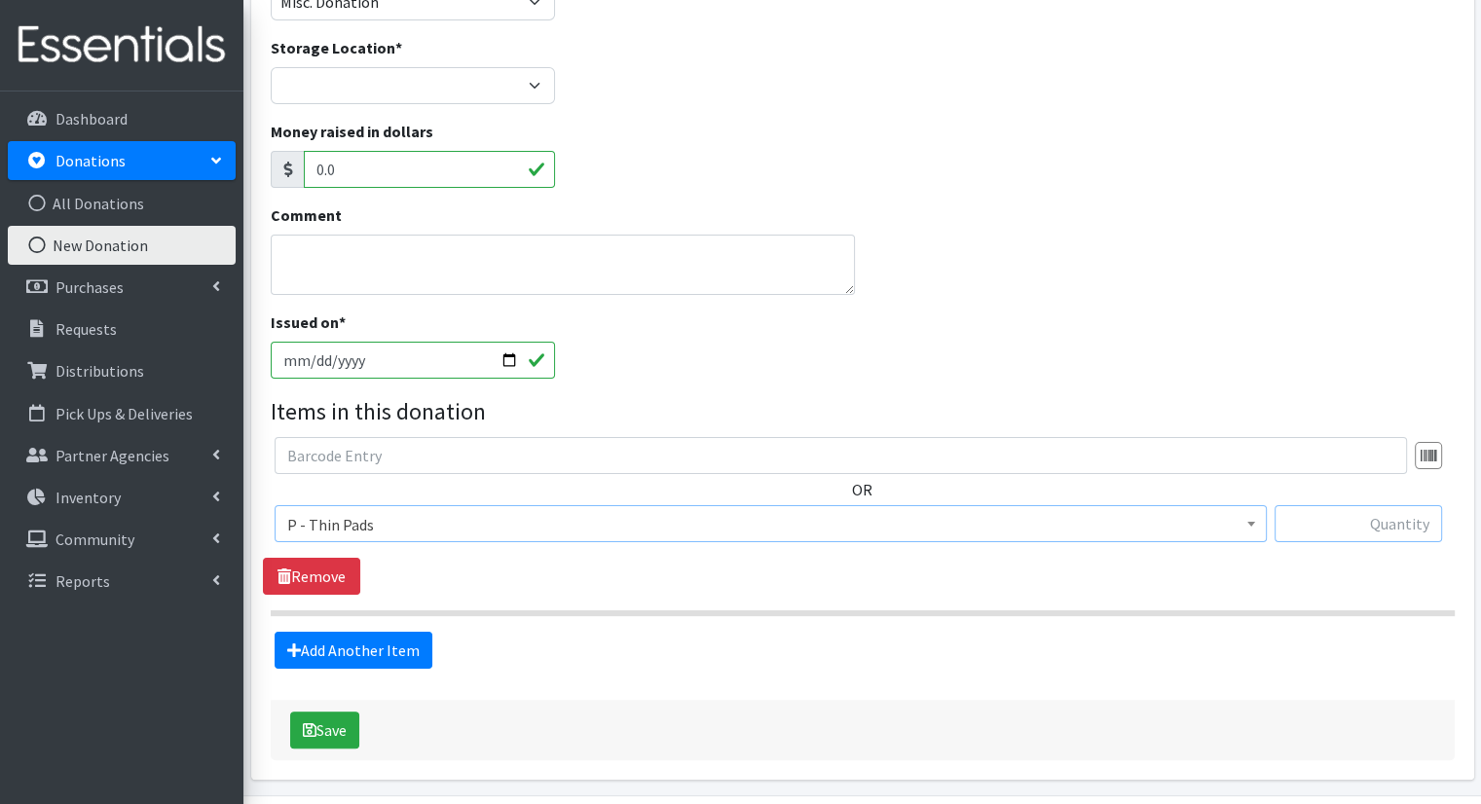
click at [1380, 532] on input "text" at bounding box center [1359, 523] width 168 height 37
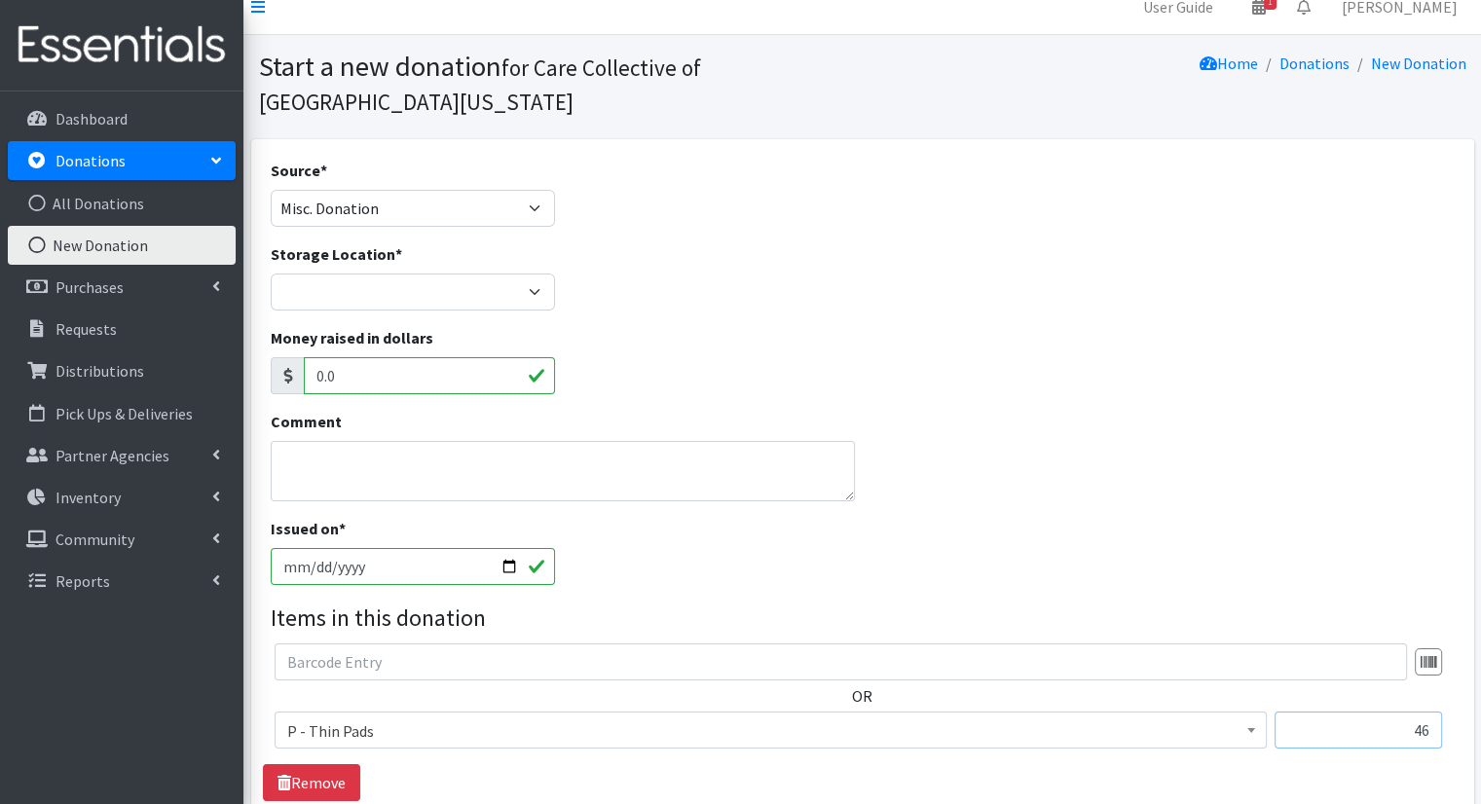
scroll to position [0, 0]
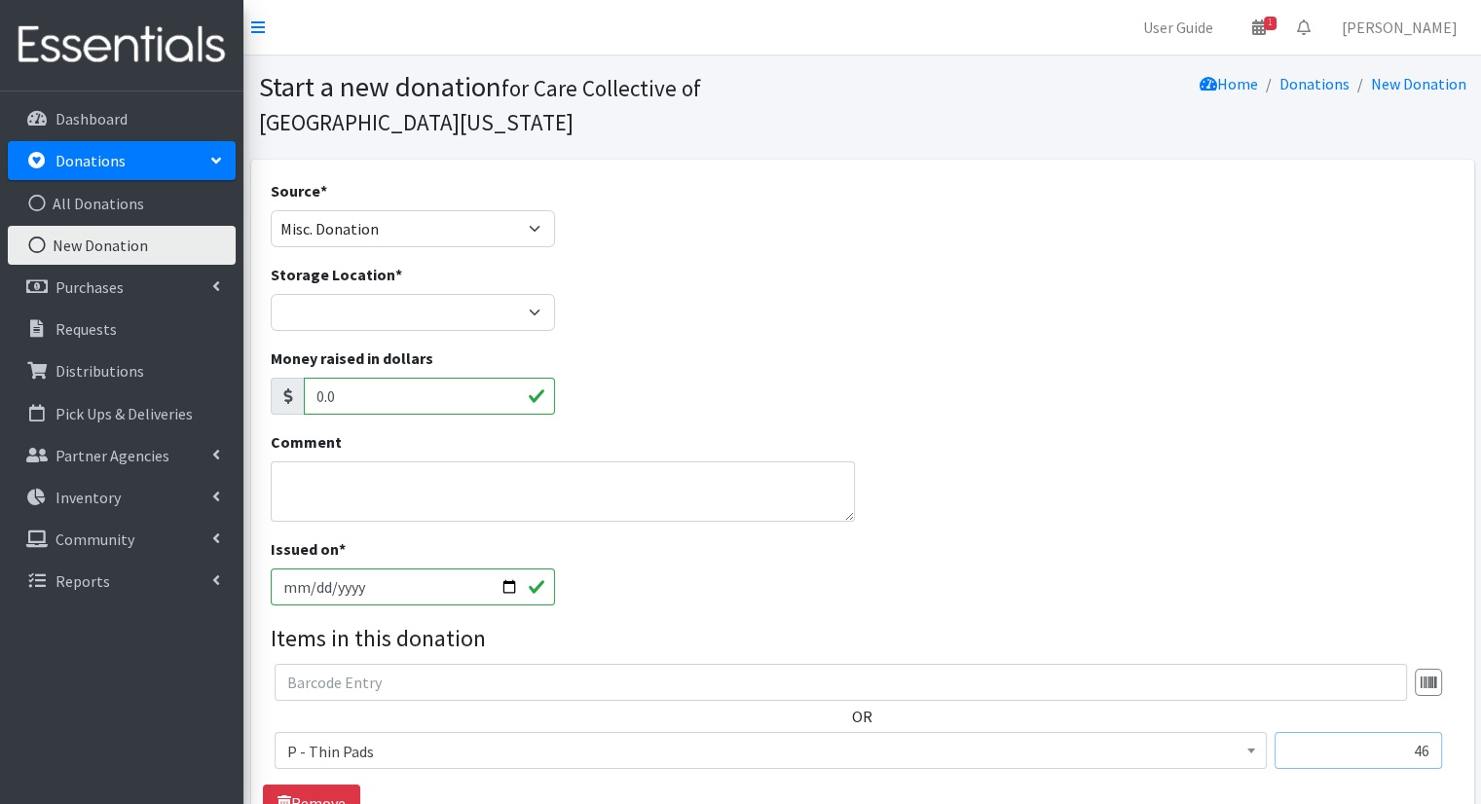
type input "46"
click at [487, 305] on select "Headquarters" at bounding box center [413, 312] width 285 height 37
select select "491"
click at [271, 294] on select "Headquarters" at bounding box center [413, 312] width 285 height 37
click at [802, 356] on div "Money raised in dollars 0.0" at bounding box center [862, 389] width 1199 height 84
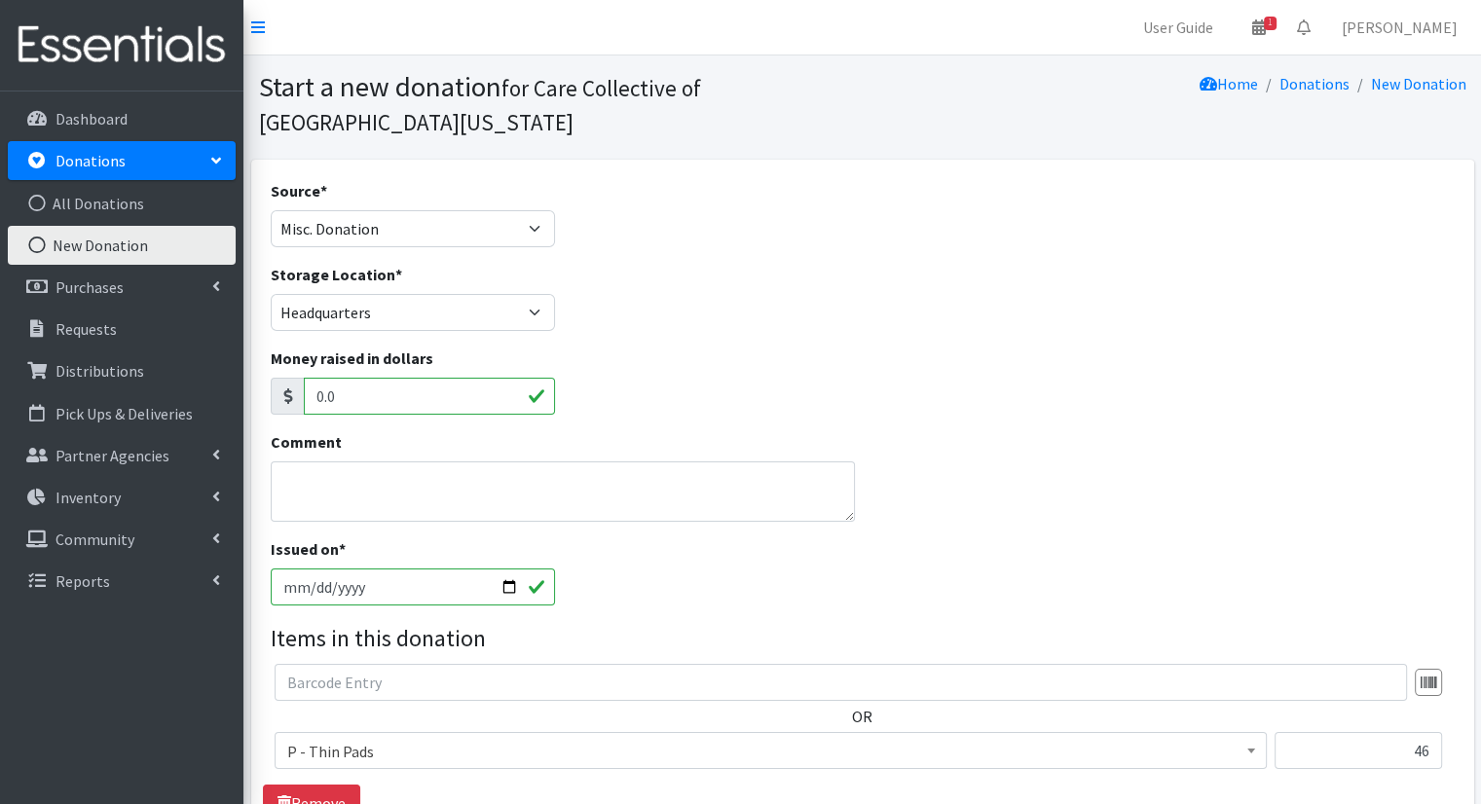
scroll to position [289, 0]
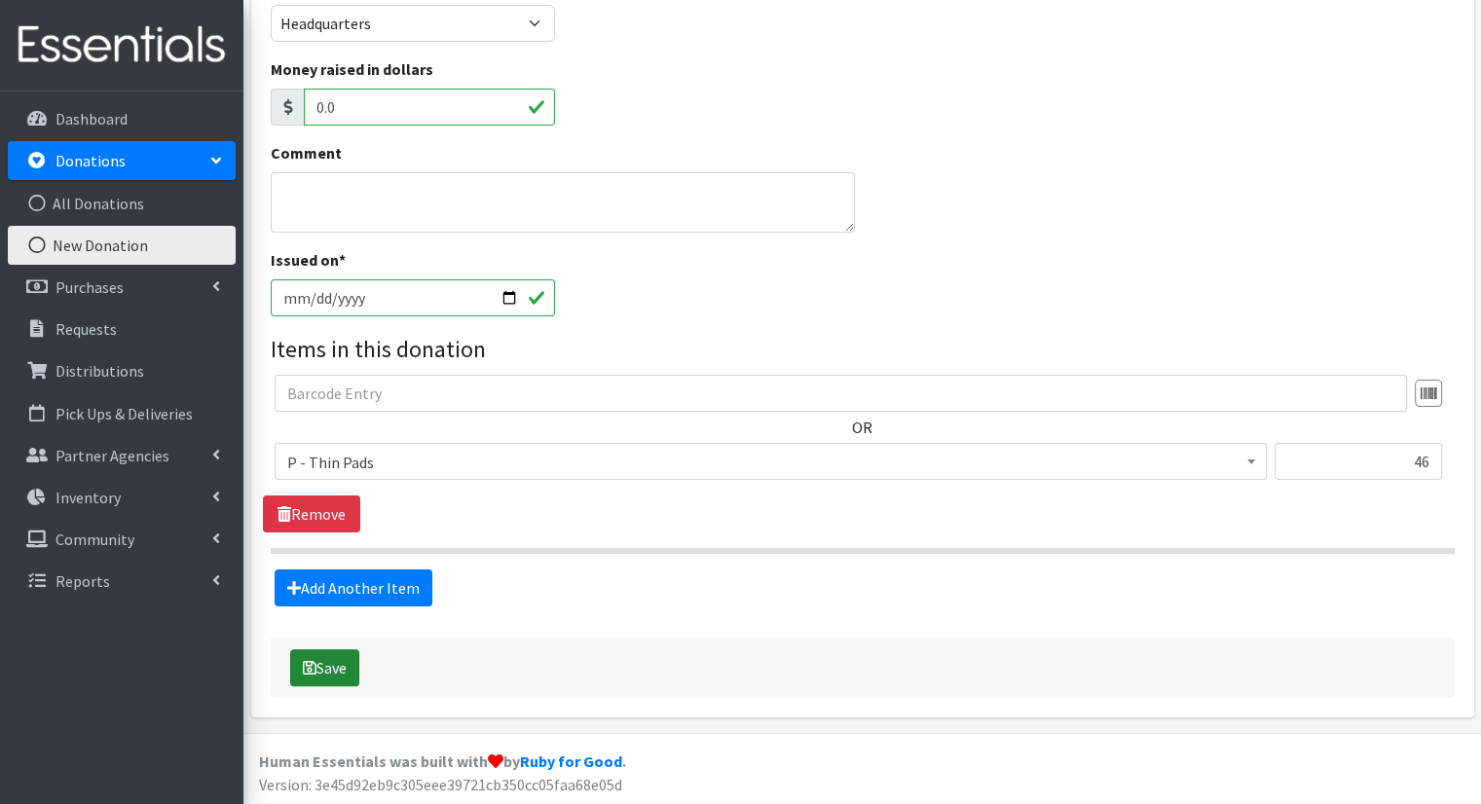
click at [338, 662] on button "Save" at bounding box center [324, 668] width 69 height 37
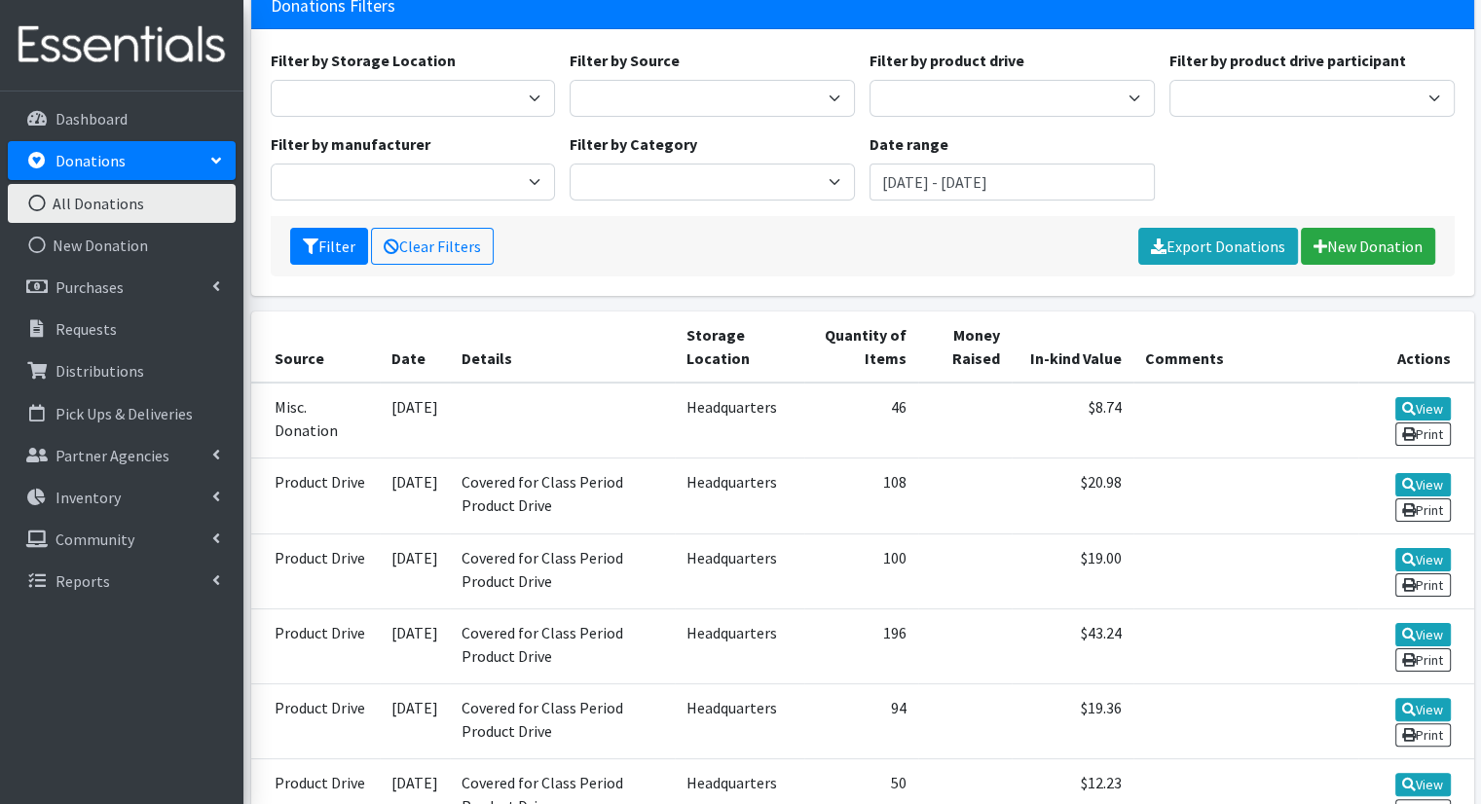
scroll to position [242, 0]
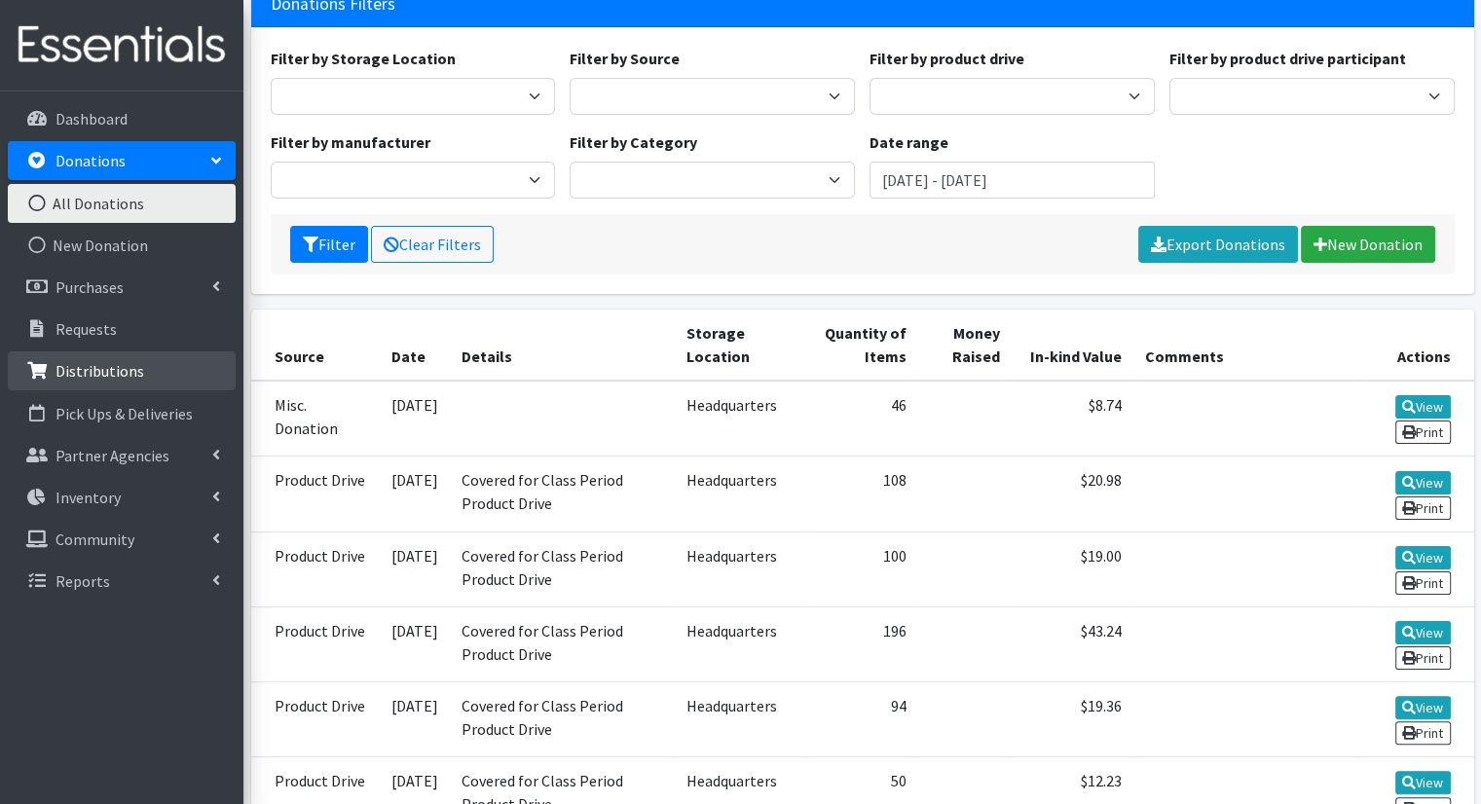
click at [144, 364] on link "Distributions" at bounding box center [122, 371] width 228 height 39
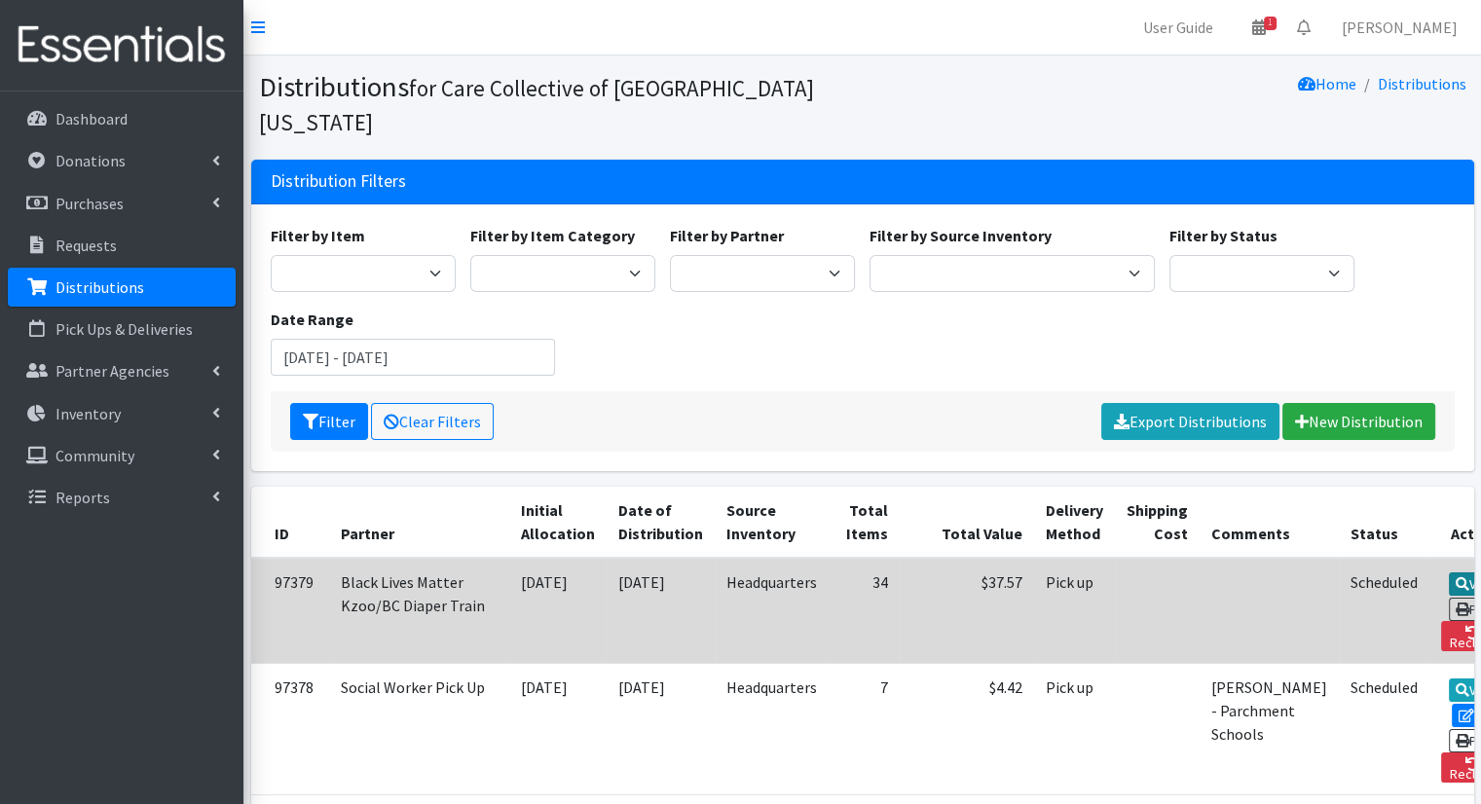
click at [1449, 573] on link "View" at bounding box center [1477, 584] width 56 height 23
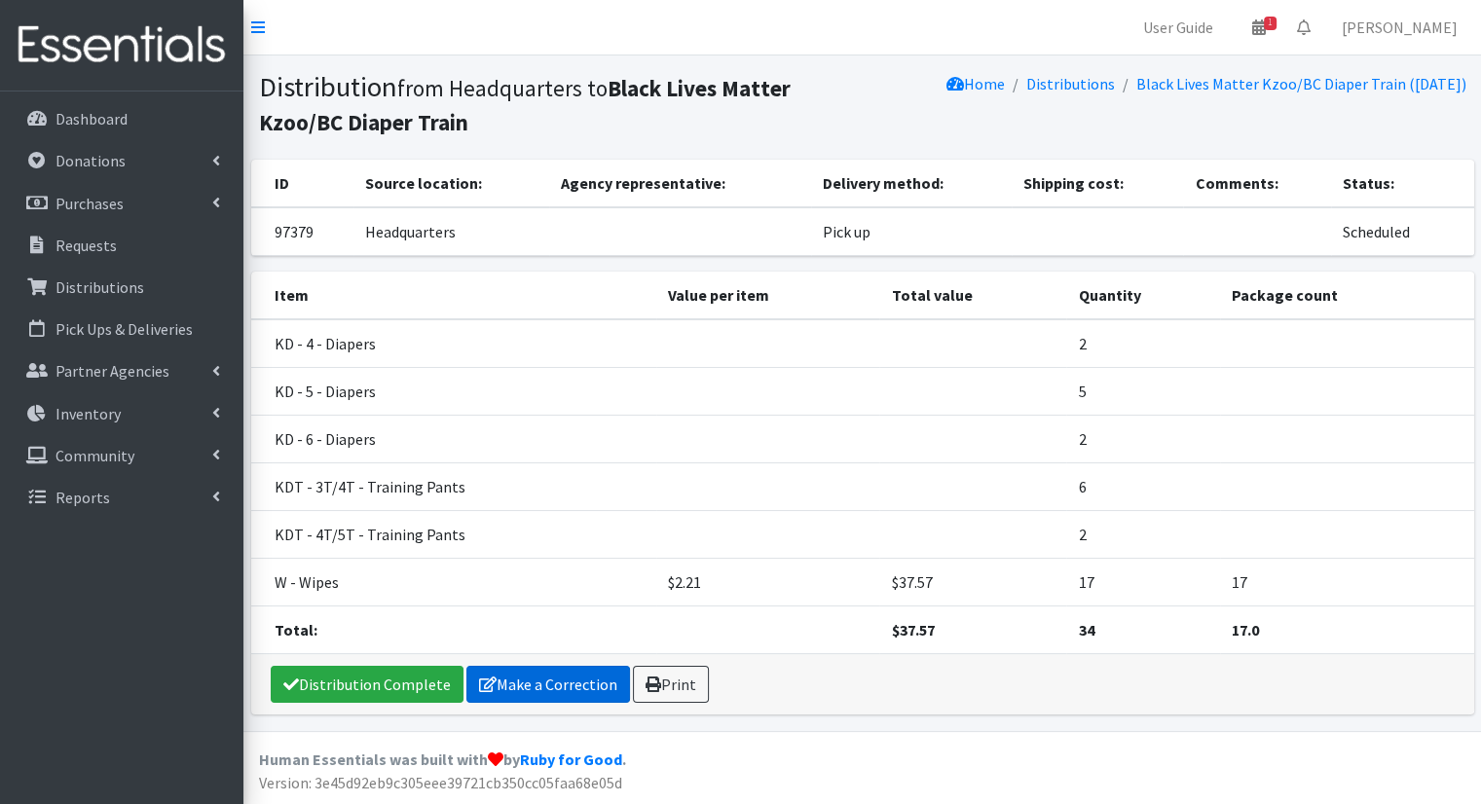
click at [525, 682] on link "Make a Correction" at bounding box center [548, 684] width 164 height 37
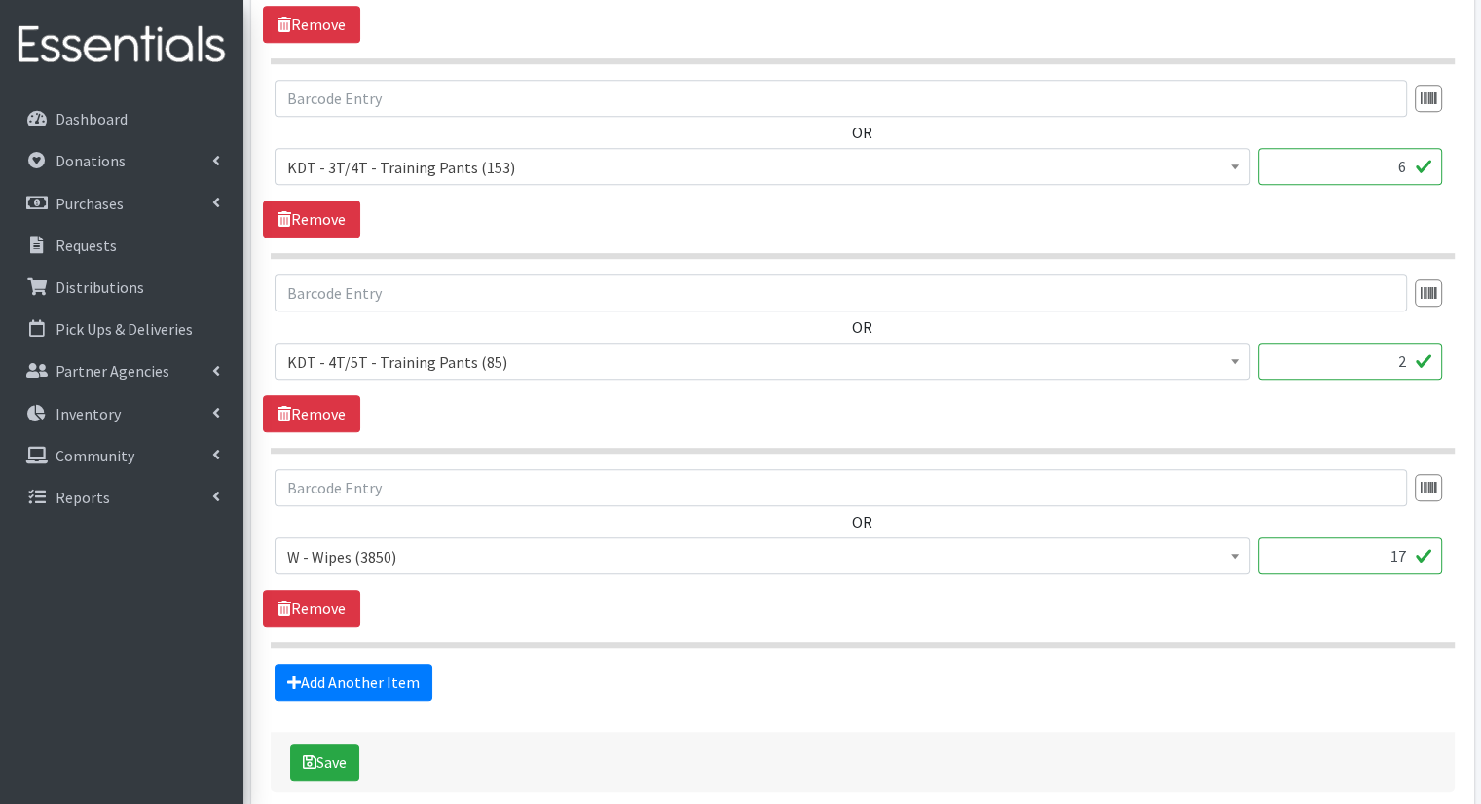
scroll to position [1397, 0]
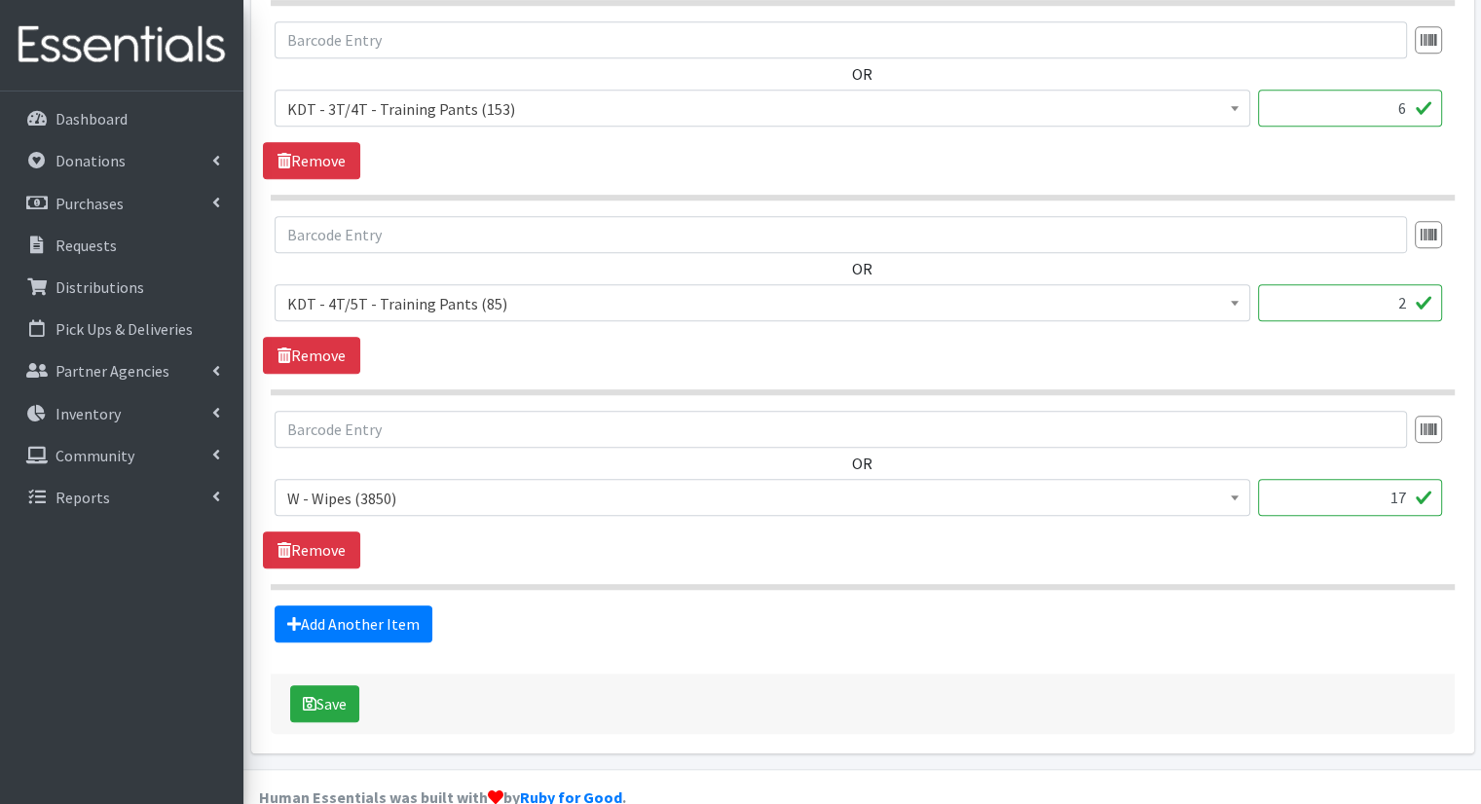
drag, startPoint x: 1383, startPoint y: 466, endPoint x: 1491, endPoint y: 468, distance: 108.1
click at [317, 532] on link "Remove" at bounding box center [311, 550] width 97 height 37
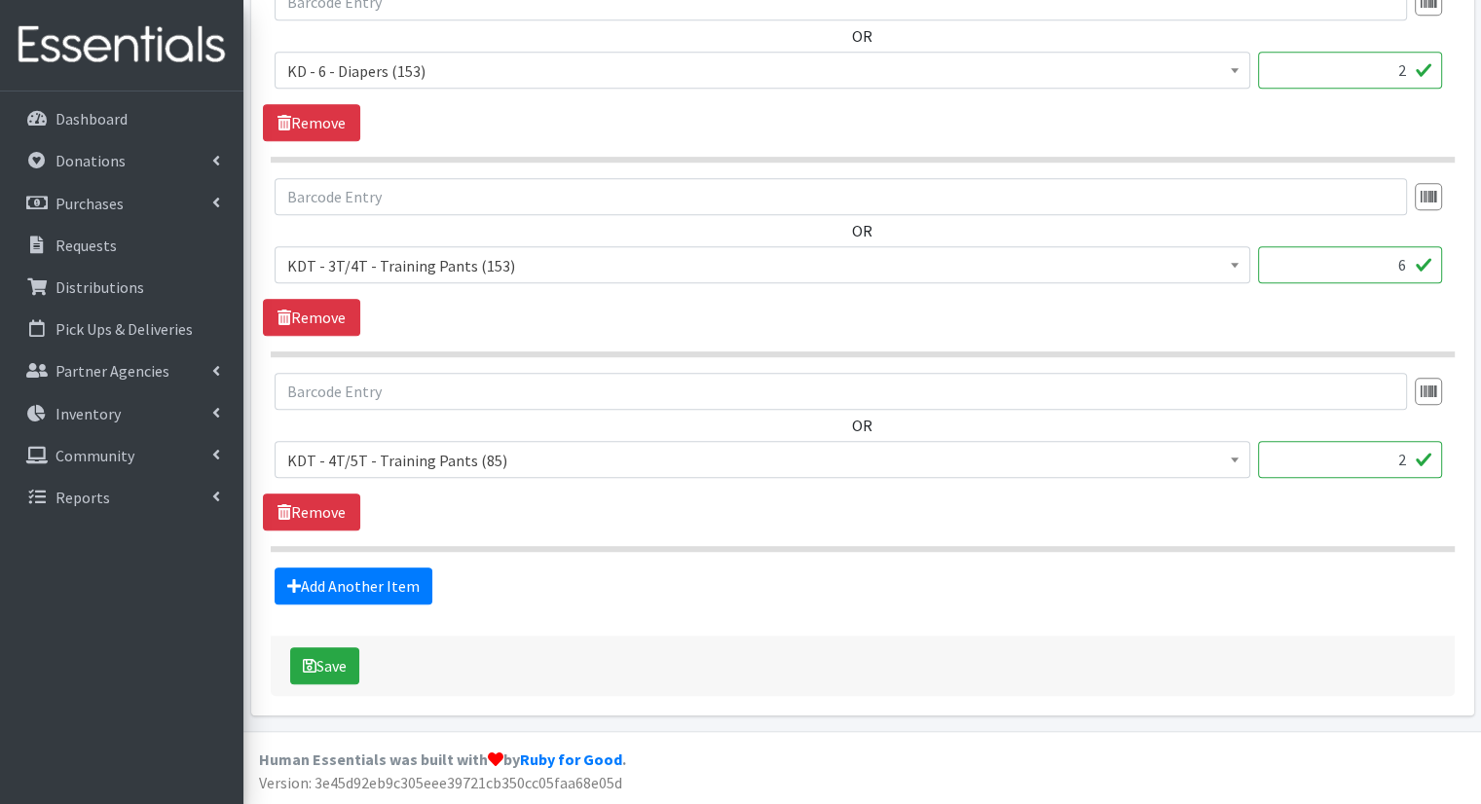
scroll to position [1204, 0]
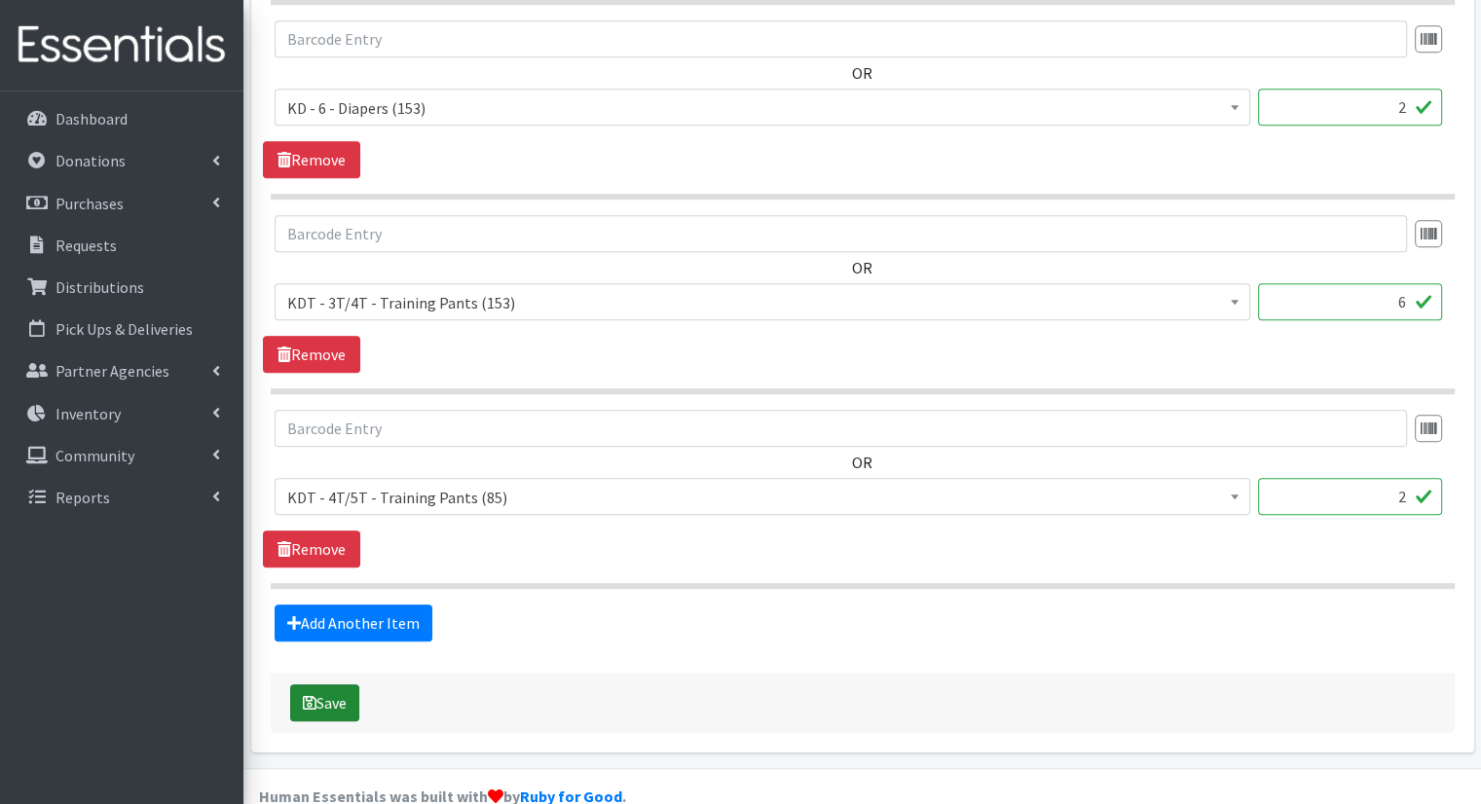
click at [316, 685] on button "Save" at bounding box center [324, 703] width 69 height 37
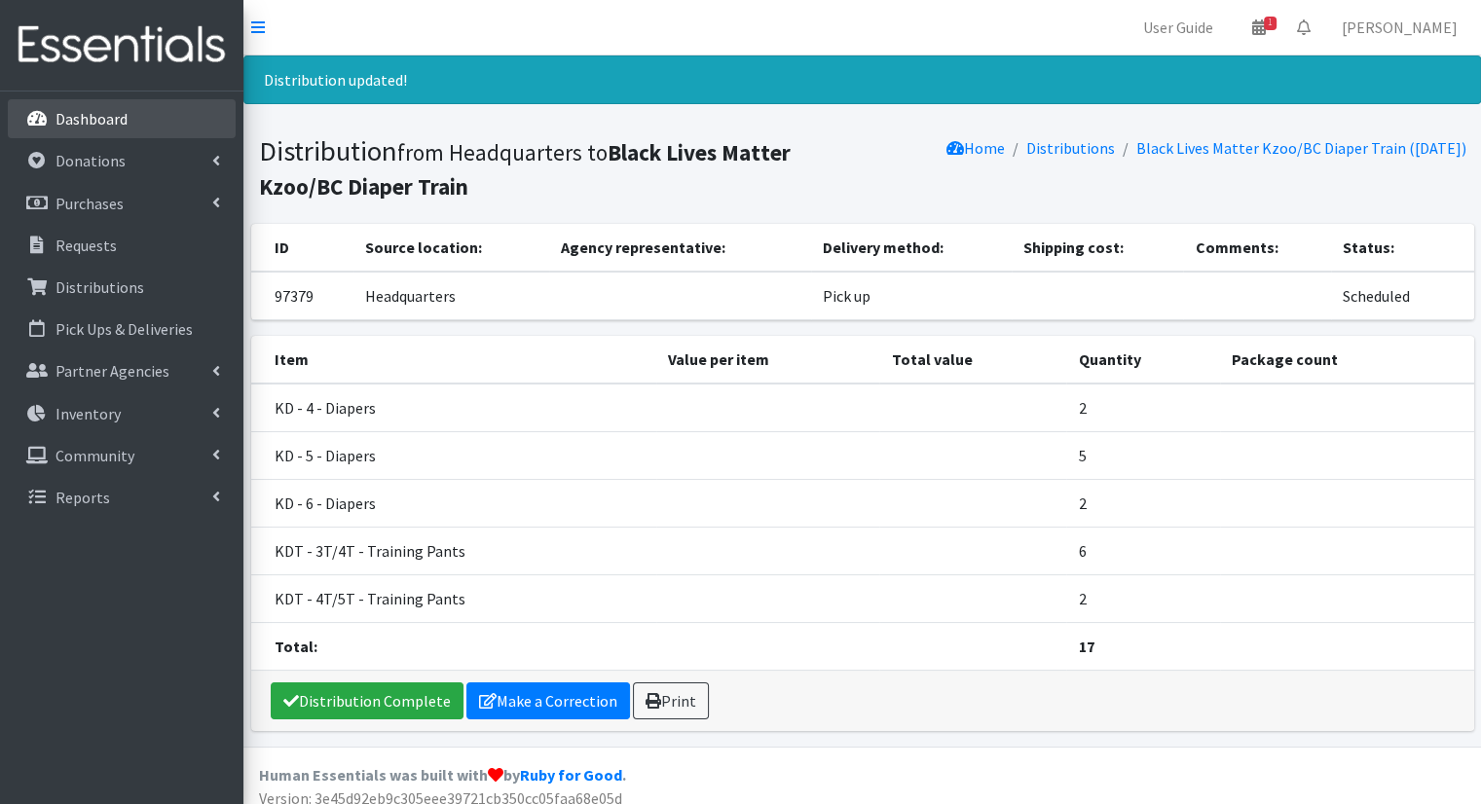
click at [64, 130] on link "Dashboard" at bounding box center [122, 118] width 228 height 39
